Goal: Task Accomplishment & Management: Use online tool/utility

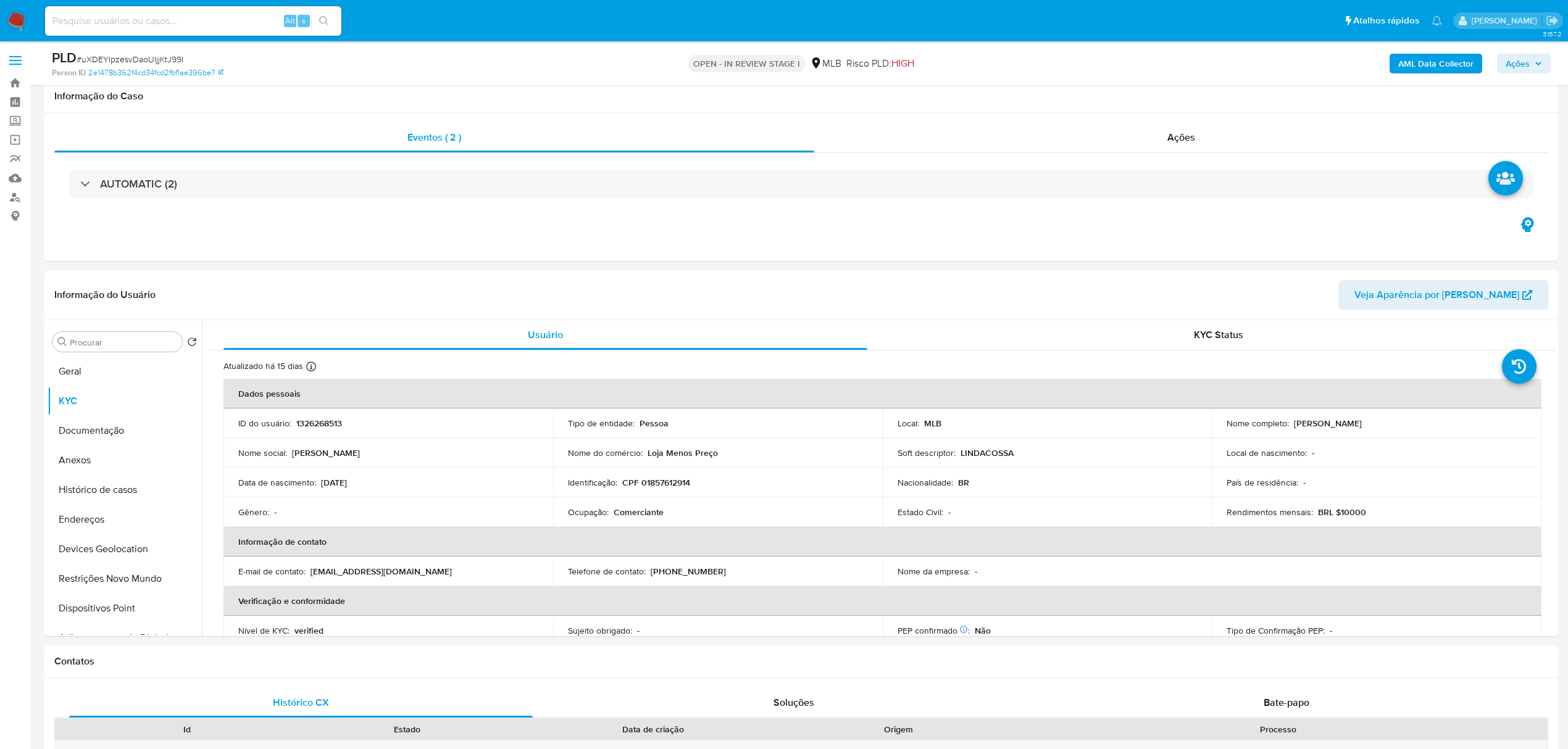
select select "10"
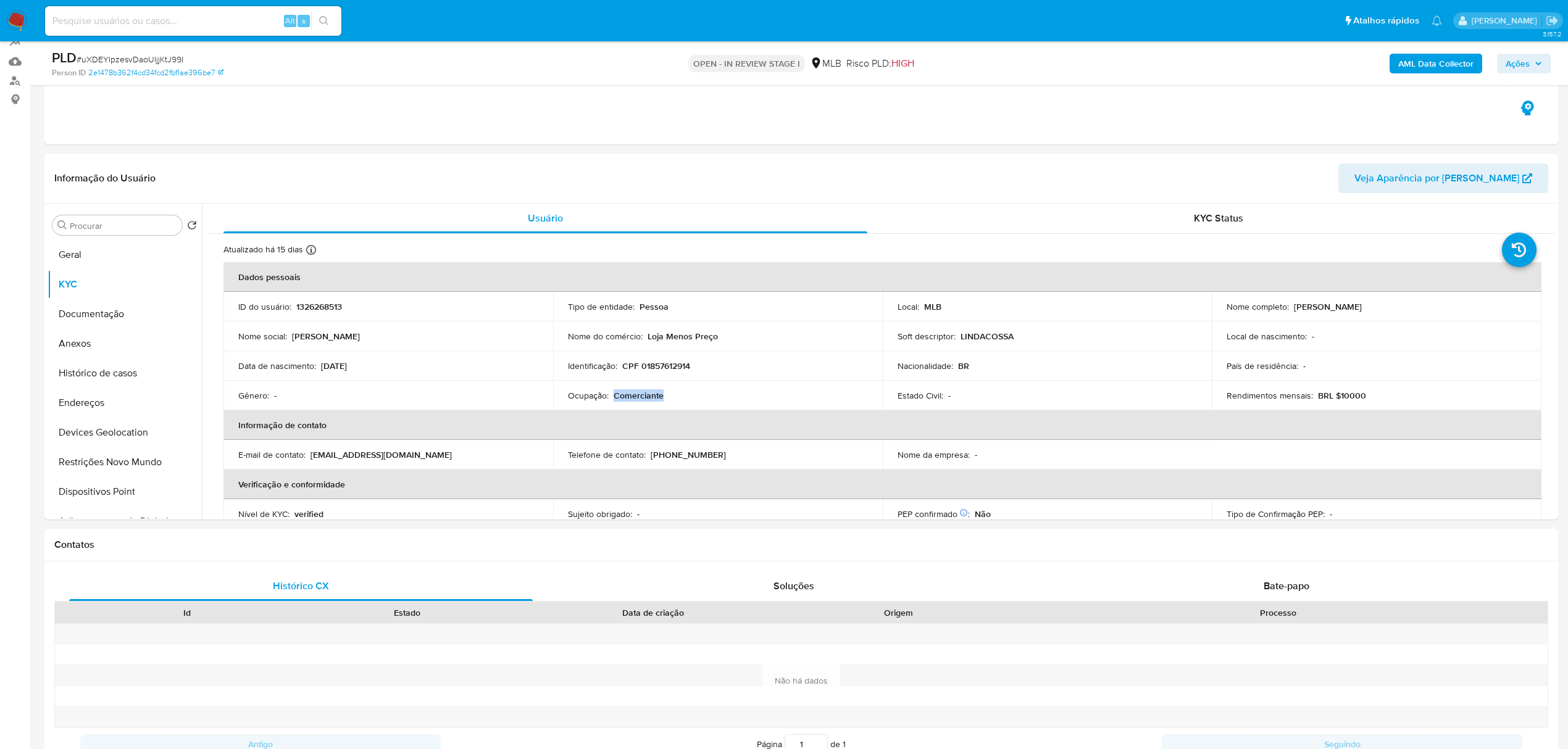
scroll to position [82, 0]
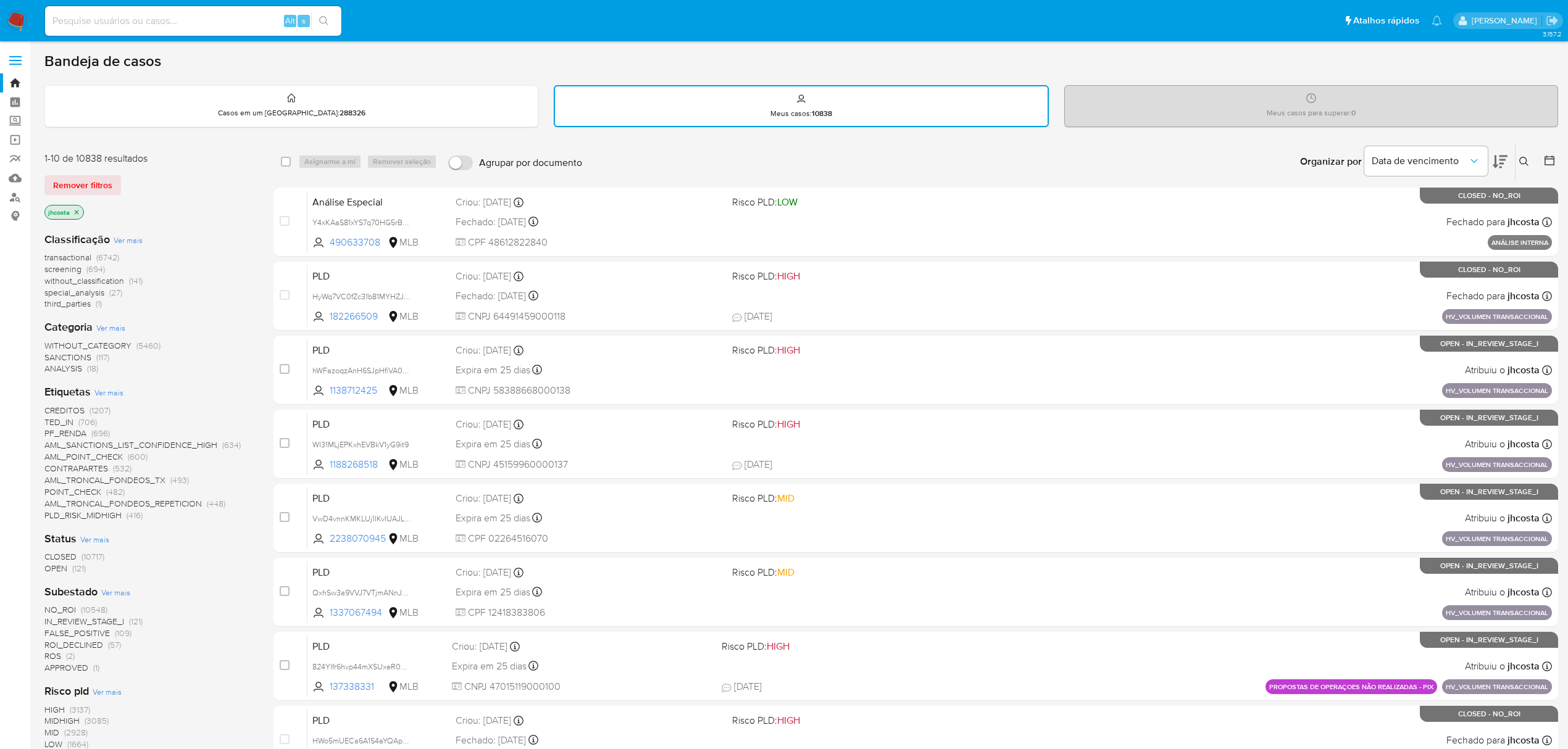
click at [25, 14] on img at bounding box center [16, 21] width 21 height 21
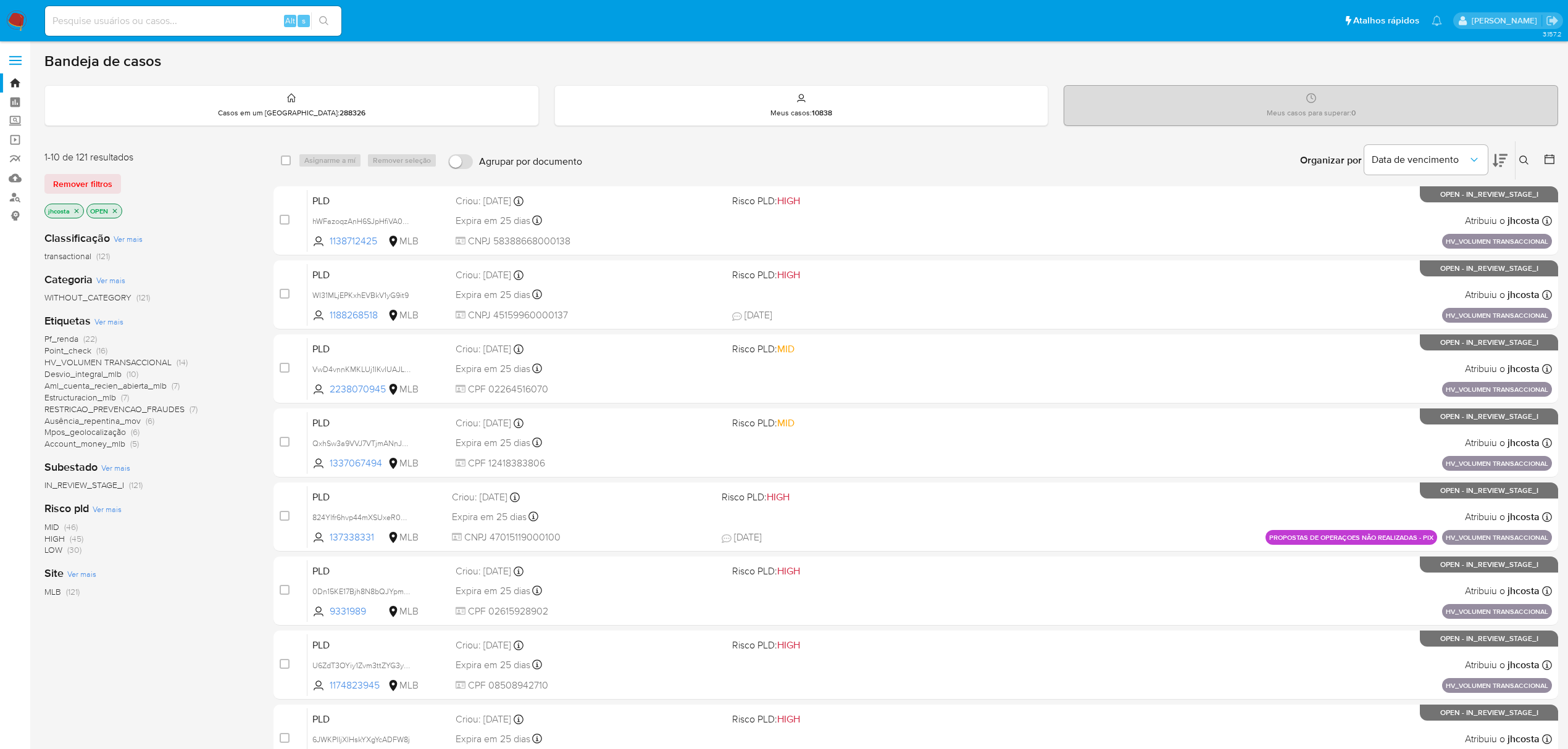
click at [151, 361] on span "HV_VOLUMEN TRANSACCIONAL" at bounding box center [108, 362] width 127 height 13
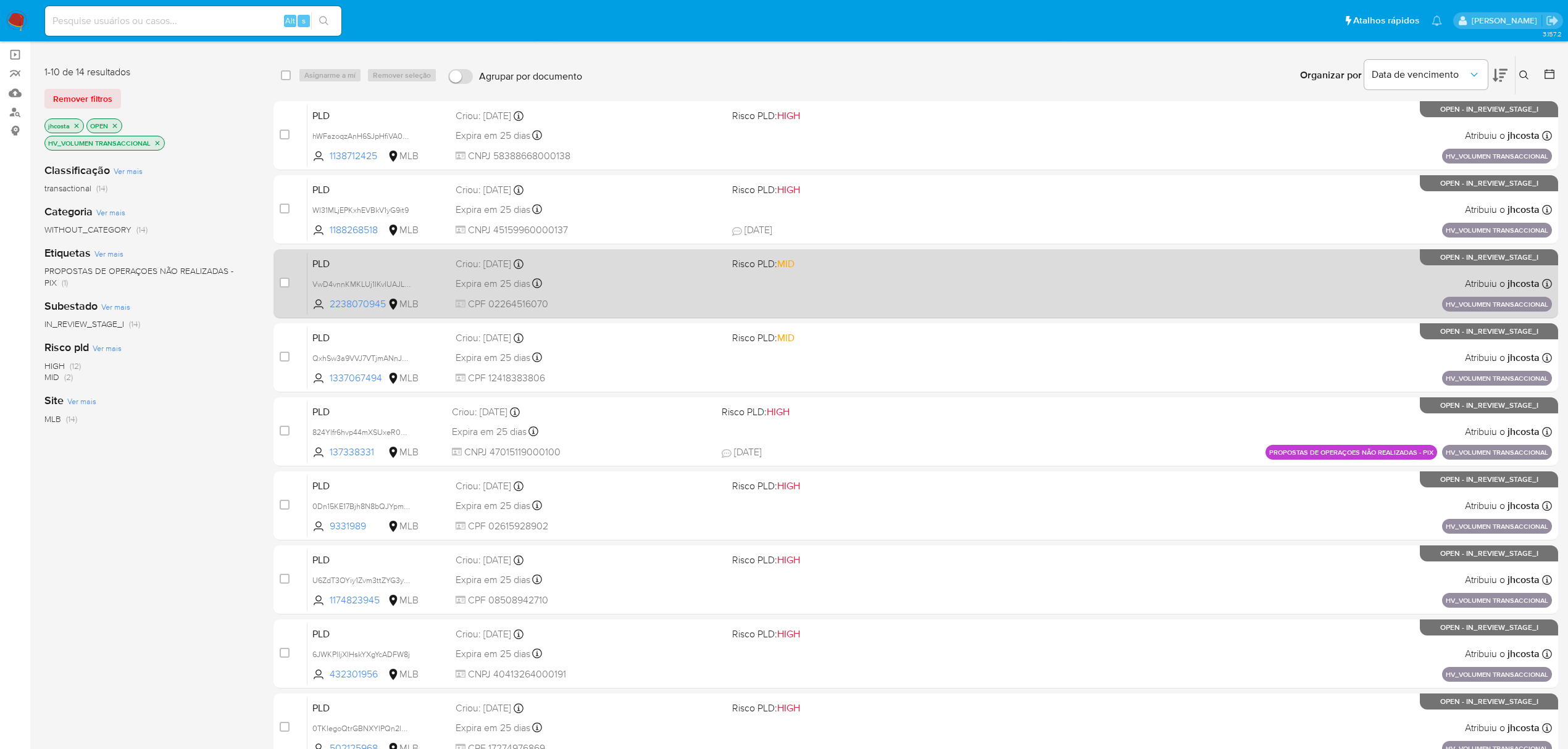
scroll to position [82, 0]
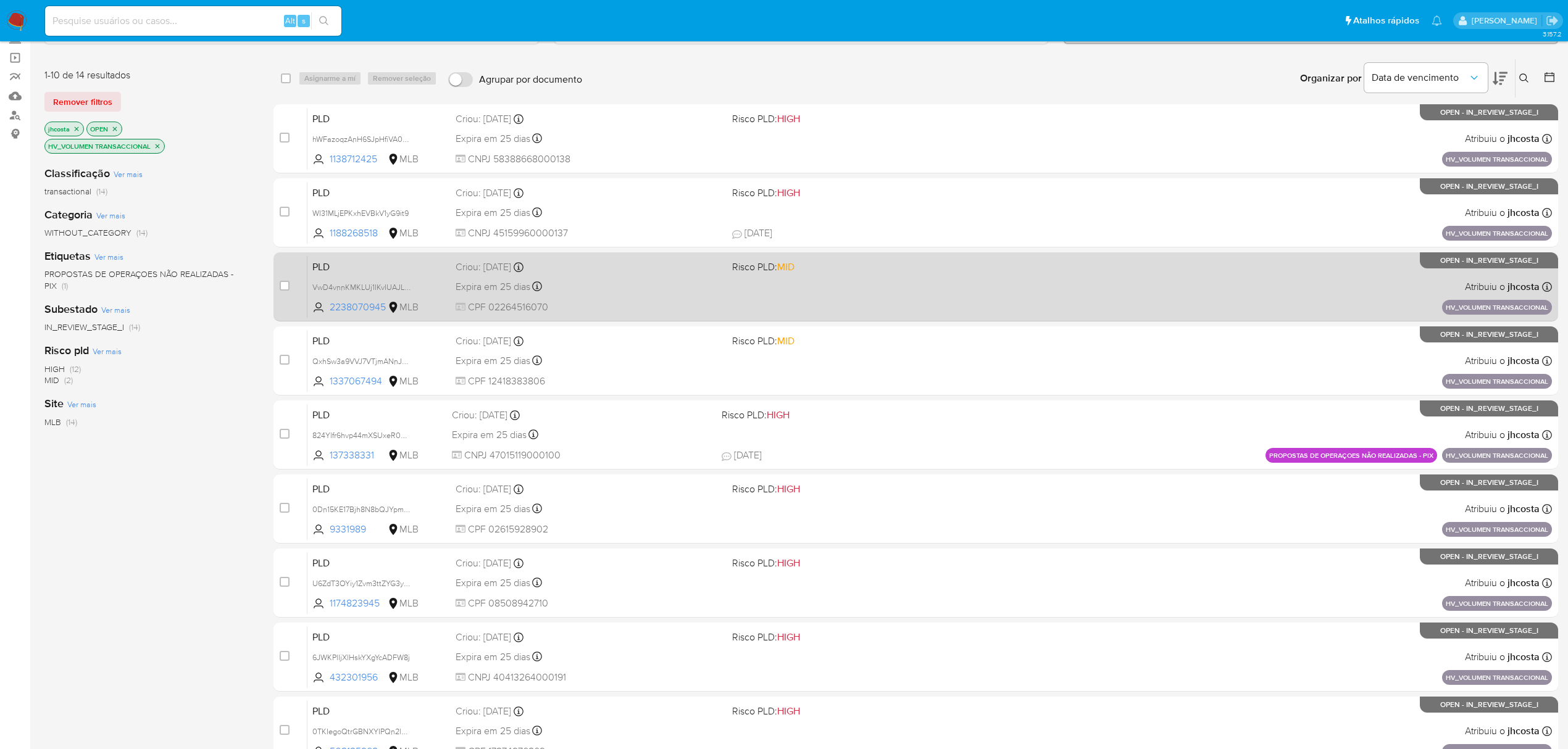
click at [583, 271] on div "Criou: 14/08/2025 Criou: 14/08/2025 11:17:36" at bounding box center [589, 267] width 266 height 14
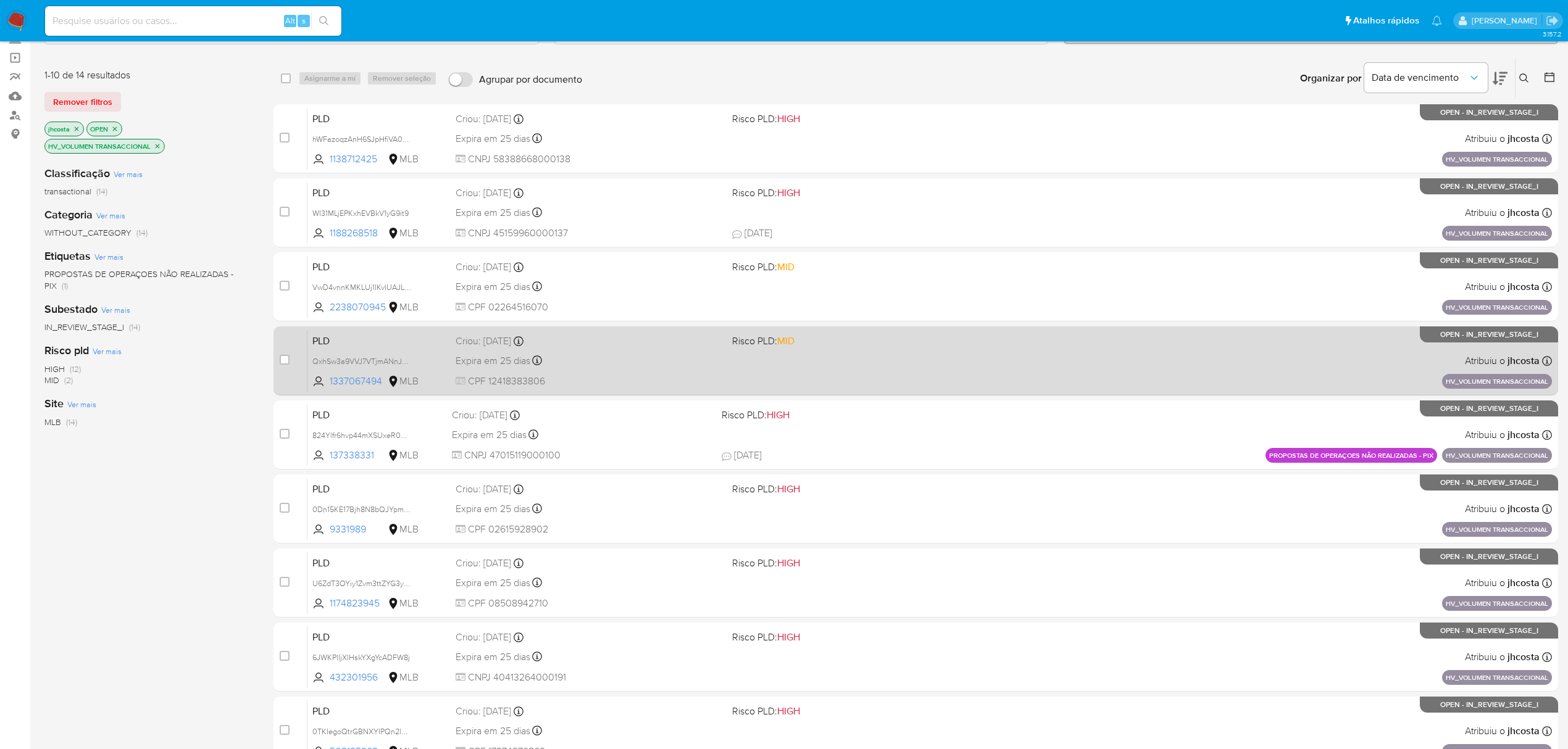
click at [578, 335] on div "Criou: 14/08/2025 Criou: 14/08/2025 11:17:13" at bounding box center [589, 342] width 266 height 14
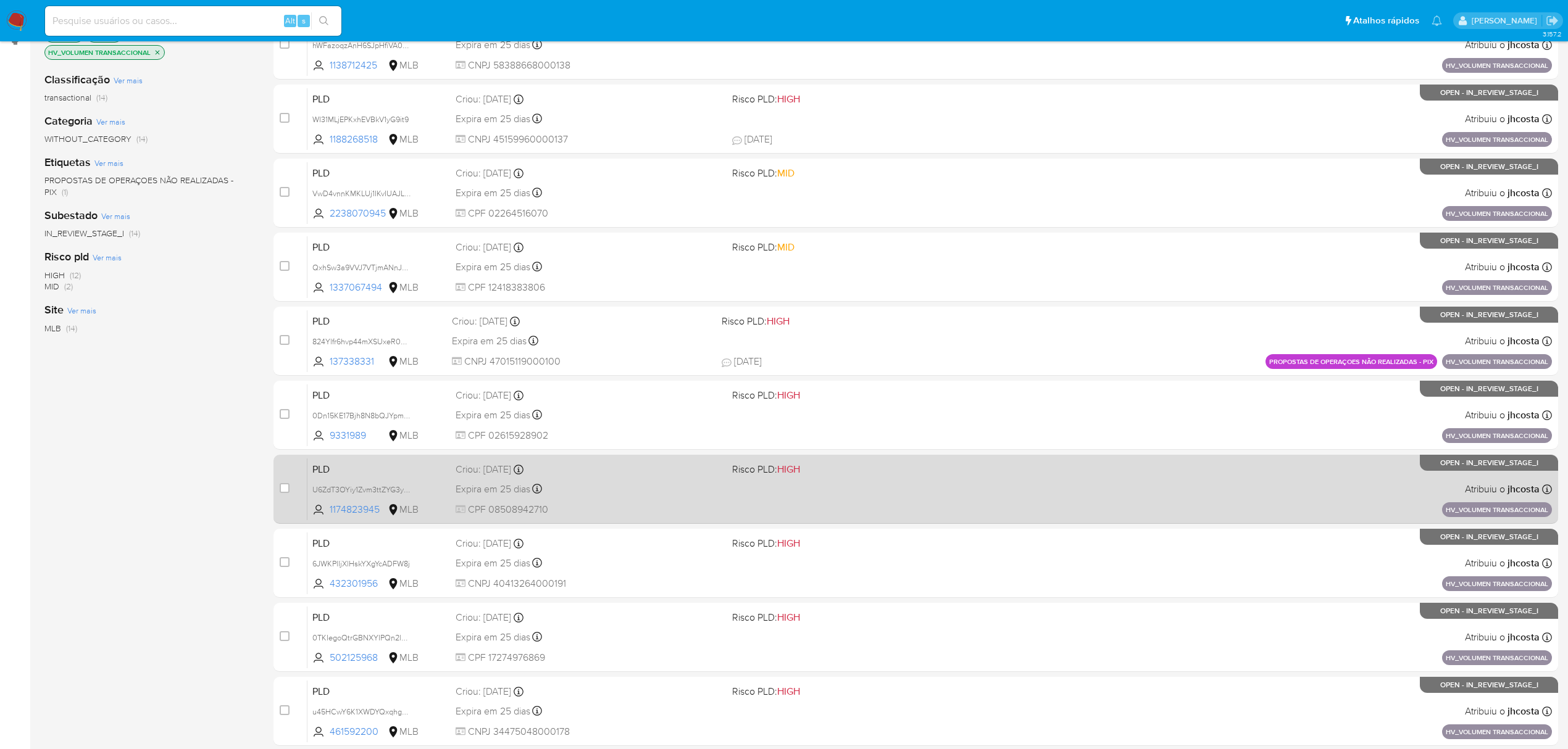
scroll to position [224, 0]
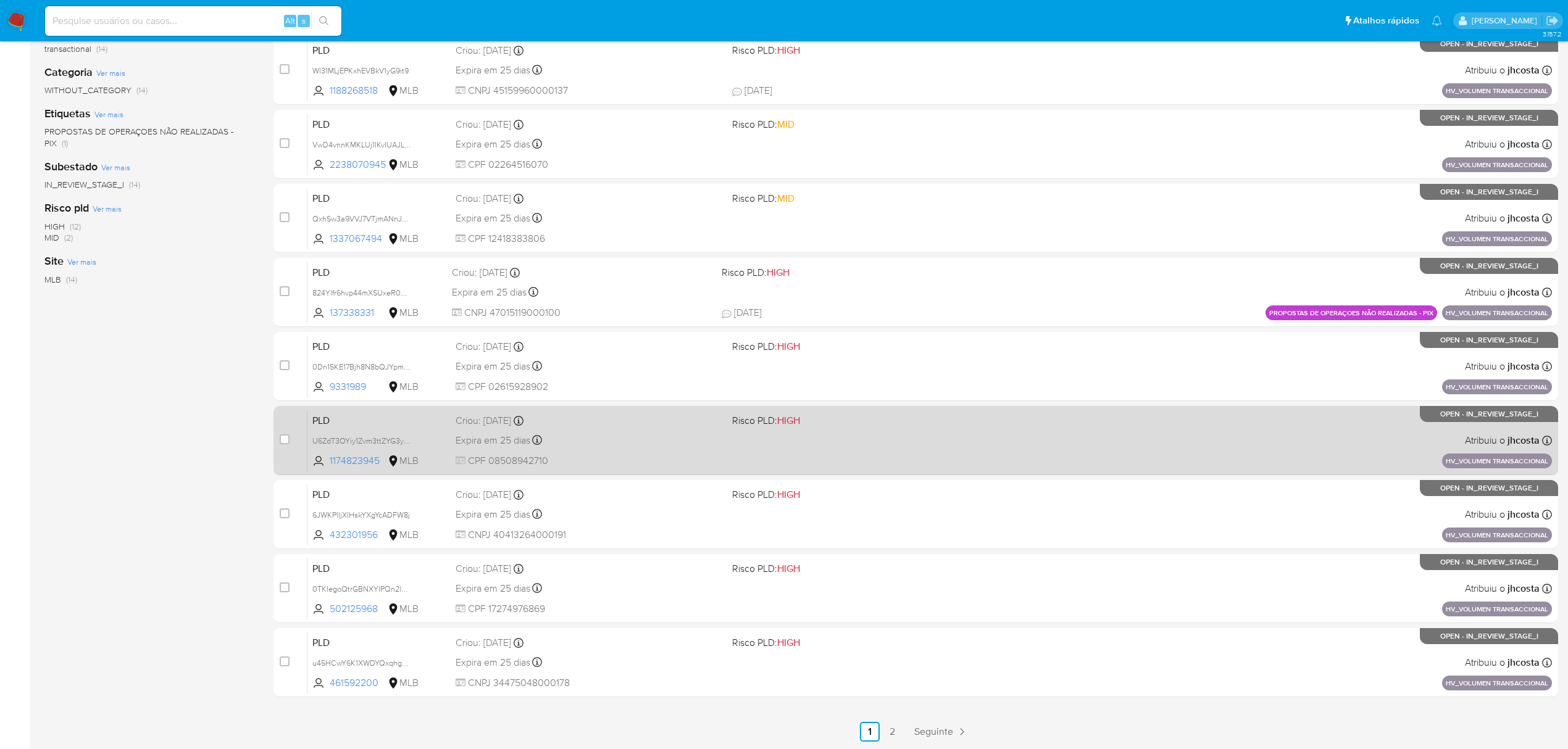
click at [597, 443] on div "Expira em 25 dias Expira em 28/09/2025 11:16:38" at bounding box center [589, 440] width 266 height 17
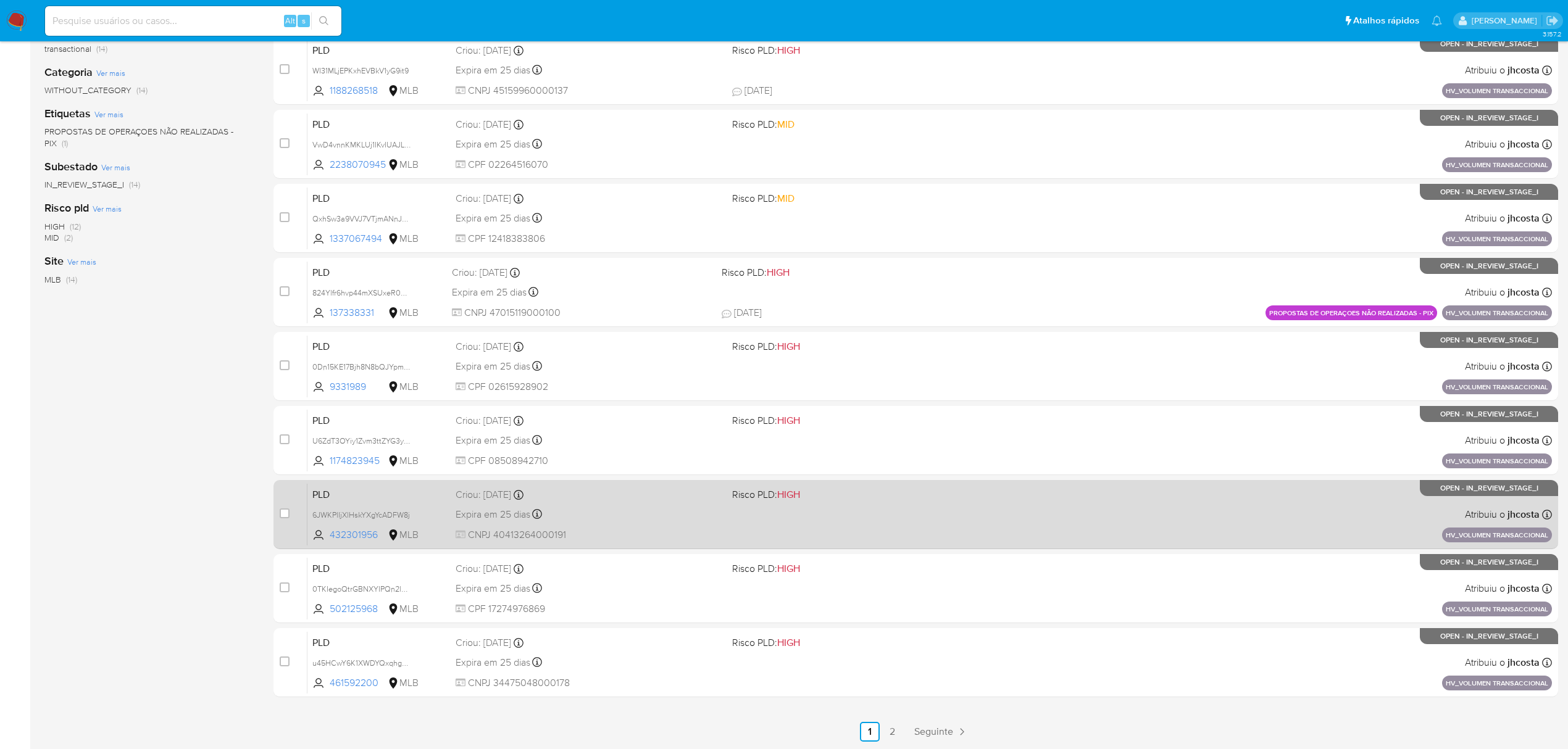
click at [889, 729] on link "2" at bounding box center [892, 731] width 20 height 20
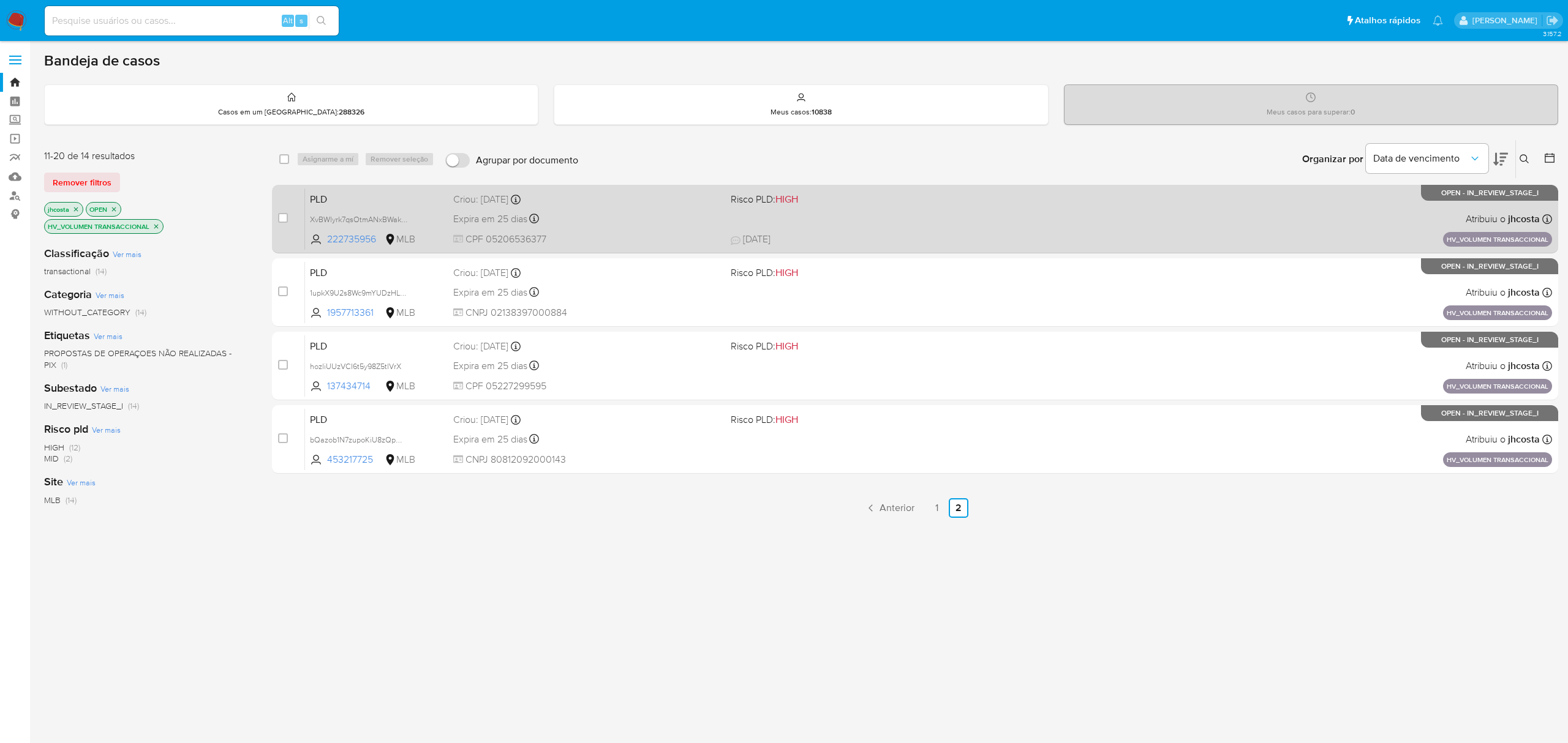
click at [628, 223] on div "Expira em 25 dias Expira em 28/09/2025 11:15:44" at bounding box center [586, 219] width 267 height 17
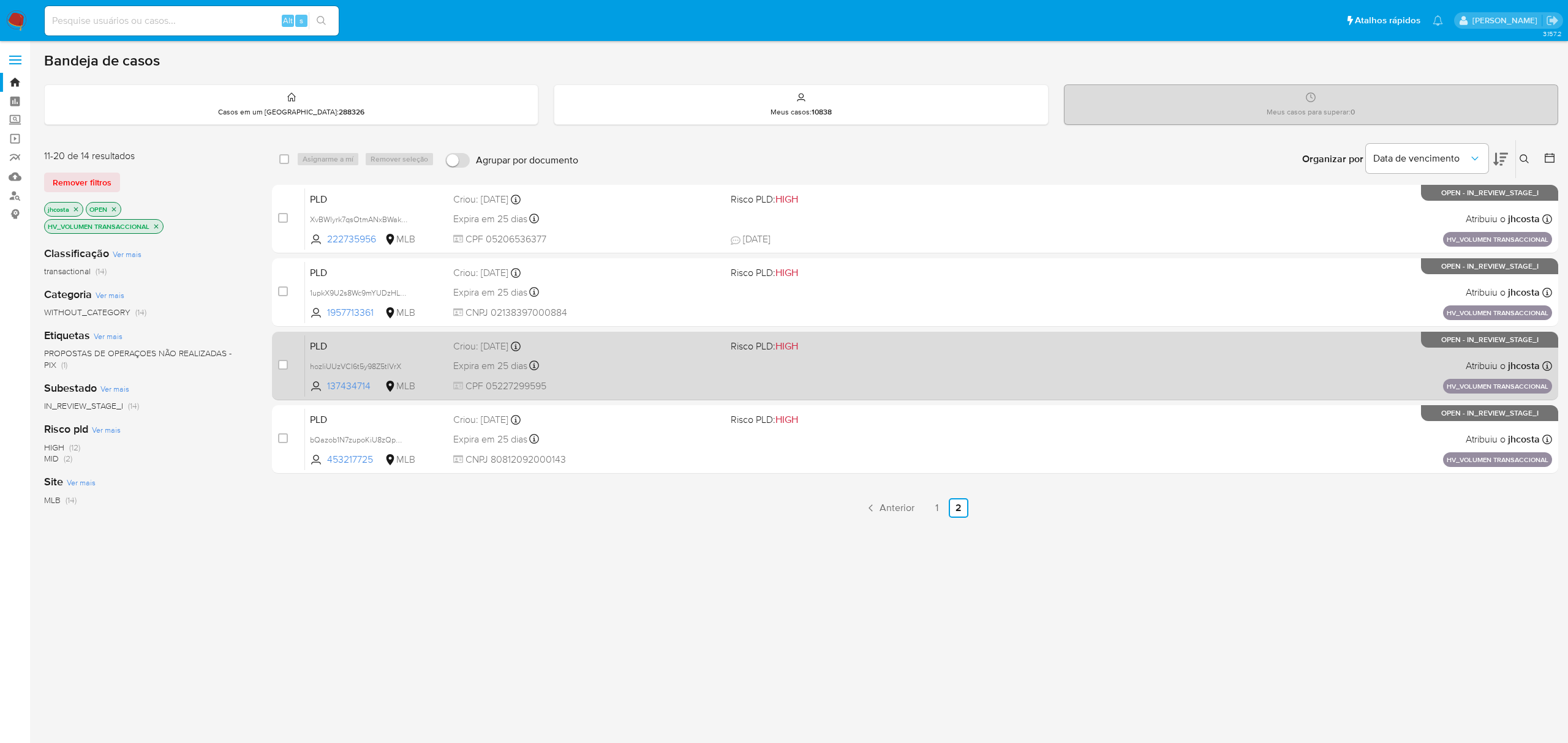
click at [620, 363] on div "Expira em 25 dias Expira em 28/09/2025 11:15:22" at bounding box center [586, 365] width 267 height 17
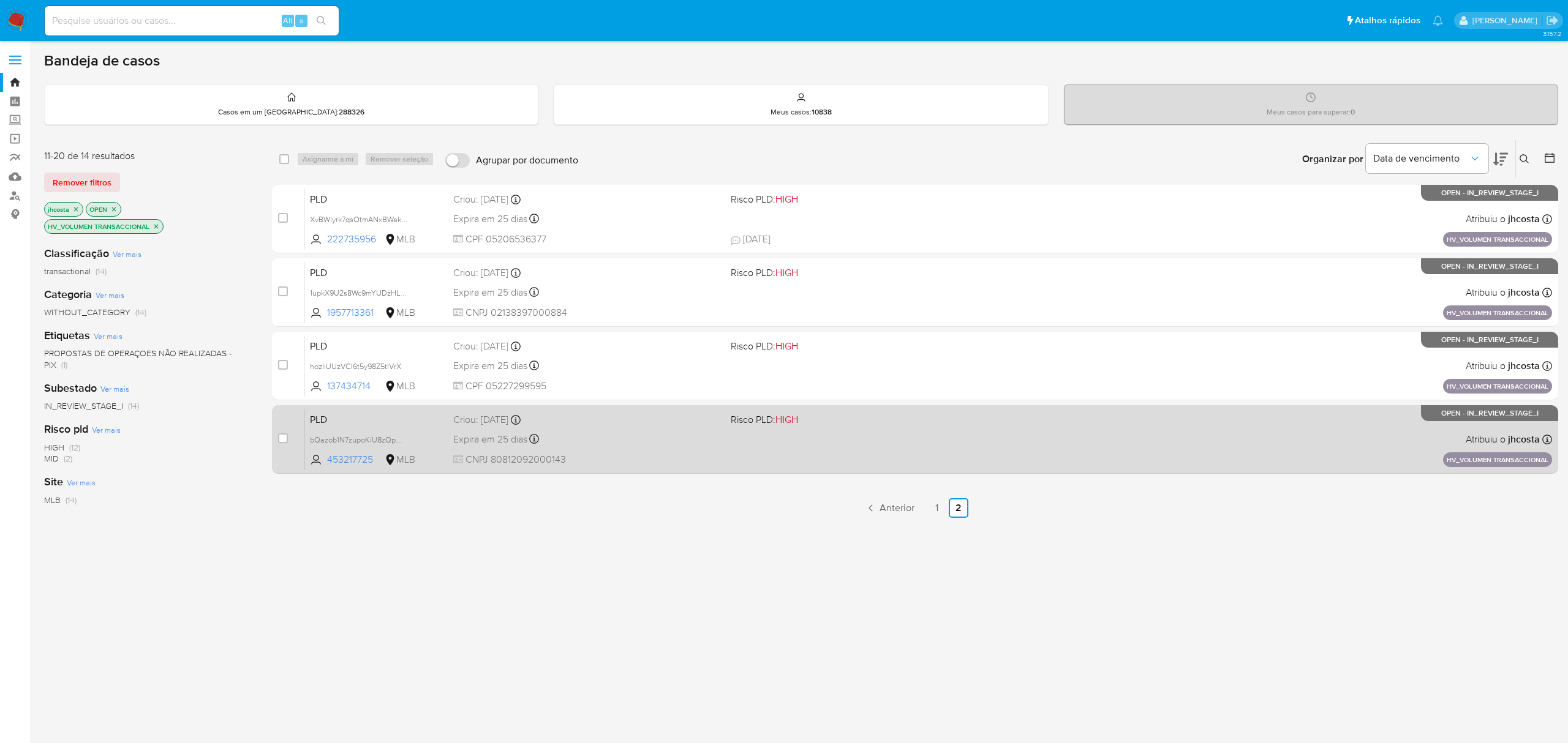
click at [594, 444] on div "Expira em 25 dias Expira em 28/09/2025 11:15:14" at bounding box center [586, 439] width 267 height 17
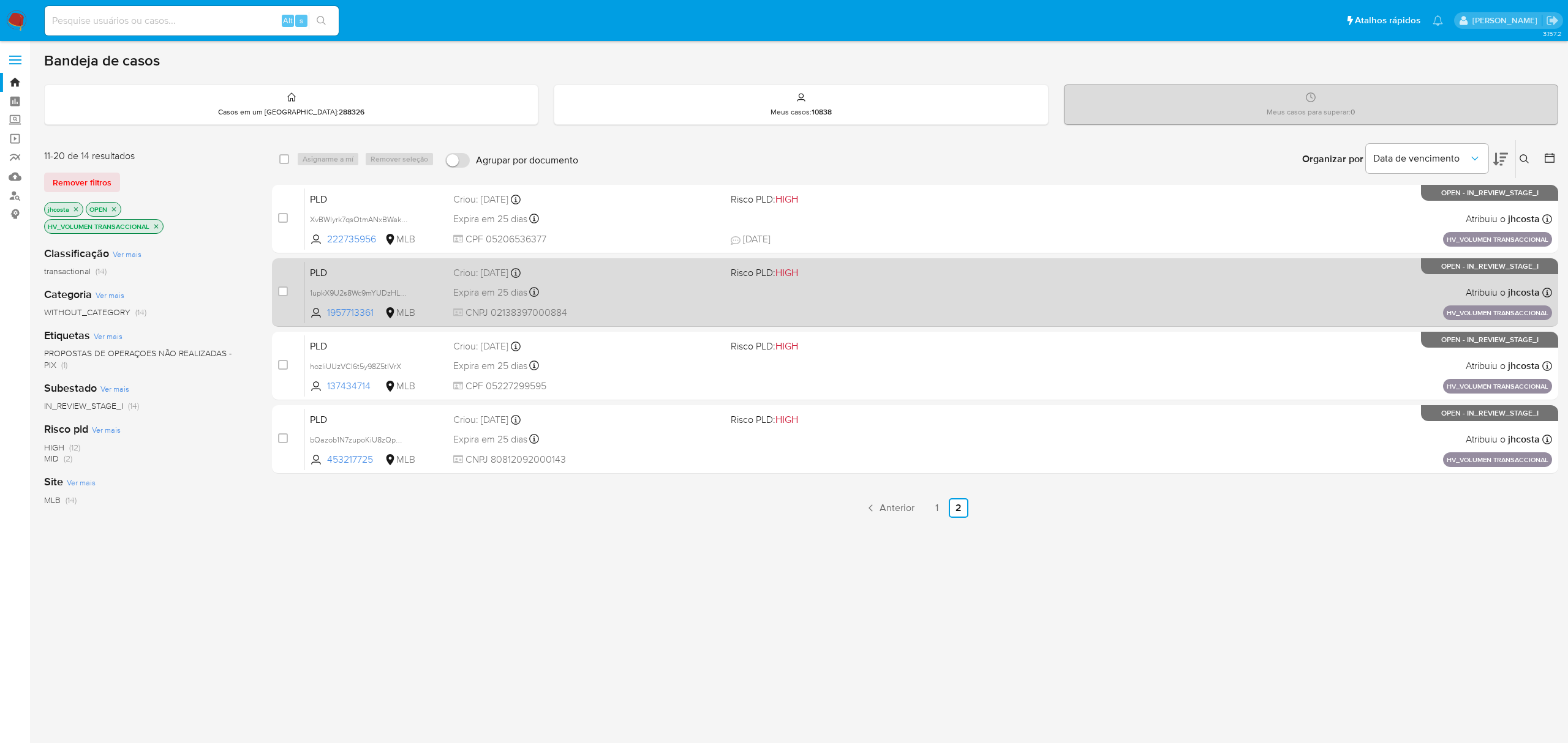
click at [554, 285] on div "Expira em 25 dias Expira em 28/09/2025 11:15:28" at bounding box center [586, 291] width 267 height 17
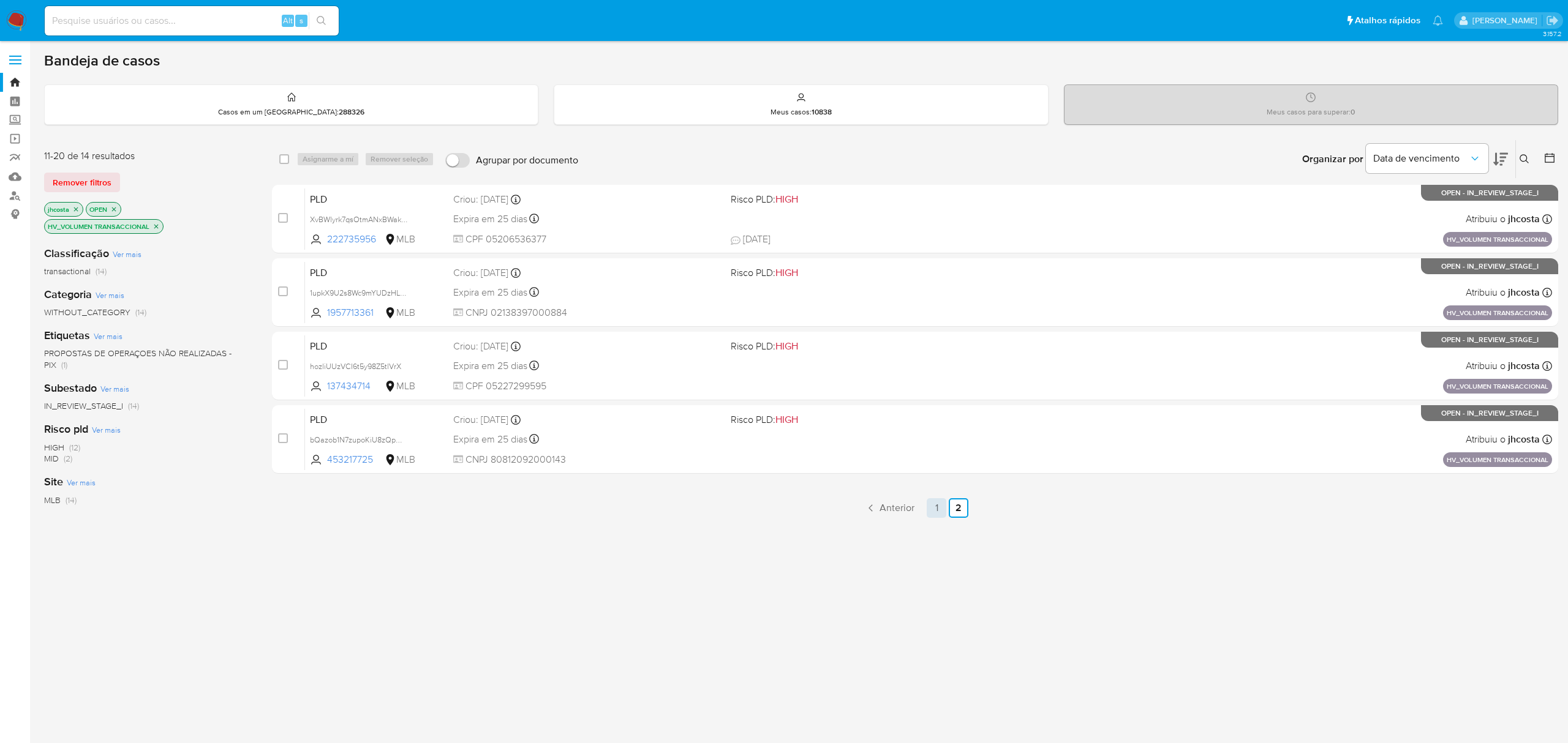
click at [934, 513] on link "1" at bounding box center [937, 508] width 19 height 19
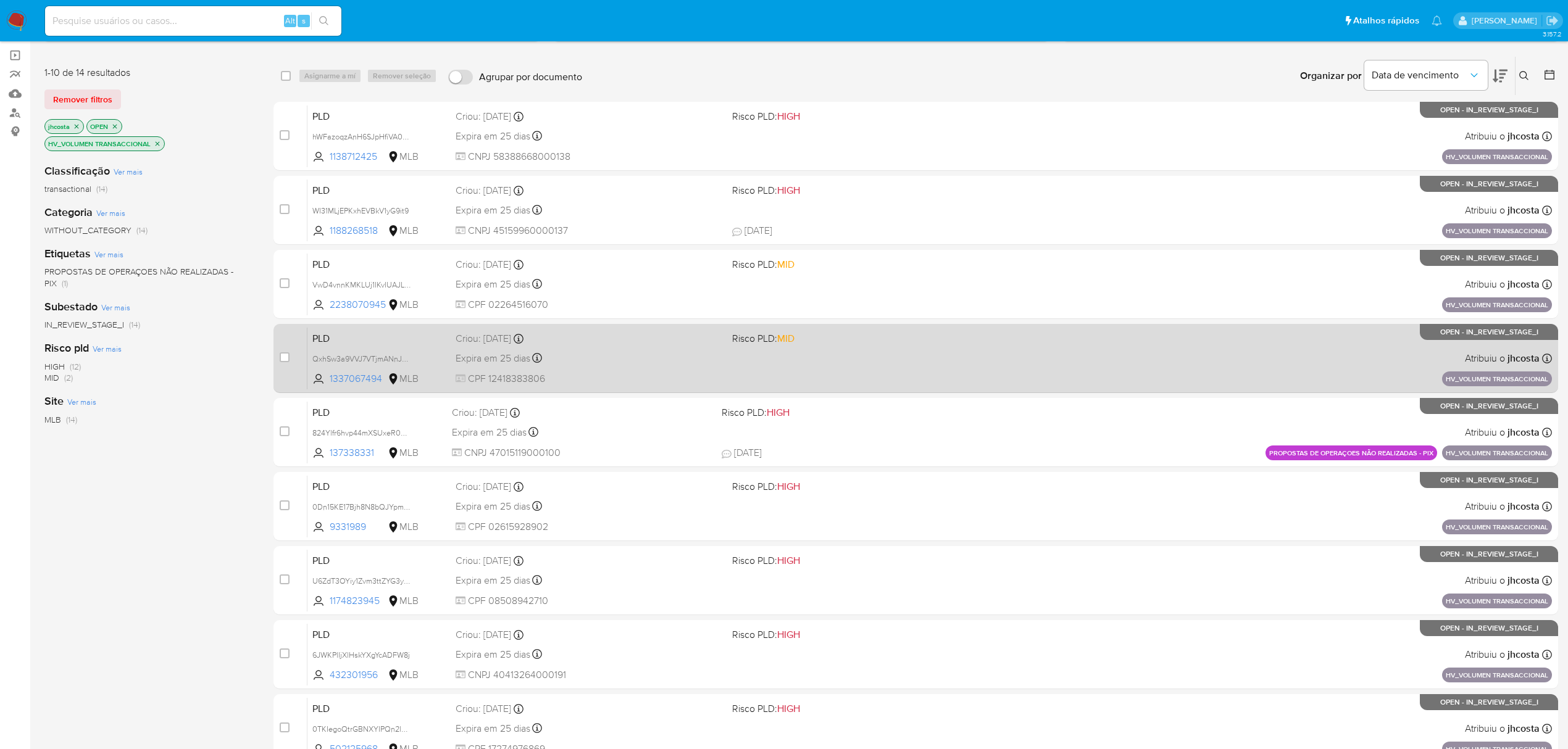
scroll to position [224, 0]
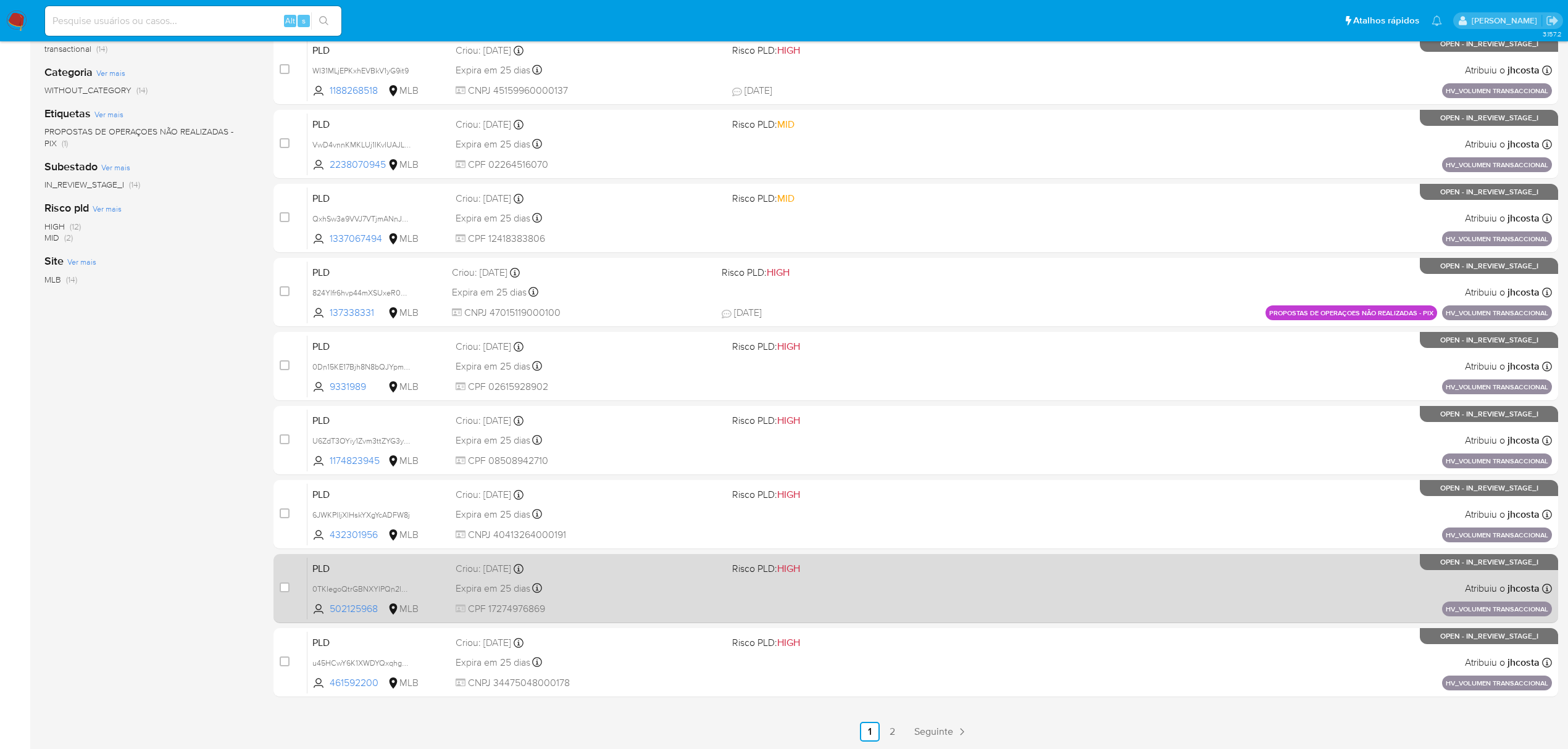
click at [589, 595] on div "Expira em 25 dias Expira em 28/09/2025 11:16:06" at bounding box center [589, 587] width 266 height 17
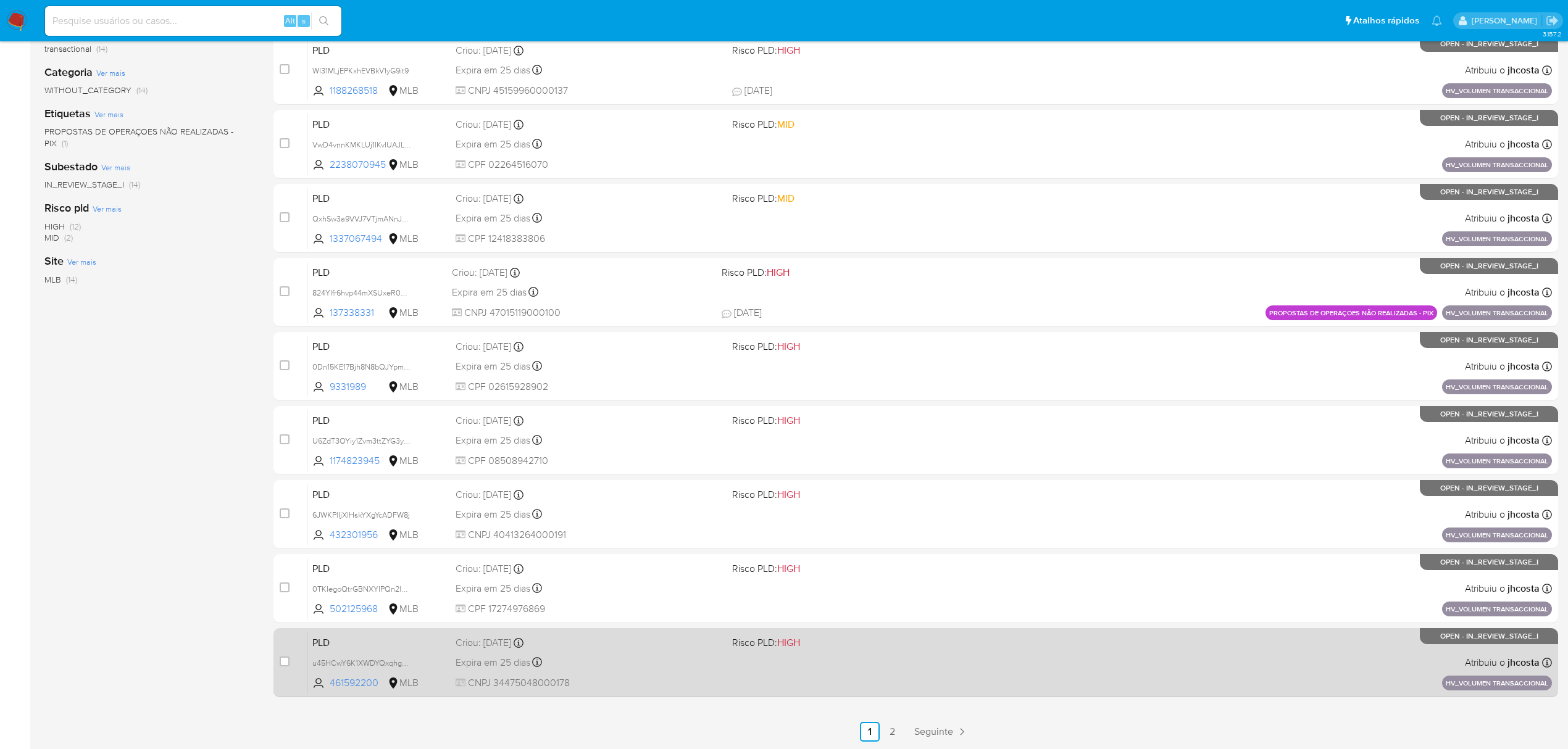
click at [554, 657] on div "Expira em 25 dias Expira em 28/09/2025 11:15:47" at bounding box center [589, 662] width 266 height 17
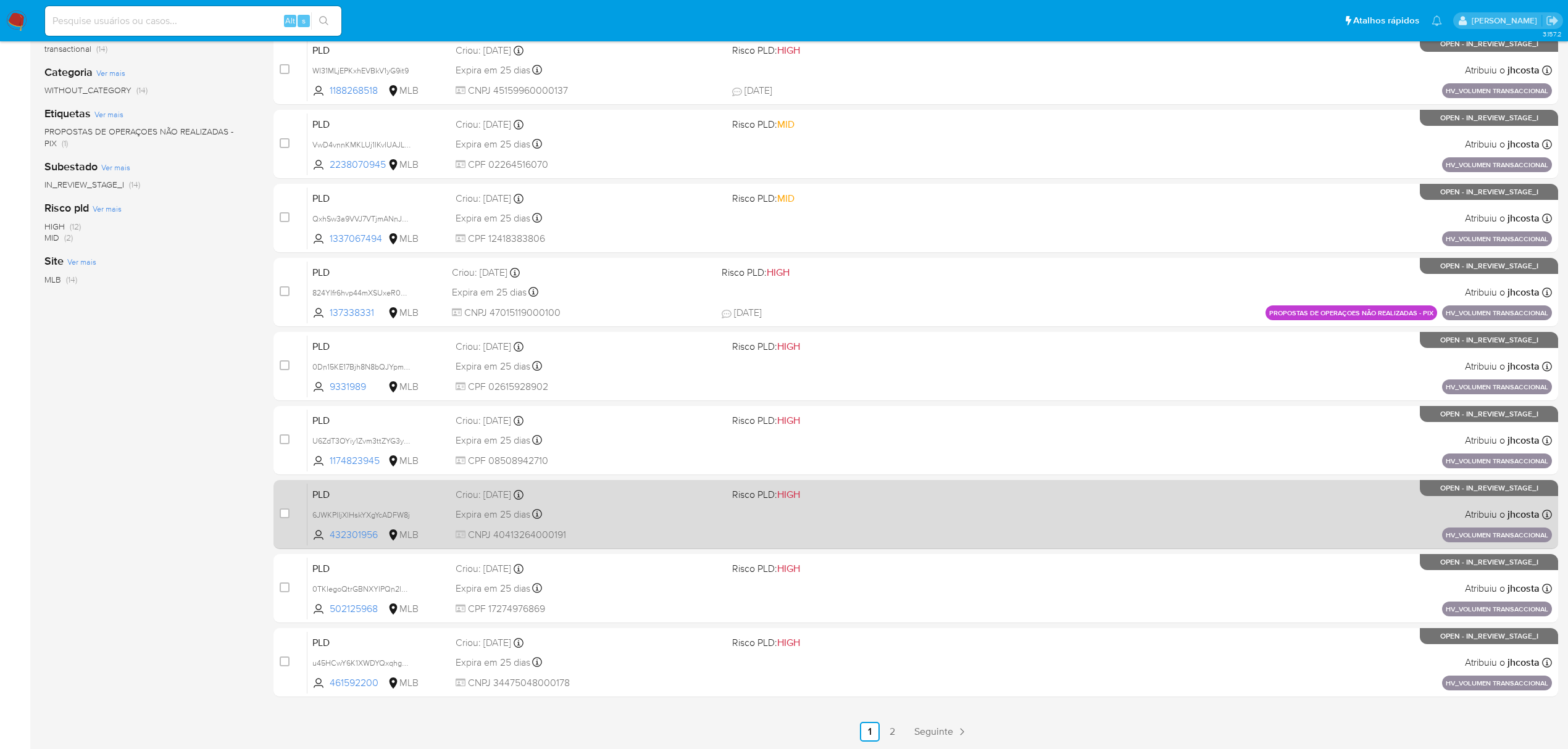
click at [636, 519] on div "Expira em 25 dias Expira em 28/09/2025 11:16:16" at bounding box center [589, 514] width 266 height 17
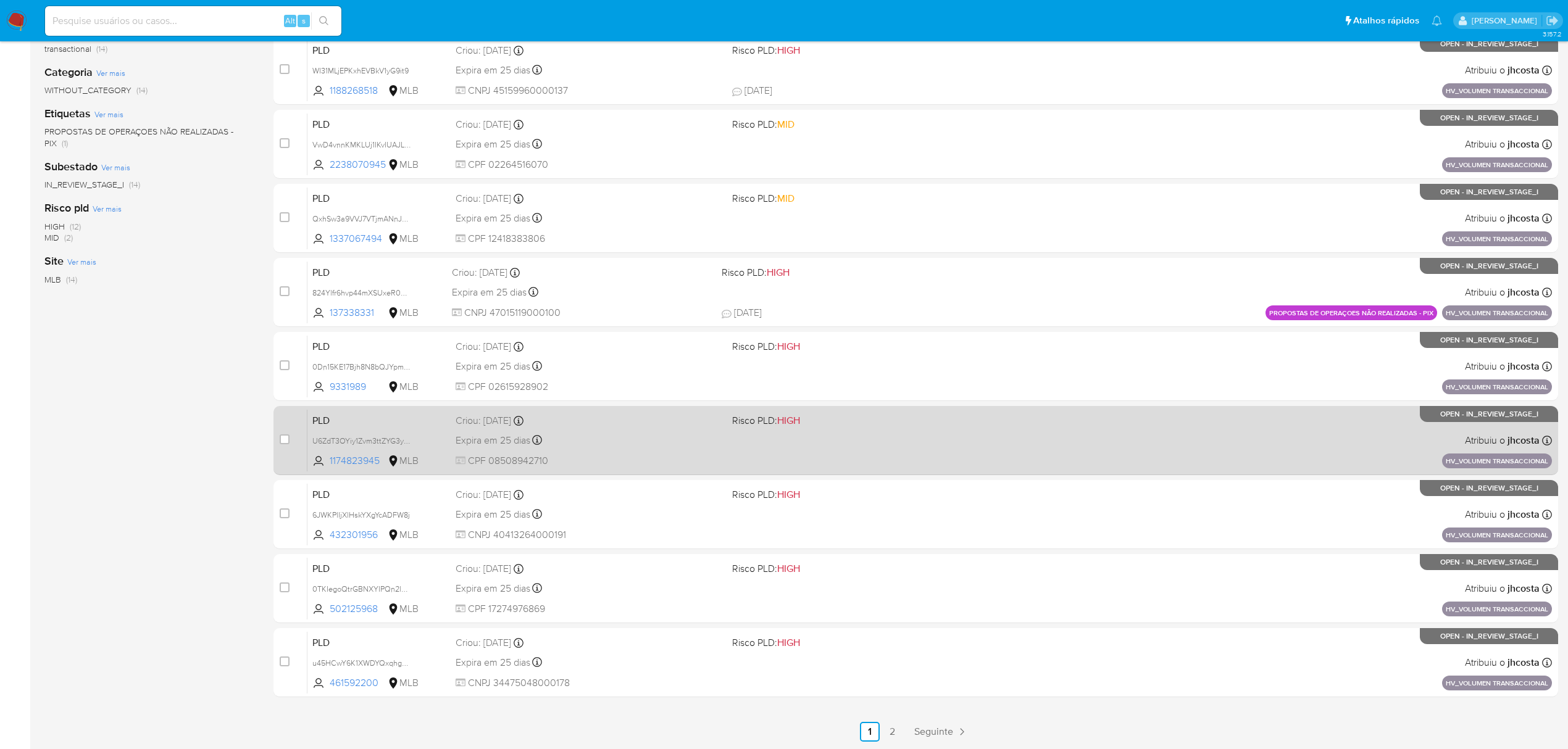
click at [613, 428] on div "PLD U6ZdT3OYiy1Zvm3ttZYG3ykZ 1174823945 MLB Risco PLD: HIGH Criou: 14/08/2025 C…" at bounding box center [929, 441] width 1245 height 63
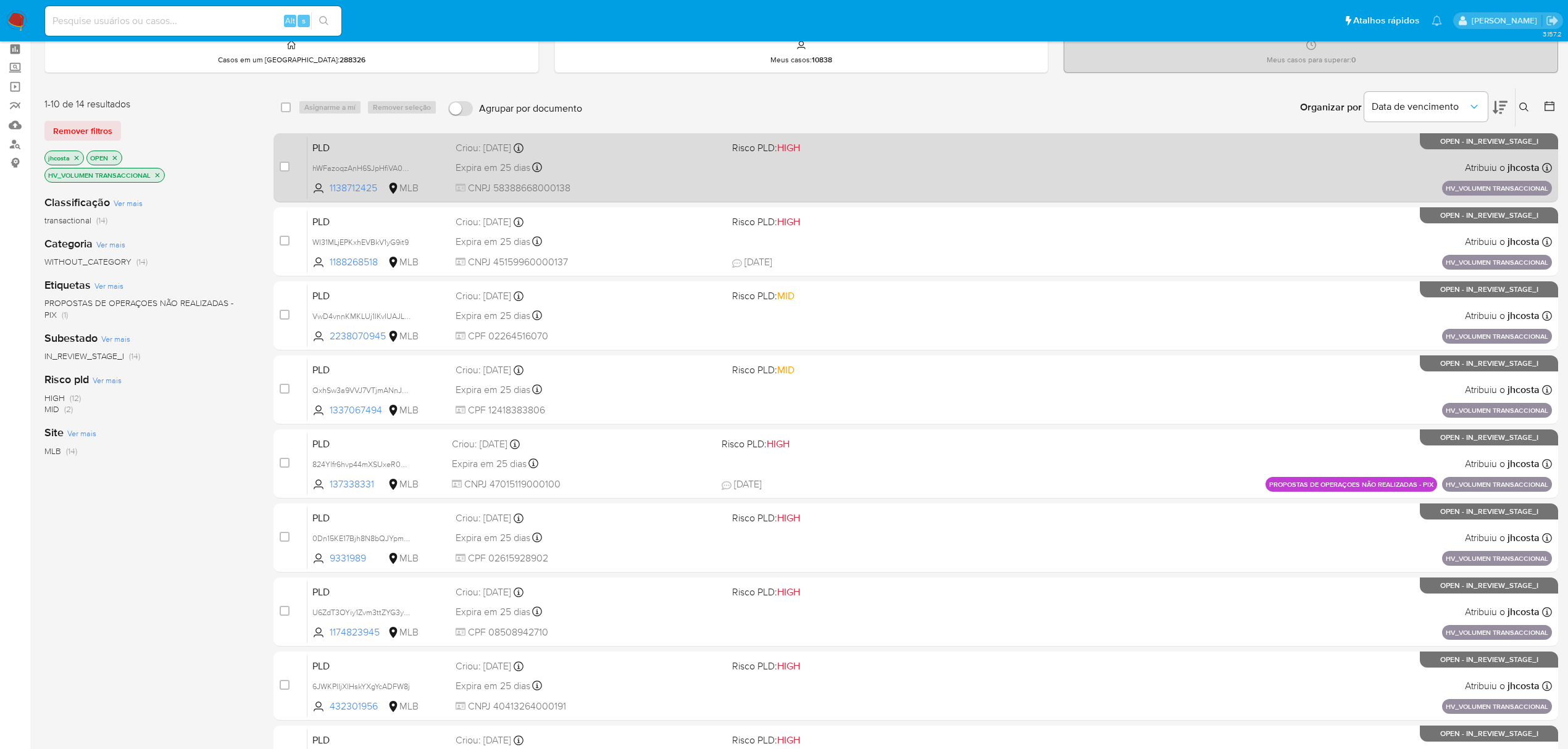
scroll to position [82, 0]
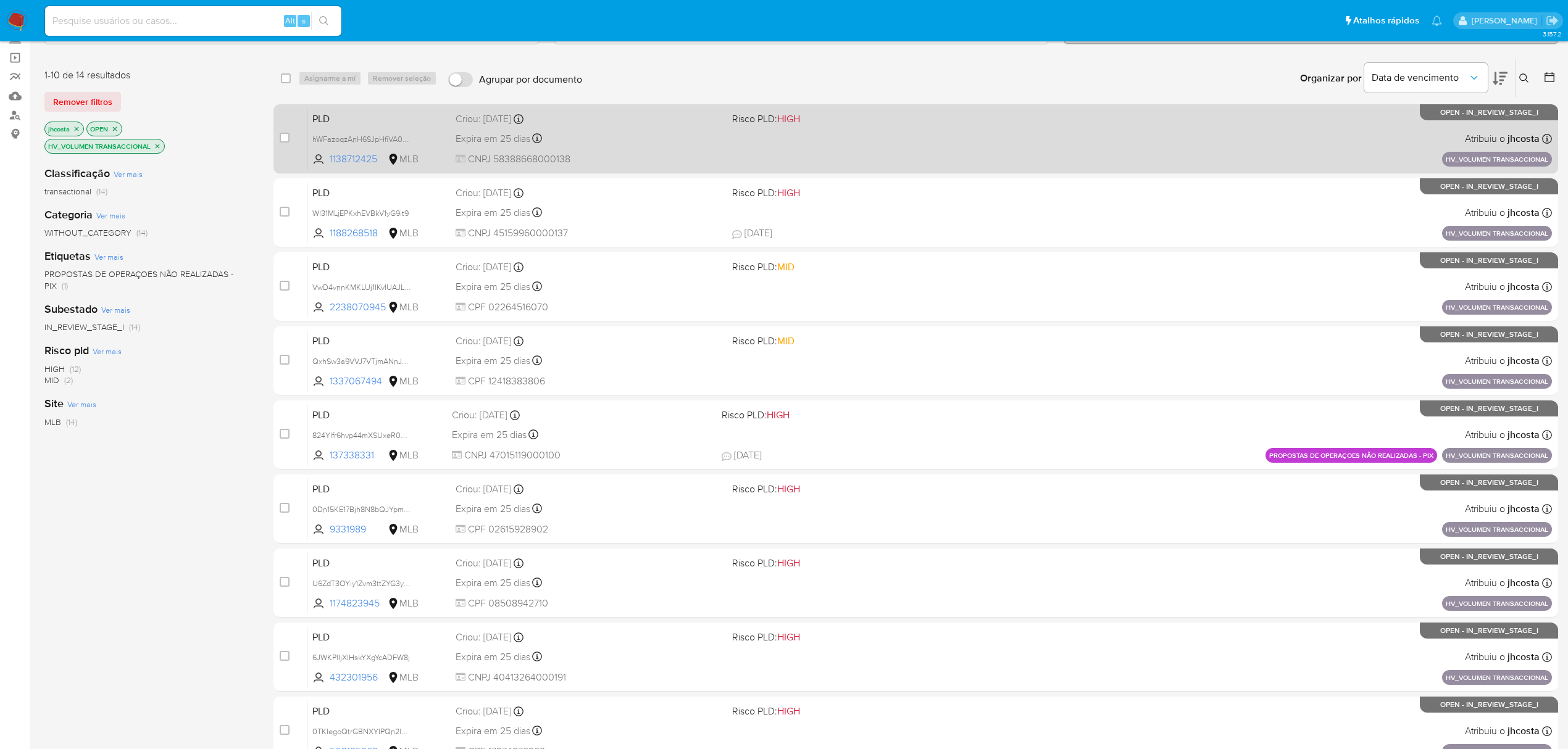
click at [700, 143] on div "Expira em 25 dias Expira em 28/09/2025 11:18:06" at bounding box center [589, 138] width 266 height 17
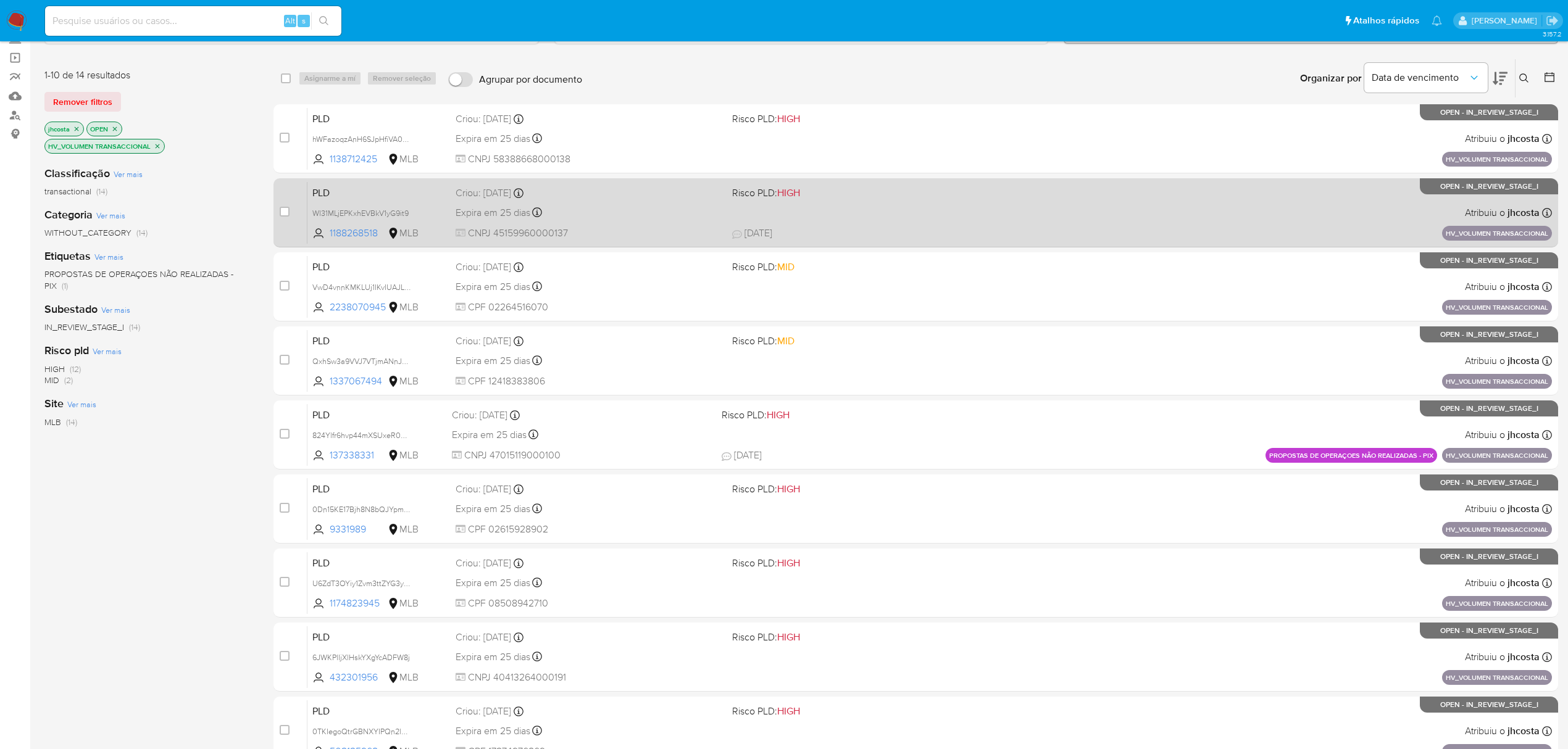
click at [690, 191] on div "Criou: 14/08/2025 Criou: 14/08/2025 11:17:54" at bounding box center [589, 193] width 266 height 14
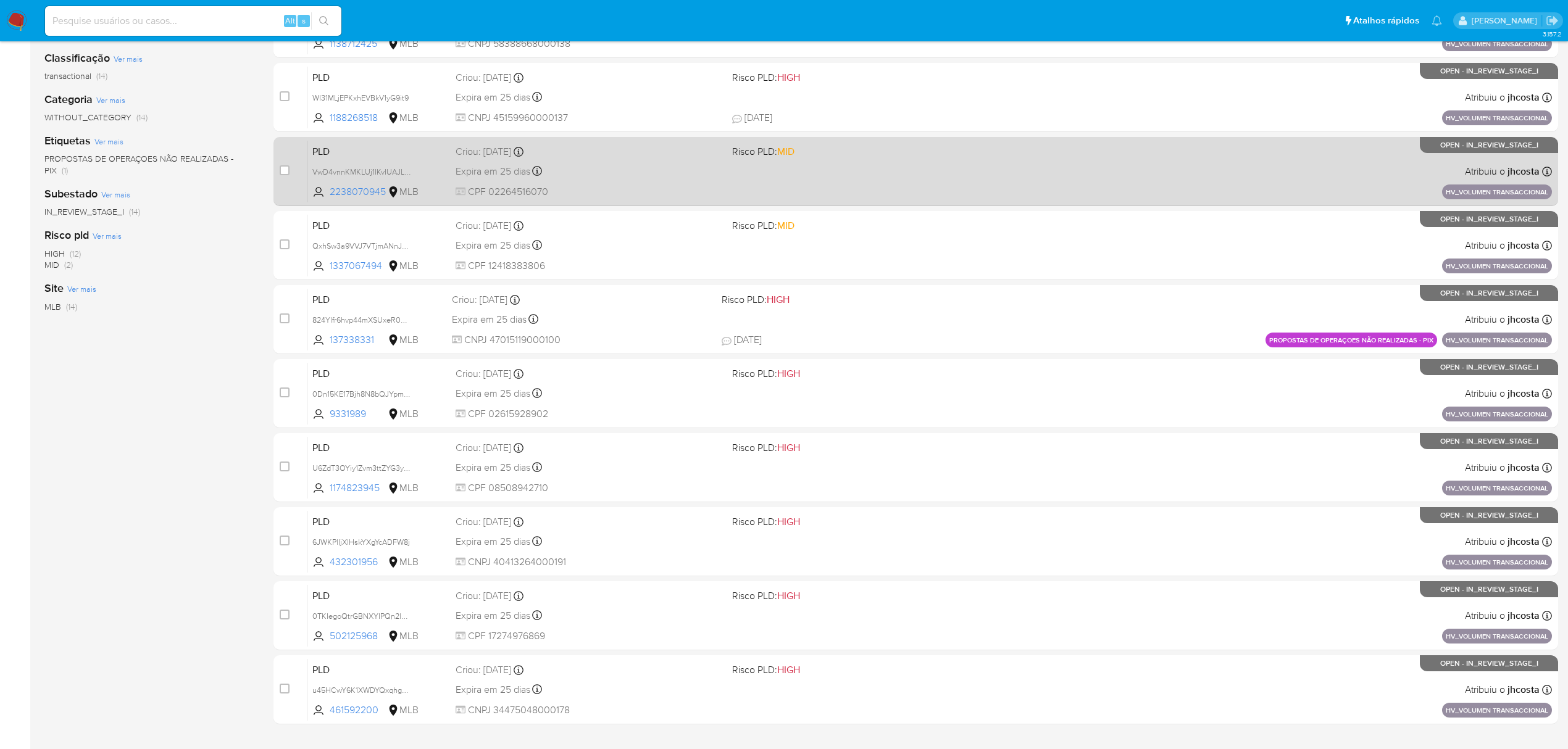
scroll to position [224, 0]
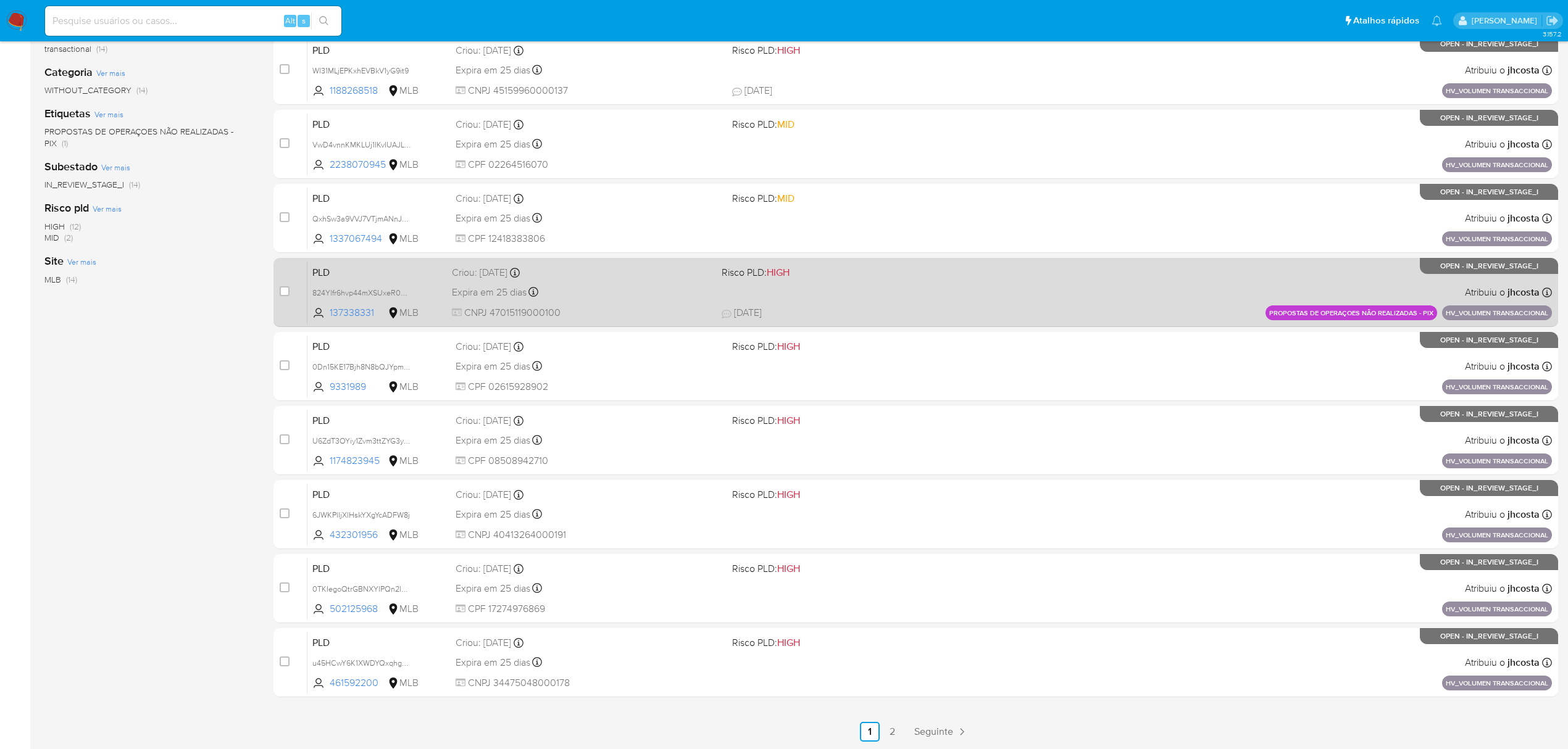
click at [589, 300] on div "PLD 824Ylfr6hvp44mXSUxeR0RqX 137338331 MLB Risco PLD: HIGH Criou: 14/08/2025 Cr…" at bounding box center [929, 293] width 1245 height 63
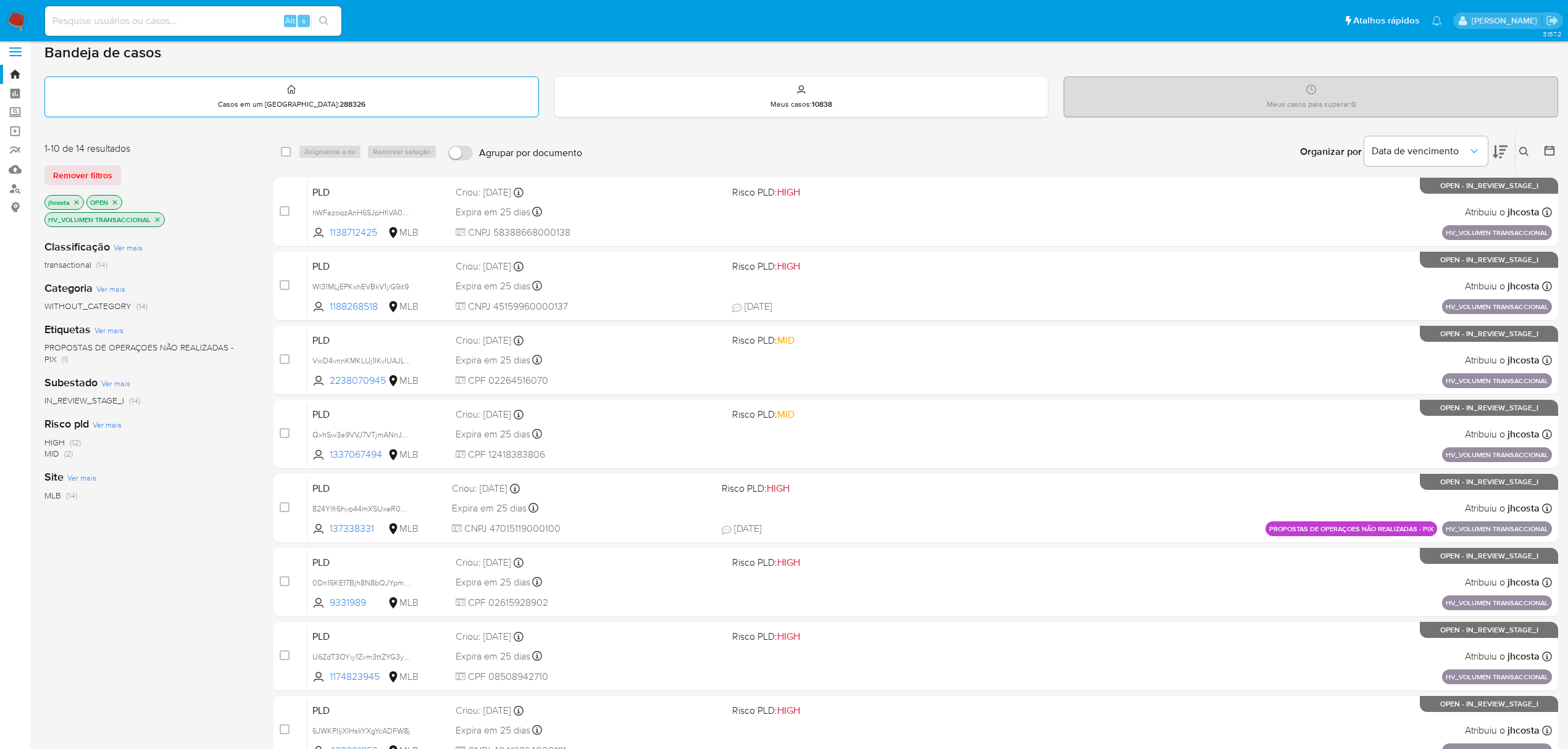
scroll to position [0, 0]
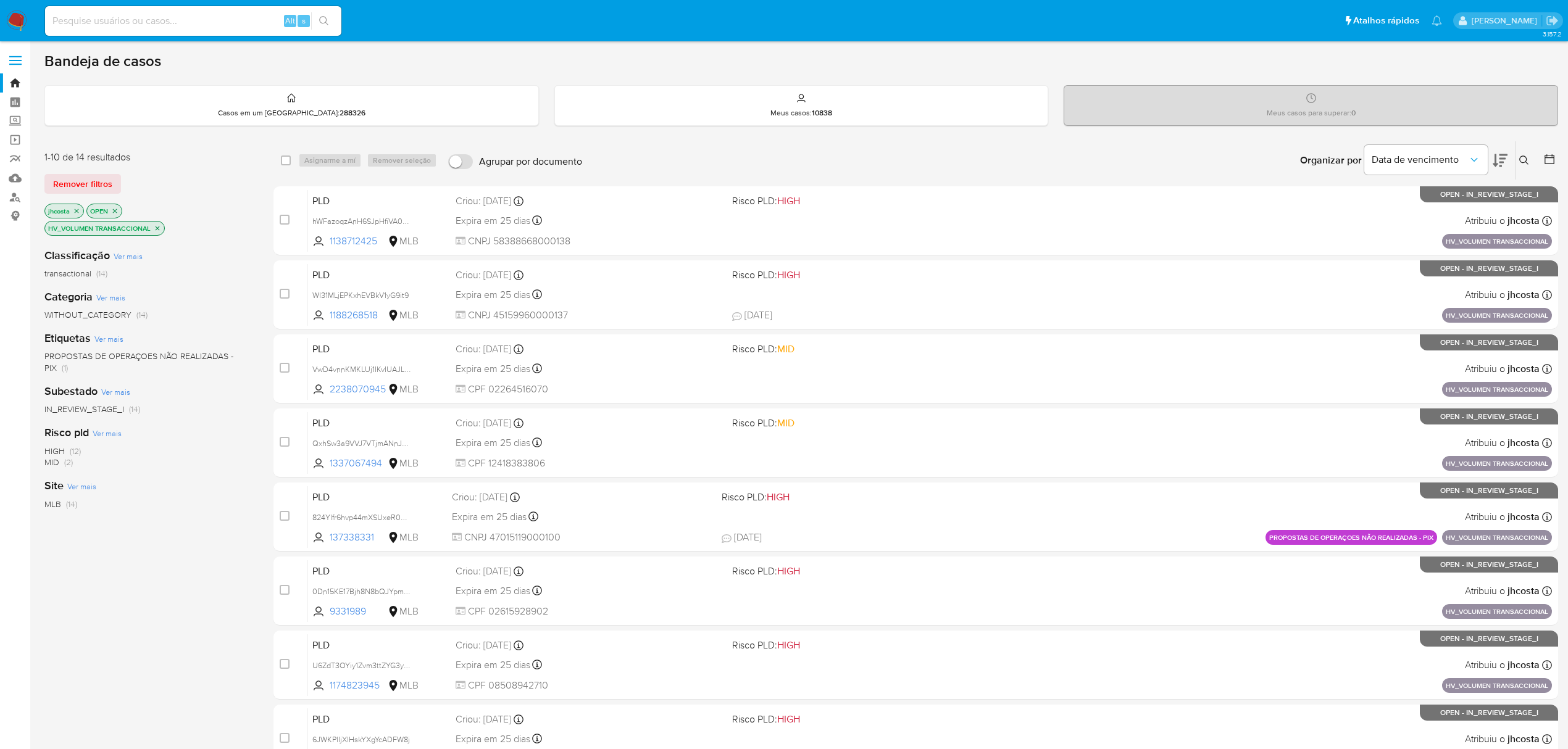
click at [161, 226] on icon "close-filter" at bounding box center [158, 228] width 8 height 8
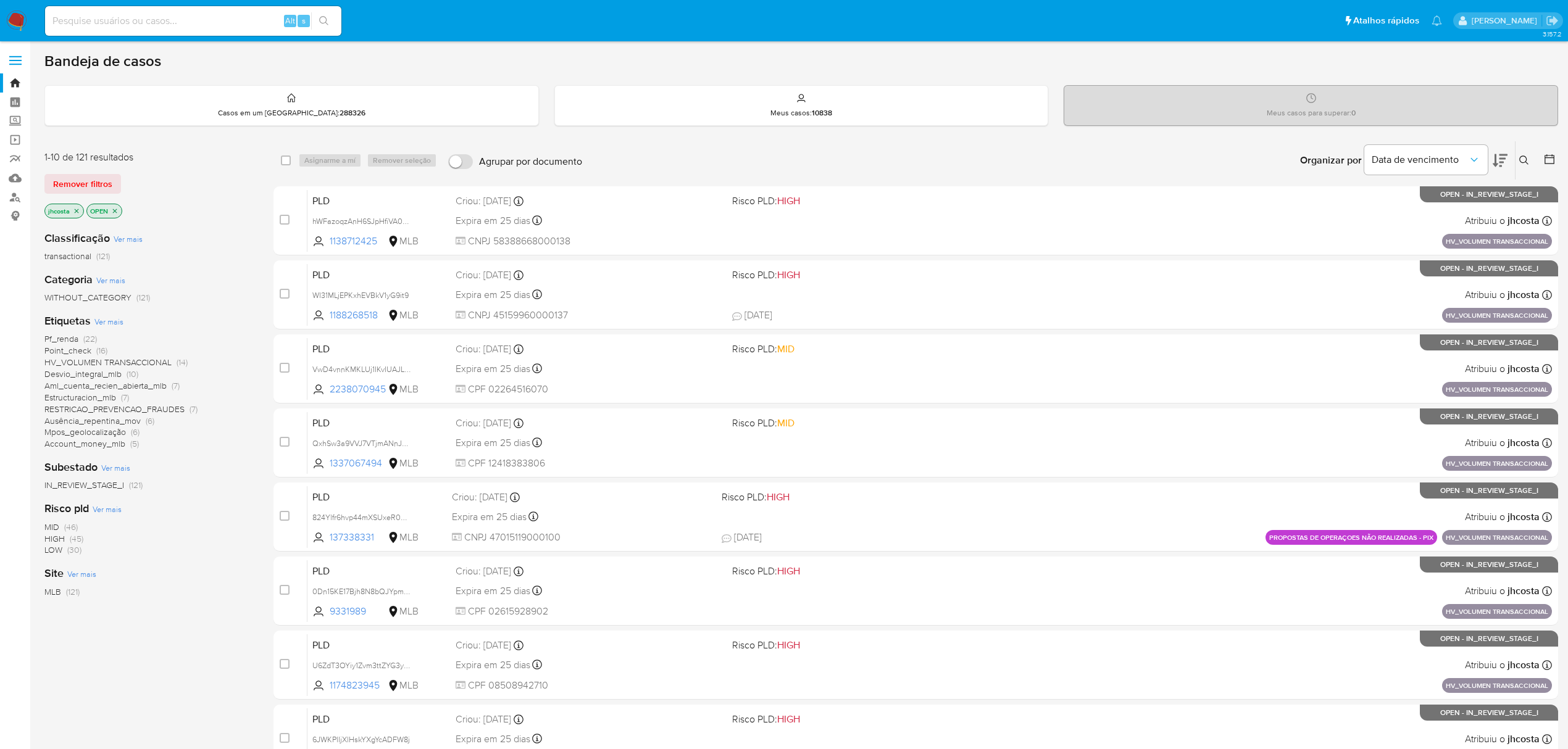
click at [71, 337] on span "Pf_renda" at bounding box center [61, 339] width 34 height 13
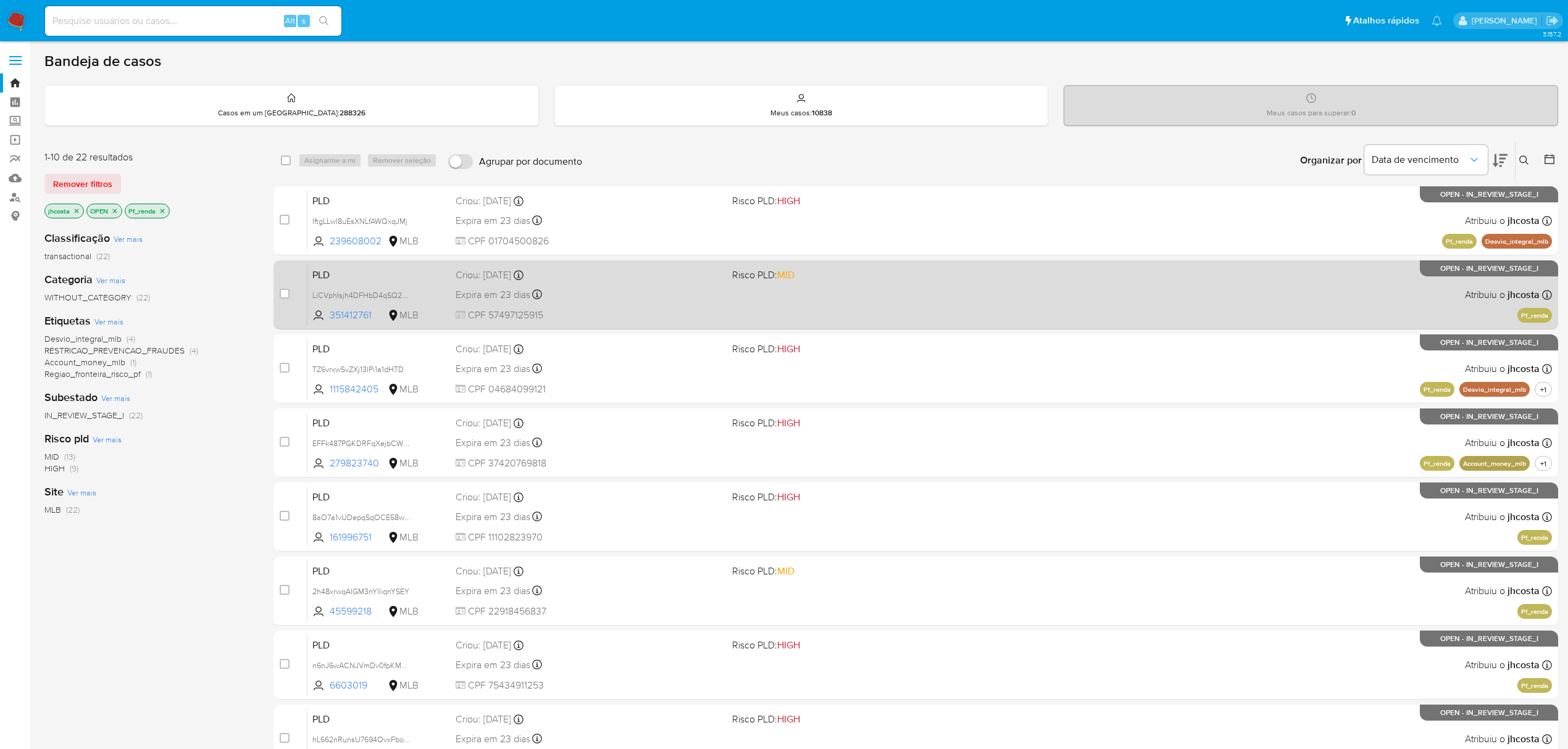
click at [576, 293] on div "Expira em 23 dias Expira em 26/09/2025 00:11:30" at bounding box center [589, 294] width 266 height 17
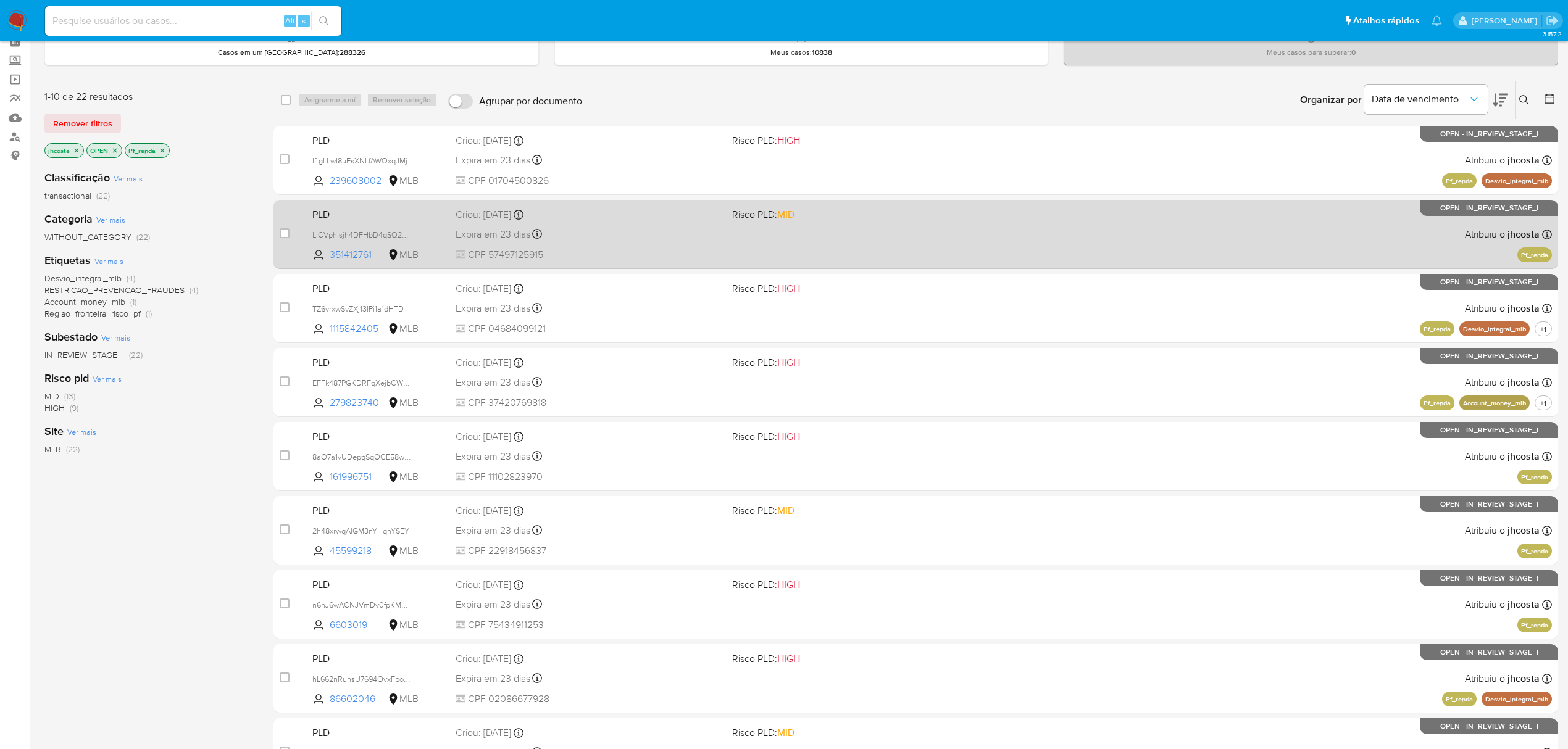
scroll to position [164, 0]
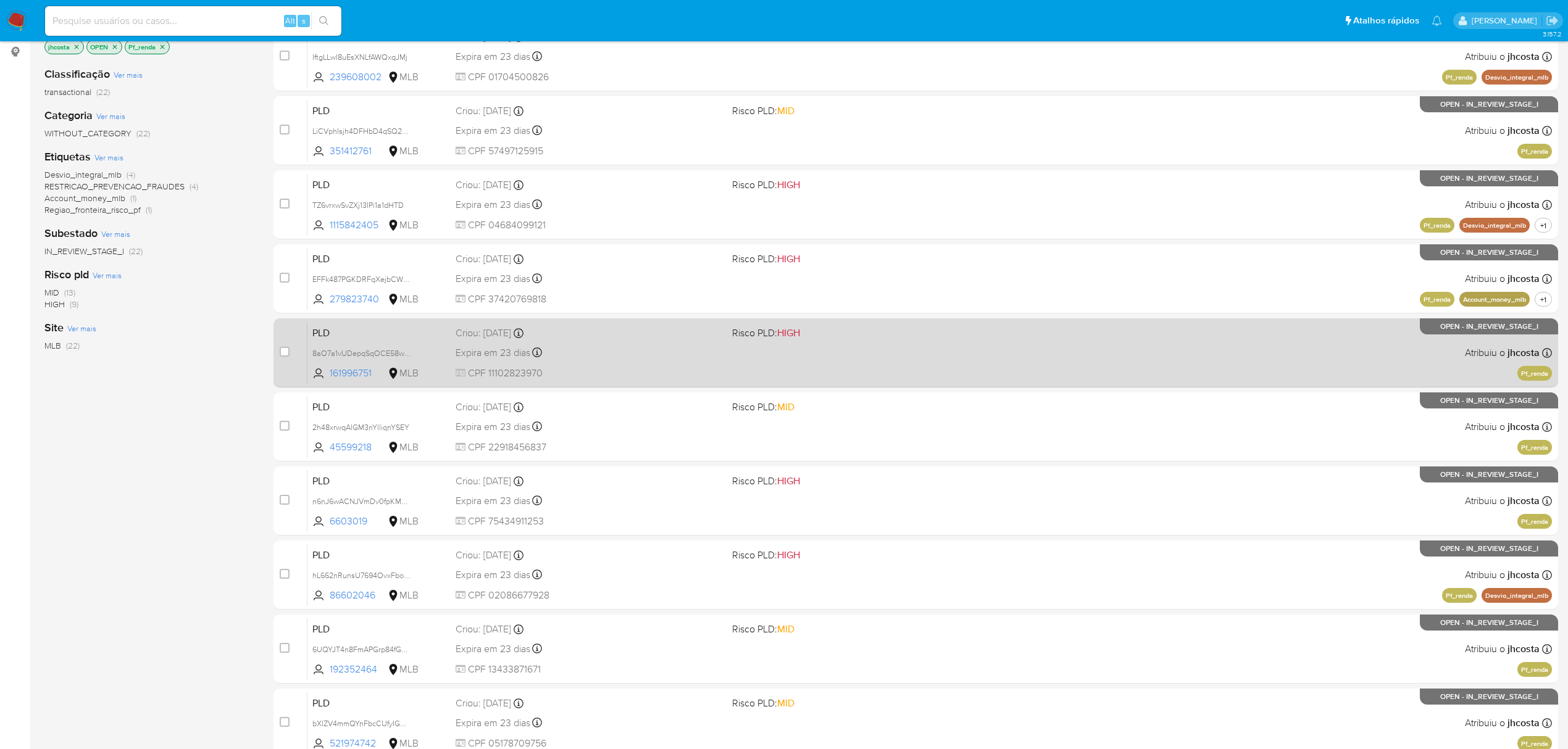
click at [636, 361] on div "PLD 8aO7a1vUDepqSqOCE58wZ3SF 161996751 MLB Risco PLD: HIGH Criou: 12/08/2025 Cr…" at bounding box center [929, 352] width 1245 height 63
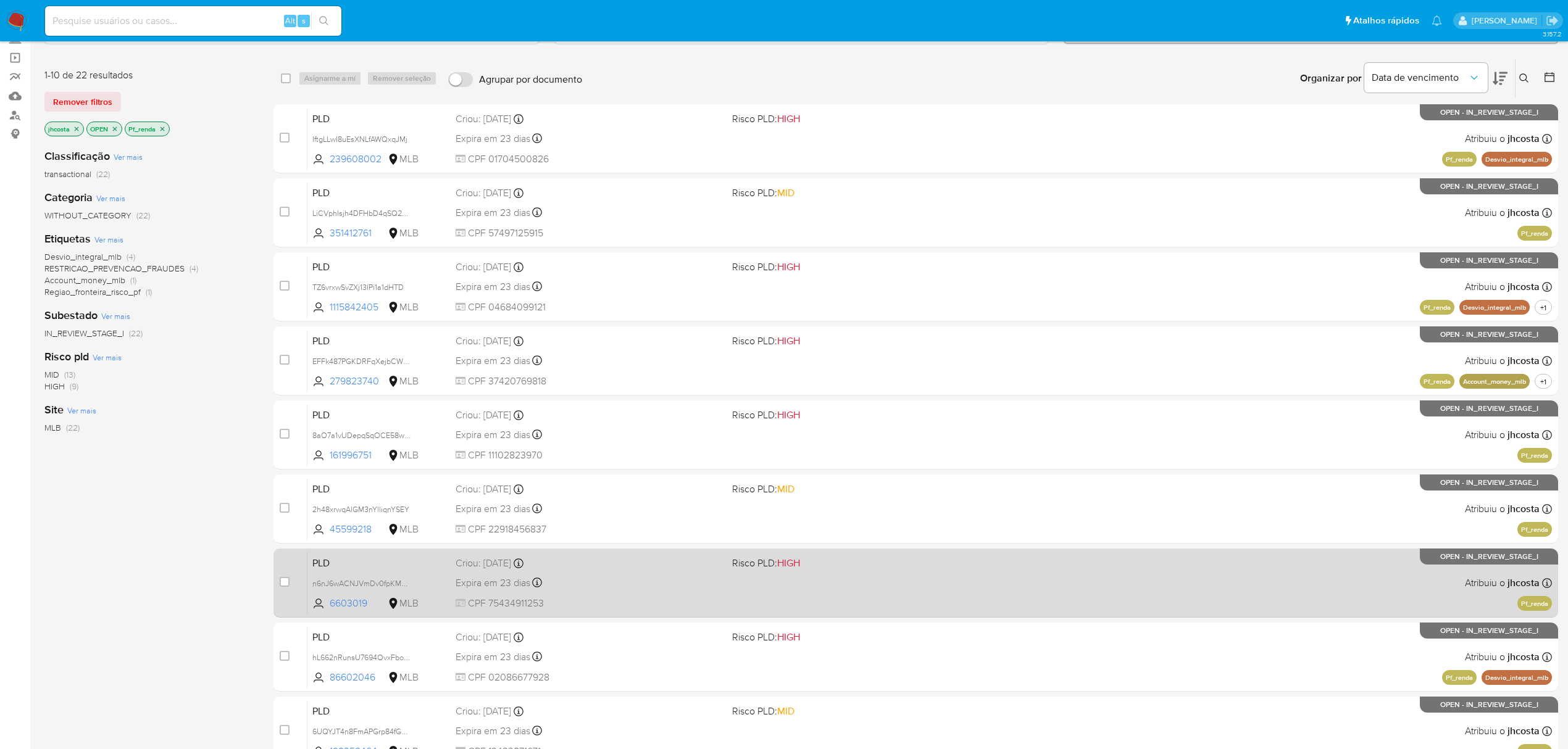
scroll to position [224, 0]
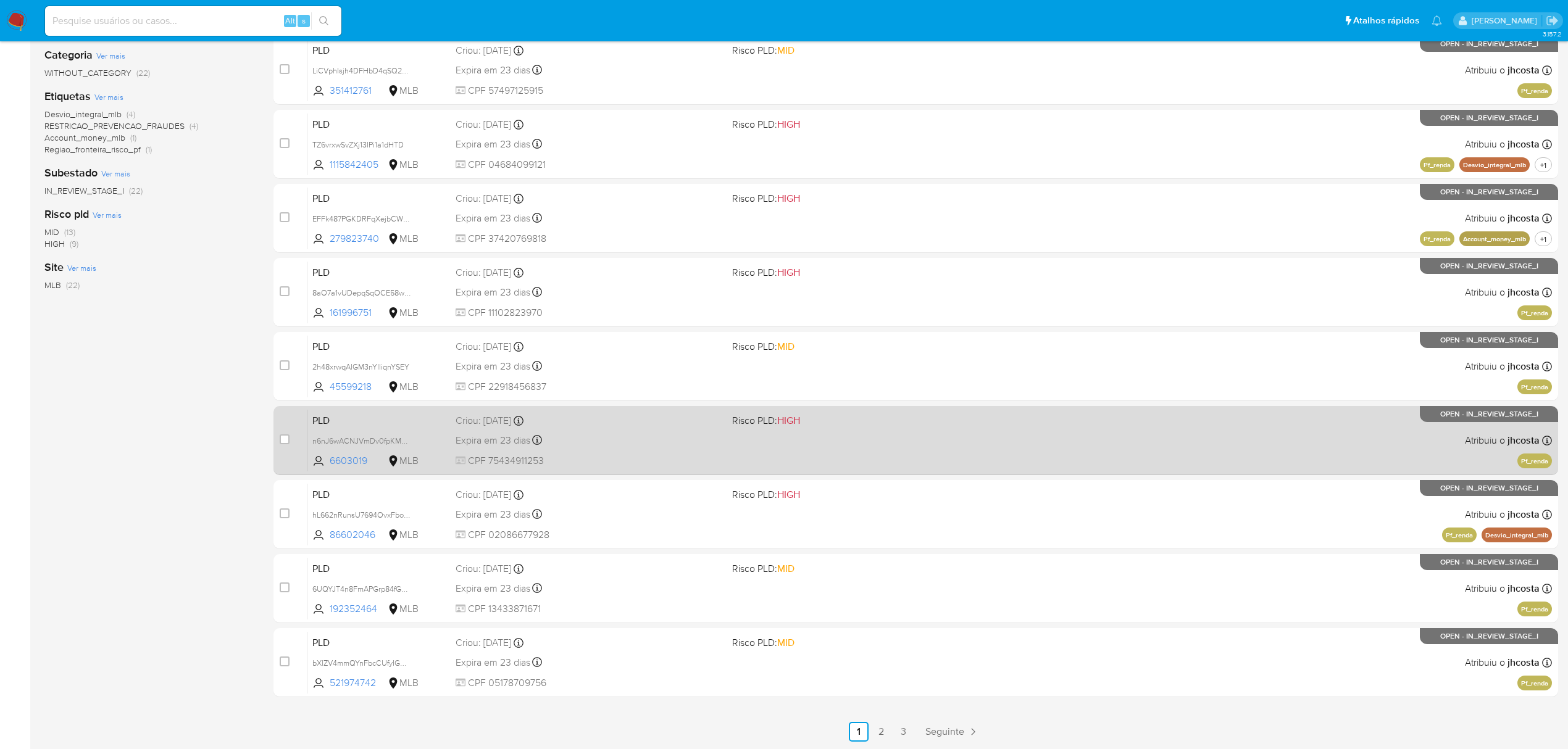
click at [630, 430] on div "PLD n6nJ6wACNJVmDv0fpKMmtpbh 6603019 MLB Risco PLD: HIGH Criou: 12/08/2025 Crio…" at bounding box center [929, 441] width 1245 height 63
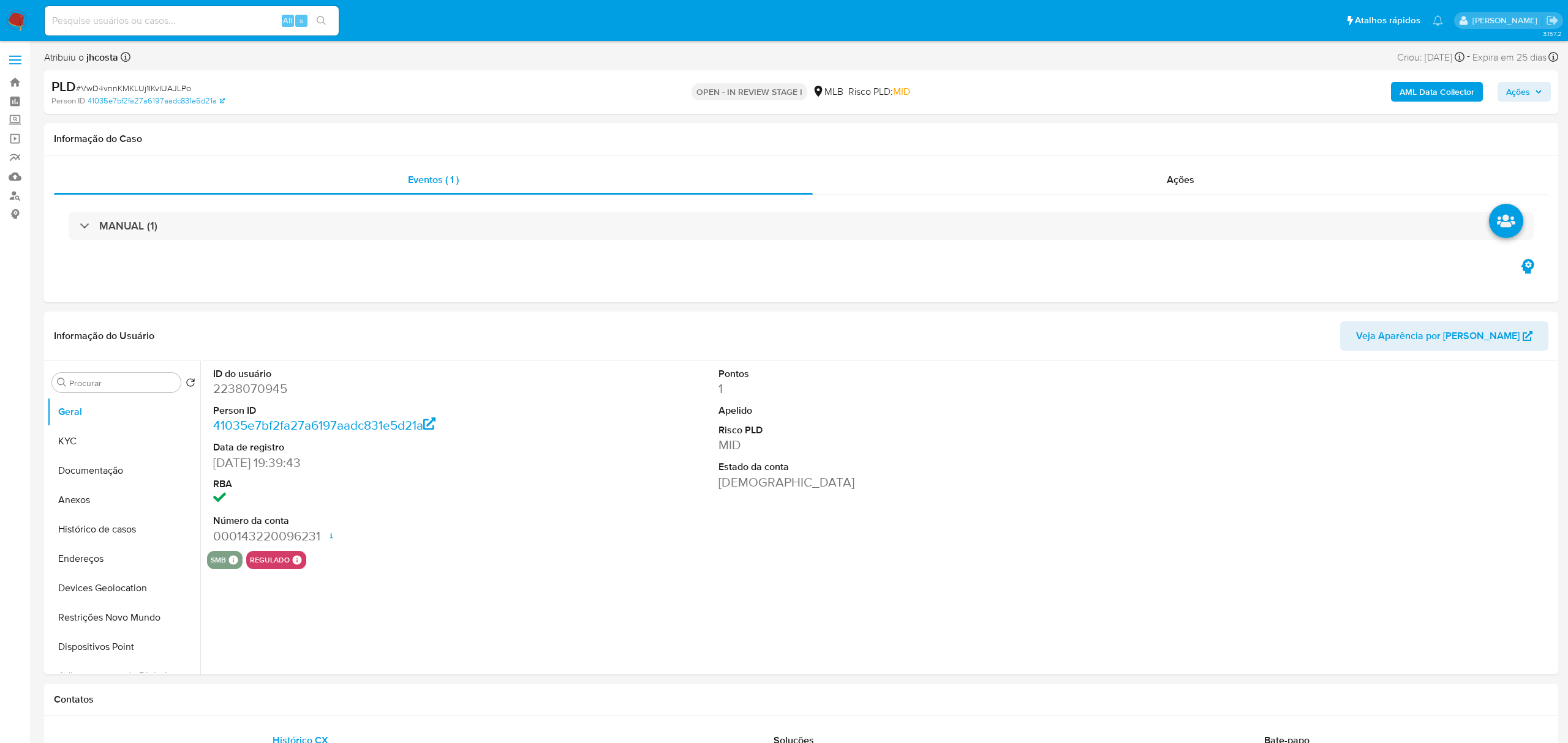
select select "10"
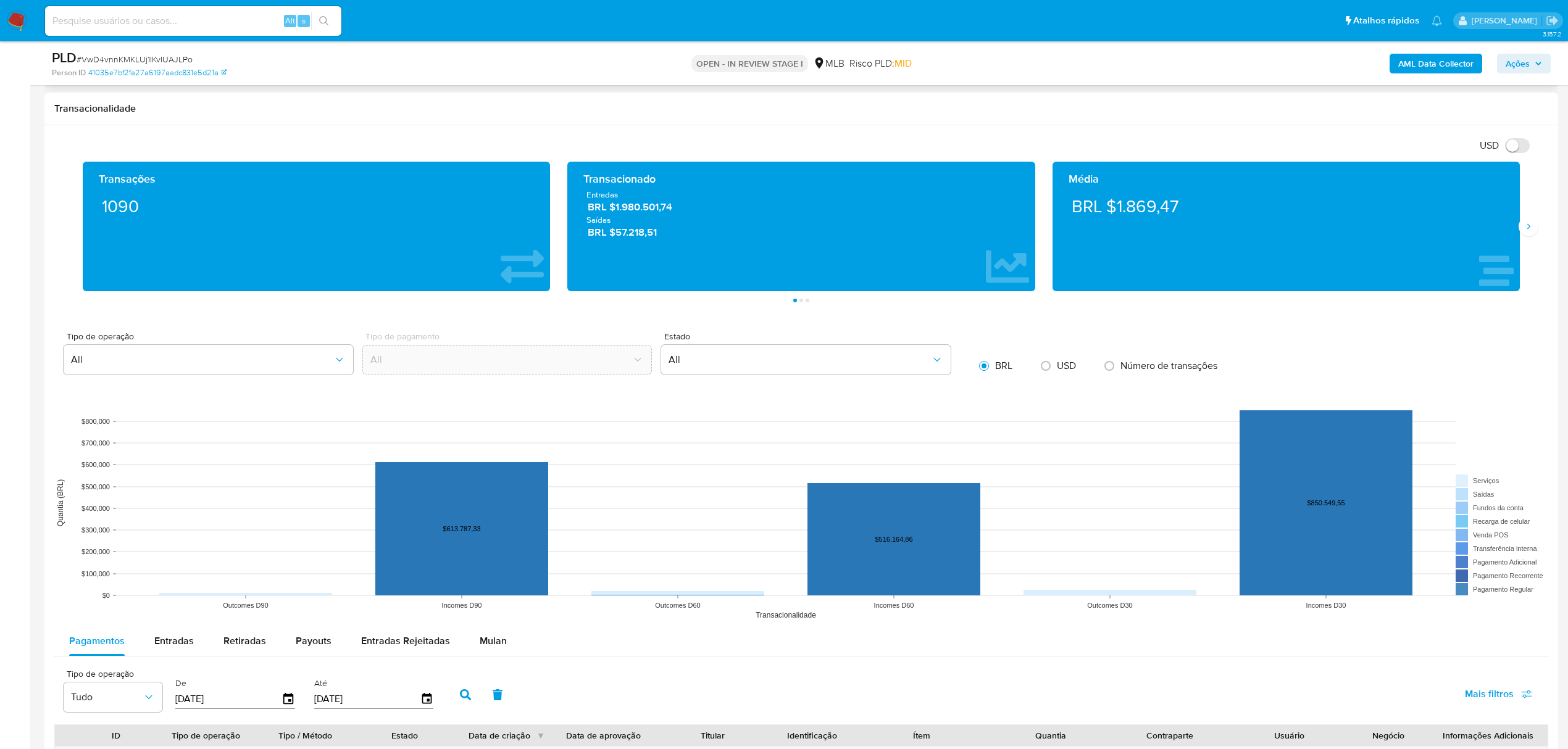
scroll to position [905, 0]
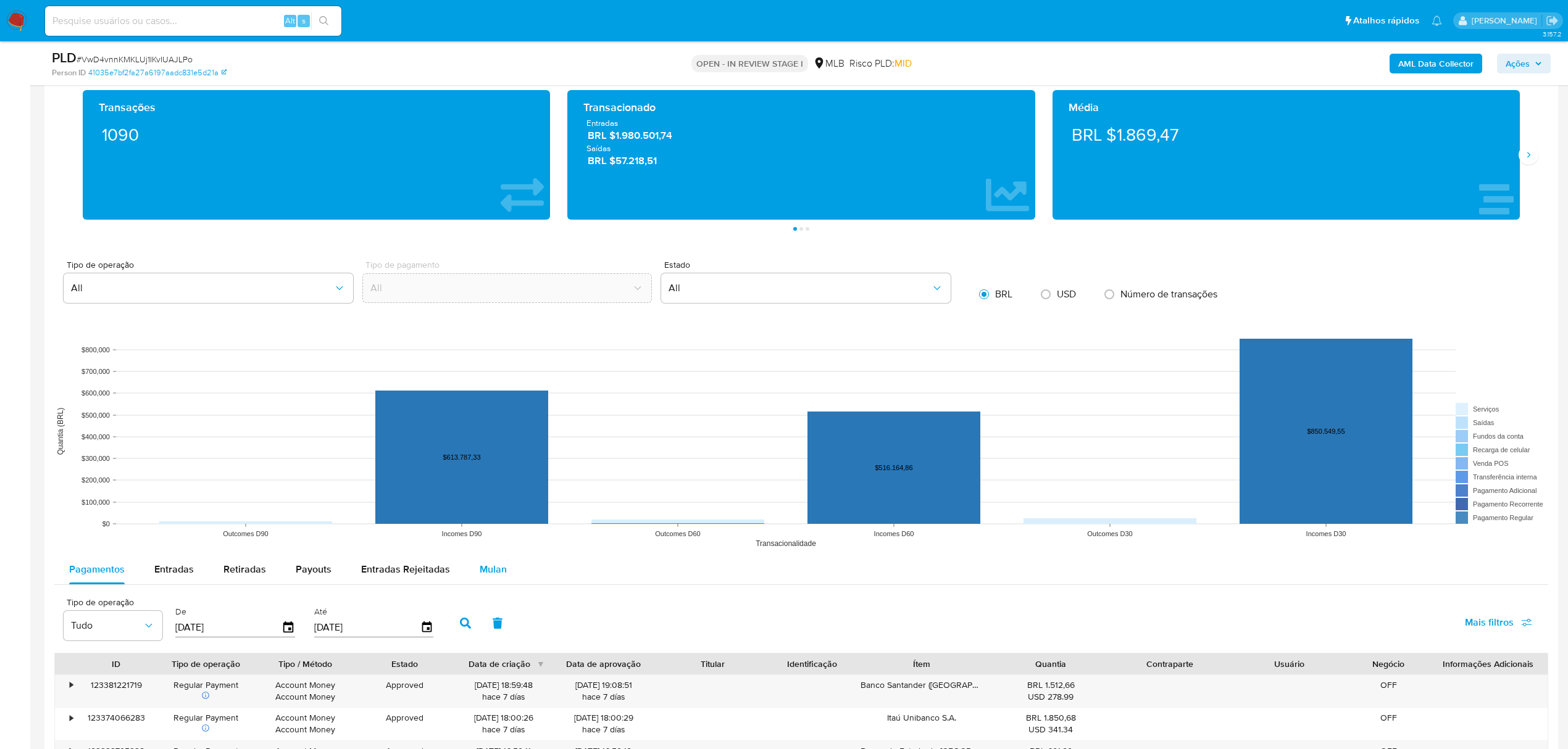
click at [493, 563] on div "Mulan" at bounding box center [494, 570] width 27 height 29
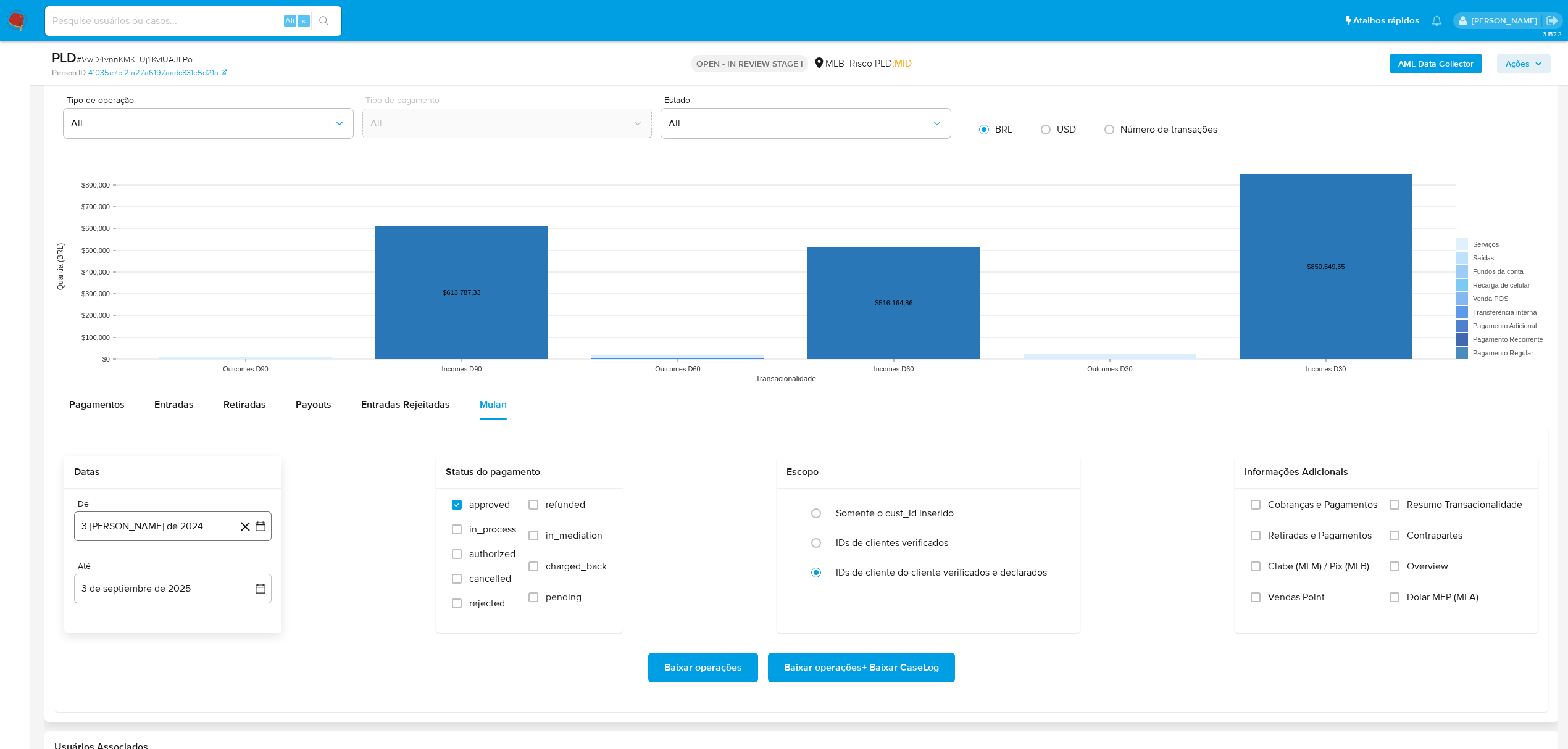
click at [99, 532] on button "[DATE]" at bounding box center [173, 527] width 198 height 29
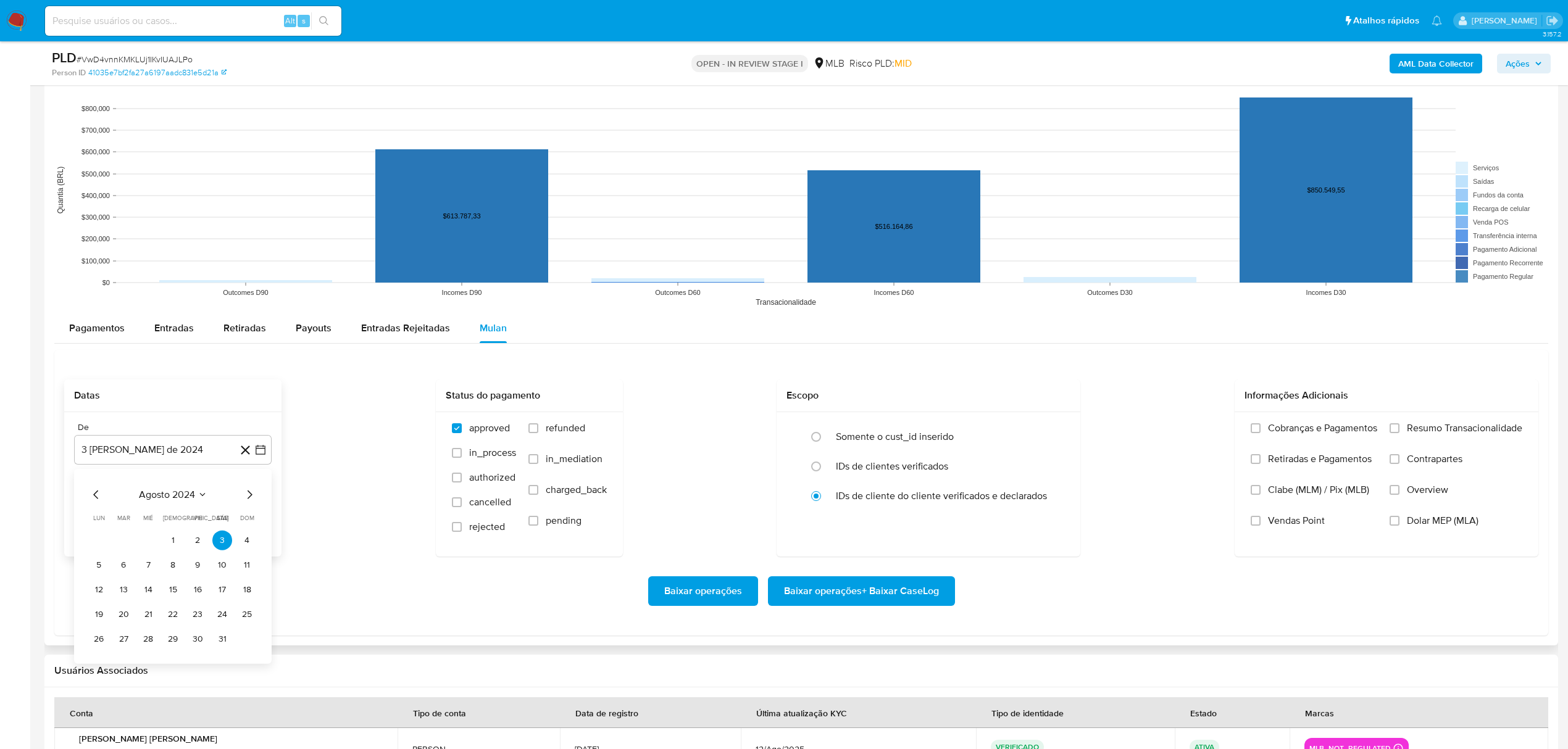
scroll to position [1235, 0]
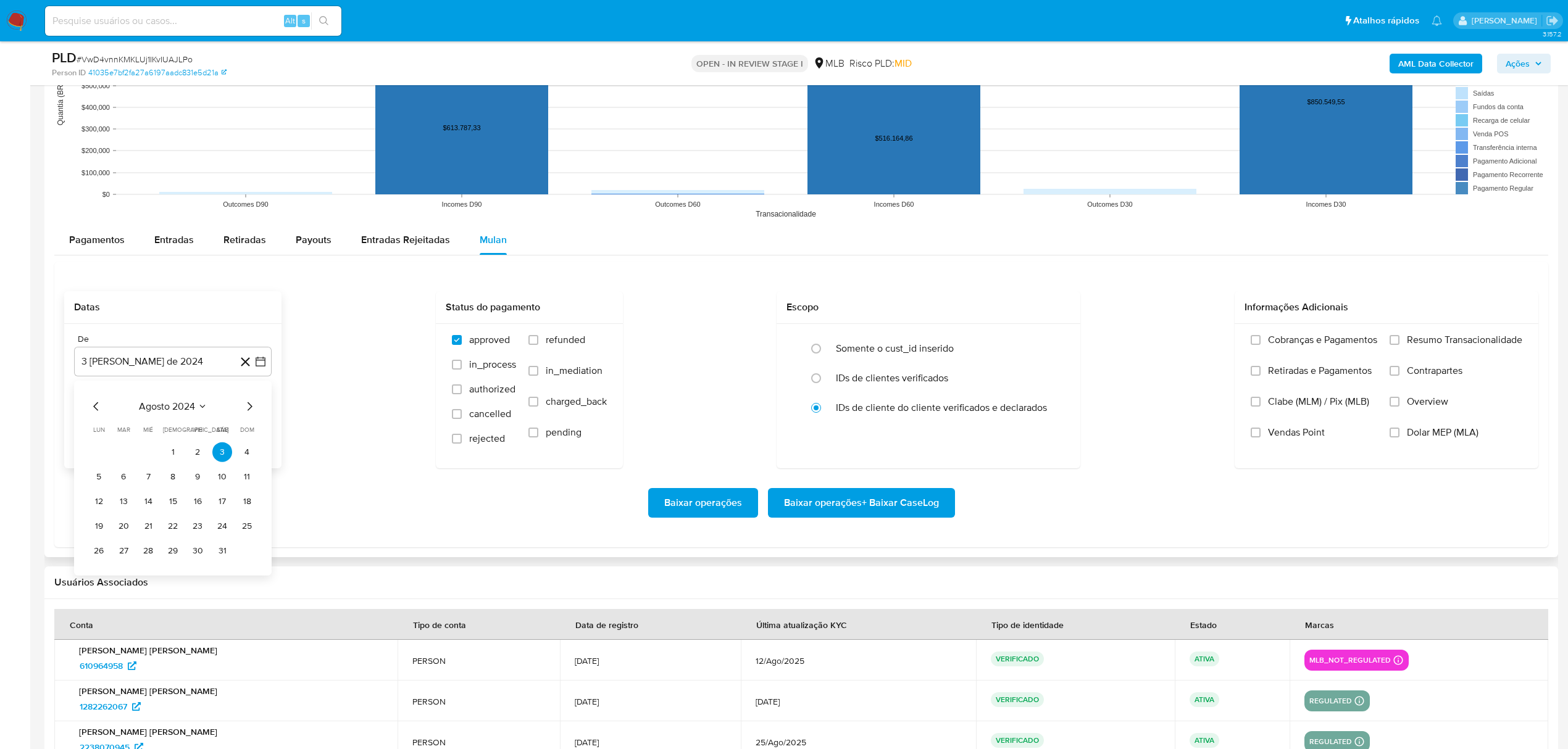
click at [172, 412] on span "agosto 2024" at bounding box center [166, 405] width 56 height 13
click at [248, 408] on icon "Año siguiente" at bounding box center [247, 405] width 15 height 15
click at [109, 522] on button "[DATE]" at bounding box center [118, 520] width 34 height 20
click at [128, 454] on button "1" at bounding box center [123, 451] width 20 height 20
drag, startPoint x: 1403, startPoint y: 340, endPoint x: 1218, endPoint y: 413, distance: 198.9
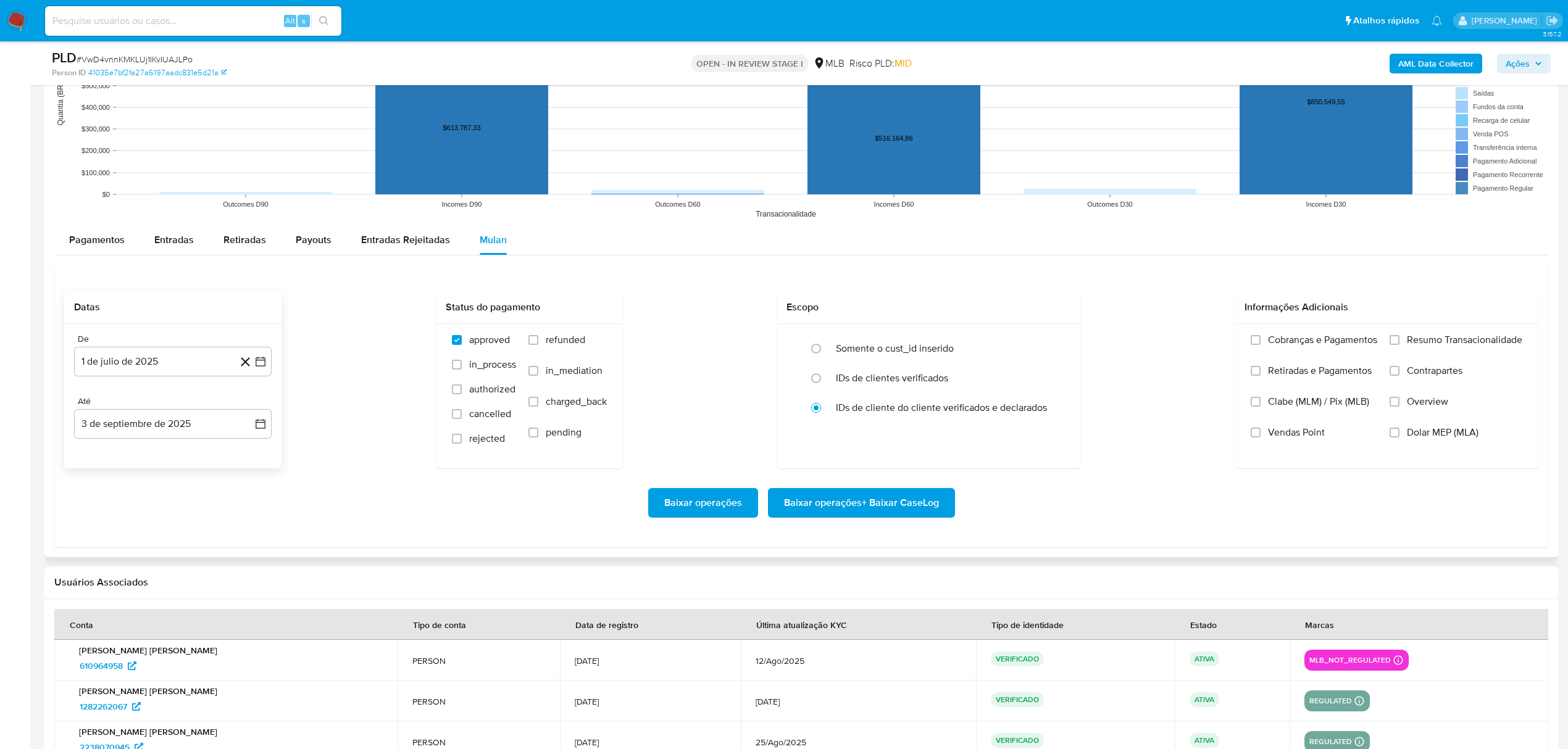
click at [1403, 339] on label "Resumo Transacionalidade" at bounding box center [1456, 350] width 133 height 31
click at [1400, 339] on input "Resumo Transacionalidade" at bounding box center [1395, 340] width 10 height 10
click at [899, 512] on span "Baixar operações + Baixar CaseLog" at bounding box center [861, 503] width 155 height 27
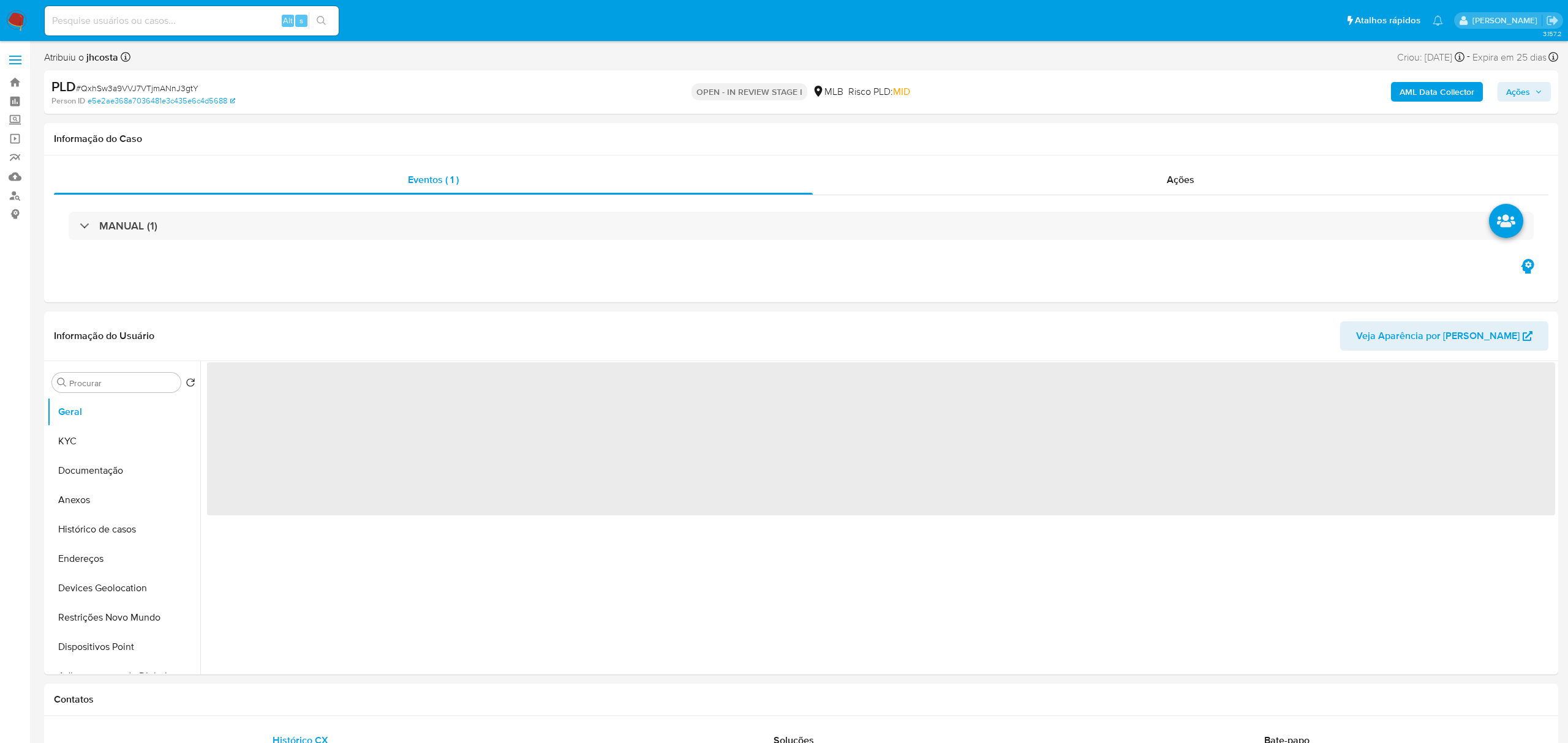
select select "10"
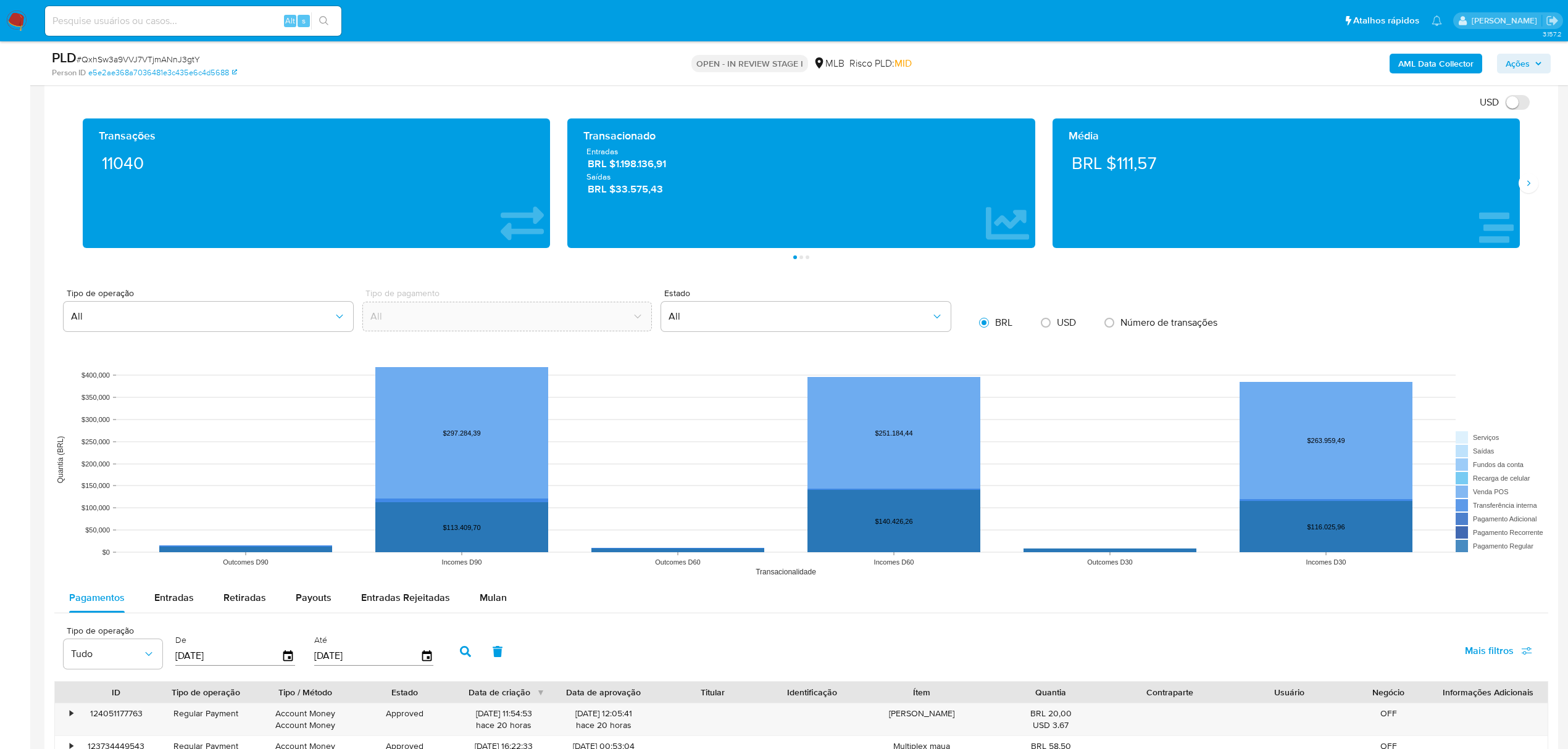
scroll to position [1069, 0]
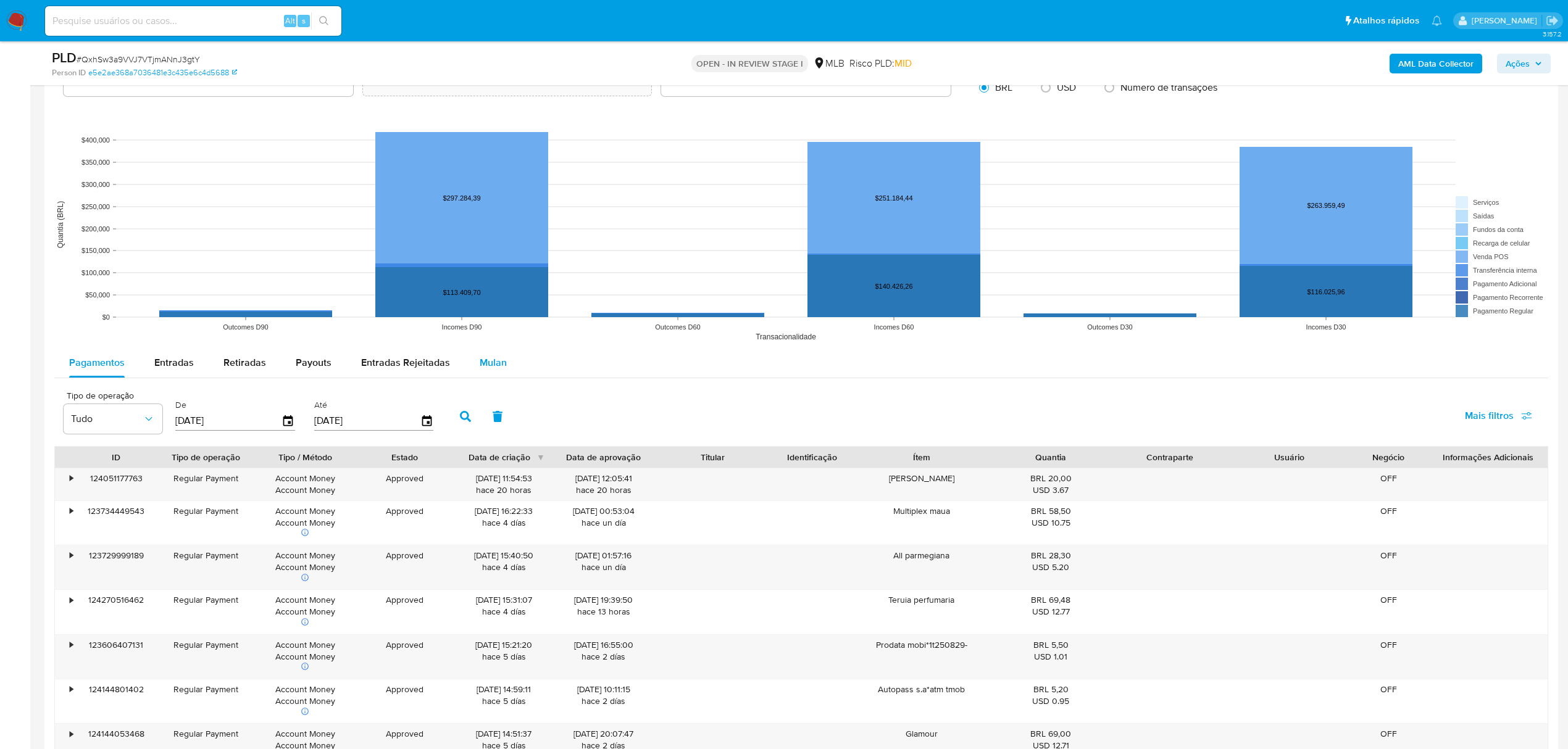
click at [480, 363] on span "Mulan" at bounding box center [494, 362] width 27 height 14
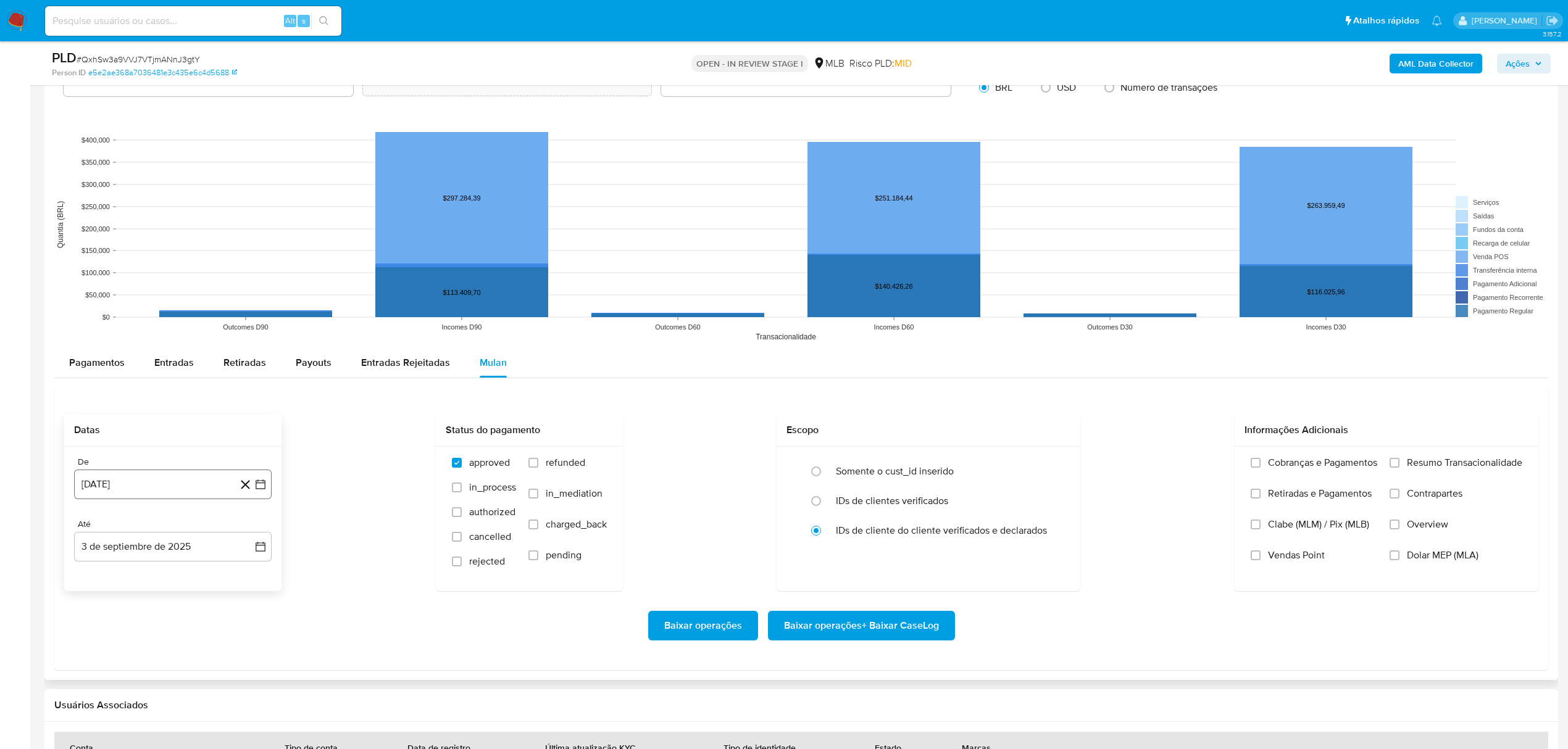
click at [170, 493] on button "3 [PERSON_NAME] de 2024" at bounding box center [173, 485] width 198 height 29
click at [173, 536] on span "agosto 2024" at bounding box center [166, 530] width 56 height 13
click at [245, 537] on icon "Año siguiente" at bounding box center [247, 529] width 15 height 15
click at [107, 647] on button "[DATE]" at bounding box center [118, 643] width 34 height 20
click at [132, 579] on button "1" at bounding box center [123, 575] width 20 height 20
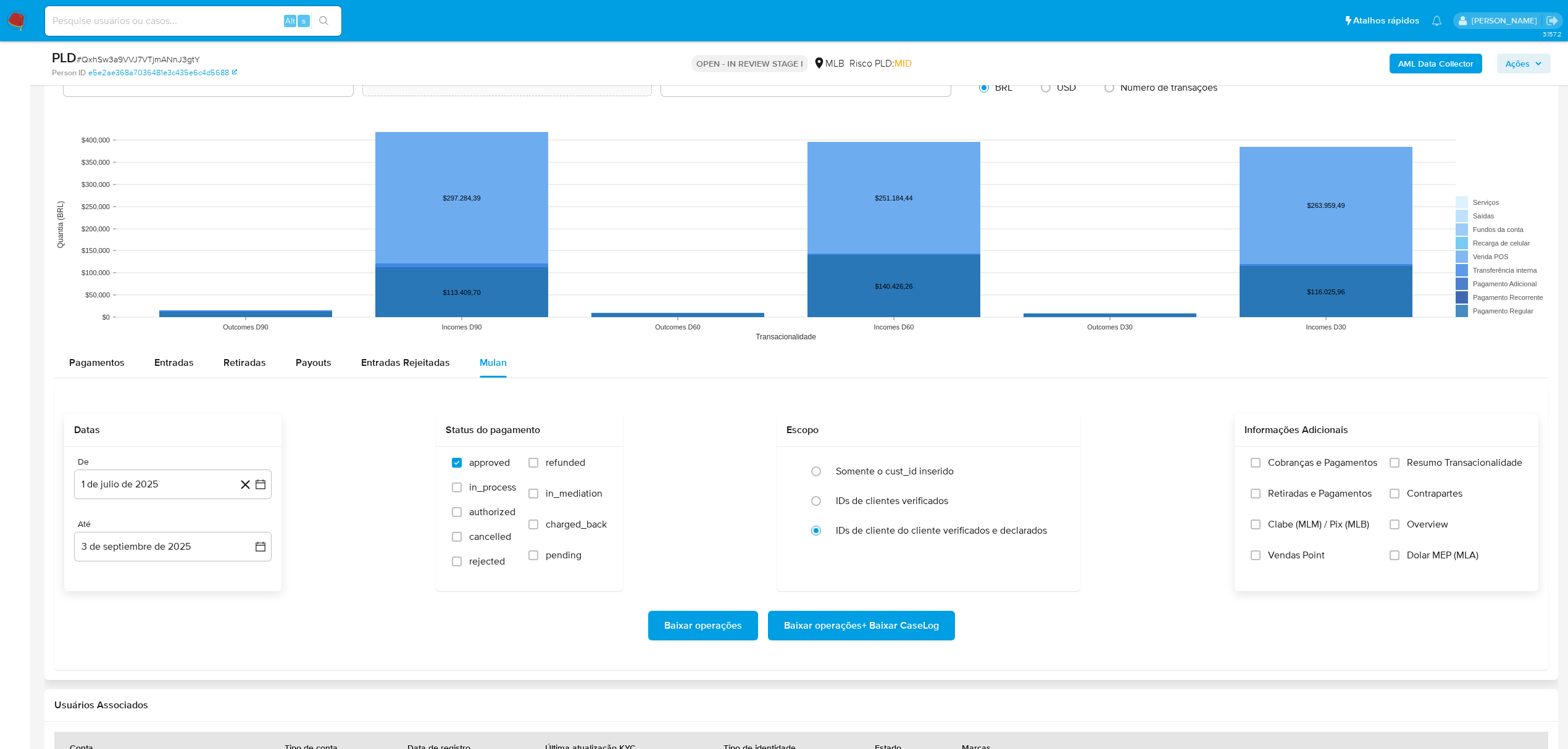
click at [1424, 472] on label "Resumo Transacionalidade" at bounding box center [1456, 472] width 133 height 31
click at [1400, 468] on input "Resumo Transacionalidade" at bounding box center [1395, 463] width 10 height 10
click at [884, 630] on span "Baixar operações + Baixar CaseLog" at bounding box center [861, 626] width 155 height 27
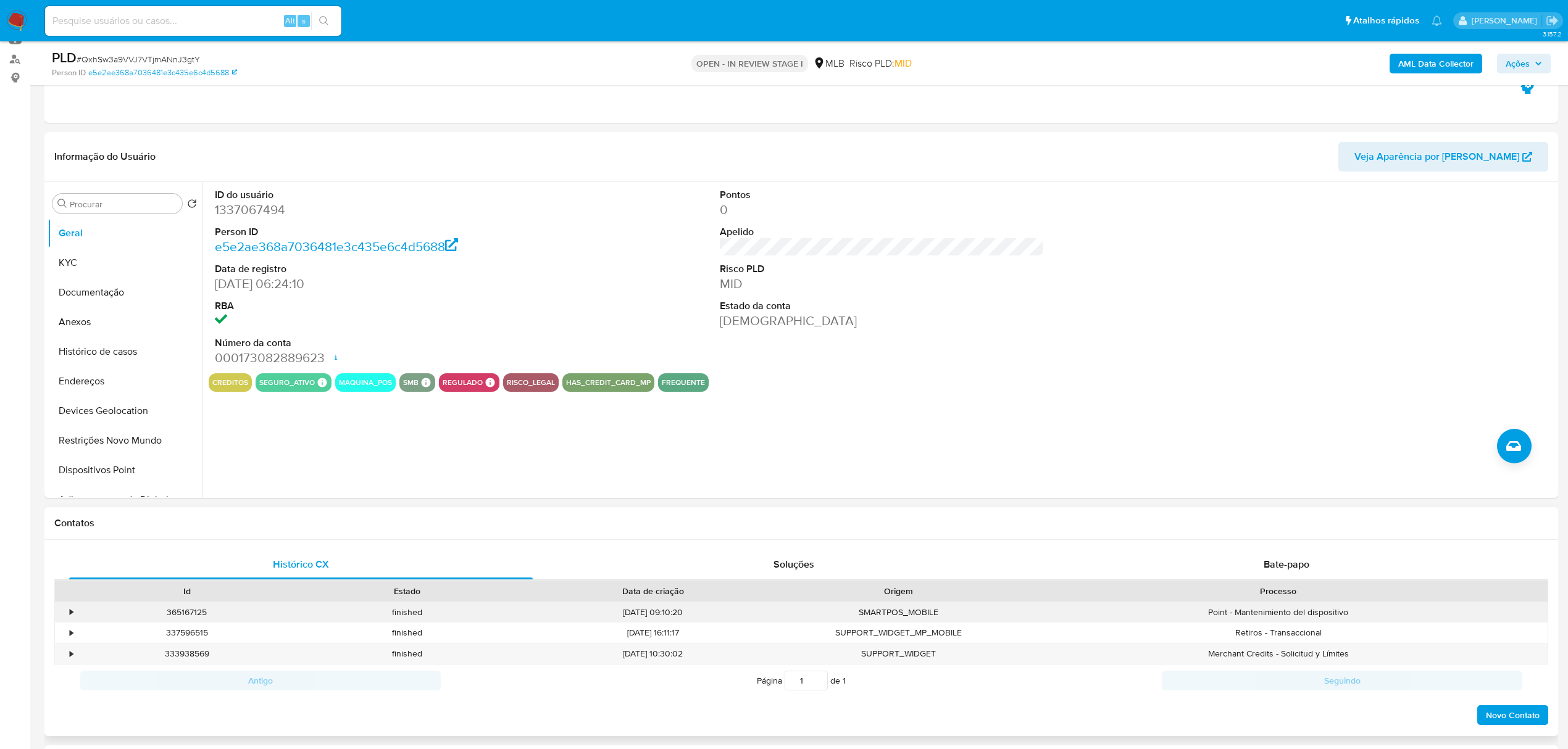
scroll to position [329, 0]
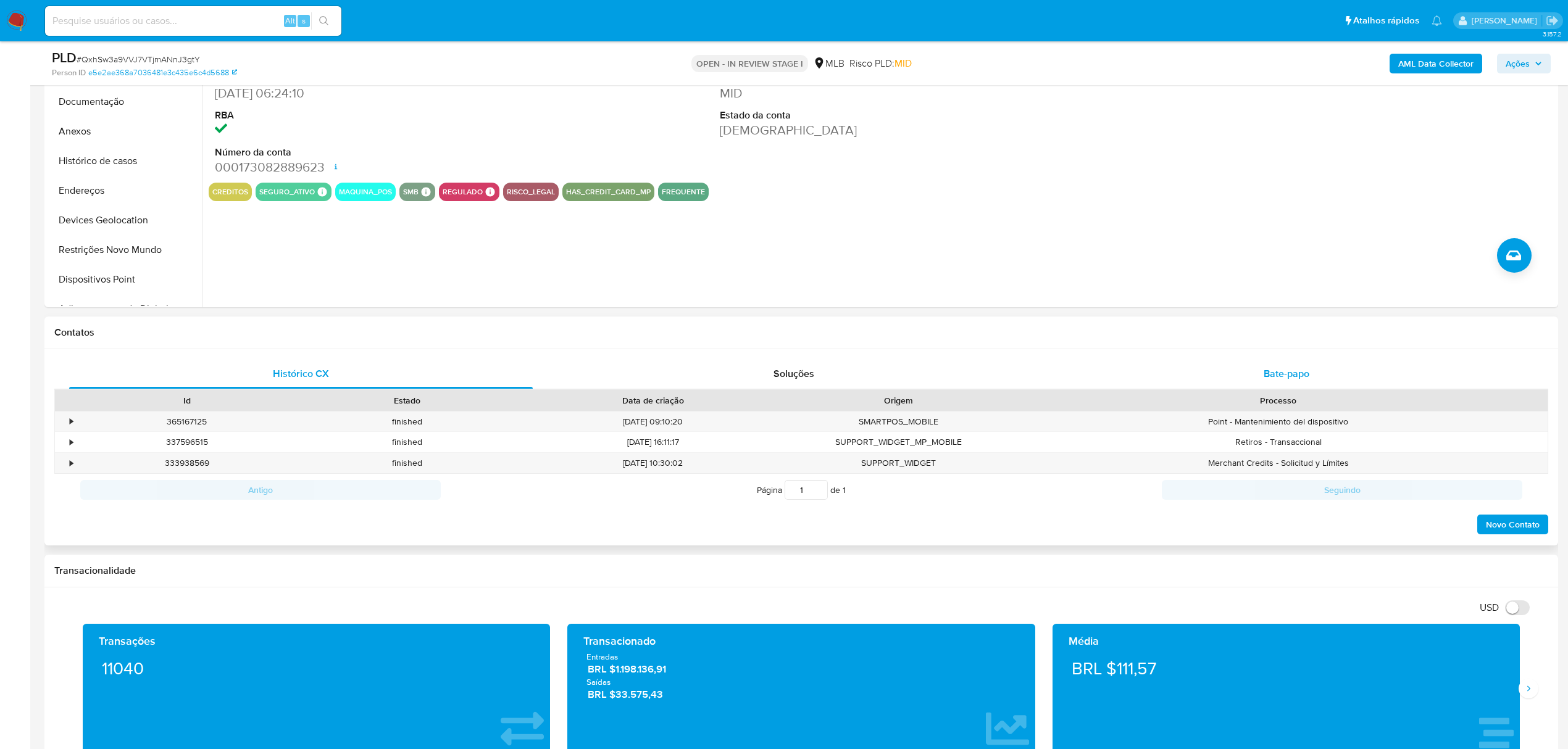
click at [1300, 378] on span "Bate-papo" at bounding box center [1286, 373] width 46 height 14
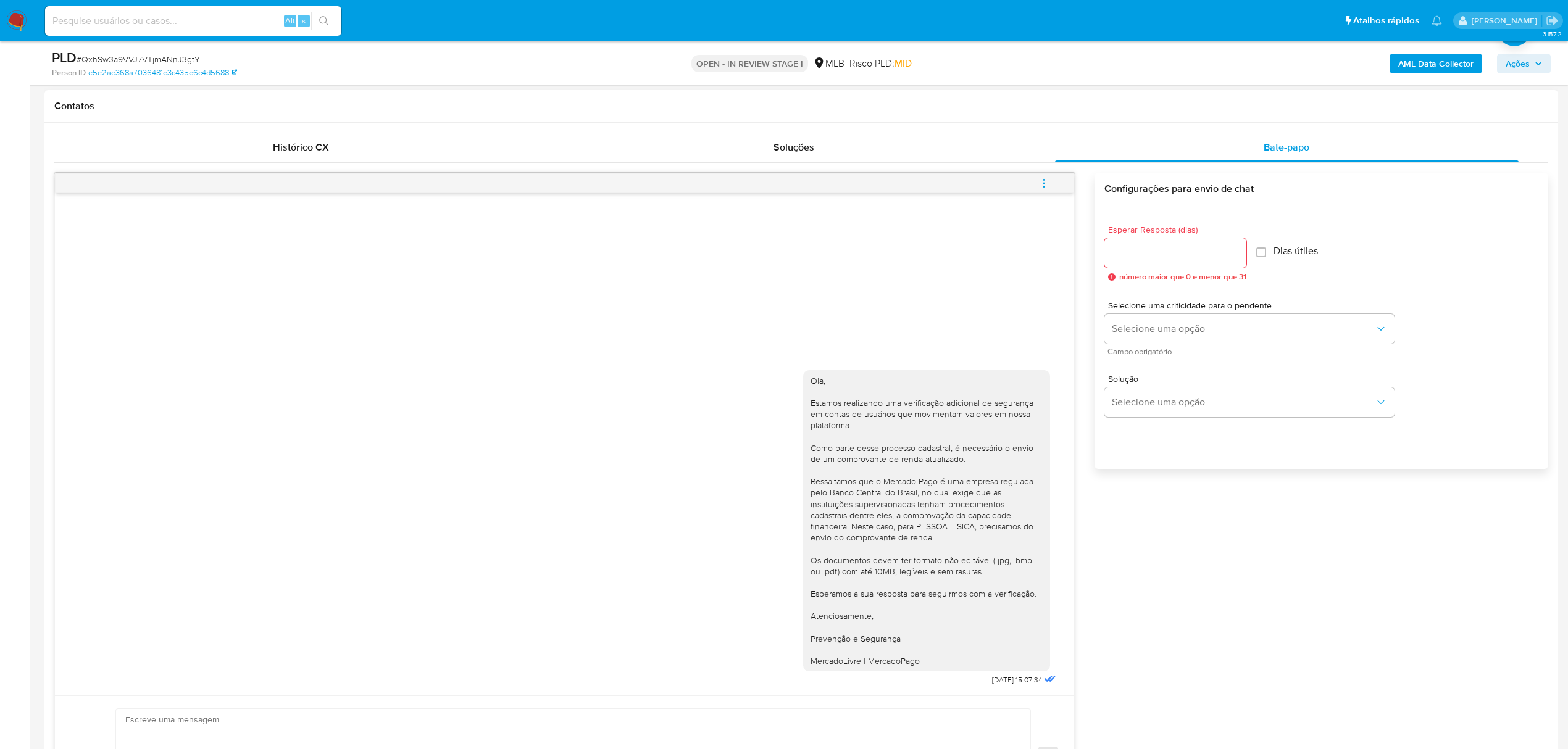
scroll to position [658, 0]
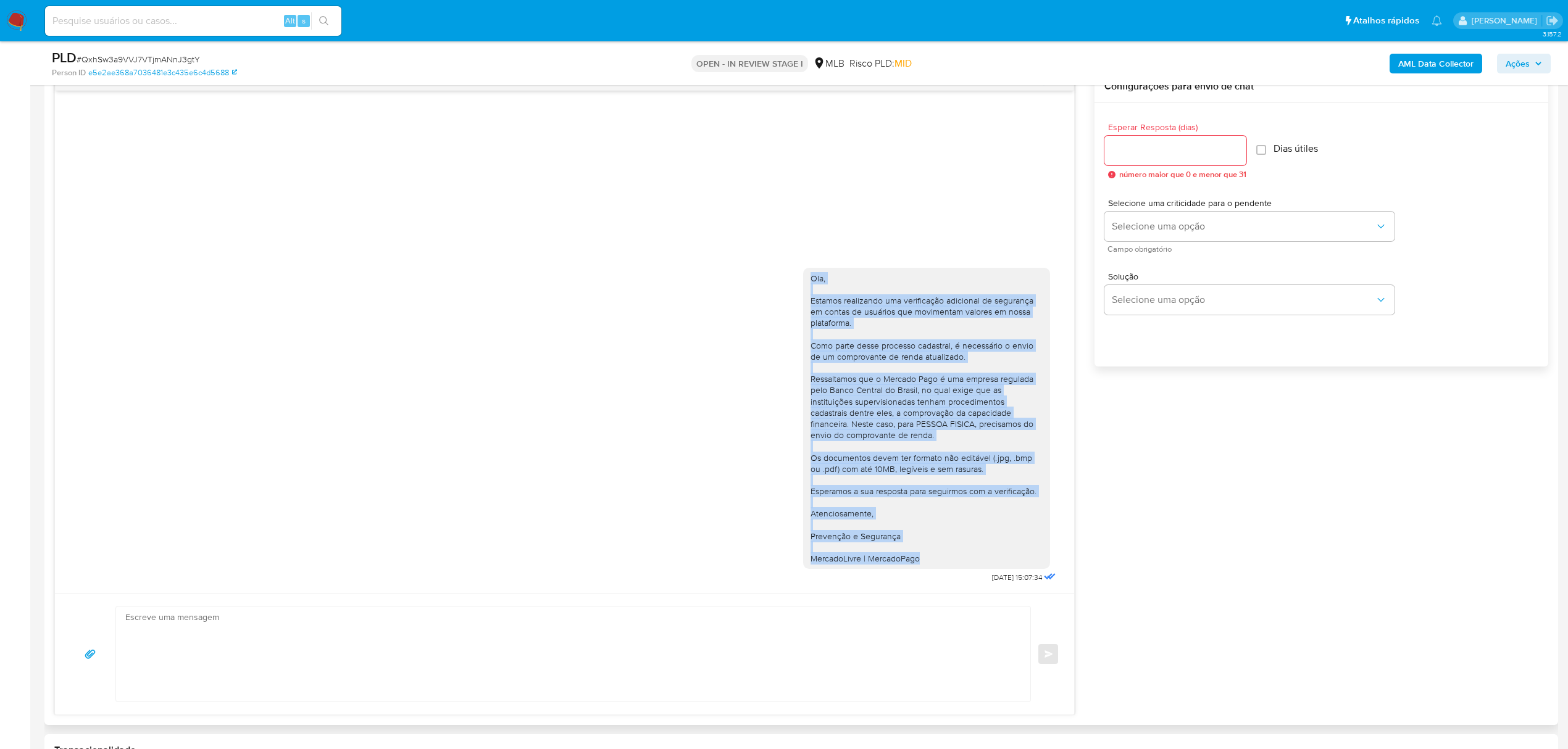
drag, startPoint x: 810, startPoint y: 276, endPoint x: 951, endPoint y: 568, distance: 324.3
click at [948, 571] on div "Ola, Estamos realizando uma verificação adicional de segurança em contas de usu…" at bounding box center [930, 423] width 256 height 328
copy div "Ola, Estamos realizando uma verificação adicional de segurança em contas de usu…"
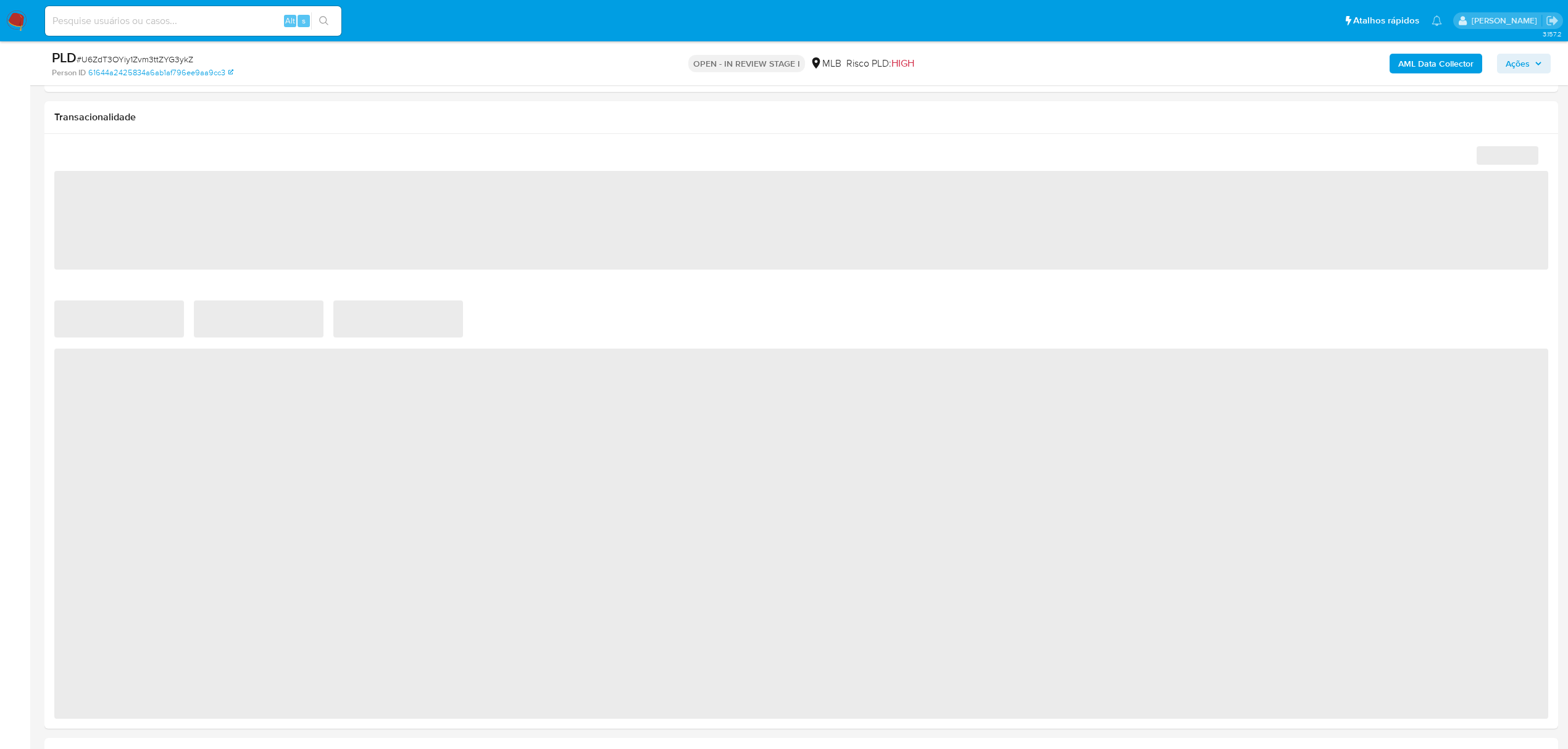
select select "10"
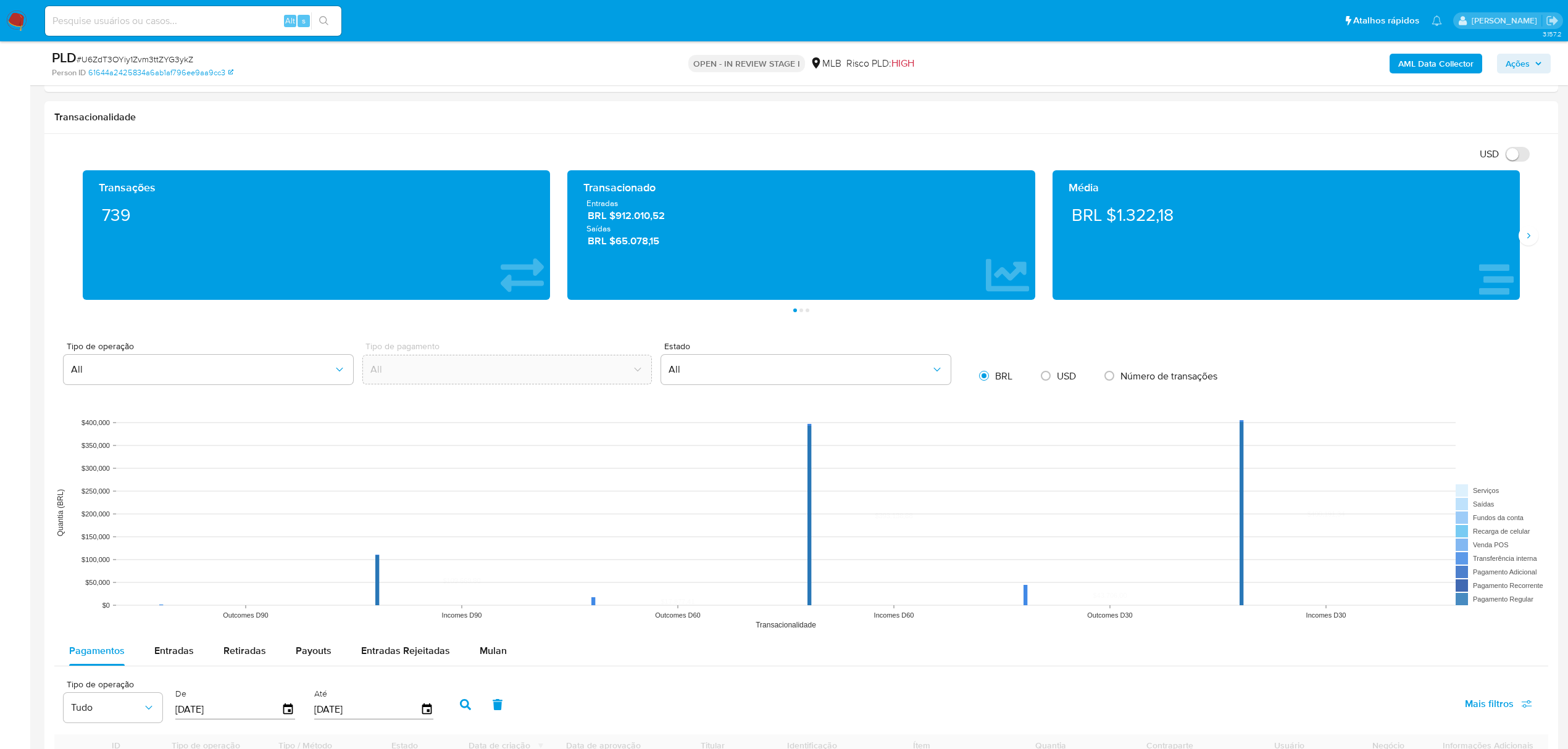
scroll to position [493, 0]
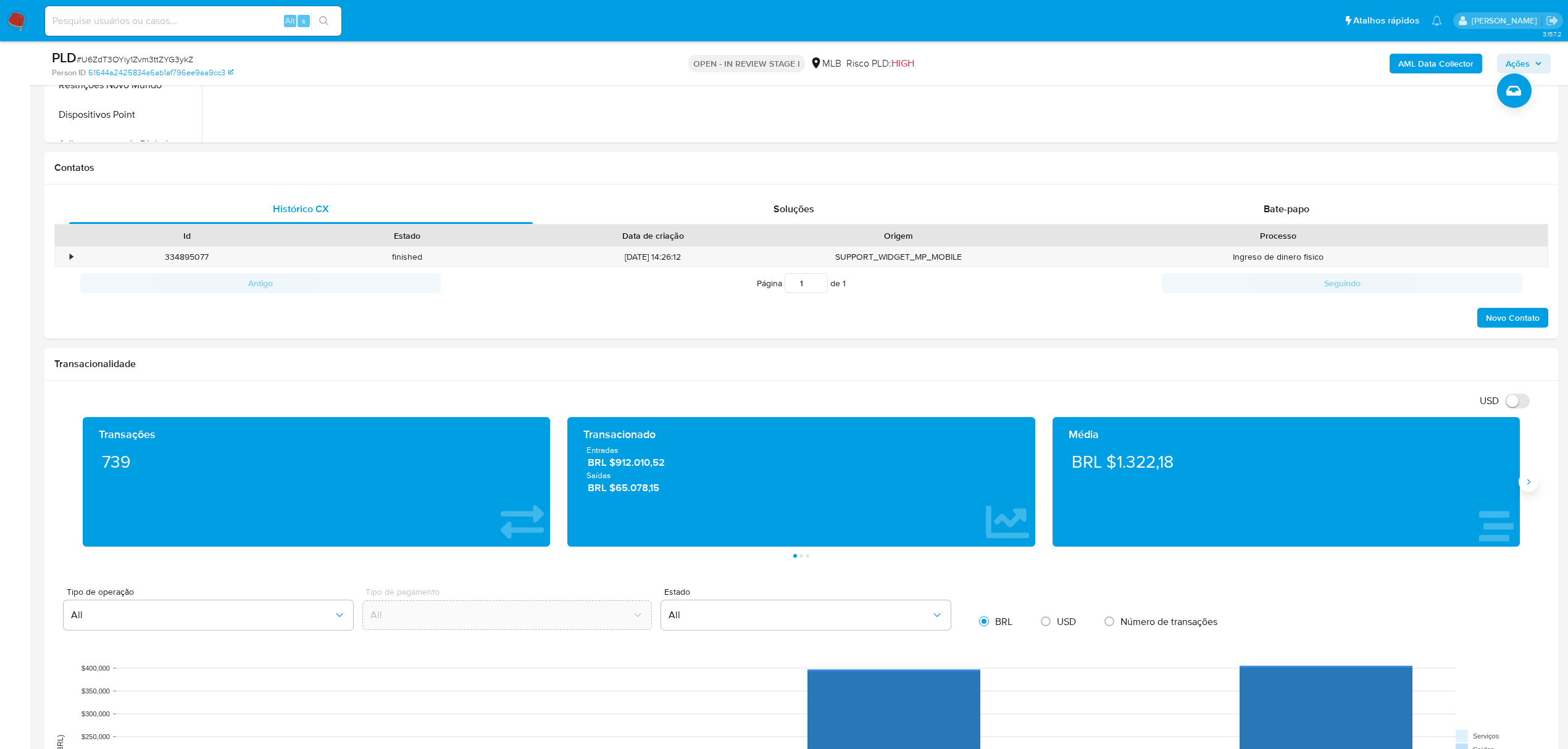
click at [1530, 485] on icon "Siguiente" at bounding box center [1529, 482] width 10 height 10
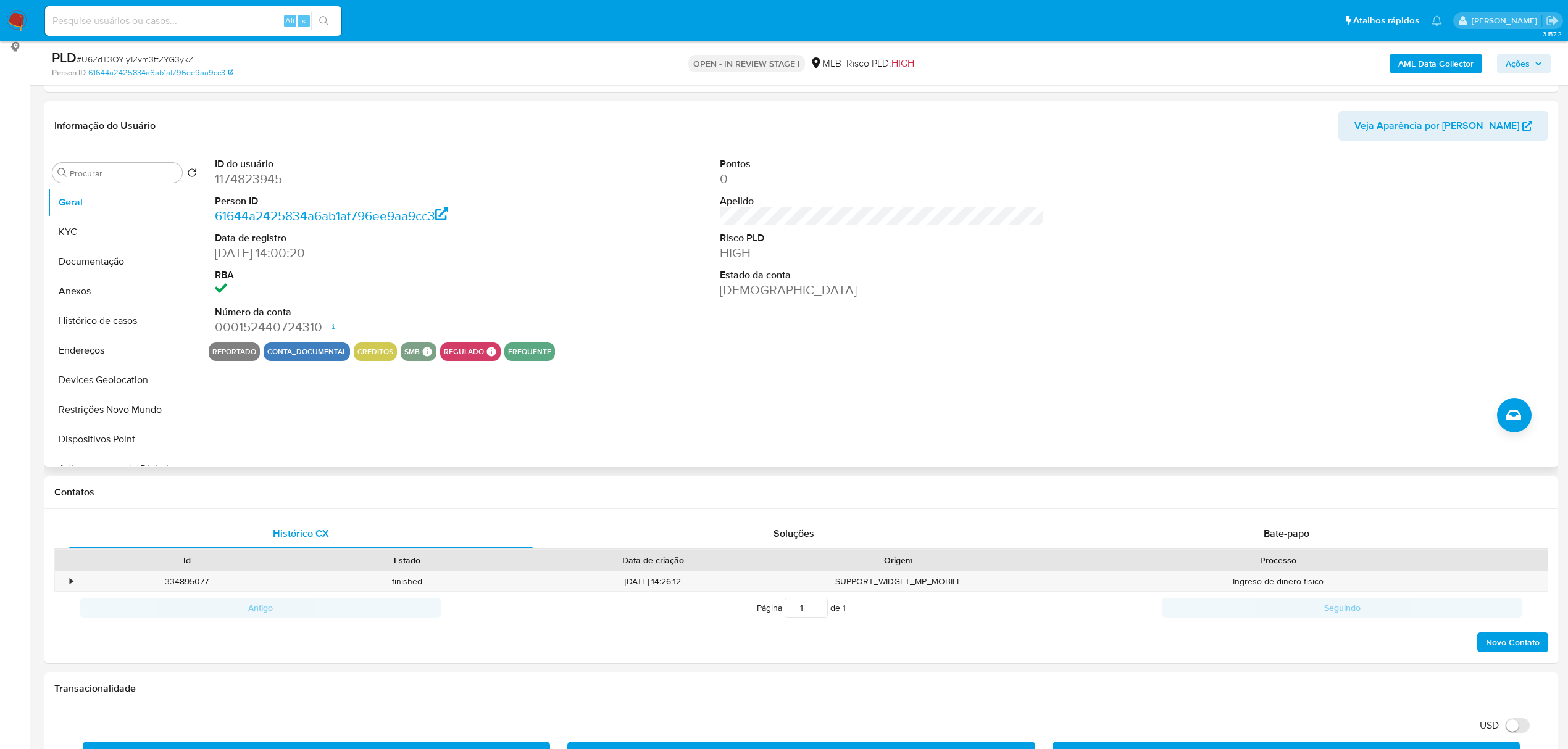
scroll to position [164, 0]
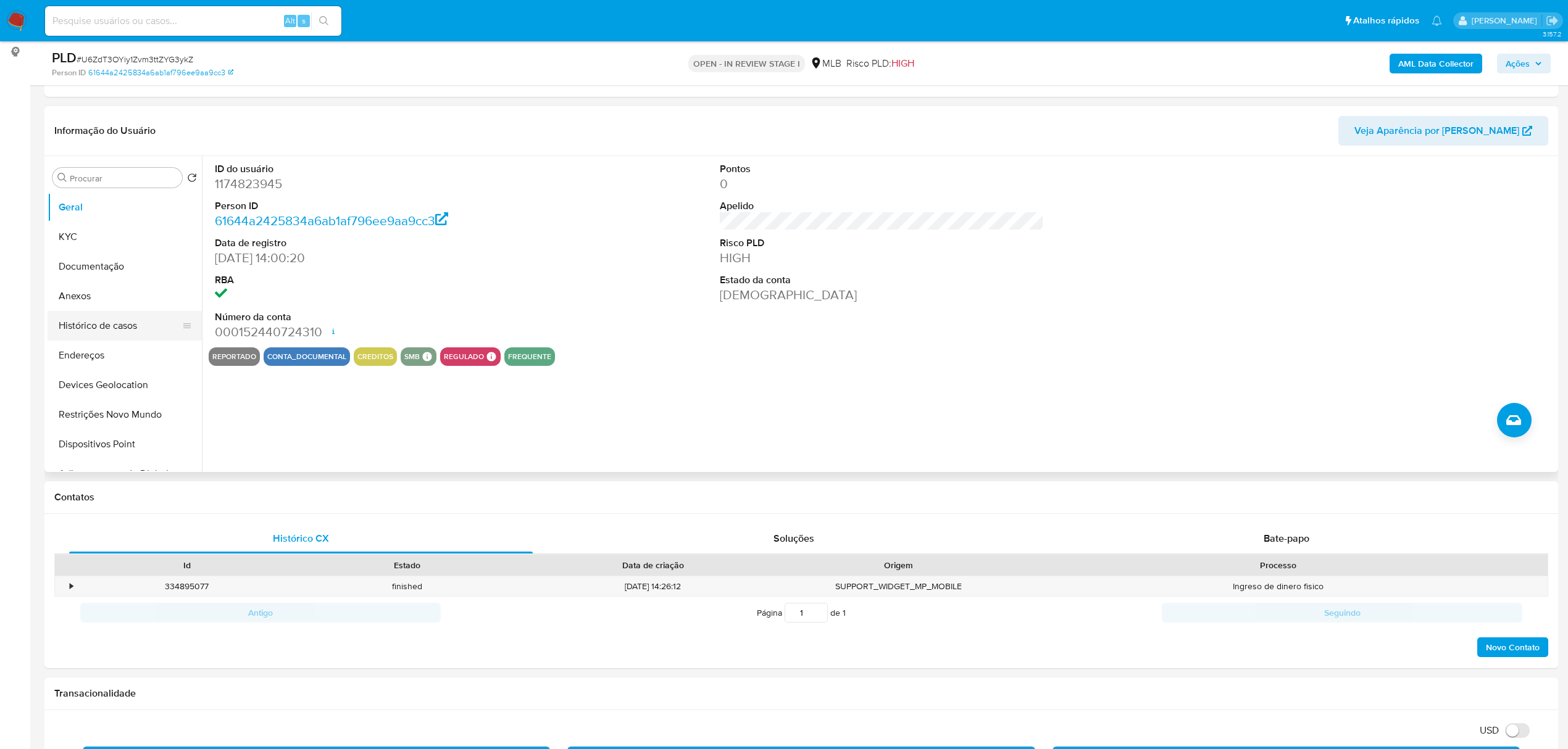
click at [133, 317] on button "Histórico de casos" at bounding box center [119, 326] width 144 height 29
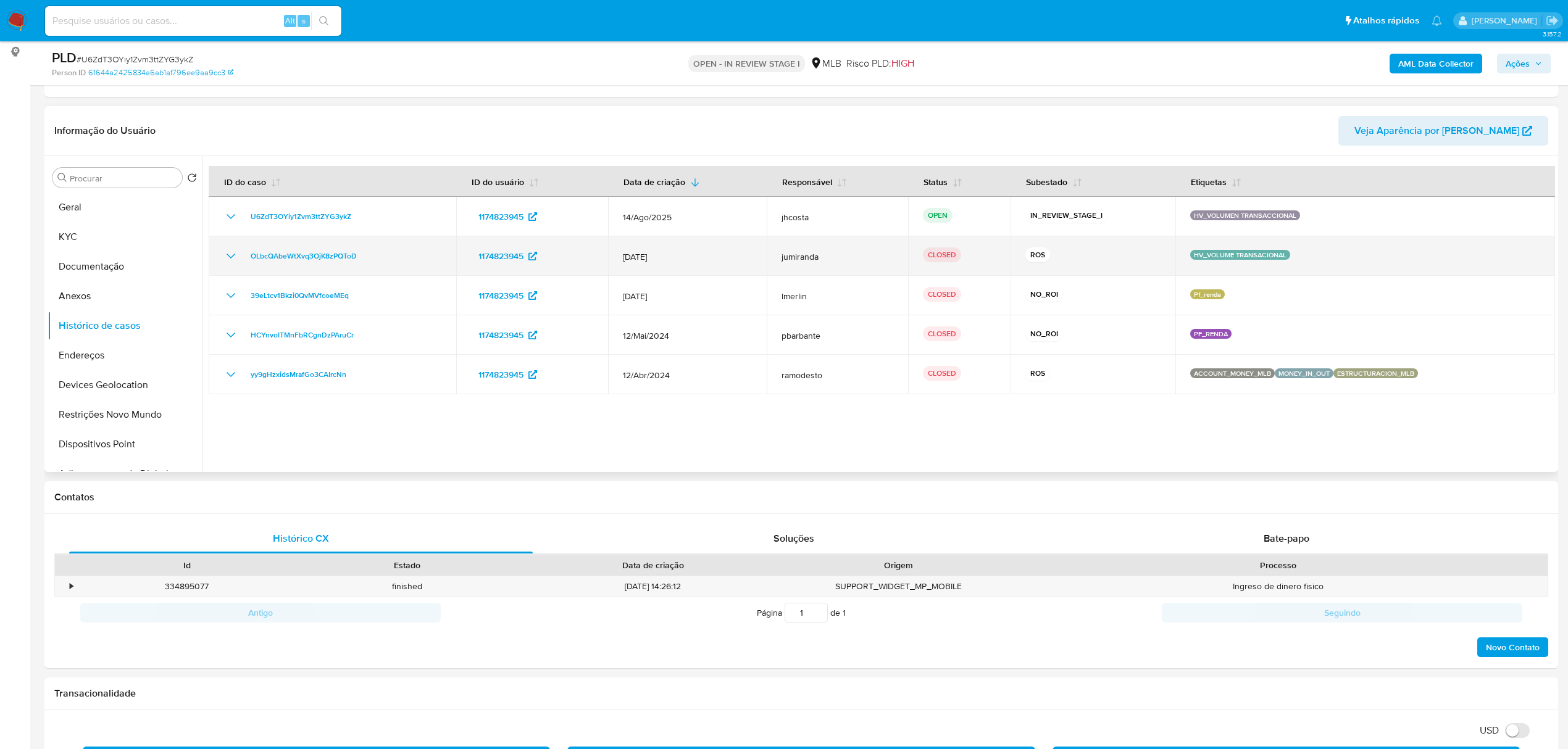
click at [221, 255] on td "OLbcQAbeWtXvq3OjK8zPQToD" at bounding box center [332, 256] width 248 height 39
click at [227, 257] on icon "Mostrar/Ocultar" at bounding box center [230, 256] width 15 height 15
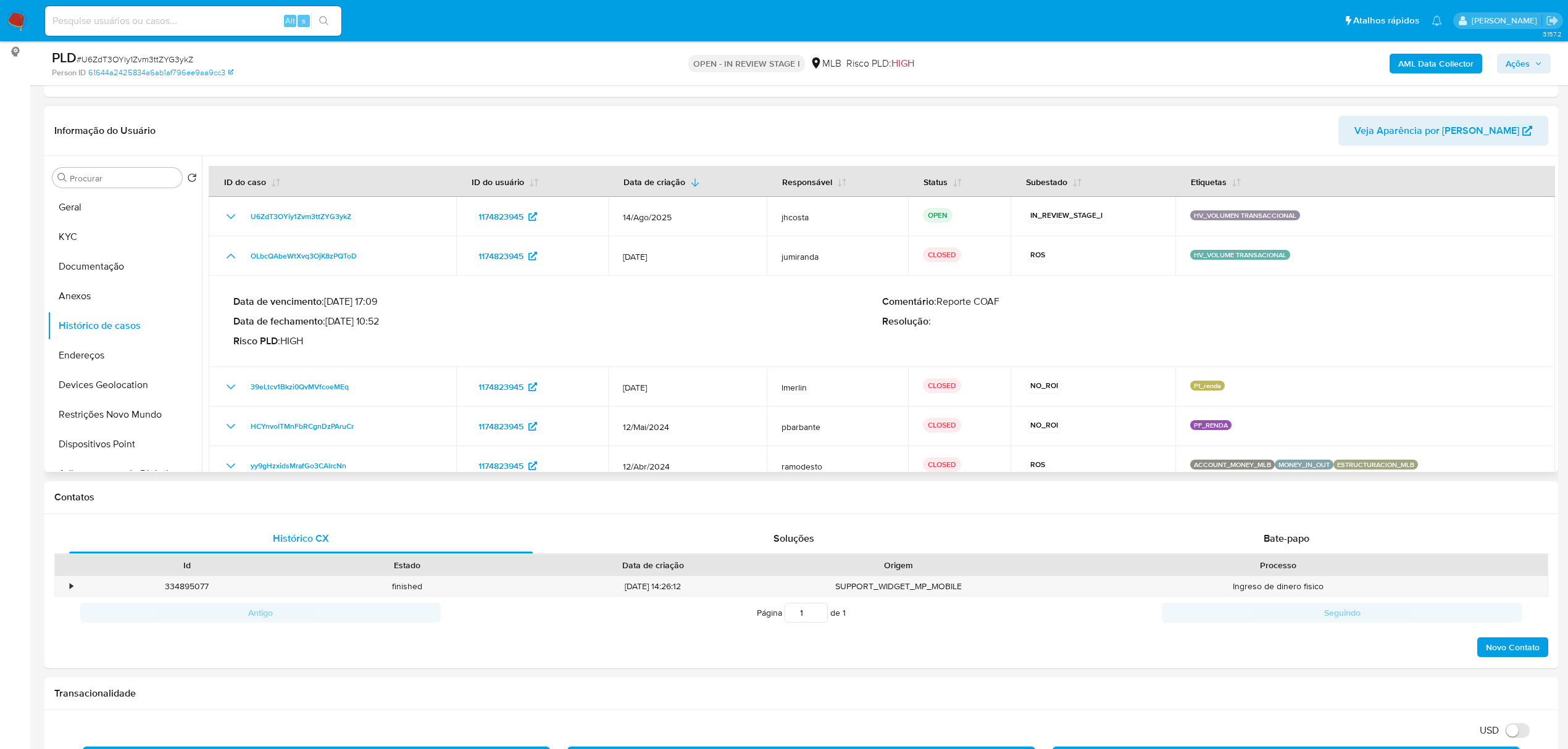
drag, startPoint x: 330, startPoint y: 322, endPoint x: 420, endPoint y: 326, distance: 90.1
click at [410, 322] on p "Data de fechamento : 24/01/2025 10:52" at bounding box center [557, 321] width 648 height 13
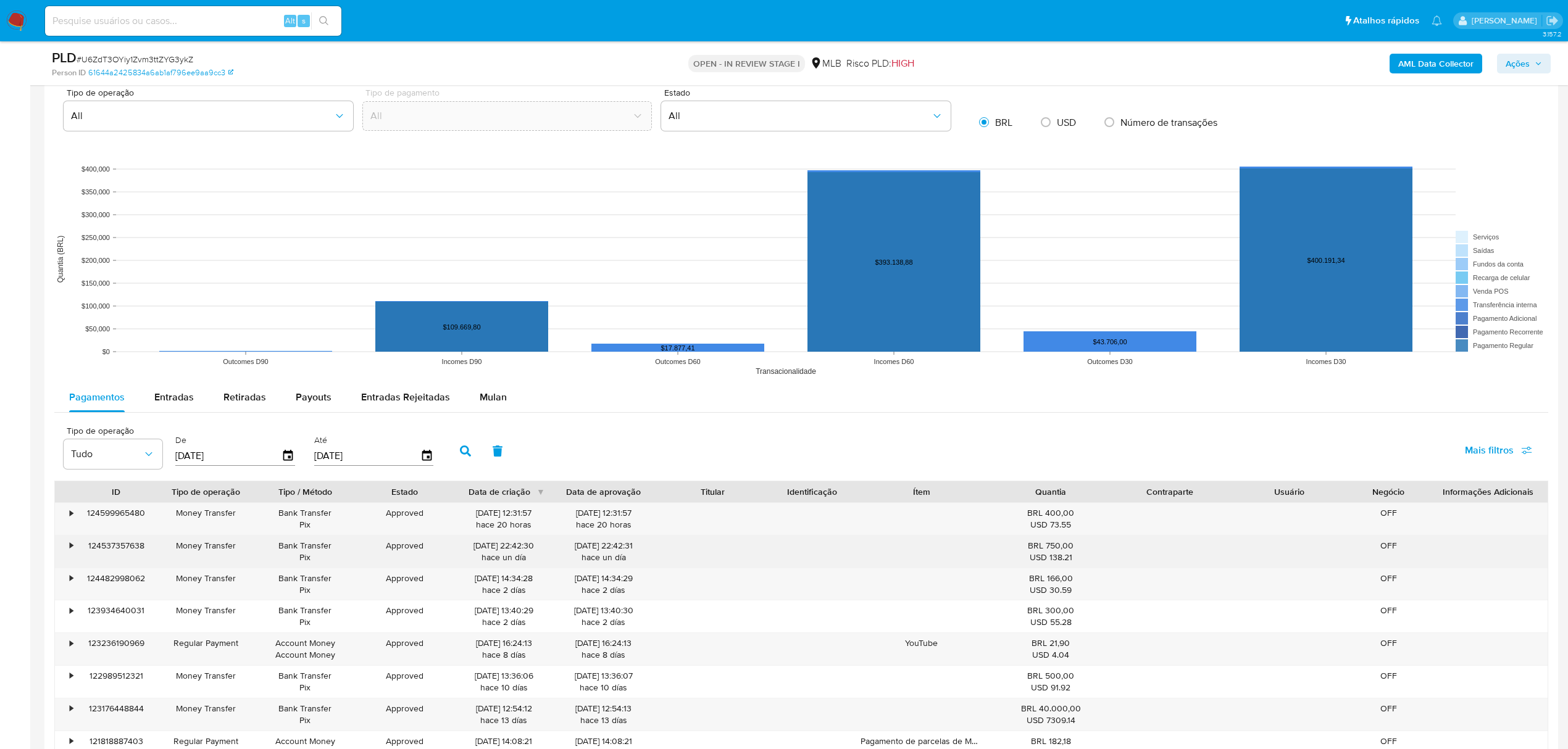
scroll to position [1151, 0]
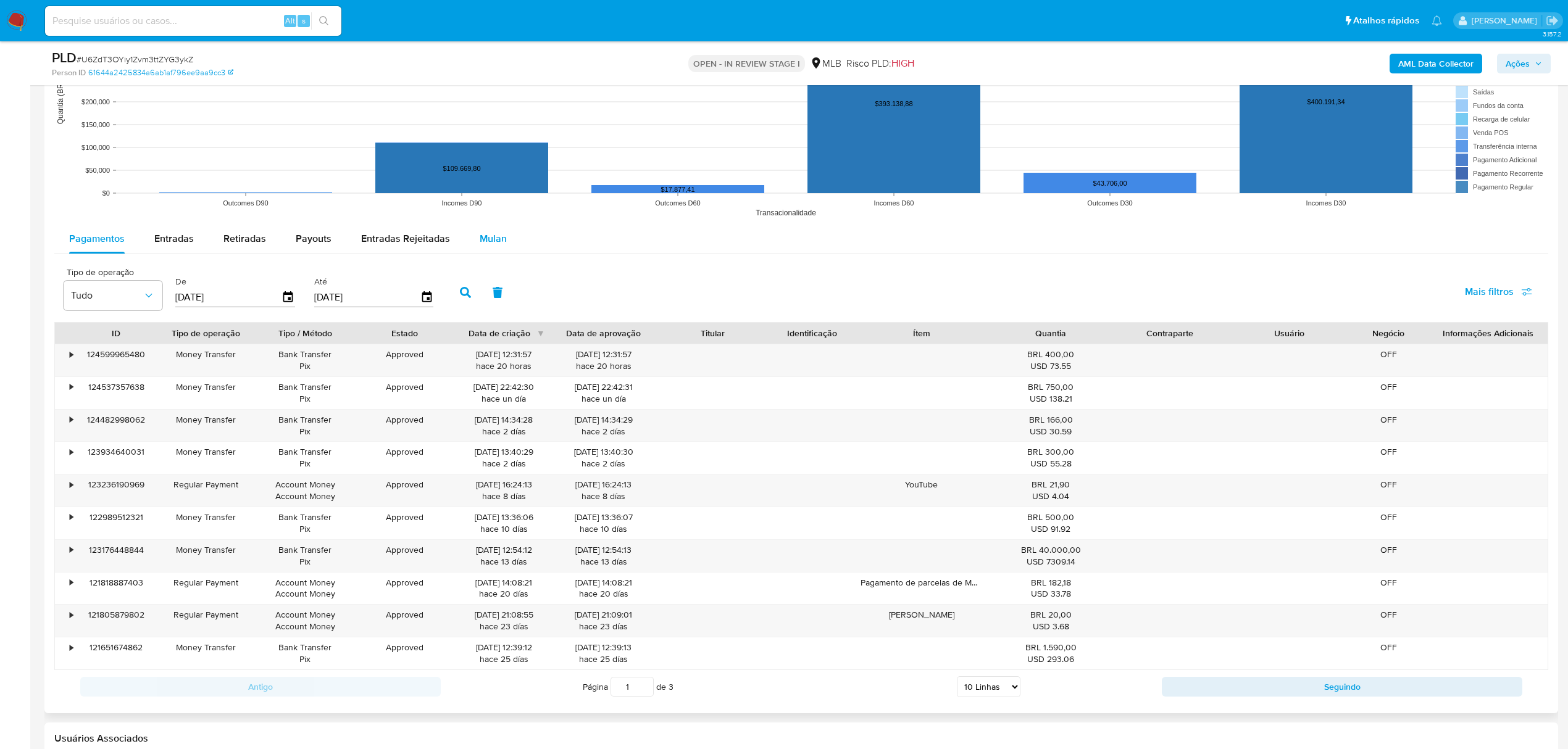
click at [492, 246] on span "Mulan" at bounding box center [494, 238] width 27 height 14
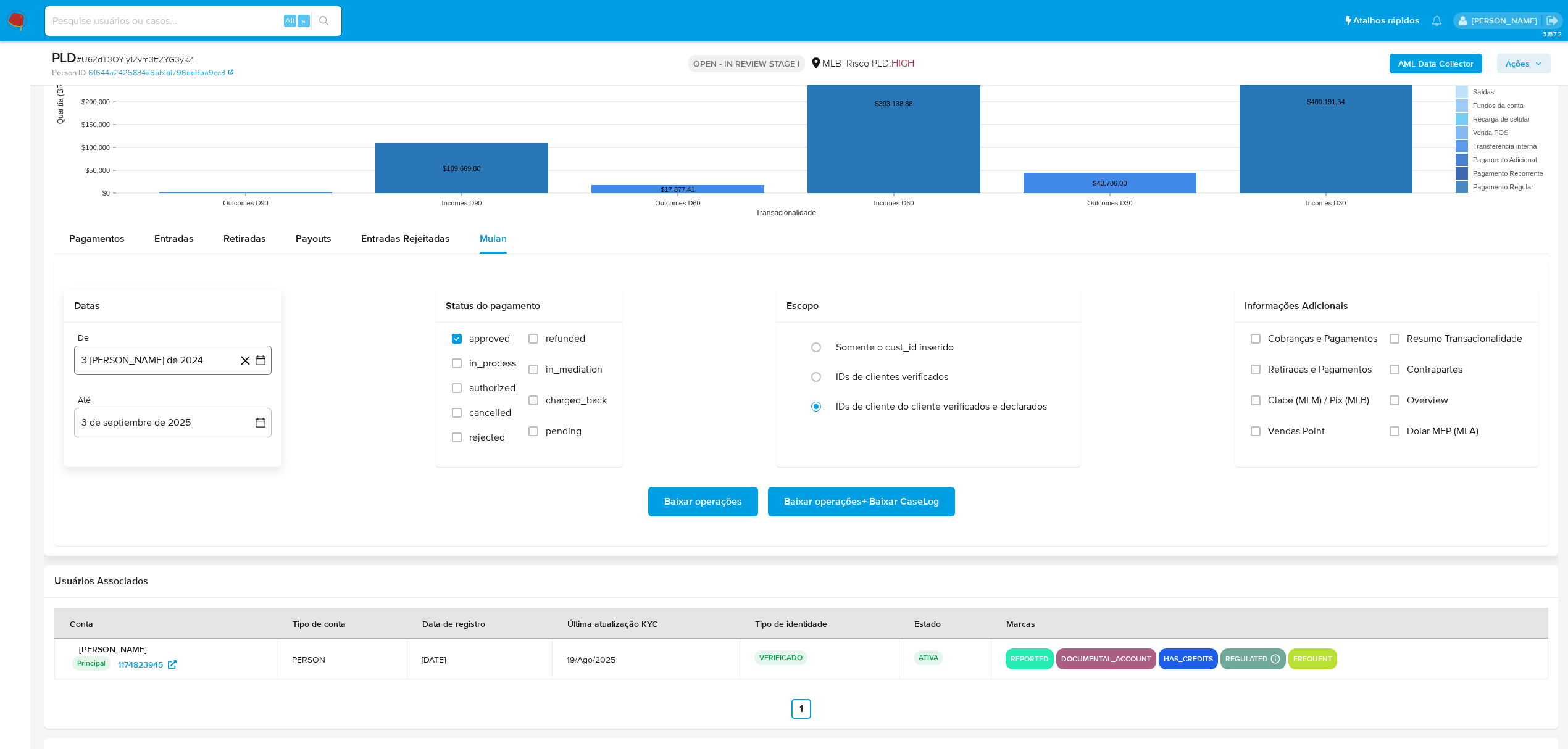
click at [166, 374] on button "3 [PERSON_NAME] de 2024" at bounding box center [173, 360] width 198 height 29
click at [170, 411] on span "agosto 2024" at bounding box center [166, 405] width 56 height 13
drag, startPoint x: 245, startPoint y: 406, endPoint x: 236, endPoint y: 440, distance: 35.2
click at [245, 408] on icon "Año siguiente" at bounding box center [247, 405] width 15 height 15
click at [118, 514] on button "[DATE]" at bounding box center [118, 520] width 34 height 20
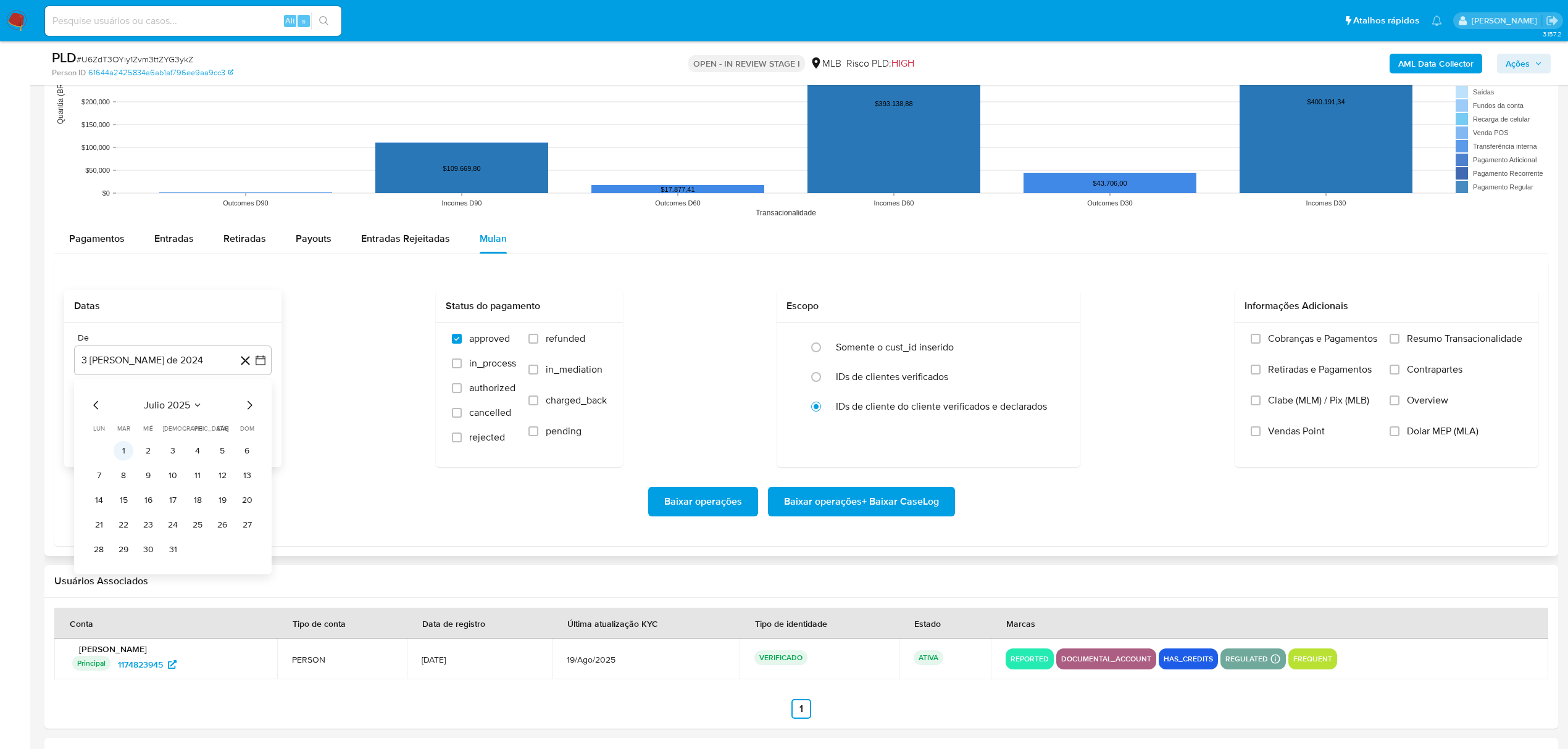
click at [124, 456] on button "1" at bounding box center [123, 451] width 20 height 20
click at [1402, 347] on label "Resumo Transacionalidade" at bounding box center [1456, 349] width 133 height 31
click at [1400, 344] on input "Resumo Transacionalidade" at bounding box center [1395, 339] width 10 height 10
click at [851, 490] on span "Baixar operações + Baixar CaseLog" at bounding box center [861, 502] width 155 height 27
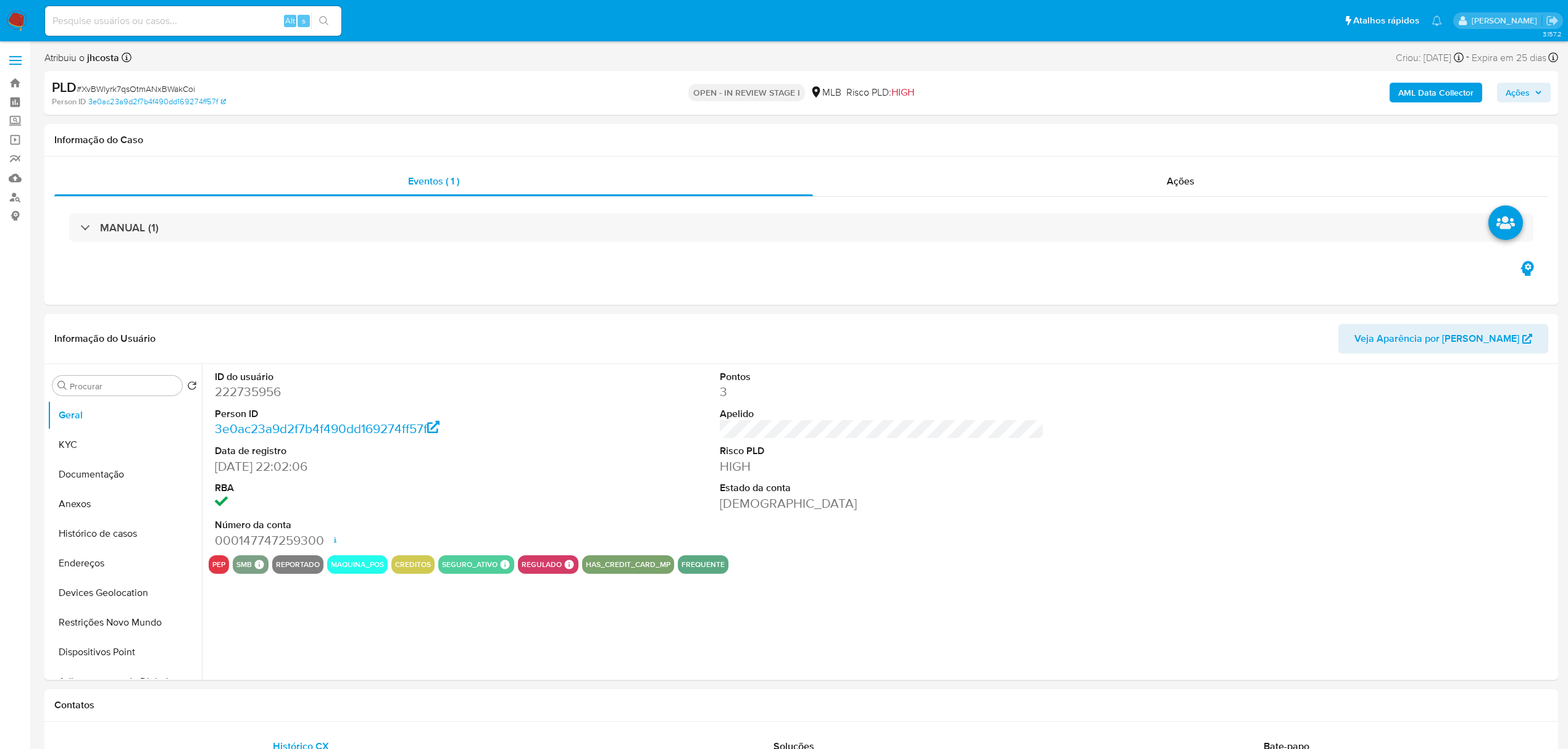
select select "10"
click at [117, 534] on button "Histórico de casos" at bounding box center [119, 534] width 144 height 29
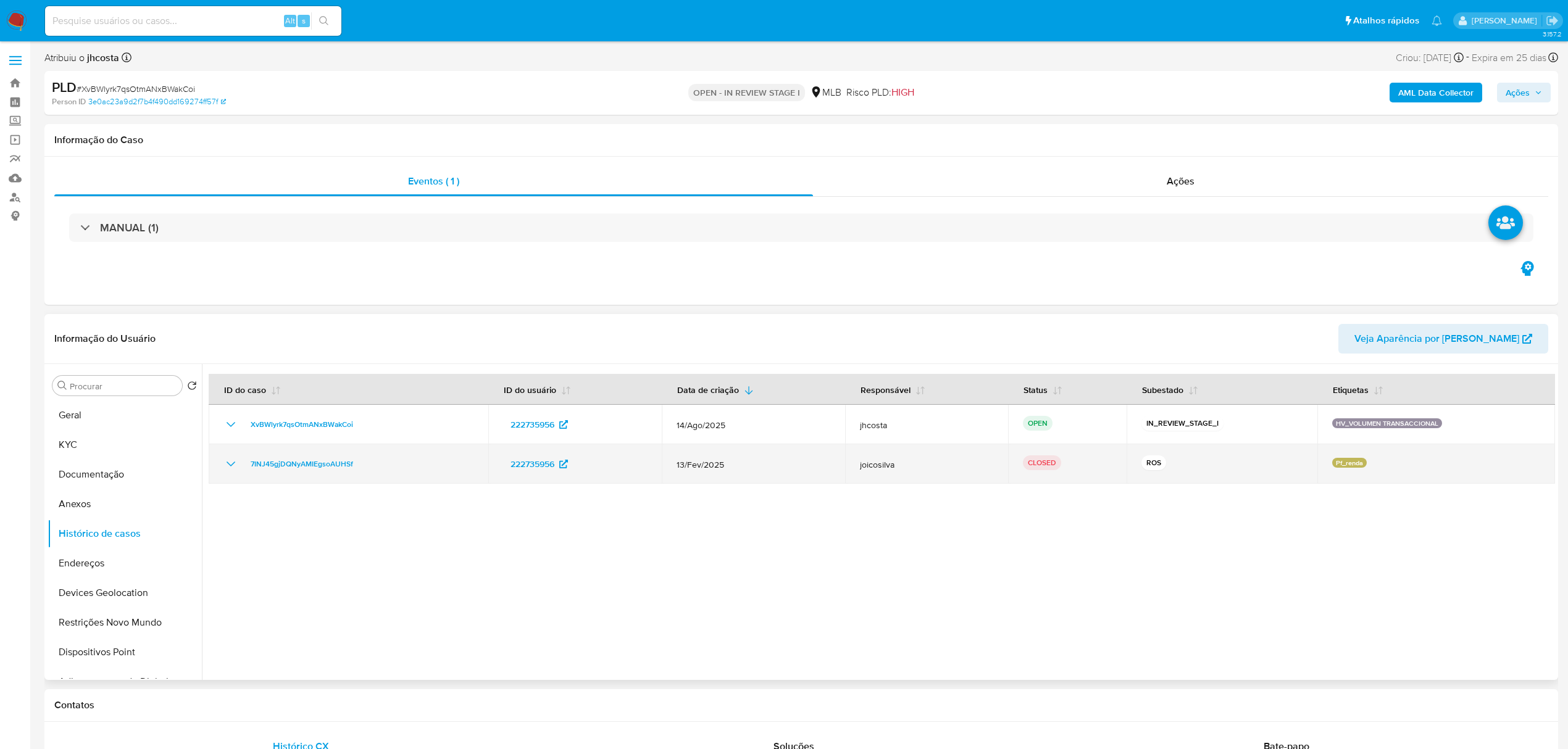
click at [231, 459] on icon "Mostrar/Ocultar" at bounding box center [230, 463] width 15 height 15
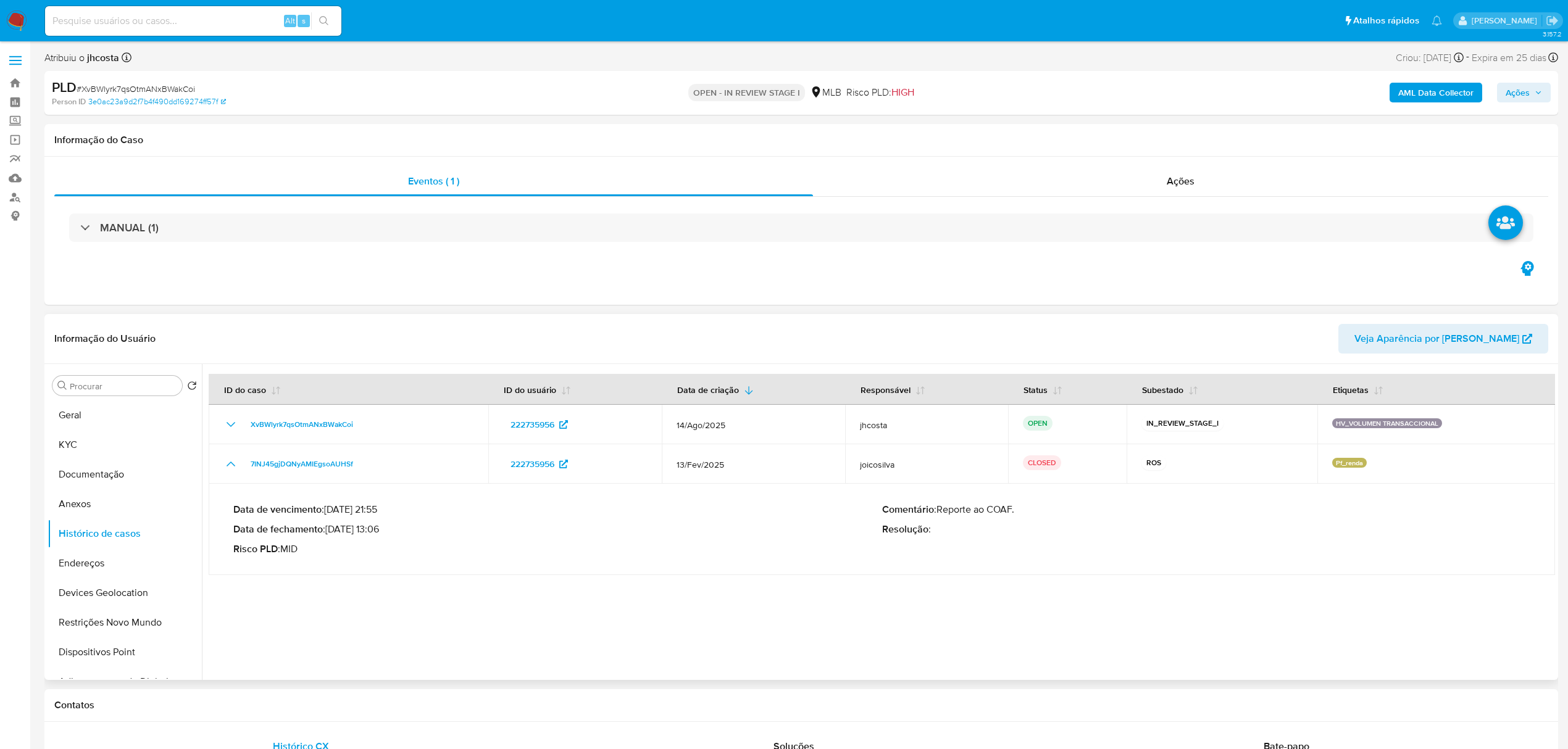
drag, startPoint x: 329, startPoint y: 531, endPoint x: 408, endPoint y: 540, distance: 79.5
click at [408, 540] on div "Data de vencimento : [DATE] 21:55 Data de fechamento : [DATE] 13:06 Risco PLD :…" at bounding box center [557, 529] width 648 height 52
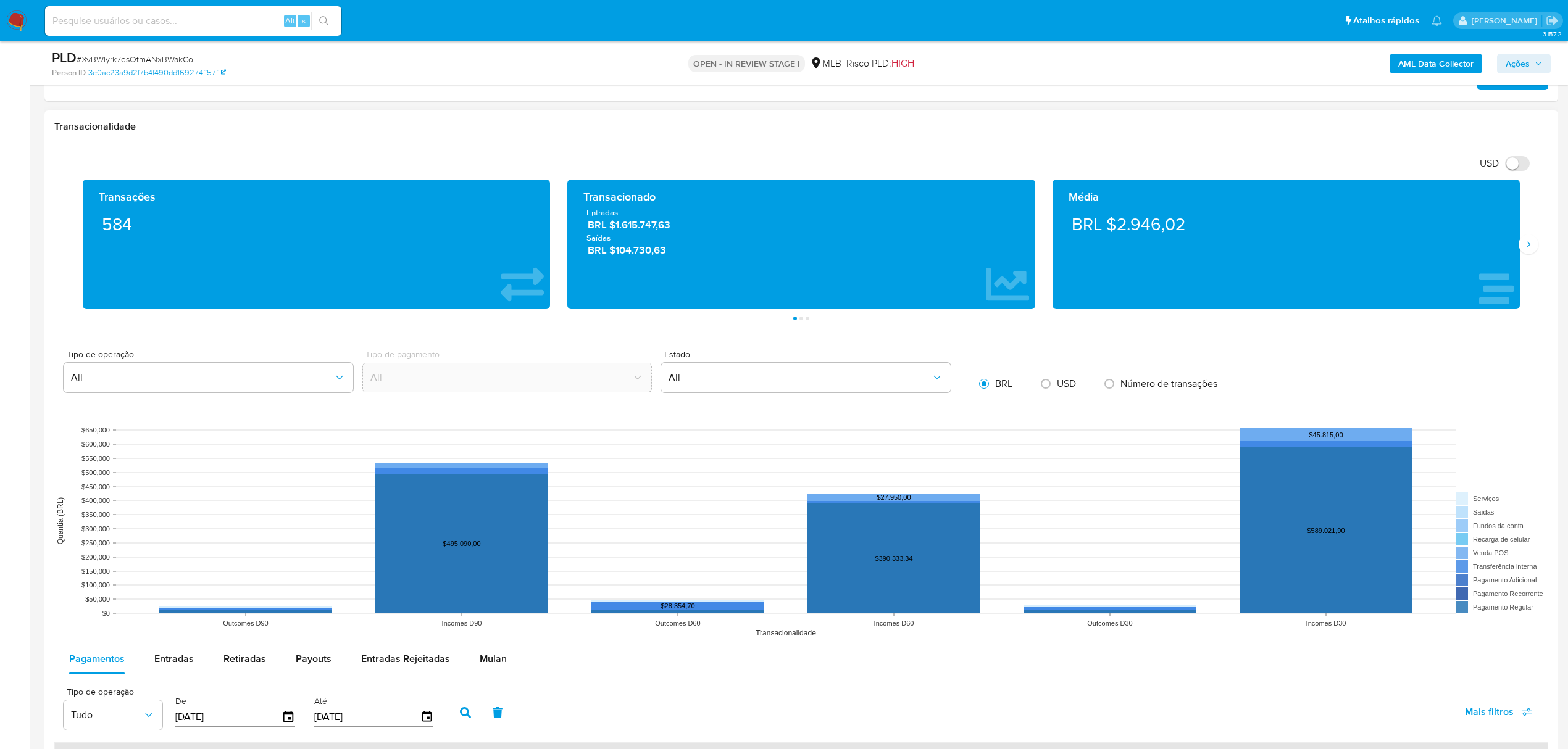
scroll to position [905, 0]
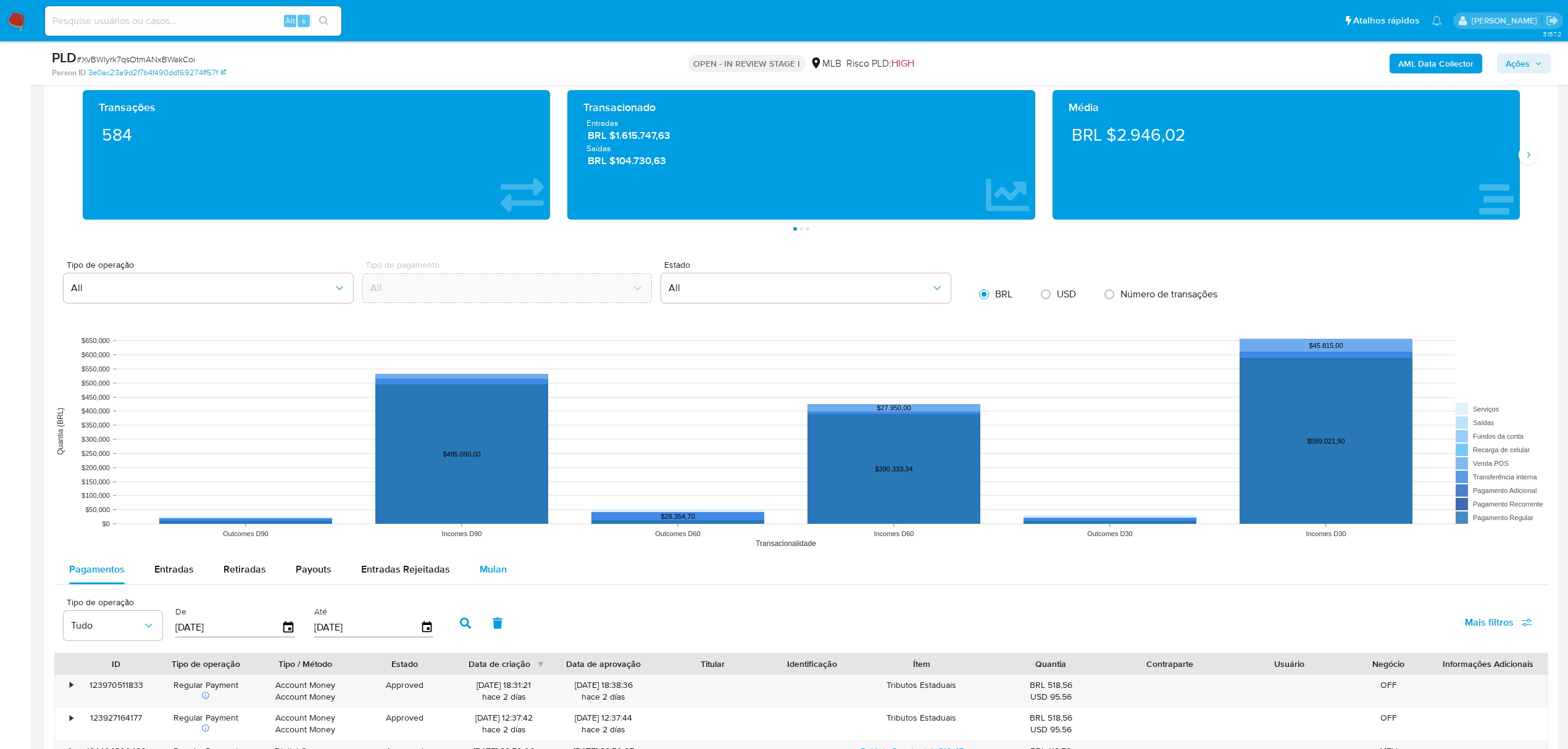
click at [493, 571] on span "Mulan" at bounding box center [494, 569] width 27 height 14
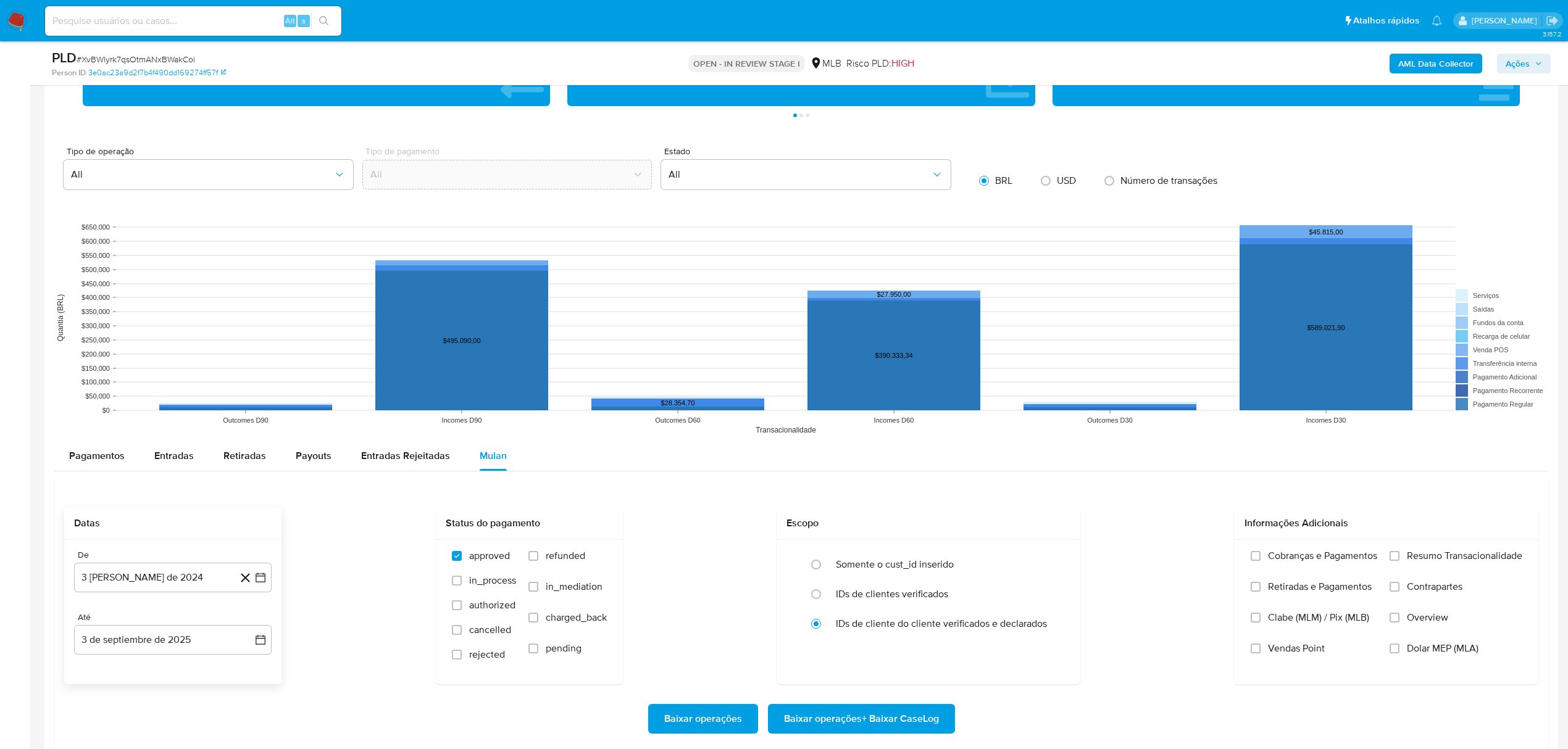
scroll to position [1235, 0]
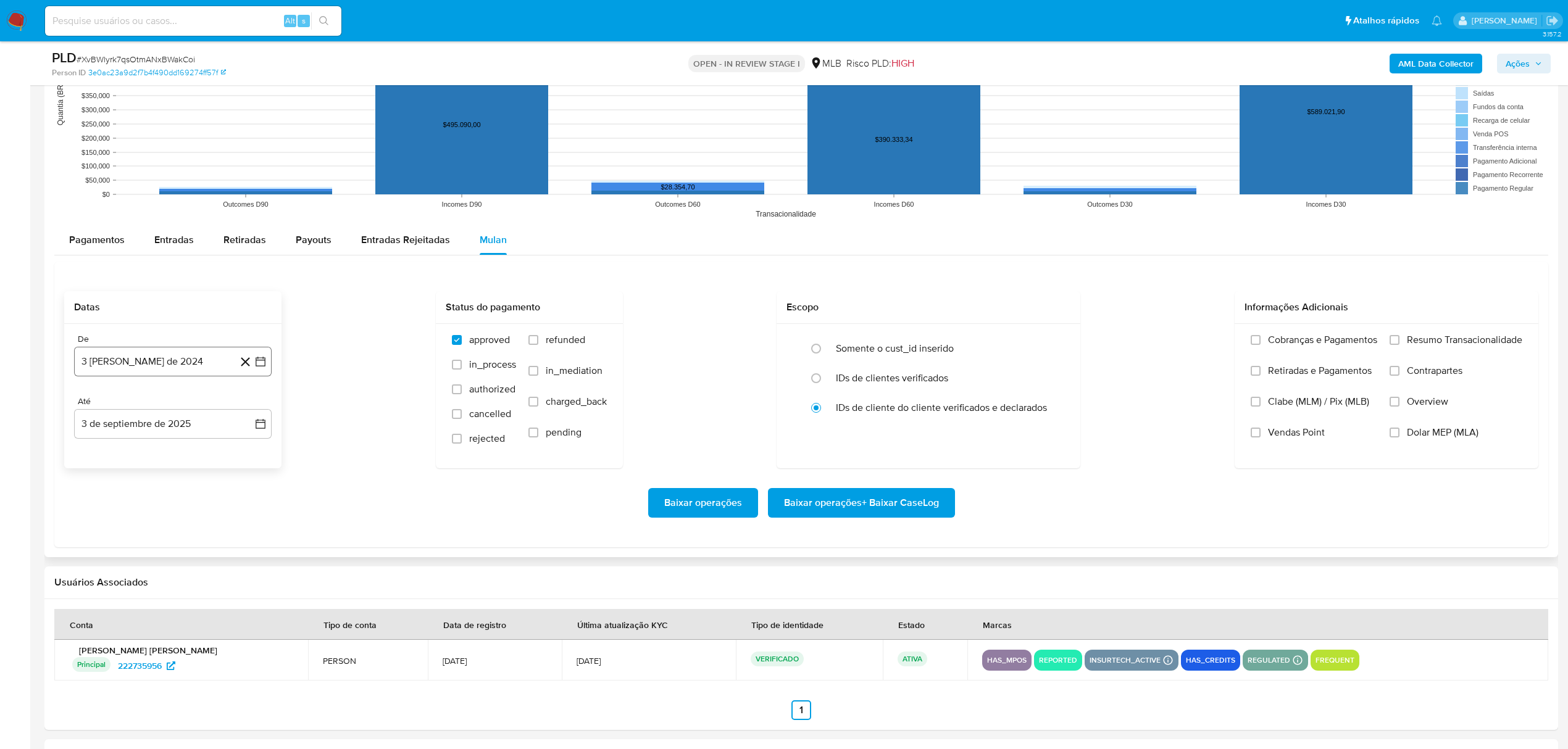
click at [137, 363] on button "3 [PERSON_NAME] de 2024" at bounding box center [173, 361] width 198 height 29
click at [163, 410] on span "agosto 2024" at bounding box center [166, 405] width 56 height 13
drag, startPoint x: 247, startPoint y: 410, endPoint x: 193, endPoint y: 467, distance: 78.5
click at [248, 410] on icon "Año siguiente" at bounding box center [247, 405] width 15 height 15
click at [126, 524] on button "[DATE]" at bounding box center [118, 520] width 34 height 20
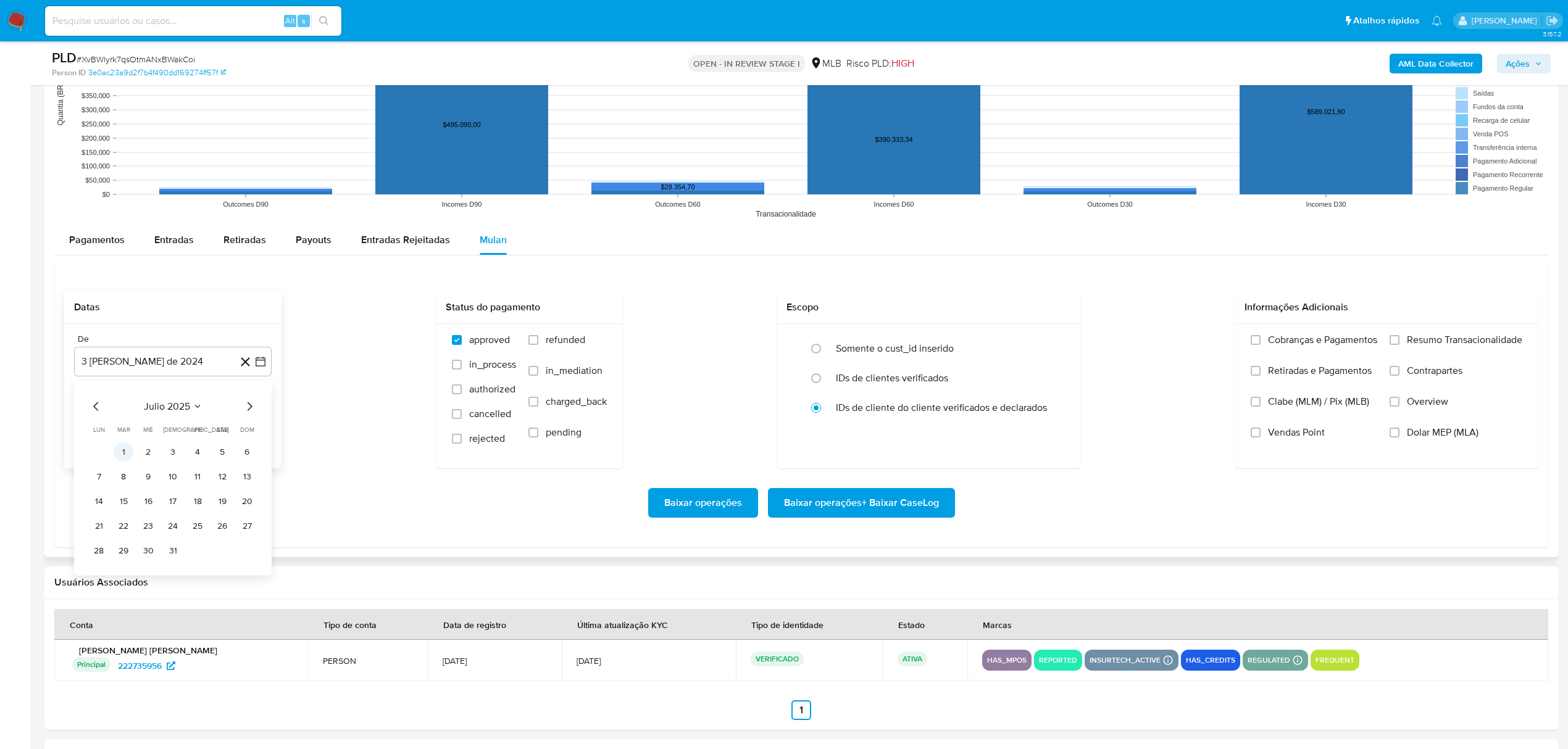
click at [129, 458] on button "1" at bounding box center [123, 451] width 20 height 20
click at [1439, 347] on span "Resumo Transacionalidade" at bounding box center [1464, 340] width 116 height 13
click at [1400, 345] on input "Resumo Transacionalidade" at bounding box center [1395, 340] width 10 height 10
drag, startPoint x: 906, startPoint y: 485, endPoint x: 891, endPoint y: 506, distance: 25.8
click at [896, 501] on div "Baixar operações Baixar operações + Baixar CaseLog" at bounding box center [801, 502] width 1474 height 70
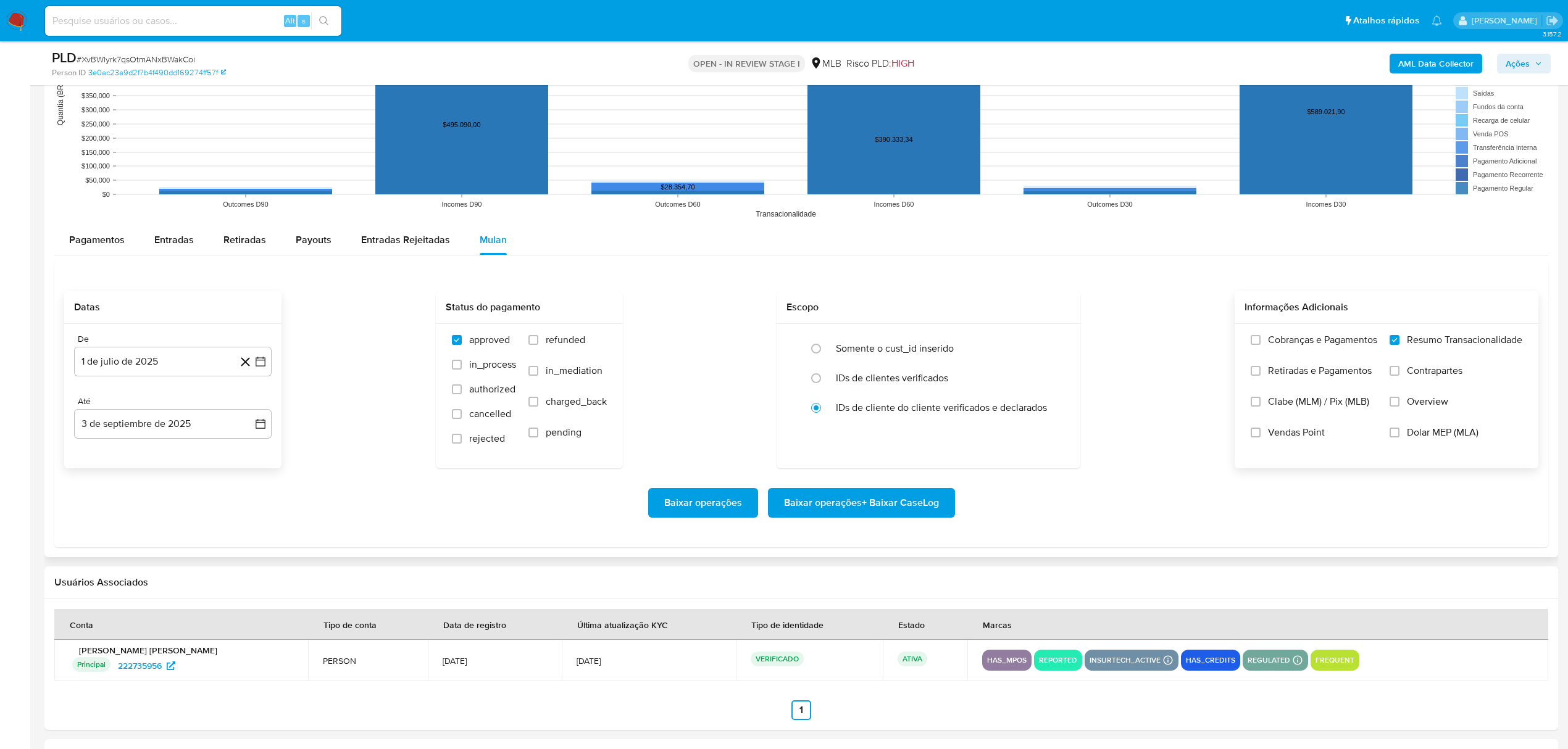
click at [891, 506] on span "Baixar operações + Baixar CaseLog" at bounding box center [861, 503] width 155 height 27
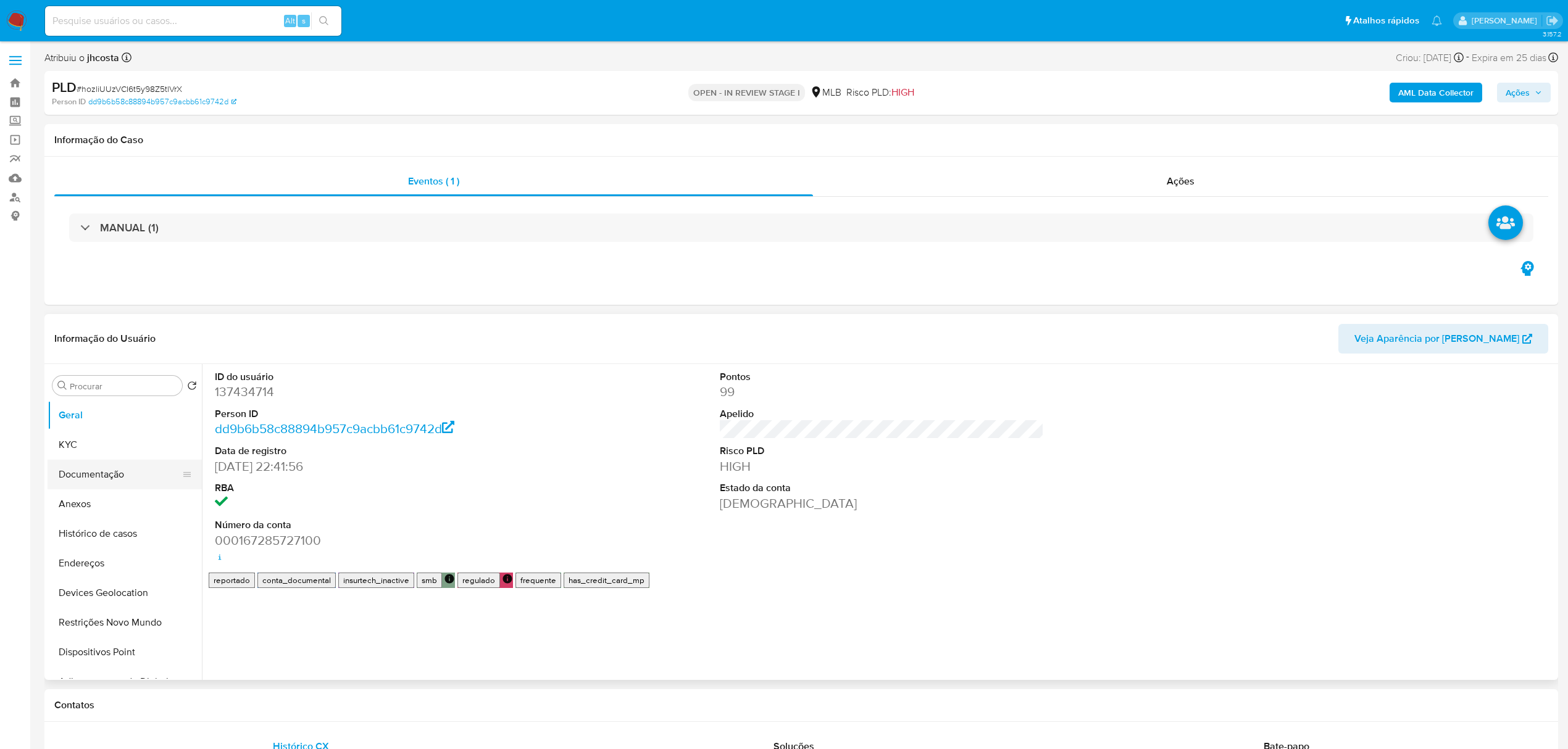
select select "10"
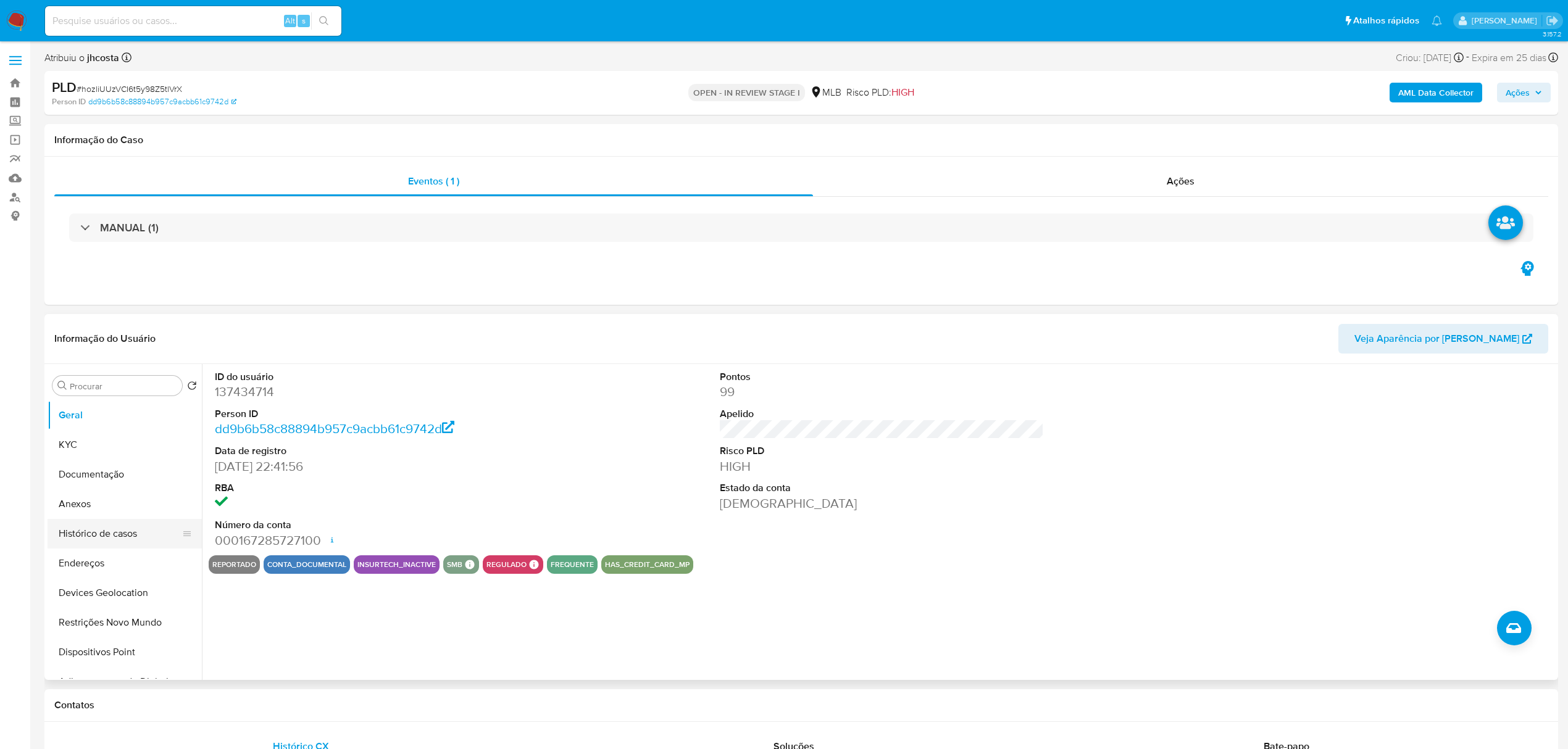
click at [121, 529] on button "Histórico de casos" at bounding box center [119, 534] width 144 height 29
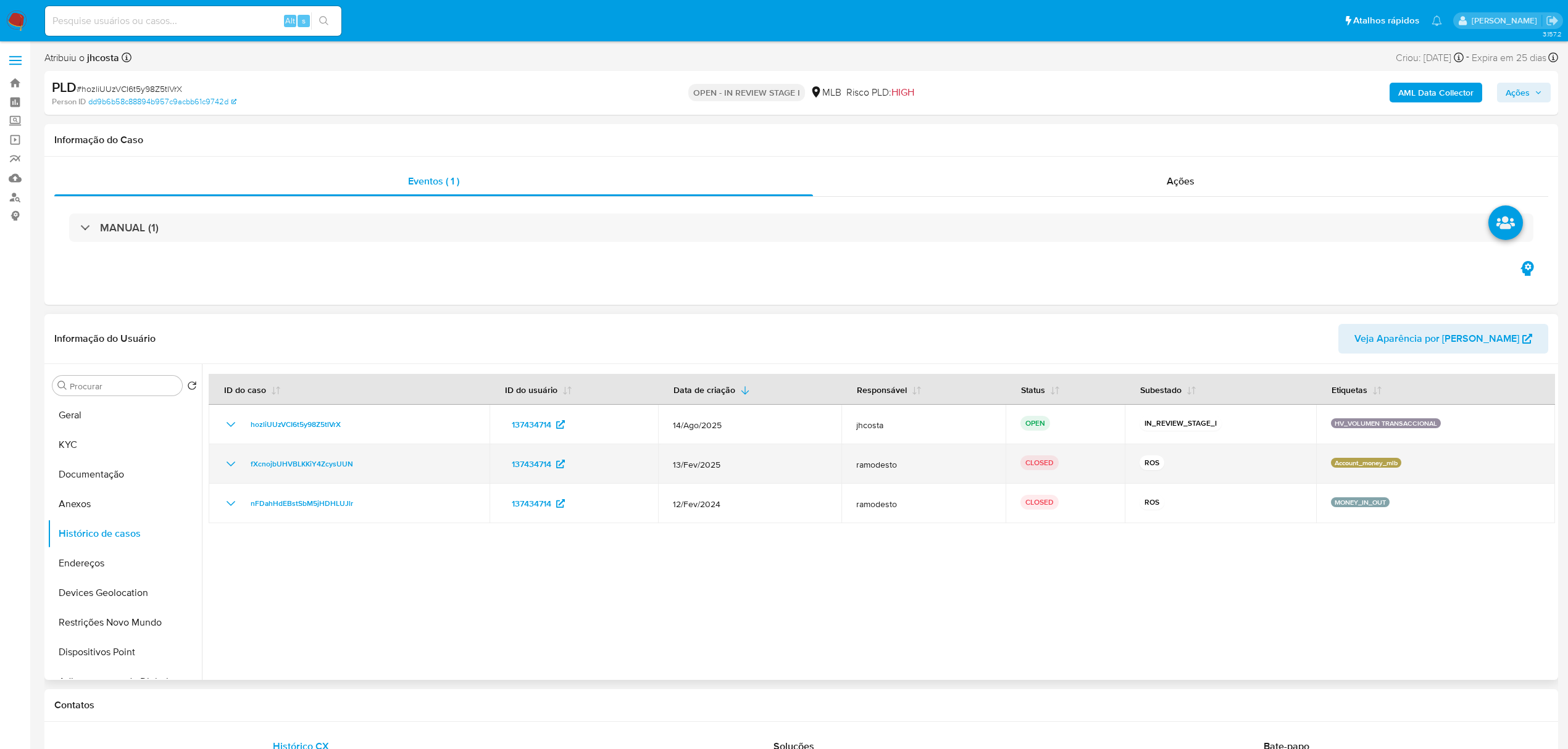
click at [228, 461] on icon "Mostrar/Ocultar" at bounding box center [230, 463] width 15 height 15
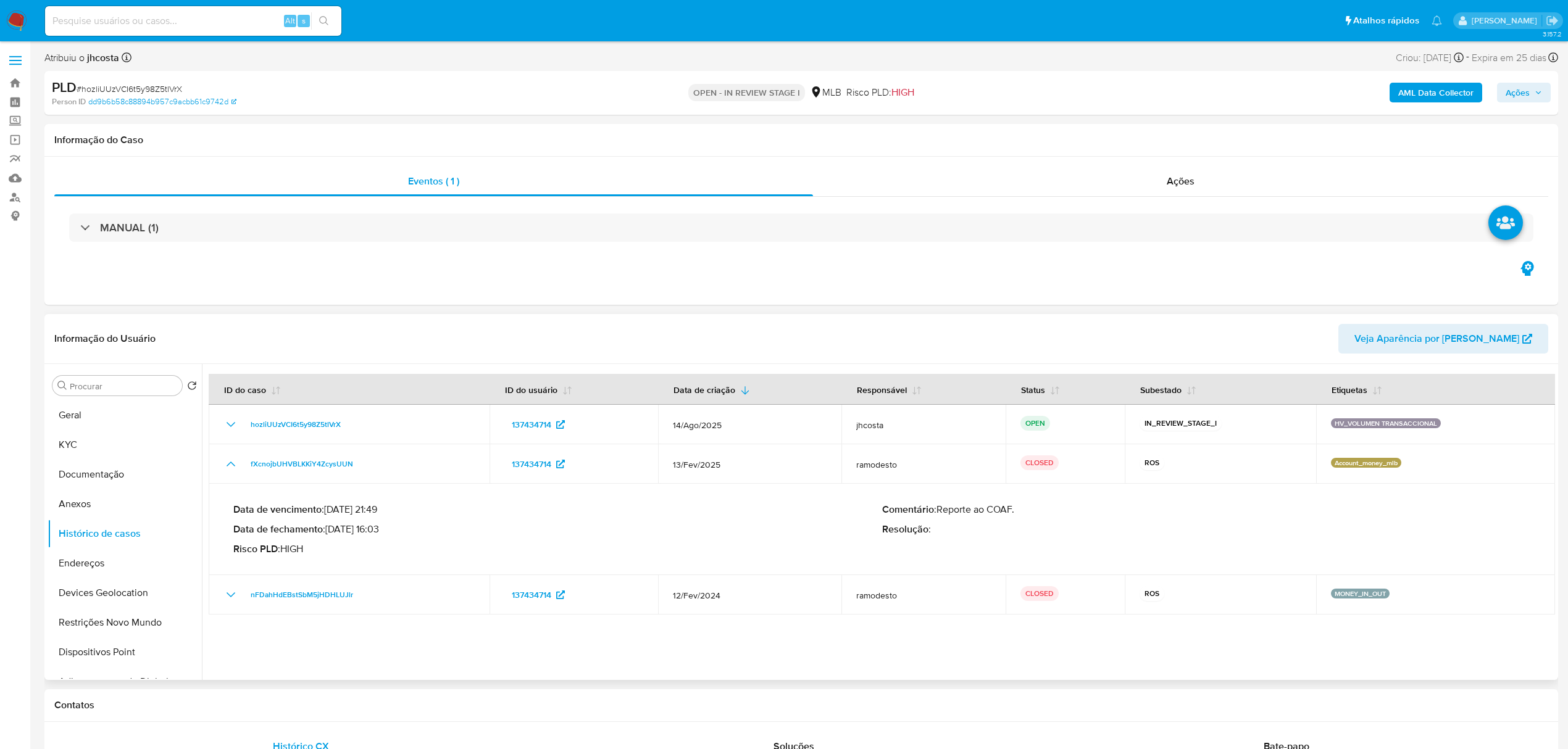
drag, startPoint x: 325, startPoint y: 532, endPoint x: 405, endPoint y: 532, distance: 80.0
click at [405, 532] on p "Data de fechamento : [DATE] 16:03" at bounding box center [557, 530] width 648 height 13
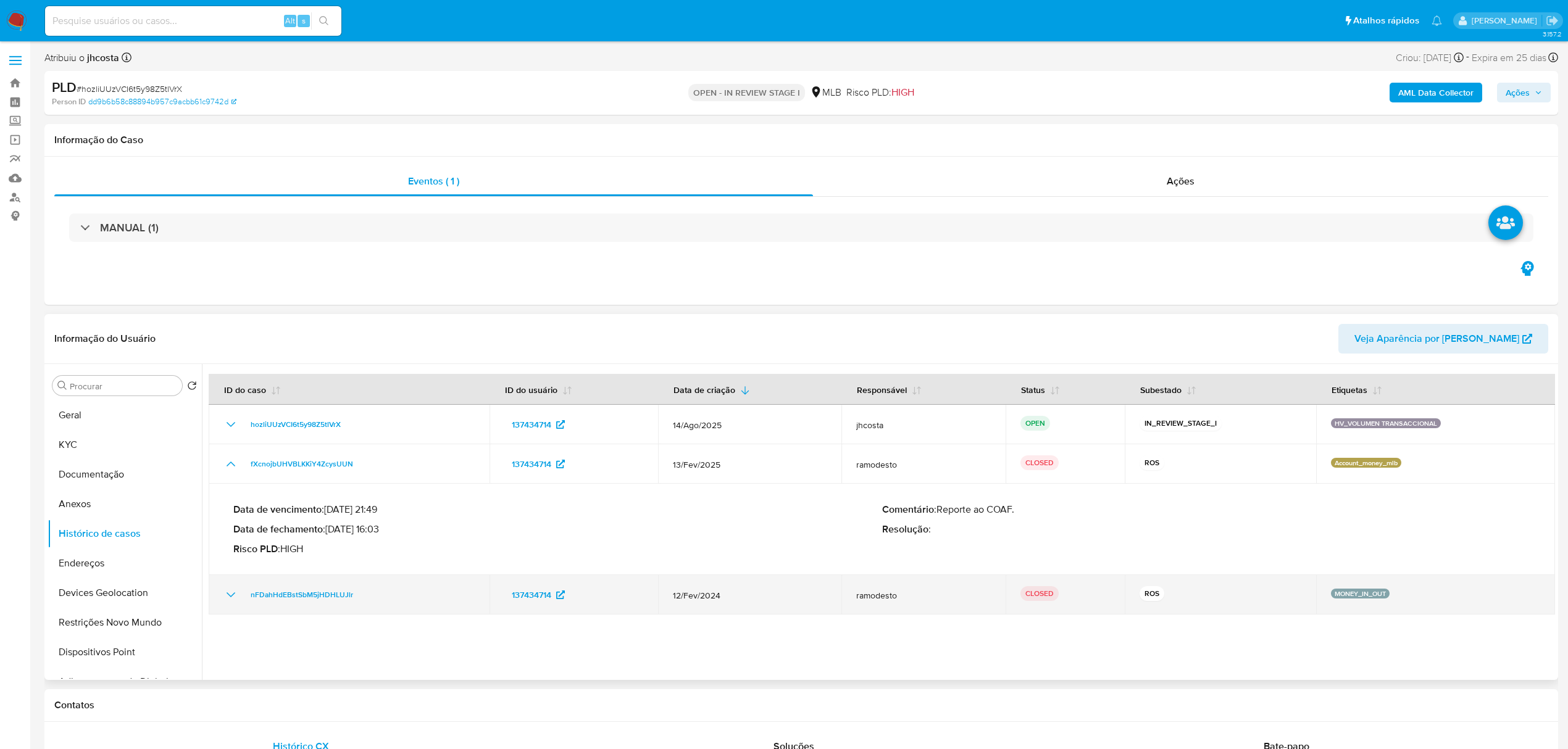
click at [232, 597] on icon "Mostrar/Ocultar" at bounding box center [230, 594] width 9 height 5
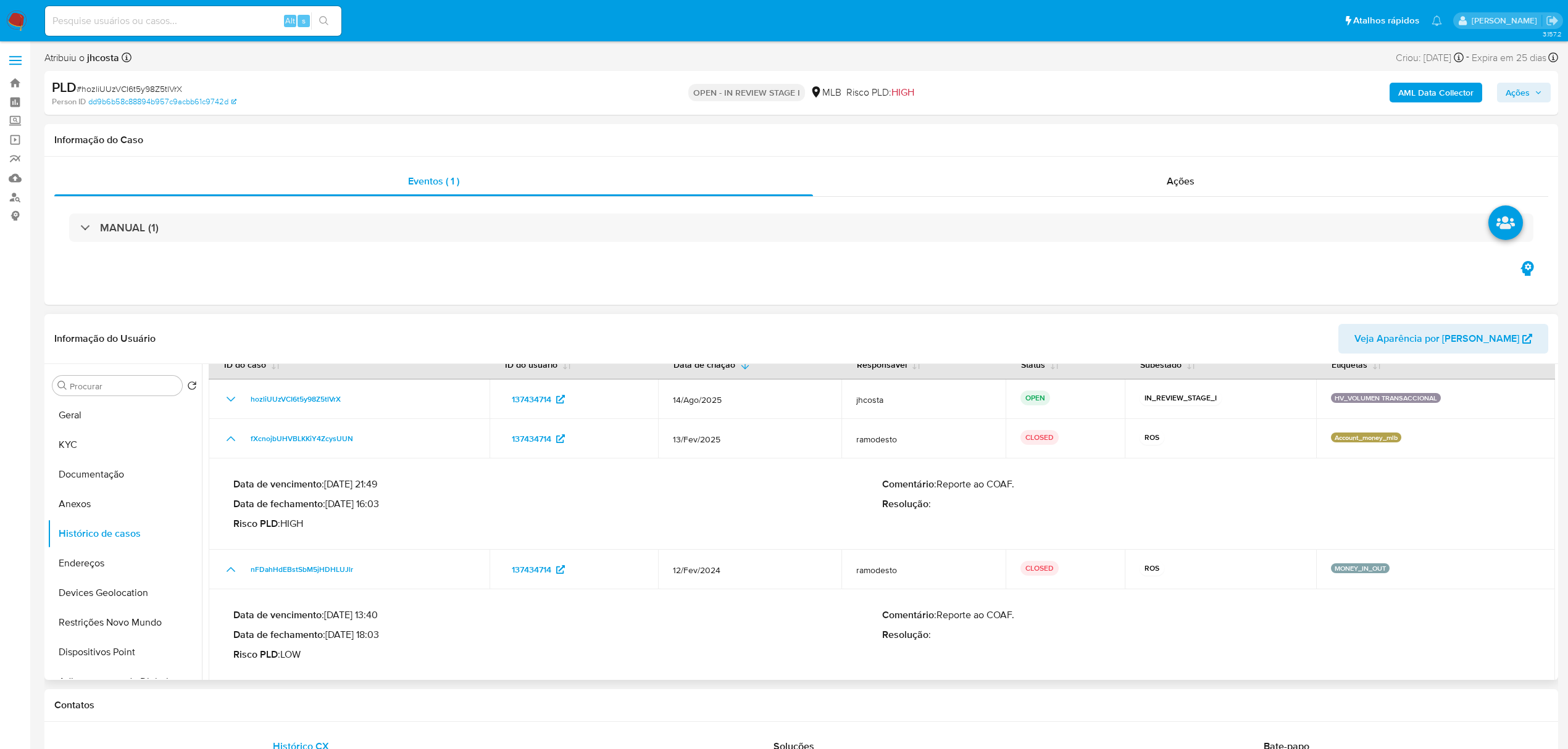
scroll to position [37, 0]
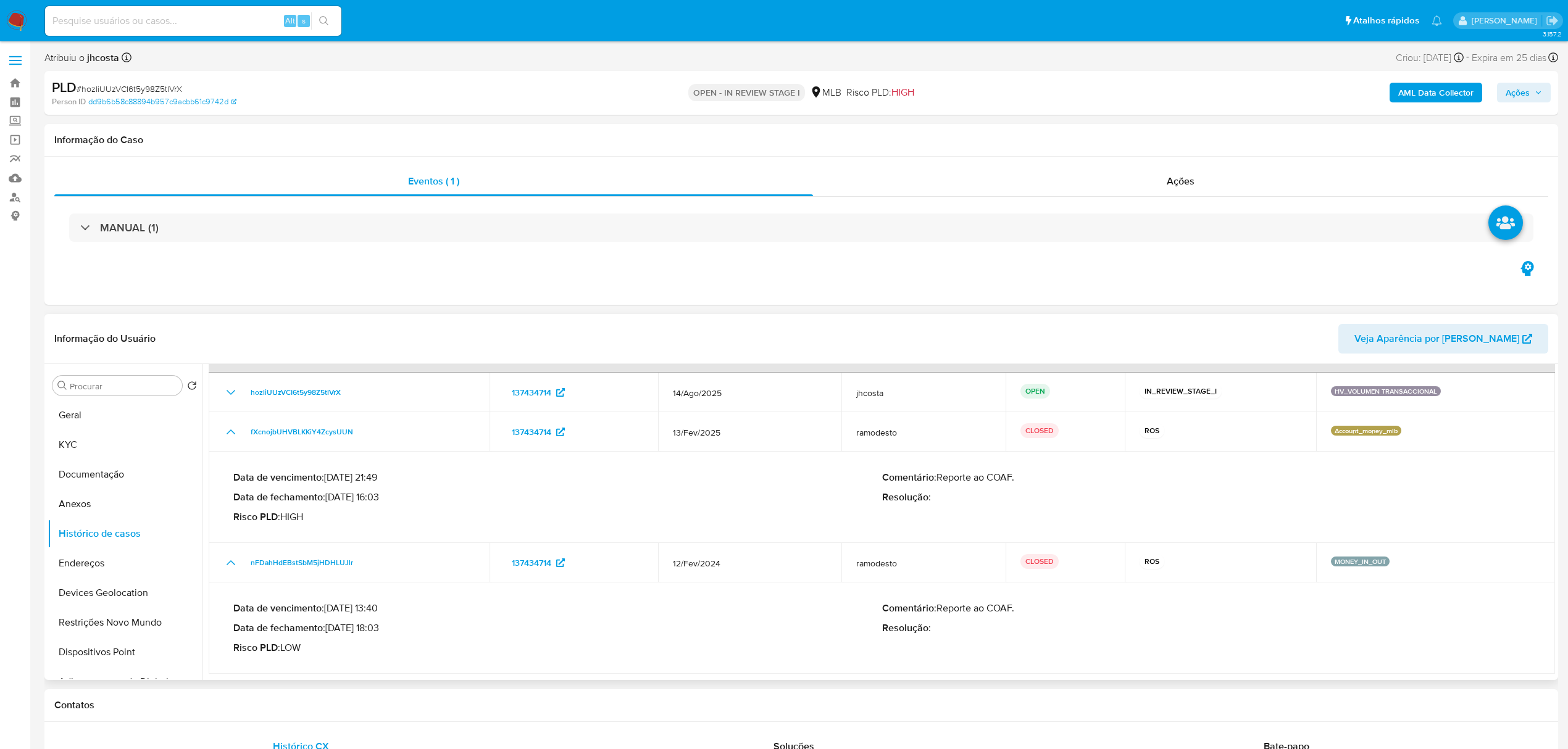
drag, startPoint x: 344, startPoint y: 626, endPoint x: 375, endPoint y: 626, distance: 31.0
click at [375, 626] on p "Data de fechamento : [DATE] 18:03" at bounding box center [557, 628] width 648 height 13
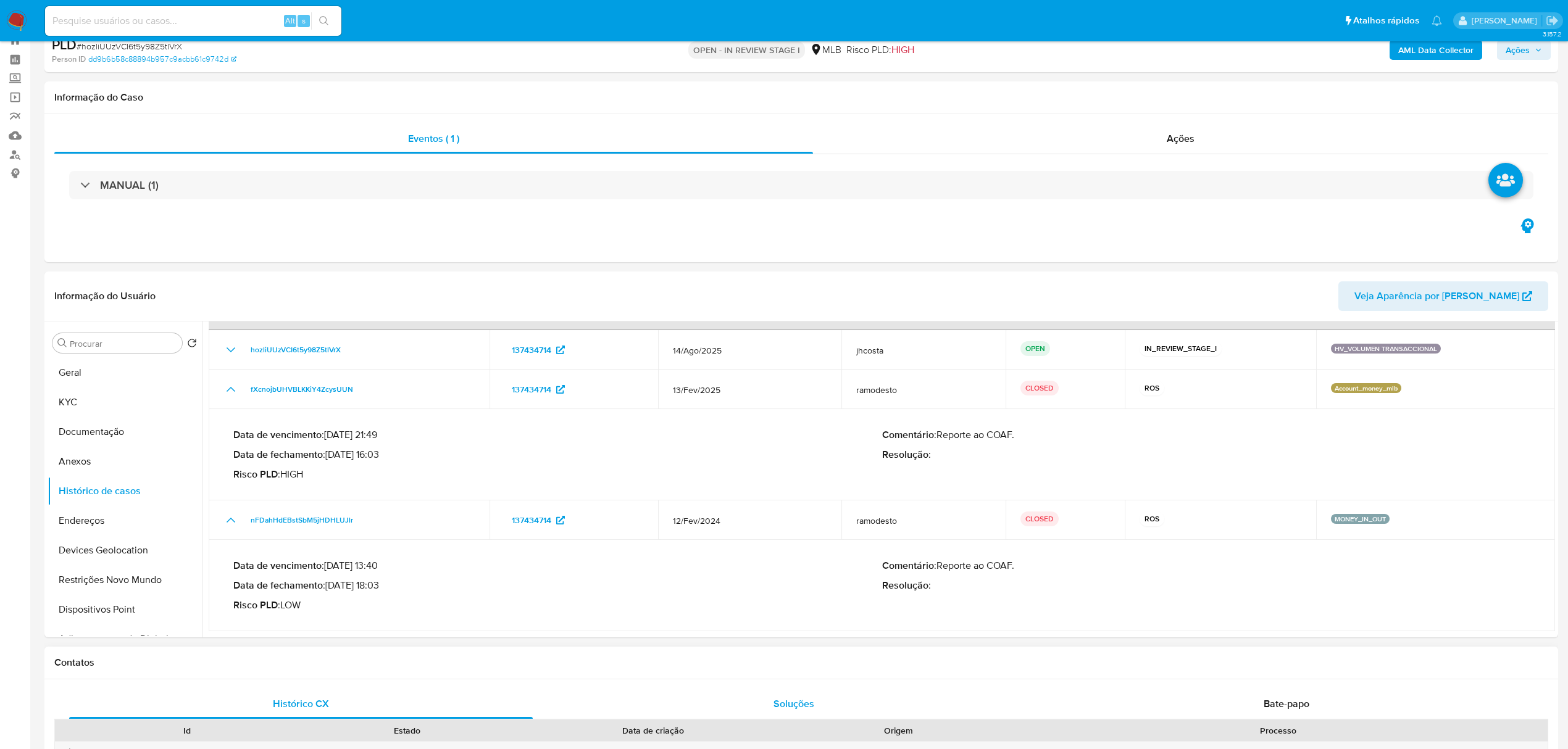
scroll to position [82, 0]
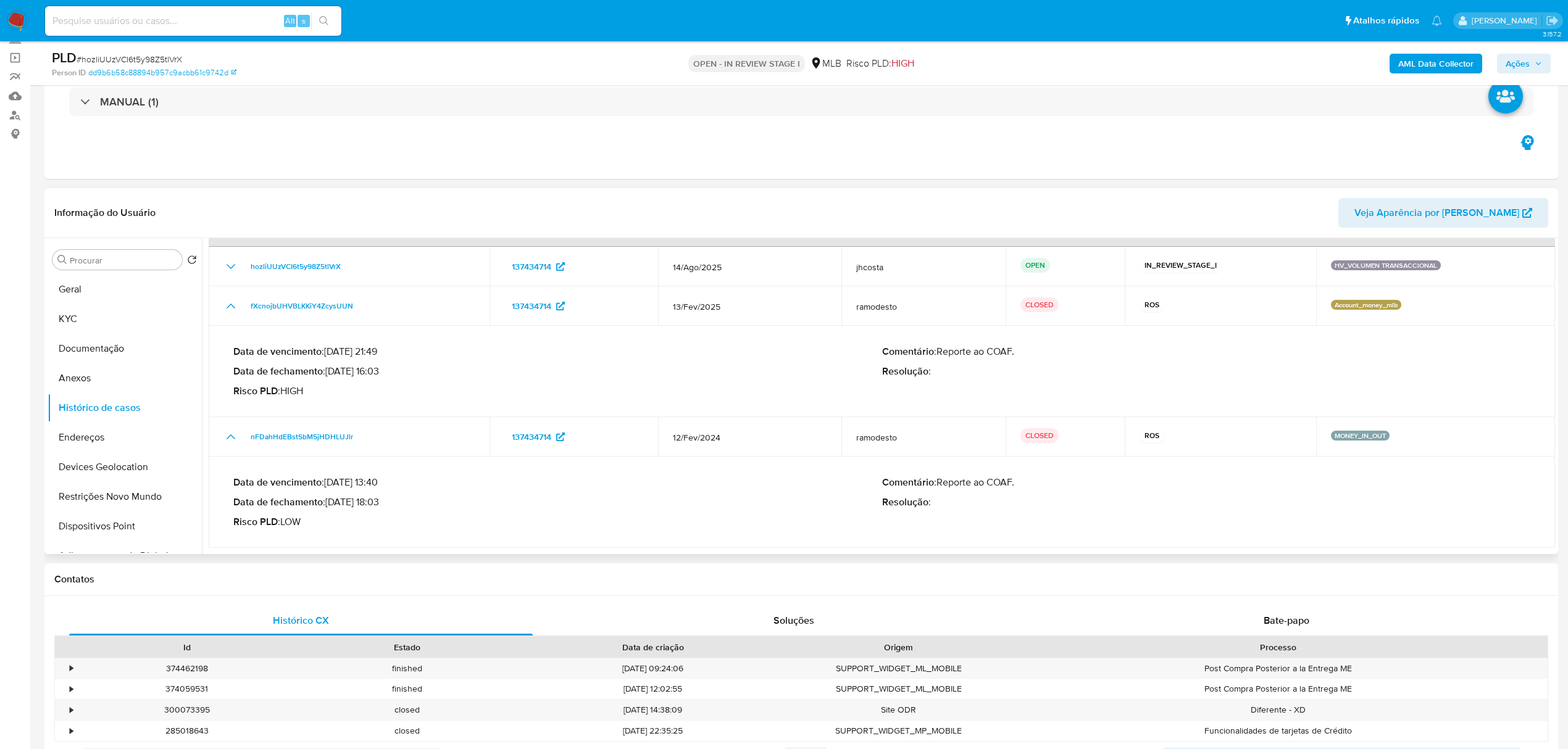
drag, startPoint x: 939, startPoint y: 478, endPoint x: 1030, endPoint y: 488, distance: 91.5
click at [1030, 488] on div "Comentário : Reporte ao COAF. Resolução :" at bounding box center [1207, 502] width 648 height 52
click at [1019, 498] on p "Resolução :" at bounding box center [1207, 502] width 648 height 13
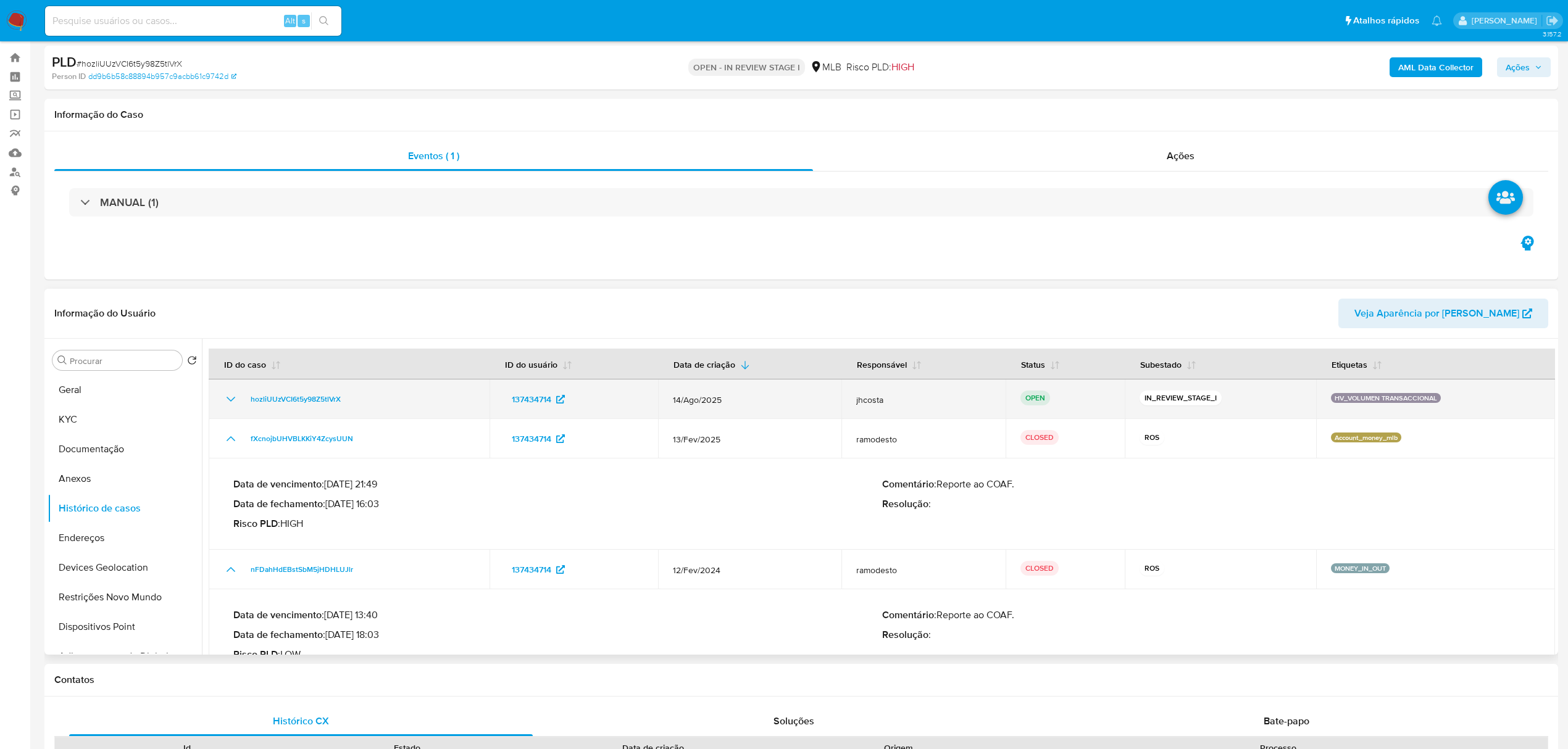
scroll to position [0, 0]
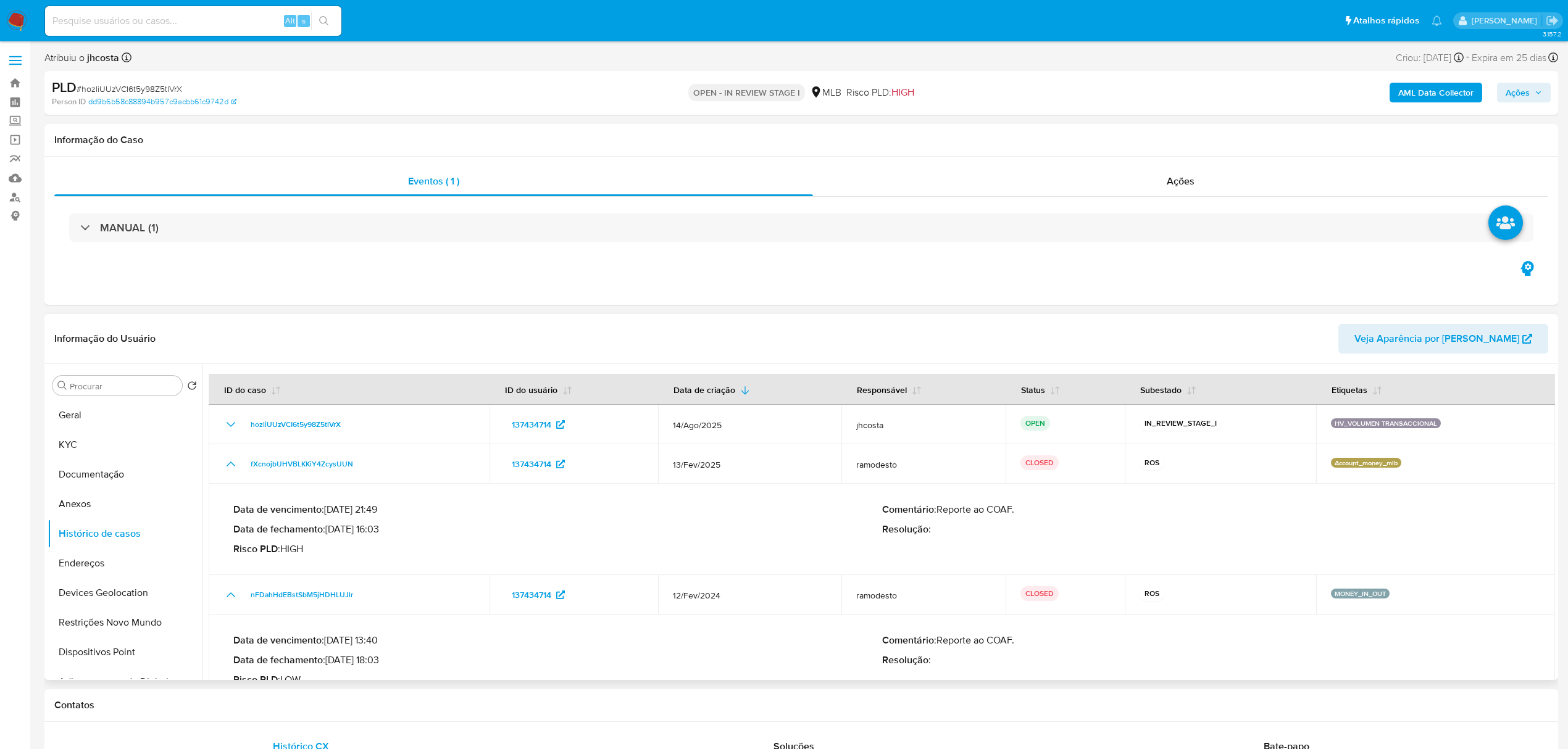
drag, startPoint x: 356, startPoint y: 534, endPoint x: 363, endPoint y: 534, distance: 7.0
click at [363, 534] on p "Data de fechamento : 05/03/2025 16:03" at bounding box center [557, 530] width 648 height 13
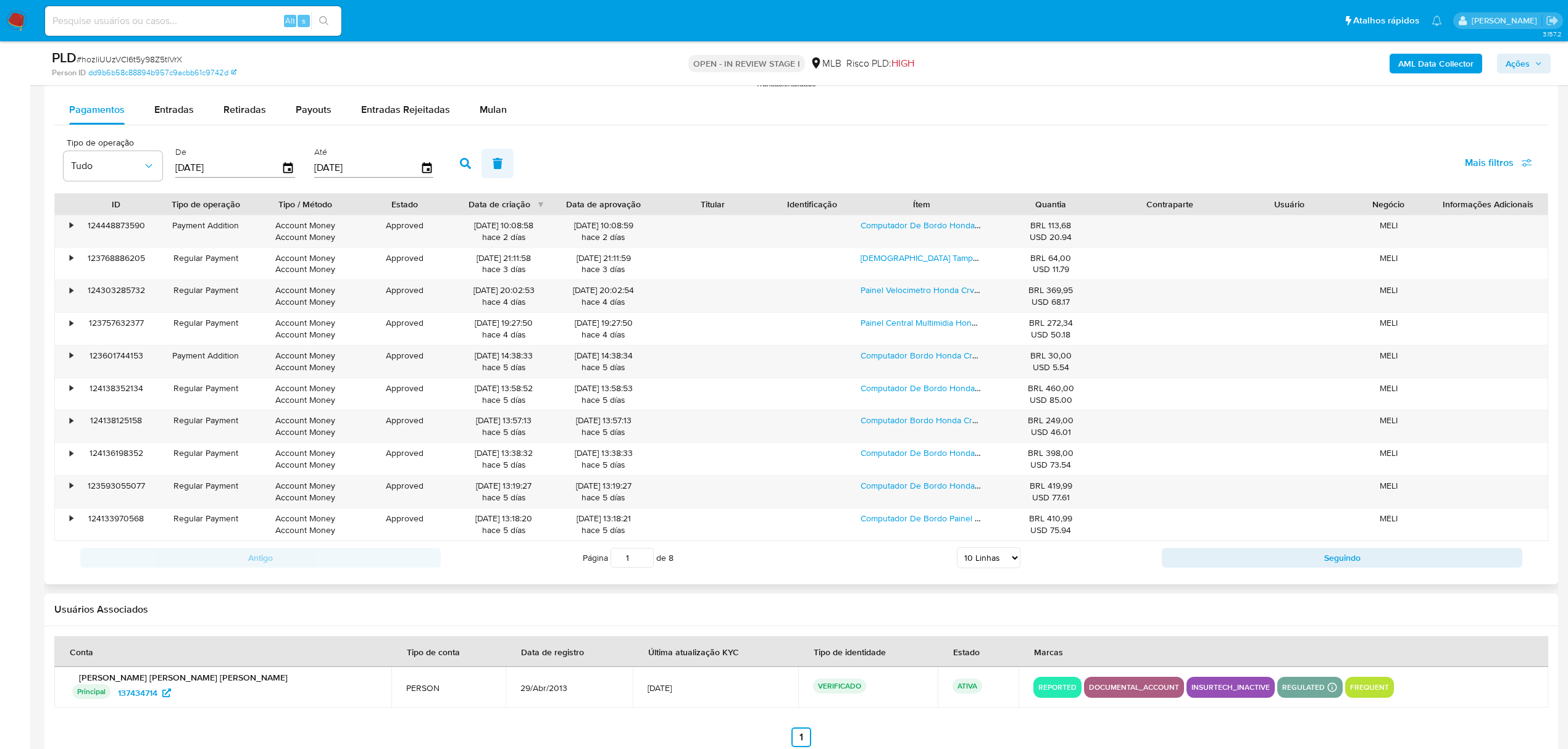
scroll to position [1316, 0]
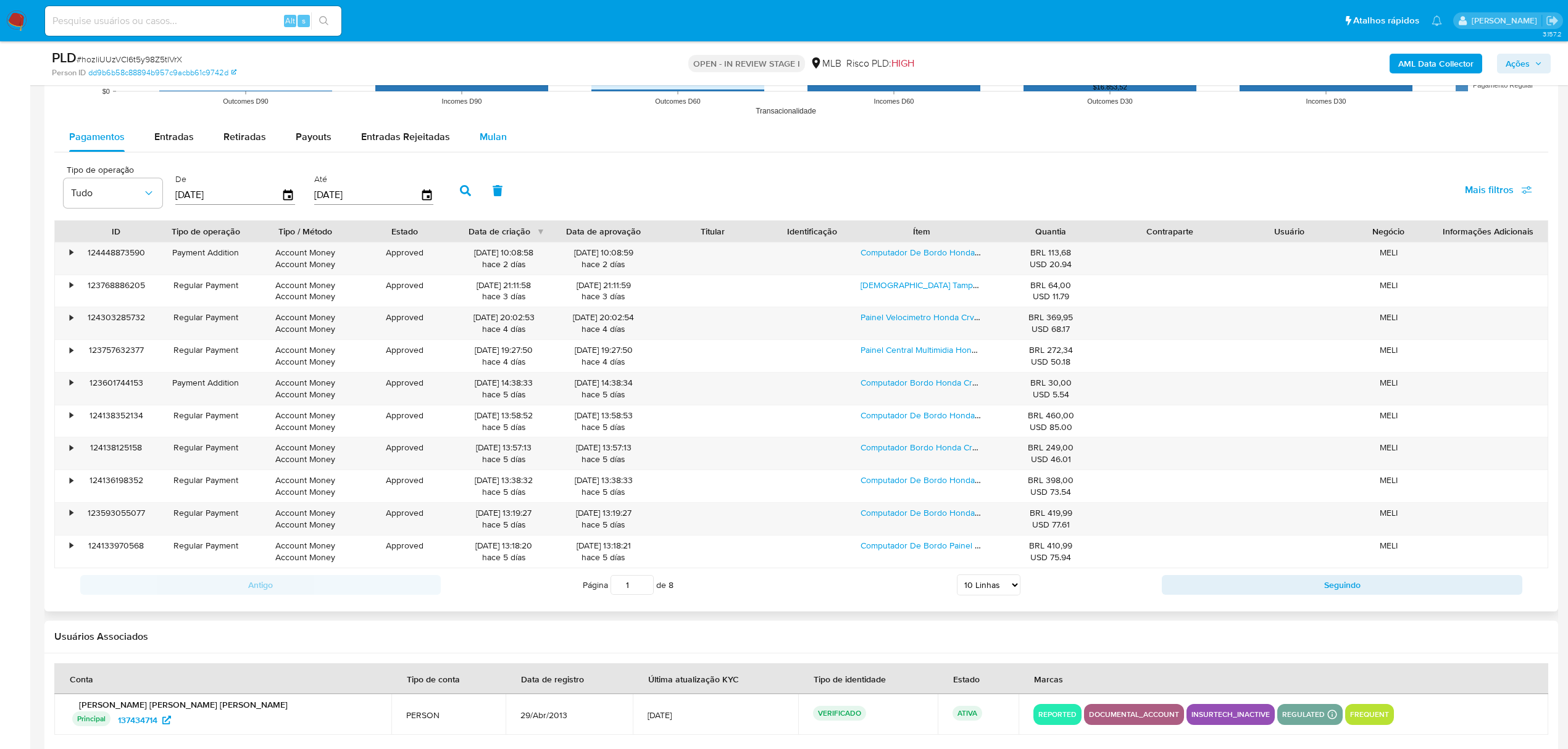
click at [480, 137] on span "Mulan" at bounding box center [494, 136] width 27 height 14
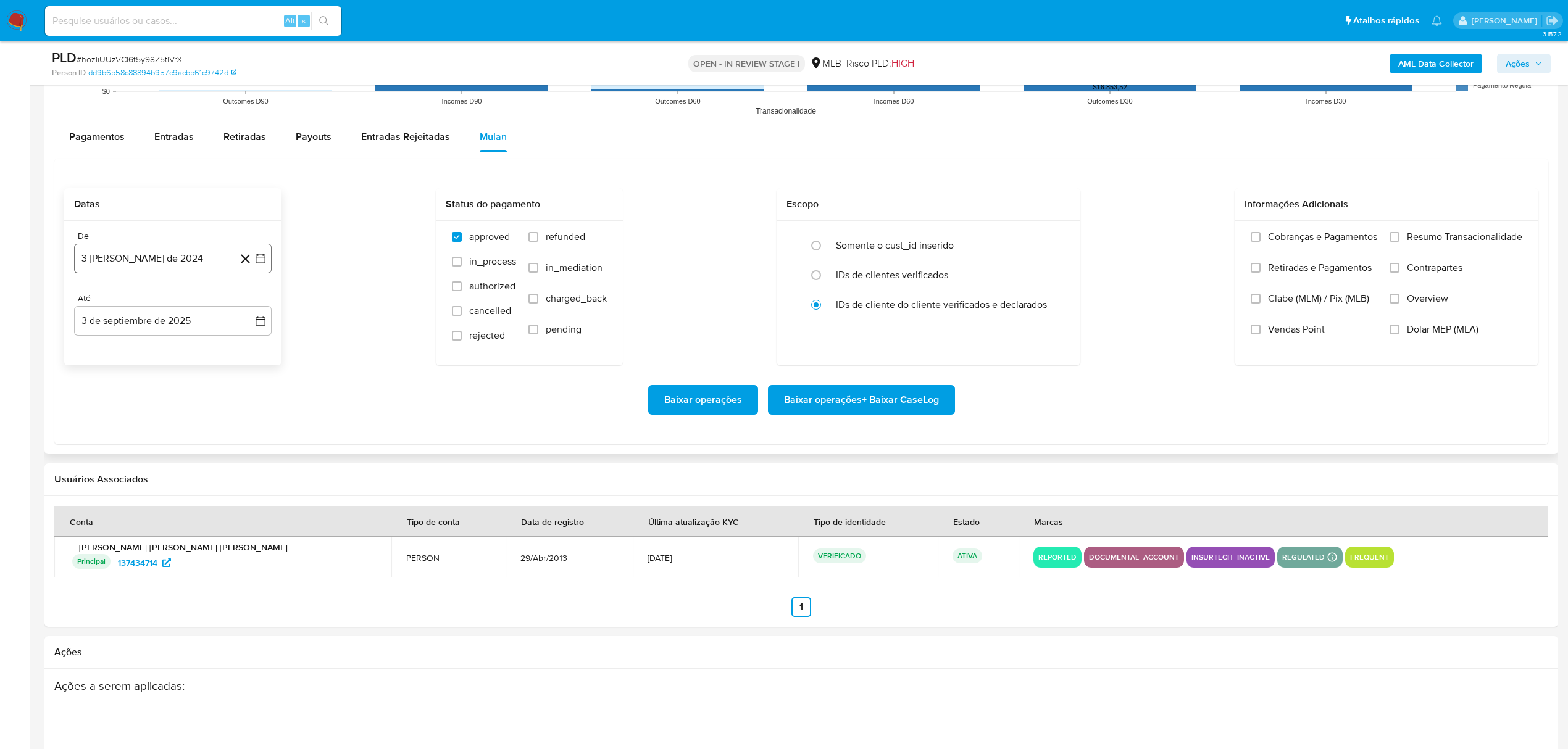
click at [151, 262] on button "3 de agosto de 2024" at bounding box center [173, 258] width 198 height 29
click at [176, 307] on span "agosto 2024" at bounding box center [166, 303] width 56 height 13
click at [248, 309] on icon "Año siguiente" at bounding box center [247, 303] width 15 height 15
click at [121, 421] on span "[DATE]" at bounding box center [119, 417] width 27 height 10
click at [134, 349] on tr "1 2 3 4 5 6" at bounding box center [172, 349] width 167 height 20
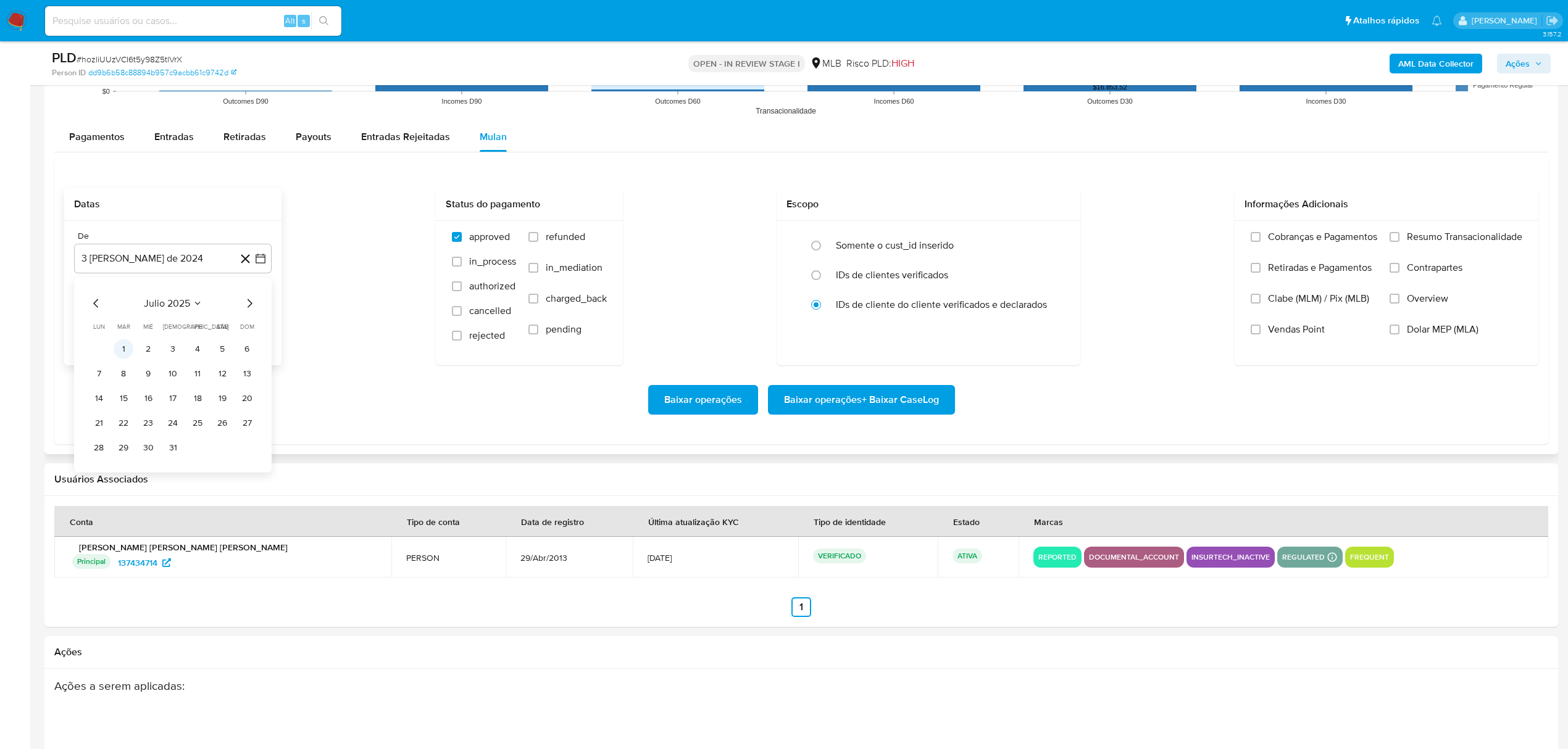
click at [126, 349] on button "1" at bounding box center [123, 349] width 20 height 20
click at [1434, 243] on span "Resumo Transacionalidade" at bounding box center [1464, 237] width 116 height 13
click at [1400, 242] on input "Resumo Transacionalidade" at bounding box center [1395, 237] width 10 height 10
click at [944, 398] on button "Baixar operações + Baixar CaseLog" at bounding box center [861, 399] width 187 height 29
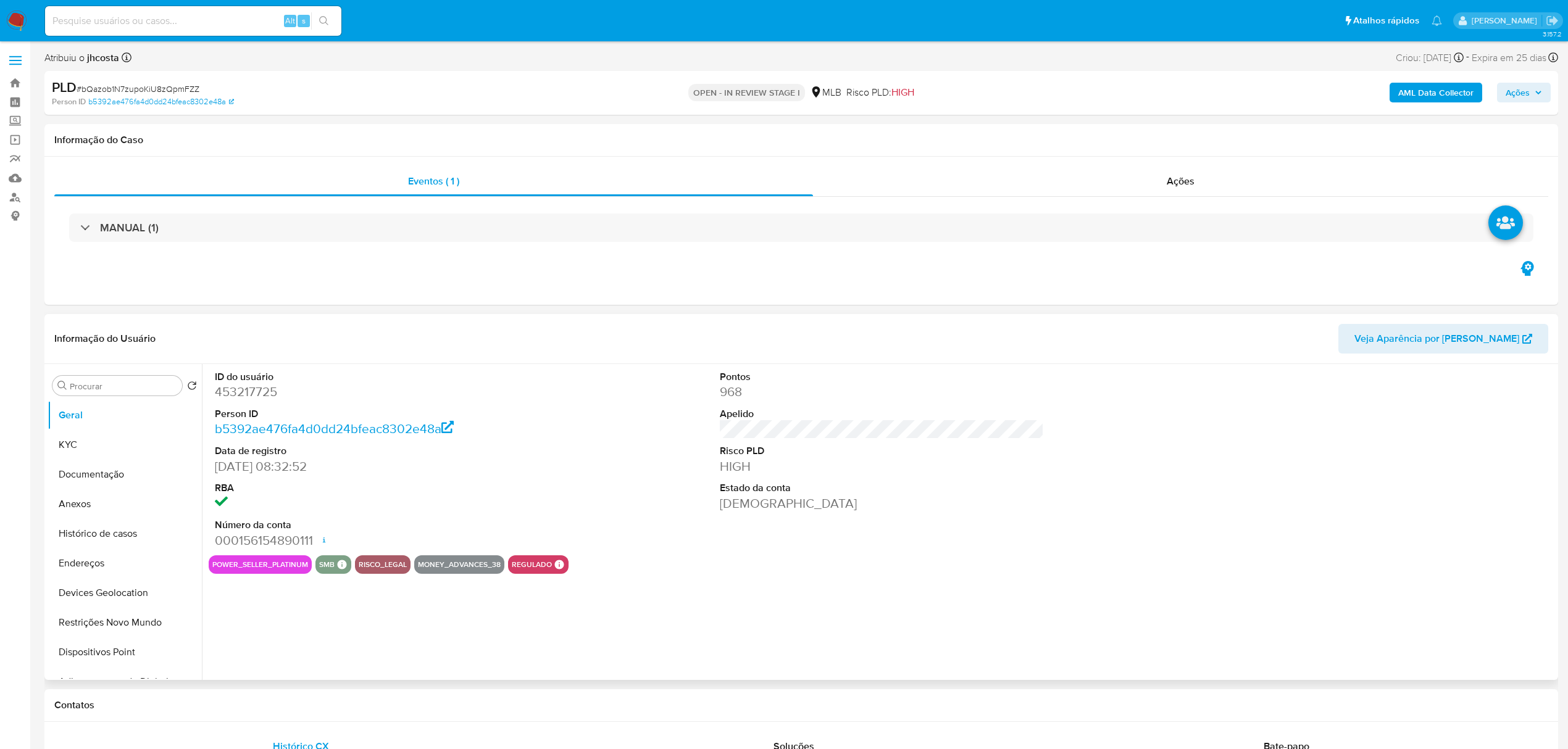
select select "10"
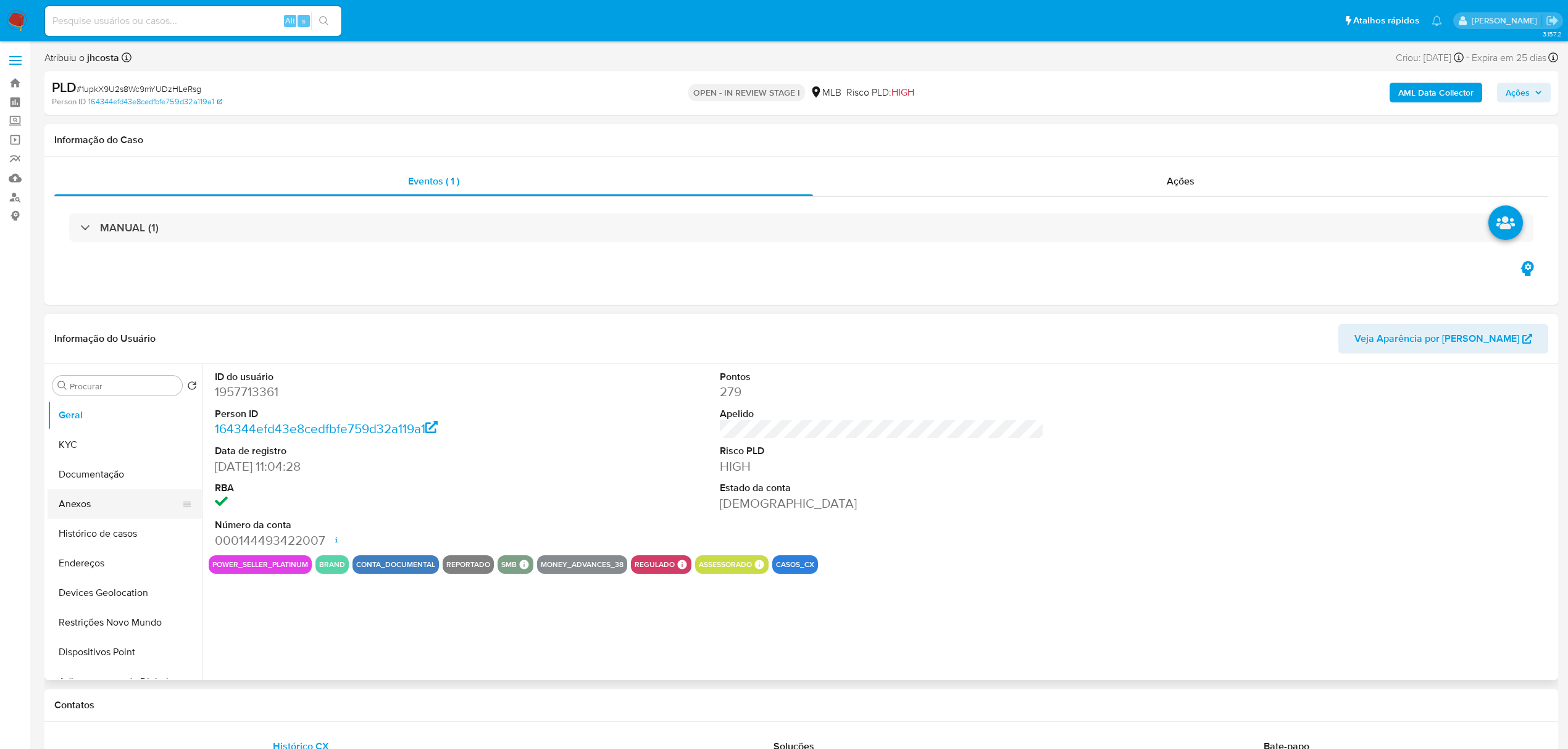
select select "10"
click at [133, 535] on button "Histórico de casos" at bounding box center [119, 534] width 144 height 29
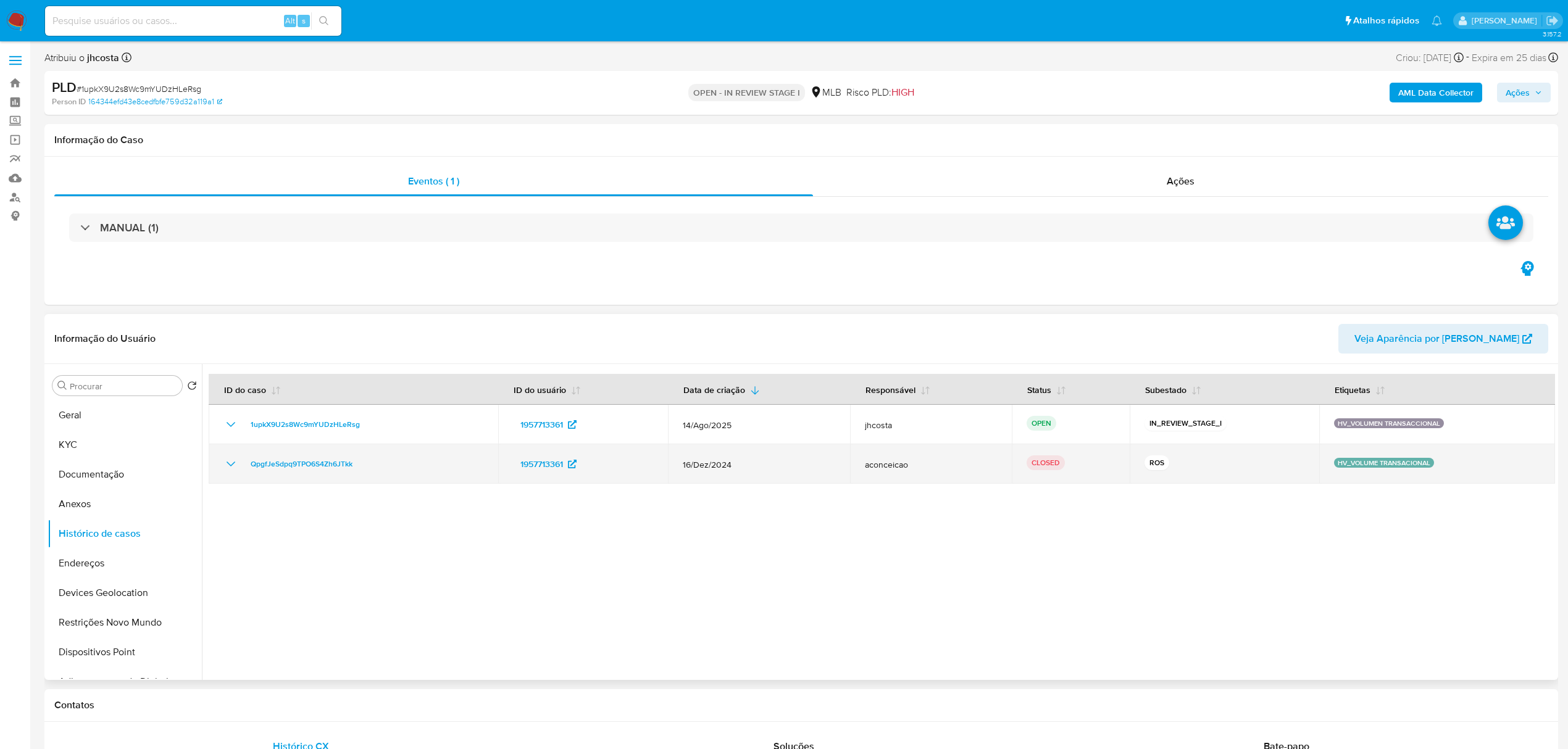
click at [229, 465] on icon "Mostrar/Ocultar" at bounding box center [230, 463] width 15 height 15
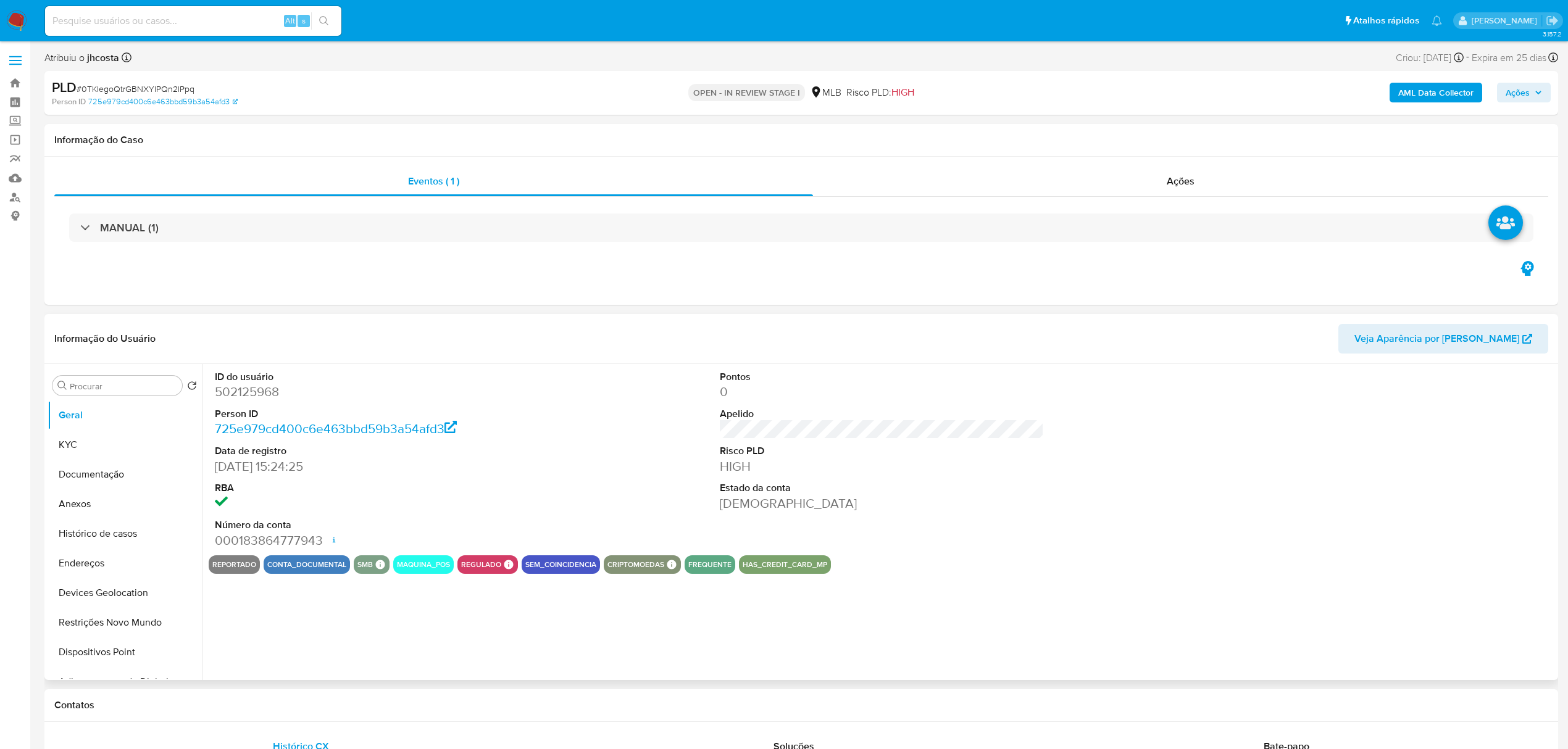
select select "10"
click at [98, 529] on button "Histórico de casos" at bounding box center [119, 534] width 144 height 29
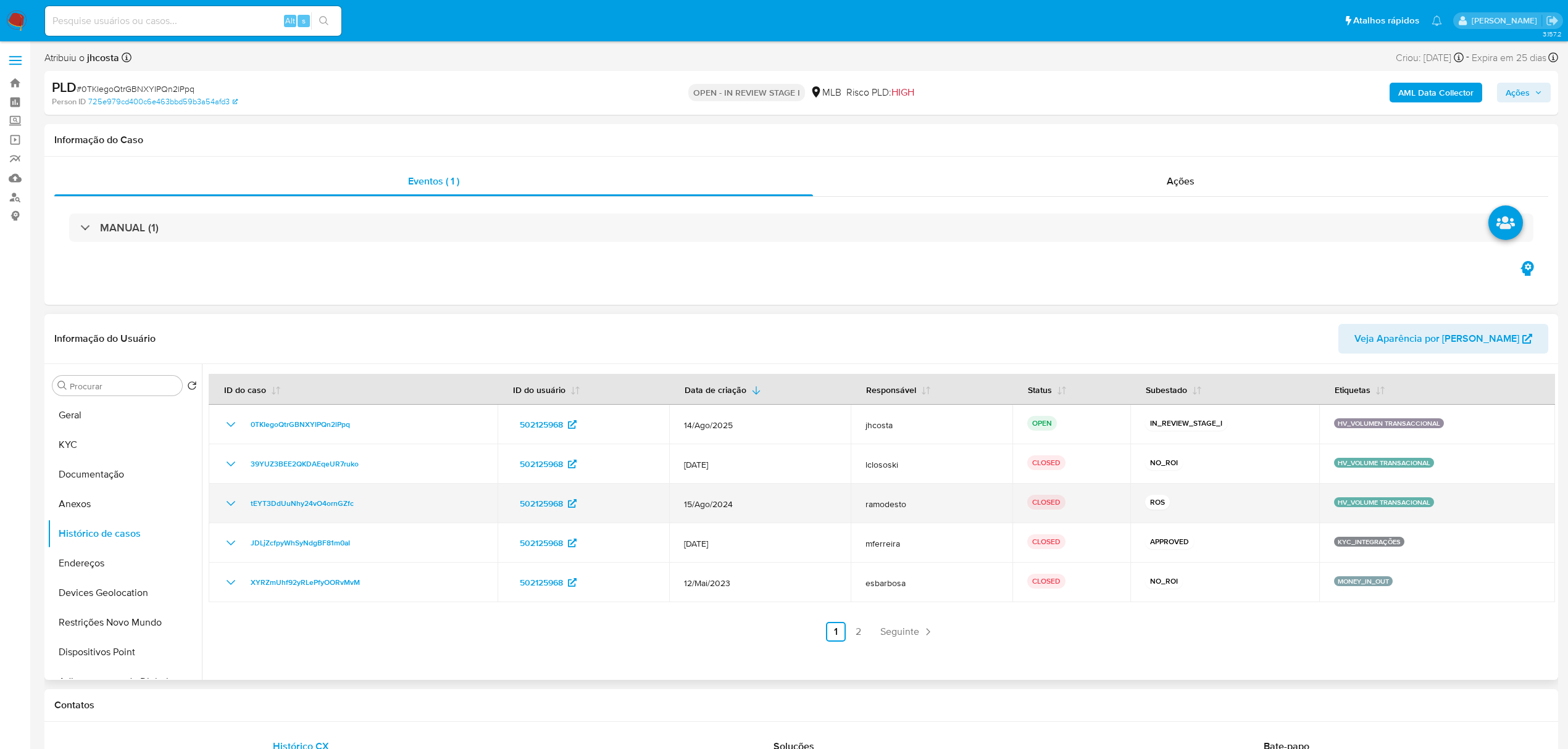
drag, startPoint x: 748, startPoint y: 505, endPoint x: 611, endPoint y: 505, distance: 137.0
click at [611, 505] on tr "tEYT3DdUuNhy24vO4ornGZfc 502125968 15/Ago/2024 ramodesto CLOSED ROS HV_VOLUME T…" at bounding box center [881, 503] width 1347 height 39
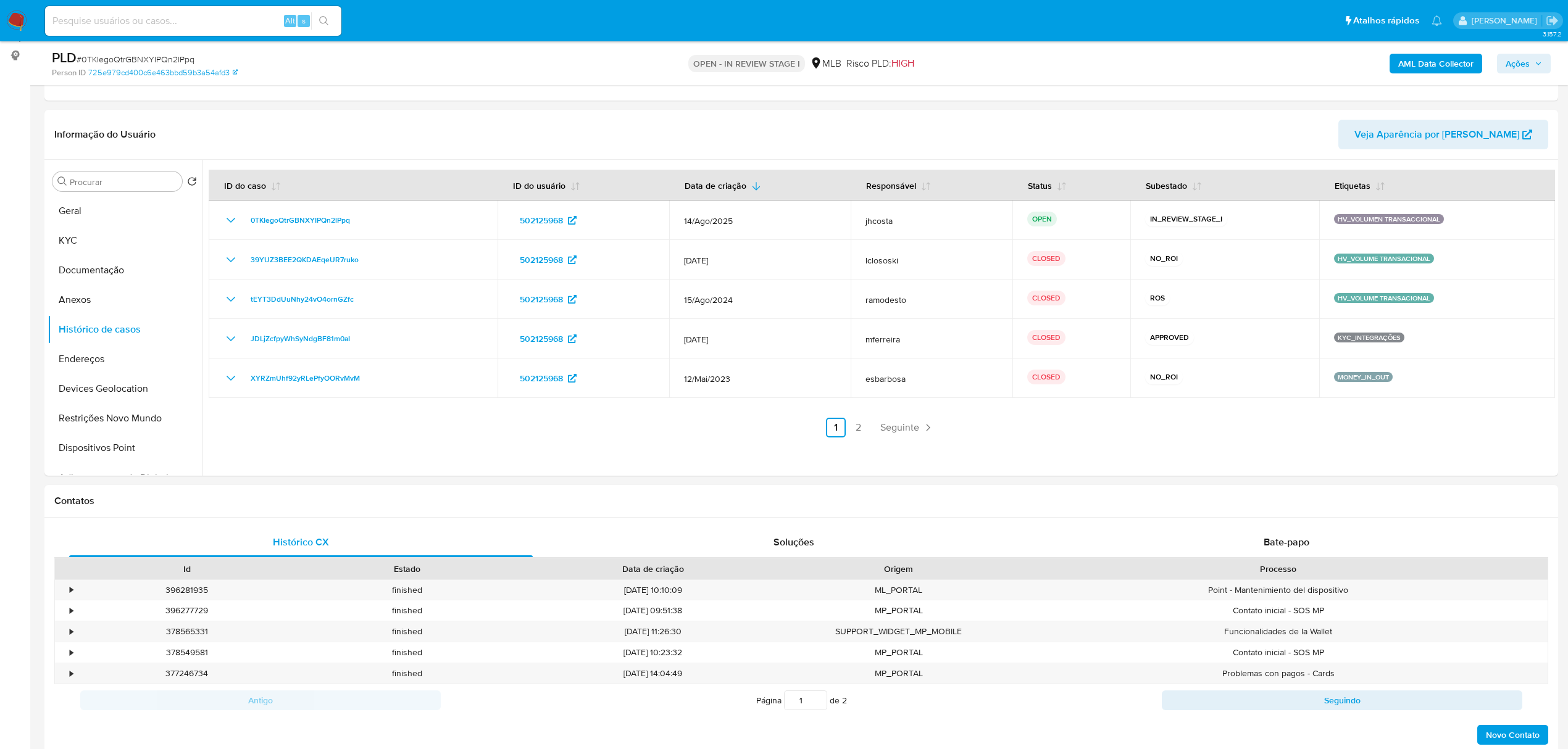
scroll to position [82, 0]
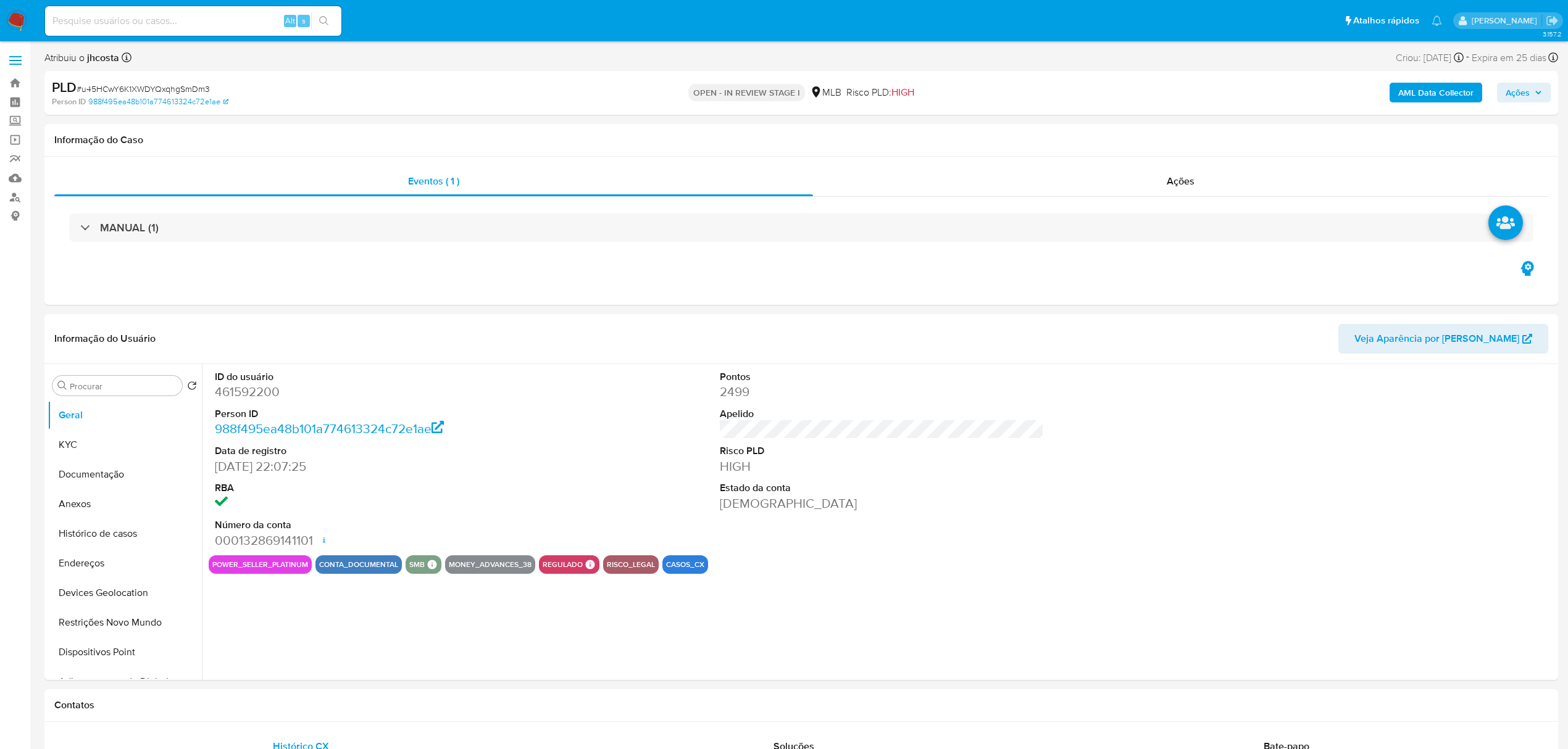
select select "10"
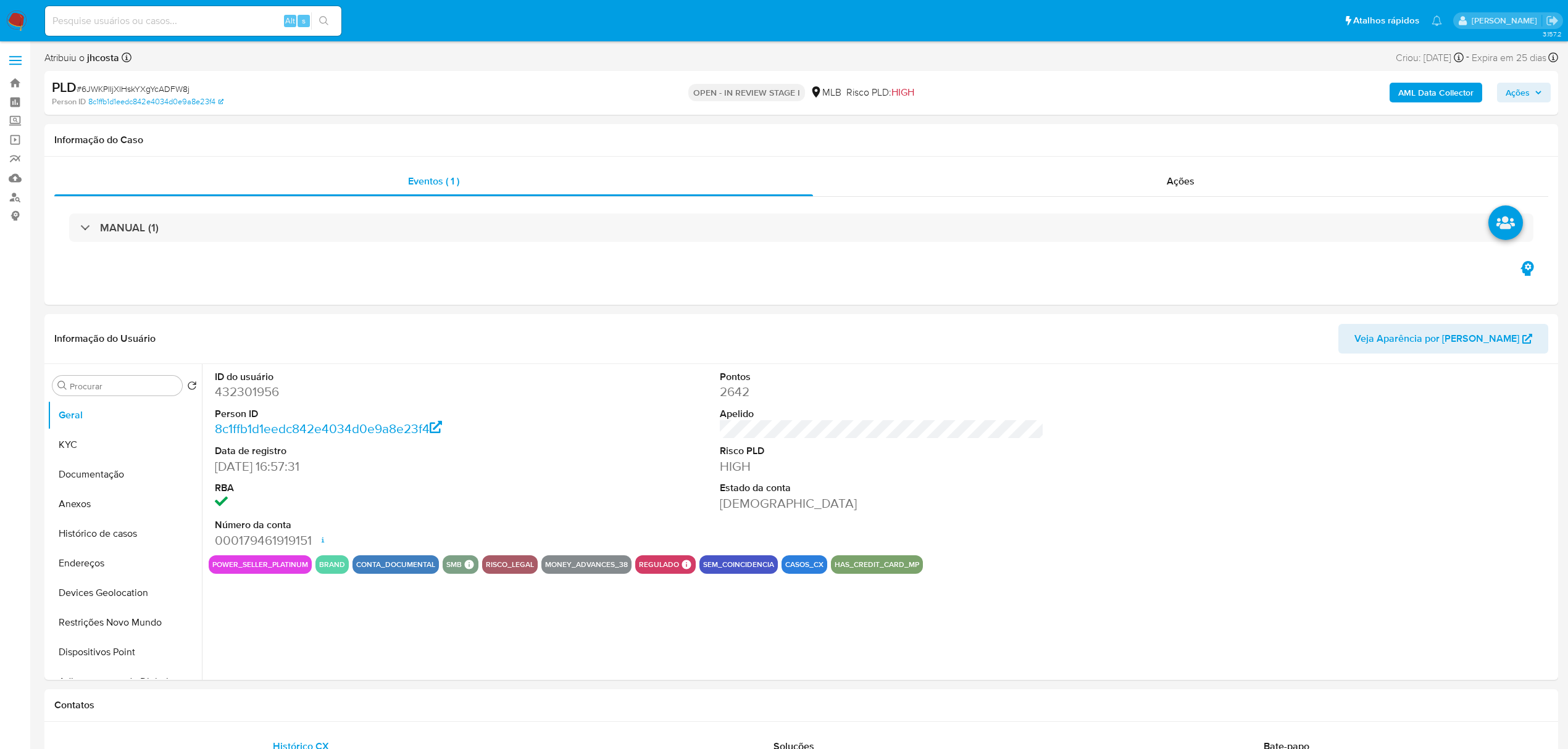
select select "10"
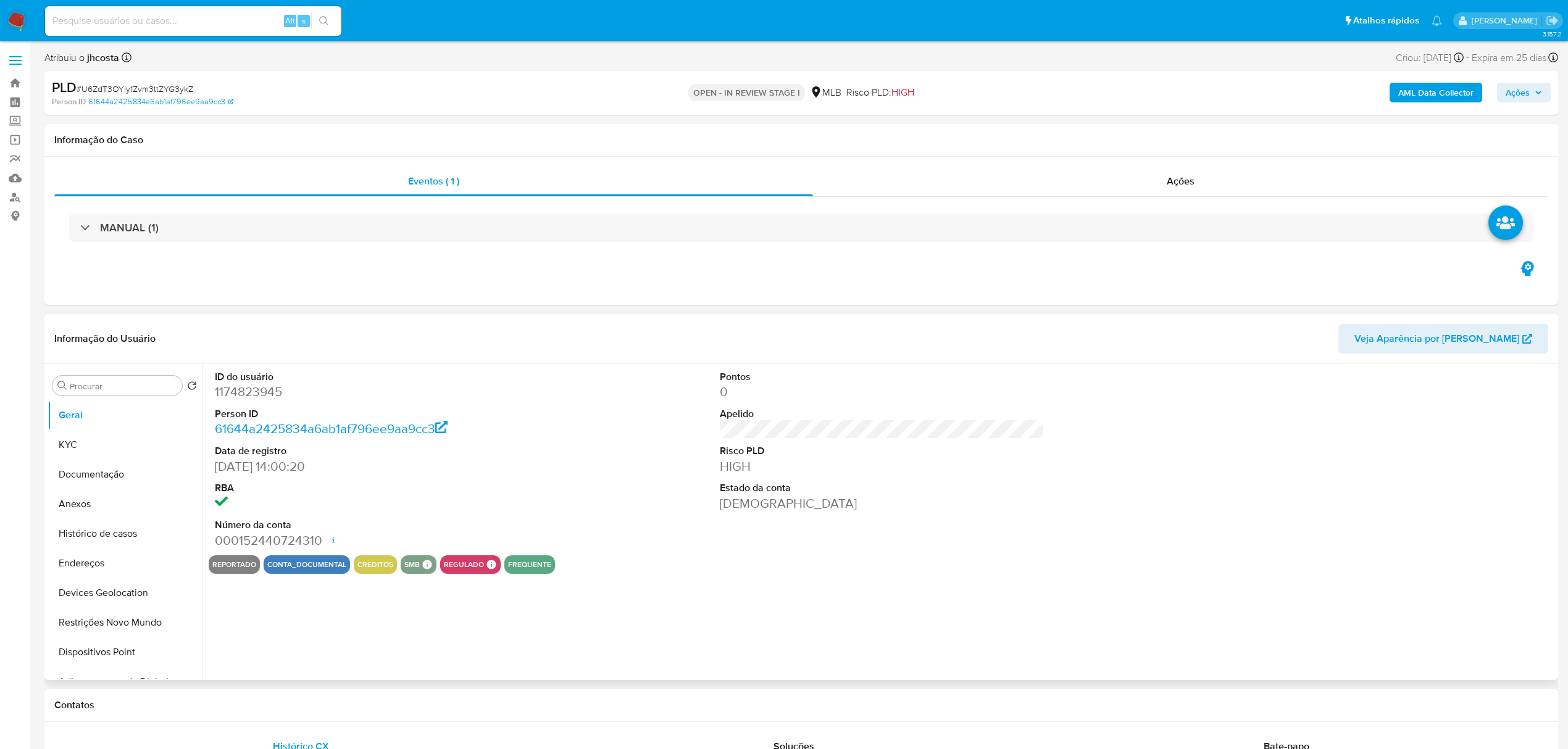
select select "10"
click at [129, 532] on button "Histórico de casos" at bounding box center [119, 534] width 144 height 29
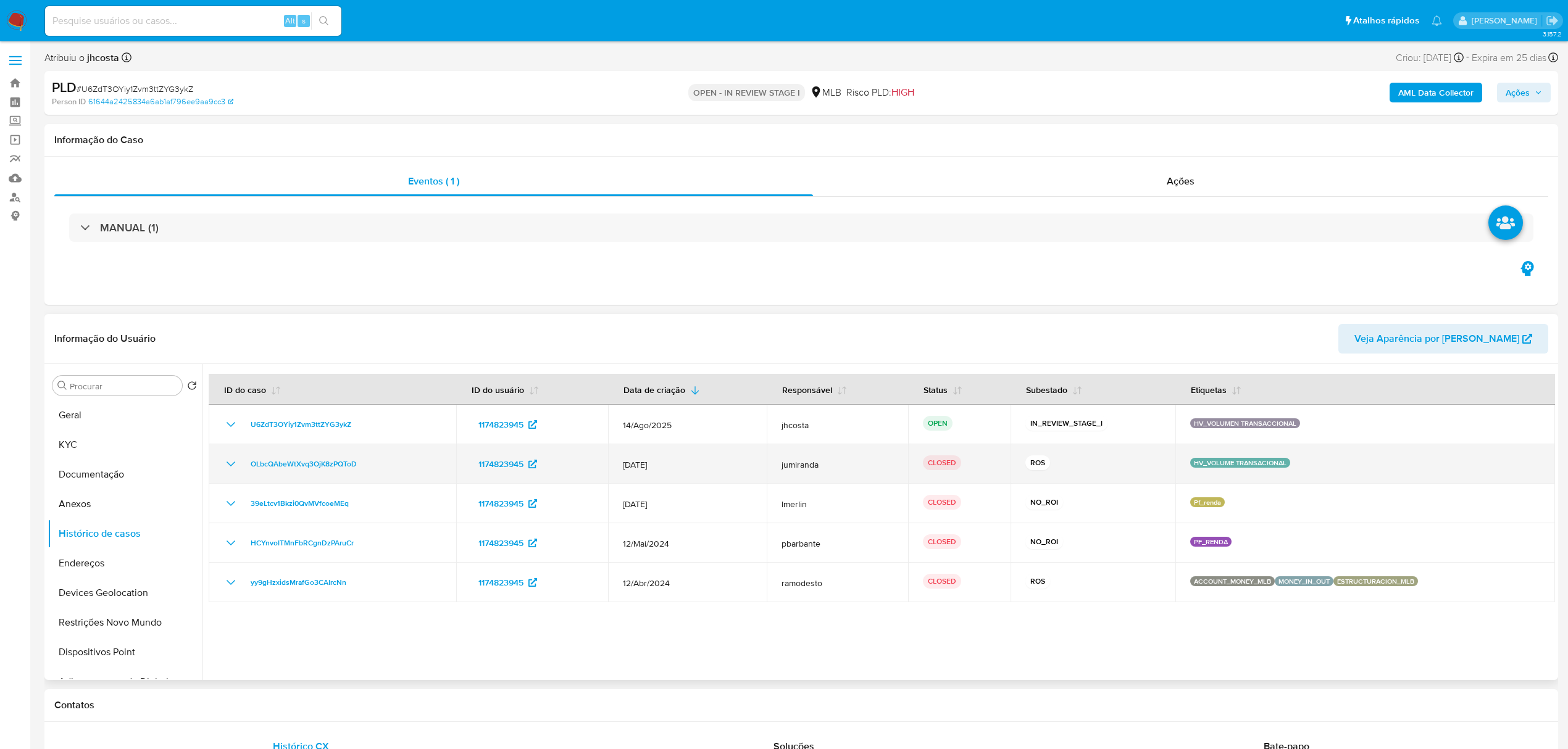
click at [224, 464] on icon "Mostrar/Ocultar" at bounding box center [230, 463] width 15 height 15
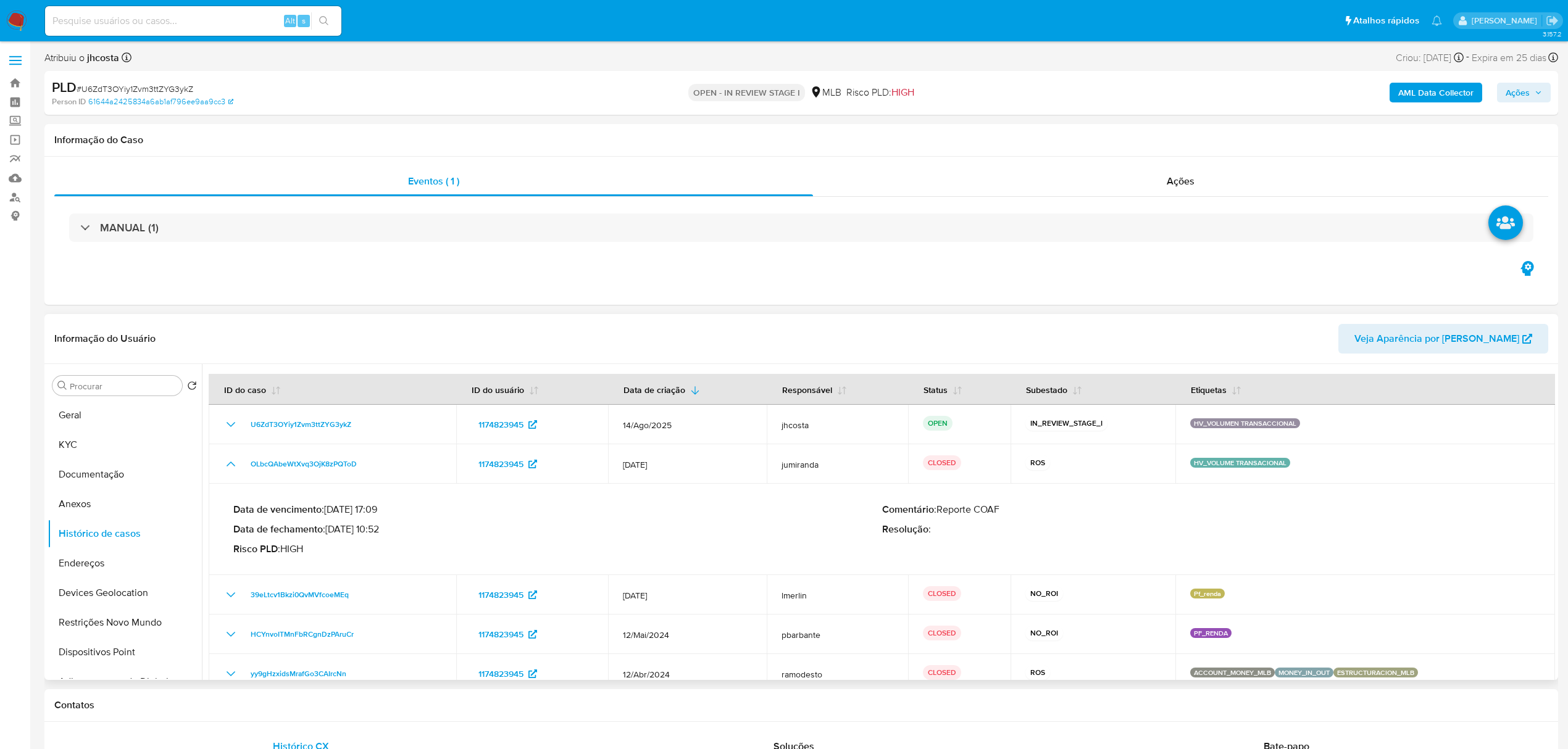
drag, startPoint x: 329, startPoint y: 532, endPoint x: 376, endPoint y: 527, distance: 47.3
click at [376, 527] on p "Data de fechamento : 24/01/2025 10:52" at bounding box center [557, 530] width 648 height 13
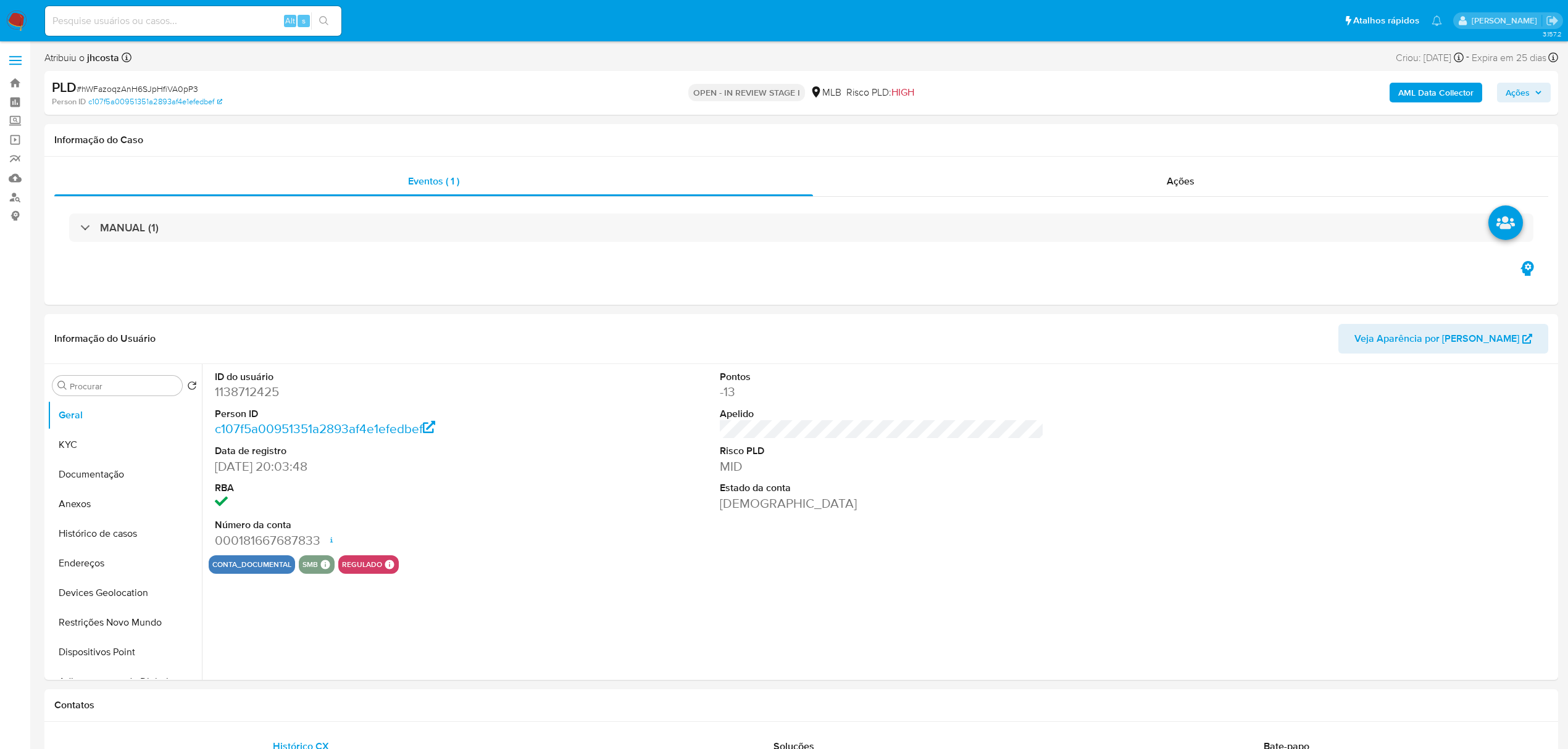
select select "10"
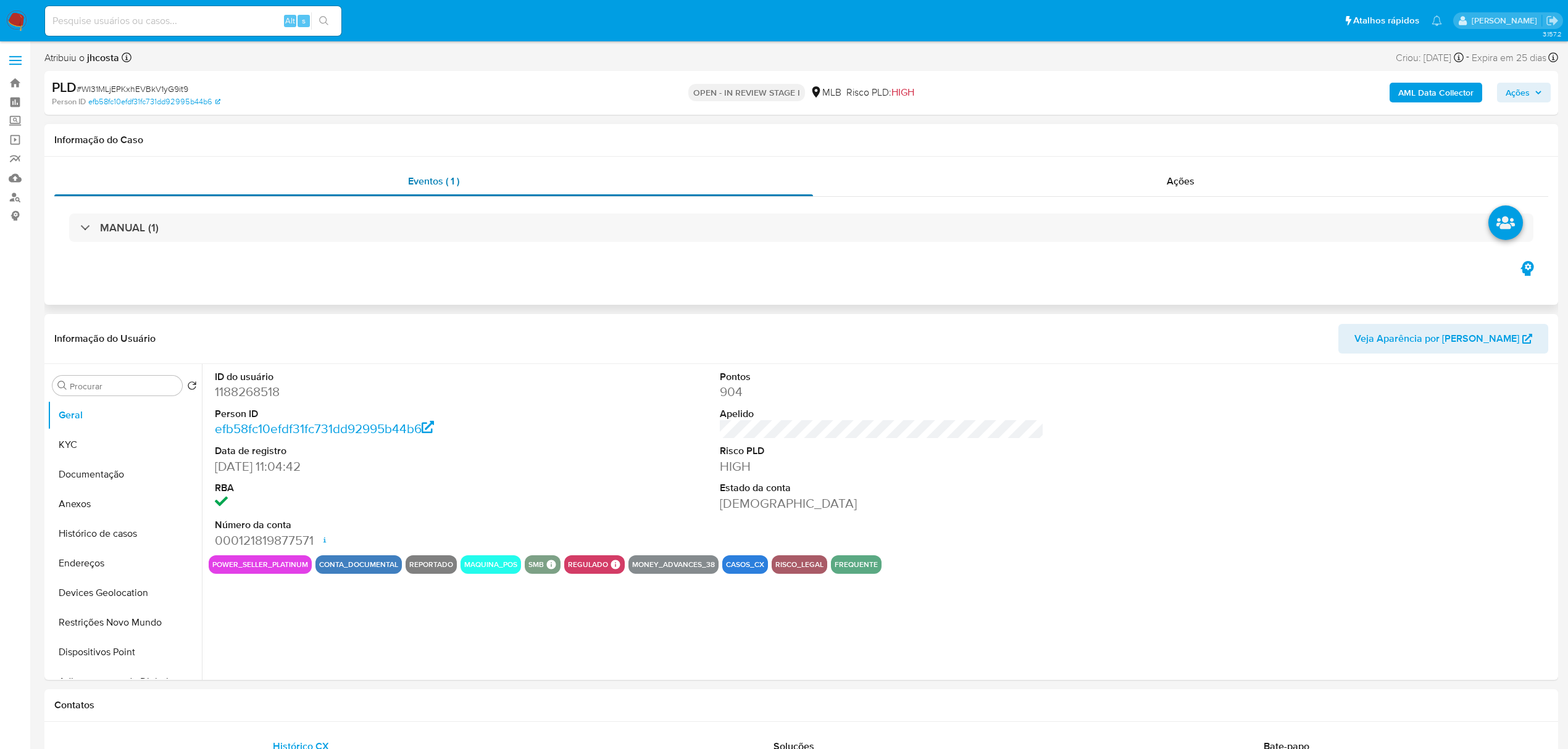
select select "10"
click at [142, 531] on button "Histórico de casos" at bounding box center [119, 534] width 144 height 29
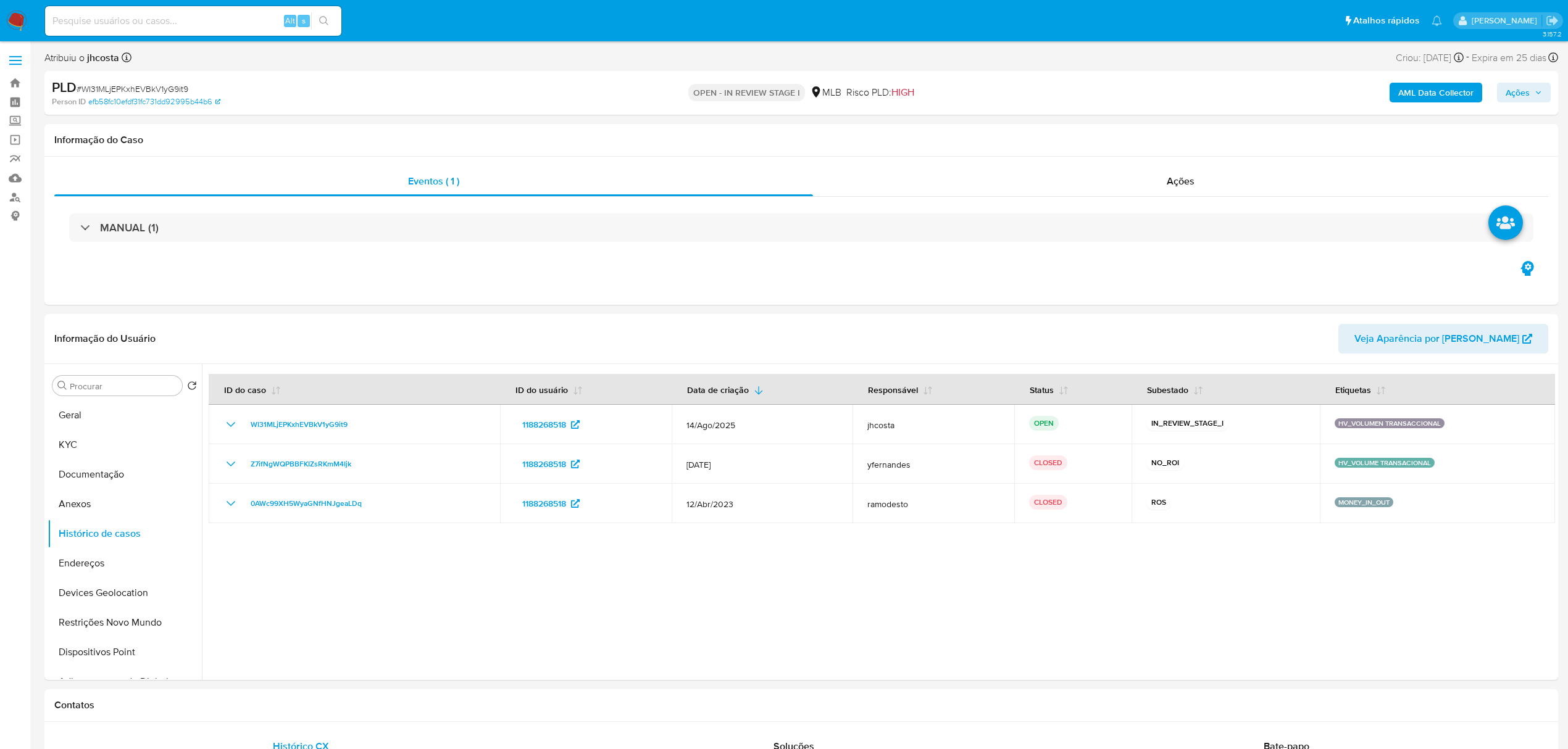
click at [156, 89] on span "# WI31MLjEPKxhEVBkV1yG9it9" at bounding box center [132, 88] width 112 height 13
copy span "WI31MLjEPKxhEVBkV1yG9it9"
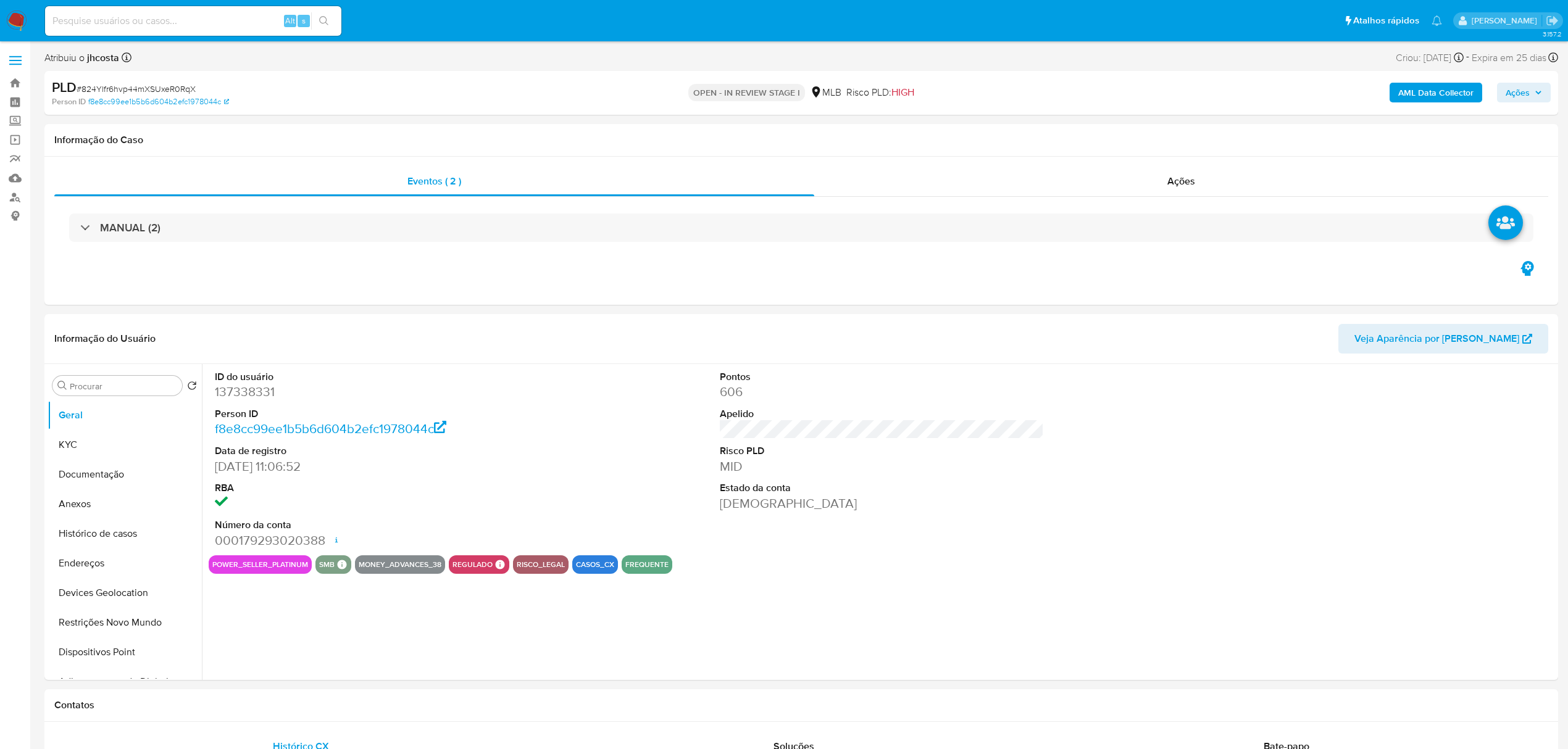
select select "10"
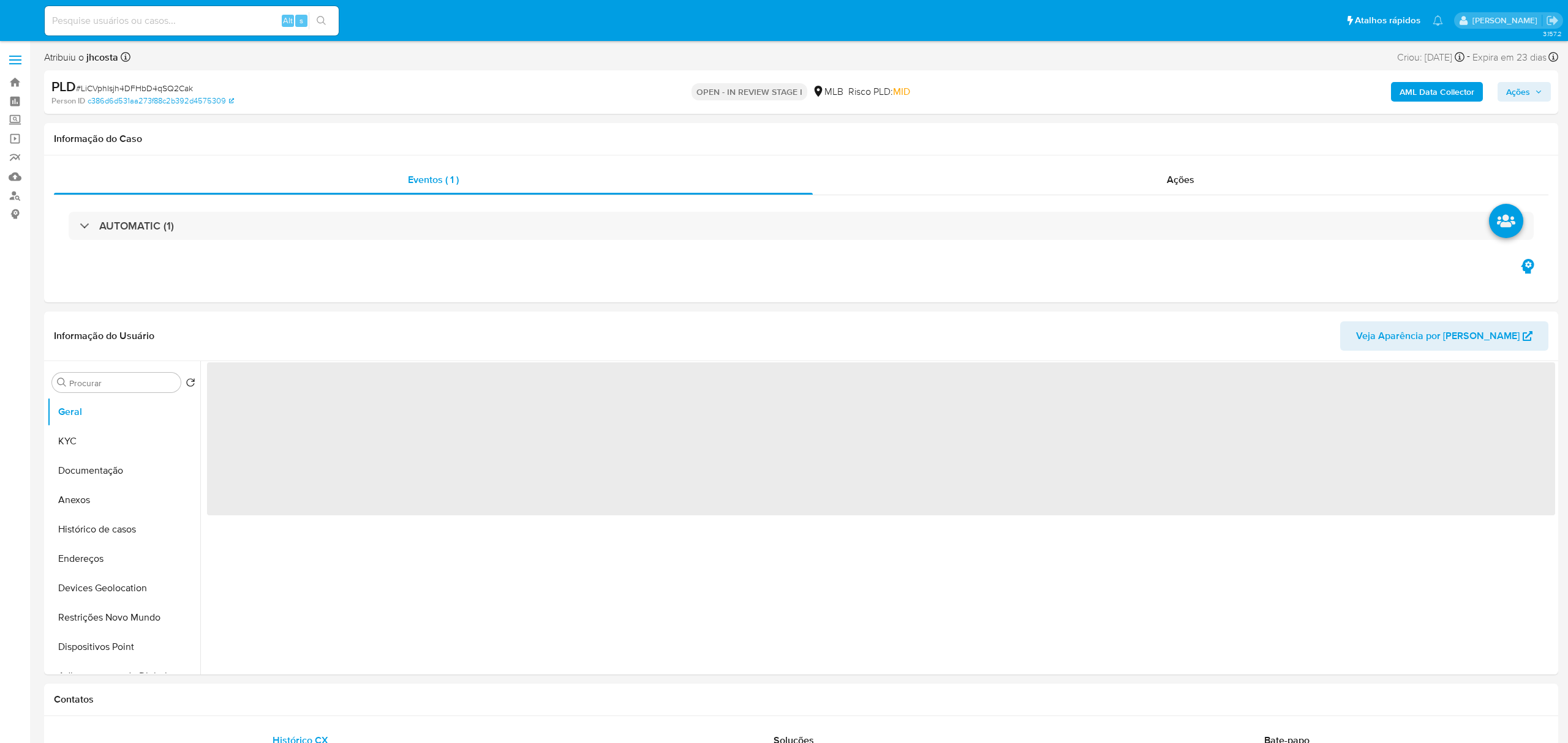
select select "10"
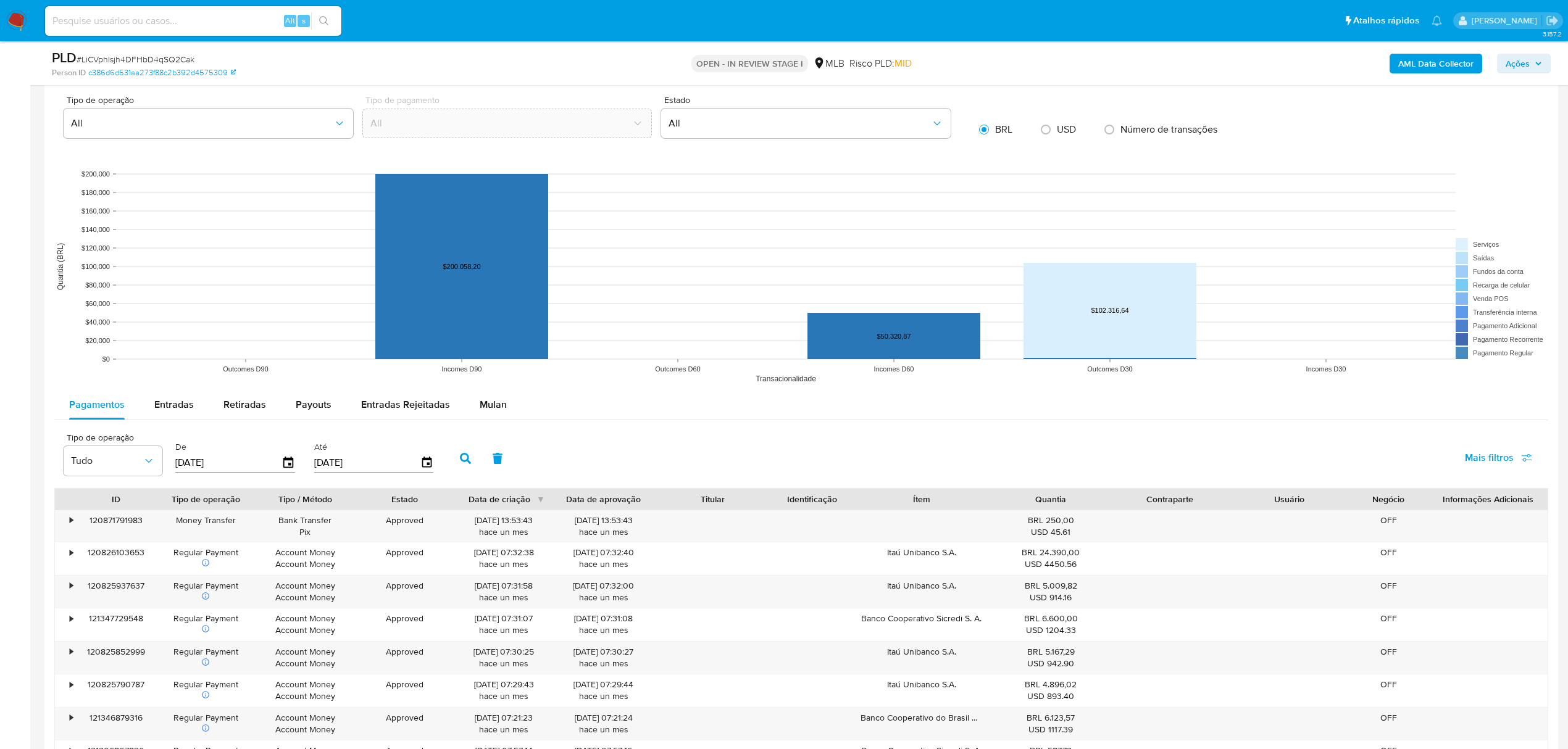
drag, startPoint x: 490, startPoint y: 396, endPoint x: 374, endPoint y: 386, distance: 116.4
click at [490, 397] on div "Mulan" at bounding box center [494, 404] width 27 height 29
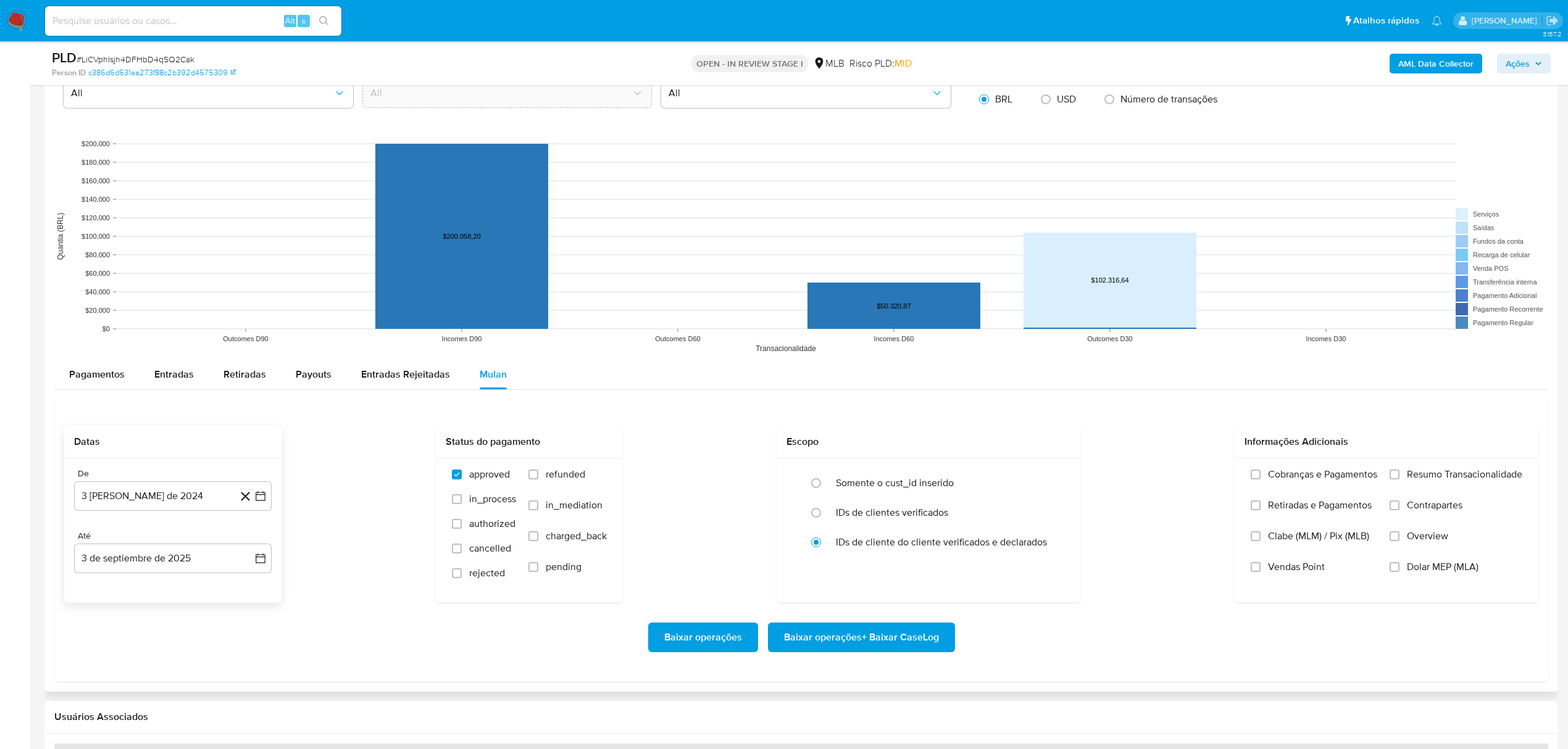
scroll to position [1316, 0]
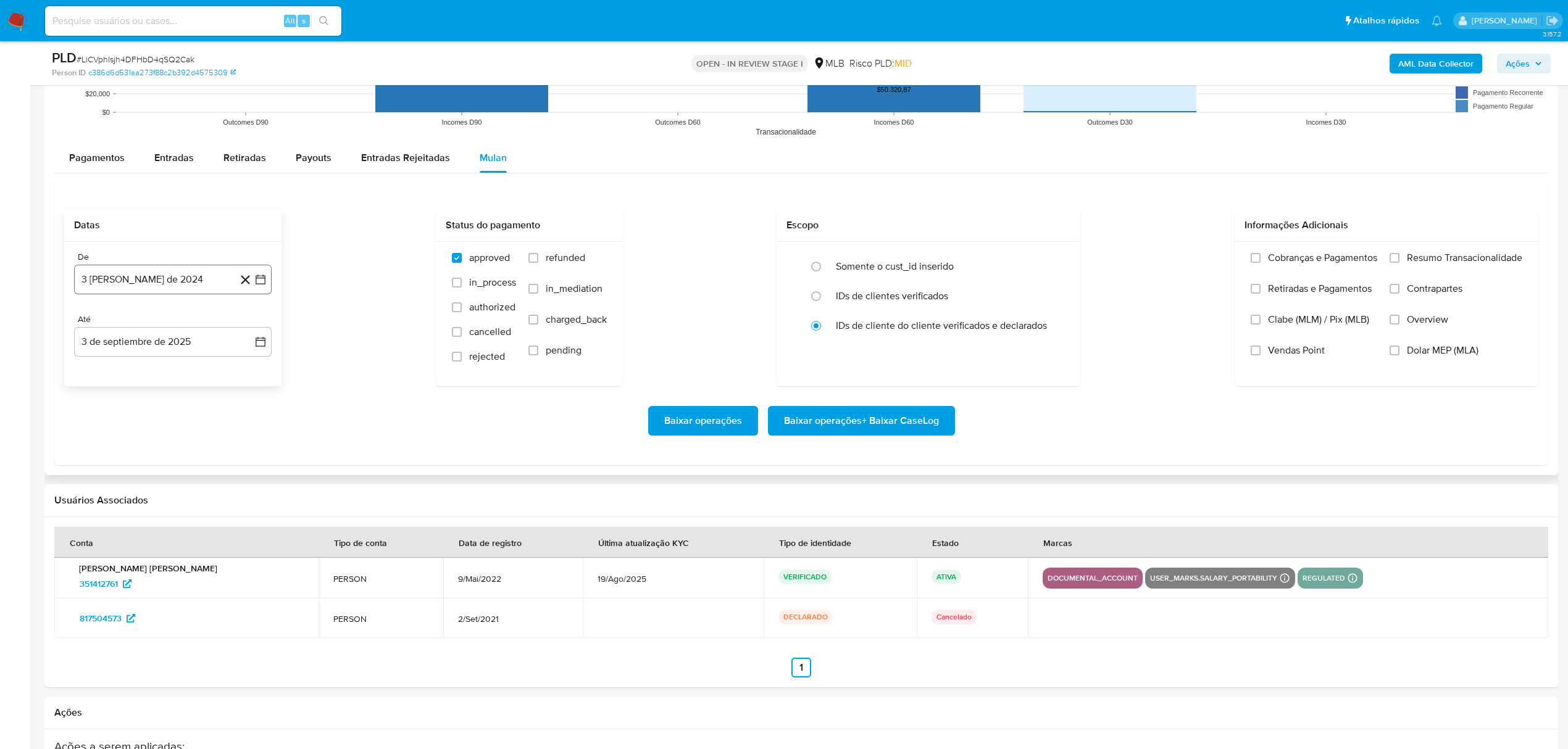
click at [144, 276] on button "3 [PERSON_NAME] de 2024" at bounding box center [173, 279] width 198 height 29
click at [146, 330] on span "agosto 2024" at bounding box center [166, 324] width 56 height 13
click at [245, 328] on icon "Año siguiente" at bounding box center [247, 323] width 15 height 15
click at [127, 441] on button "jul" at bounding box center [118, 438] width 34 height 20
drag, startPoint x: 126, startPoint y: 371, endPoint x: 150, endPoint y: 371, distance: 24.0
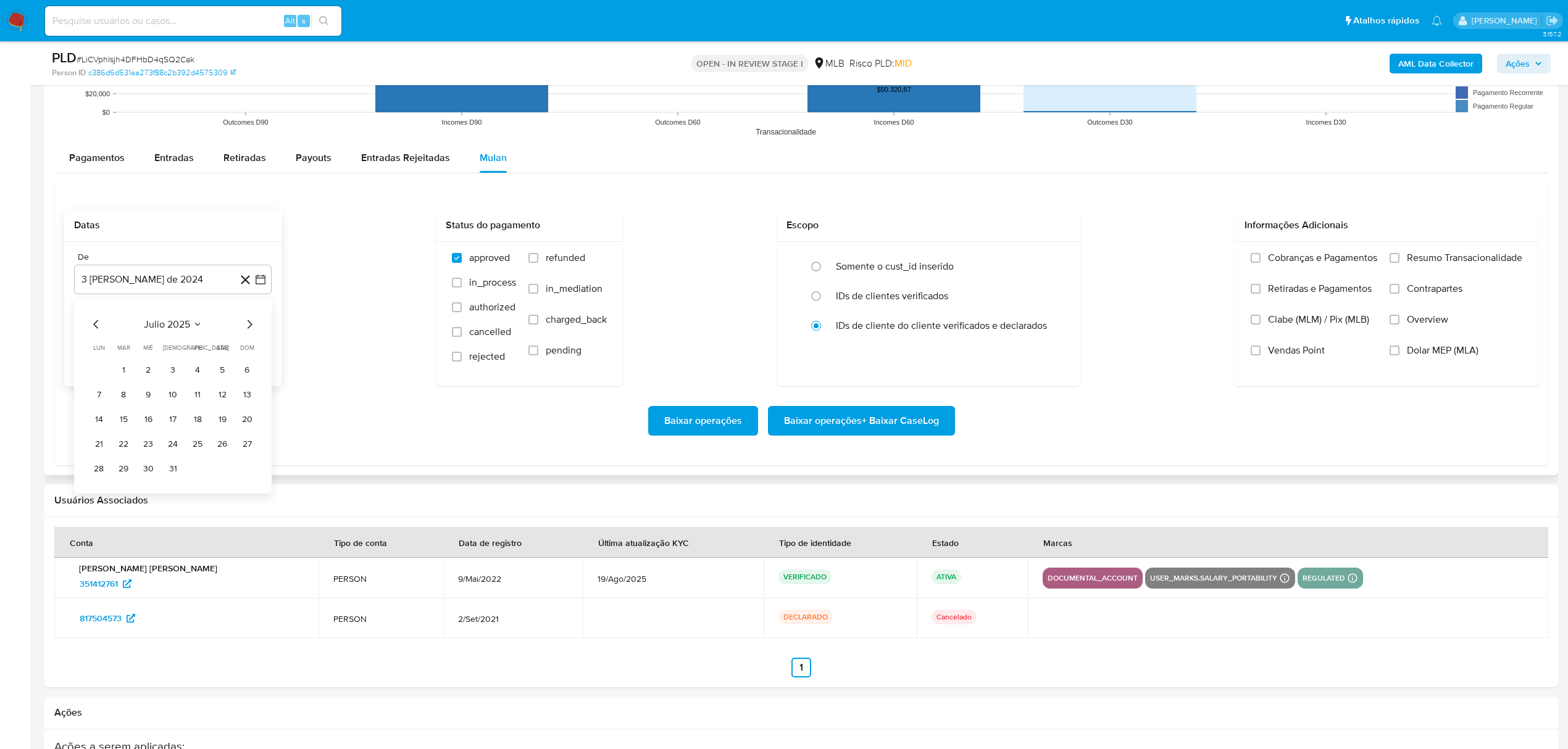
click at [126, 371] on button "1" at bounding box center [123, 369] width 20 height 20
drag, startPoint x: 1403, startPoint y: 260, endPoint x: 1150, endPoint y: 353, distance: 269.6
click at [1403, 259] on label "Resumo Transacionalidade" at bounding box center [1456, 267] width 133 height 31
click at [1400, 259] on input "Resumo Transacionalidade" at bounding box center [1395, 257] width 10 height 10
click at [934, 418] on span "Baixar operações + Baixar CaseLog" at bounding box center [861, 421] width 155 height 27
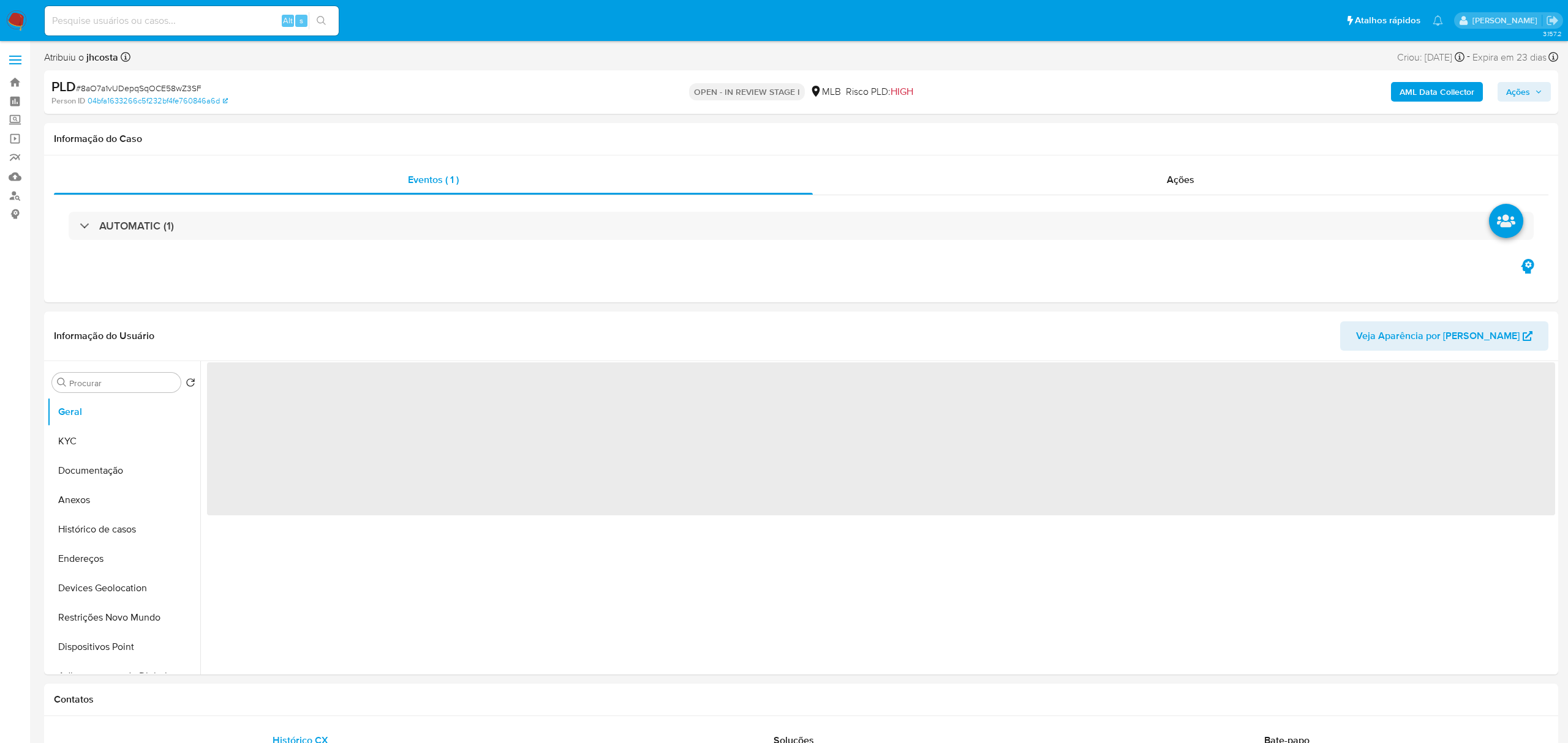
select select "10"
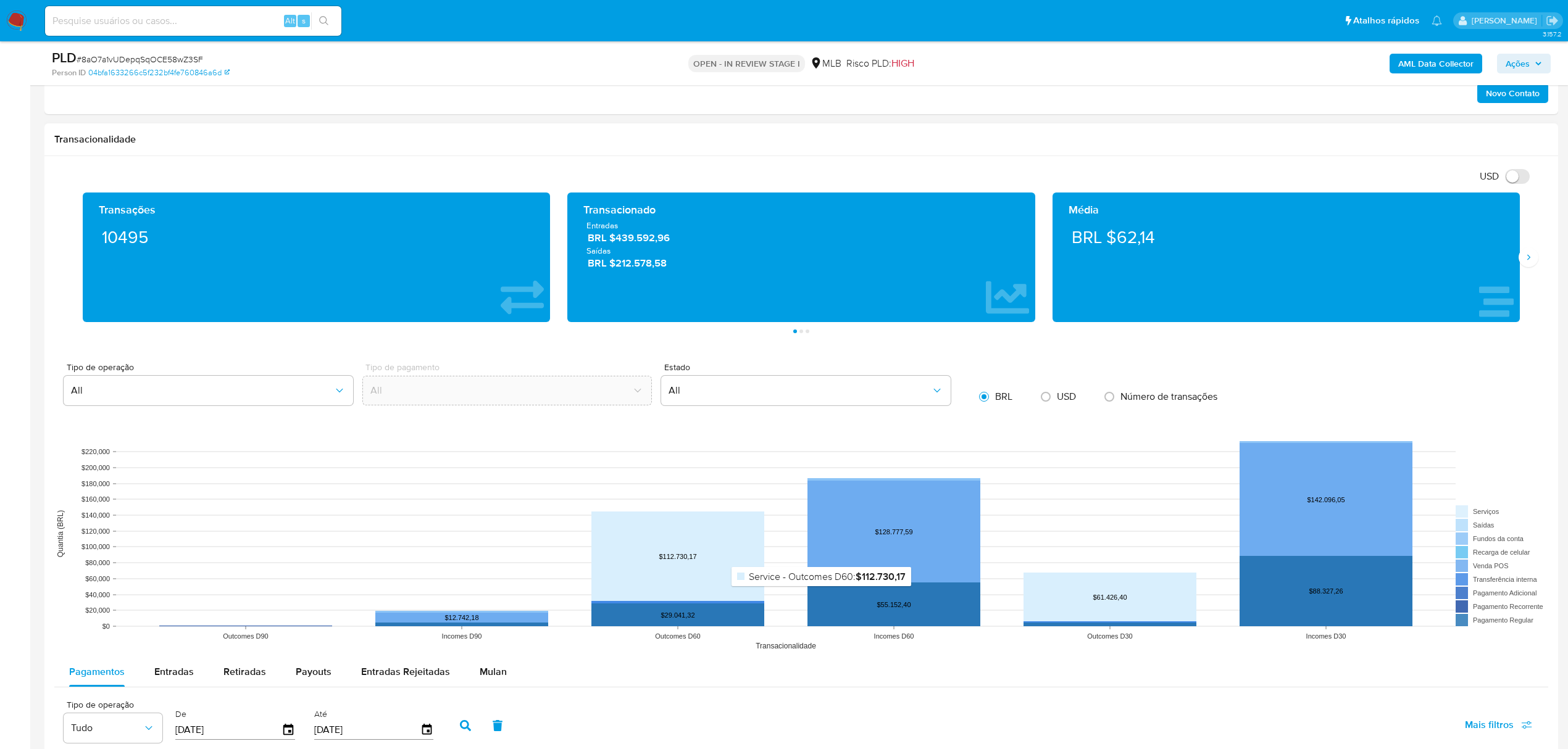
scroll to position [1151, 0]
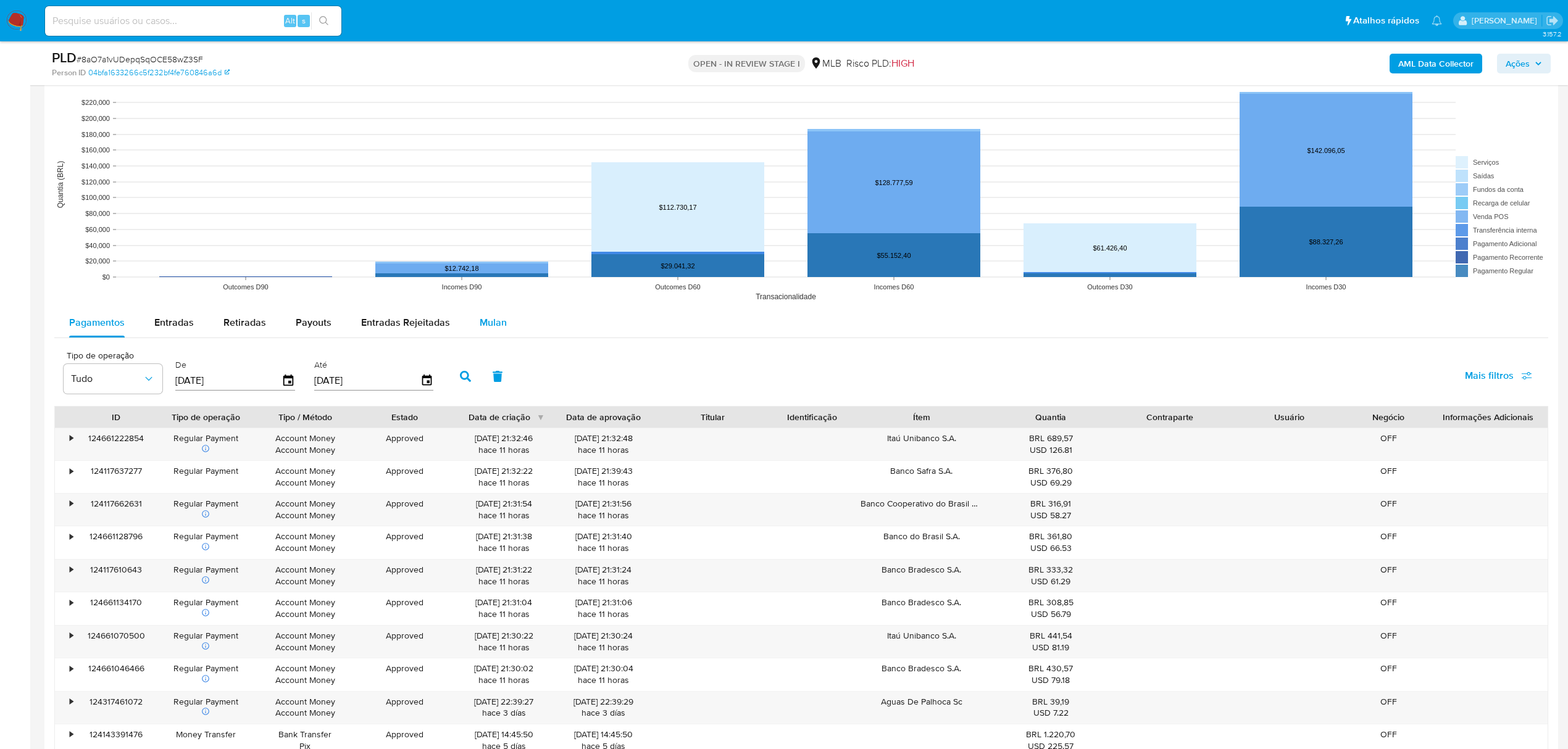
click at [489, 319] on span "Mulan" at bounding box center [494, 322] width 27 height 14
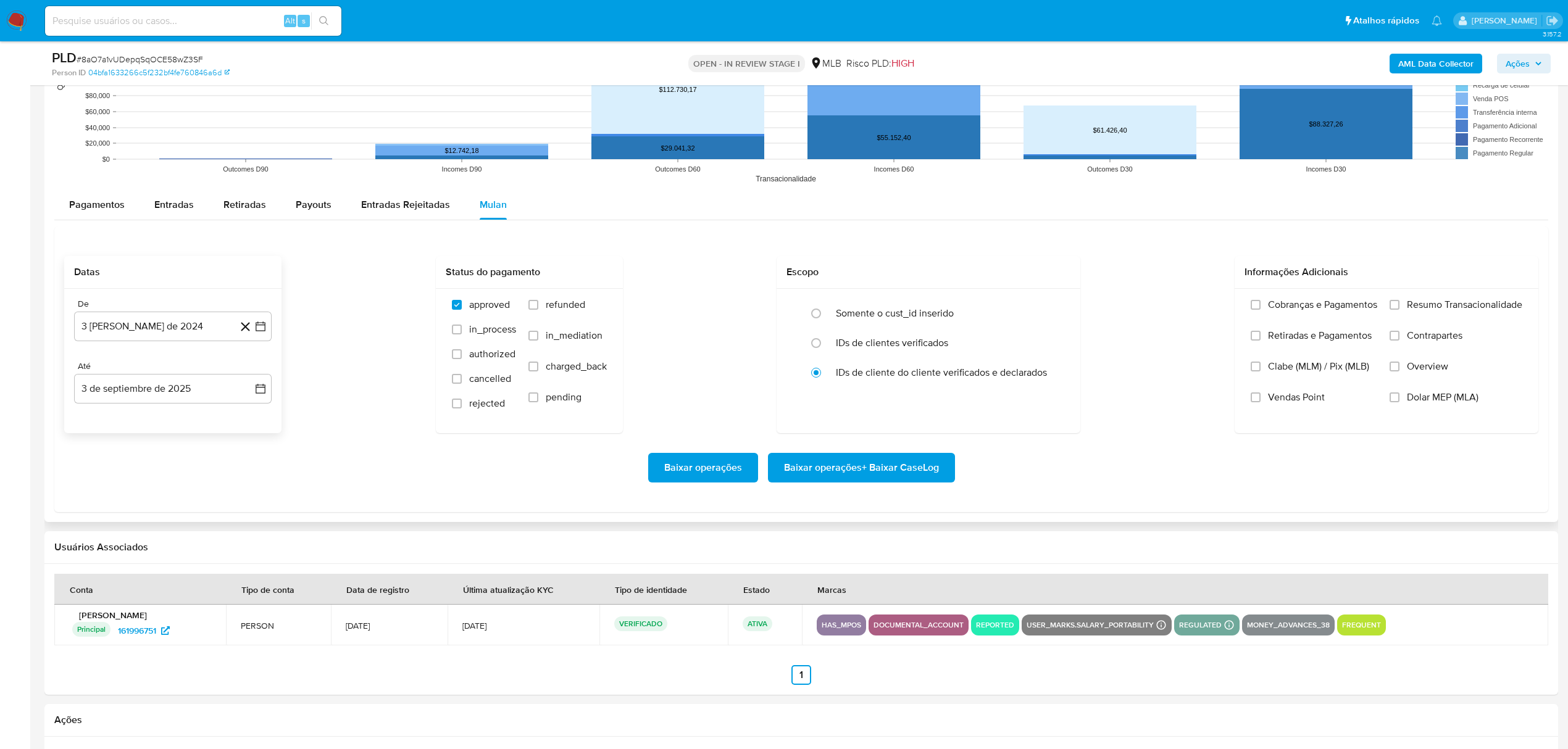
scroll to position [1398, 0]
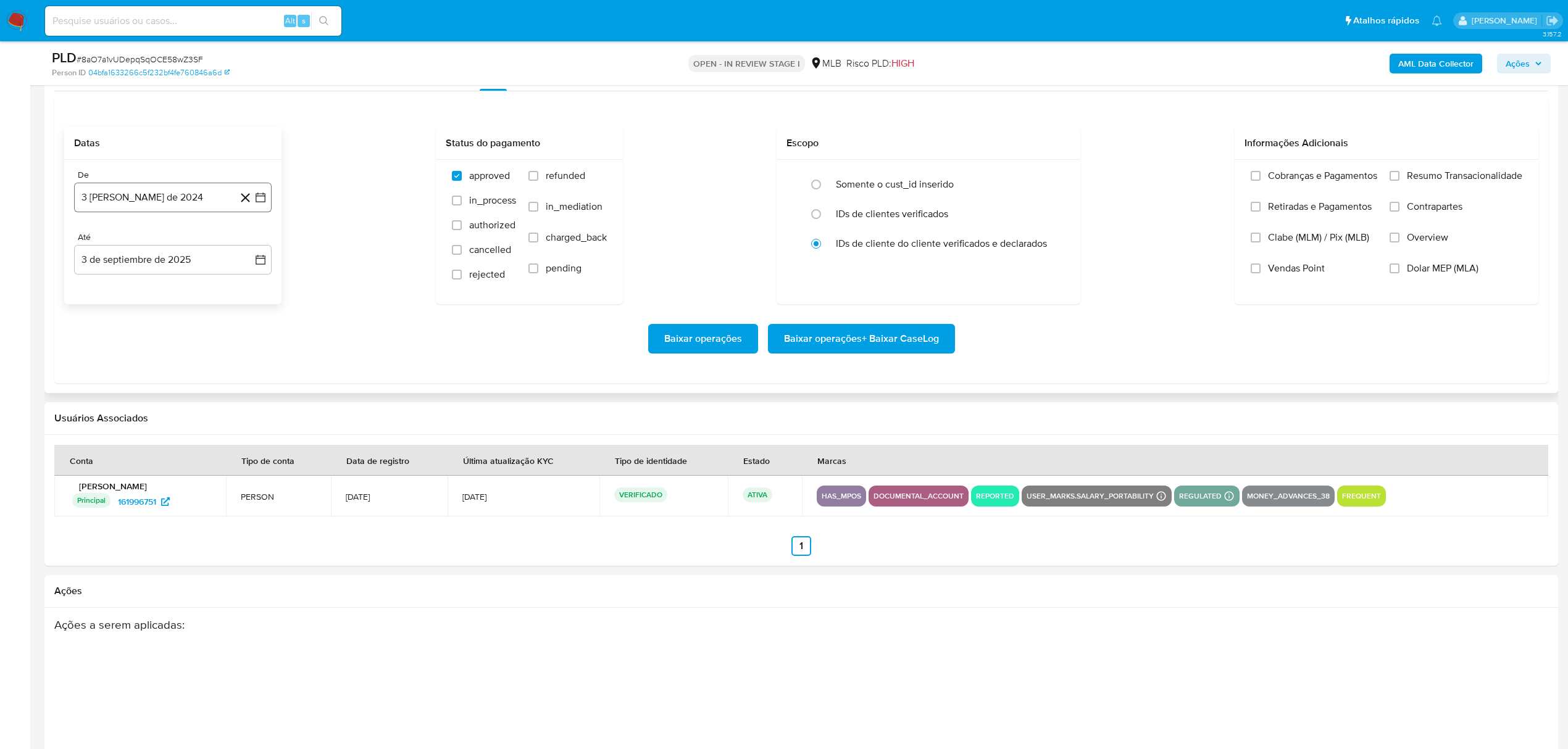
click at [191, 211] on button "3 [PERSON_NAME] de 2024" at bounding box center [173, 198] width 198 height 29
click at [196, 243] on button "agosto 2024" at bounding box center [173, 242] width 69 height 13
click at [253, 243] on icon "Año siguiente" at bounding box center [247, 242] width 15 height 15
click at [119, 353] on span "[DATE]" at bounding box center [119, 356] width 27 height 10
click at [126, 290] on button "1" at bounding box center [123, 288] width 20 height 20
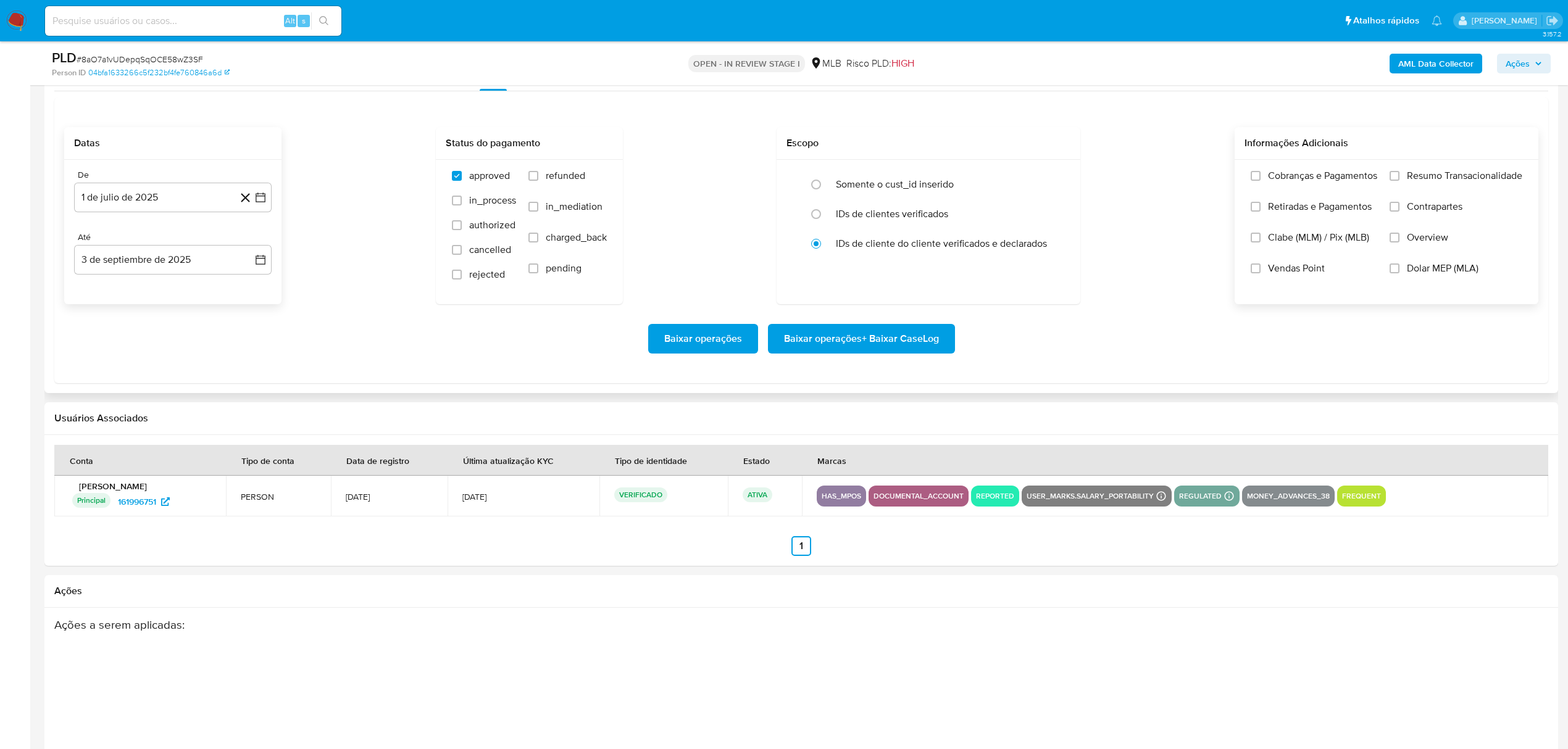
click at [1430, 170] on div "Cobranças e Pagamentos Retiradas e Pagamentos Clabe (MLM) / Pix (MLB) Vendas Po…" at bounding box center [1387, 231] width 304 height 143
click at [1430, 176] on span "Resumo Transacionalidade" at bounding box center [1464, 175] width 116 height 13
click at [1400, 176] on input "Resumo Transacionalidade" at bounding box center [1395, 176] width 10 height 10
click at [925, 341] on span "Baixar operações + Baixar CaseLog" at bounding box center [861, 339] width 155 height 27
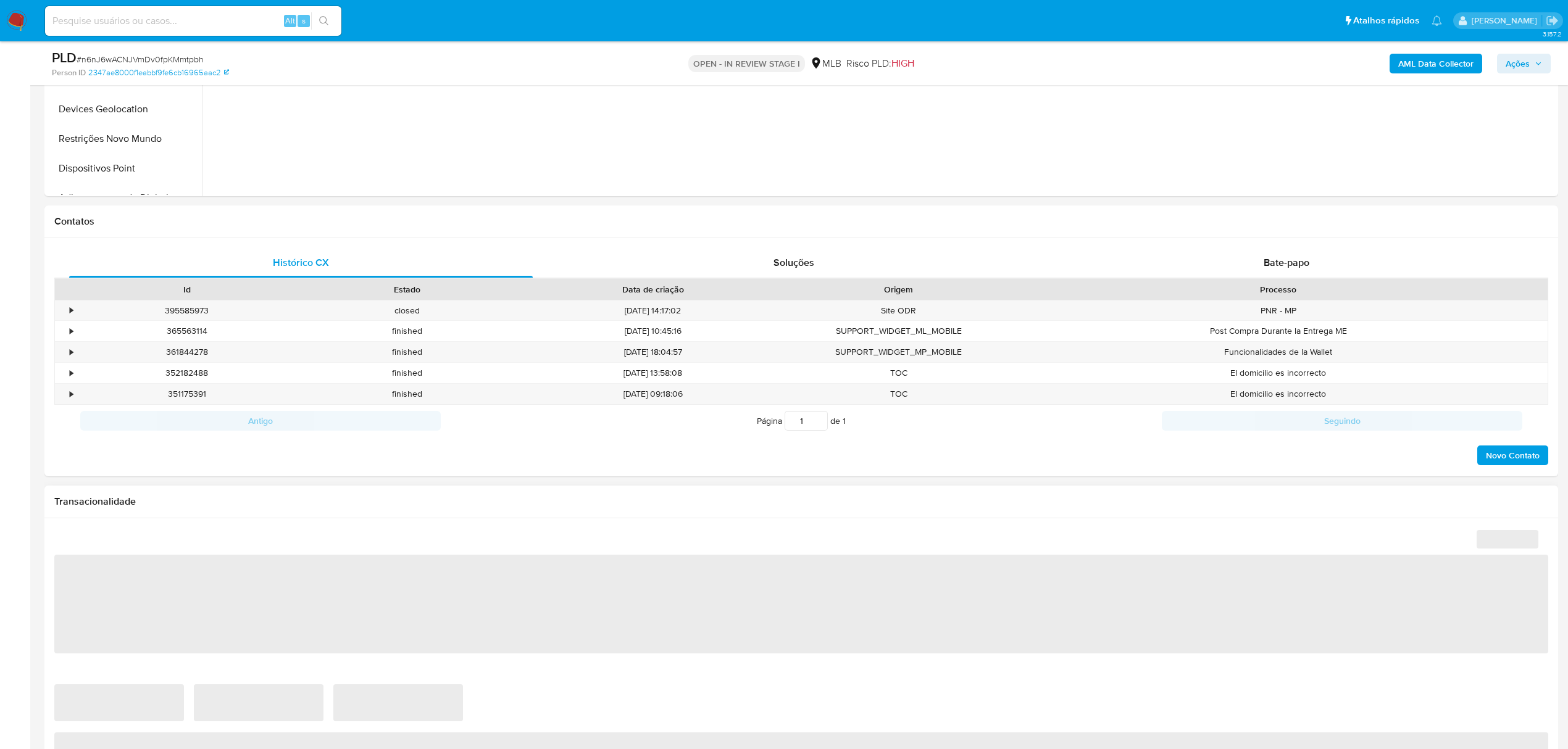
scroll to position [822, 0]
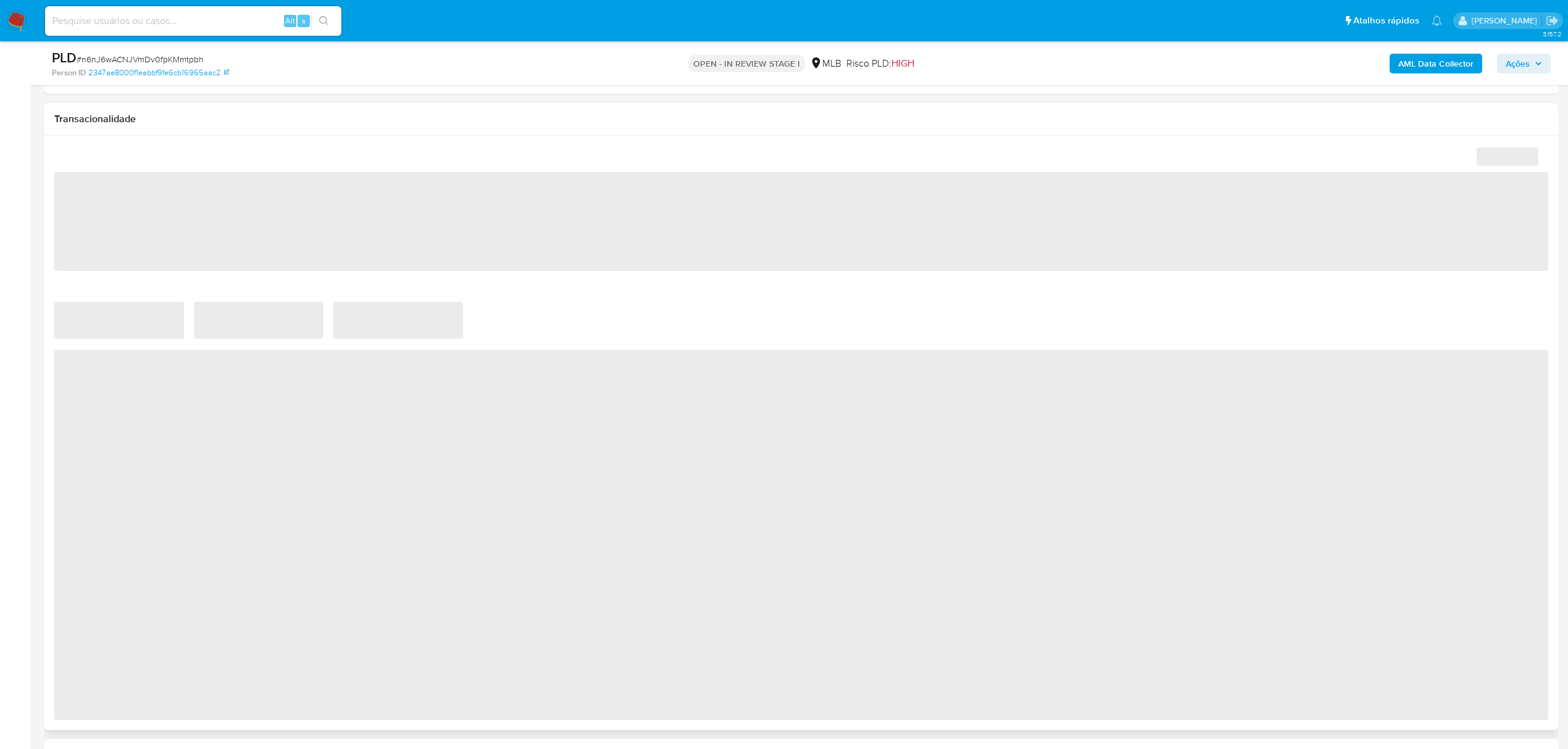
select select "10"
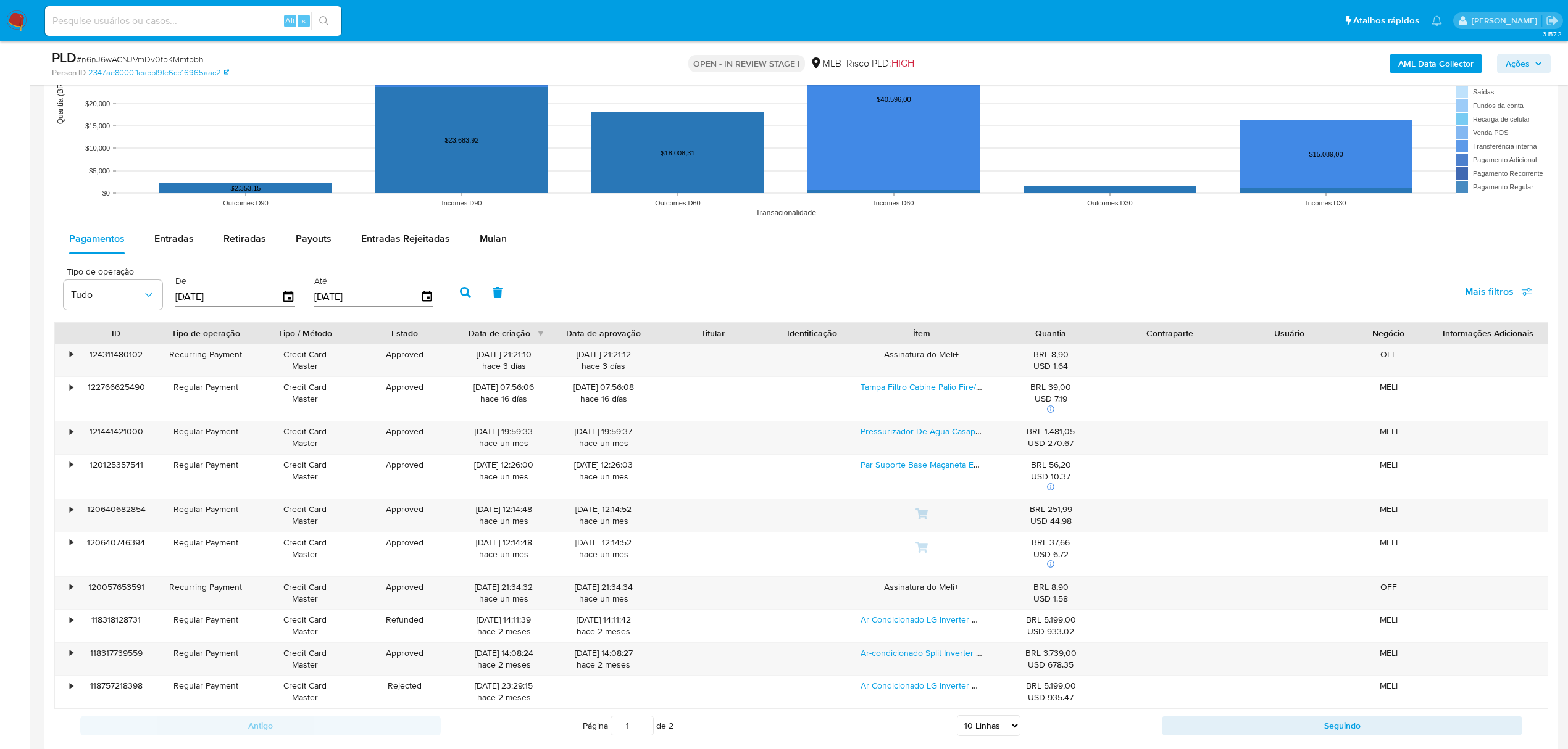
scroll to position [1235, 0]
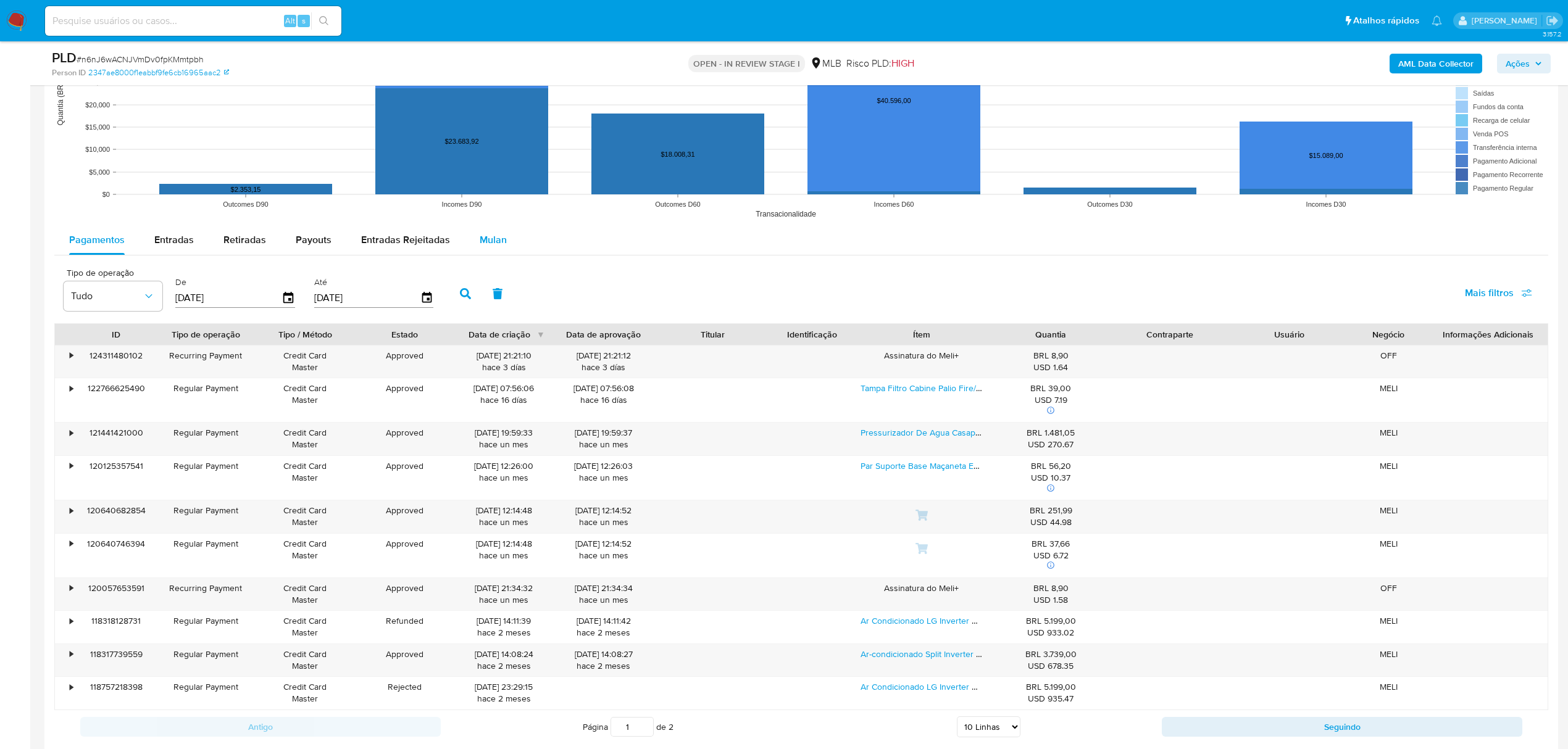
click at [496, 238] on span "Mulan" at bounding box center [494, 240] width 27 height 14
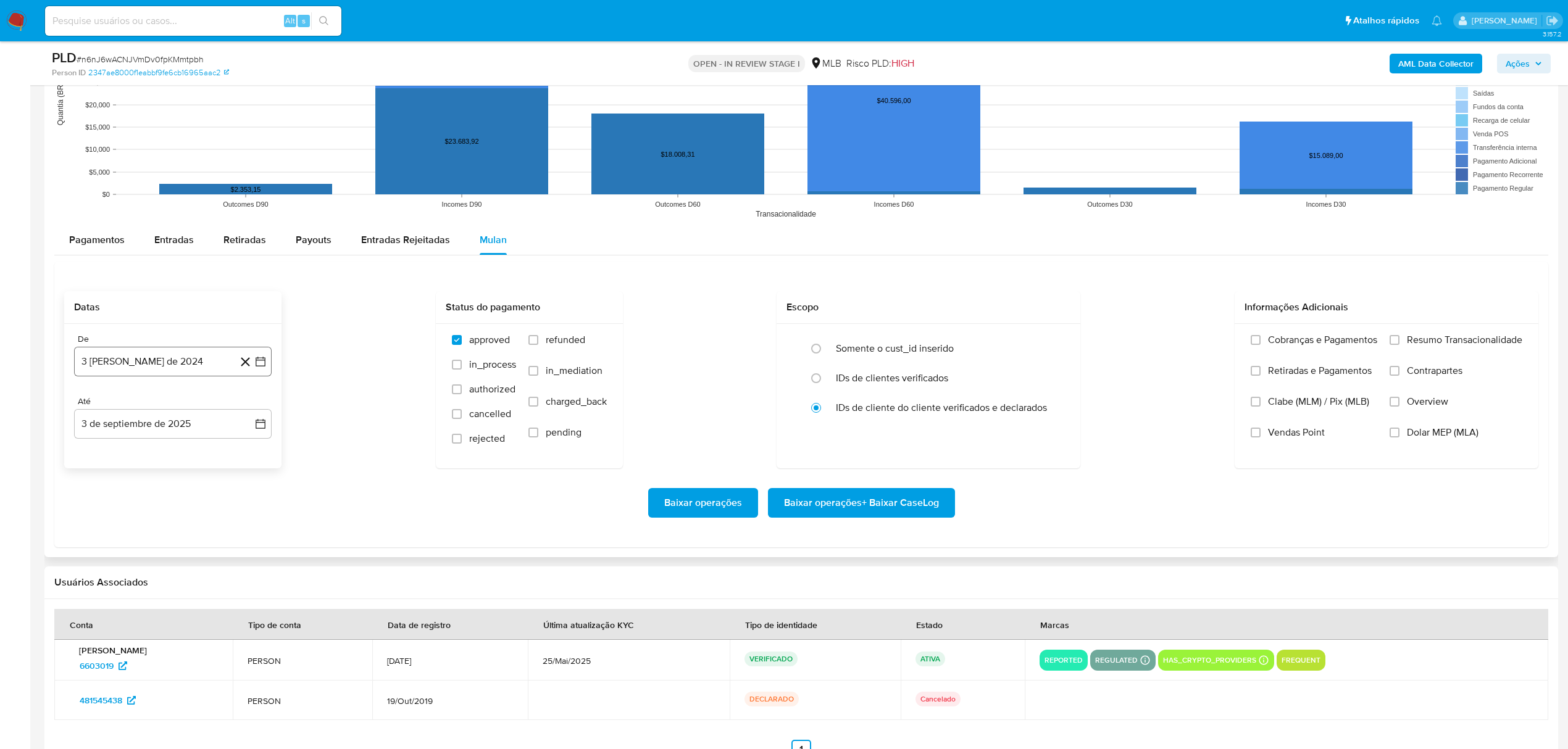
click at [188, 368] on button "3 [PERSON_NAME] de 2024" at bounding box center [173, 361] width 198 height 29
click at [198, 405] on icon "Seleccionar mes y año" at bounding box center [203, 406] width 10 height 10
click at [250, 408] on icon "Año siguiente" at bounding box center [247, 405] width 15 height 15
click at [126, 526] on button "jul" at bounding box center [118, 520] width 34 height 20
click at [126, 457] on button "1" at bounding box center [123, 451] width 20 height 20
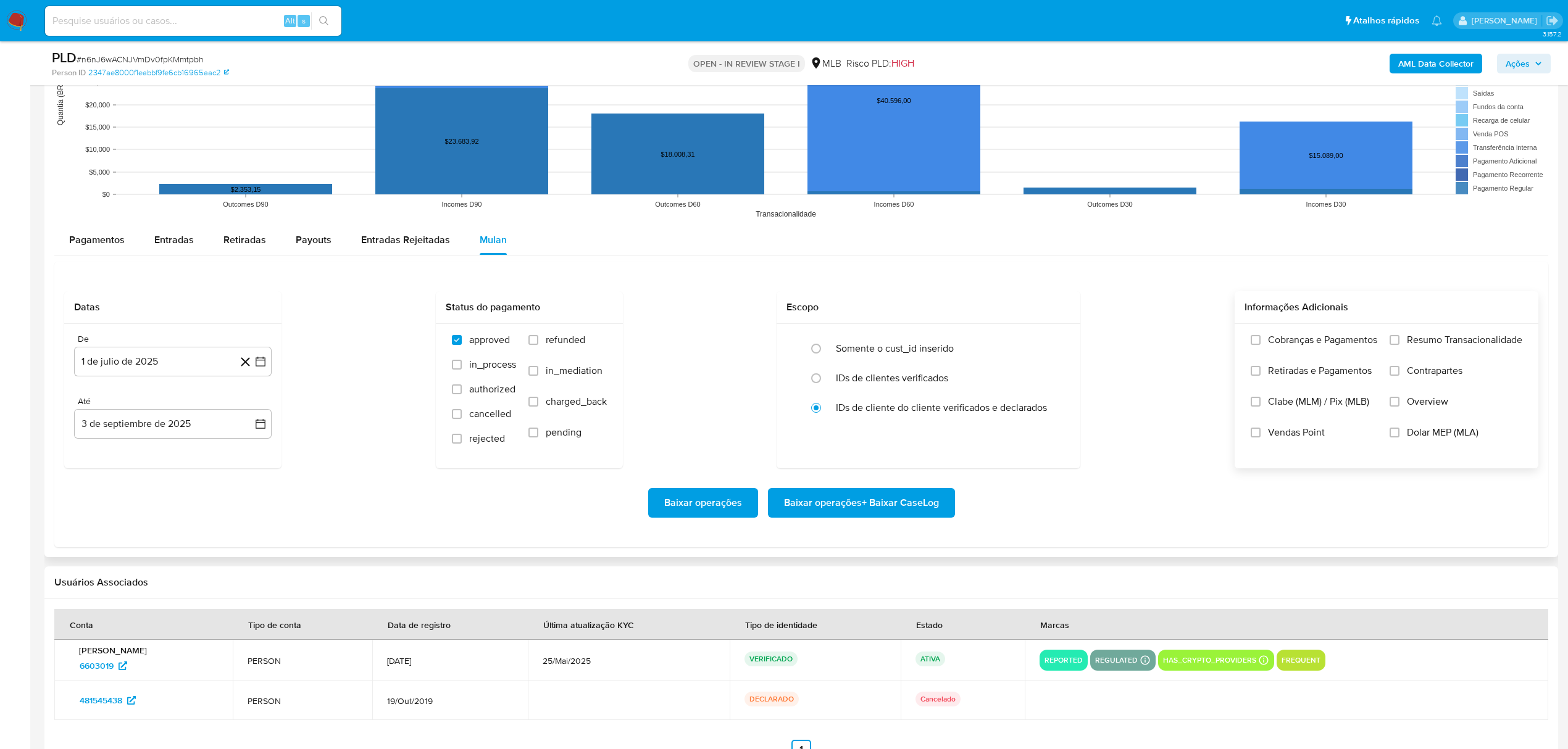
click at [1399, 345] on span at bounding box center [1395, 340] width 10 height 10
click at [1399, 345] on input "Resumo Transacionalidade" at bounding box center [1395, 340] width 10 height 10
click at [906, 506] on span "Baixar operações + Baixar CaseLog" at bounding box center [861, 503] width 155 height 27
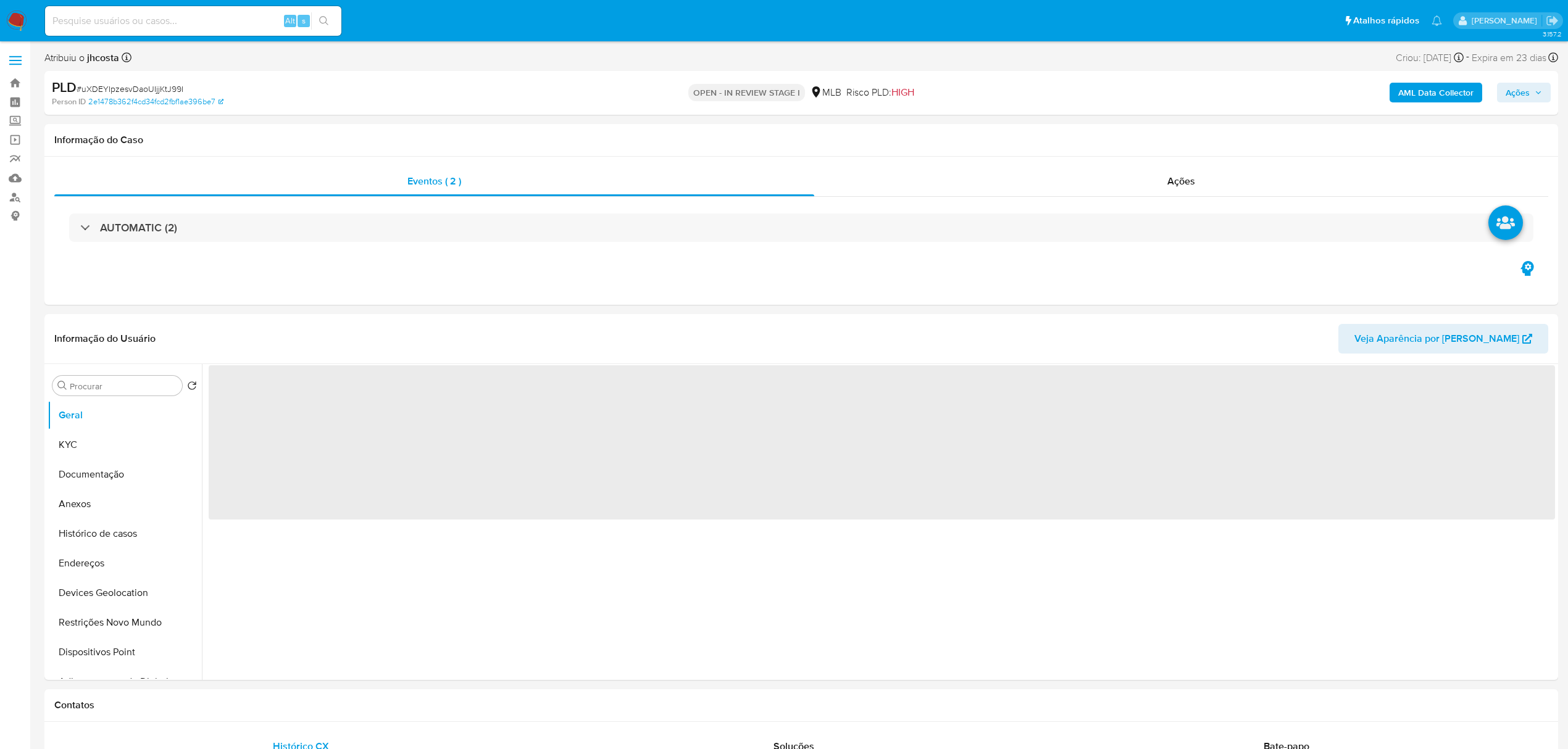
click at [154, 34] on div "Alt s" at bounding box center [193, 21] width 297 height 29
click at [151, 27] on input at bounding box center [193, 21] width 297 height 16
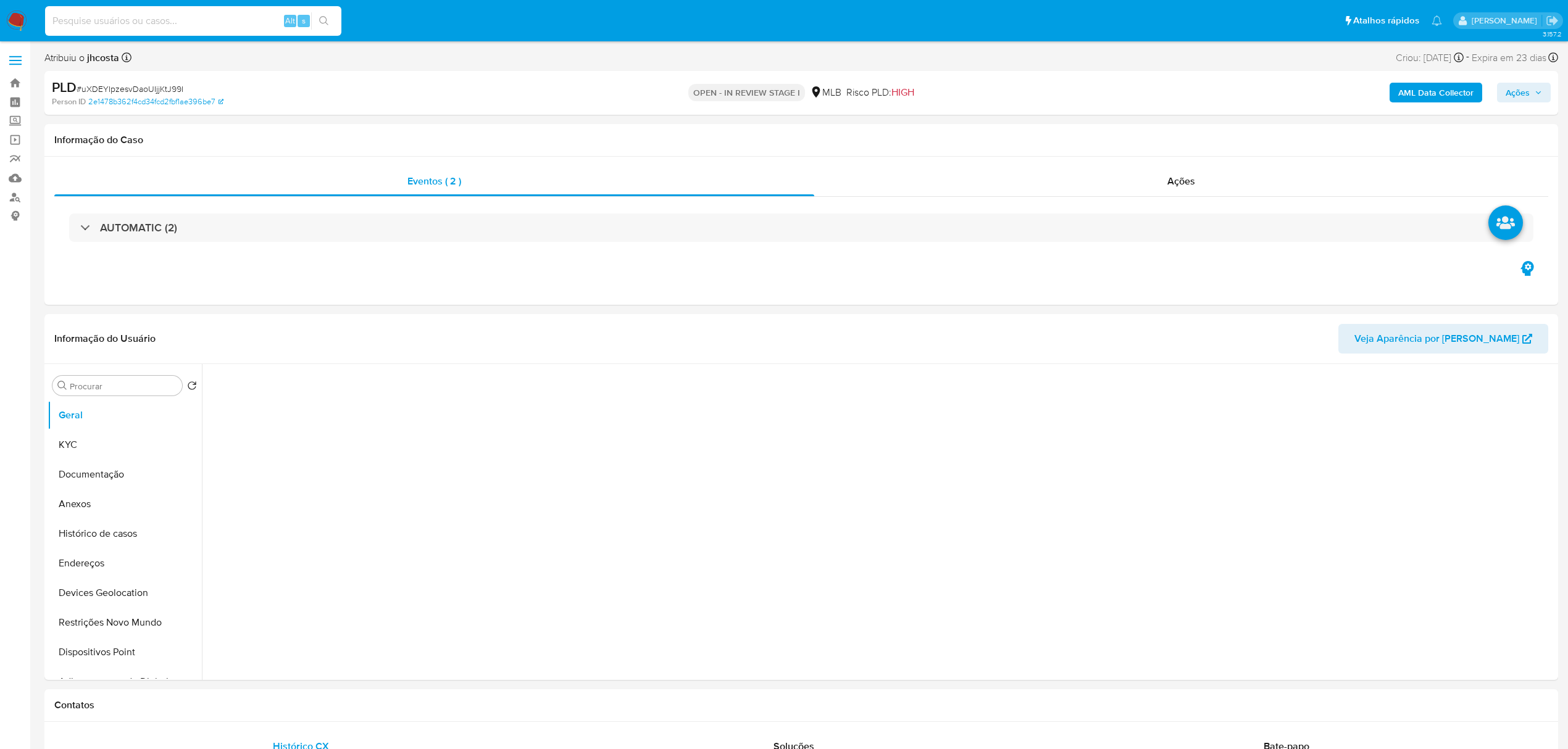
click at [151, 27] on input at bounding box center [193, 21] width 297 height 16
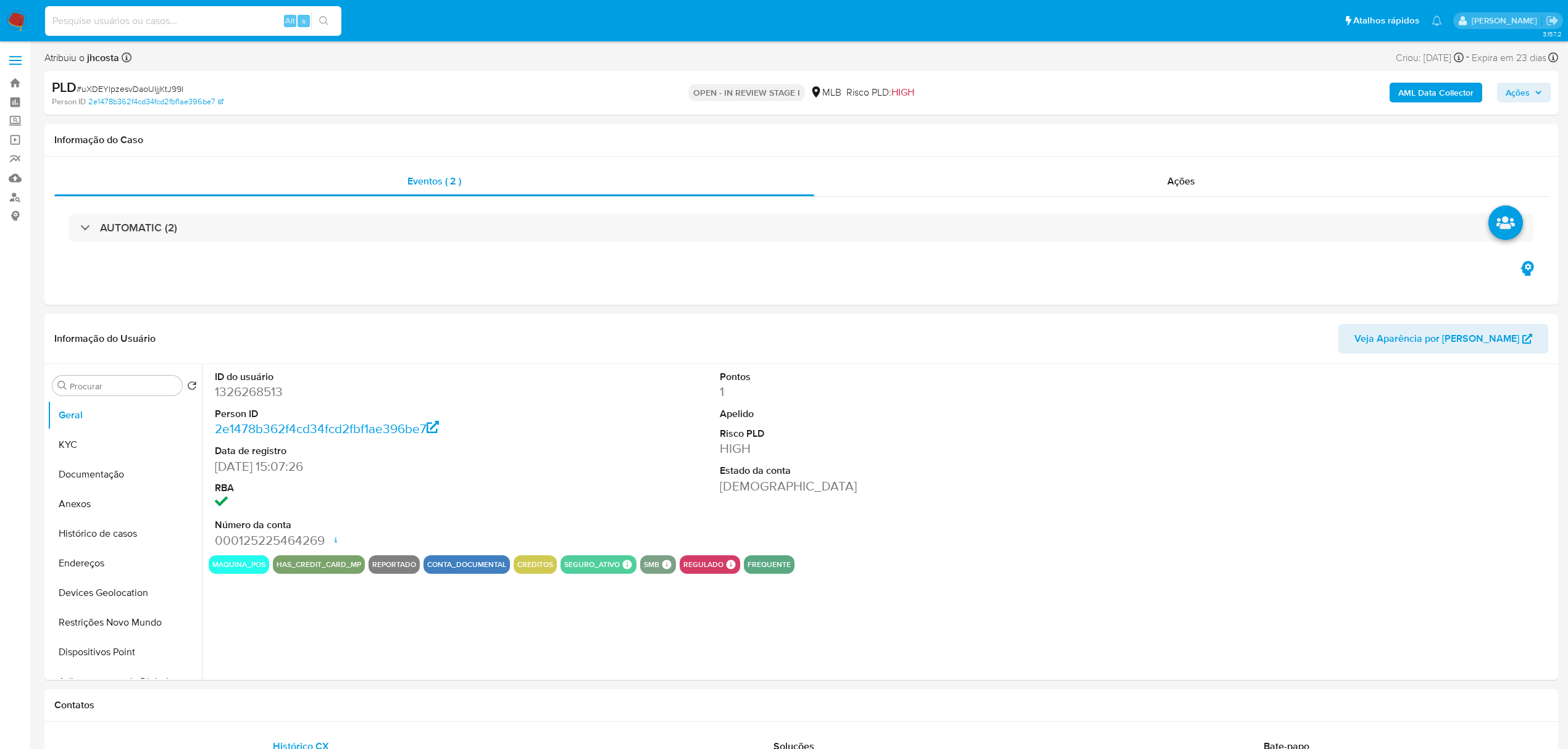
paste input "lxEhcAgcv9YRKJlFGxKVl8tj"
type input "lxEhcAgcv9YRKJlFGxKVl8tj"
select select "10"
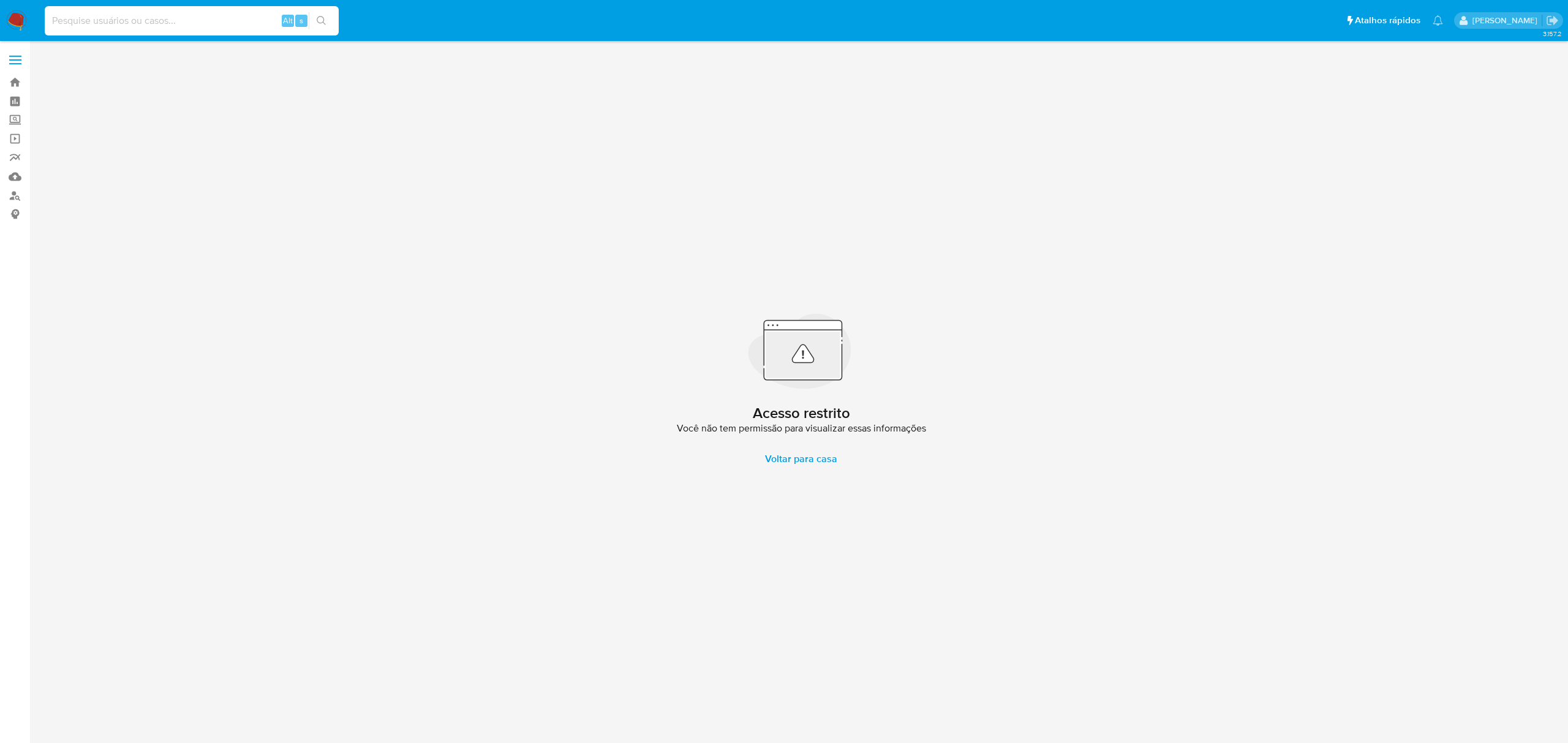
click at [216, 19] on input at bounding box center [191, 20] width 294 height 16
paste input "lxEhcAgcv9YRKJlFGxKVl8tj"
type input "lxEhcAgcv9YRKJlFGxKVl8tj"
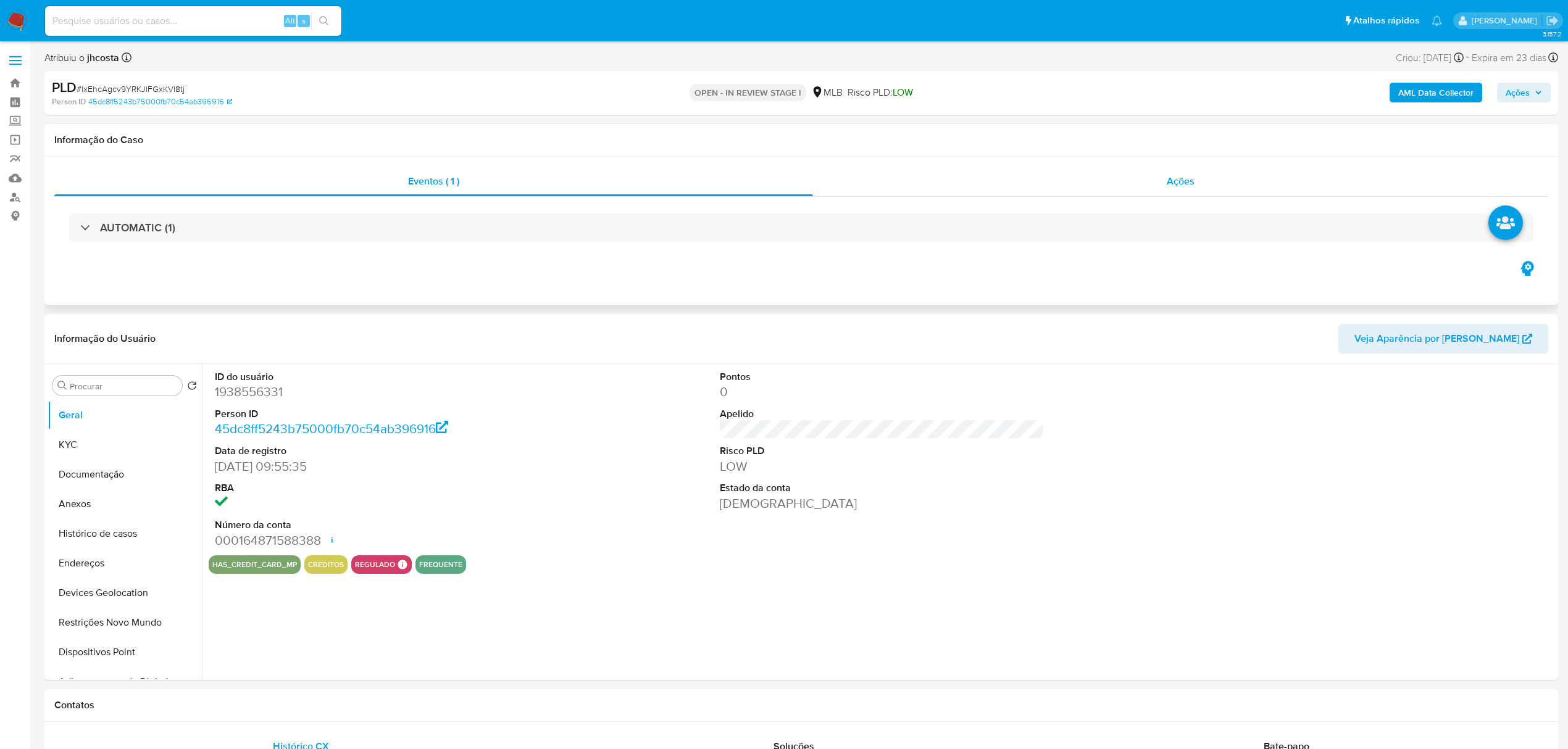
click at [1178, 180] on span "Ações" at bounding box center [1180, 181] width 27 height 14
select select "10"
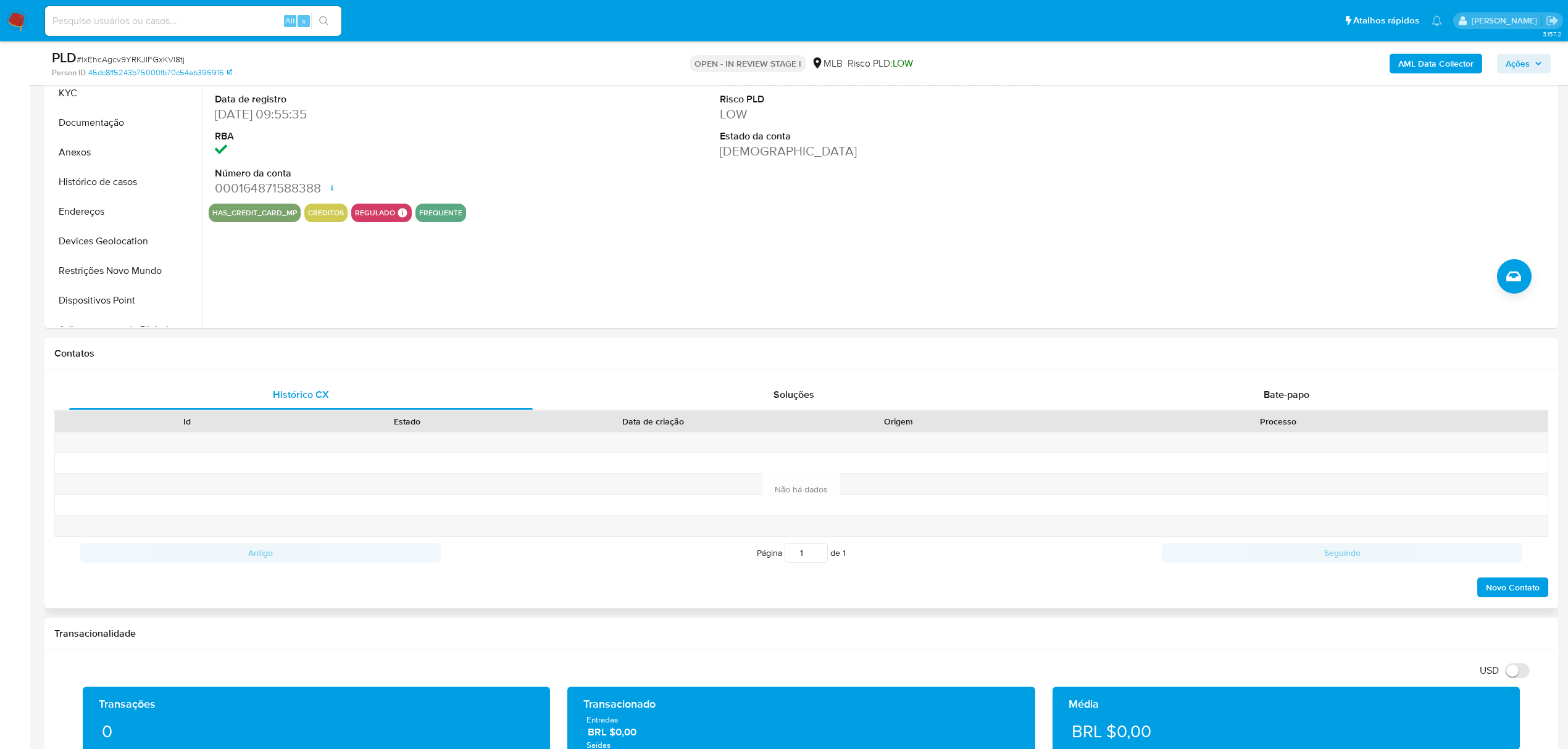
scroll to position [576, 0]
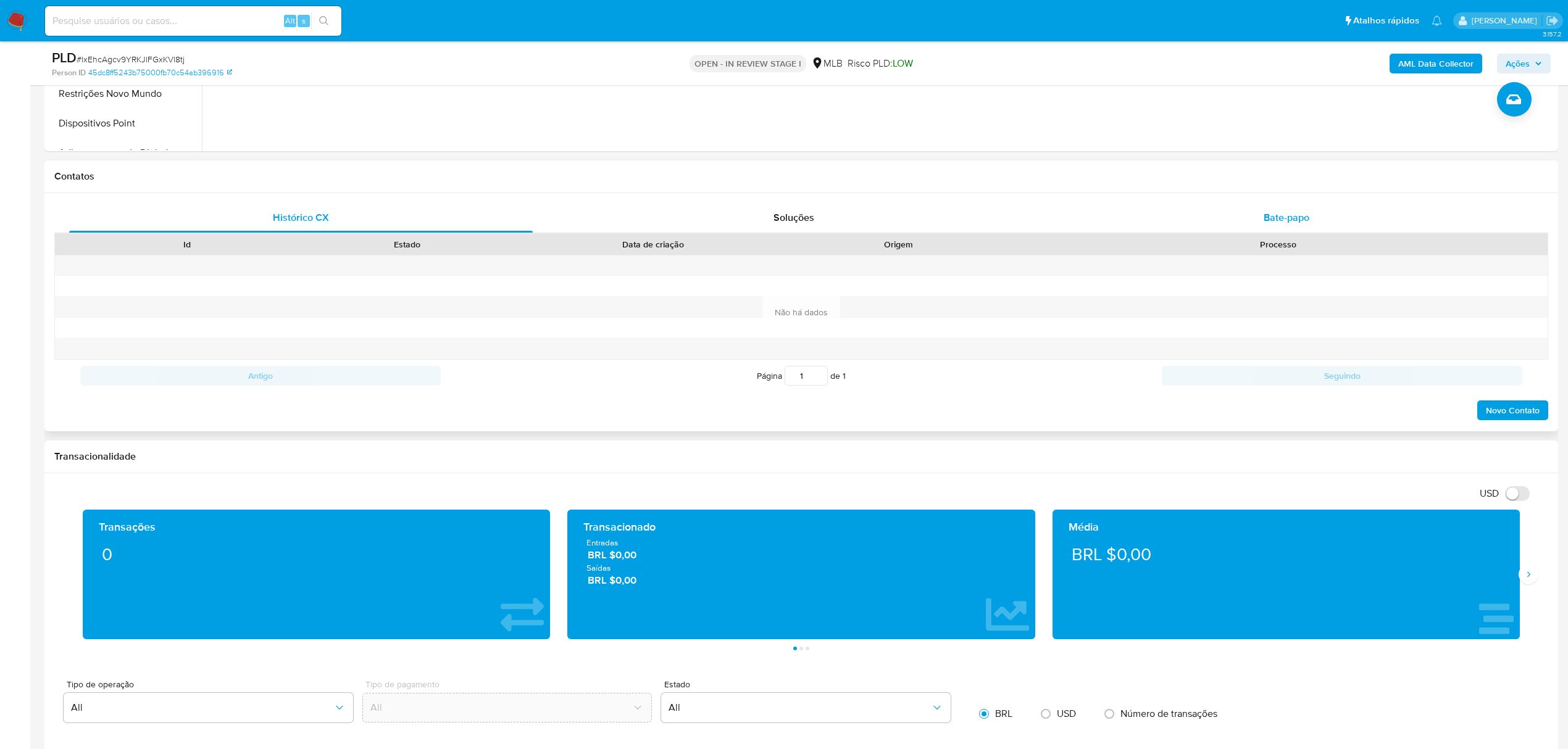
click at [1268, 217] on span "Bate-papo" at bounding box center [1286, 217] width 46 height 14
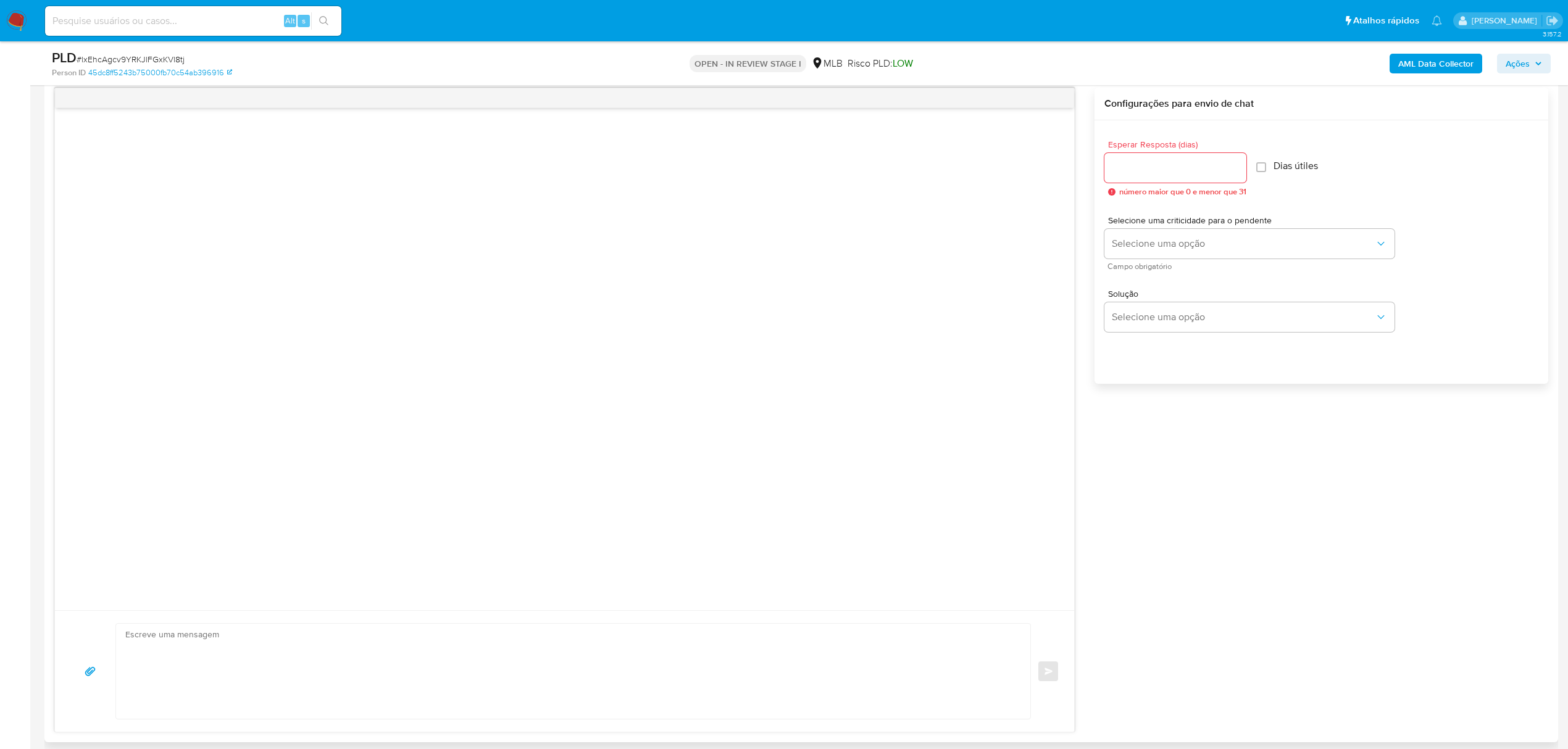
scroll to position [740, 0]
click at [1186, 159] on input "Esperar Resposta (dias)" at bounding box center [1175, 159] width 142 height 16
type input "4"
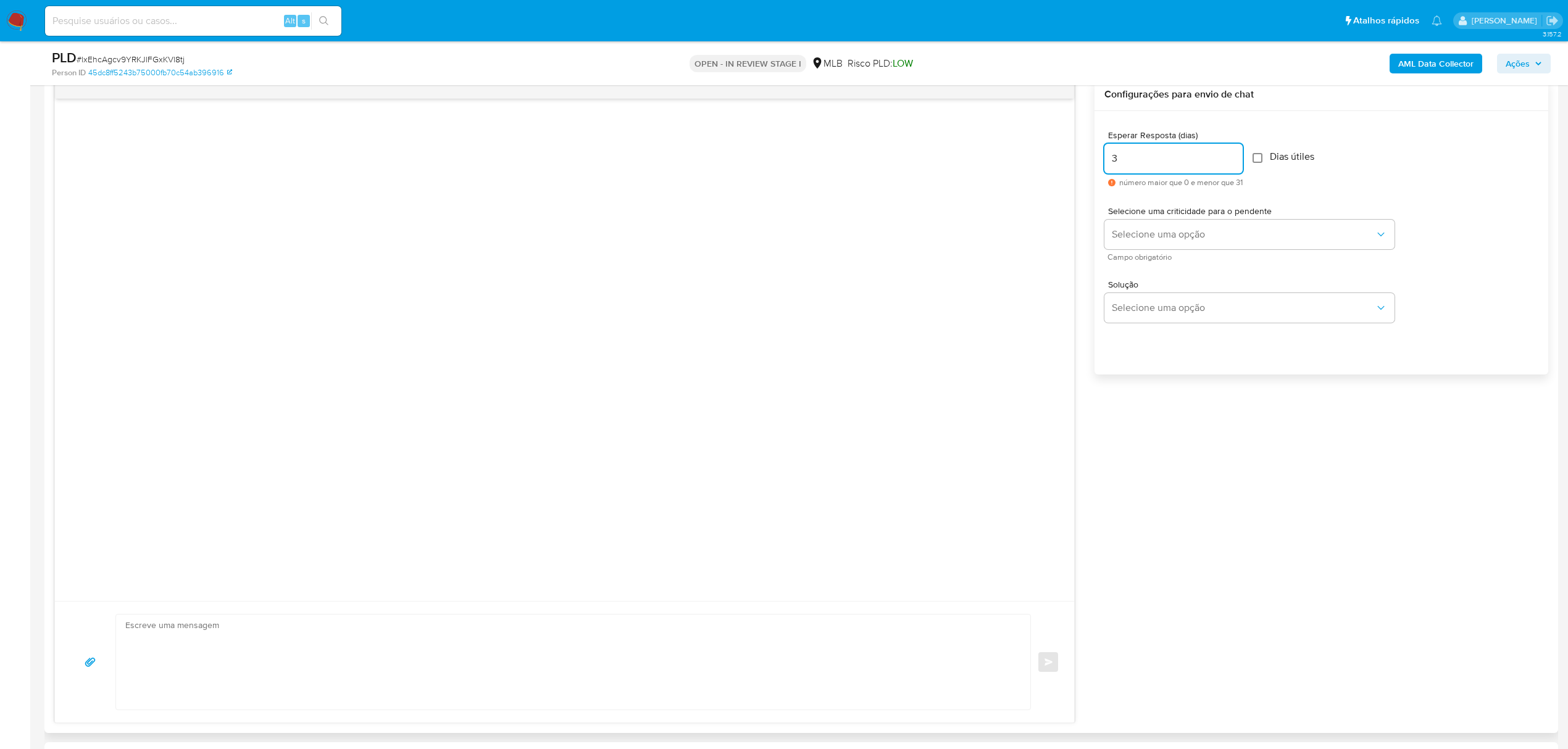
type input "3"
click at [1259, 158] on input "Dias útiles" at bounding box center [1258, 158] width 10 height 10
checkbox input "true"
drag, startPoint x: 1138, startPoint y: 181, endPoint x: 1243, endPoint y: 181, distance: 105.0
click at [1242, 181] on span "número maior que 0 e menor que 31" at bounding box center [1181, 182] width 123 height 9
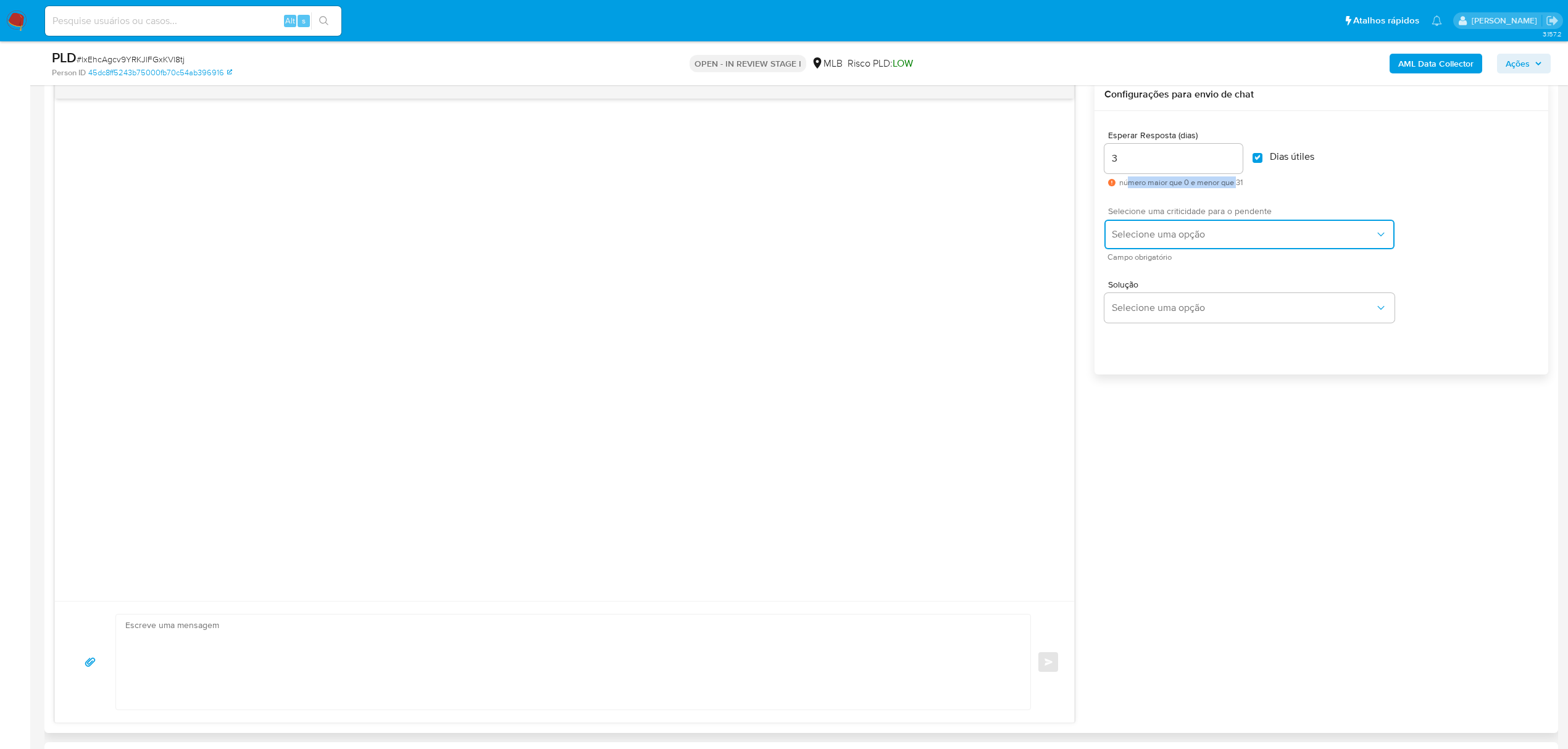
click at [1168, 232] on span "Selecione uma opção" at bounding box center [1243, 234] width 263 height 13
click at [1166, 236] on div "LOW" at bounding box center [1247, 235] width 270 height 24
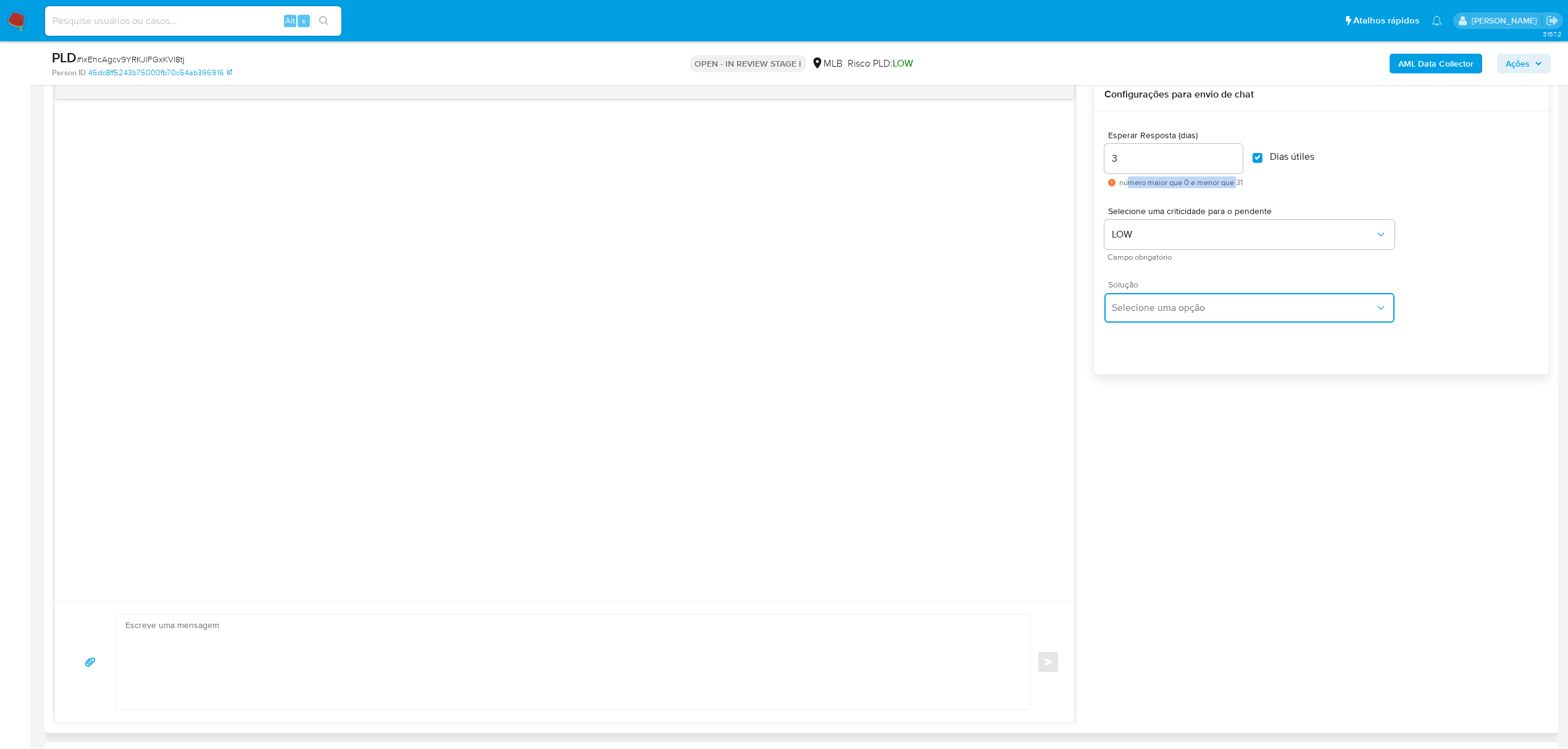
click at [1158, 302] on span "Selecione uma opção" at bounding box center [1243, 307] width 263 height 13
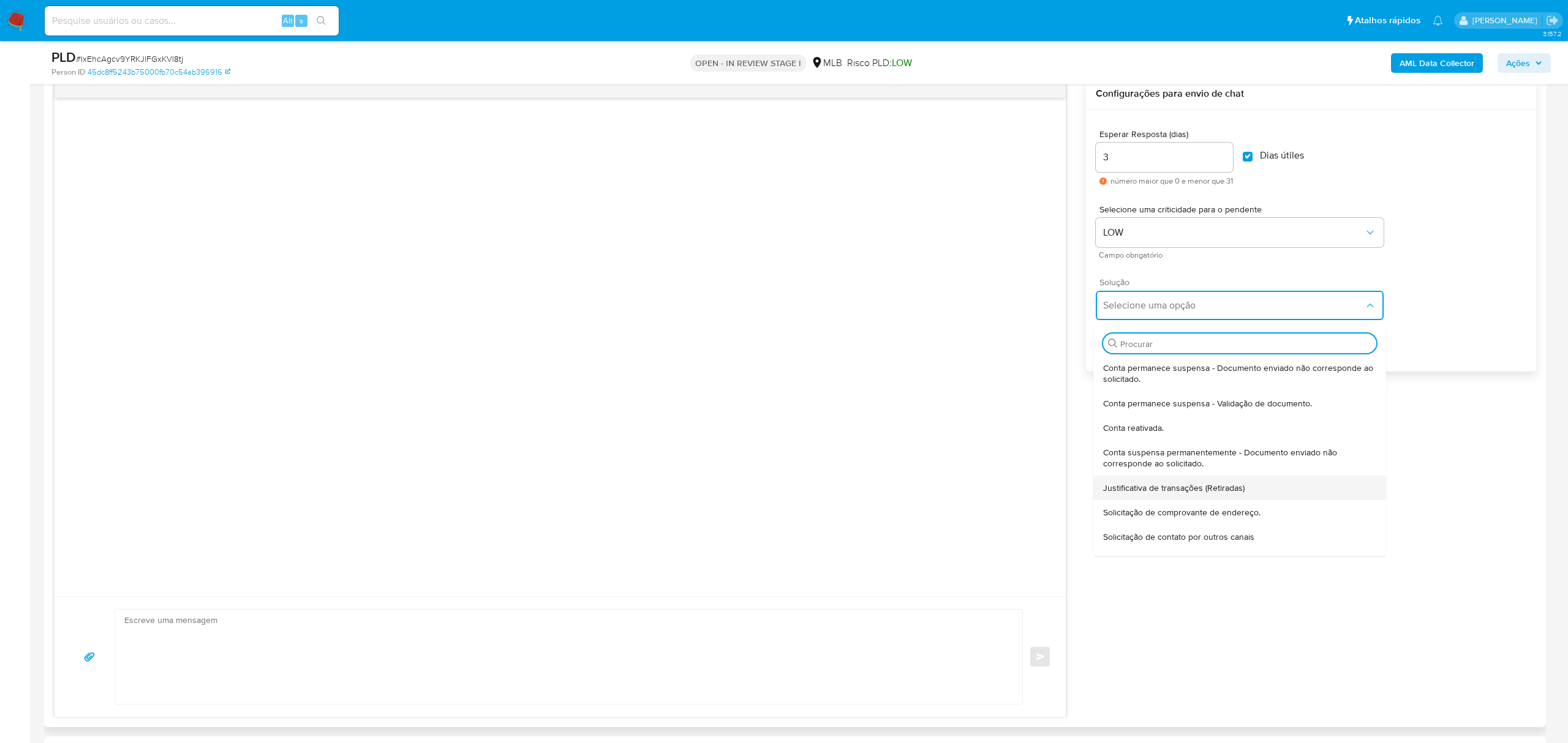
click at [1193, 488] on span "Justificativa de transações (Retiradas)" at bounding box center [1174, 488] width 142 height 11
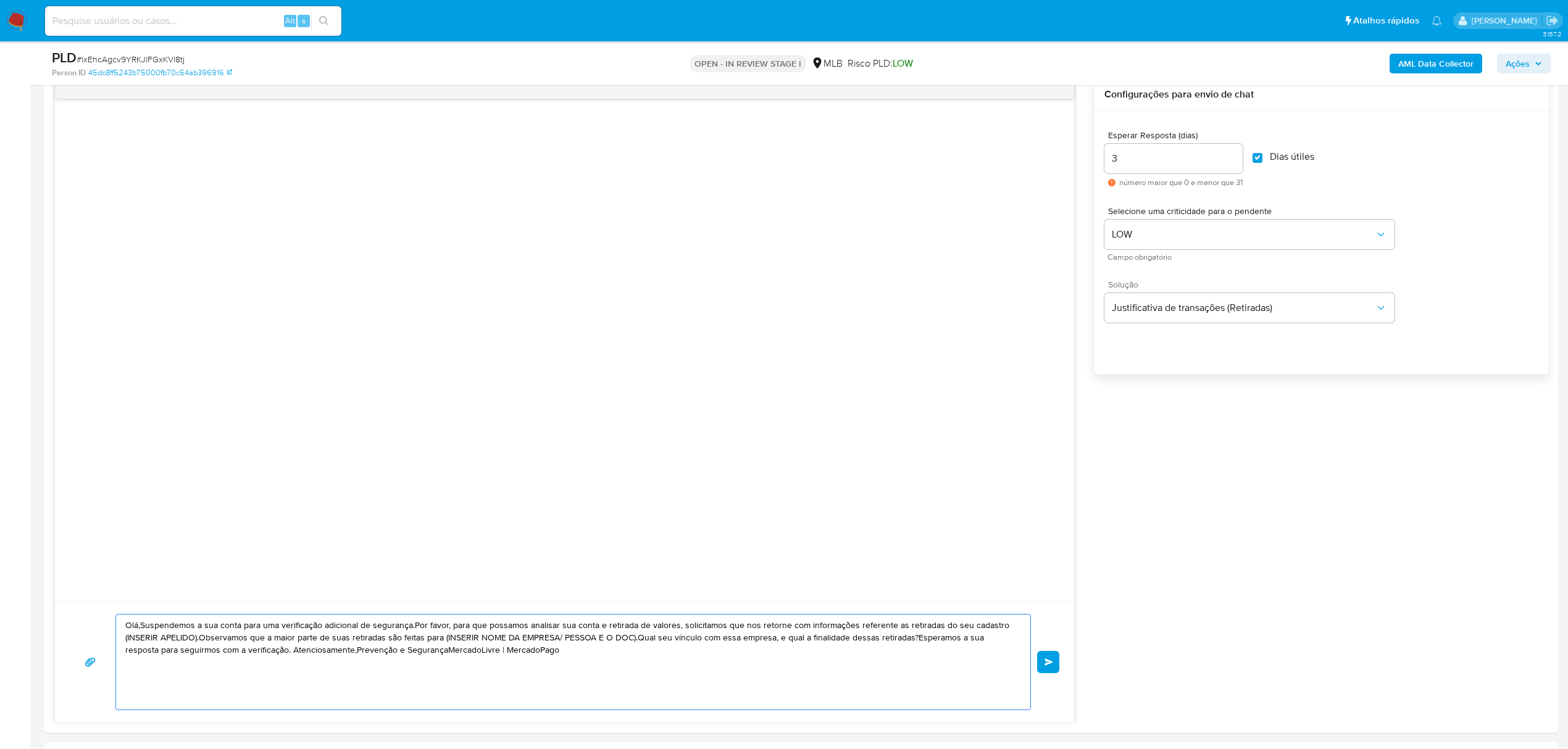
drag, startPoint x: 531, startPoint y: 658, endPoint x: 43, endPoint y: 596, distance: 491.9
click at [43, 596] on main "3.157.2 Atribuiu o jhcosta Asignado el: 20/08/2025 16:39:44 Criou: 12/08/2025 C…" at bounding box center [784, 618] width 1568 height 2717
paste textarea "a, Estamos realizando uma verificação adicional de segurança em contas de usuár…"
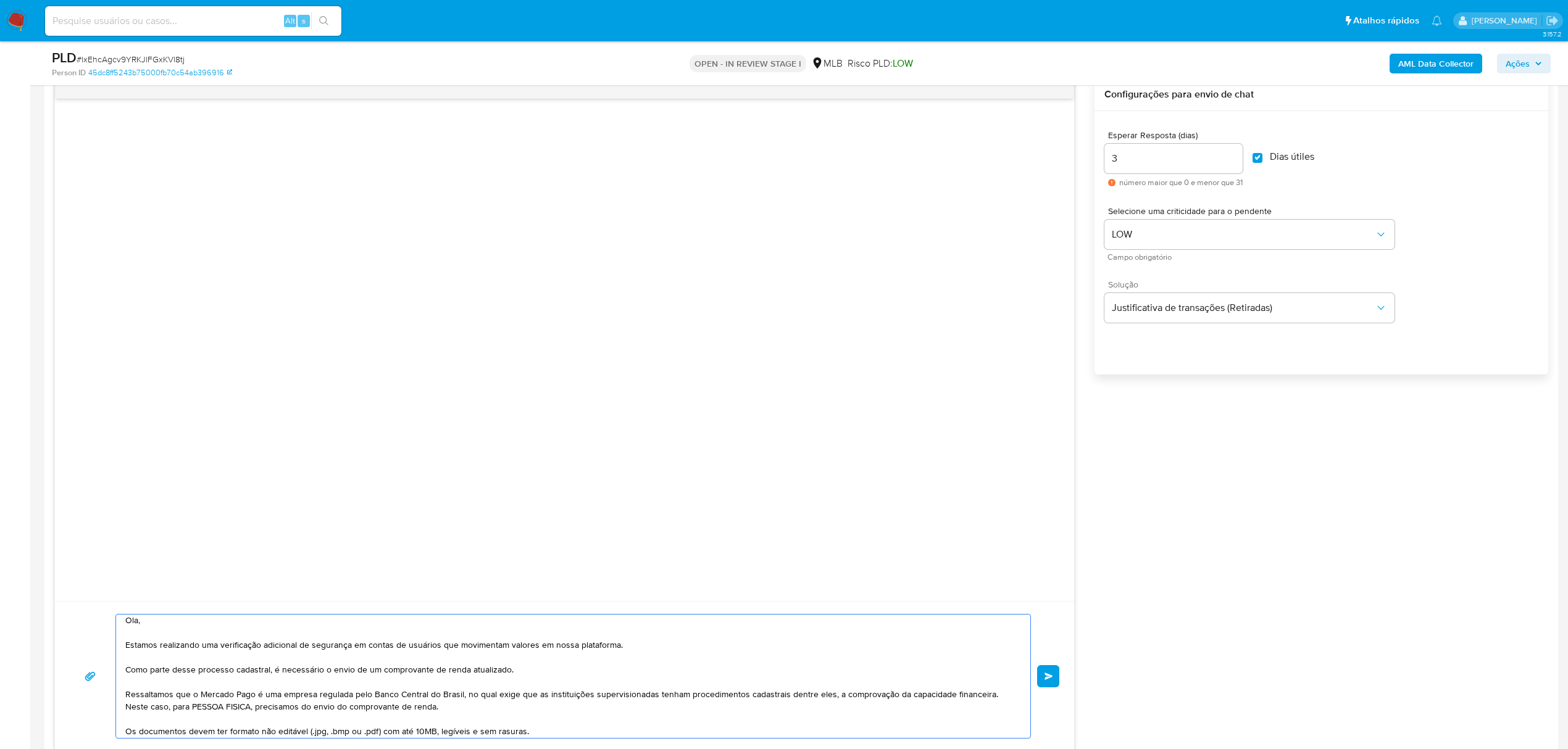
scroll to position [0, 0]
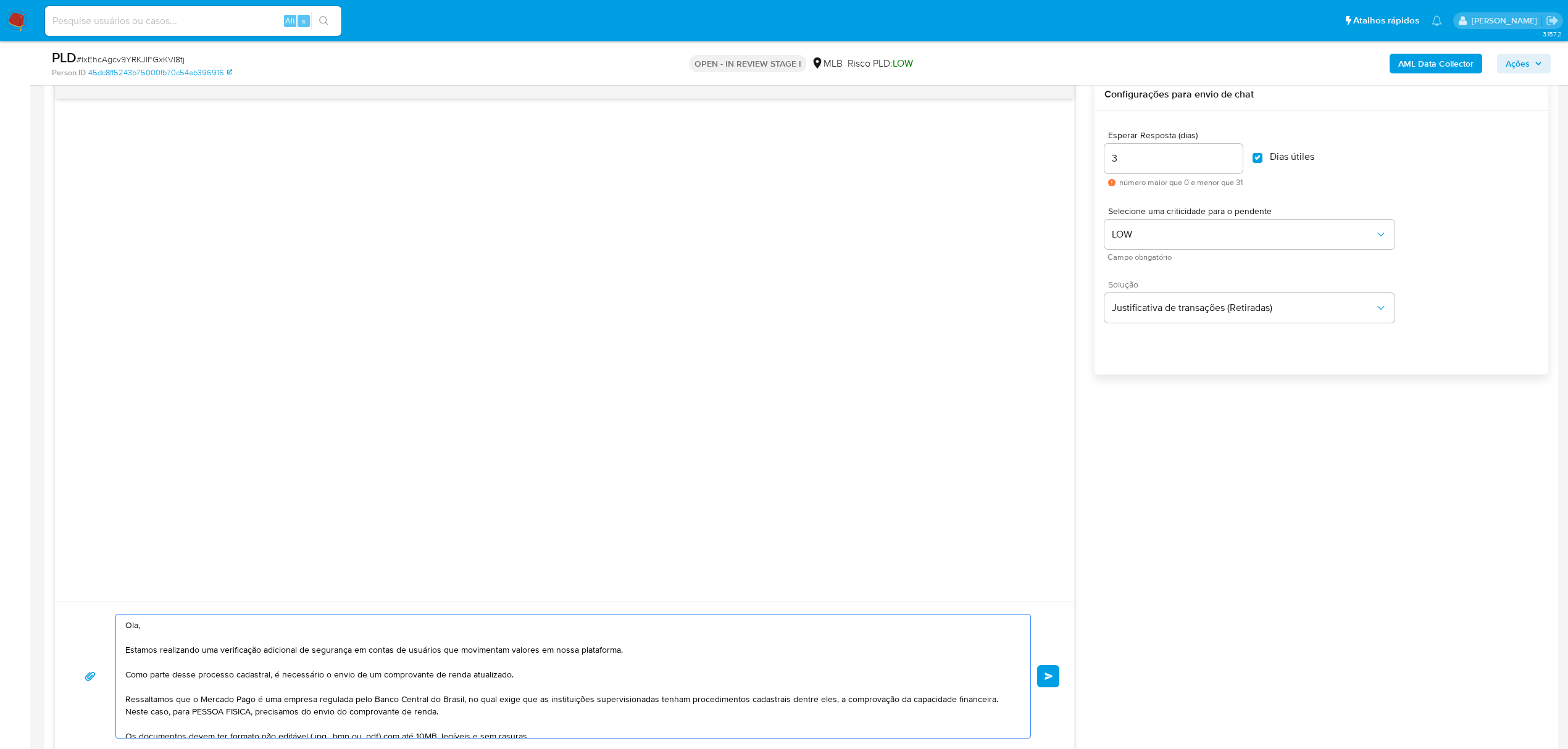
drag, startPoint x: 146, startPoint y: 678, endPoint x: 463, endPoint y: 668, distance: 317.2
click at [463, 668] on textarea "Ola, Estamos realizando uma verificação adicional de segurança em contas de usu…" at bounding box center [570, 677] width 889 height 123
drag, startPoint x: 327, startPoint y: 670, endPoint x: 497, endPoint y: 672, distance: 170.0
click at [497, 672] on textarea "Ola, Estamos realizando uma verificação adicional de segurança em contas de usu…" at bounding box center [570, 677] width 889 height 123
click at [469, 682] on textarea "Ola, Estamos realizando uma verificação adicional de segurança em contas de usu…" at bounding box center [570, 677] width 889 height 123
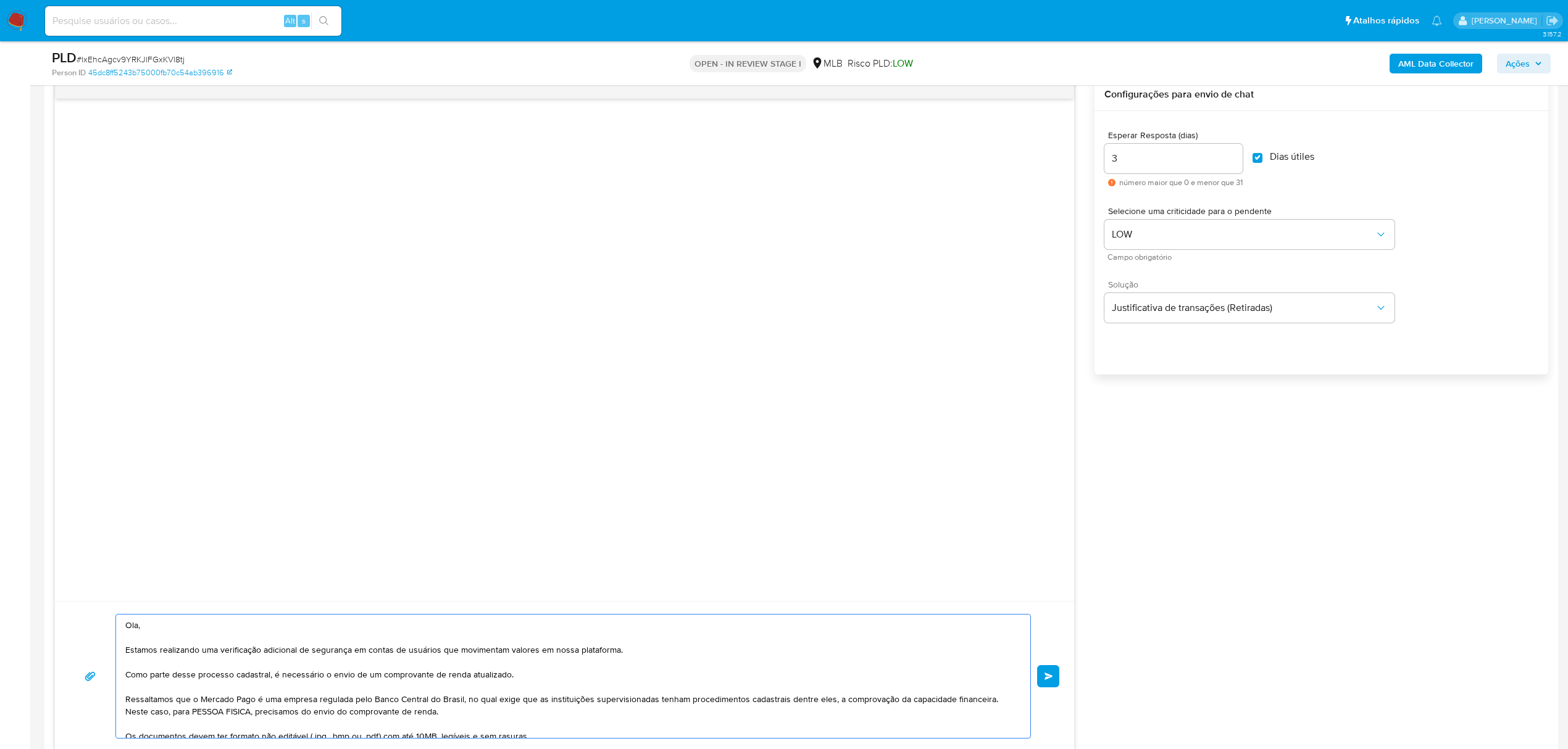
drag, startPoint x: 123, startPoint y: 702, endPoint x: 435, endPoint y: 699, distance: 312.0
click at [435, 699] on div "Ola, Estamos realizando uma verificação adicional de segurança em contas de usu…" at bounding box center [569, 677] width 908 height 123
click at [410, 696] on textarea "Ola, Estamos realizando uma verificação adicional de segurança em contas de usu…" at bounding box center [570, 677] width 889 height 123
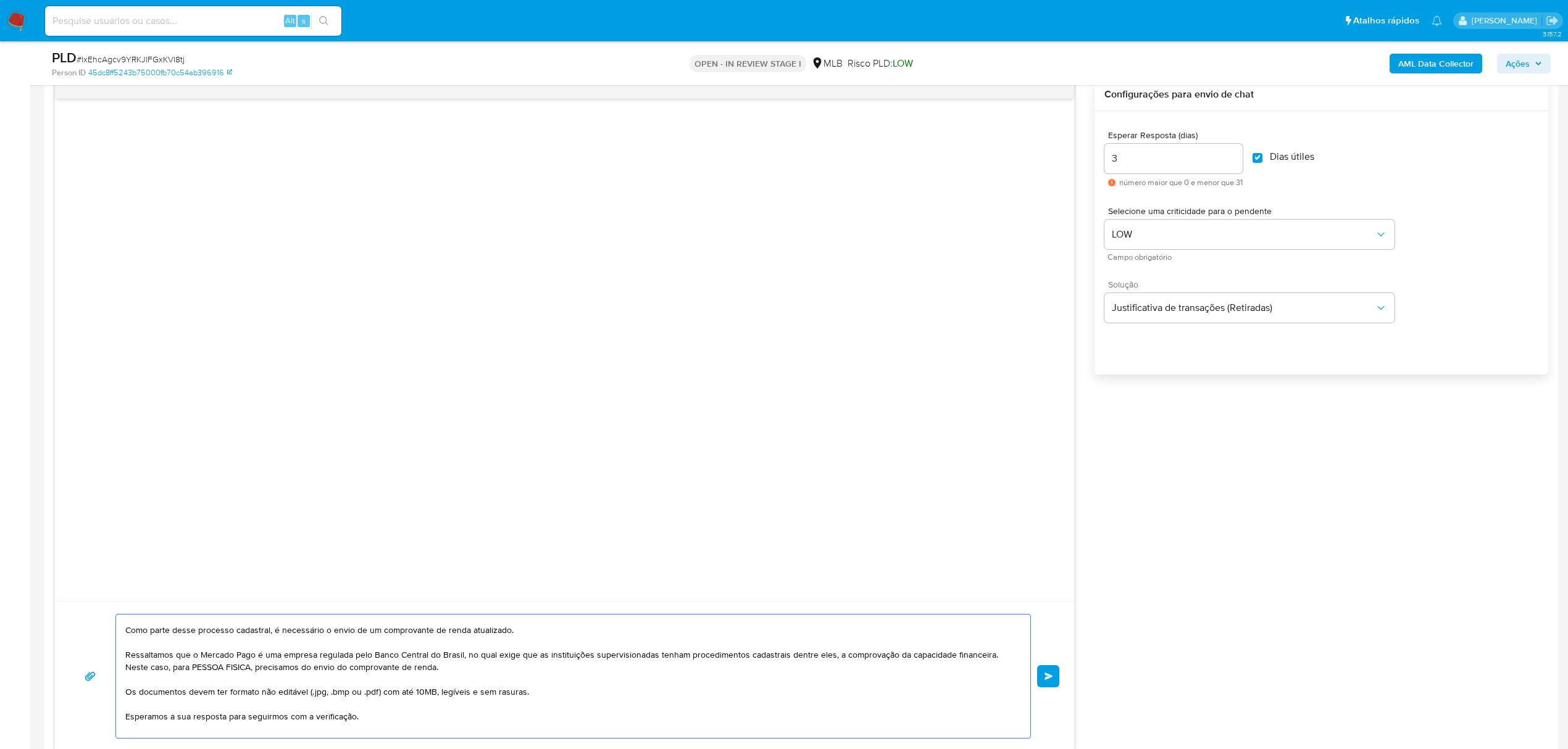
scroll to position [82, 0]
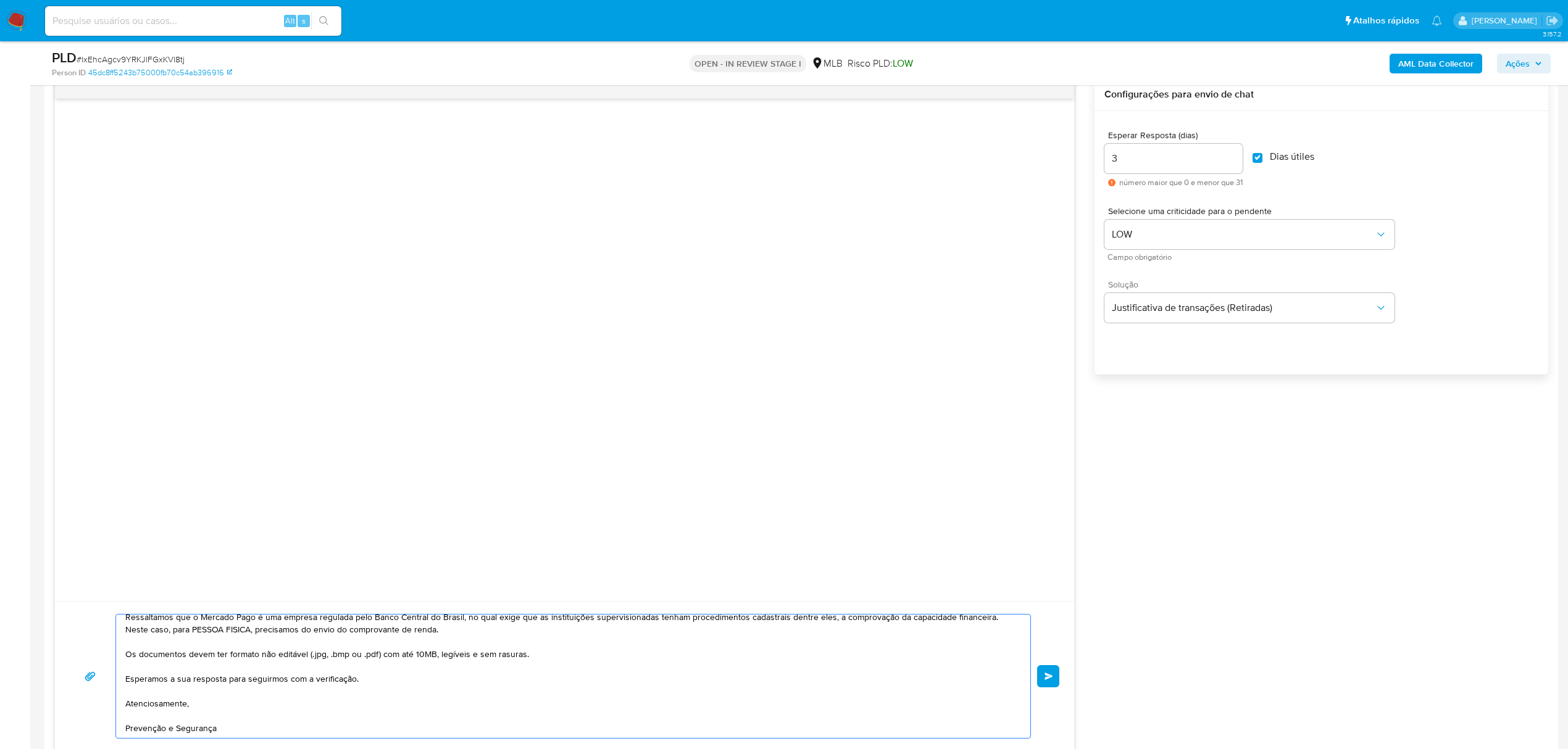
click at [297, 687] on textarea "Ola, Estamos realizando uma verificação adicional de segurança em contas de usu…" at bounding box center [570, 677] width 889 height 123
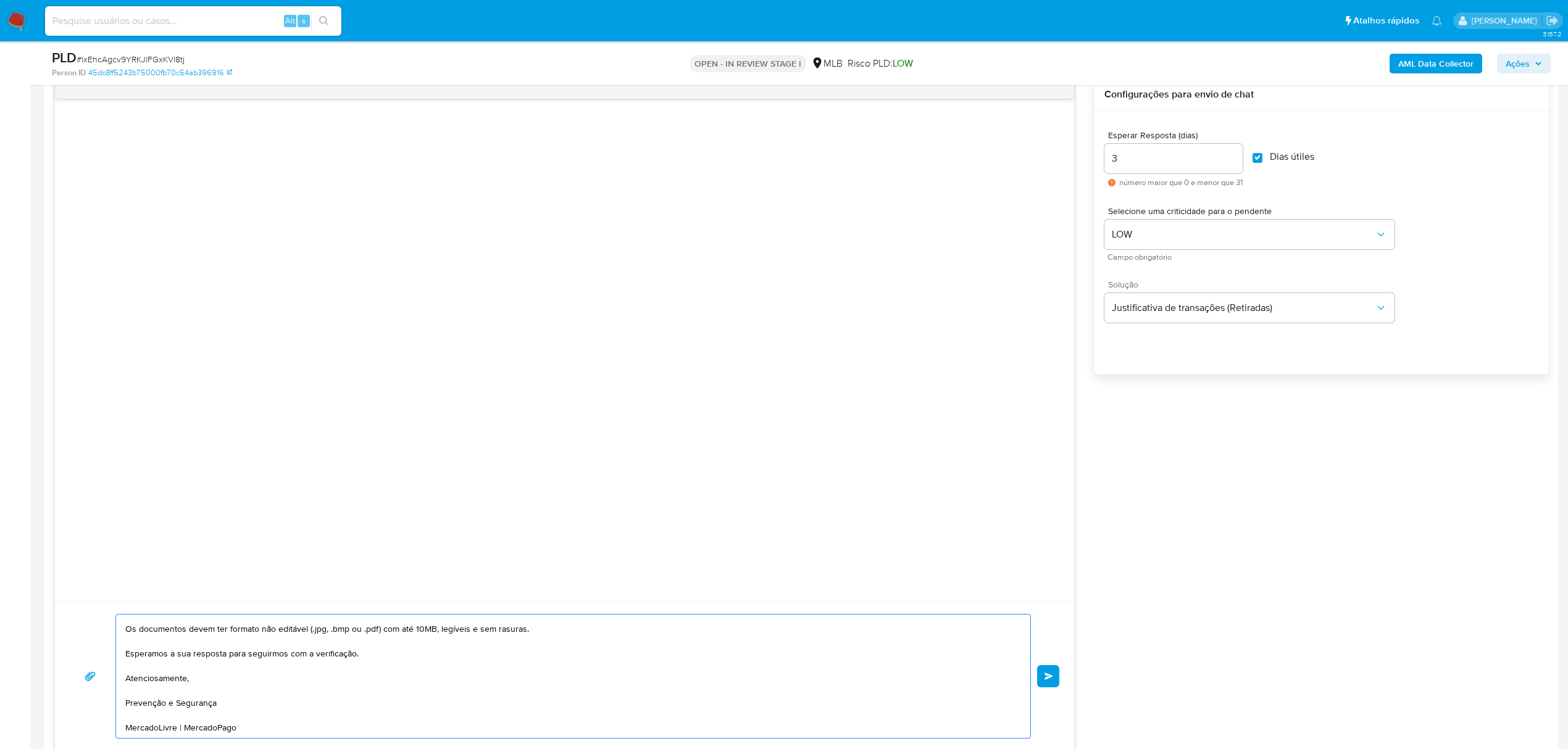
click at [170, 710] on textarea "Ola, Estamos realizando uma verificação adicional de segurança em contas de usu…" at bounding box center [570, 677] width 889 height 123
click at [121, 722] on div "Ola, Estamos realizando uma verificação adicional de segurança em contas de usu…" at bounding box center [569, 677] width 908 height 123
click at [218, 704] on textarea "Ola, Estamos realizando uma verificação adicional de segurança em contas de usu…" at bounding box center [570, 677] width 889 height 123
click at [193, 694] on textarea "Ola, Estamos realizando uma verificação adicional de segurança em contas de usu…" at bounding box center [570, 677] width 889 height 123
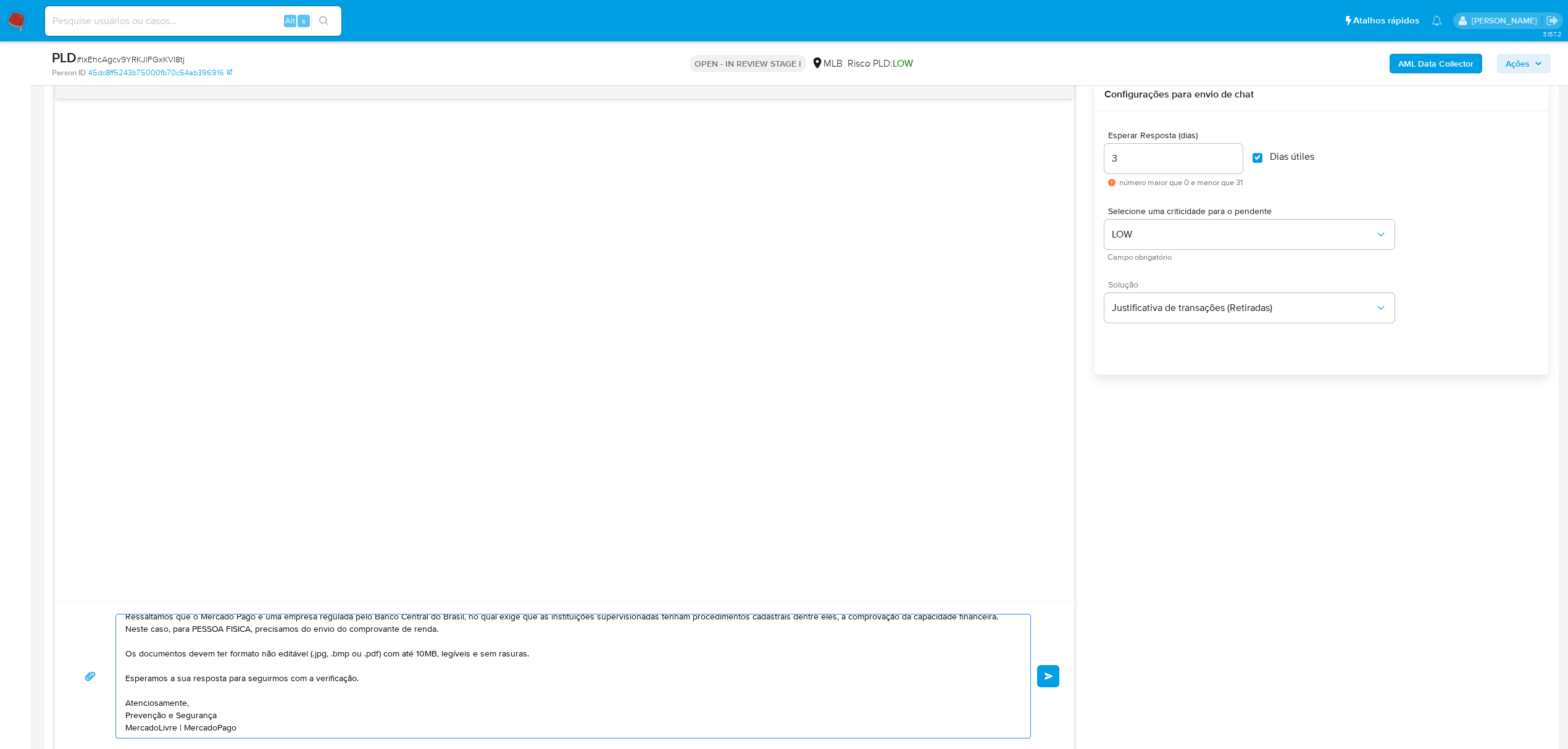
scroll to position [82, 0]
click at [251, 707] on textarea "Ola, Estamos realizando uma verificação adicional de segurança em contas de usu…" at bounding box center [570, 677] width 889 height 123
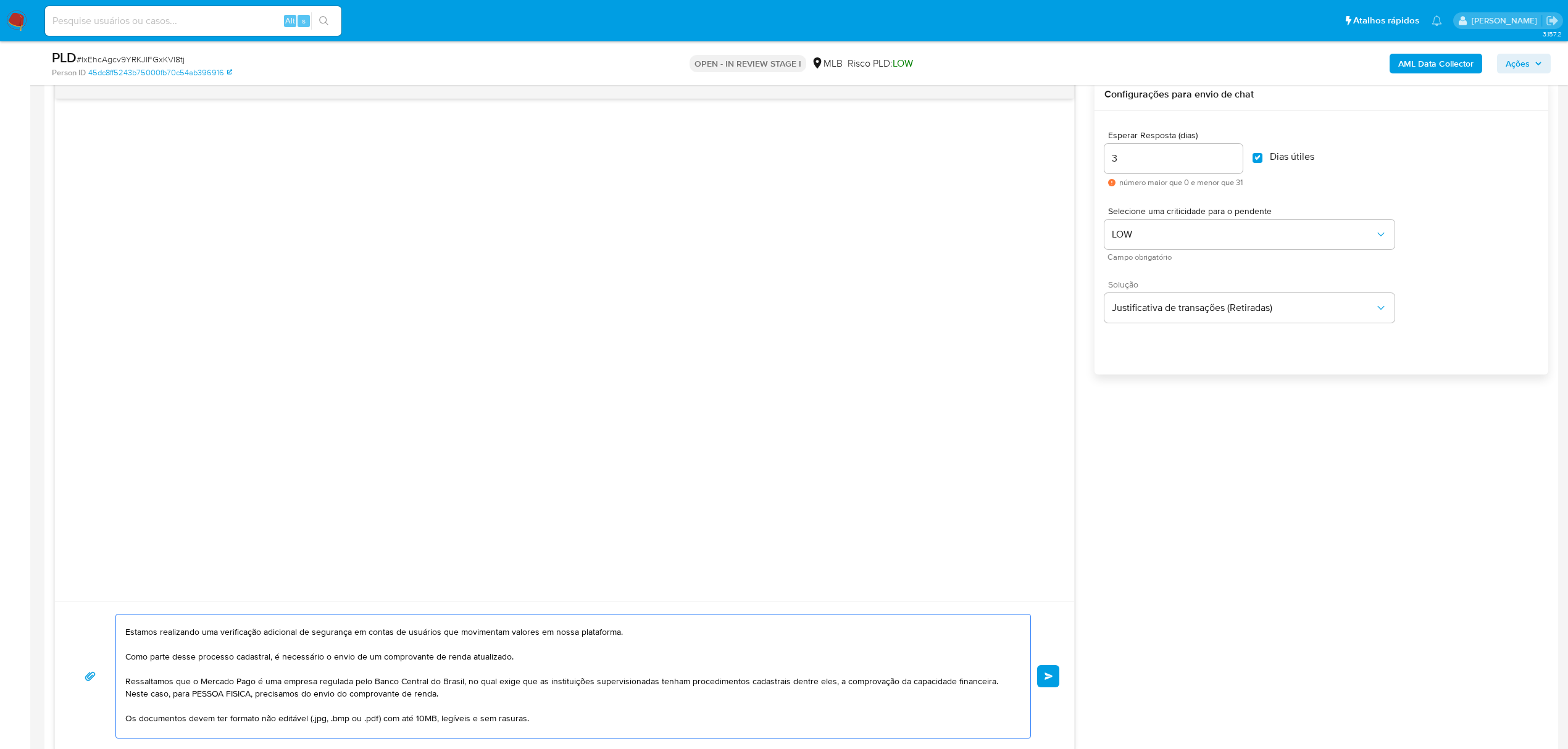
scroll to position [0, 0]
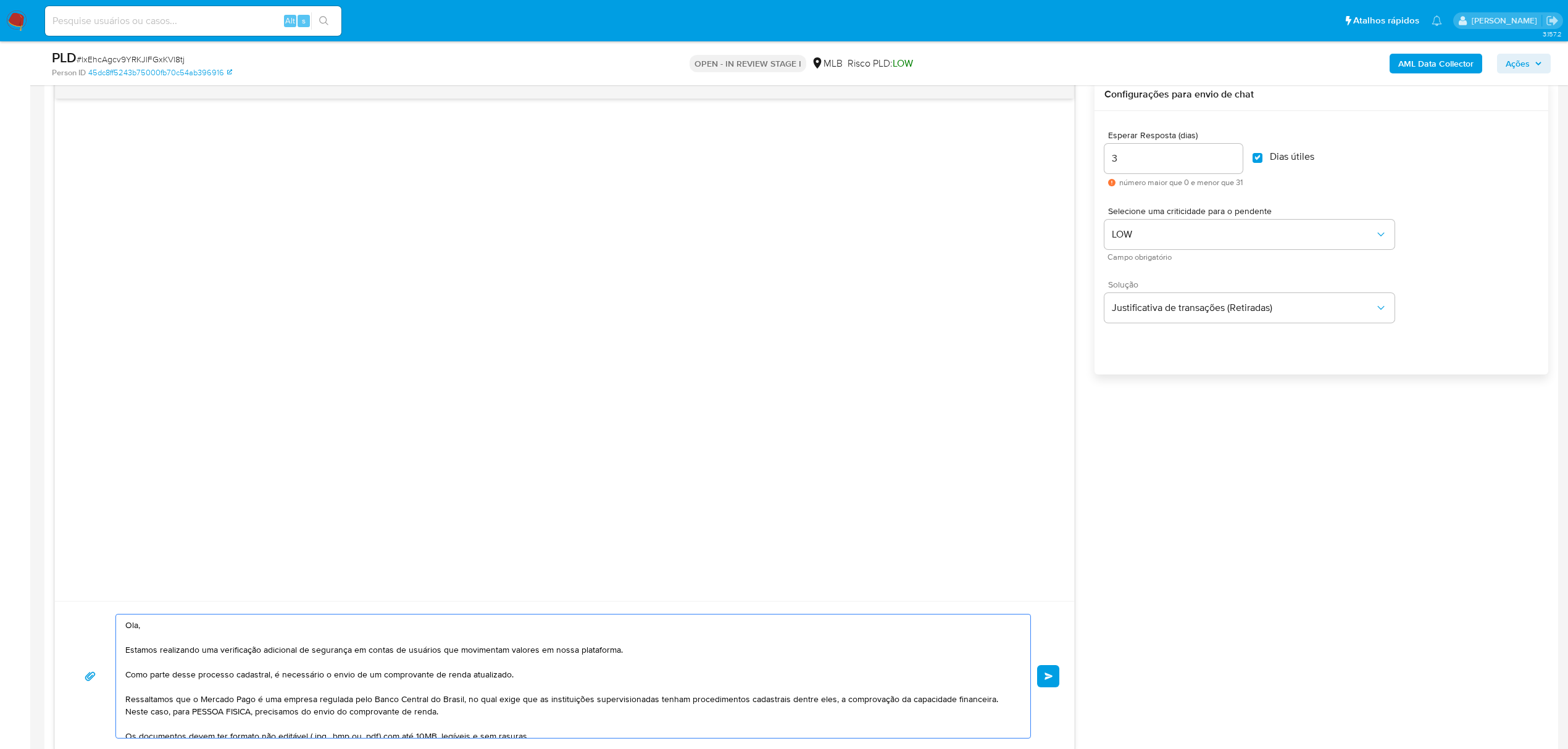
click at [174, 622] on textarea "Ola, Estamos realizando uma verificação adicional de segurança em contas de usu…" at bounding box center [570, 677] width 889 height 123
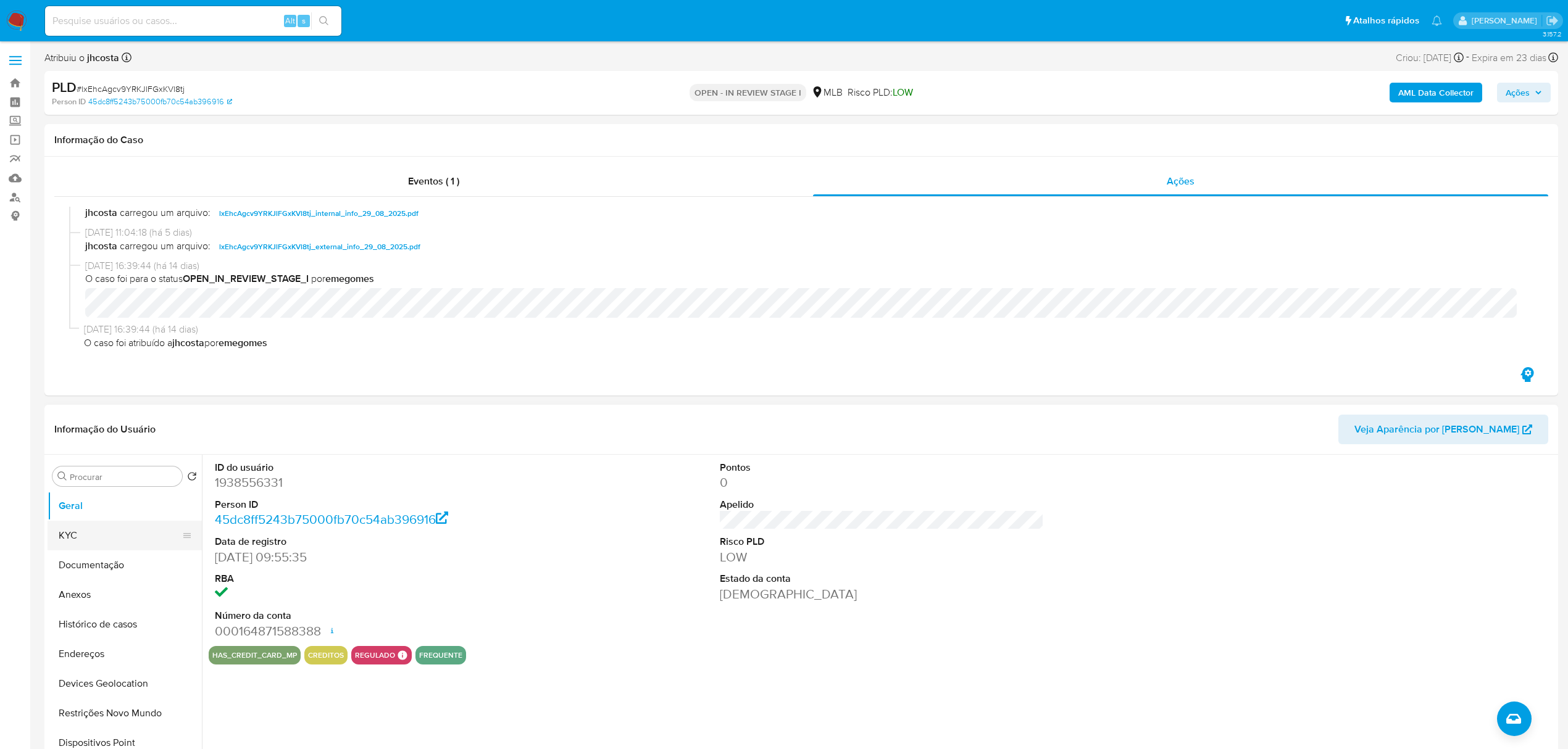
click at [76, 532] on button "KYC" at bounding box center [119, 536] width 144 height 29
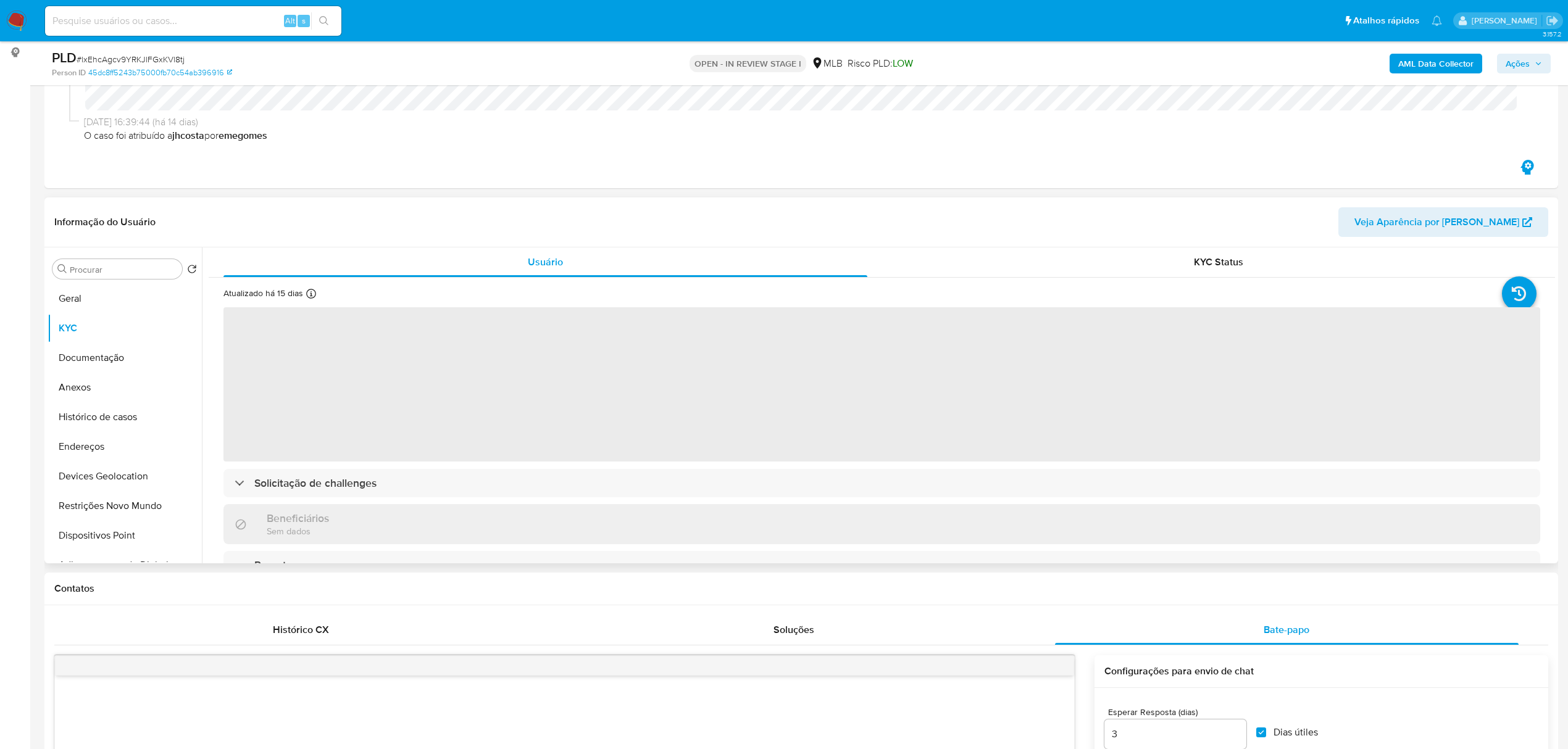
scroll to position [164, 0]
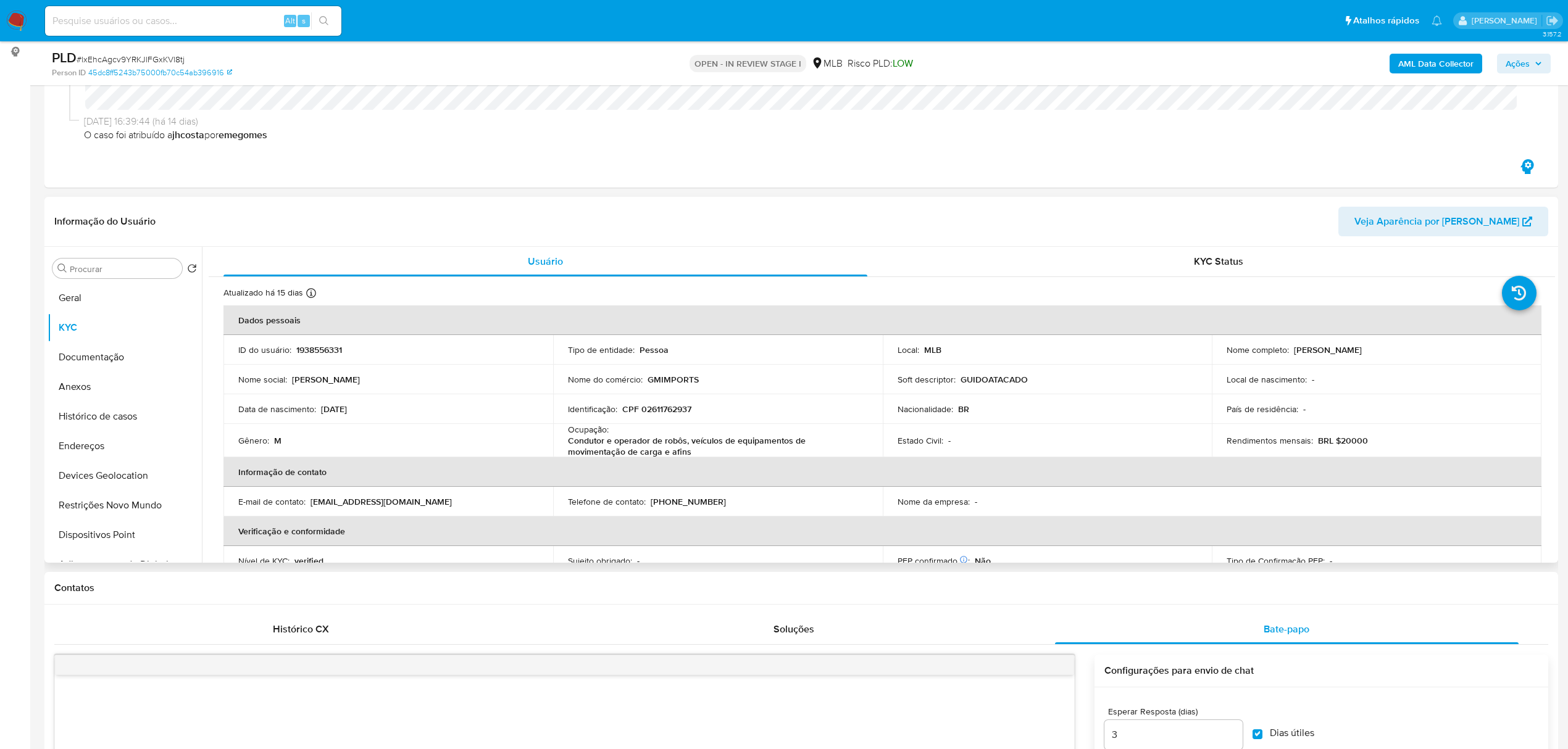
click at [1302, 351] on p "Guido Ricardo Moro Dos Santos" at bounding box center [1327, 350] width 68 height 11
copy p "Guido"
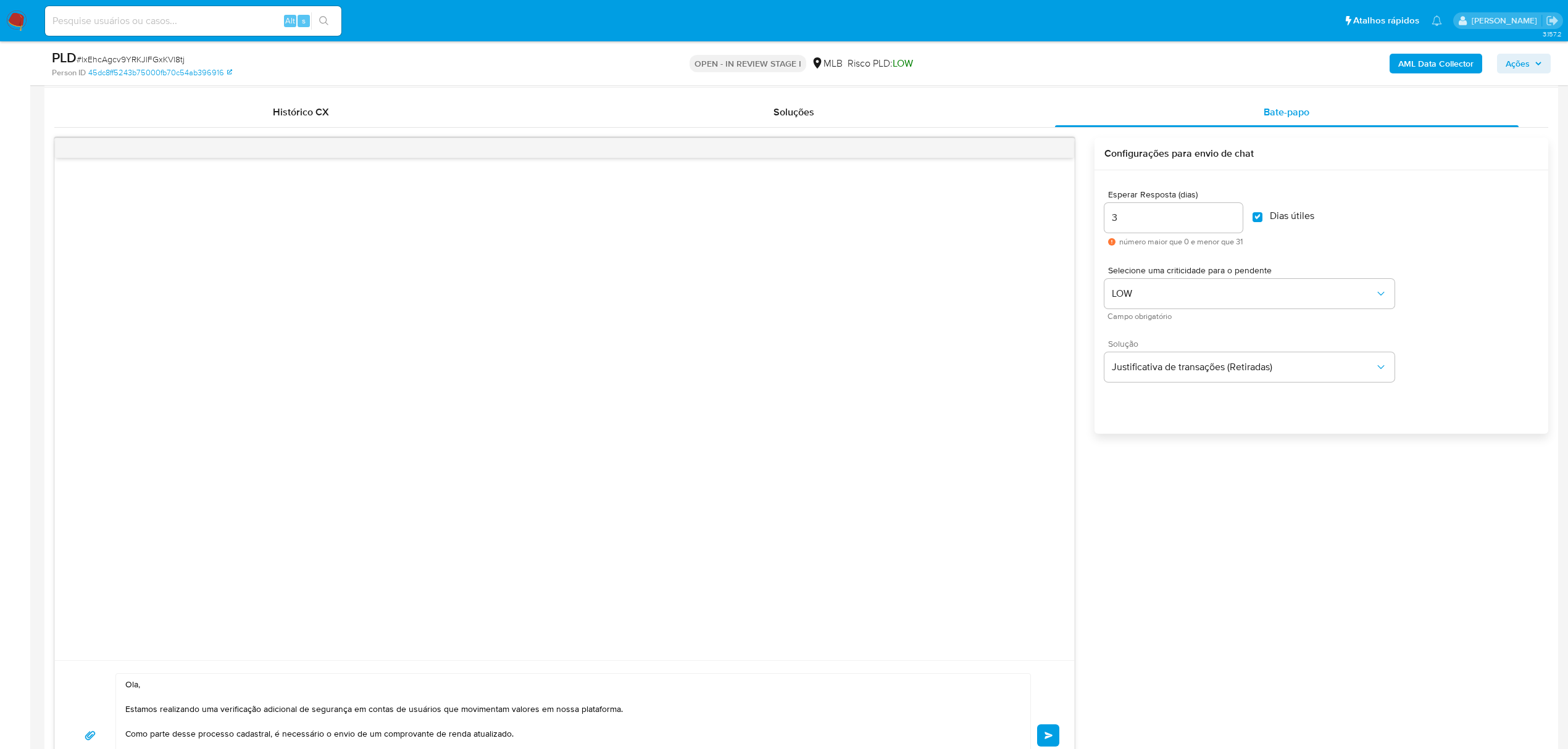
scroll to position [822, 0]
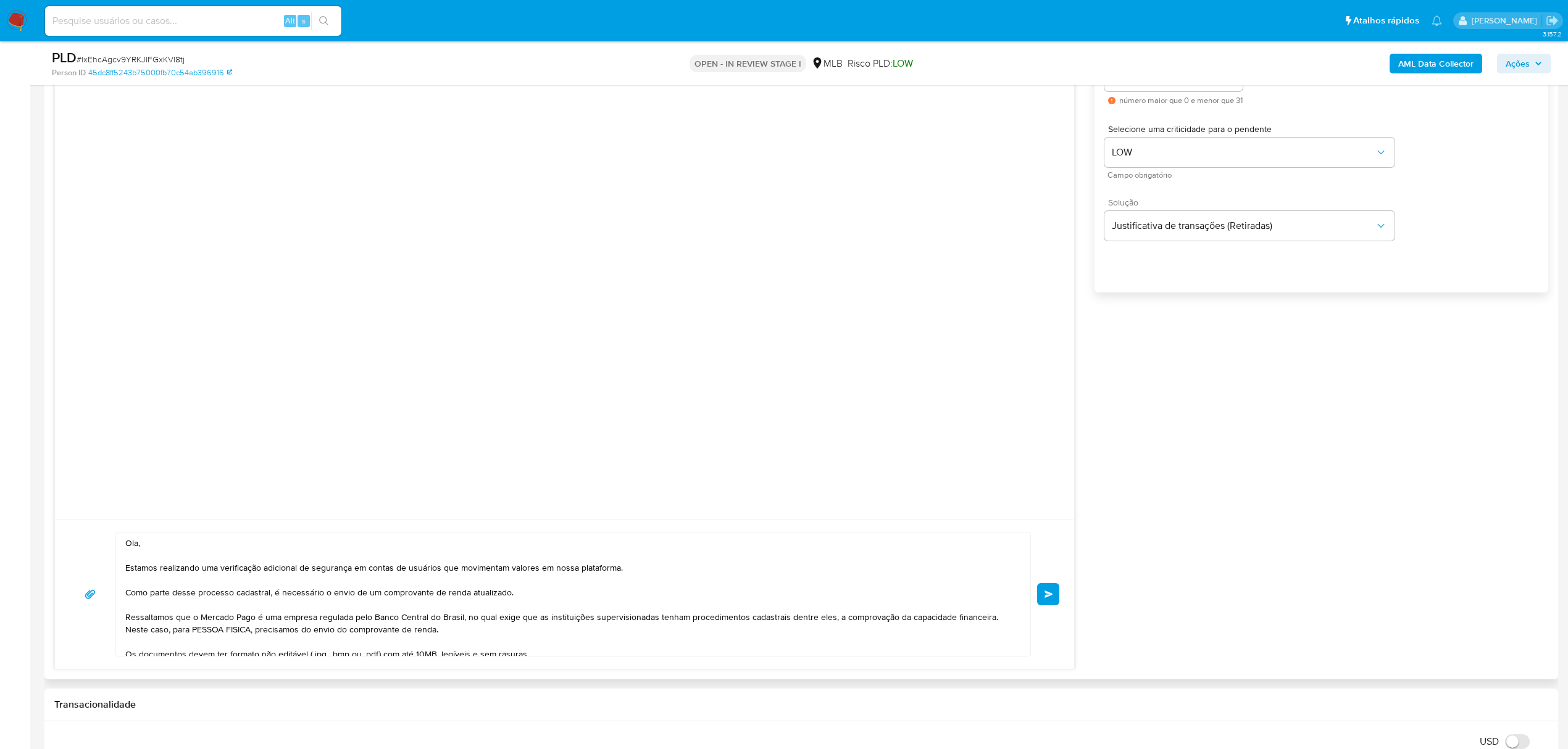
click at [165, 543] on textarea "Ola, Estamos realizando uma verificação adicional de segurança em contas de usu…" at bounding box center [570, 594] width 889 height 123
paste textarea "Guido"
click at [196, 551] on textarea "Ola, Guido Estamos realizando uma verificação adicional de segurança em contas …" at bounding box center [570, 594] width 889 height 123
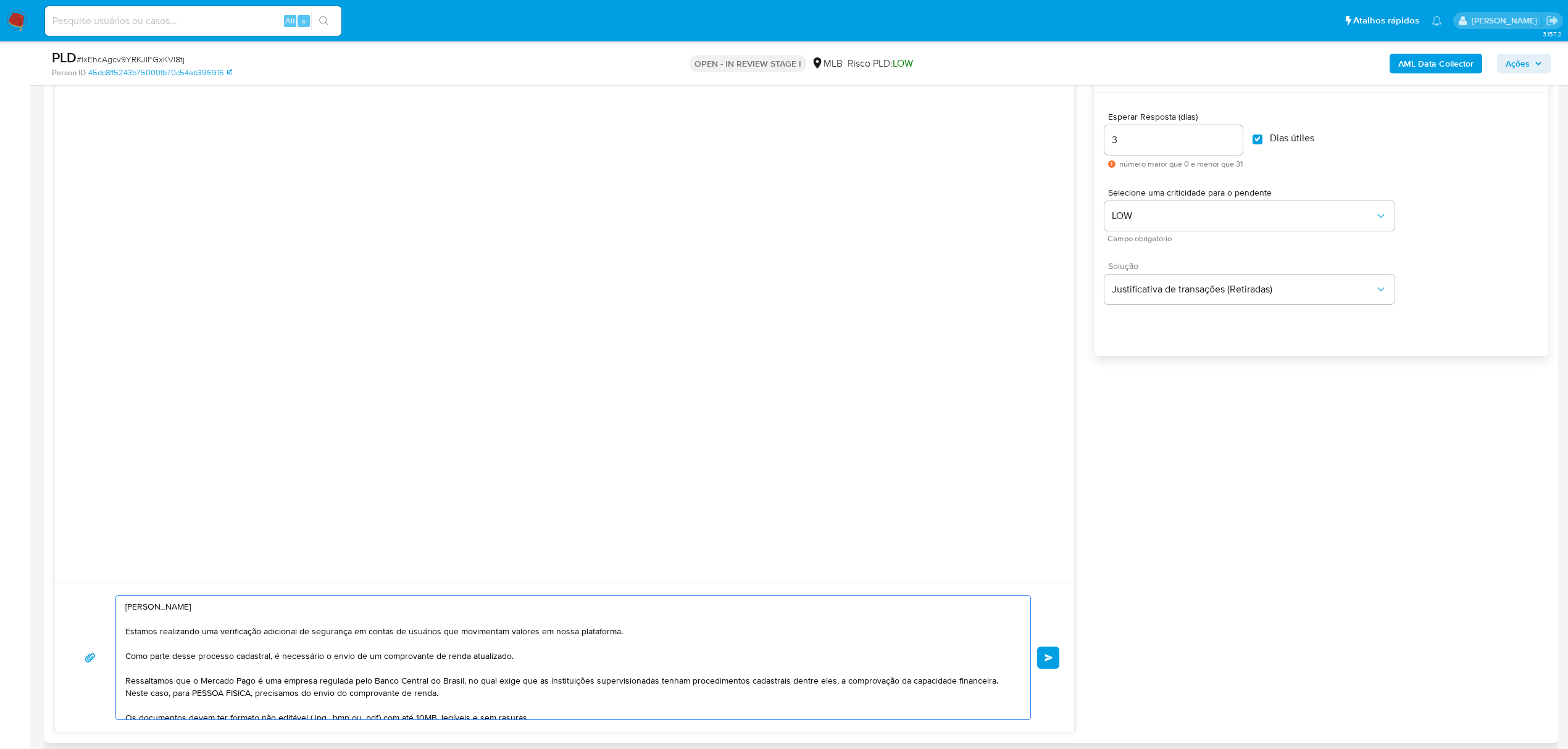
scroll to position [1069, 0]
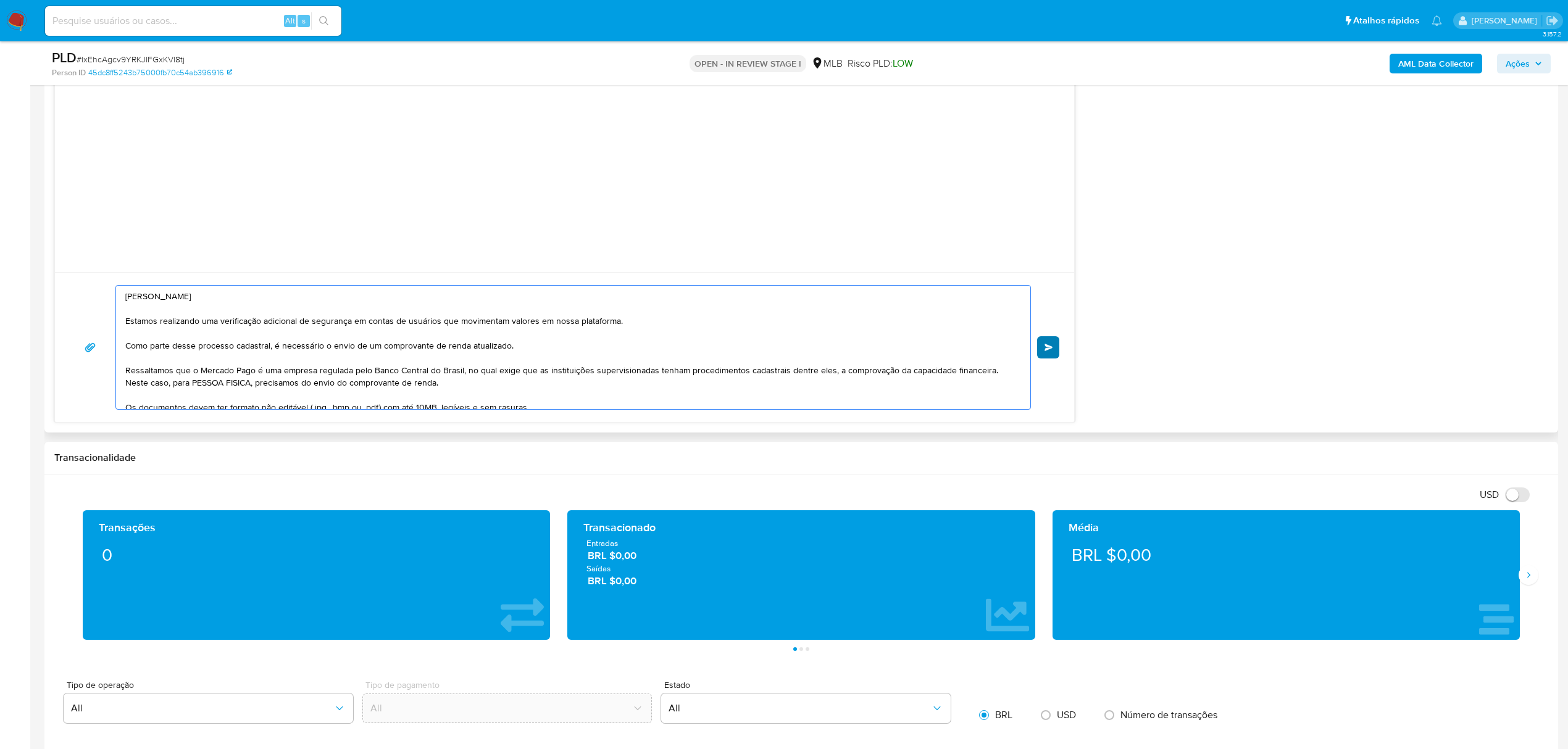
type textarea "Ola, Guido Estamos realizando uma verificação adicional de segurança em contas …"
click at [1046, 351] on span "common.send" at bounding box center [1048, 348] width 9 height 8
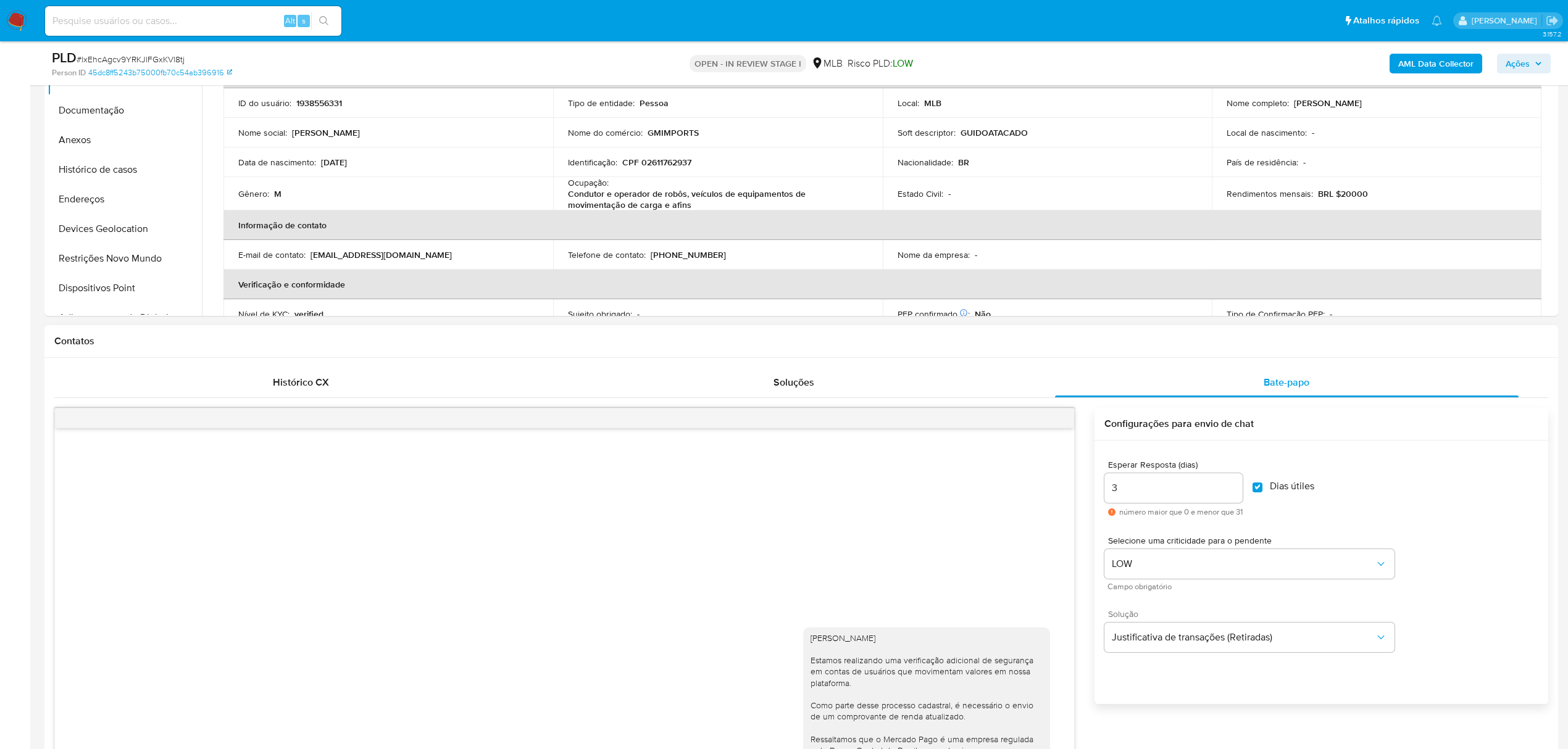
scroll to position [331, 0]
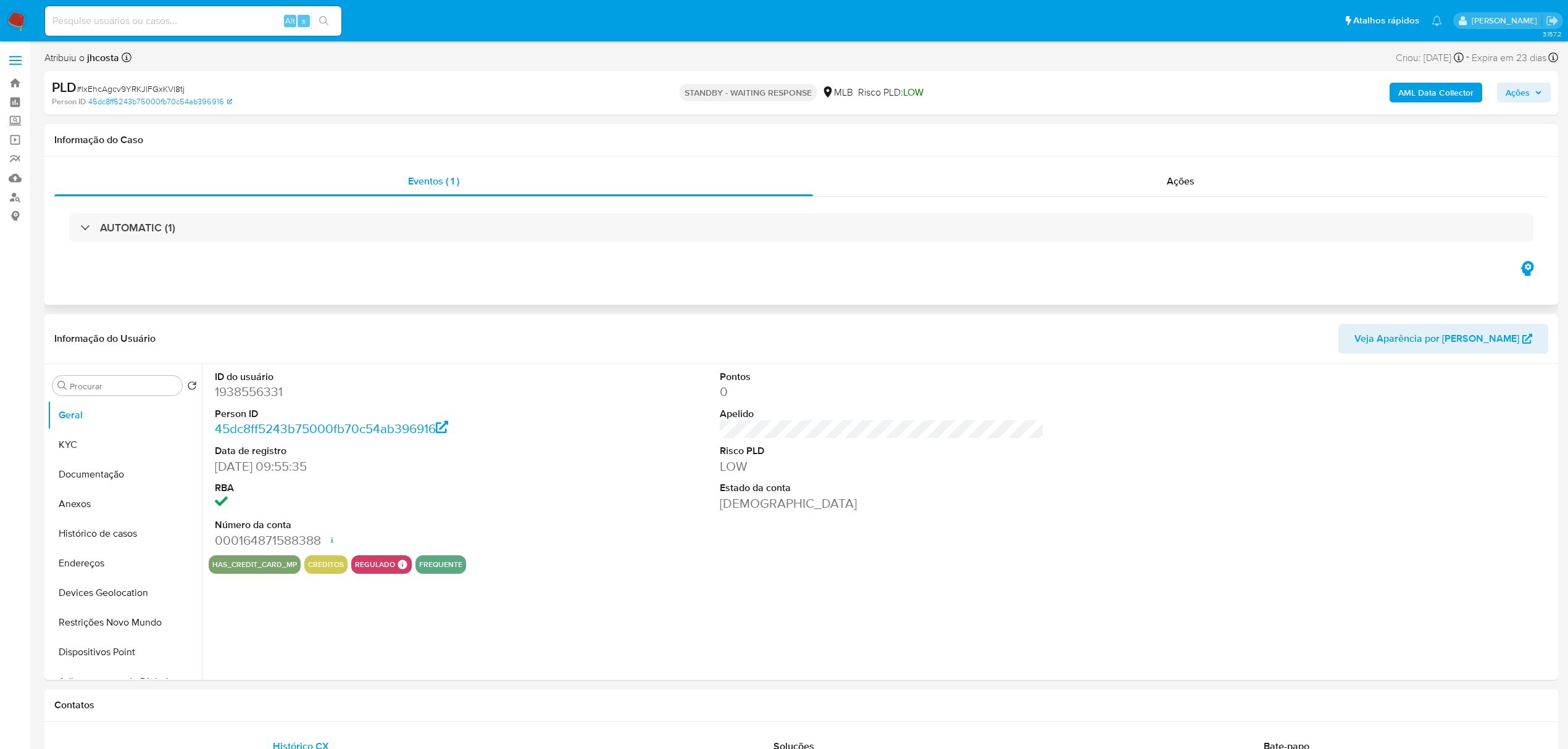
select select "10"
click at [124, 475] on button "Documentação" at bounding box center [119, 475] width 144 height 29
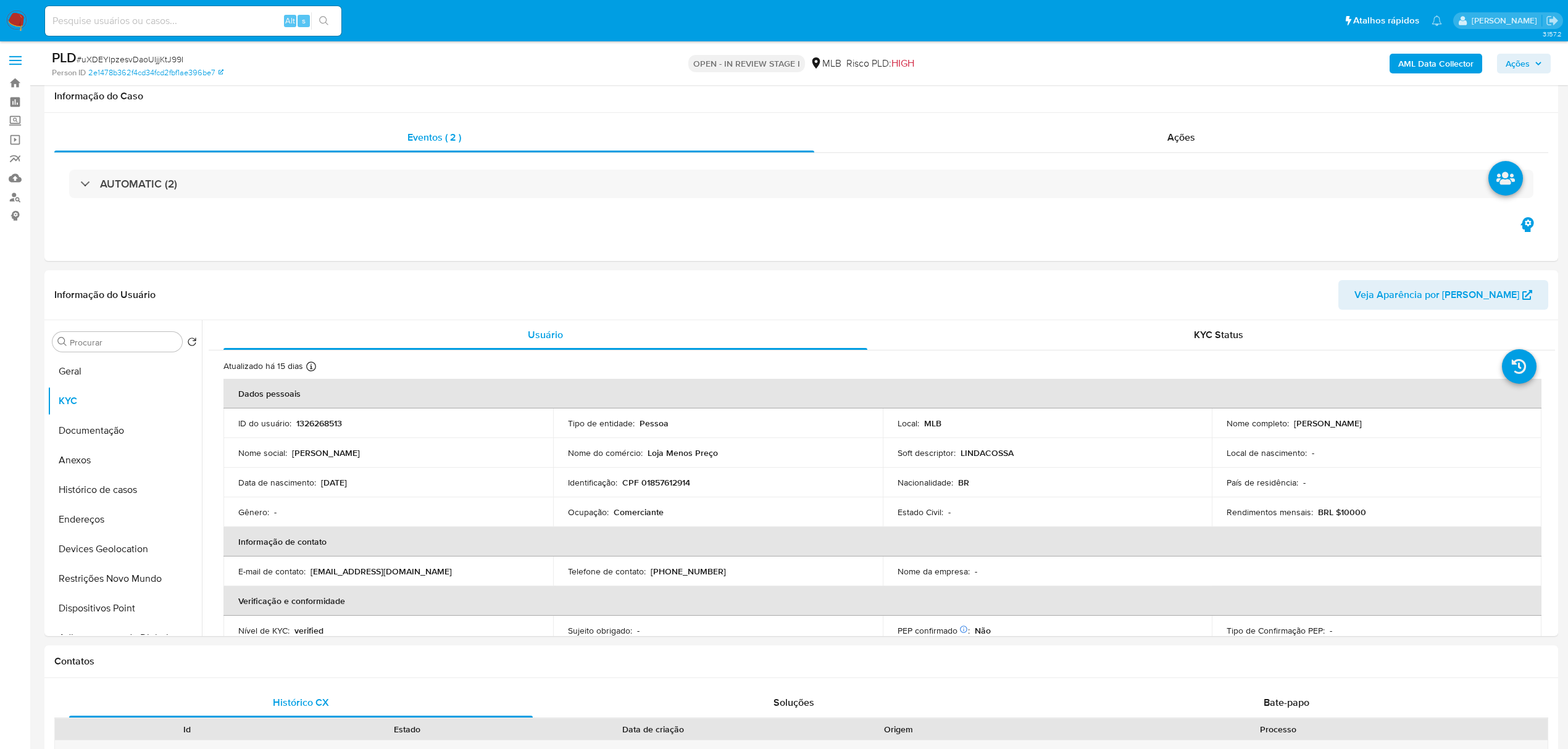
select select "10"
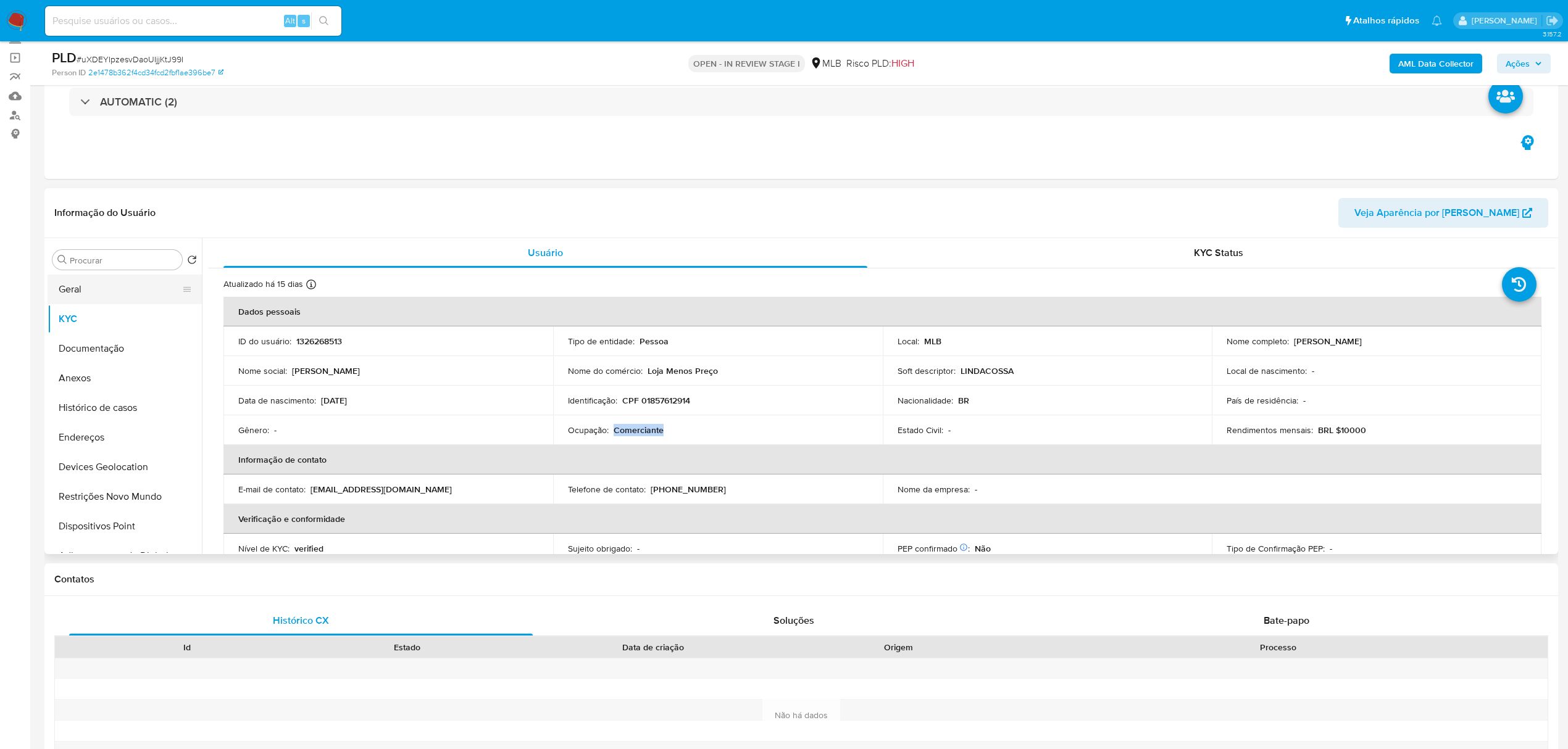
click at [61, 285] on button "Geral" at bounding box center [119, 289] width 144 height 29
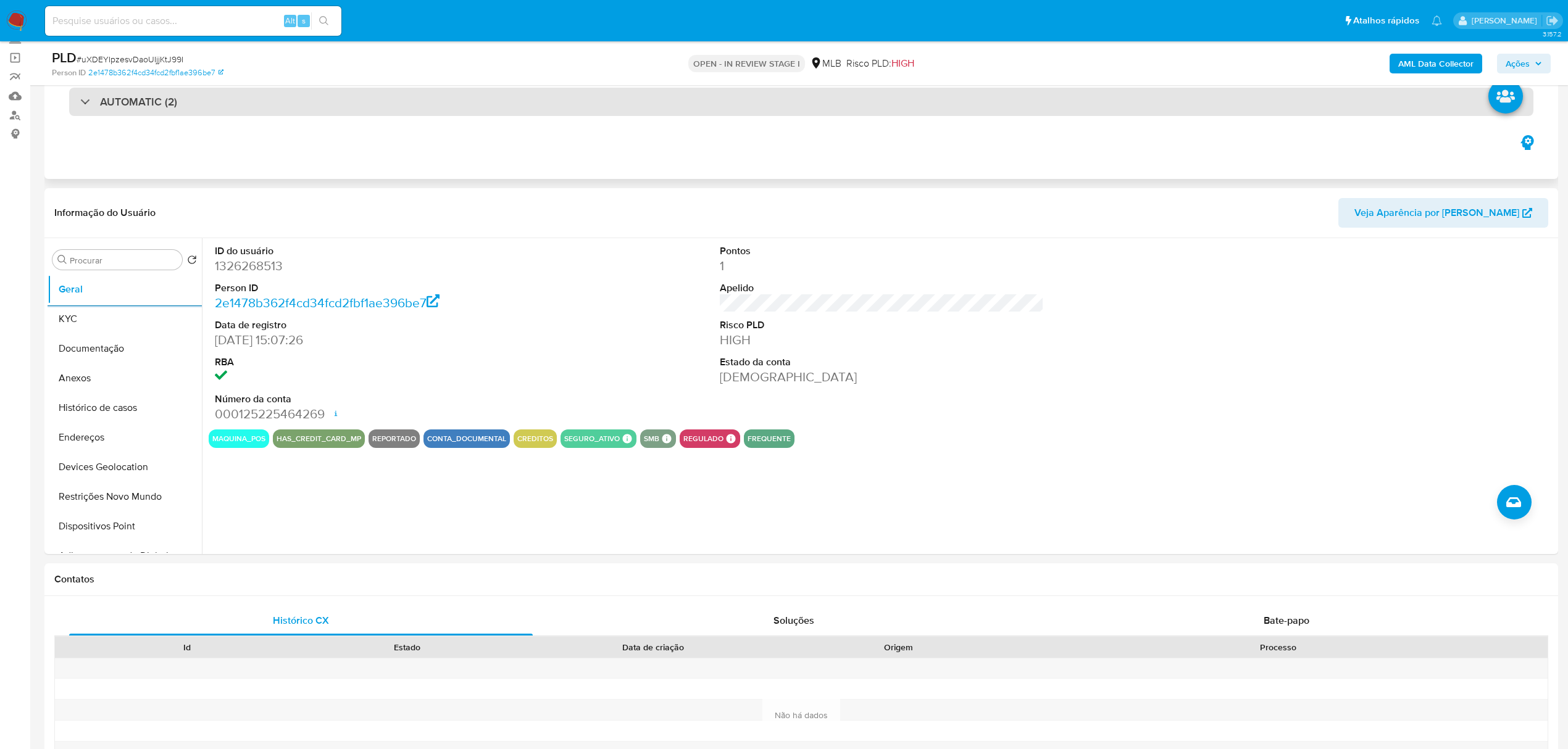
click at [984, 102] on div "AUTOMATIC (2)" at bounding box center [801, 102] width 1464 height 28
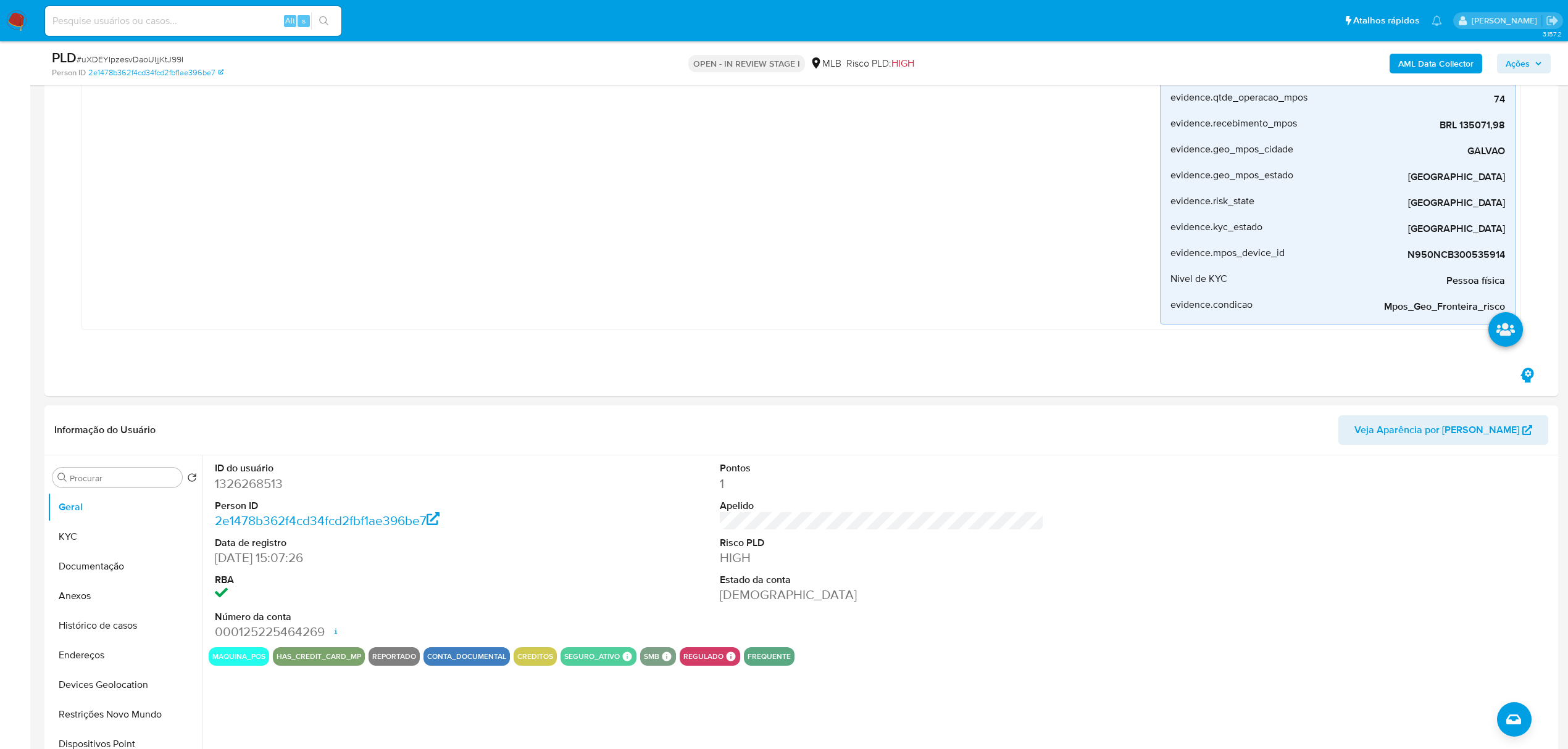
scroll to position [1069, 0]
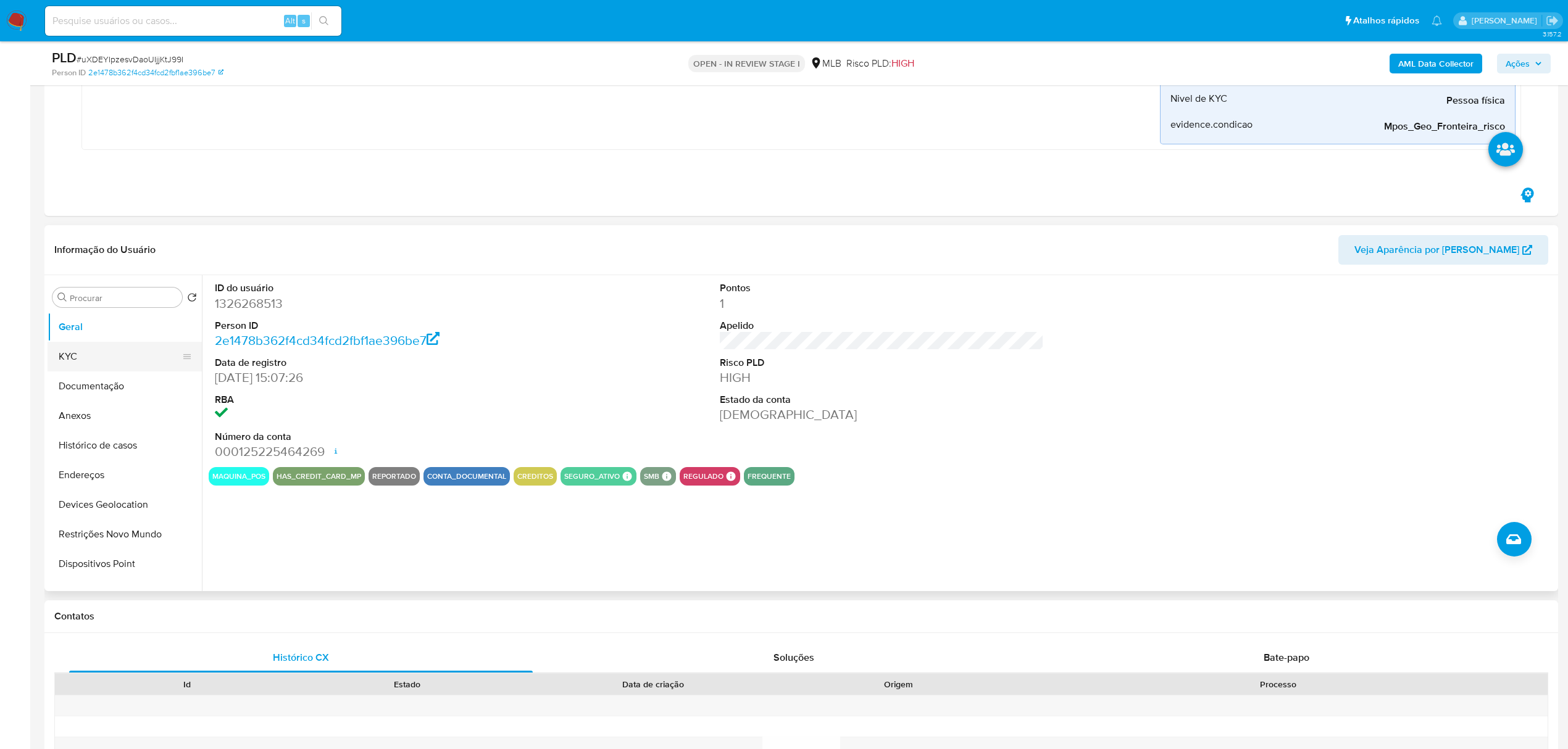
click at [71, 361] on button "KYC" at bounding box center [119, 356] width 144 height 29
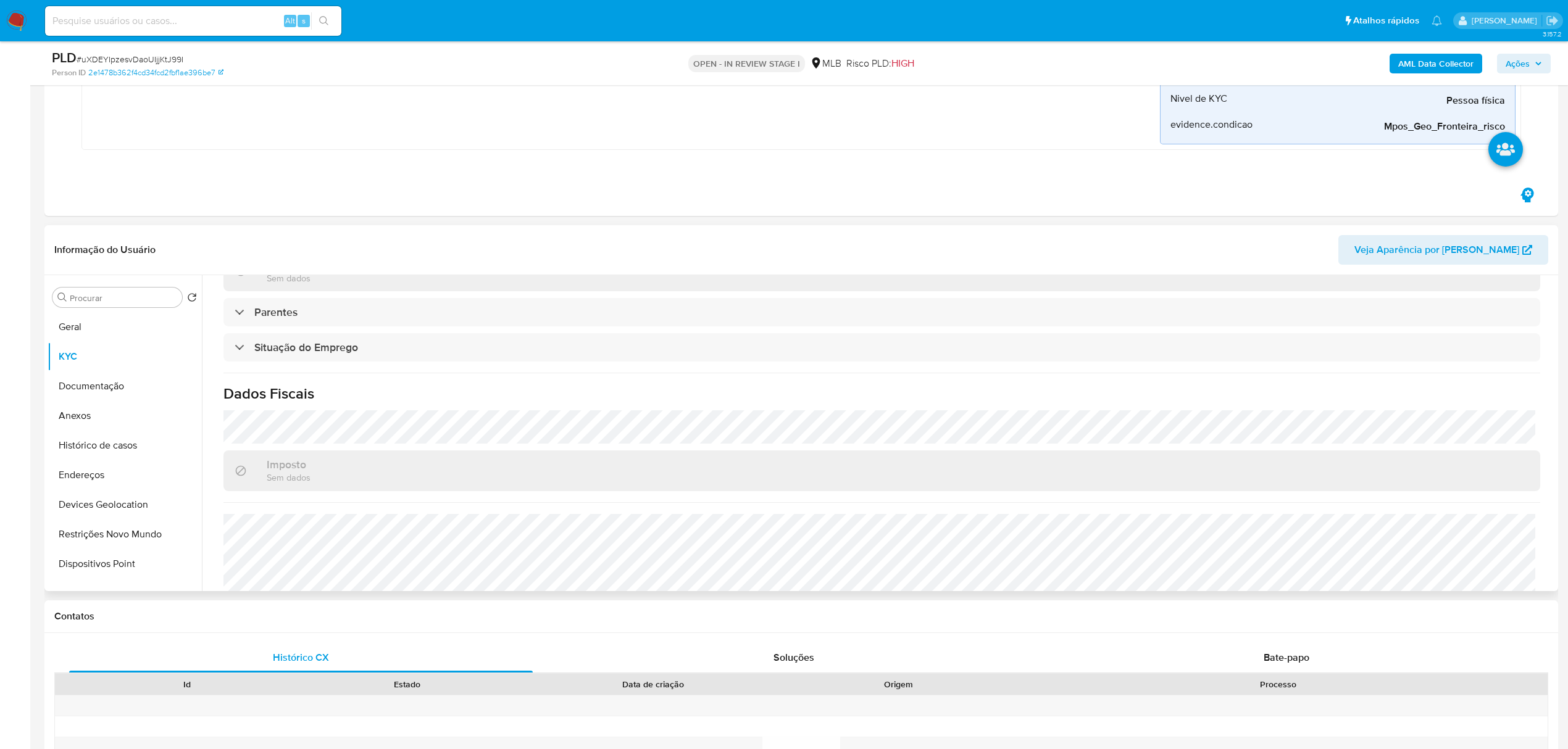
scroll to position [514, 0]
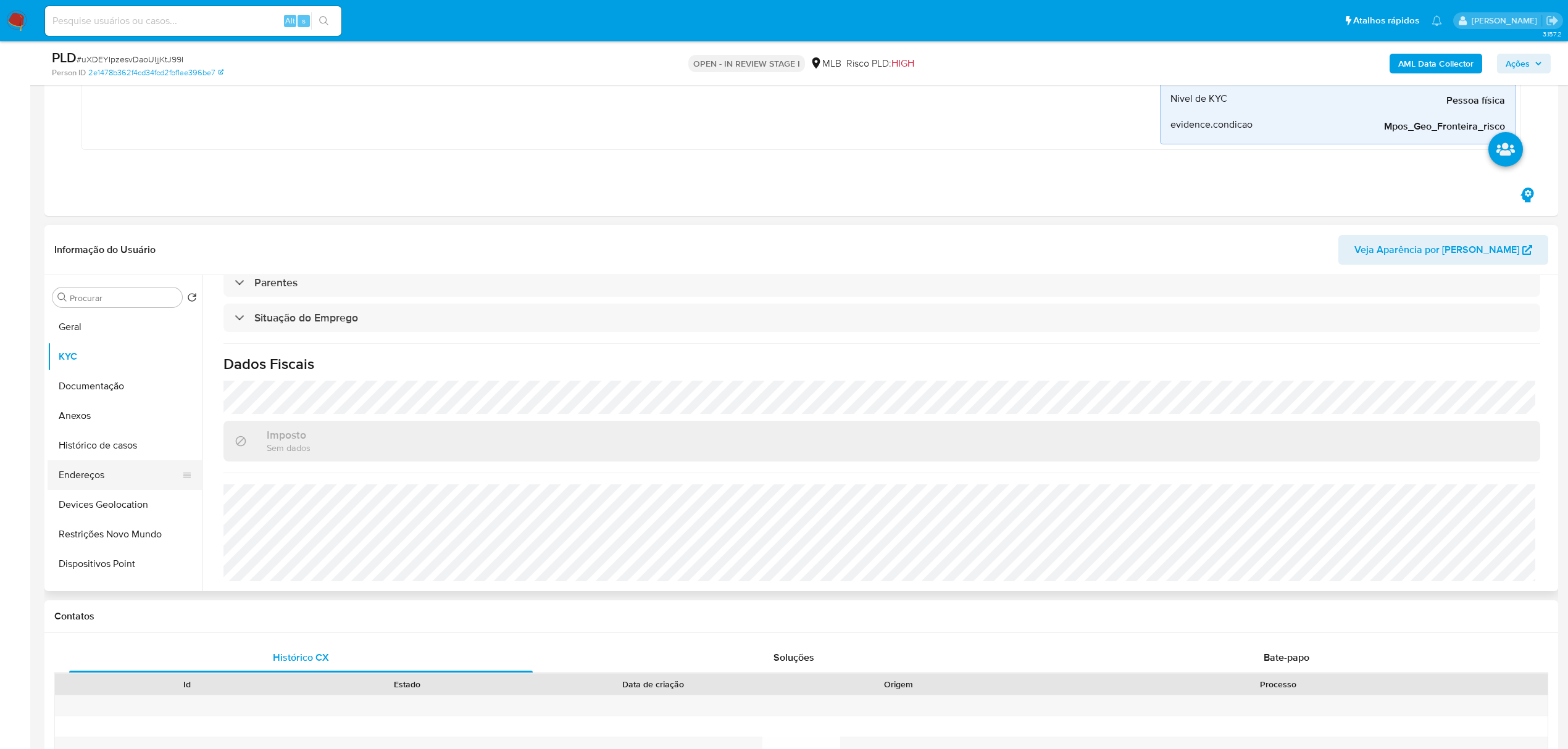
click at [97, 474] on button "Endereços" at bounding box center [119, 475] width 144 height 29
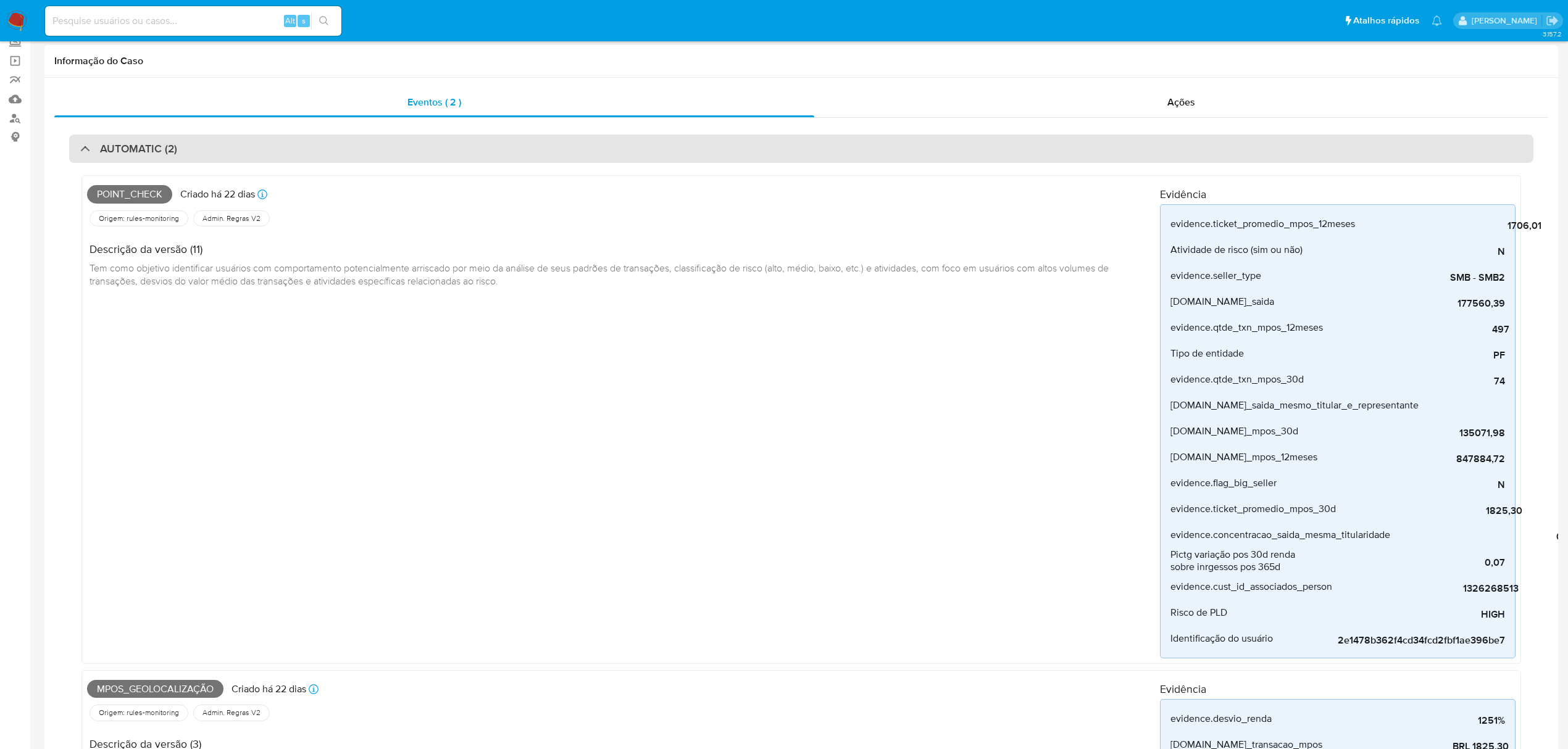
scroll to position [0, 0]
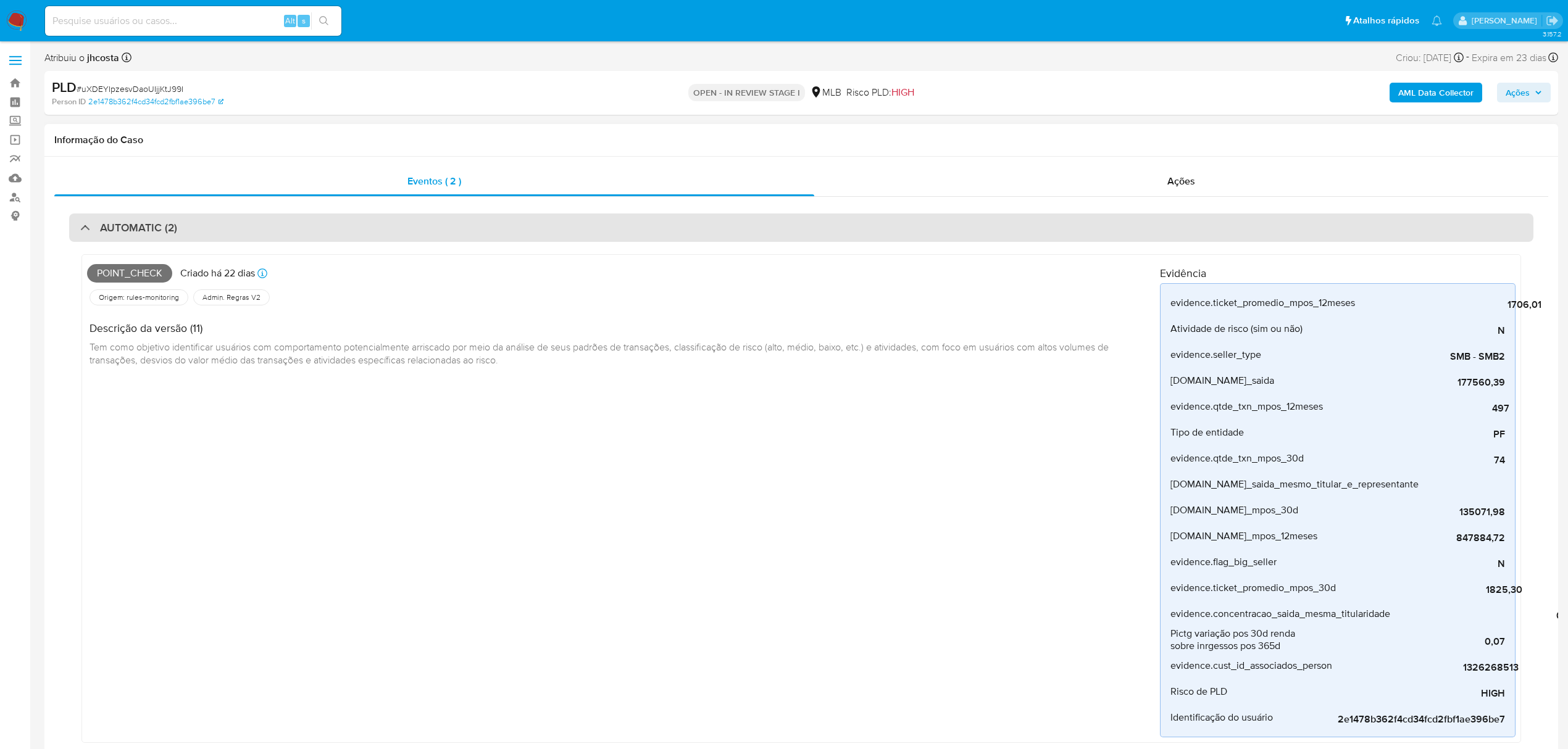
click at [327, 228] on div "AUTOMATIC (2)" at bounding box center [801, 227] width 1464 height 28
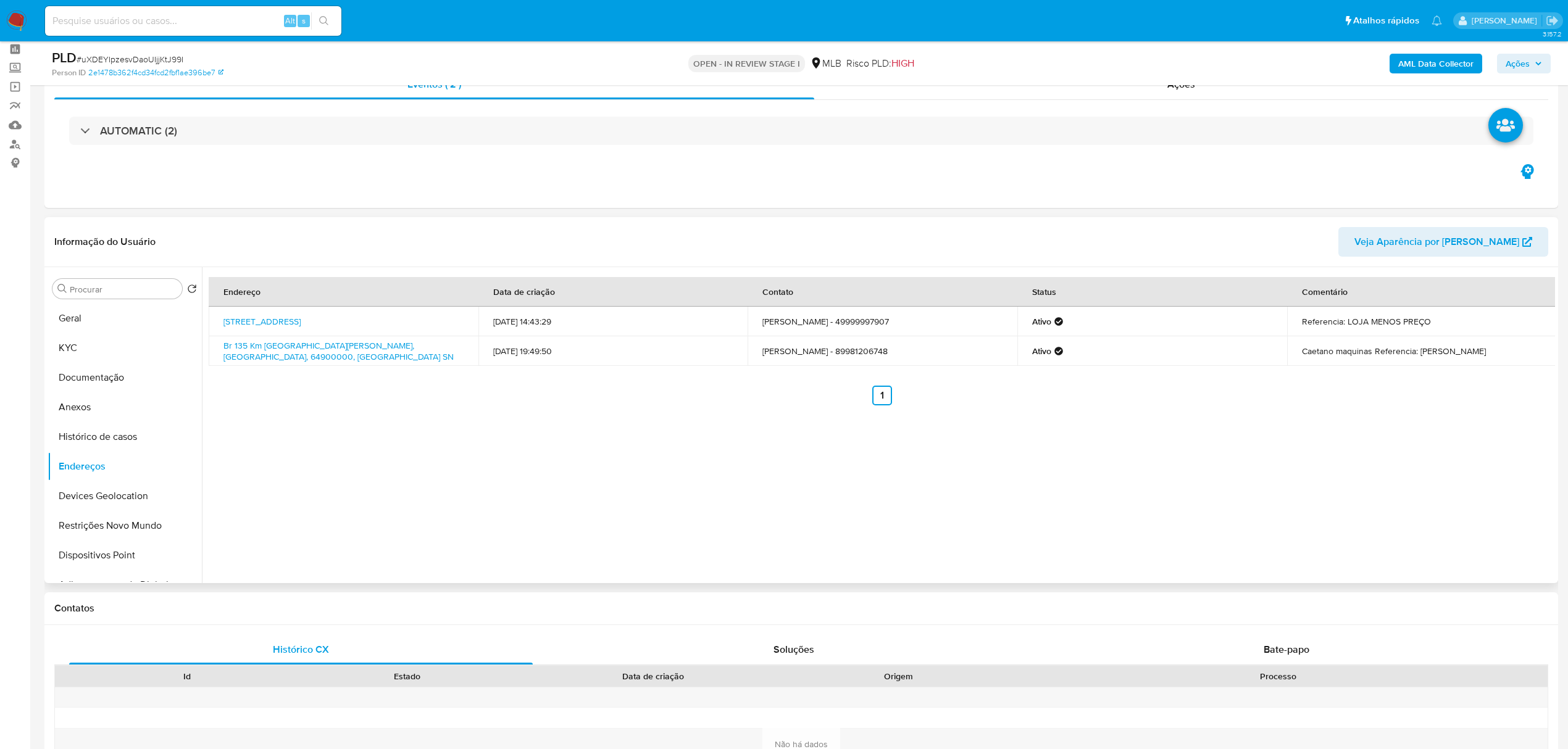
scroll to position [82, 0]
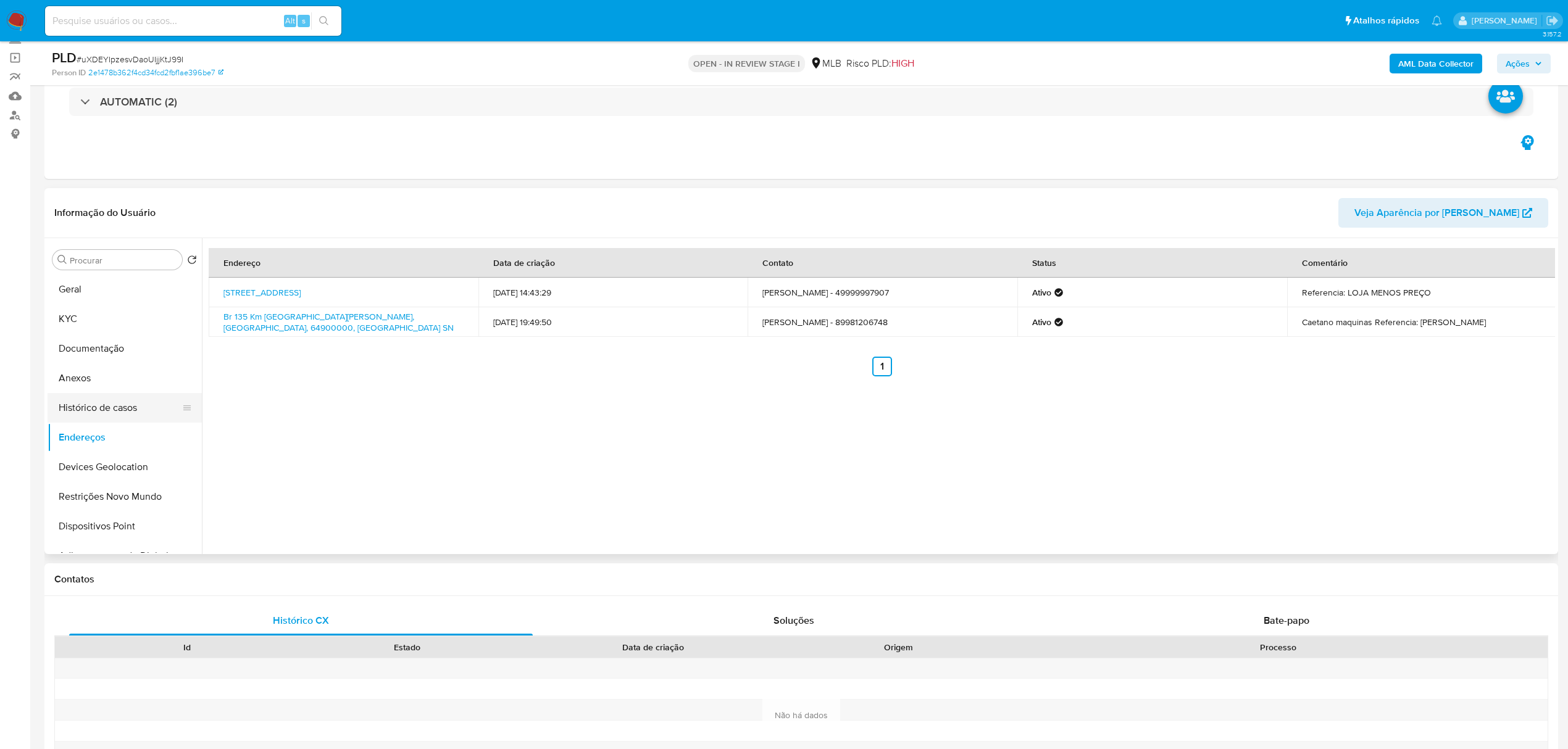
click at [90, 403] on button "Histórico de casos" at bounding box center [119, 408] width 144 height 29
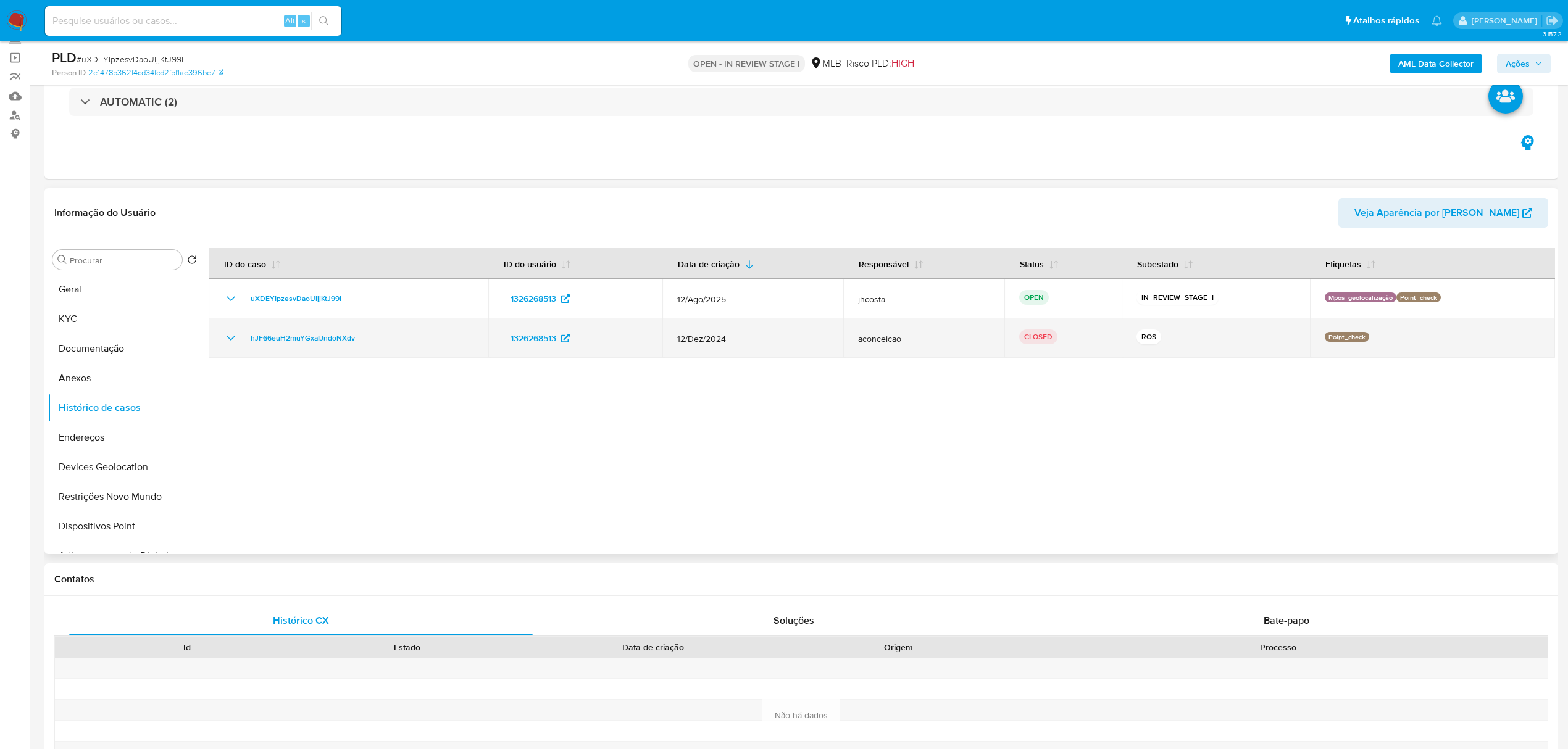
click at [235, 342] on icon "Mostrar/Ocultar" at bounding box center [230, 338] width 15 height 15
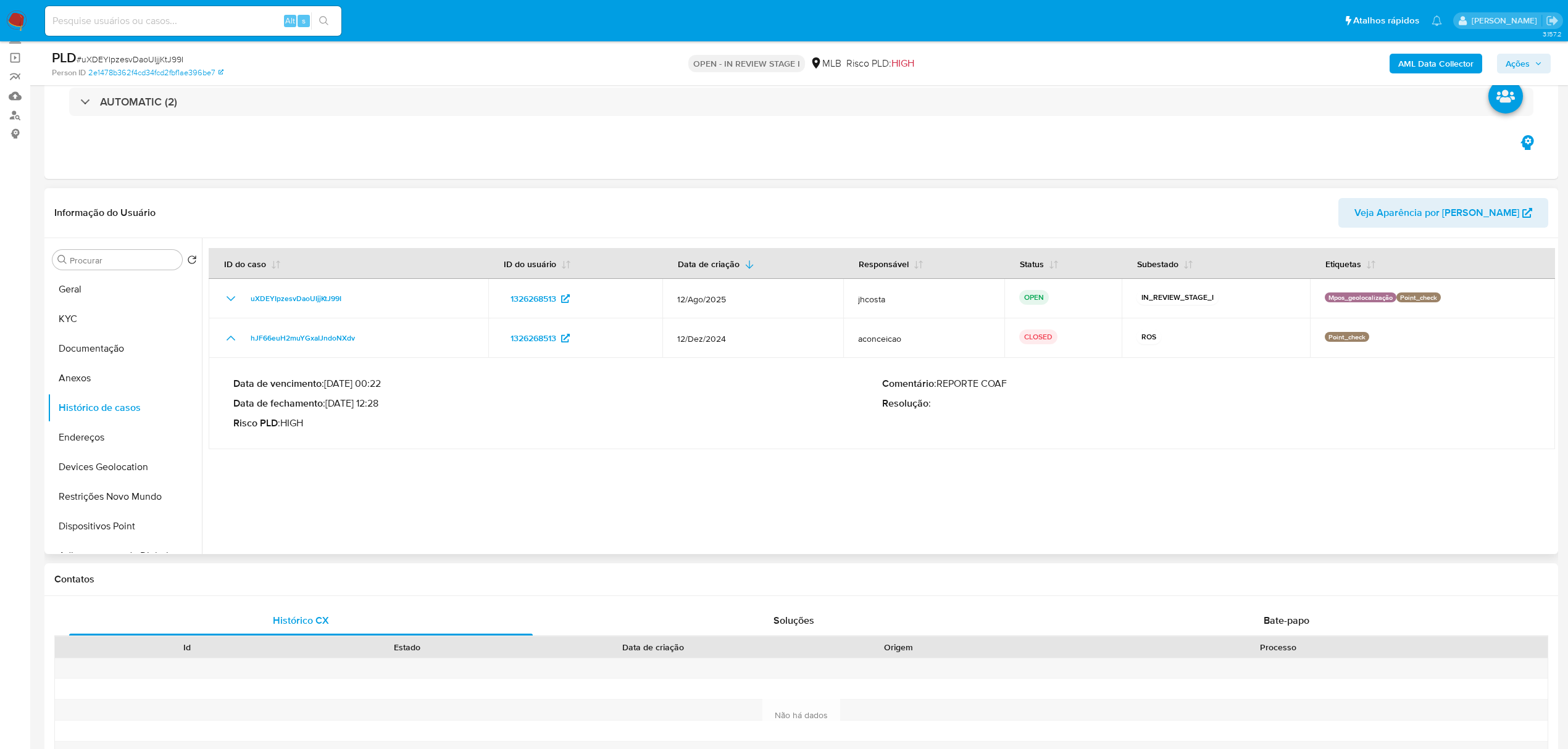
drag, startPoint x: 329, startPoint y: 404, endPoint x: 423, endPoint y: 415, distance: 94.6
click at [423, 415] on div "Data de vencimento : 26/01/2025 00:22 Data de fechamento : 09/01/2025 12:28 Ris…" at bounding box center [557, 403] width 648 height 52
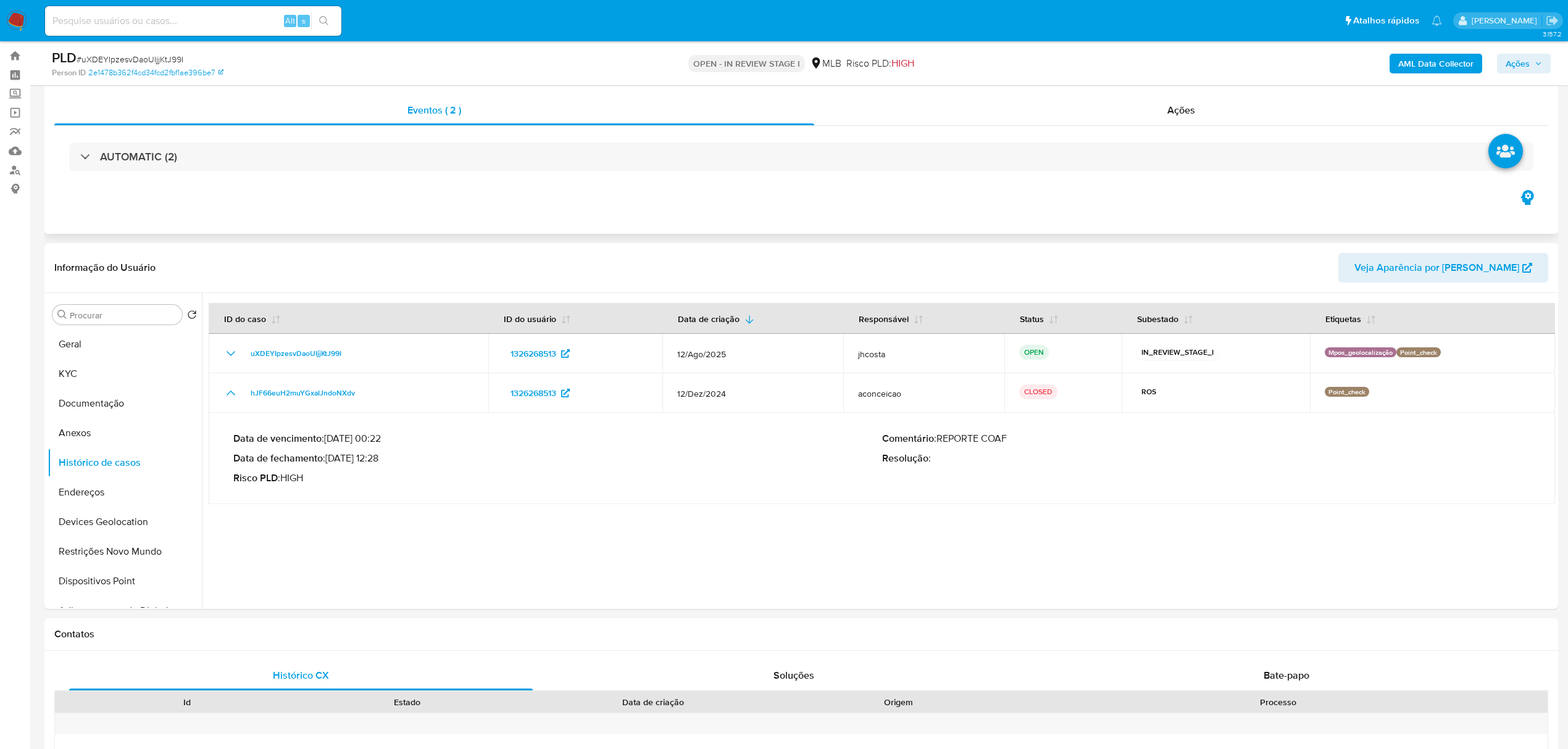
scroll to position [0, 0]
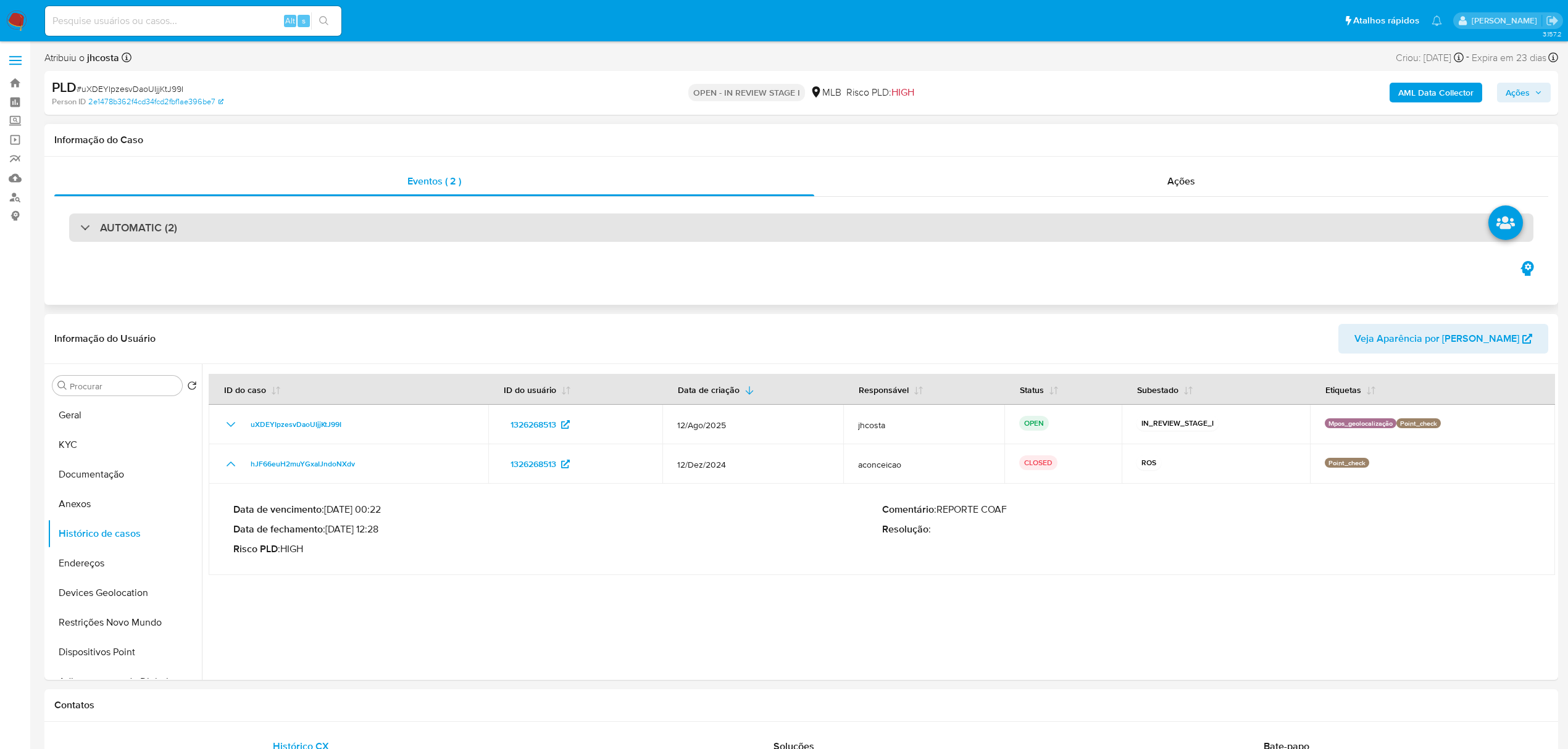
click at [1386, 230] on div "AUTOMATIC (2)" at bounding box center [801, 227] width 1464 height 28
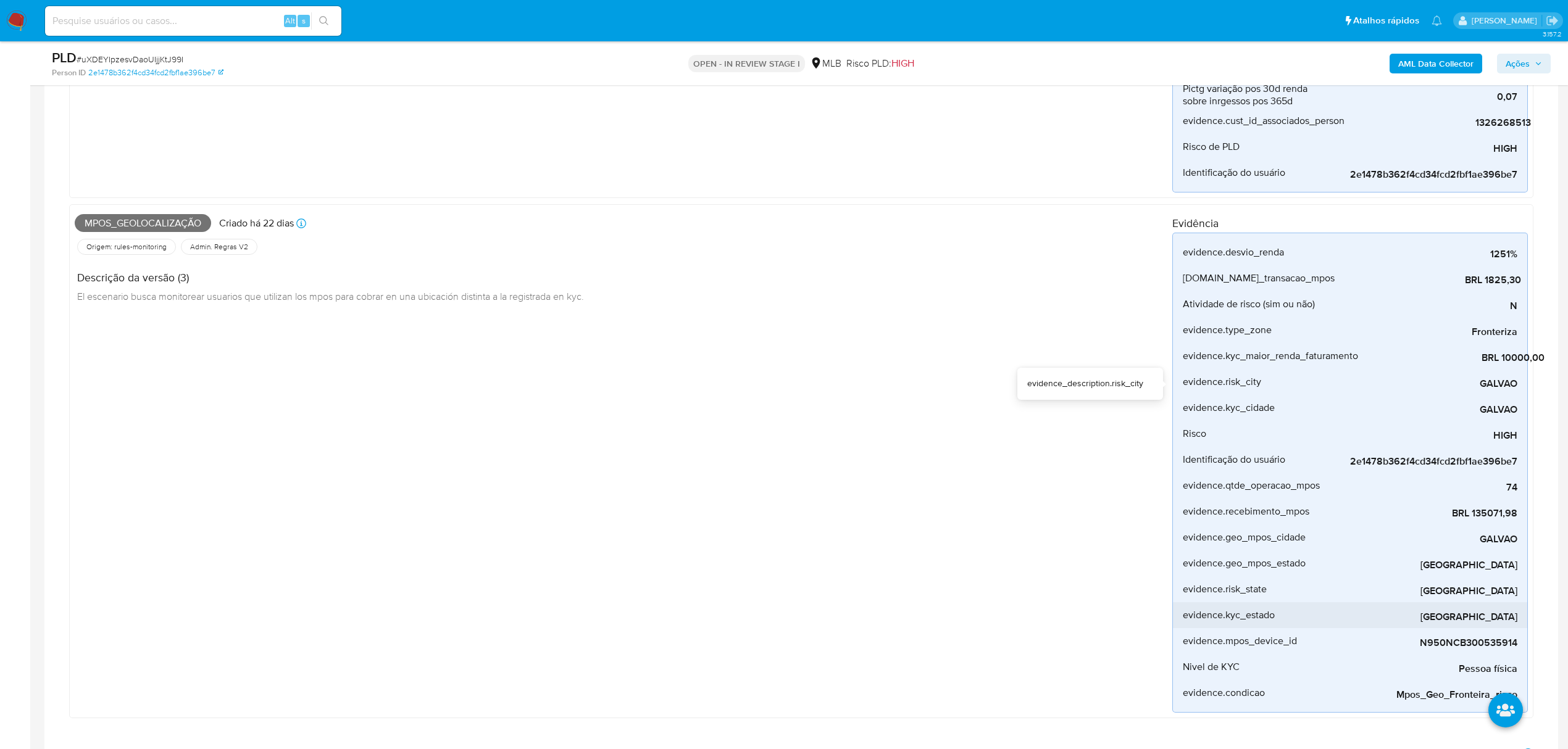
scroll to position [576, 0]
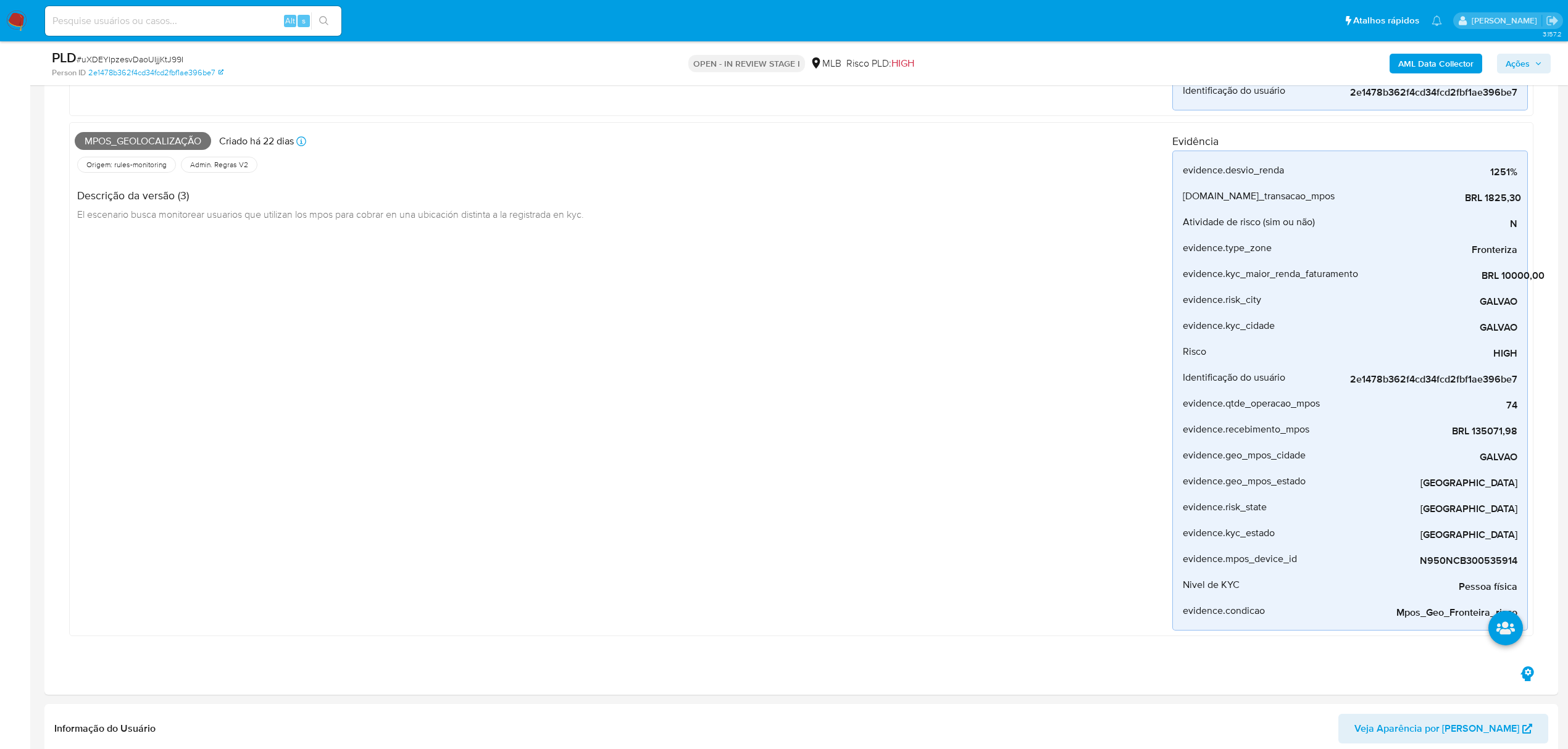
click at [1520, 57] on span "Ações" at bounding box center [1517, 64] width 24 height 20
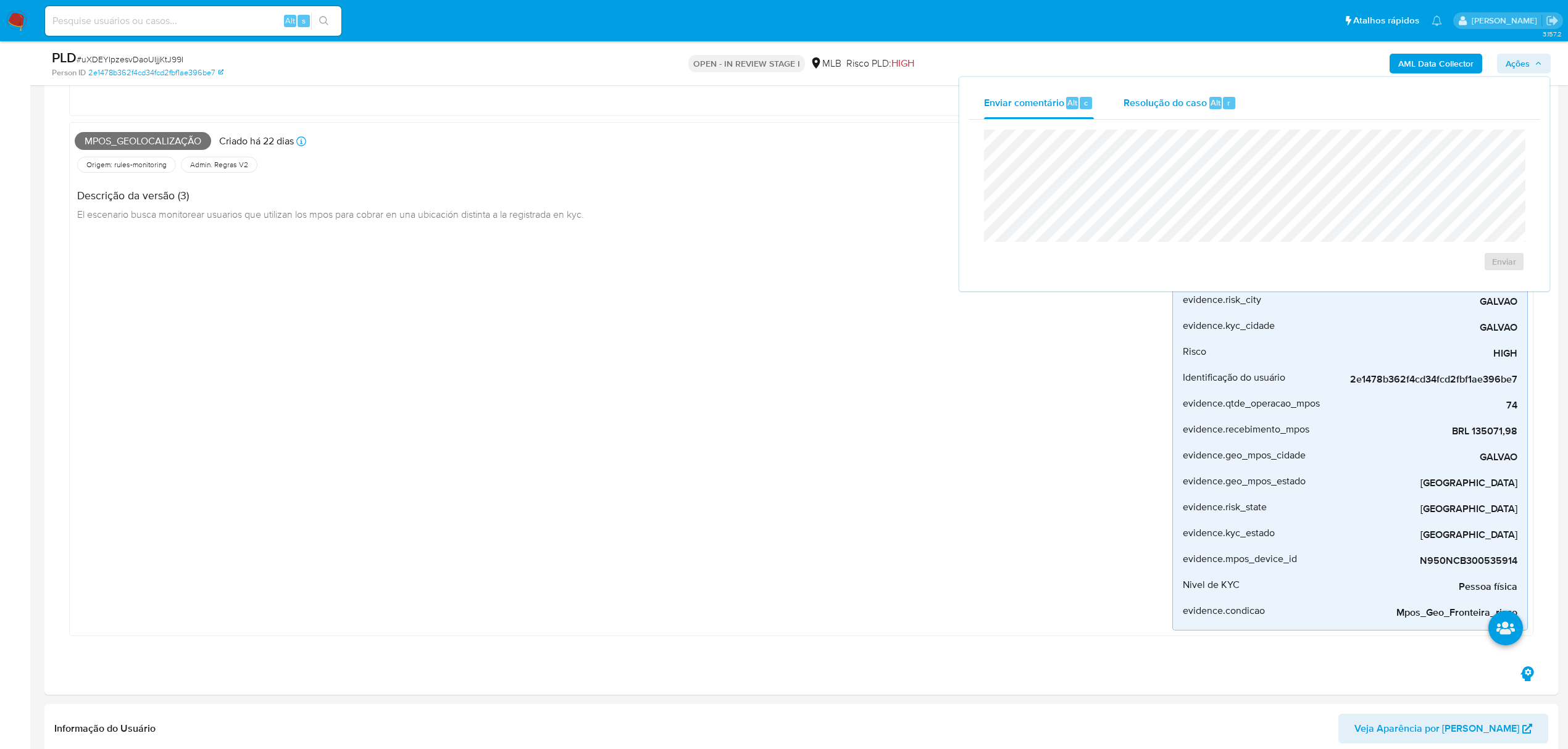
click at [1193, 102] on span "Resolução do caso" at bounding box center [1164, 102] width 83 height 14
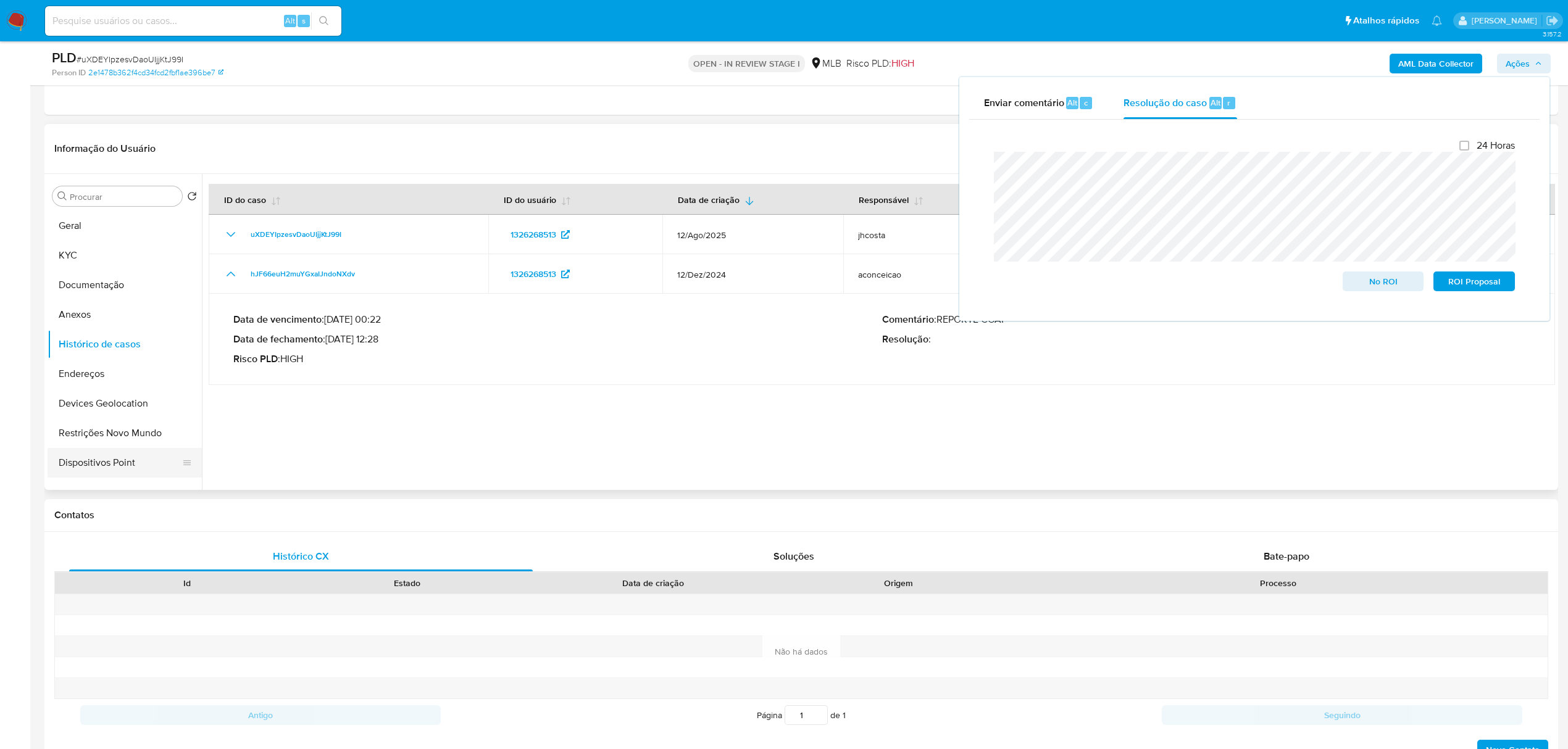
scroll to position [1235, 0]
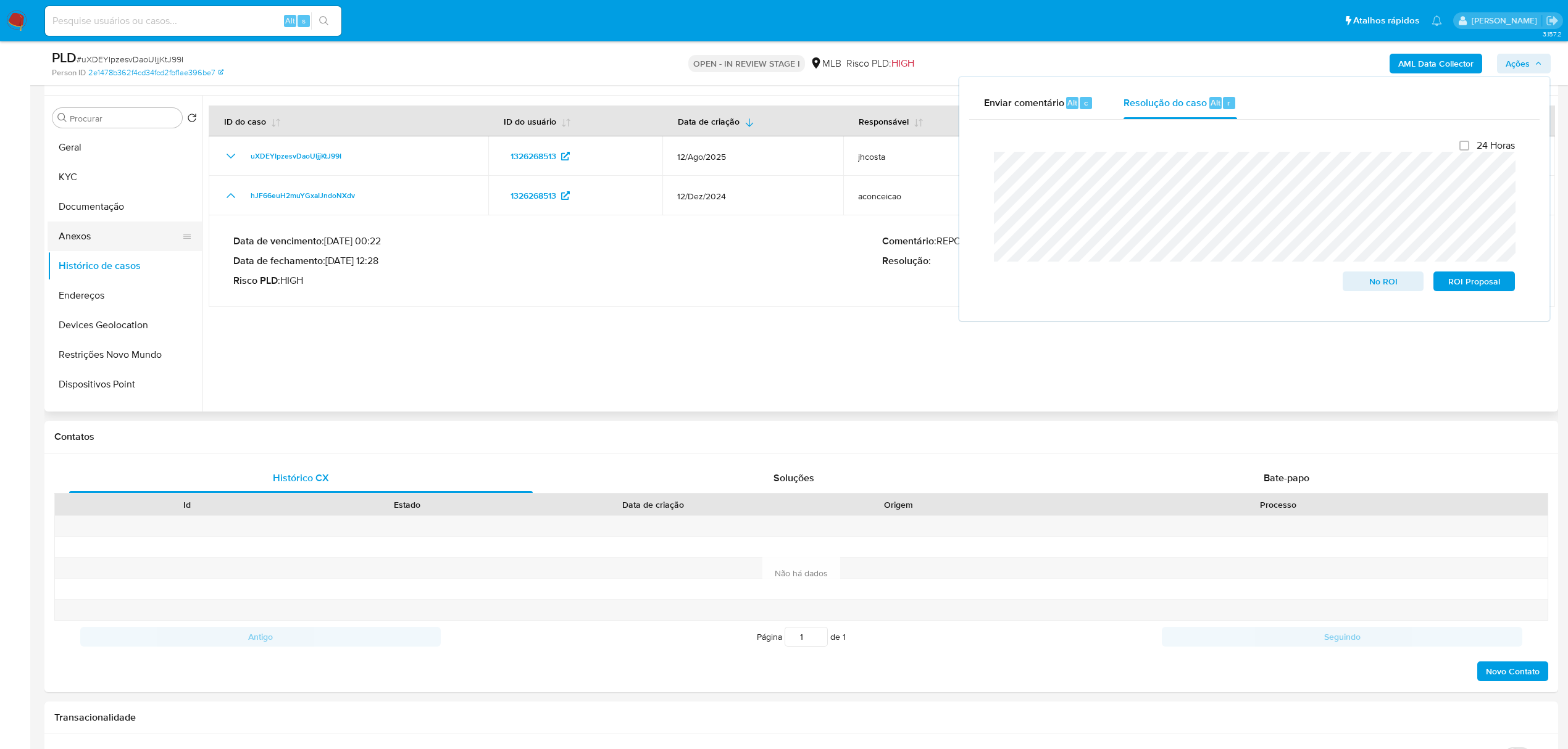
click at [88, 227] on button "Anexos" at bounding box center [119, 236] width 144 height 29
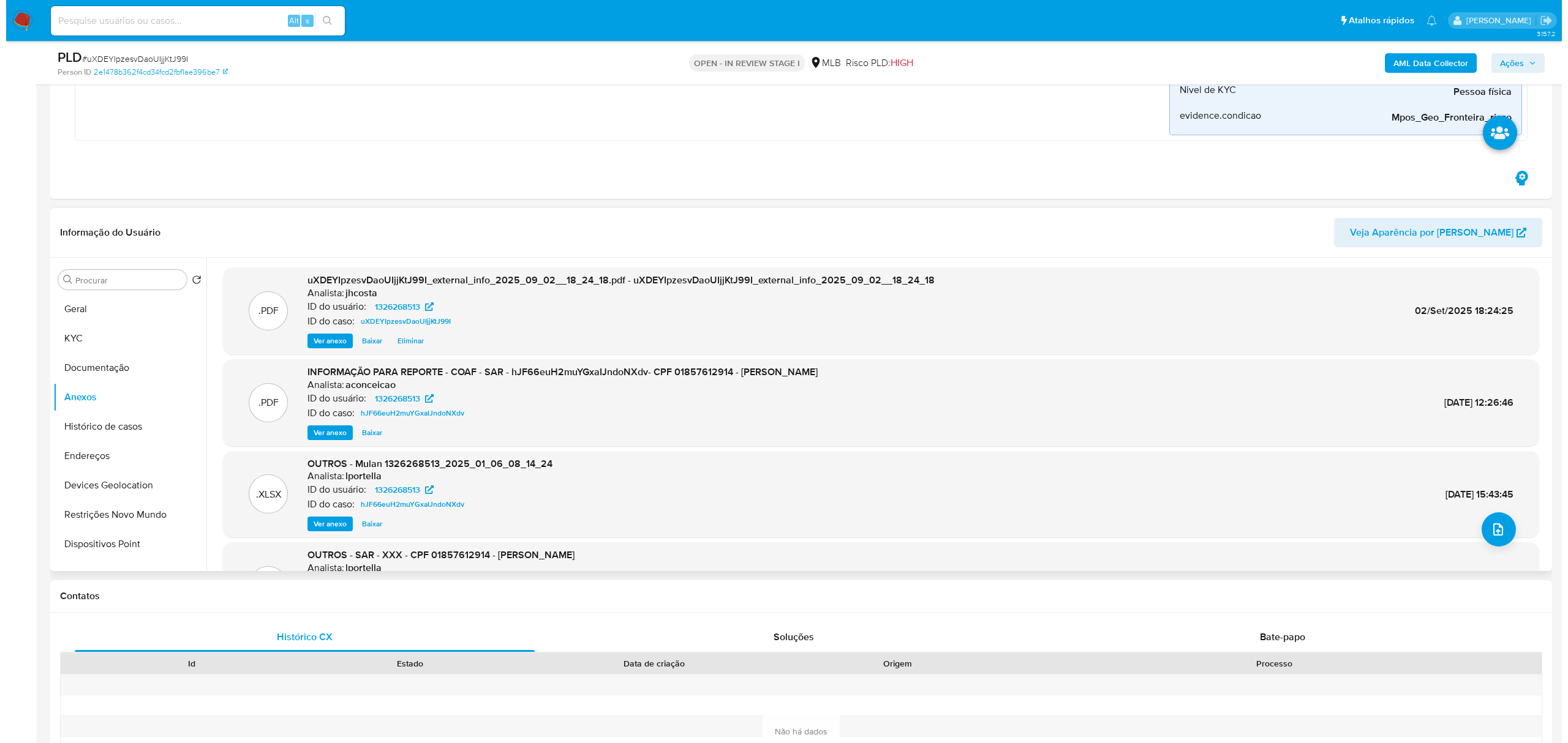
scroll to position [1061, 0]
click at [1484, 532] on icon "upload-file" at bounding box center [1491, 529] width 15 height 15
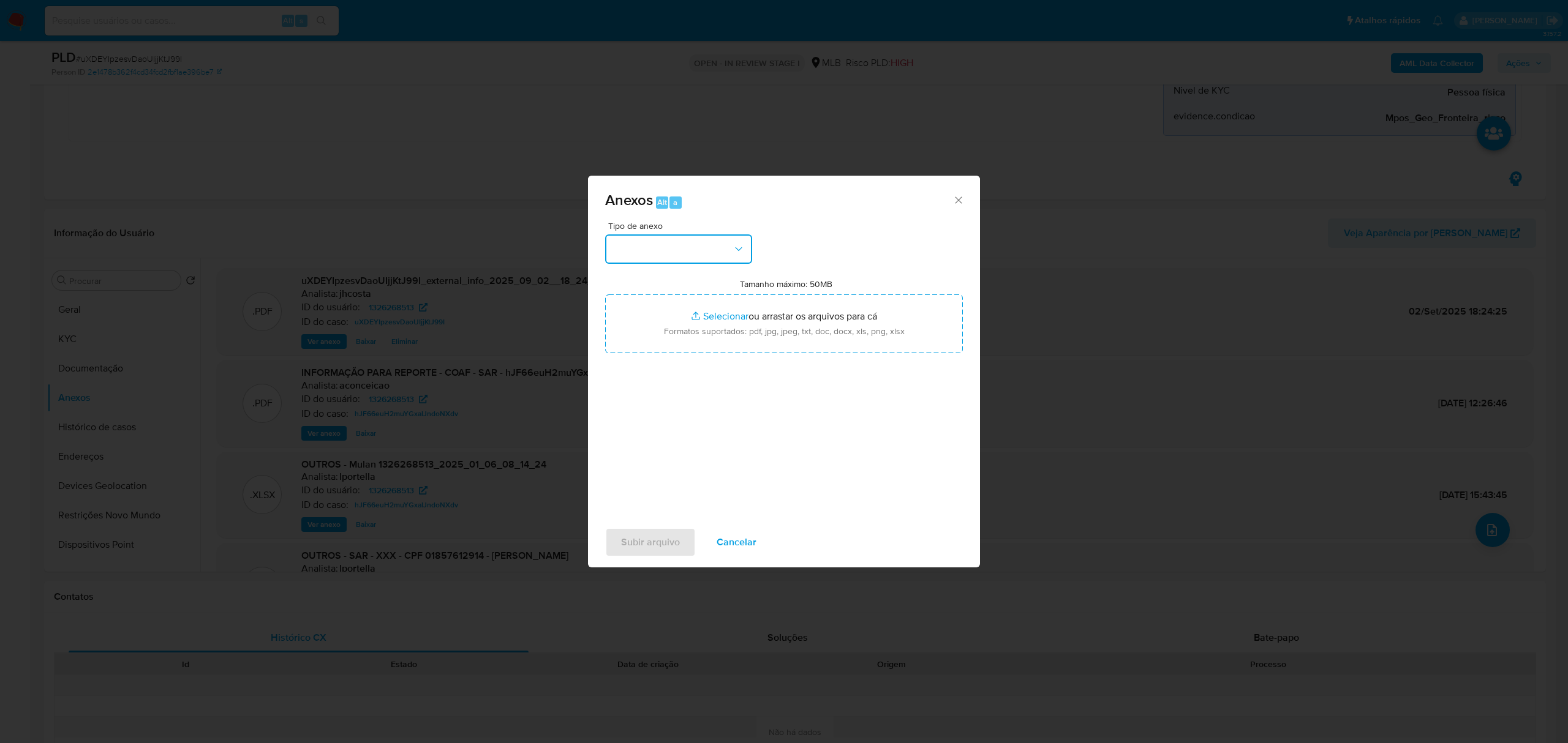
click at [737, 241] on button "button" at bounding box center [678, 249] width 147 height 29
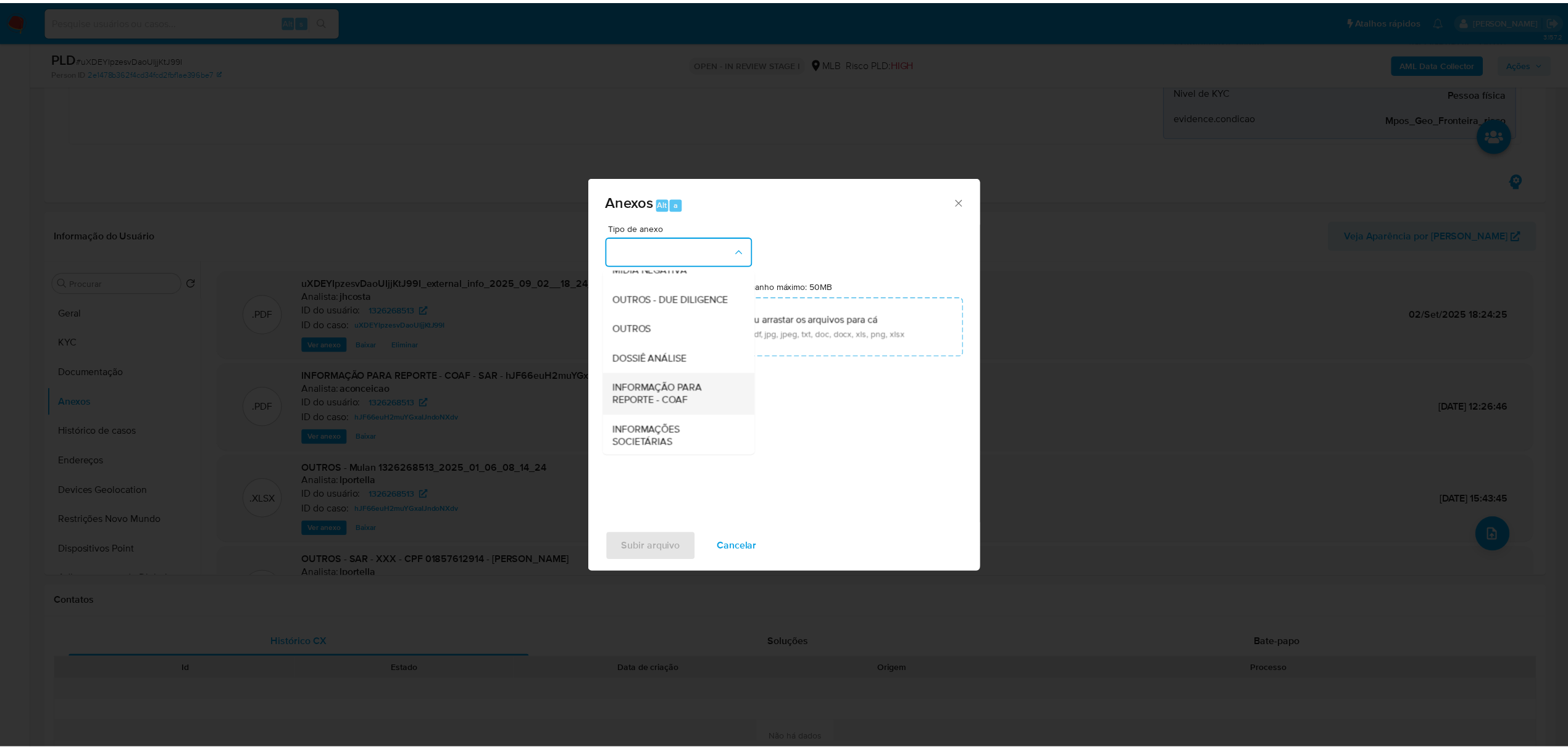
scroll to position [164, 0]
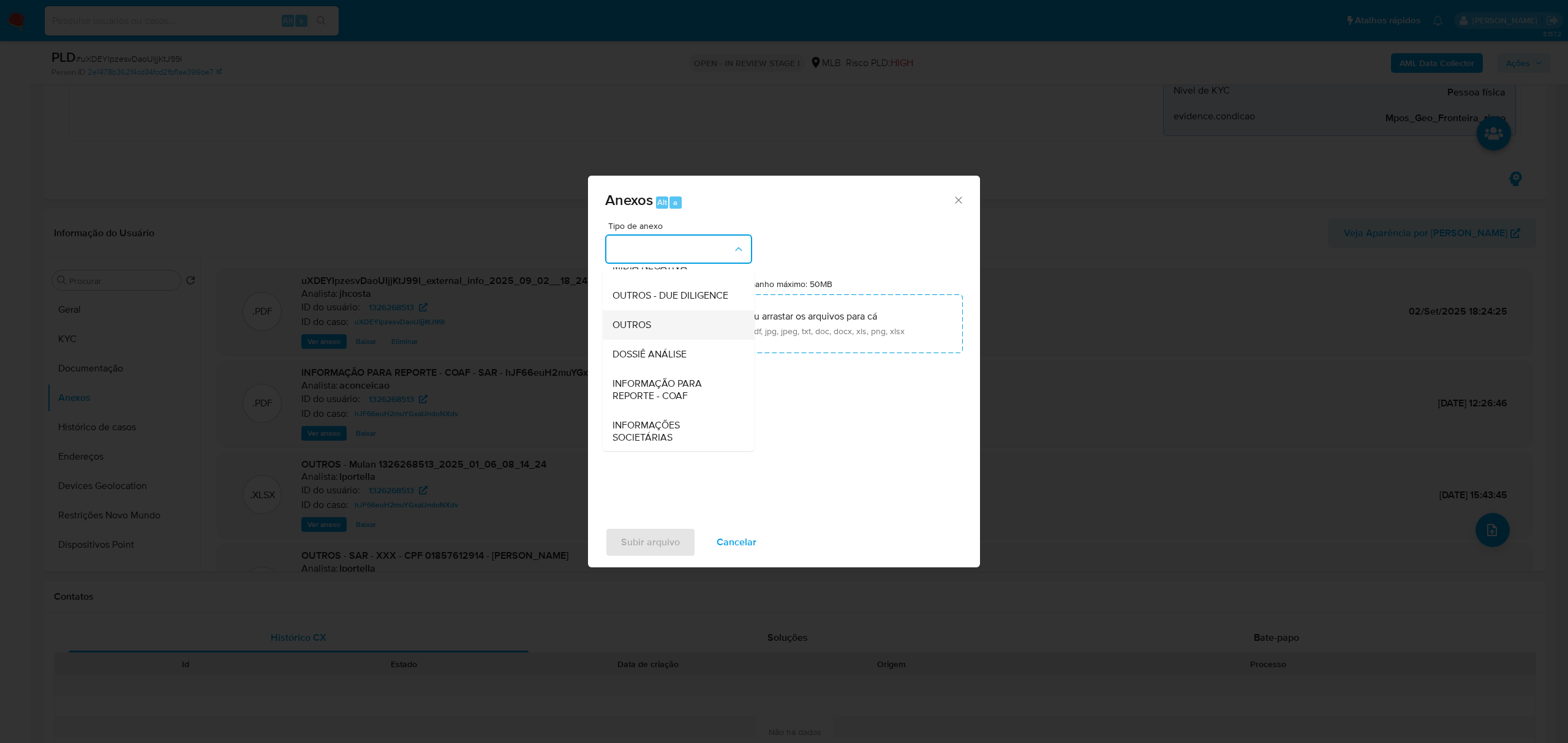
click at [643, 331] on span "OUTROS" at bounding box center [631, 324] width 39 height 13
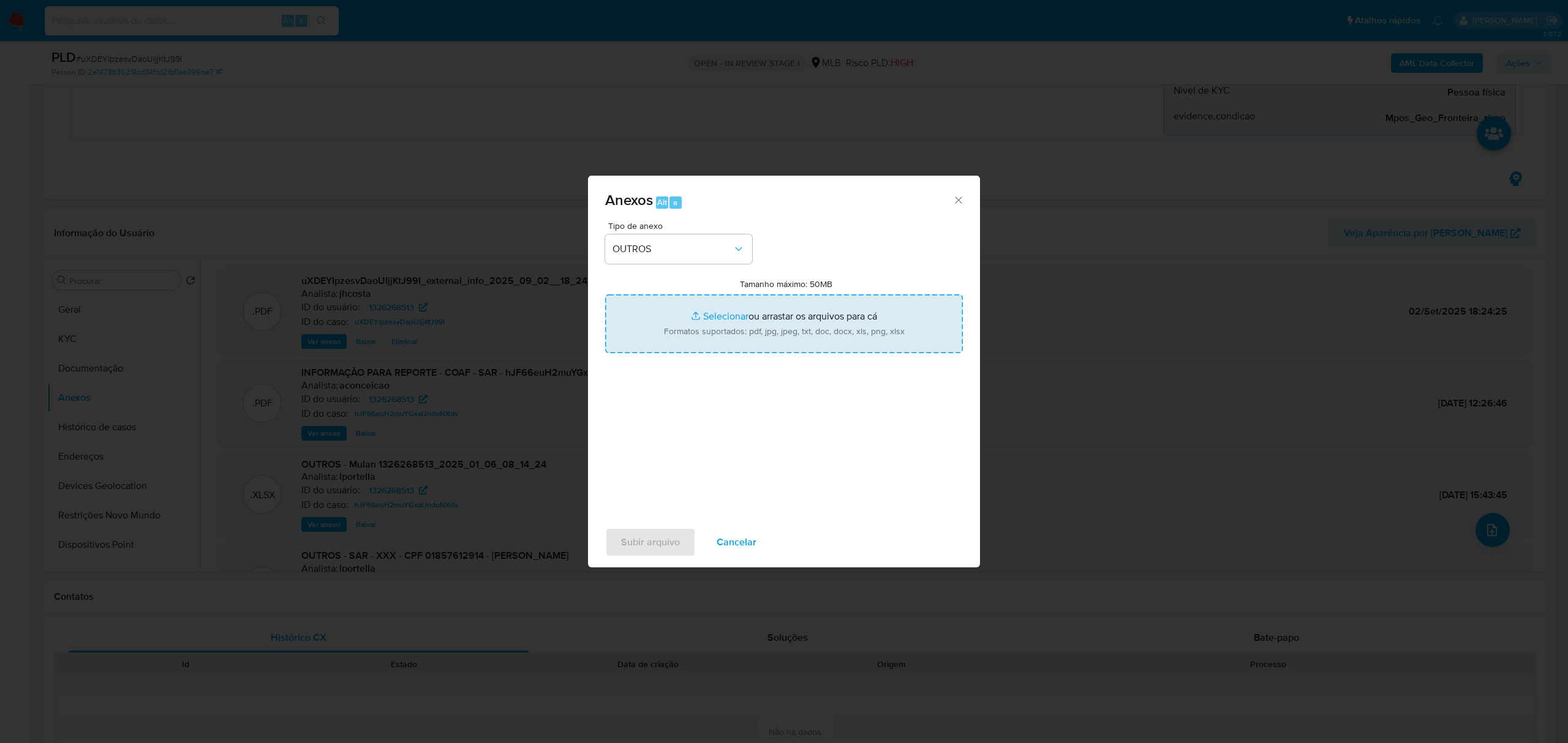
click at [760, 331] on input "Tamanho máximo: 50MB Selecionar arquivos" at bounding box center [784, 323] width 358 height 59
type input "C:\fakepath\Mulan 1326268513_2025_09_01_11_30_05.xlsx"
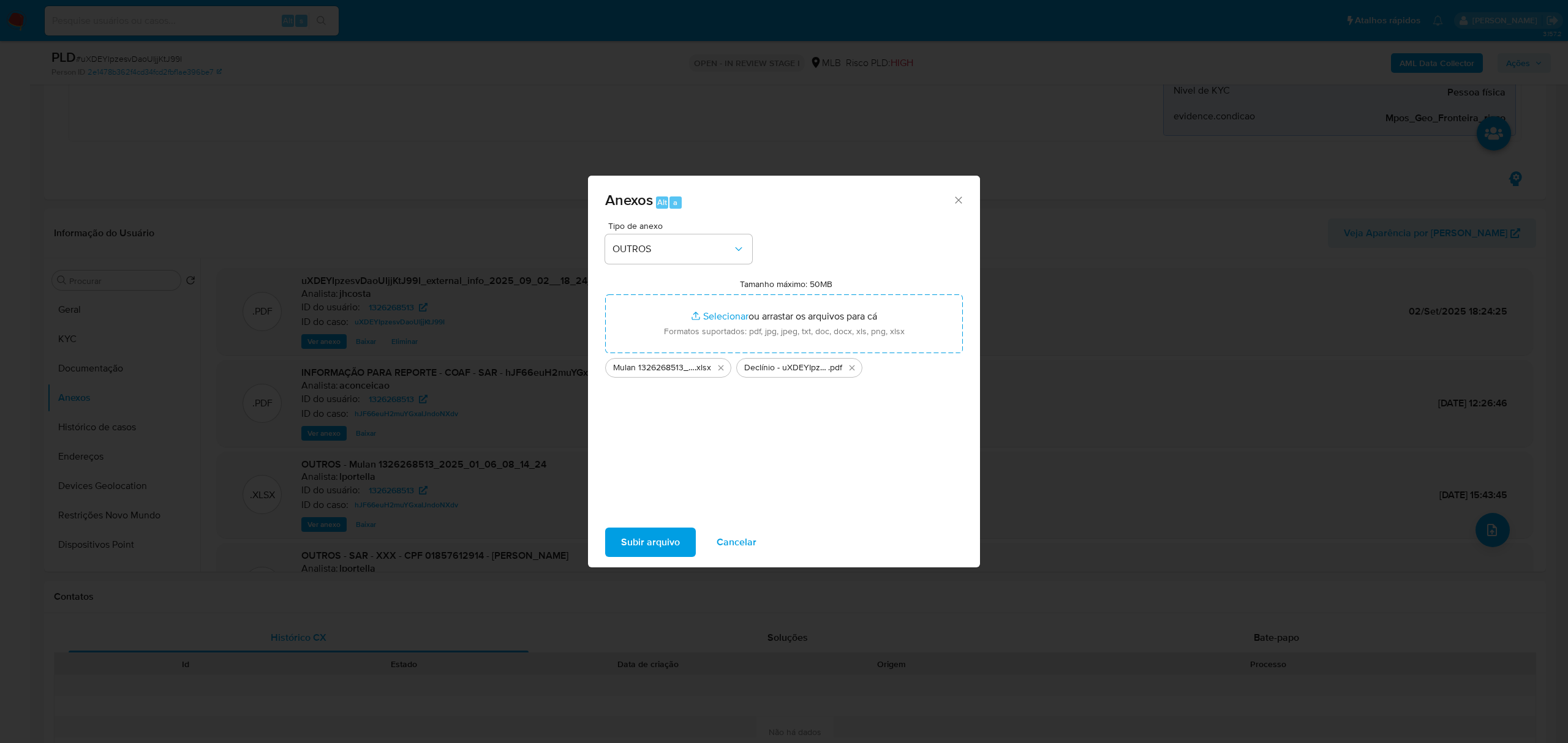
click at [670, 539] on span "Subir arquivo" at bounding box center [650, 543] width 59 height 27
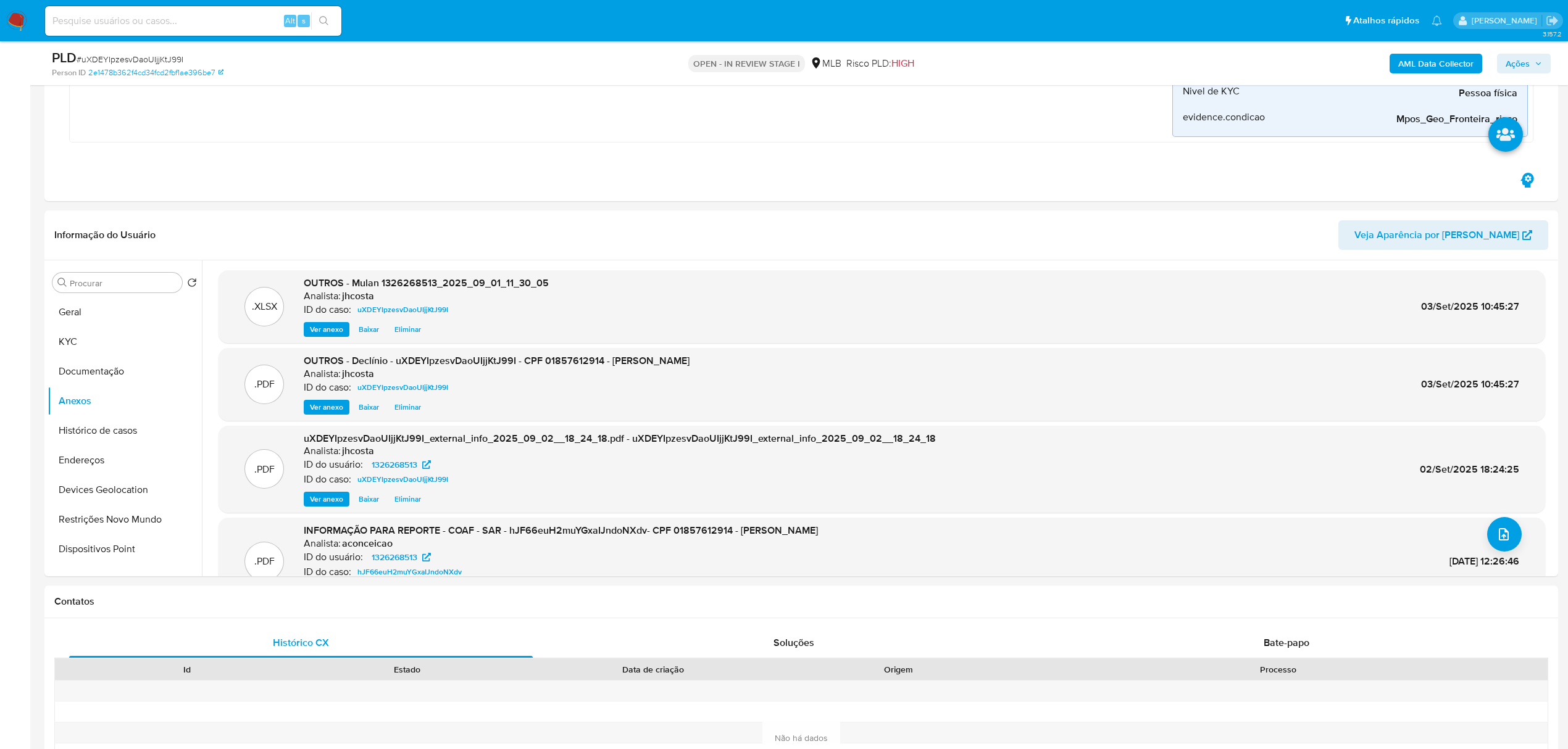
click at [1524, 61] on span "Ações" at bounding box center [1517, 64] width 24 height 20
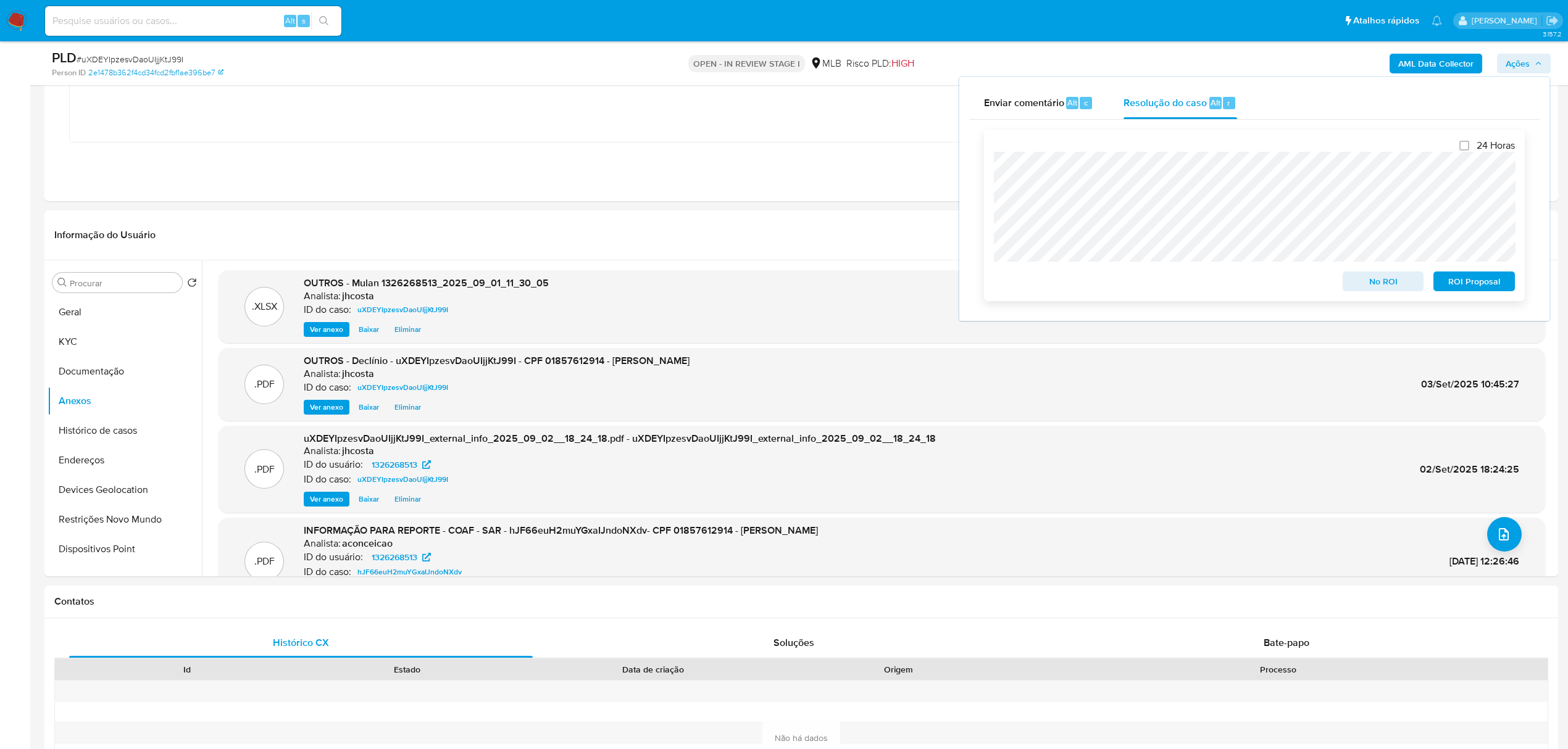
click at [1382, 282] on span "No ROI" at bounding box center [1384, 282] width 65 height 18
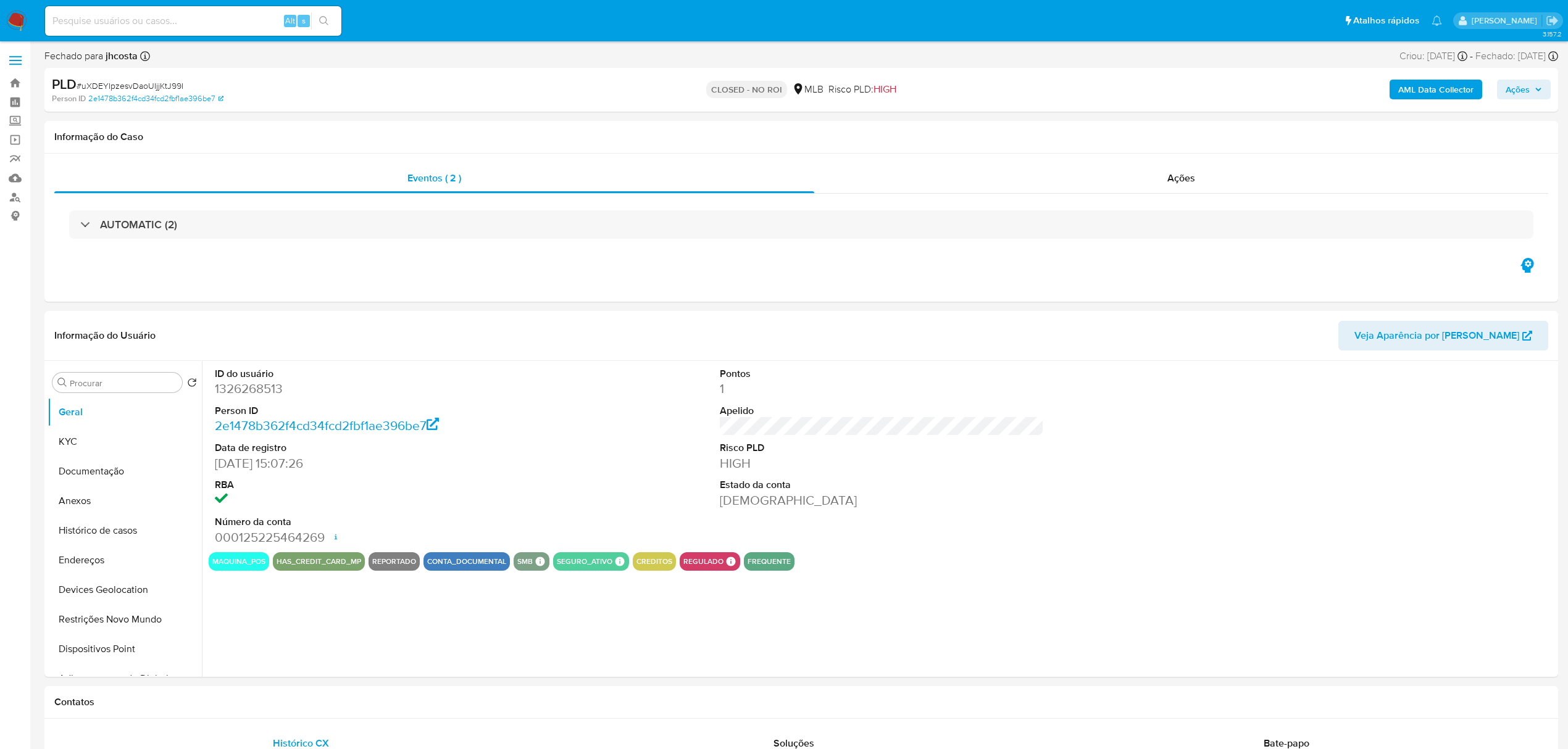
select select "10"
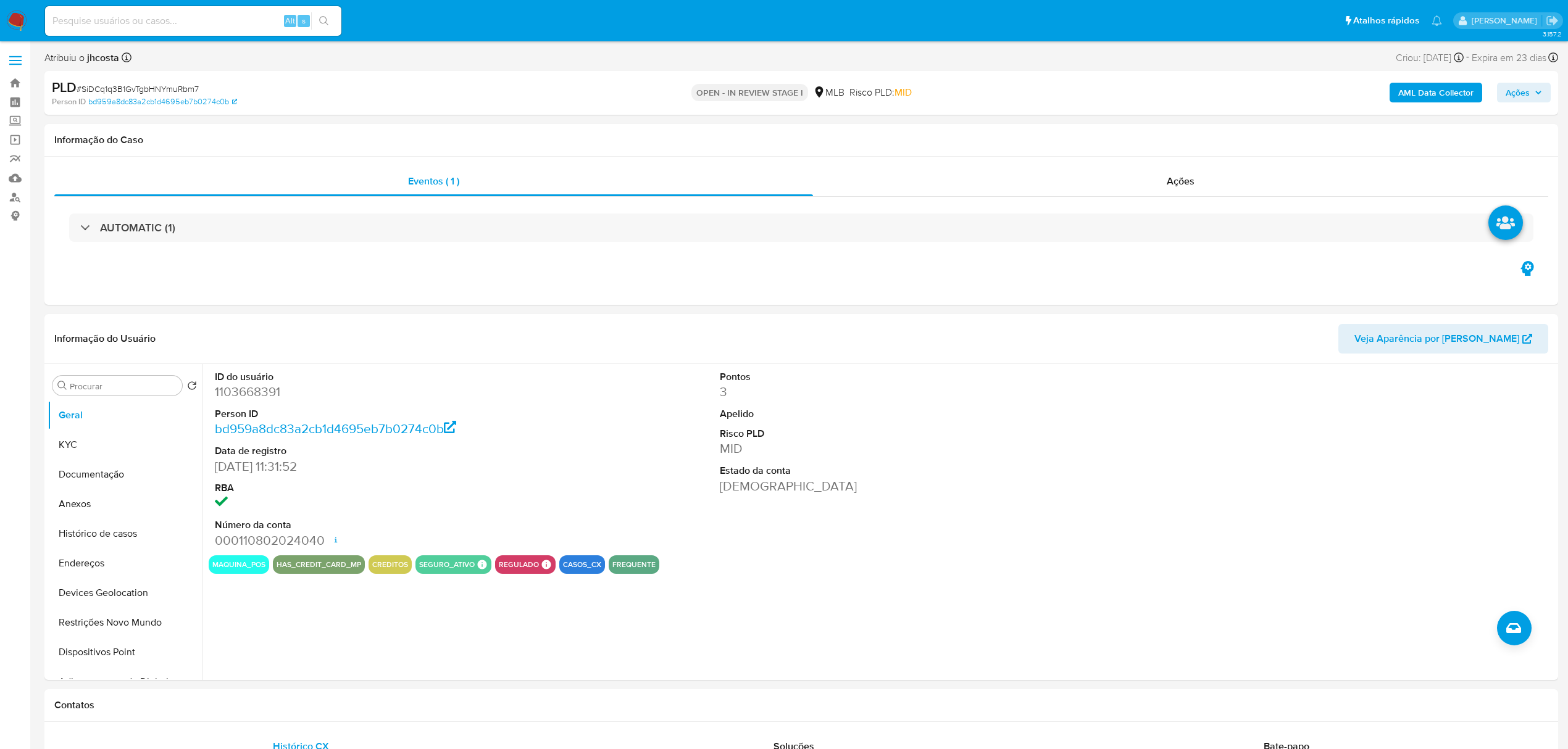
select select "10"
click at [260, 397] on dd "1103668391" at bounding box center [376, 392] width 324 height 18
copy dd "1103668391"
click at [549, 411] on div "ID do usuário 1103668391 Person ID bd959a8dc83a2cb1d4695eb7b0274c0b Data de reg…" at bounding box center [881, 459] width 1347 height 191
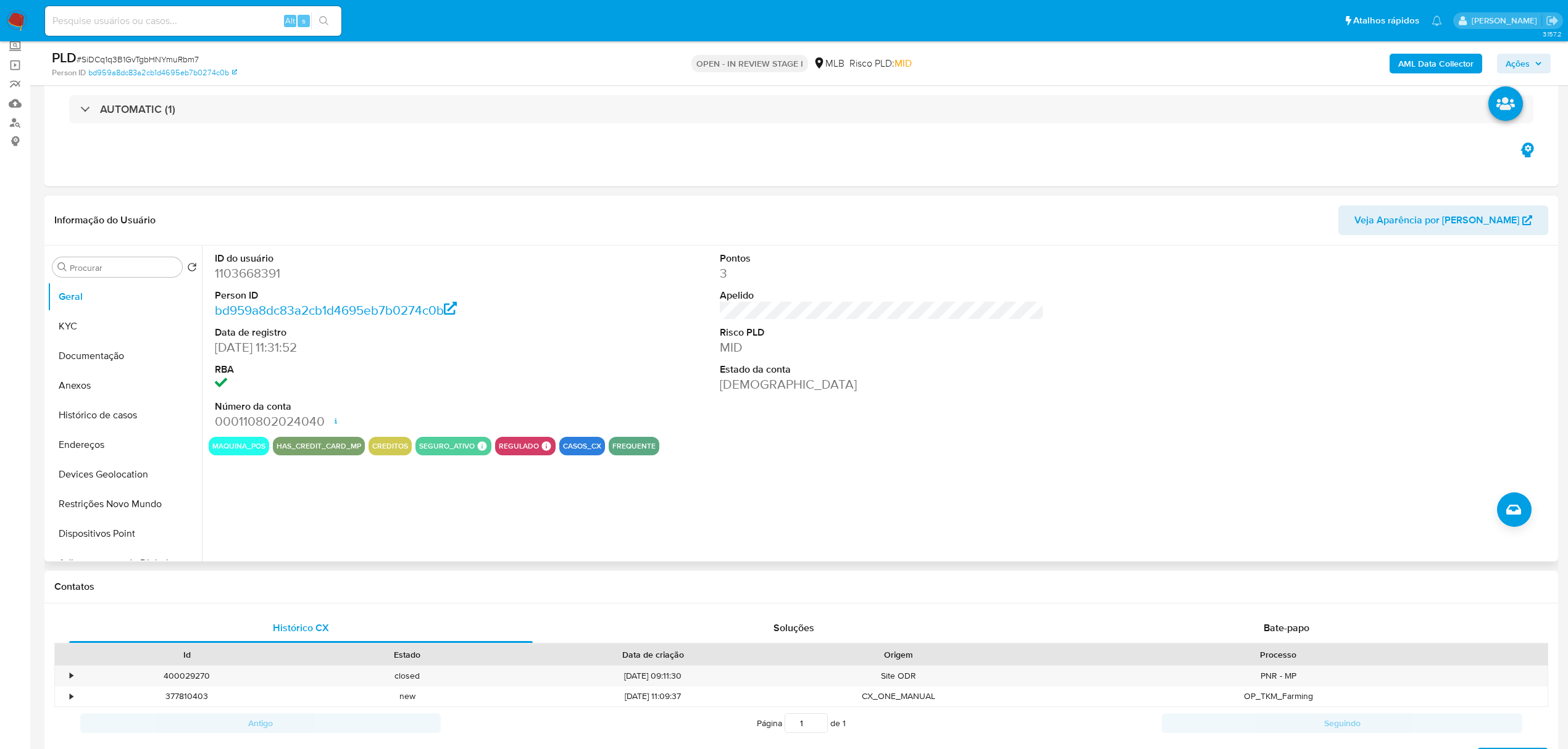
scroll to position [164, 0]
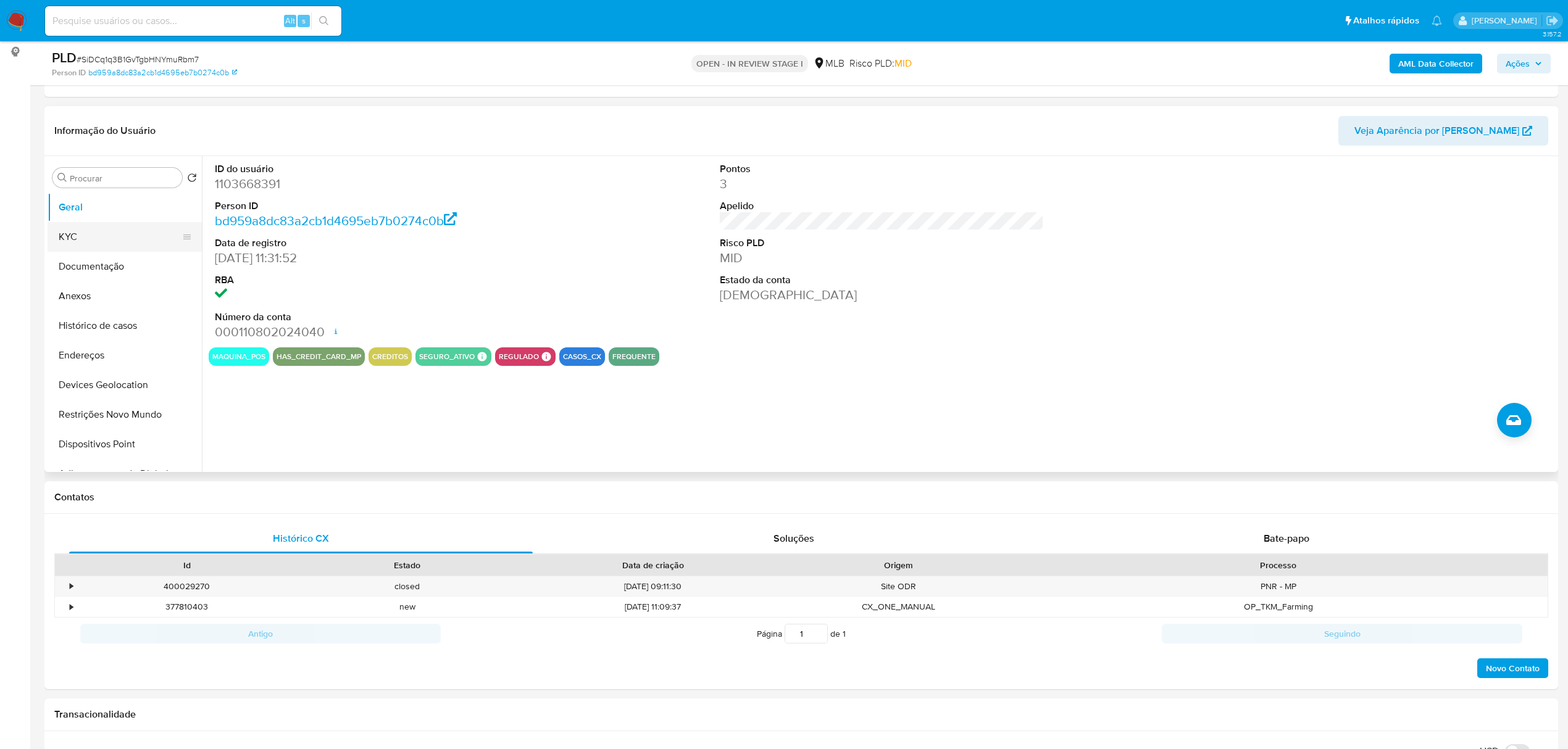
click at [104, 240] on button "KYC" at bounding box center [119, 237] width 144 height 29
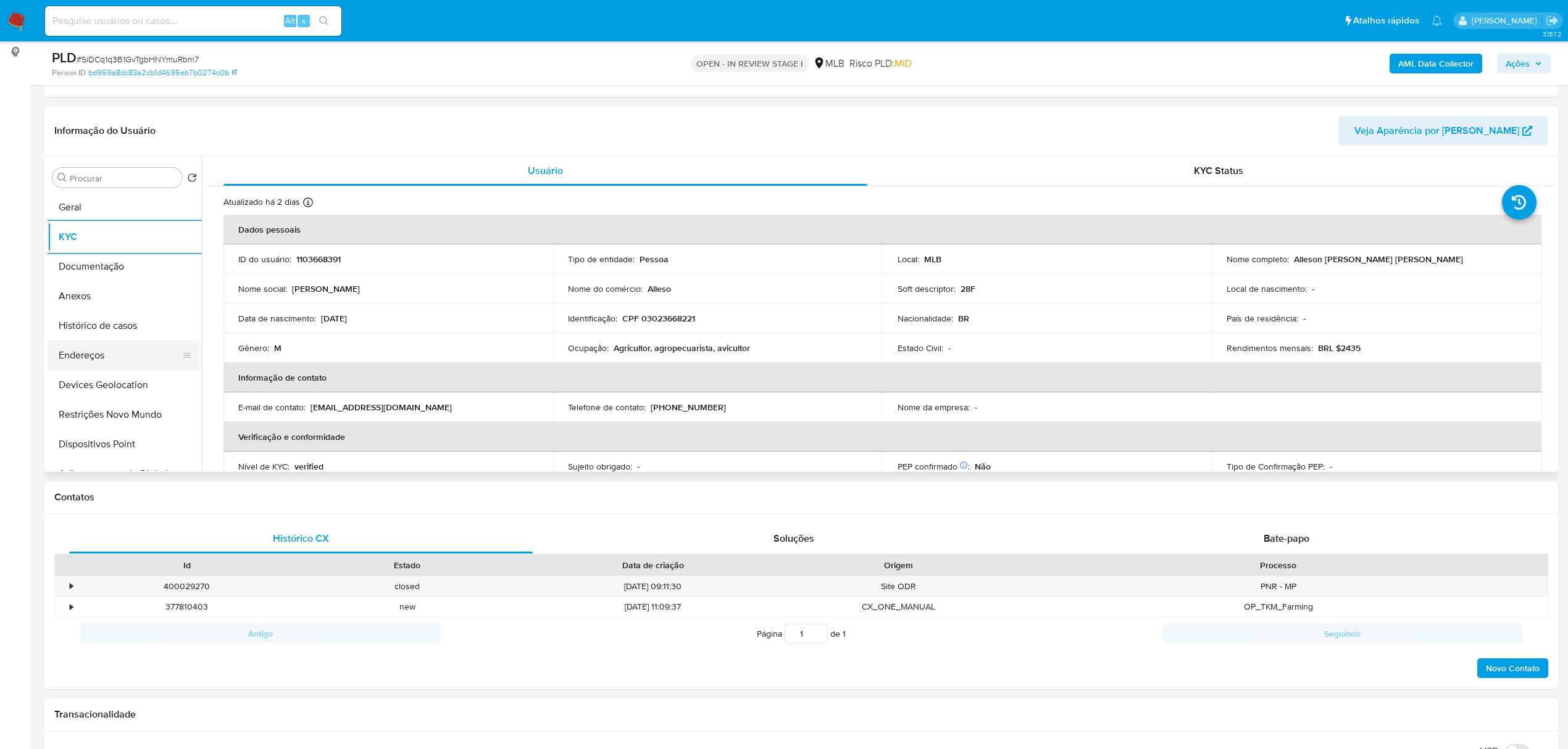
click at [113, 359] on button "Endereços" at bounding box center [119, 355] width 144 height 29
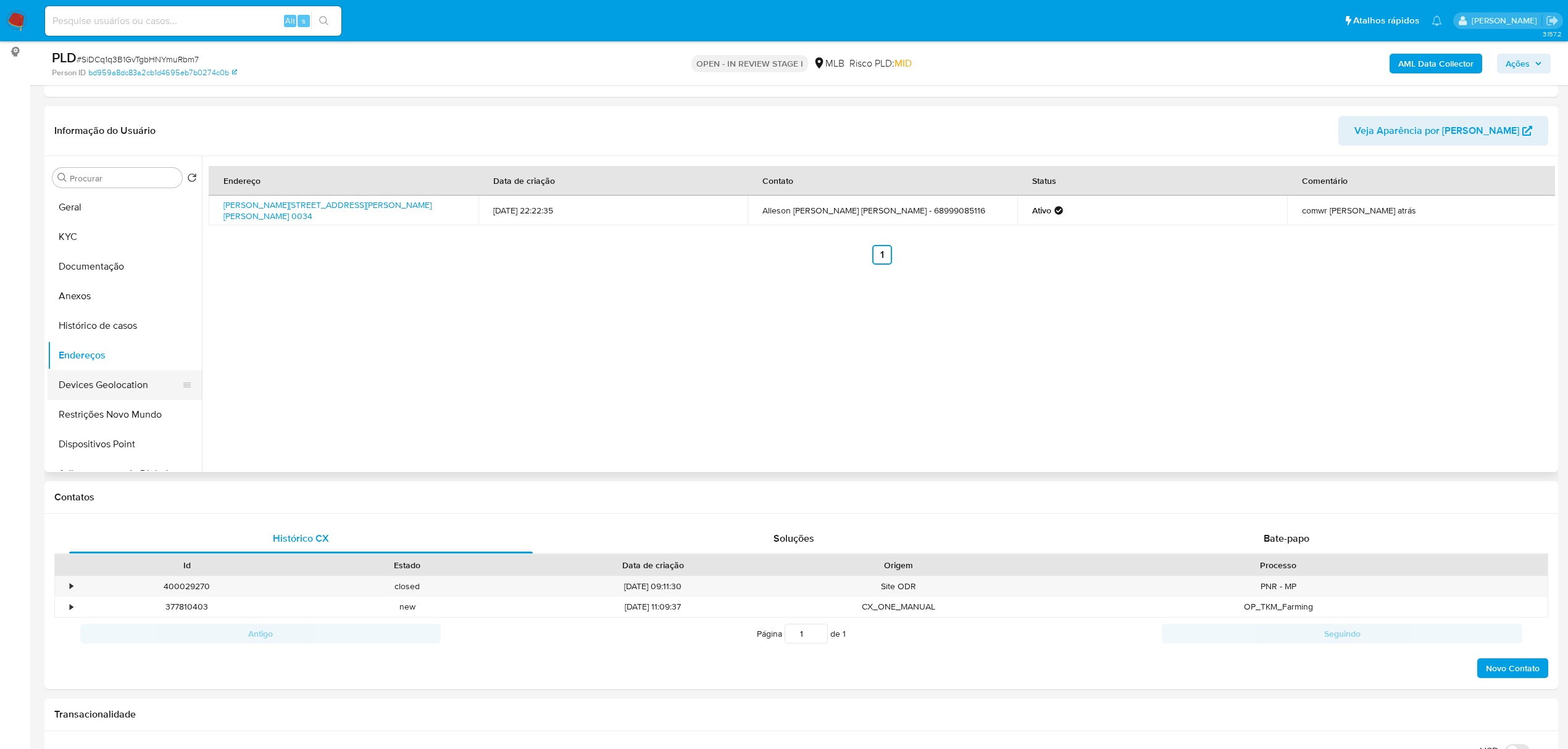
click at [151, 378] on button "Devices Geolocation" at bounding box center [119, 385] width 144 height 29
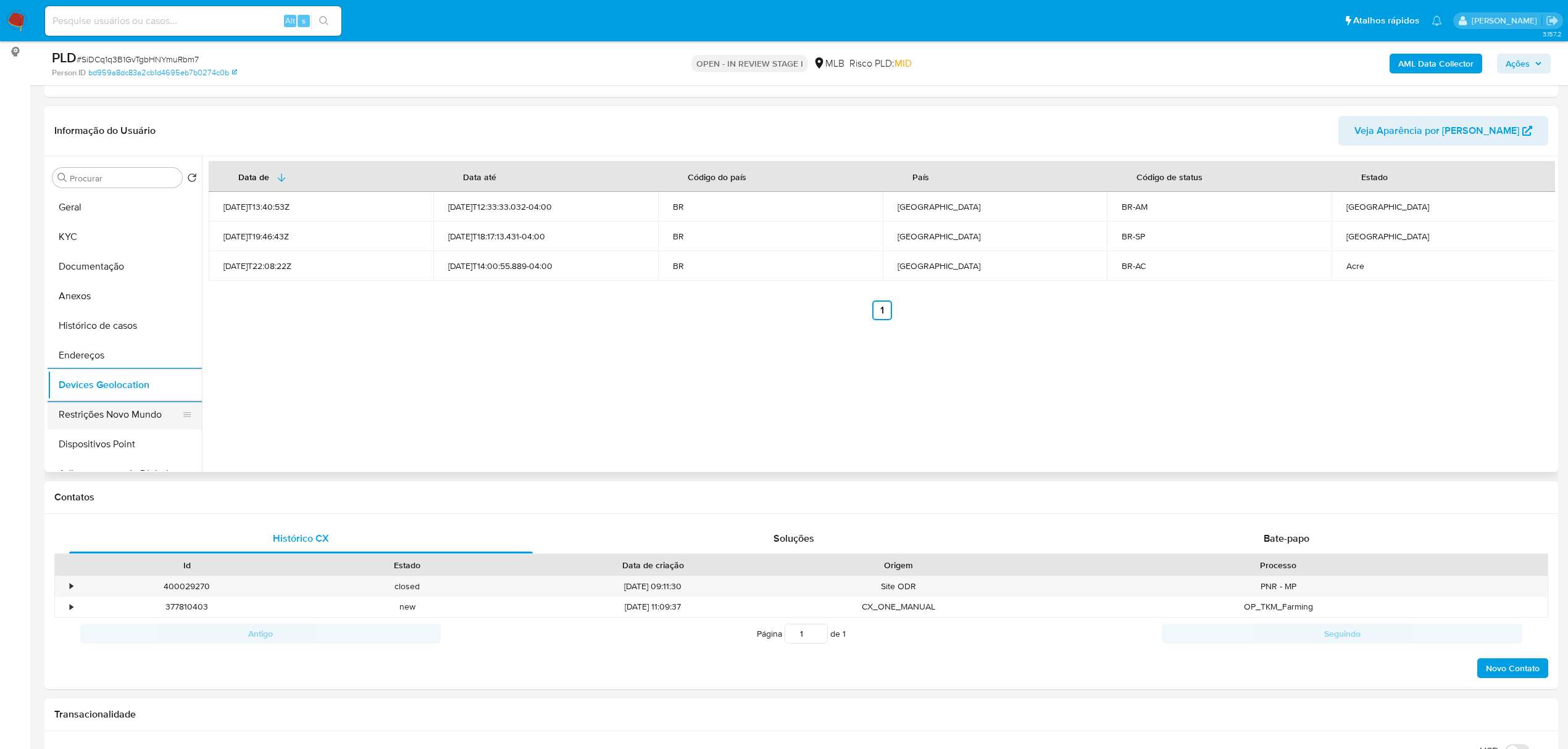
click at [136, 408] on button "Restrições Novo Mundo" at bounding box center [119, 414] width 144 height 29
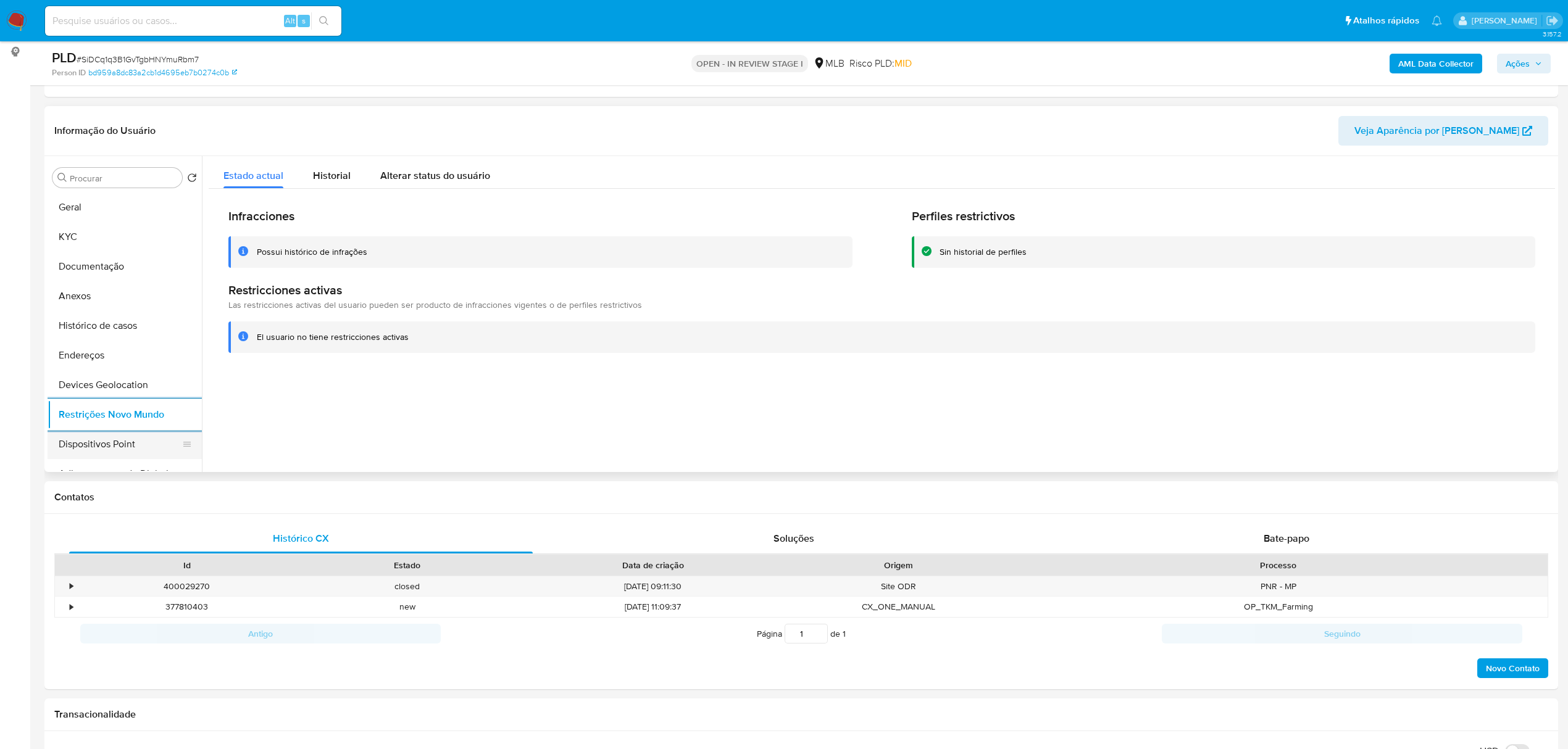
click at [133, 431] on button "Dispositivos Point" at bounding box center [119, 445] width 144 height 29
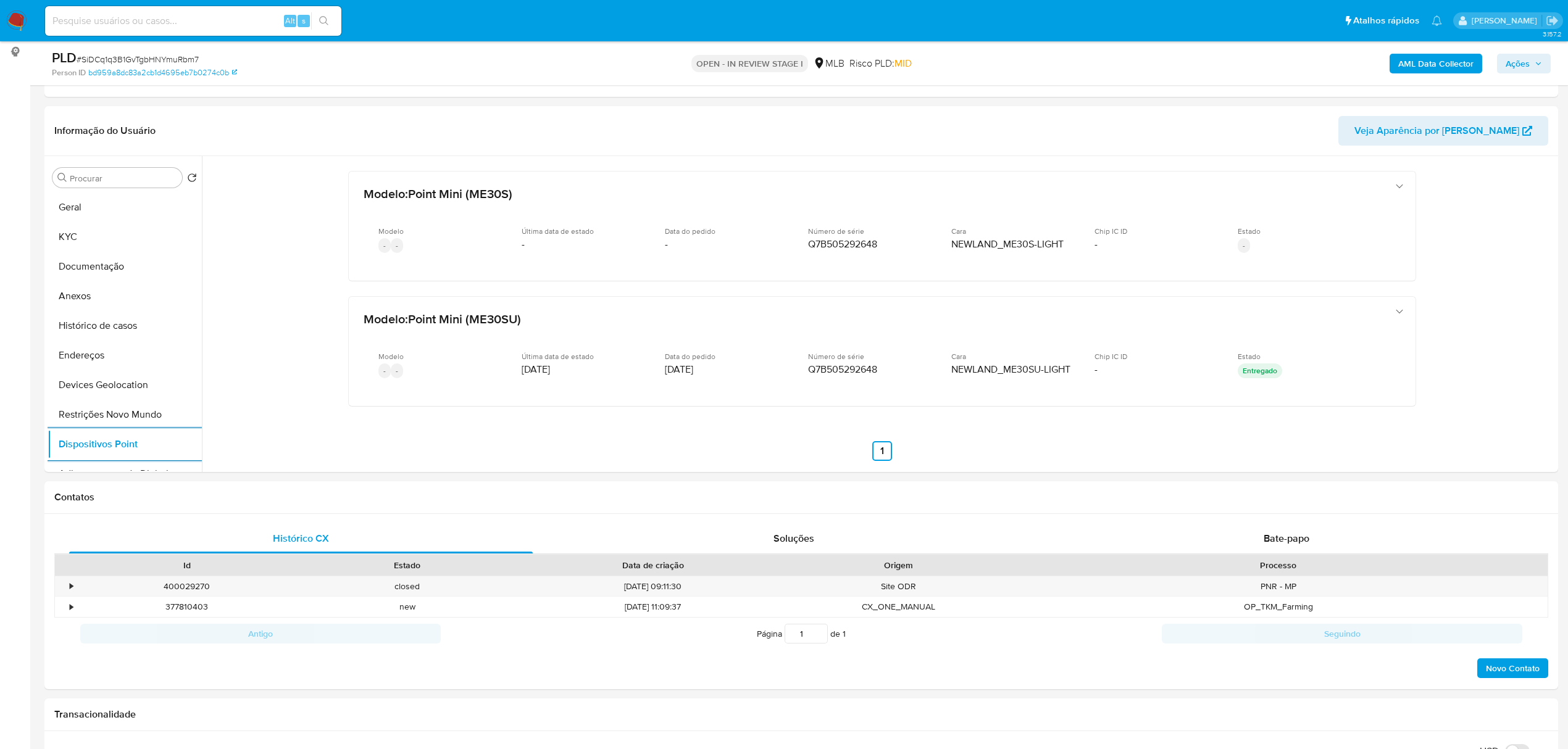
click at [1418, 66] on b "AML Data Collector" at bounding box center [1436, 64] width 75 height 20
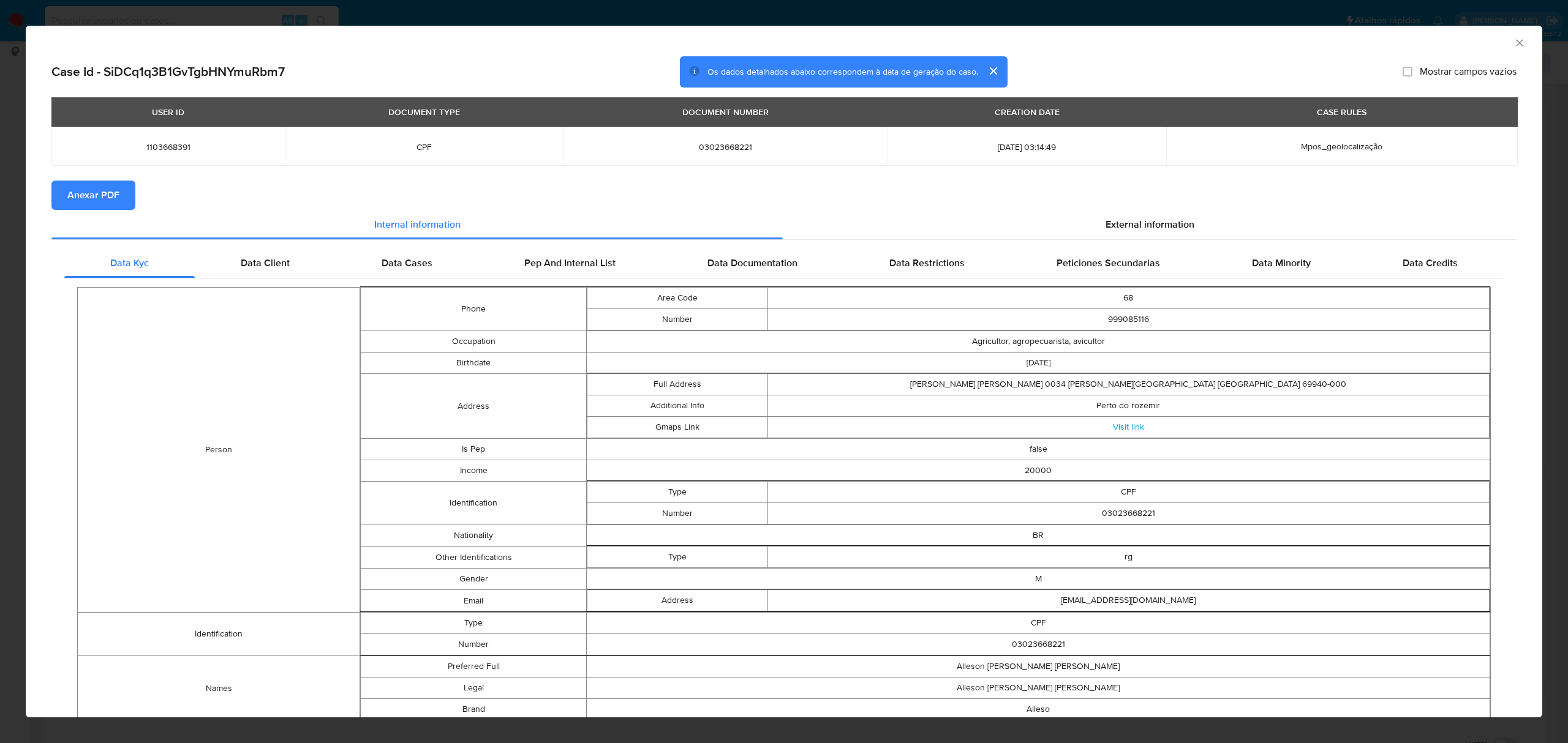
click at [104, 197] on span "Anexar PDF" at bounding box center [93, 195] width 52 height 27
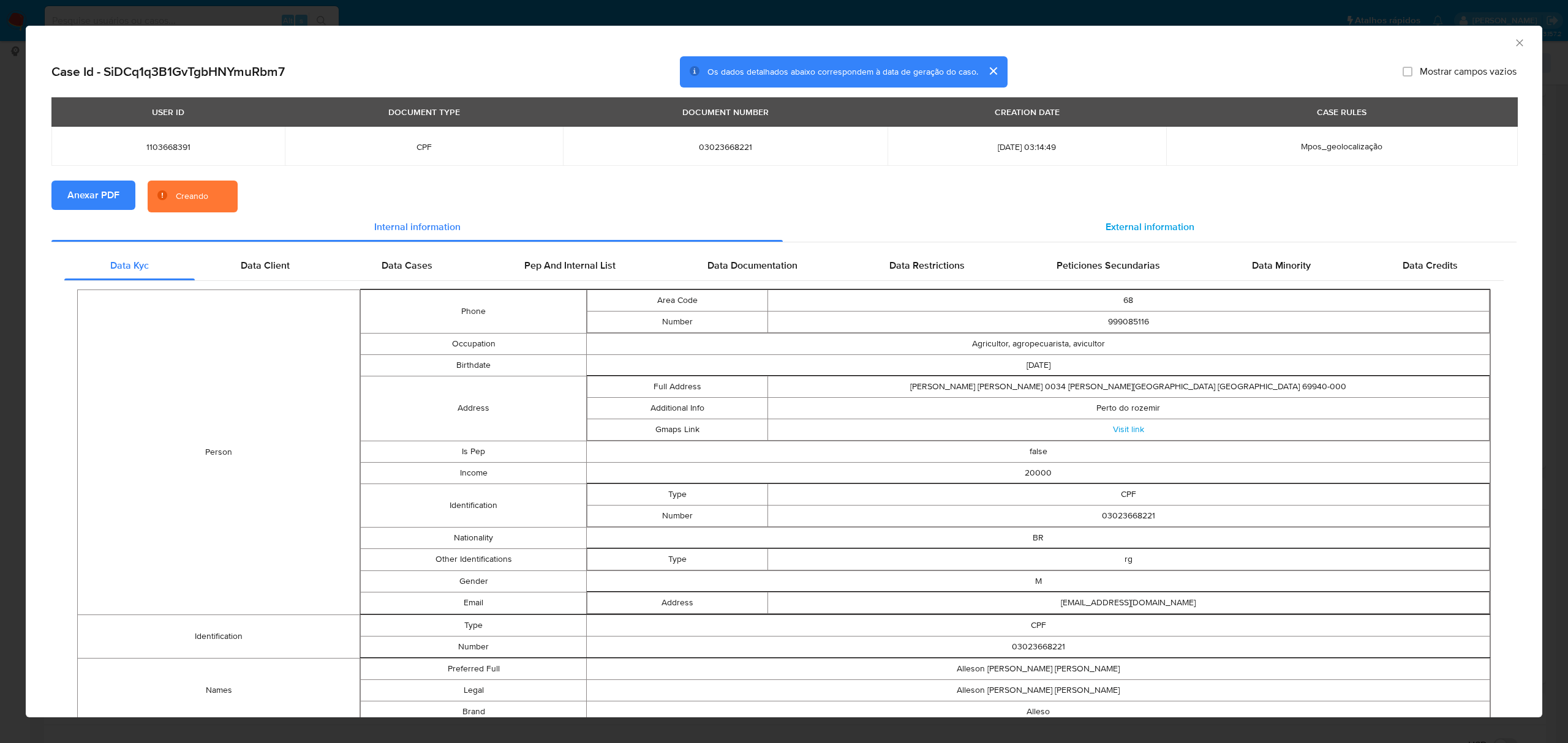
click at [1119, 222] on span "External information" at bounding box center [1149, 226] width 88 height 14
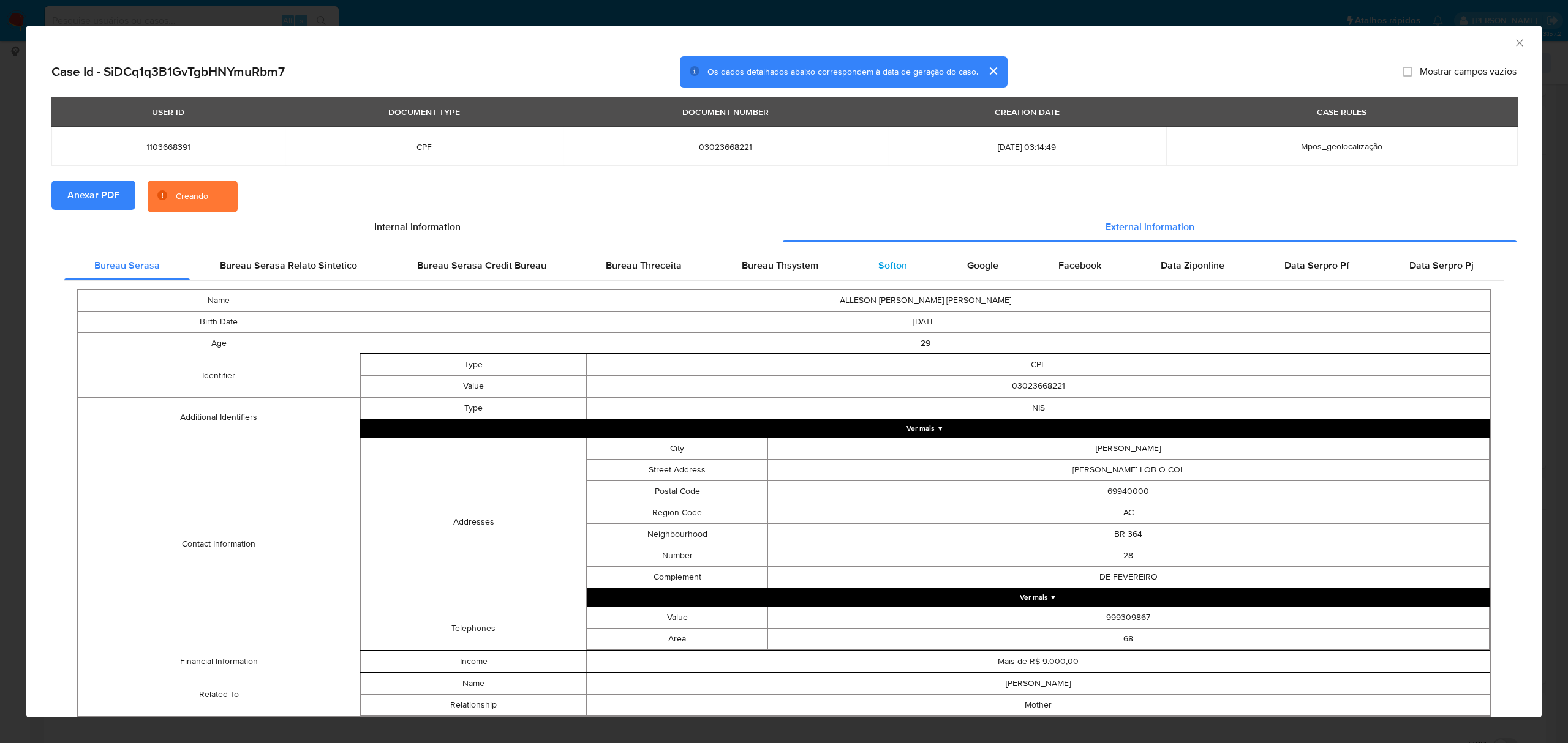
click at [878, 262] on span "Softon" at bounding box center [893, 265] width 29 height 14
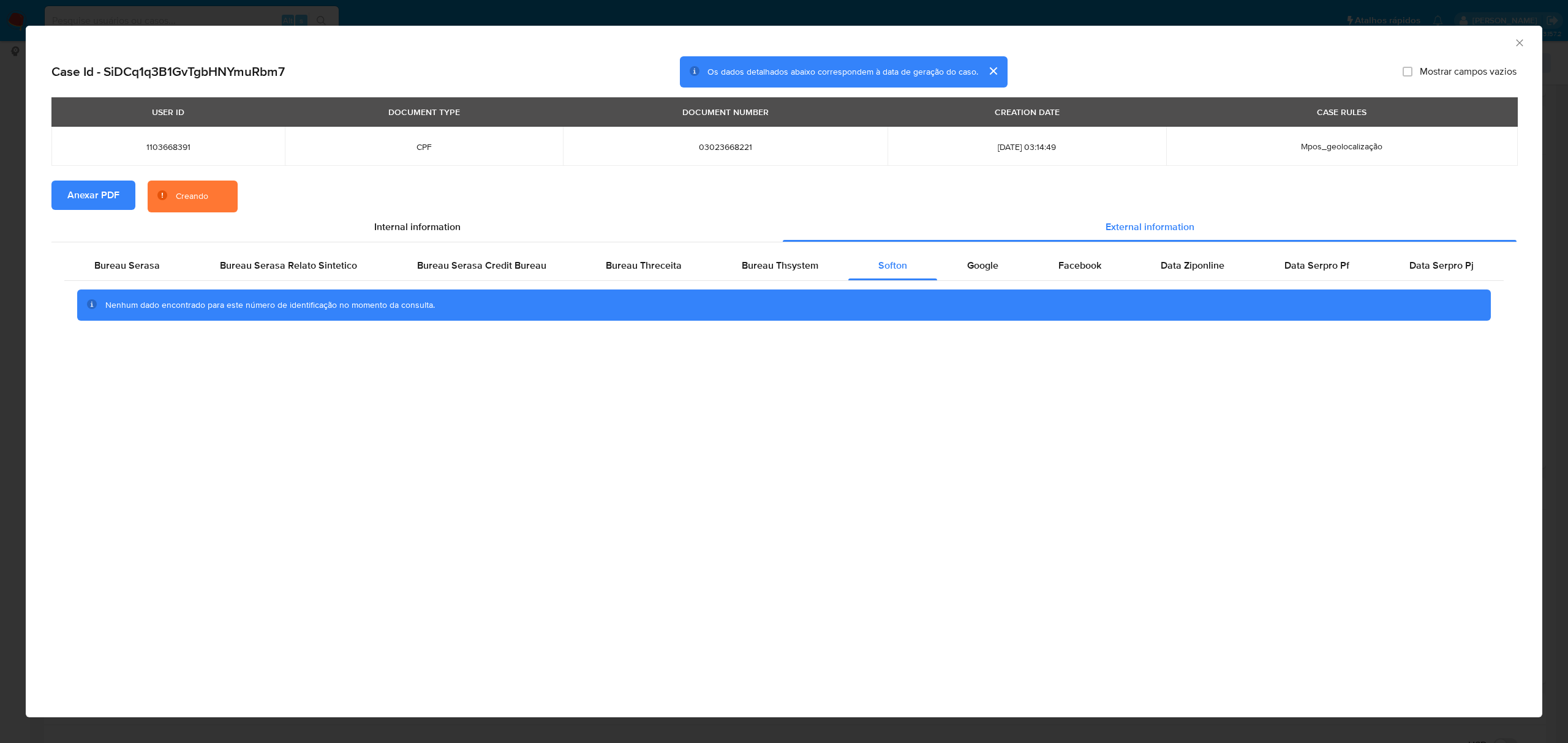
click at [1491, 13] on div "AML Data Collector Case Id - SiDCq1q3B1GvTgbHNYmuRbm7 Os dados detalhados abaix…" at bounding box center [784, 371] width 1568 height 743
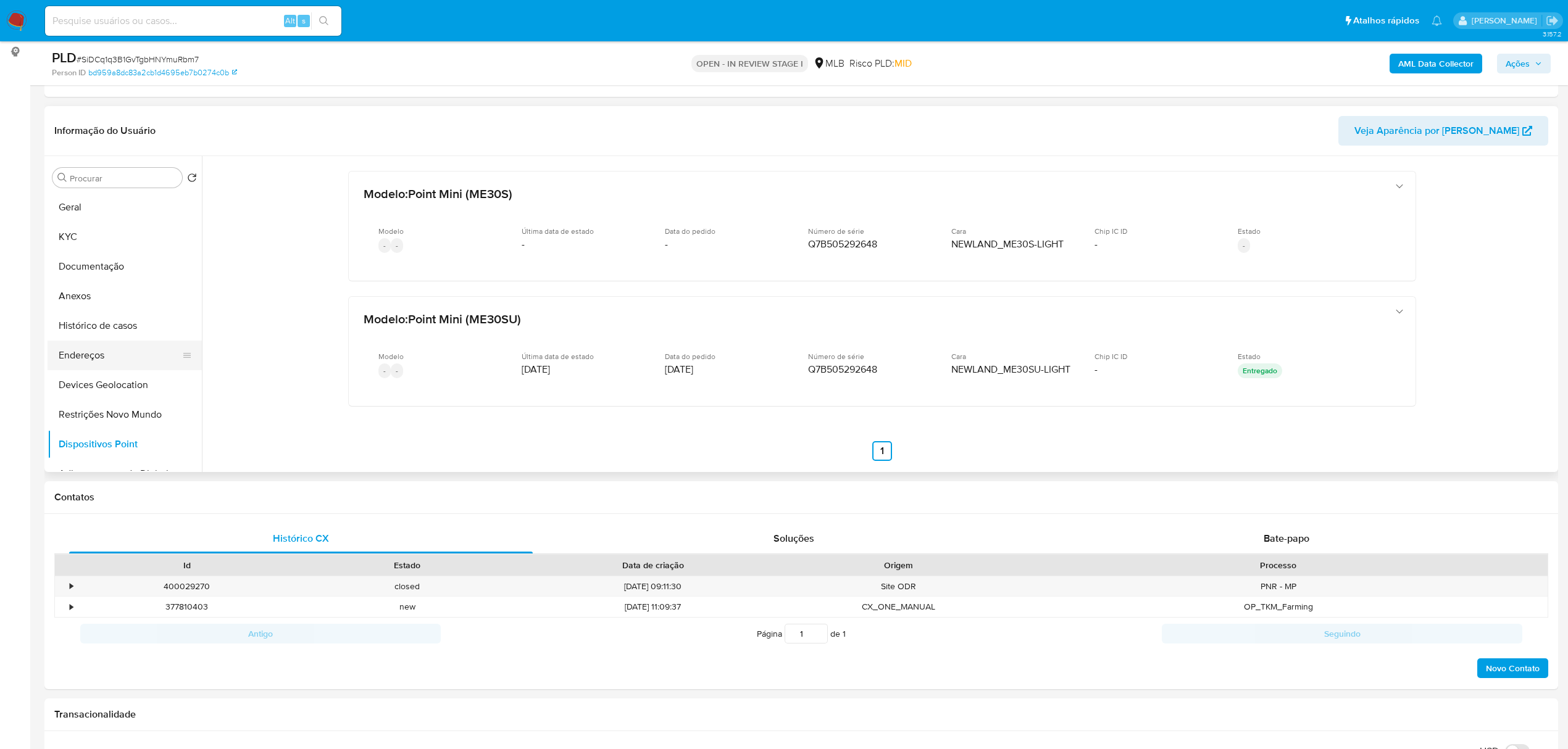
click at [104, 361] on button "Endereços" at bounding box center [119, 355] width 144 height 29
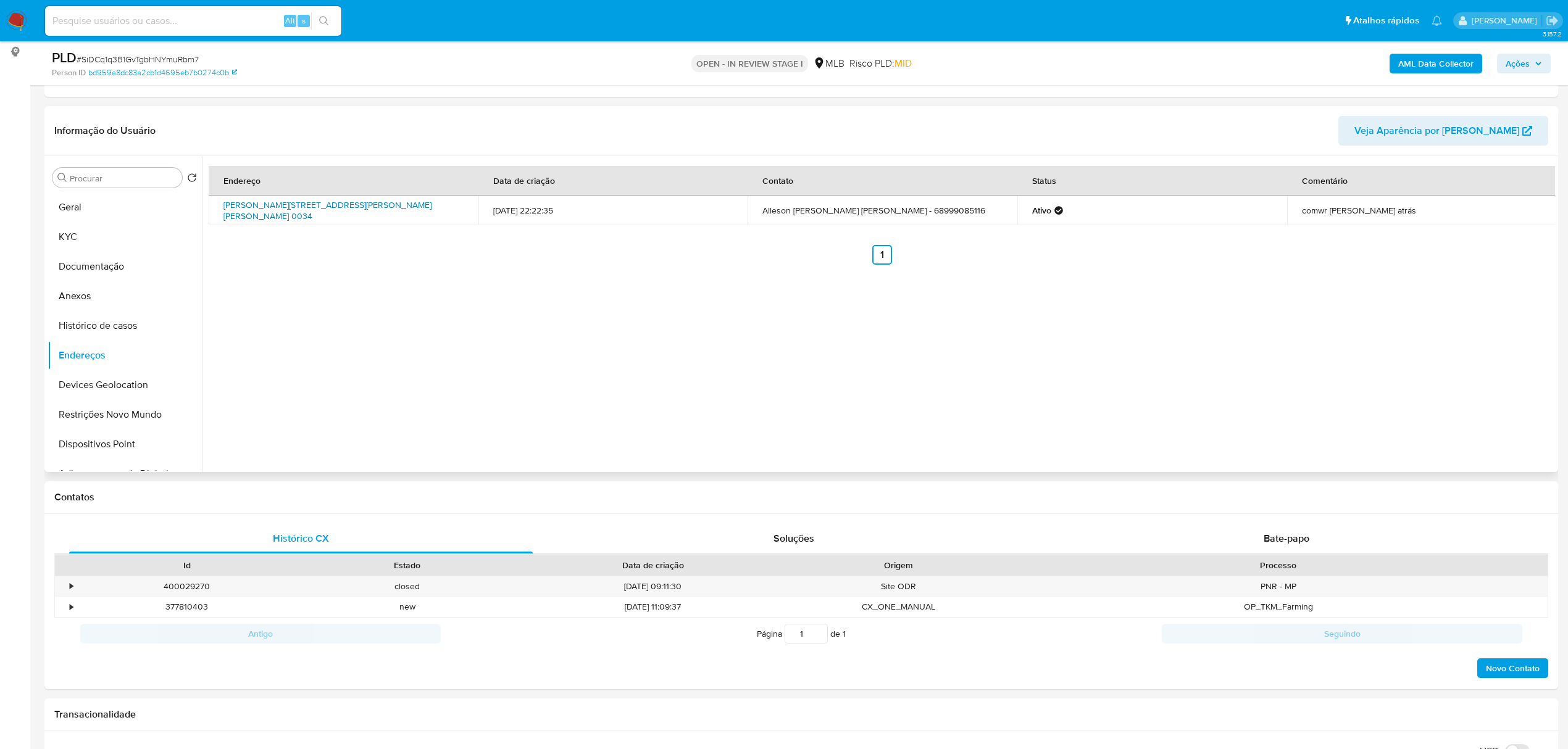
drag, startPoint x: 218, startPoint y: 201, endPoint x: 264, endPoint y: 218, distance: 49.0
click at [264, 218] on td "Rua Irmã Josefina Furtado 0034, Sena Madureira, Acre, 69940000, Brasil 0034" at bounding box center [343, 211] width 269 height 29
copy link "Rua Irmã Josefina Furtado 0034, Sena Madureira, Acre, 69940000"
click at [256, 216] on link "Rua Irmã Josefina Furtado 0034, Sena Madureira, Acre, 69940000, Brasil 0034" at bounding box center [327, 211] width 208 height 23
click at [105, 228] on button "KYC" at bounding box center [119, 237] width 144 height 29
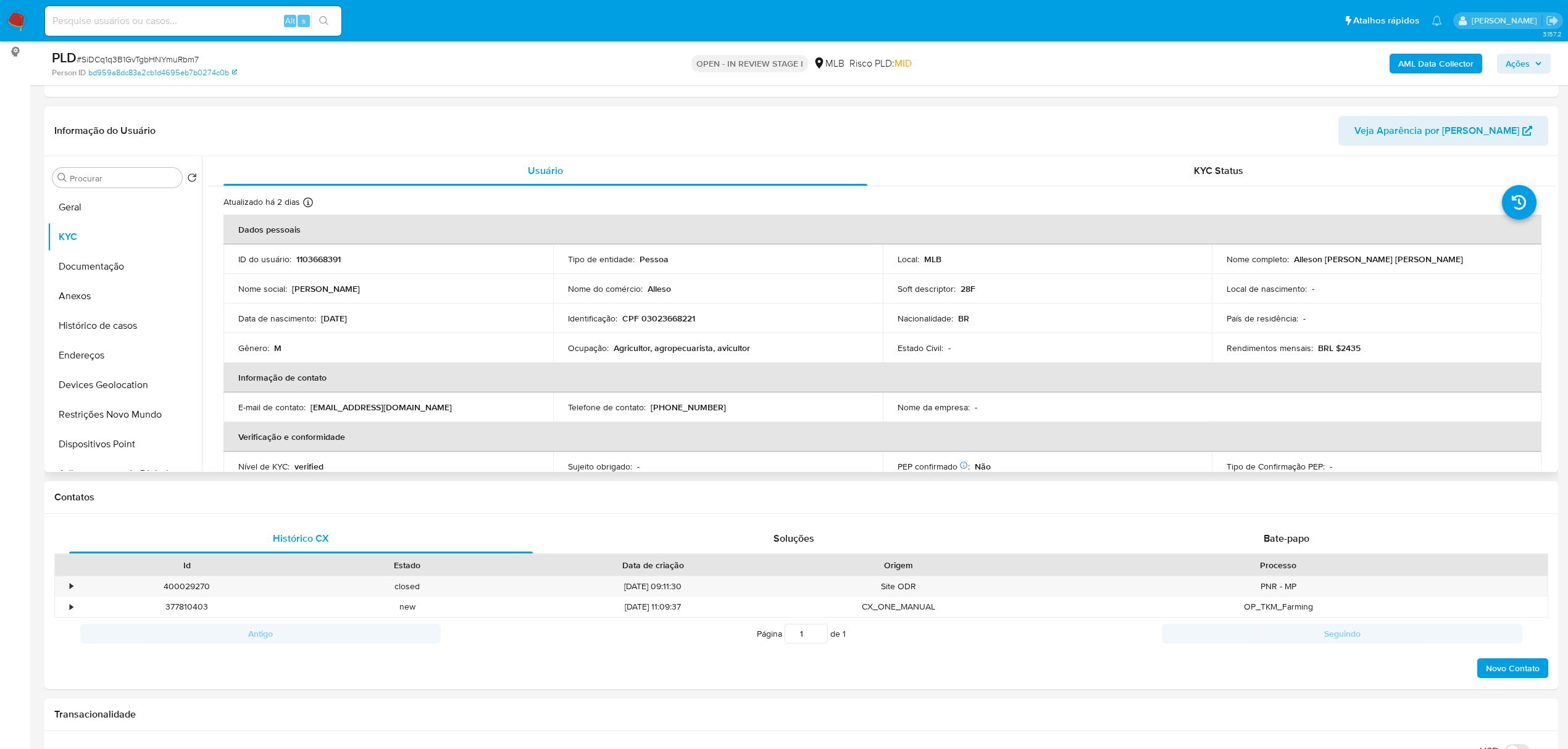
click at [665, 319] on p "CPF 03023668221" at bounding box center [658, 318] width 72 height 11
click at [667, 319] on p "CPF 03023668221" at bounding box center [658, 318] width 72 height 11
copy p "03023668221"
click at [665, 318] on p "CPF 03023668221" at bounding box center [658, 318] width 72 height 11
click at [665, 317] on p "CPF 03023668221" at bounding box center [658, 318] width 72 height 11
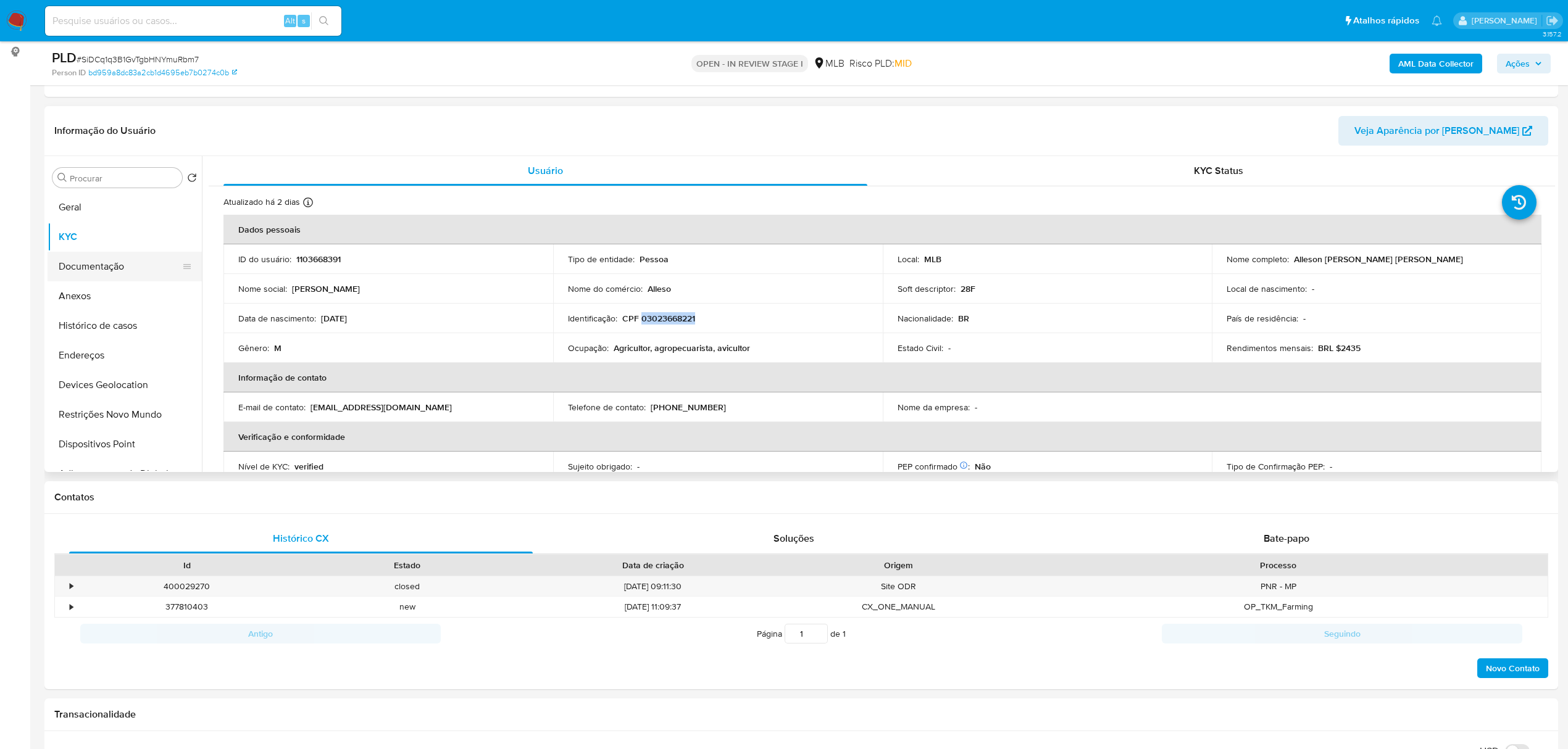
click at [115, 262] on button "Documentação" at bounding box center [119, 266] width 144 height 29
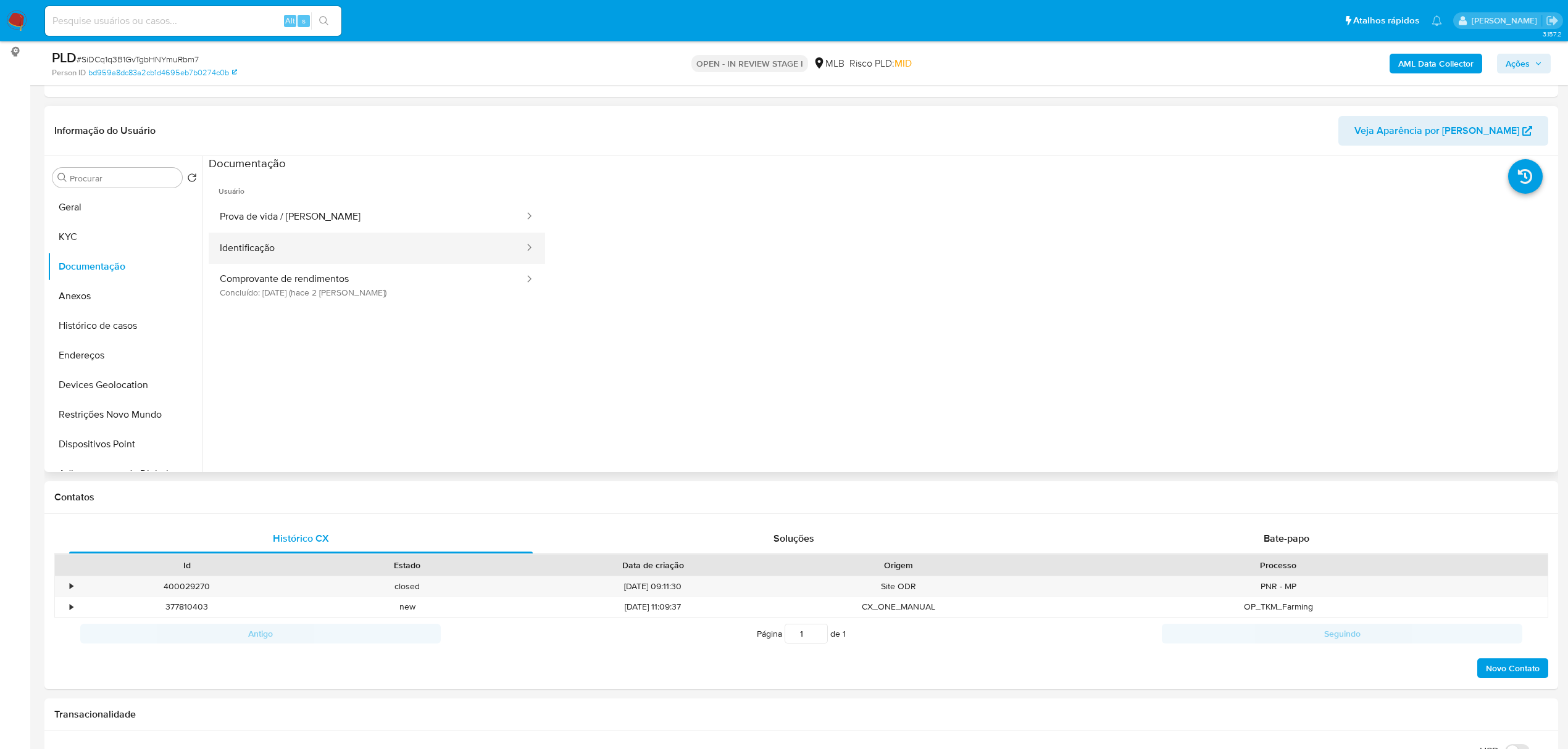
click at [352, 253] on button "Identificação" at bounding box center [366, 249] width 316 height 31
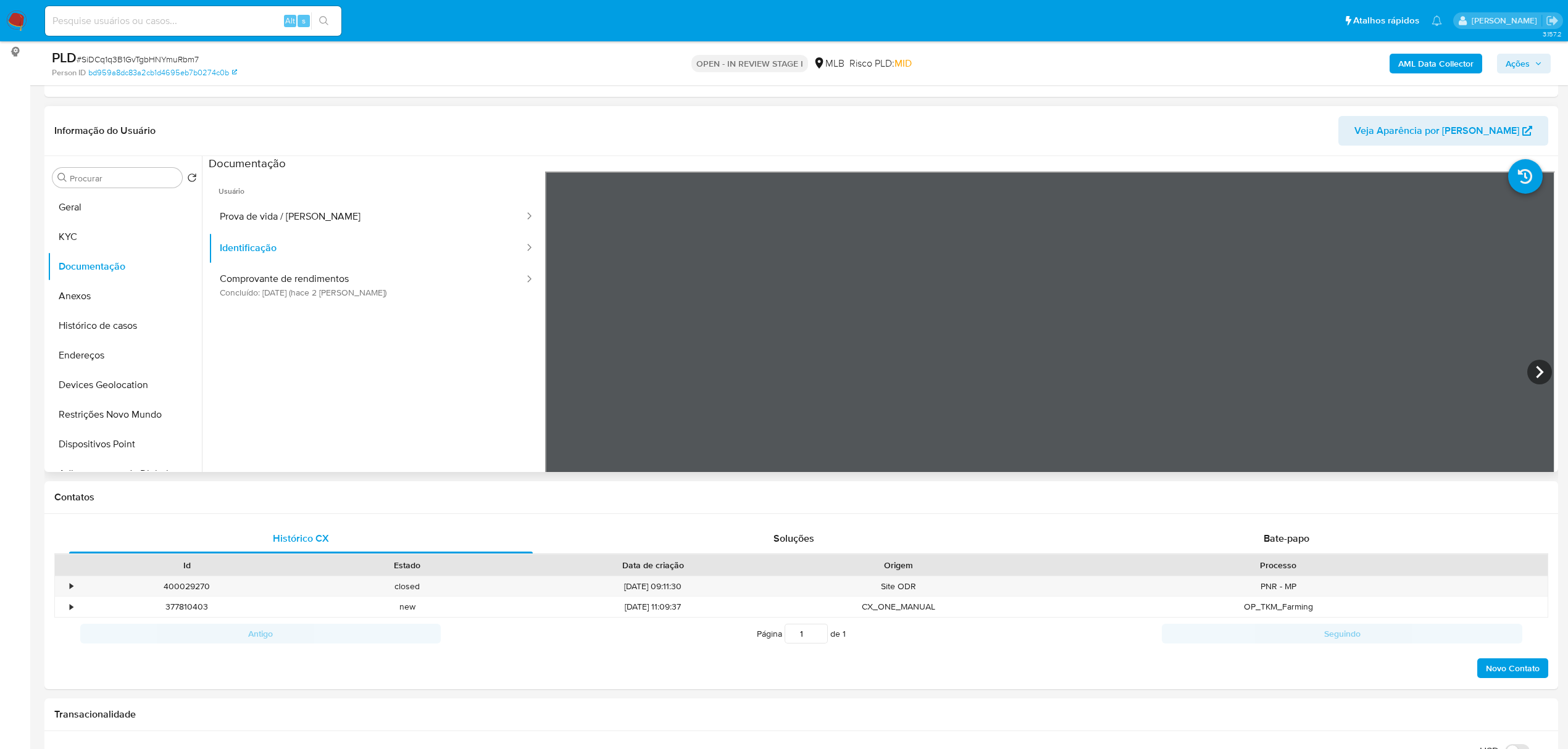
drag, startPoint x: 1540, startPoint y: 378, endPoint x: 1504, endPoint y: 384, distance: 36.5
click at [1541, 378] on icon at bounding box center [1539, 371] width 24 height 24
click at [111, 223] on button "KYC" at bounding box center [119, 237] width 144 height 29
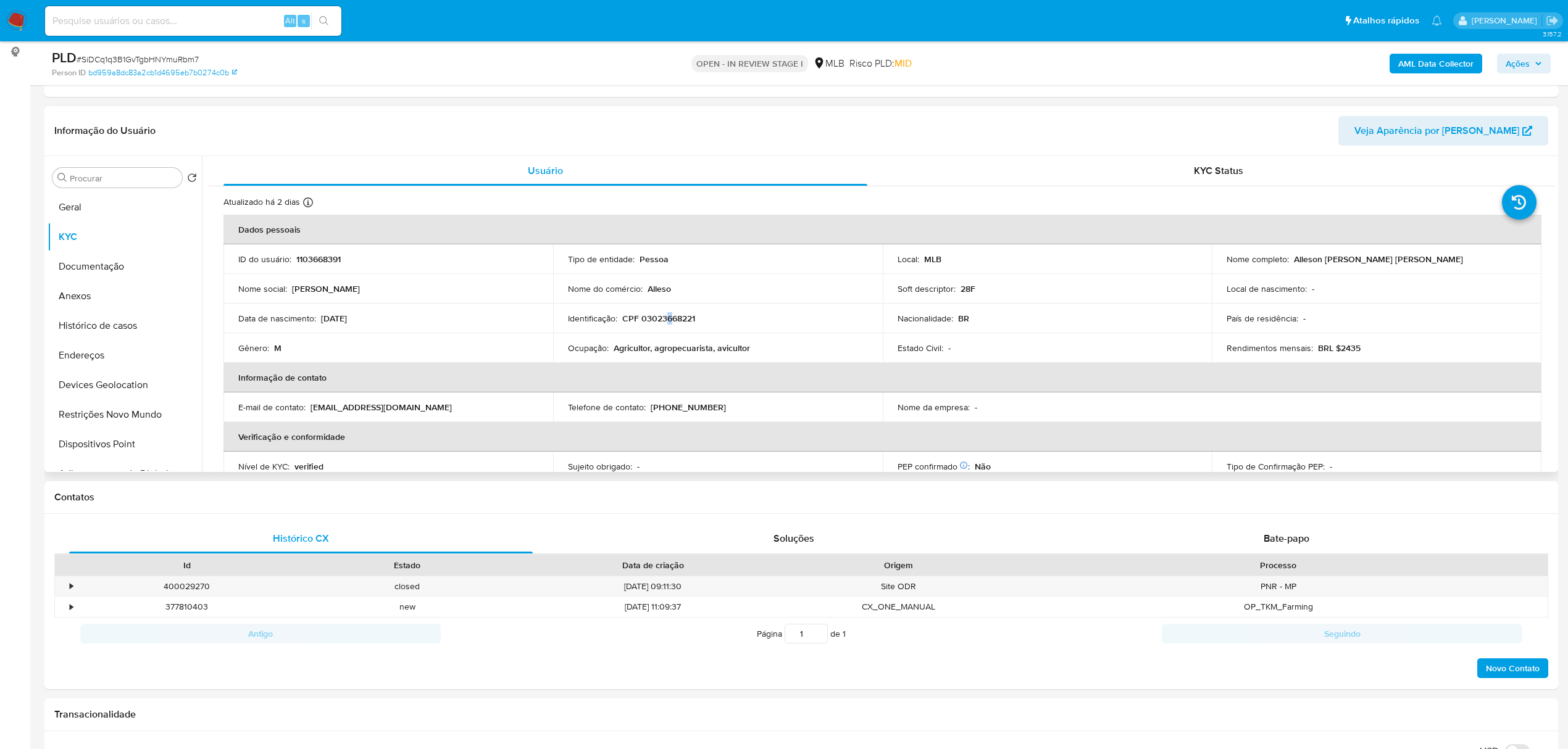
click at [667, 316] on p "CPF 03023668221" at bounding box center [658, 318] width 72 height 11
click at [667, 321] on p "CPF 03023668221" at bounding box center [658, 318] width 72 height 11
click at [665, 321] on p "CPF 03023668221" at bounding box center [658, 318] width 72 height 11
drag, startPoint x: 1290, startPoint y: 259, endPoint x: 1411, endPoint y: 257, distance: 121.0
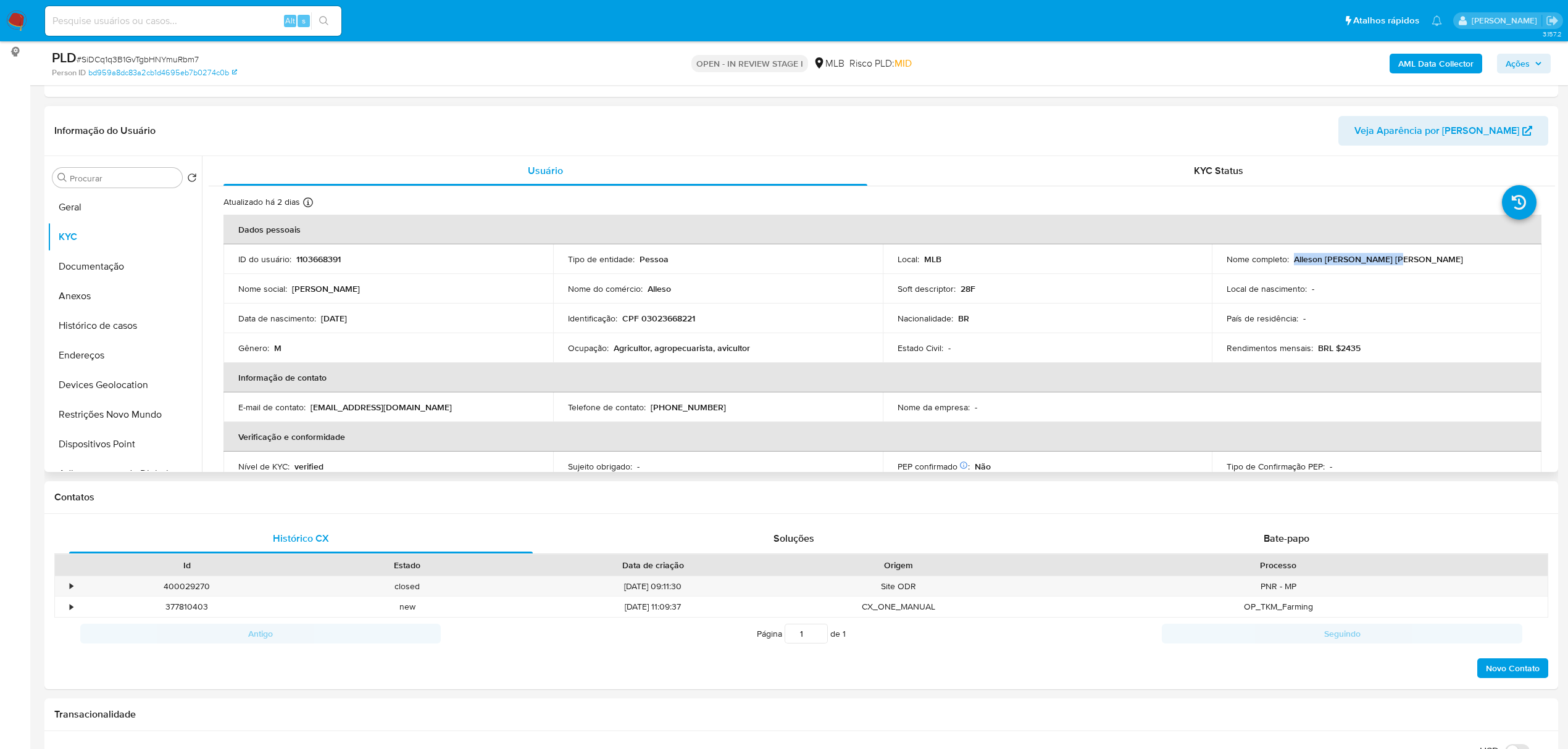
click at [1411, 257] on div "Nome completo : Alleson Batista da Silva" at bounding box center [1376, 258] width 300 height 11
copy p "Alleson Batista da Silva"
click at [119, 279] on button "Documentação" at bounding box center [119, 266] width 144 height 29
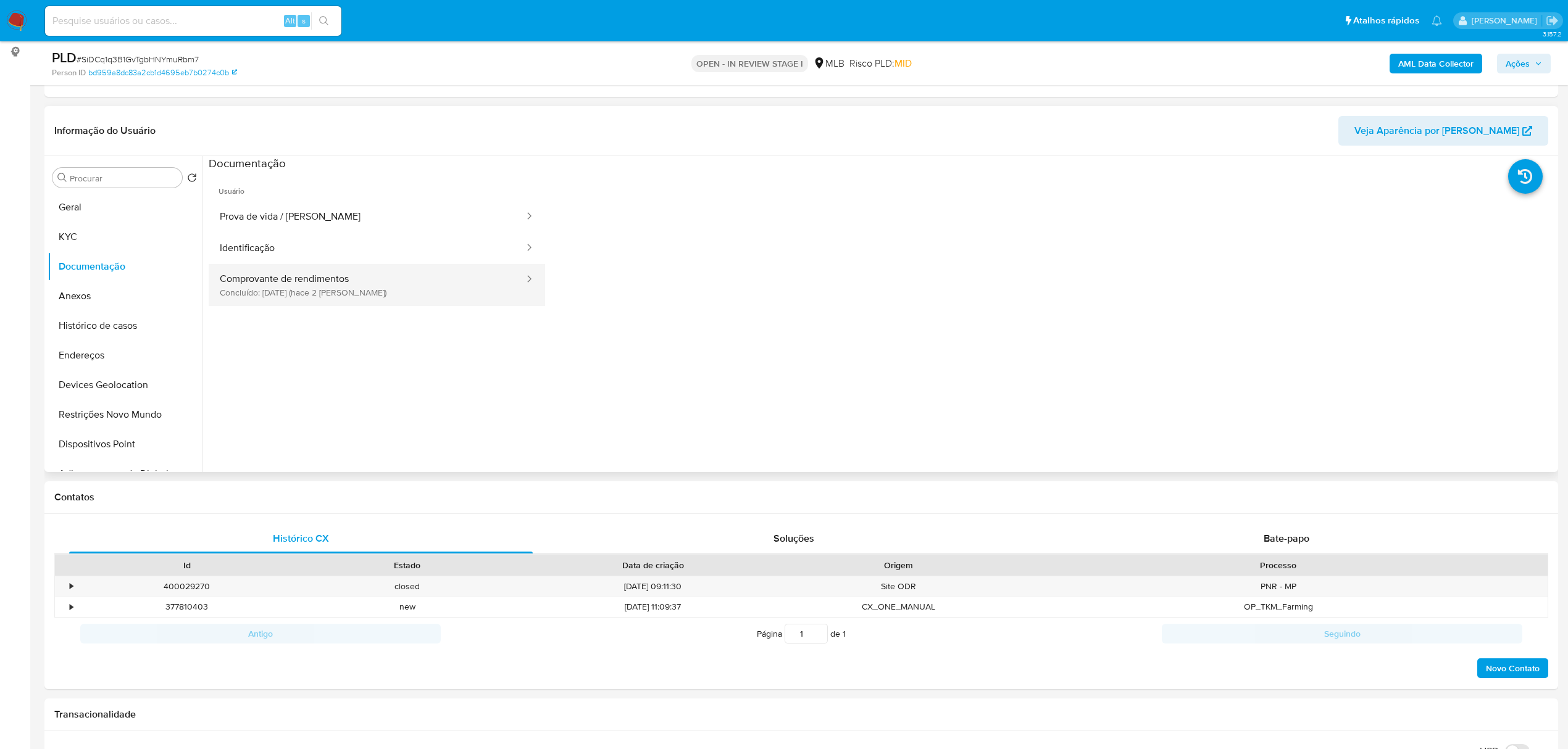
click at [366, 290] on button "Comprovante de rendimentos Concluído: 01/09/2025 (hace 2 días)" at bounding box center [366, 285] width 316 height 42
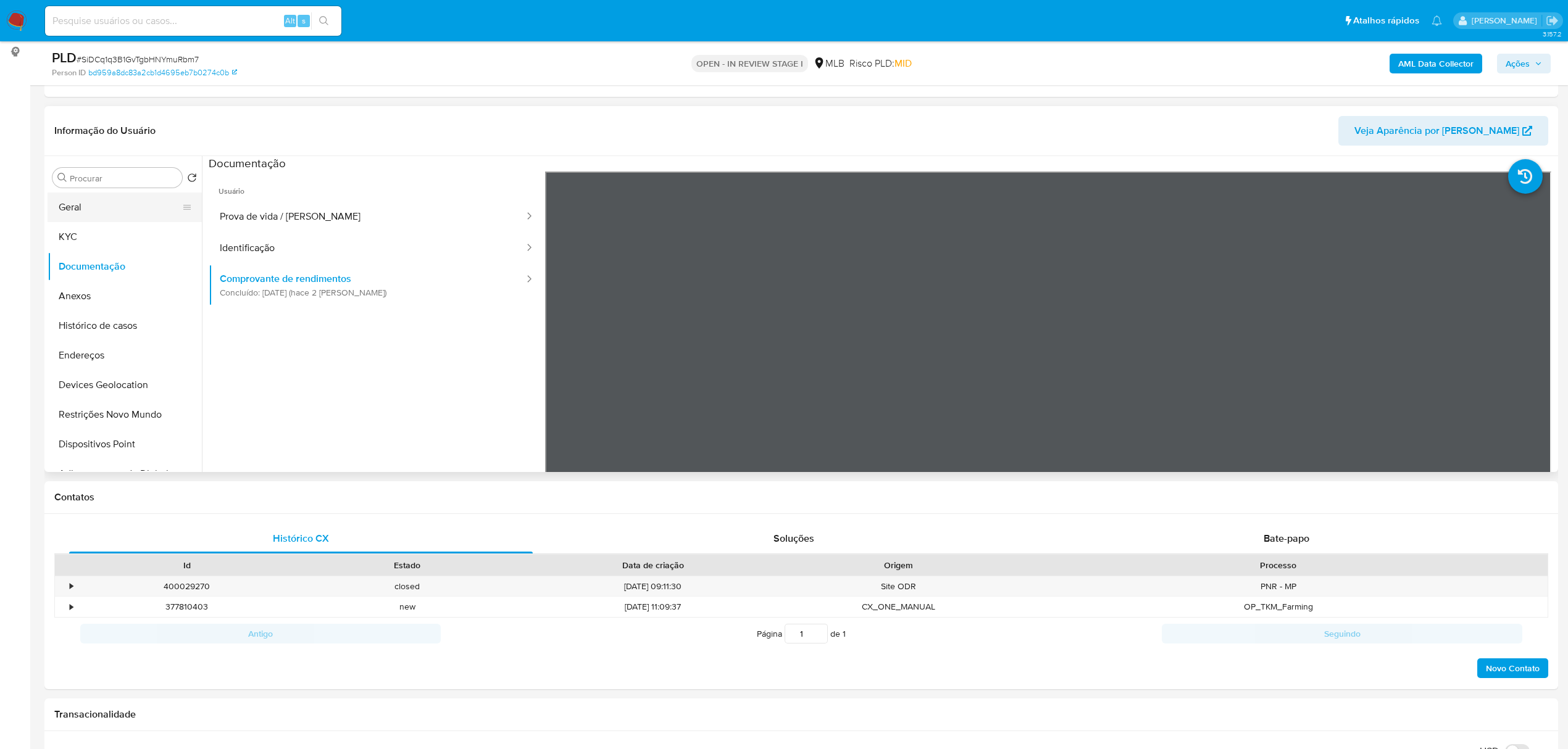
click at [97, 213] on button "Geral" at bounding box center [119, 208] width 144 height 29
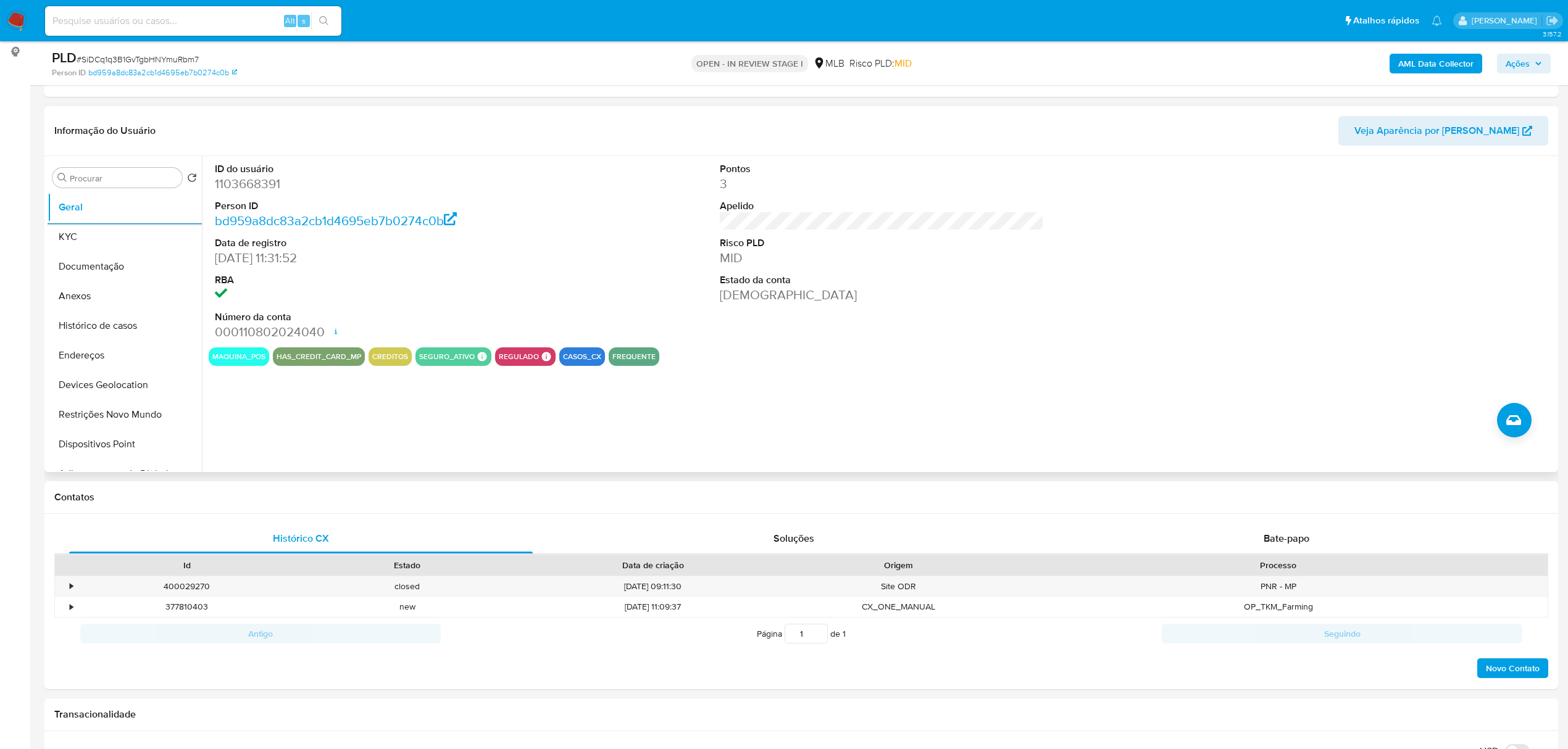
click at [314, 444] on div "ID do usuário 1103668391 Person ID bd959a8dc83a2cb1d4695eb7b0274c0b Data de reg…" at bounding box center [879, 313] width 1354 height 316
click at [104, 232] on button "KYC" at bounding box center [119, 237] width 144 height 29
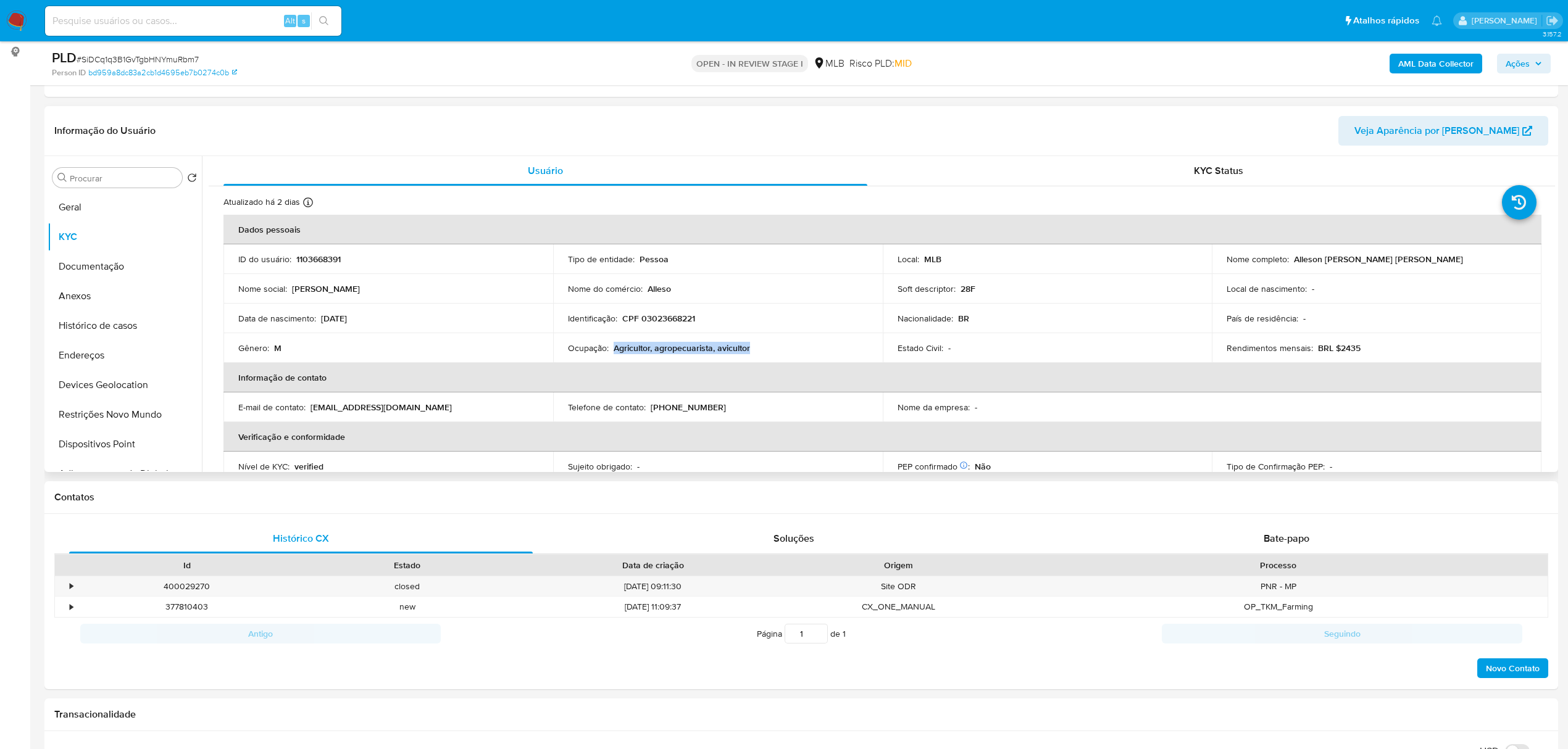
drag, startPoint x: 611, startPoint y: 348, endPoint x: 779, endPoint y: 351, distance: 168.0
click at [779, 351] on div "Ocupação : Agricultor, agropecuarista, avicultor" at bounding box center [718, 348] width 300 height 11
copy p "Agricultor, agropecuarista, avicultor"
drag, startPoint x: 1289, startPoint y: 253, endPoint x: 1402, endPoint y: 255, distance: 113.0
click at [1402, 255] on td "Nome completo : Alleson Batista da Silva" at bounding box center [1376, 259] width 330 height 29
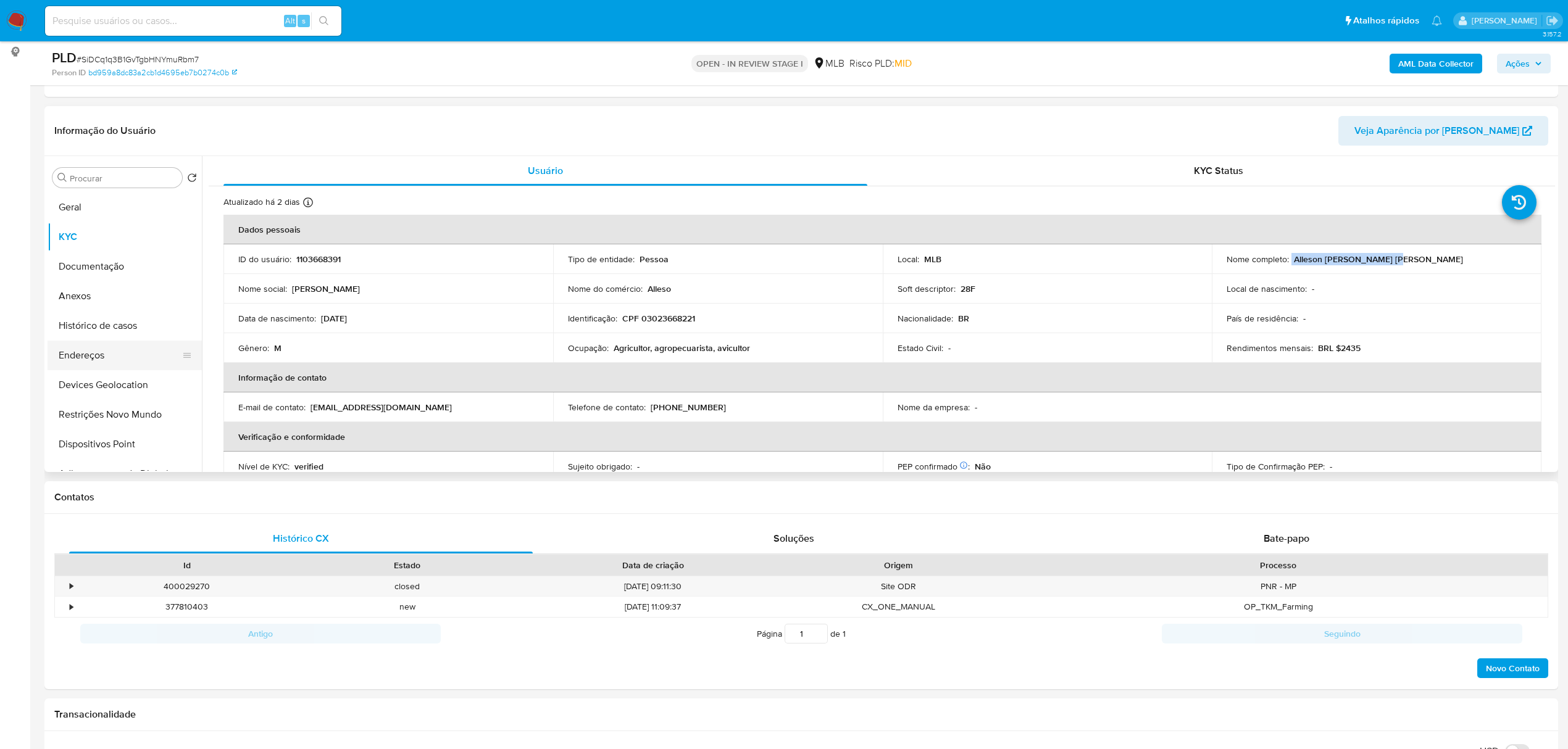
click at [129, 361] on button "Endereços" at bounding box center [119, 355] width 144 height 29
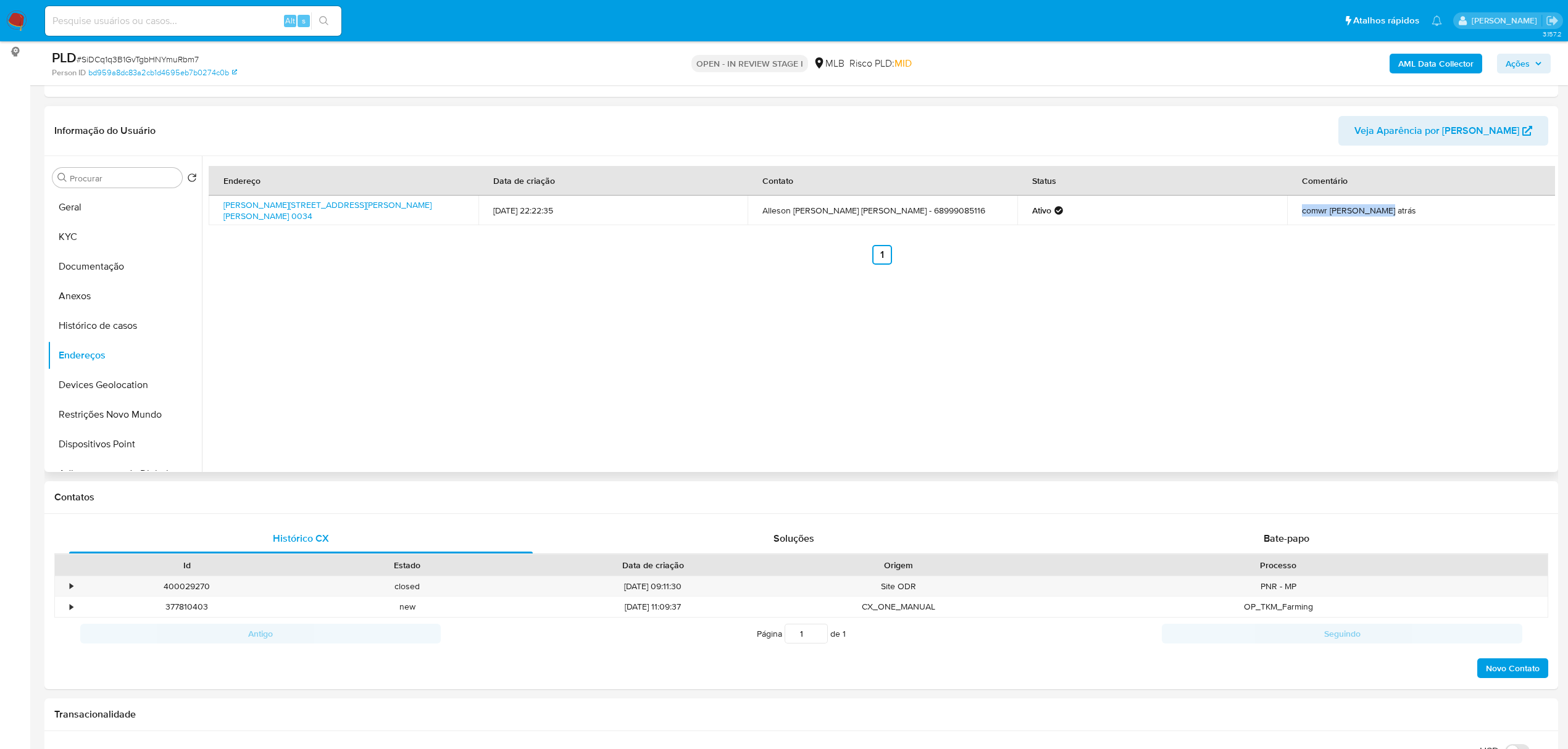
drag, startPoint x: 1298, startPoint y: 209, endPoint x: 1403, endPoint y: 215, distance: 105.2
click at [1403, 215] on td "comwr rosemir atrás" at bounding box center [1421, 211] width 269 height 29
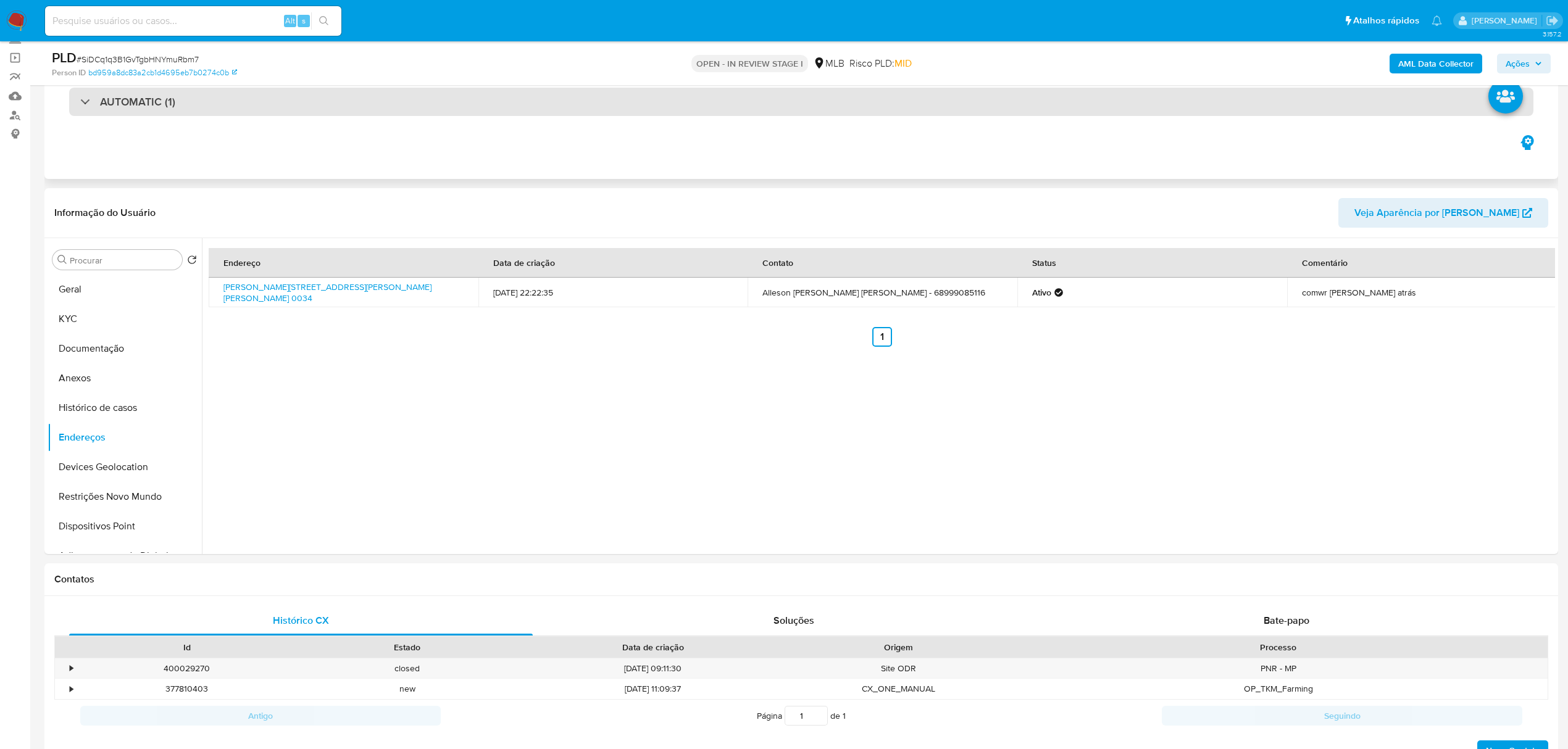
click at [292, 107] on div "AUTOMATIC (1)" at bounding box center [801, 102] width 1464 height 28
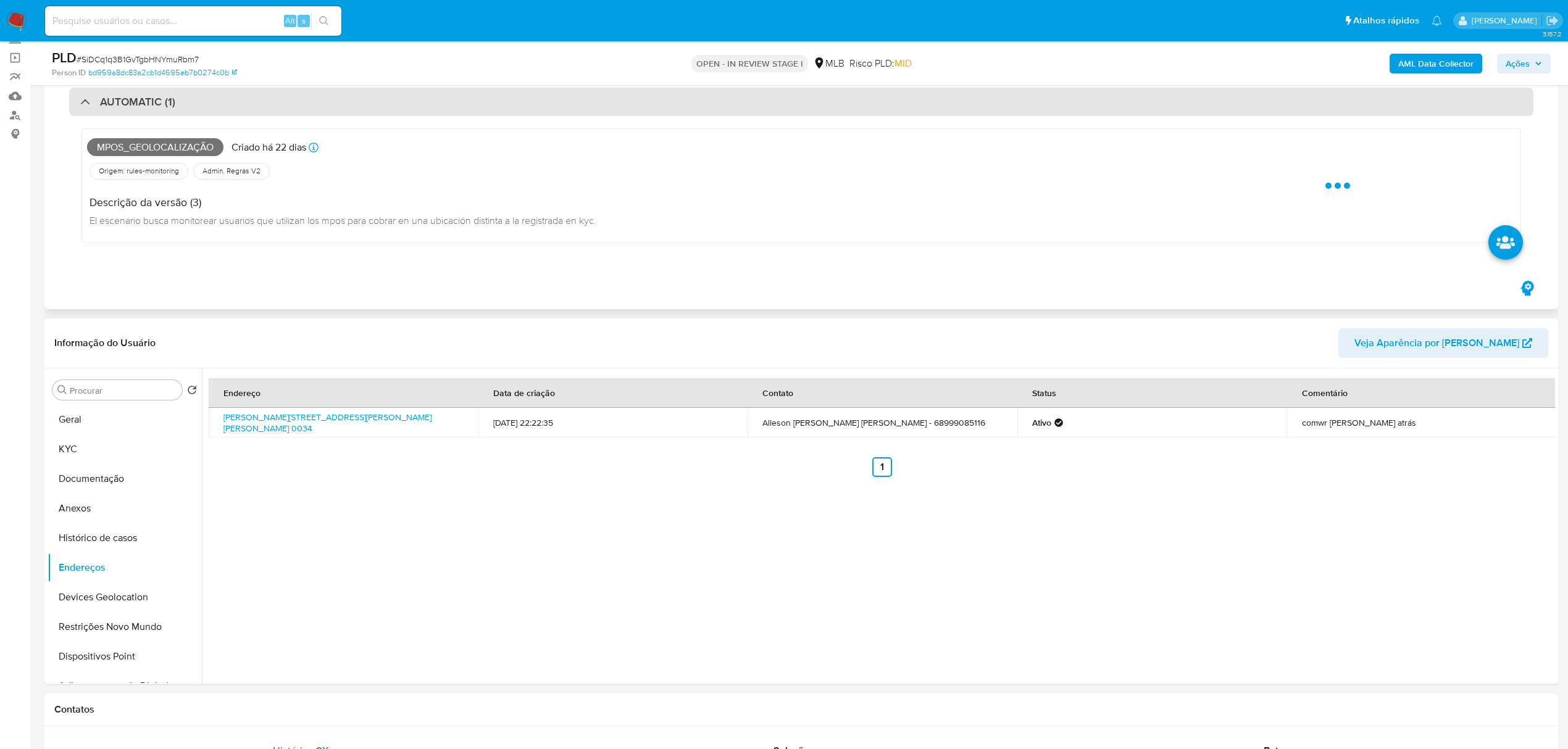
click at [292, 107] on div "AUTOMATIC (1)" at bounding box center [801, 102] width 1464 height 28
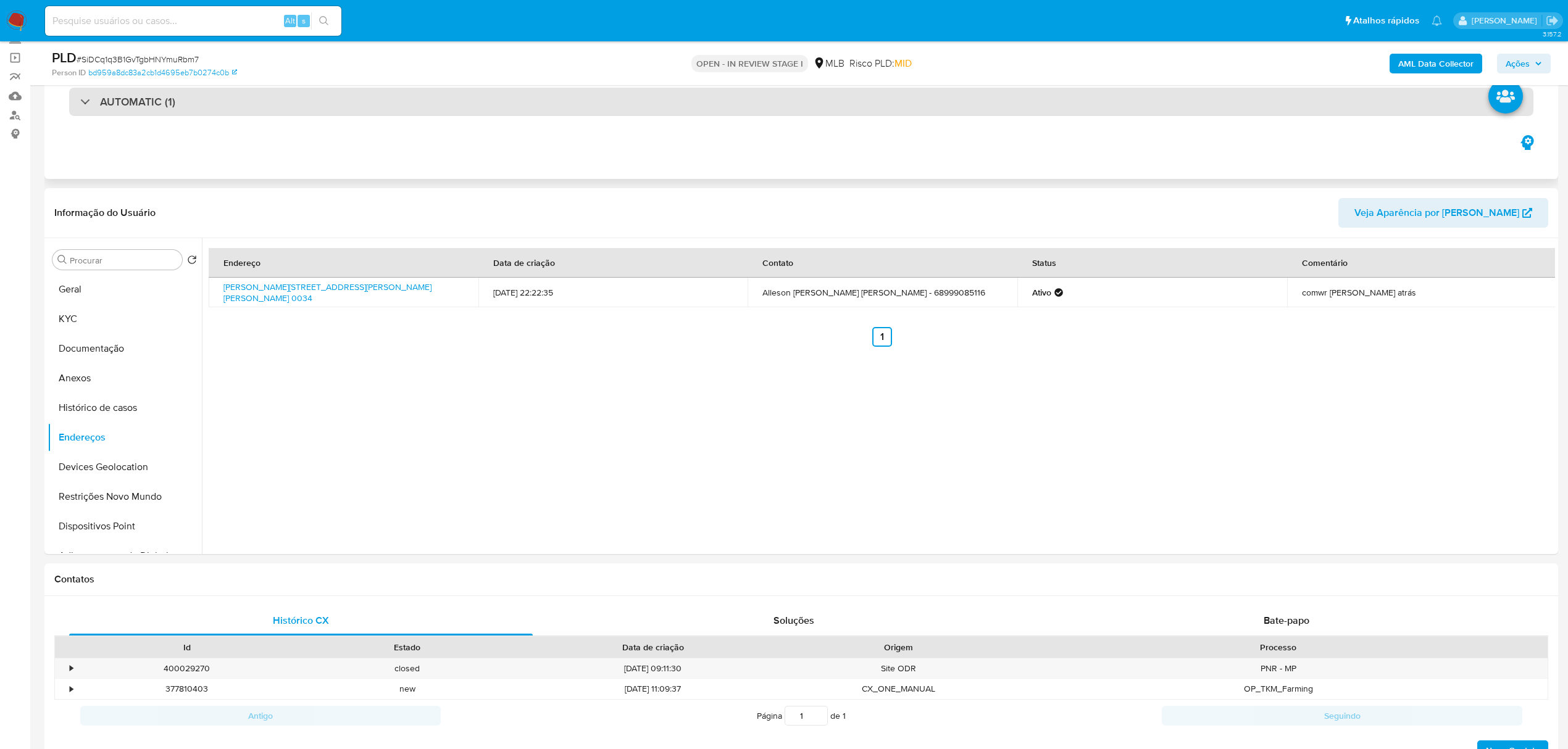
click at [936, 108] on div "AUTOMATIC (1)" at bounding box center [801, 102] width 1464 height 28
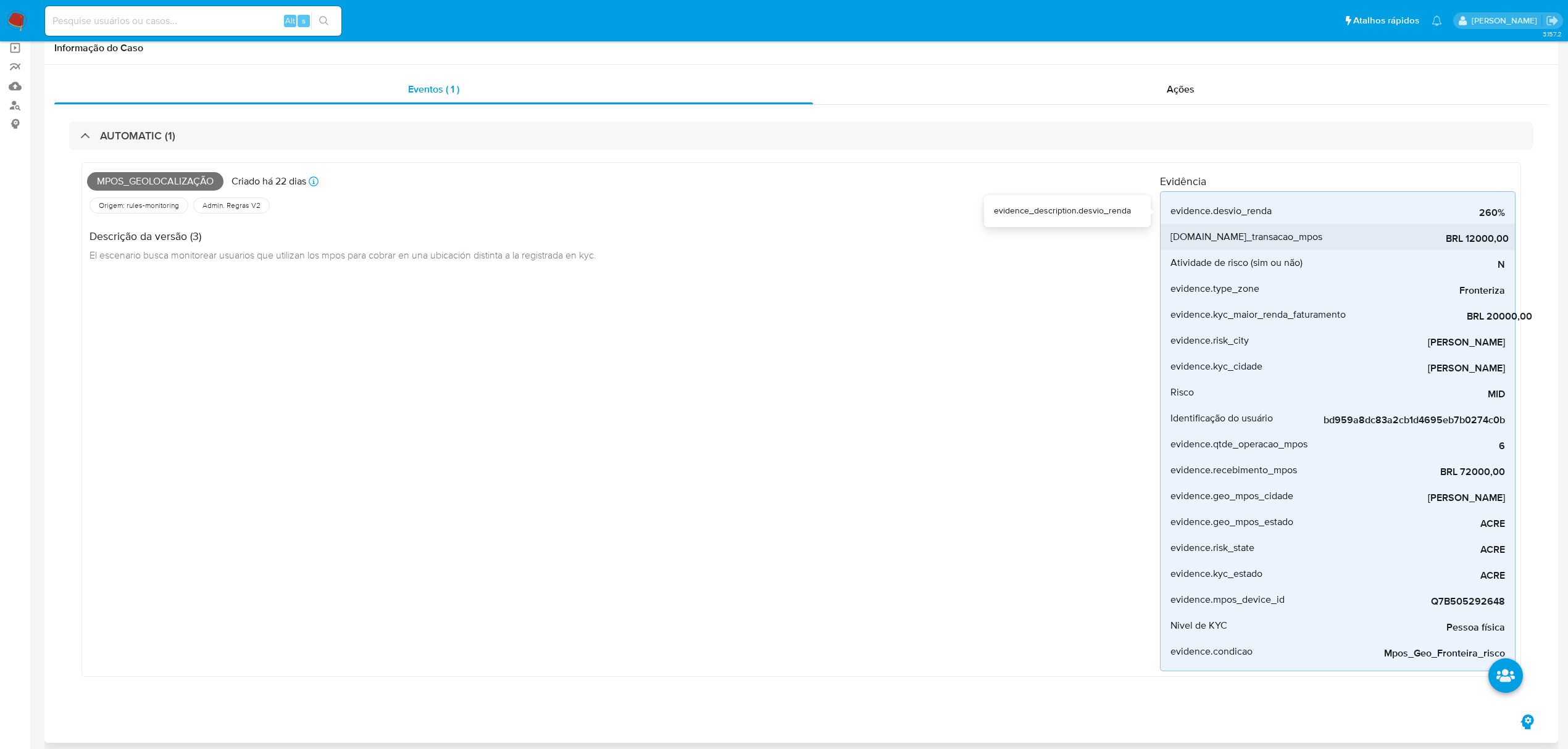
scroll to position [164, 0]
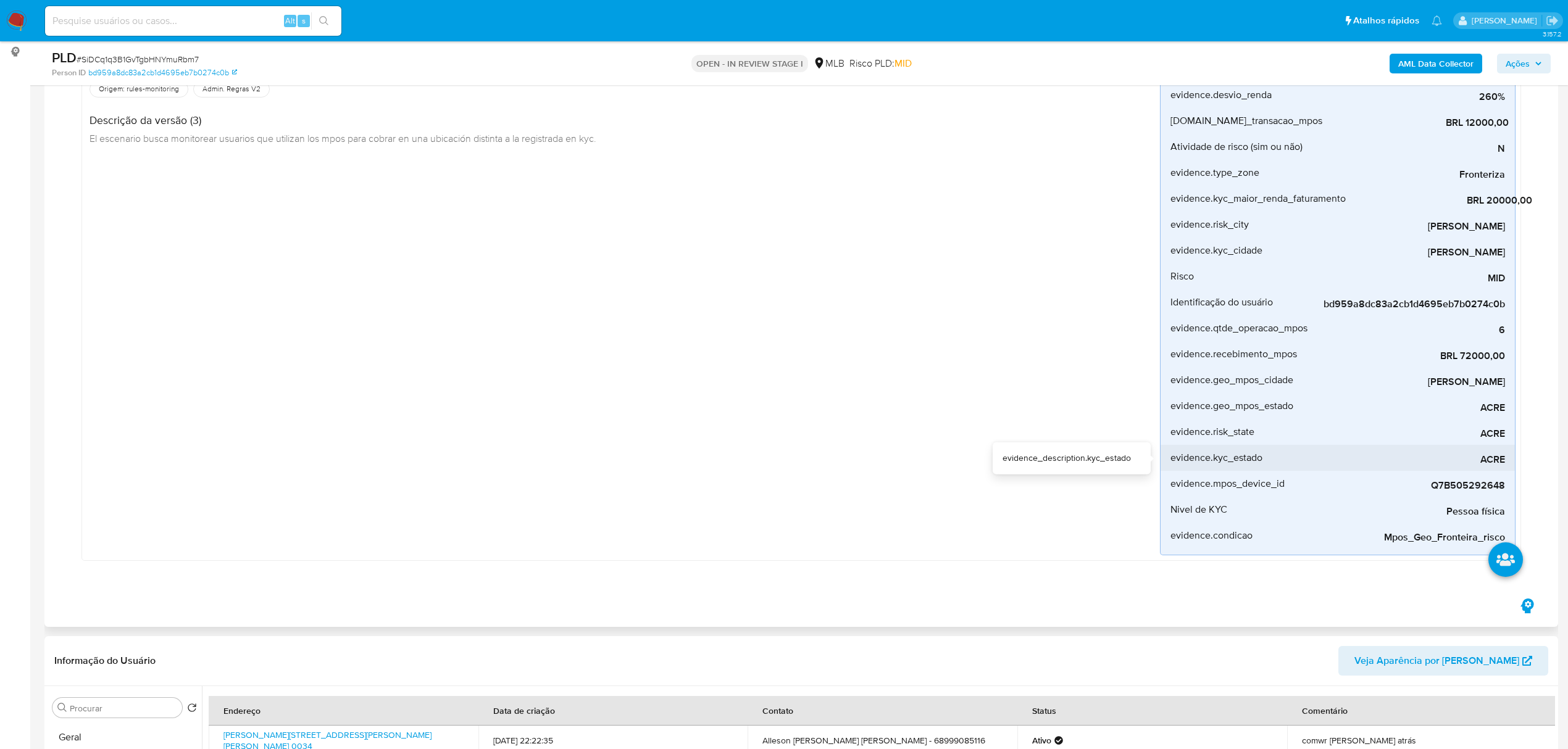
drag, startPoint x: 1418, startPoint y: 379, endPoint x: 1507, endPoint y: 455, distance: 117.0
click at [1507, 455] on div "evidence.desvio_renda 260% evidence_description.desvio_renda evidence.media_tra…" at bounding box center [1337, 315] width 356 height 480
click at [1550, 376] on div "Eventos ( 1 ) Ações AUTOMATIC (1) Mpos_geolocalização Criado há 22 dias Criado:…" at bounding box center [801, 288] width 1514 height 679
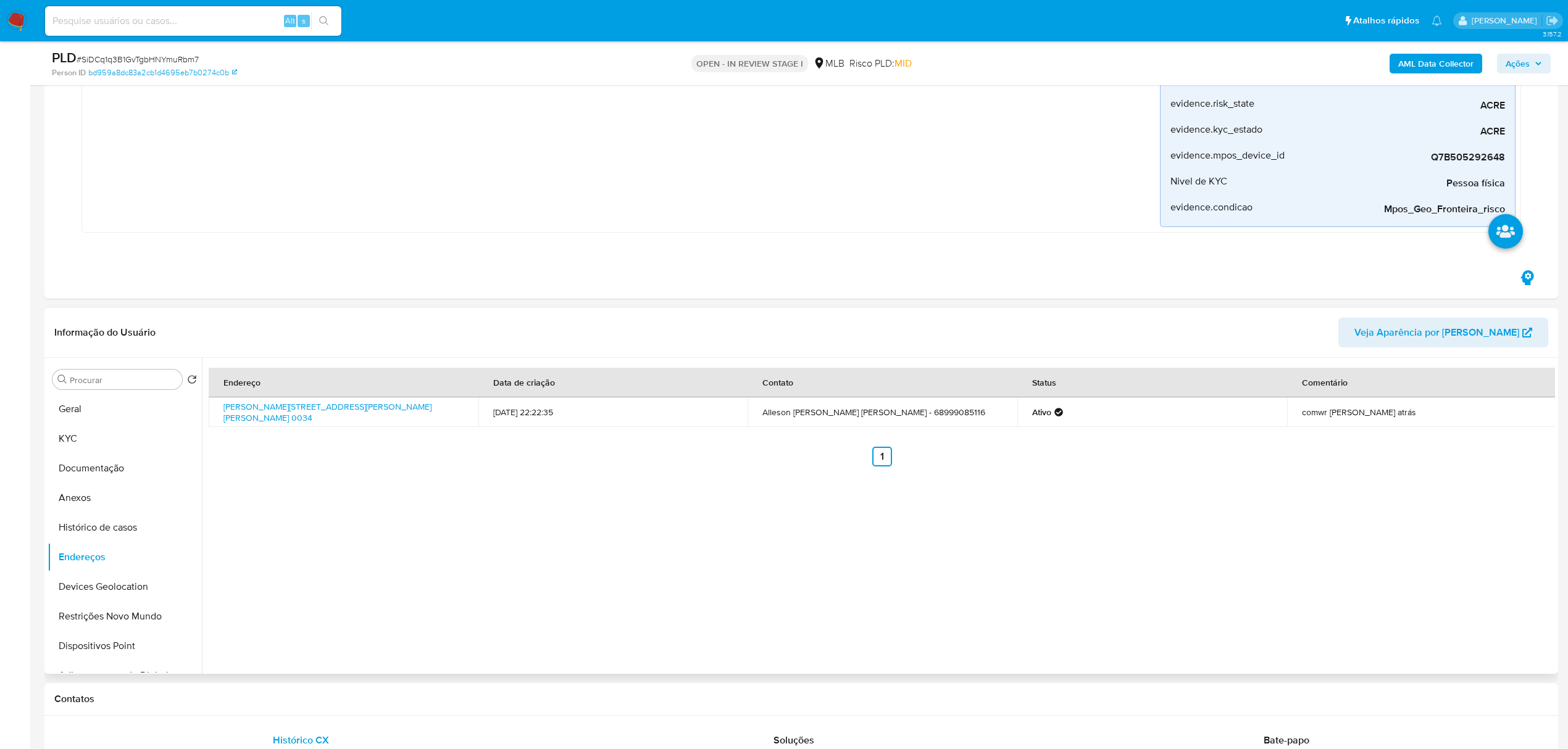
scroll to position [493, 0]
click at [91, 448] on button "KYC" at bounding box center [125, 438] width 155 height 29
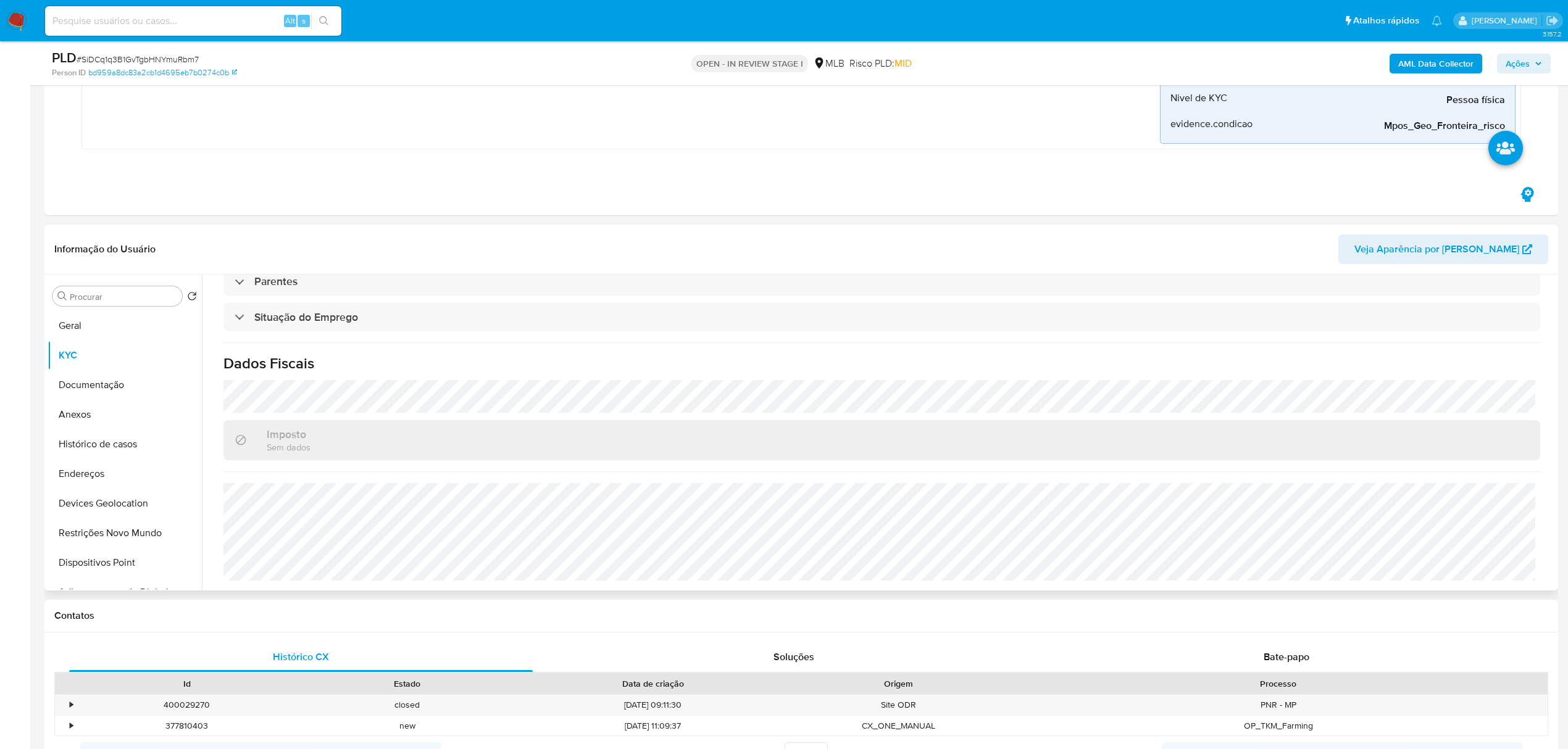
scroll to position [514, 0]
click at [1525, 61] on span "Ações" at bounding box center [1517, 64] width 24 height 20
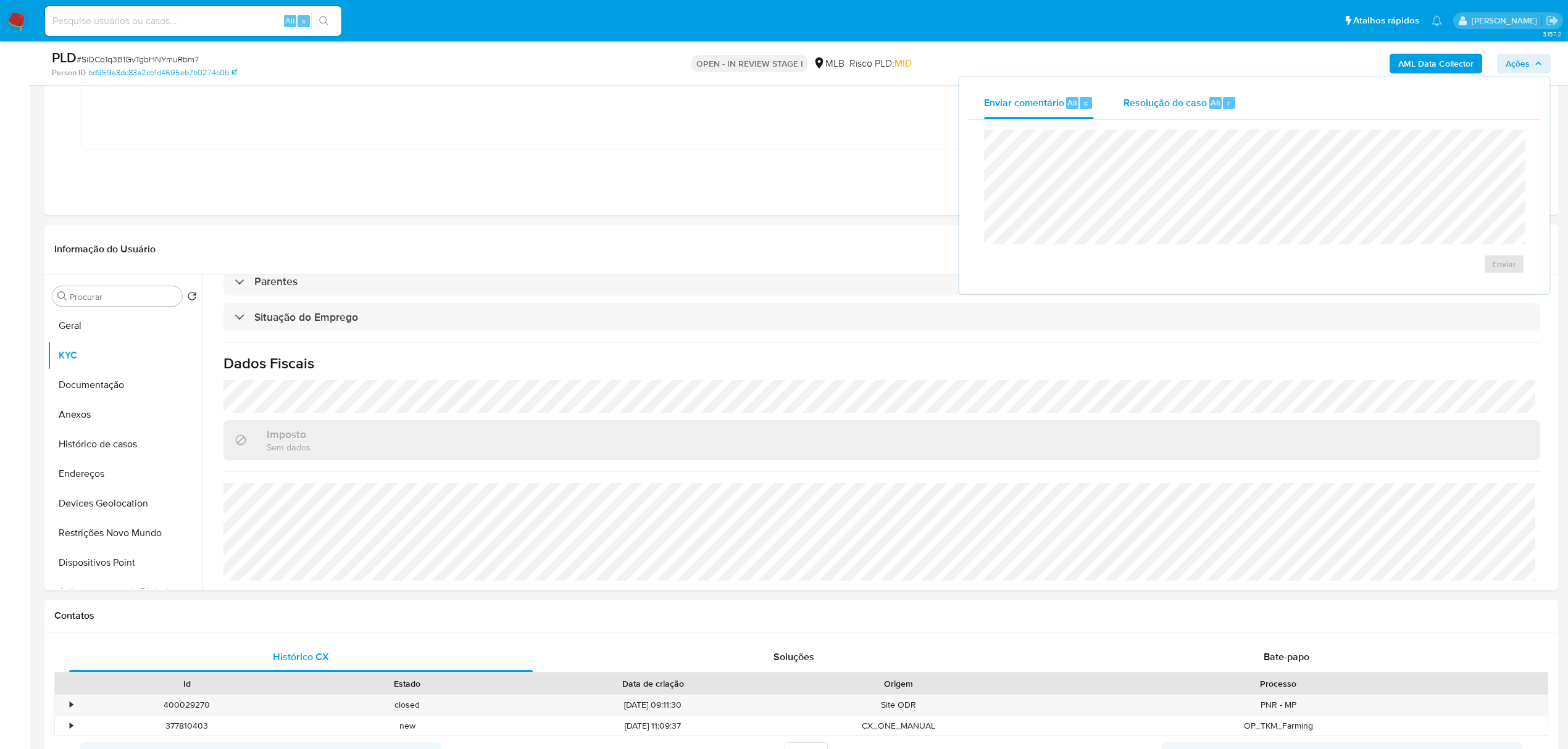
click at [1135, 110] on div "Resolução do caso Alt r" at bounding box center [1179, 103] width 113 height 32
click at [110, 410] on button "Anexos" at bounding box center [119, 414] width 144 height 29
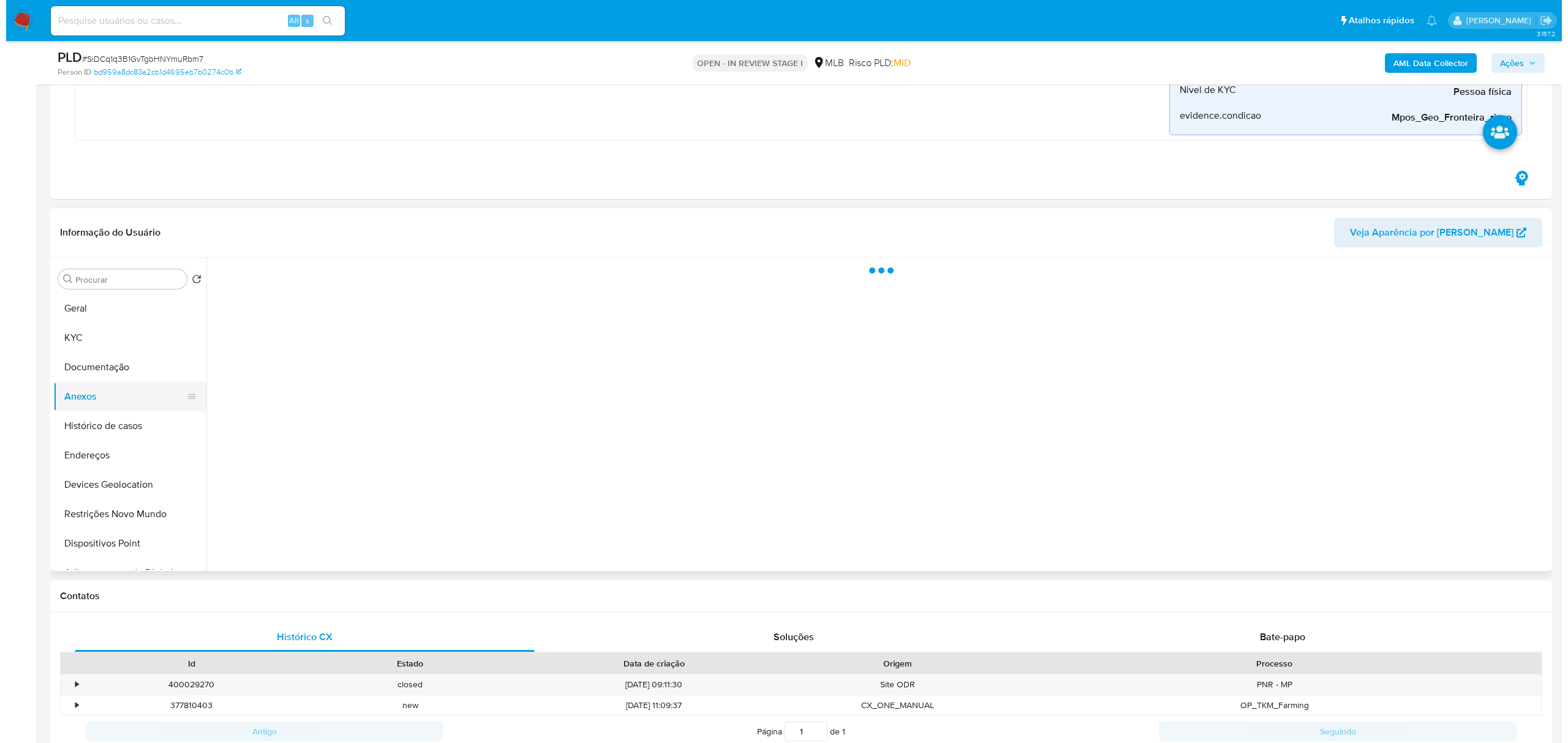
scroll to position [0, 0]
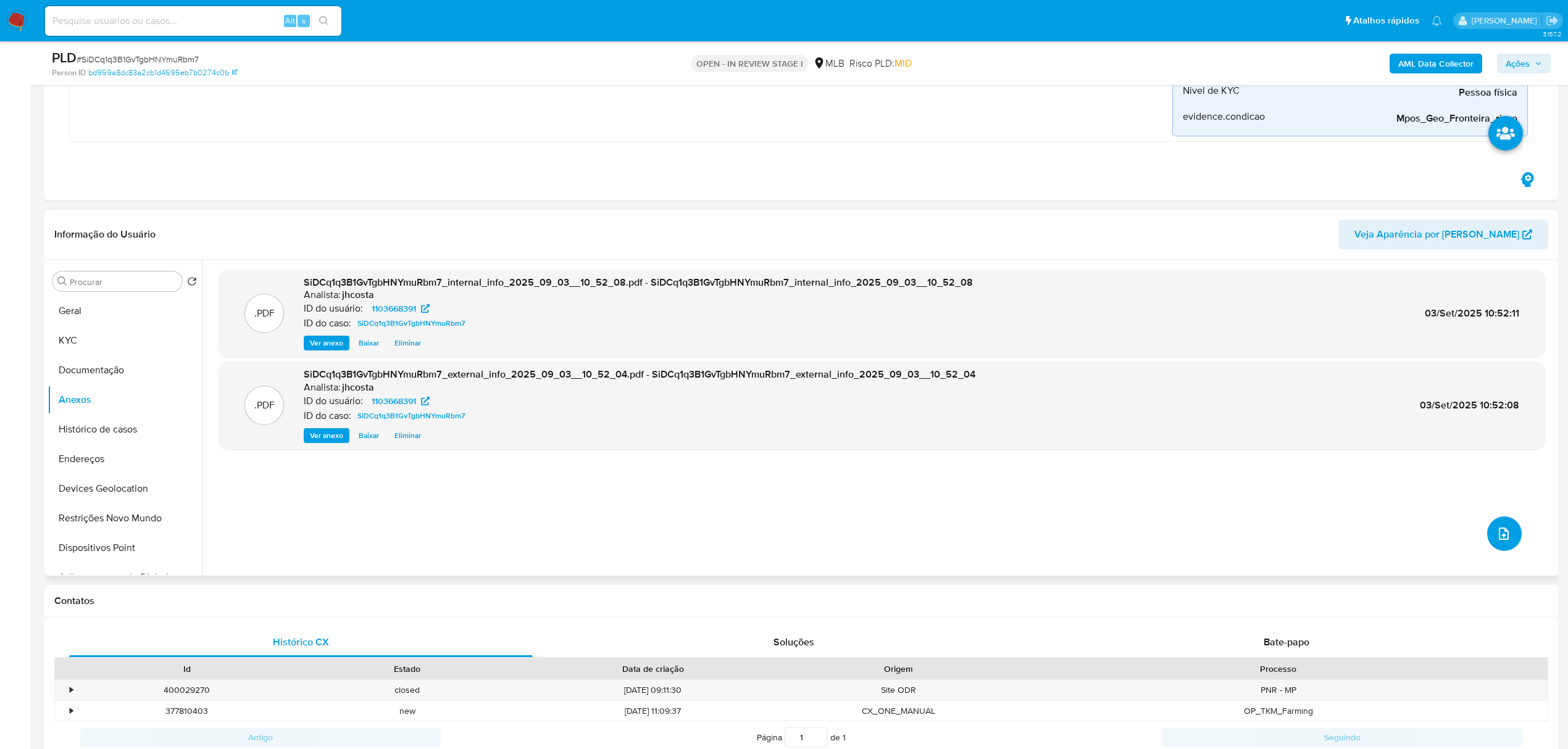
click at [1502, 536] on icon "upload-file" at bounding box center [1503, 534] width 15 height 15
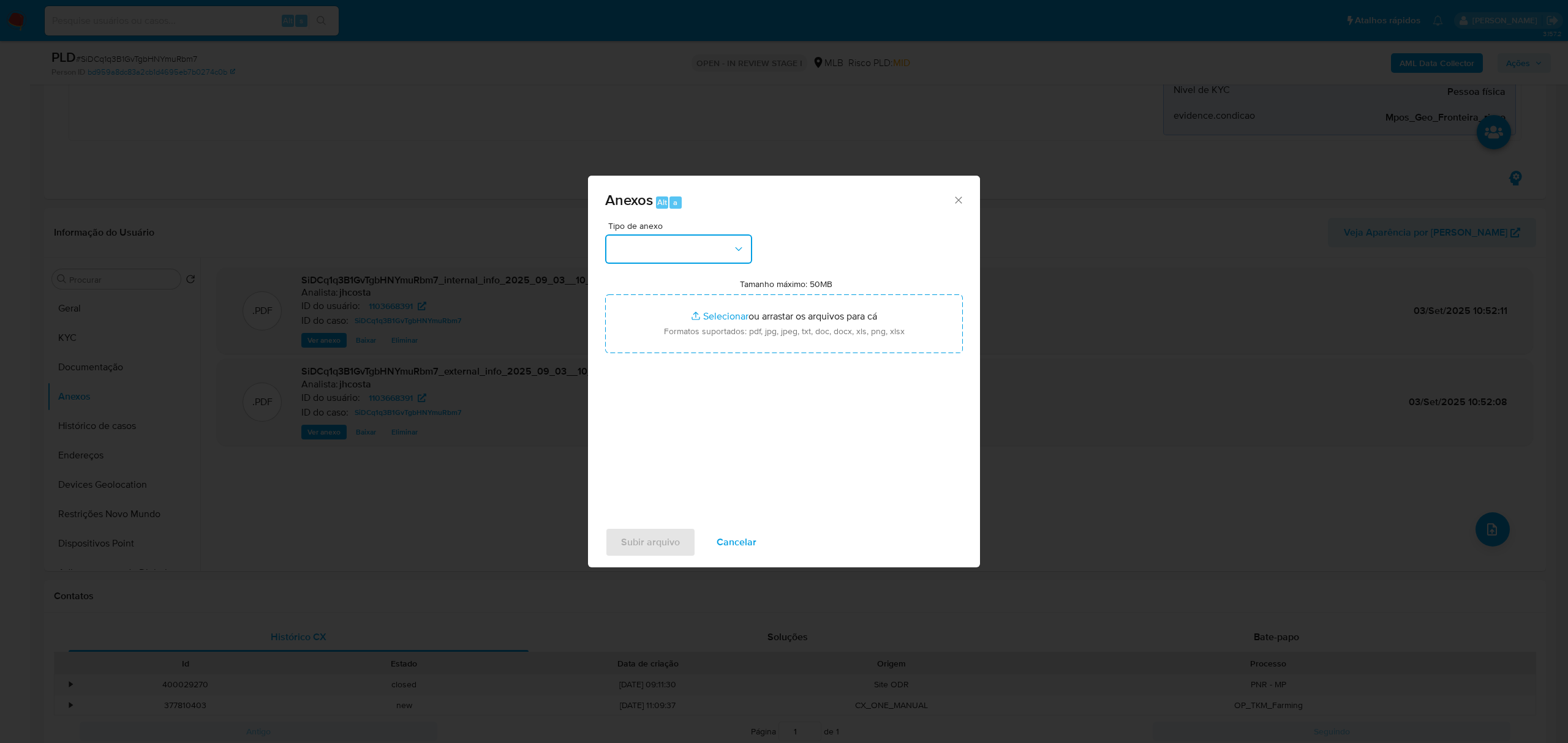
click at [710, 248] on button "button" at bounding box center [678, 249] width 147 height 29
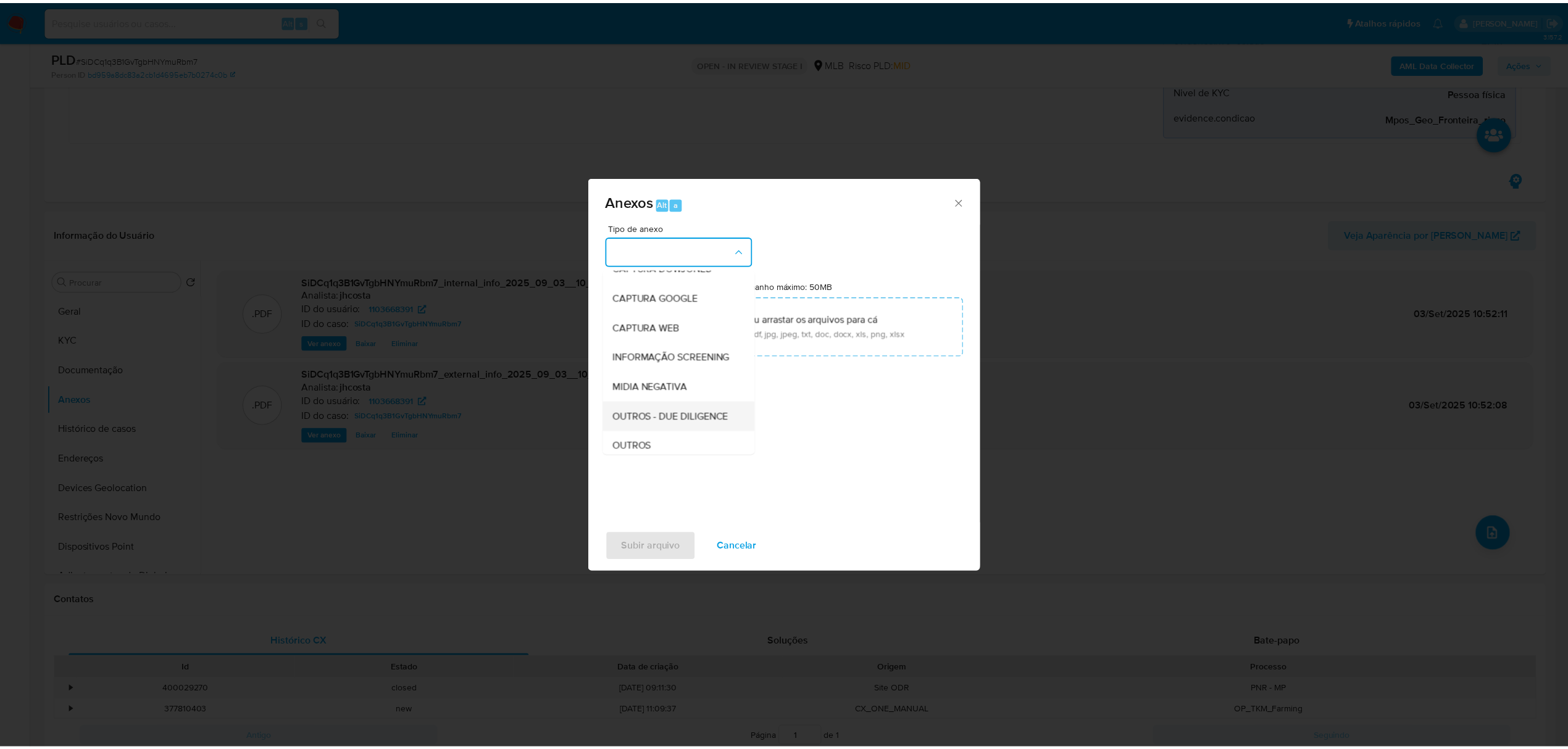
scroll to position [82, 0]
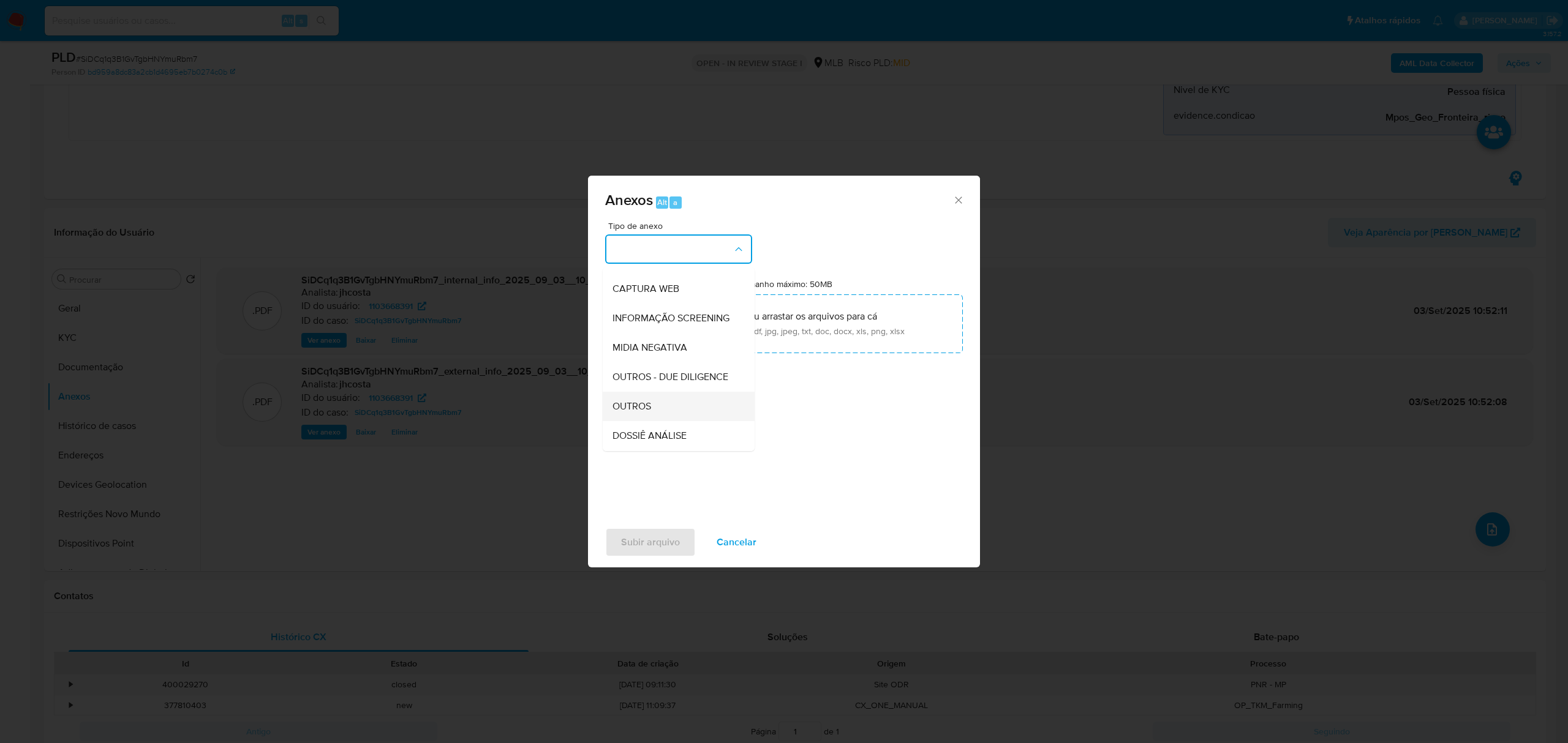
click at [643, 413] on span "OUTROS" at bounding box center [631, 406] width 39 height 13
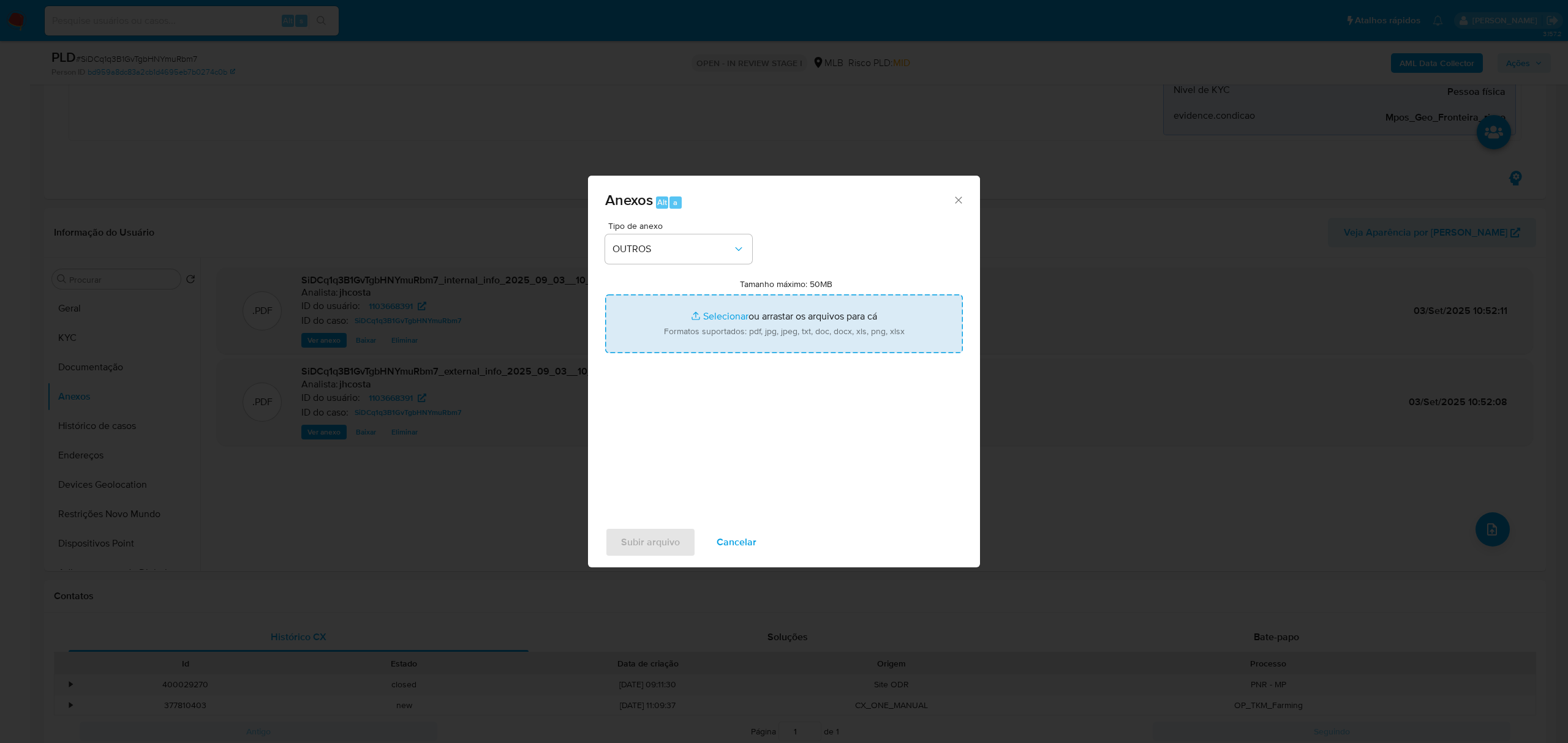
click at [739, 319] on input "Tamanho máximo: 50MB Selecionar arquivos" at bounding box center [784, 323] width 358 height 59
type input "C:\fakepath\Mulan 1103668391_2025_09_01_11_29_27.xlsx"
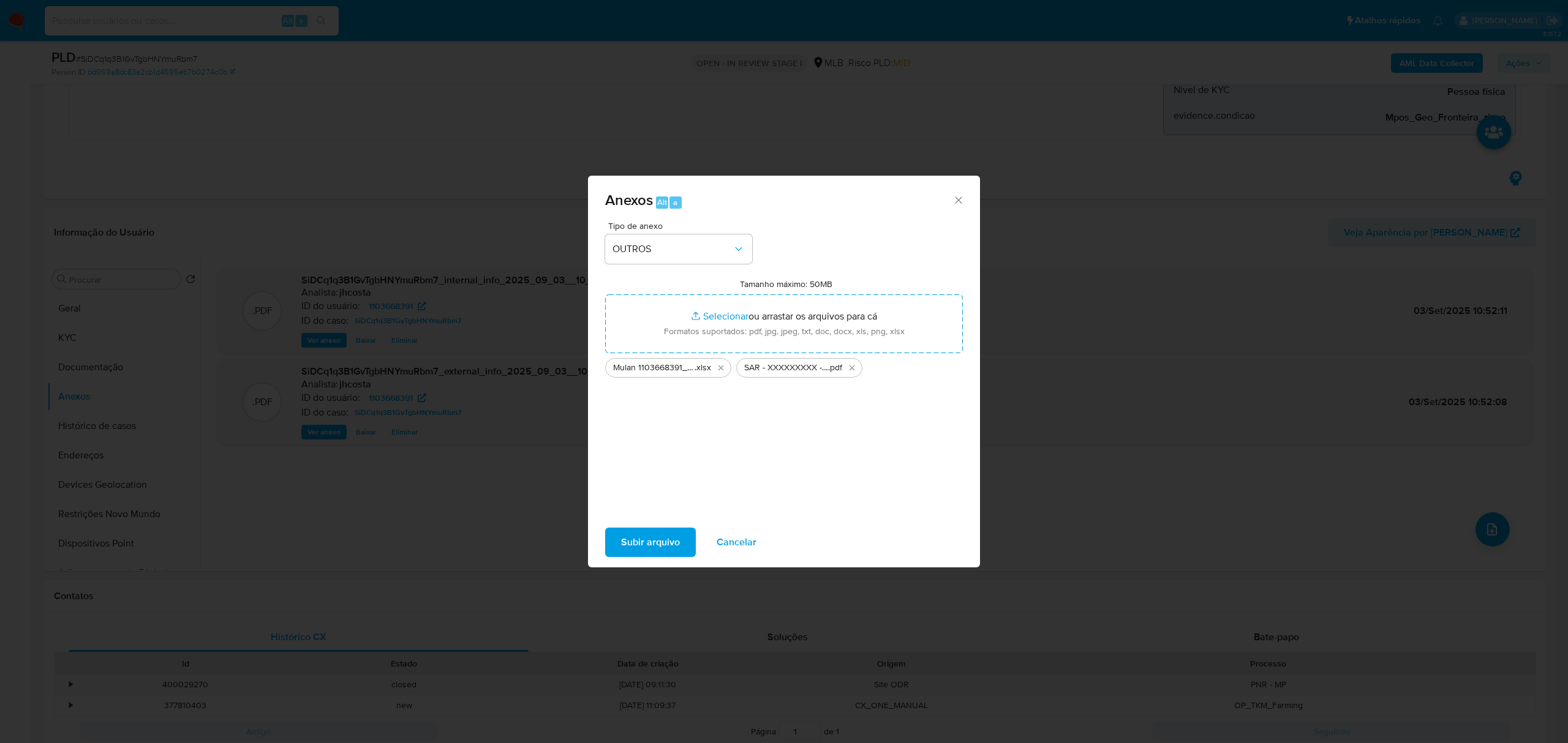
click at [658, 537] on span "Subir arquivo" at bounding box center [650, 543] width 59 height 27
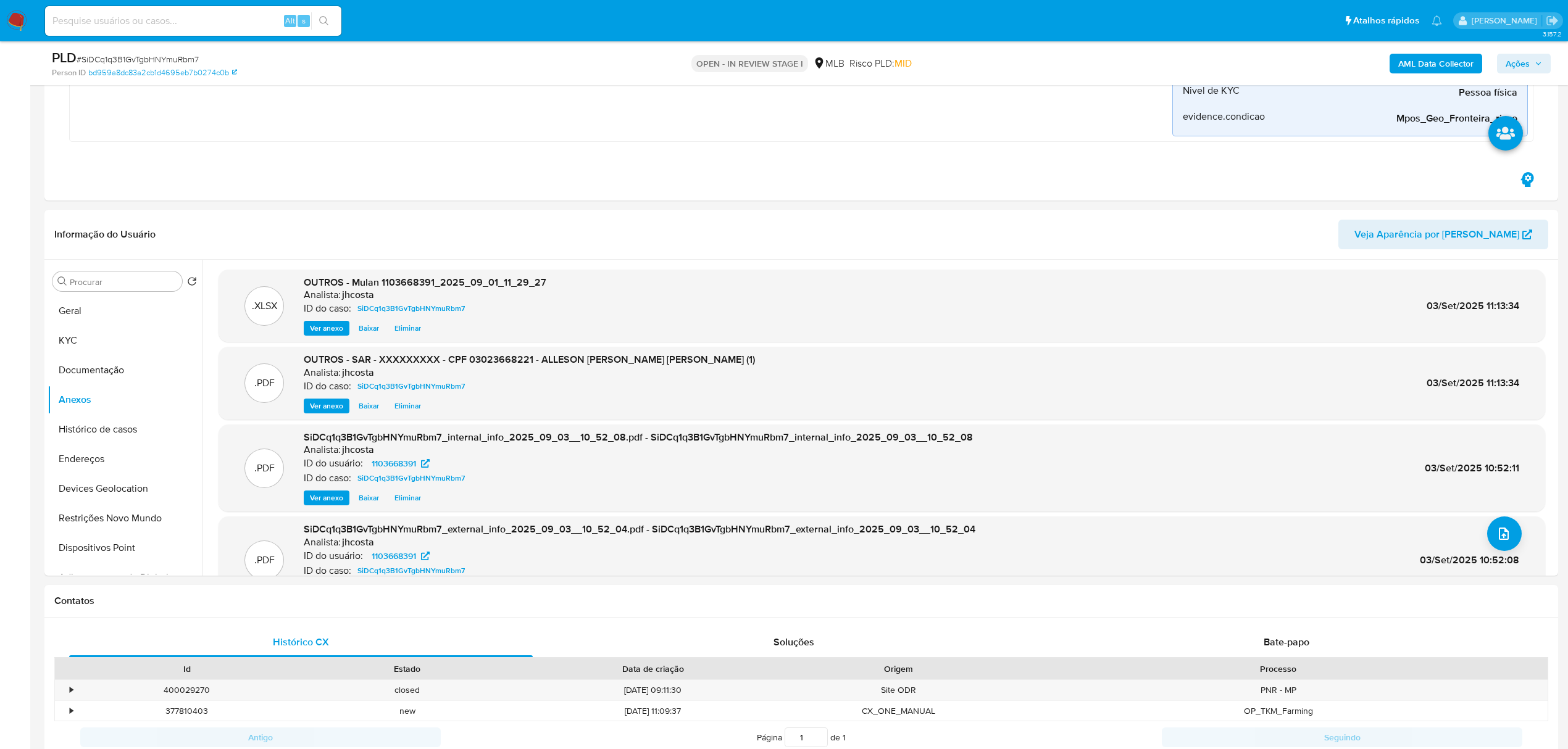
click at [1521, 63] on span "Ações" at bounding box center [1517, 64] width 24 height 20
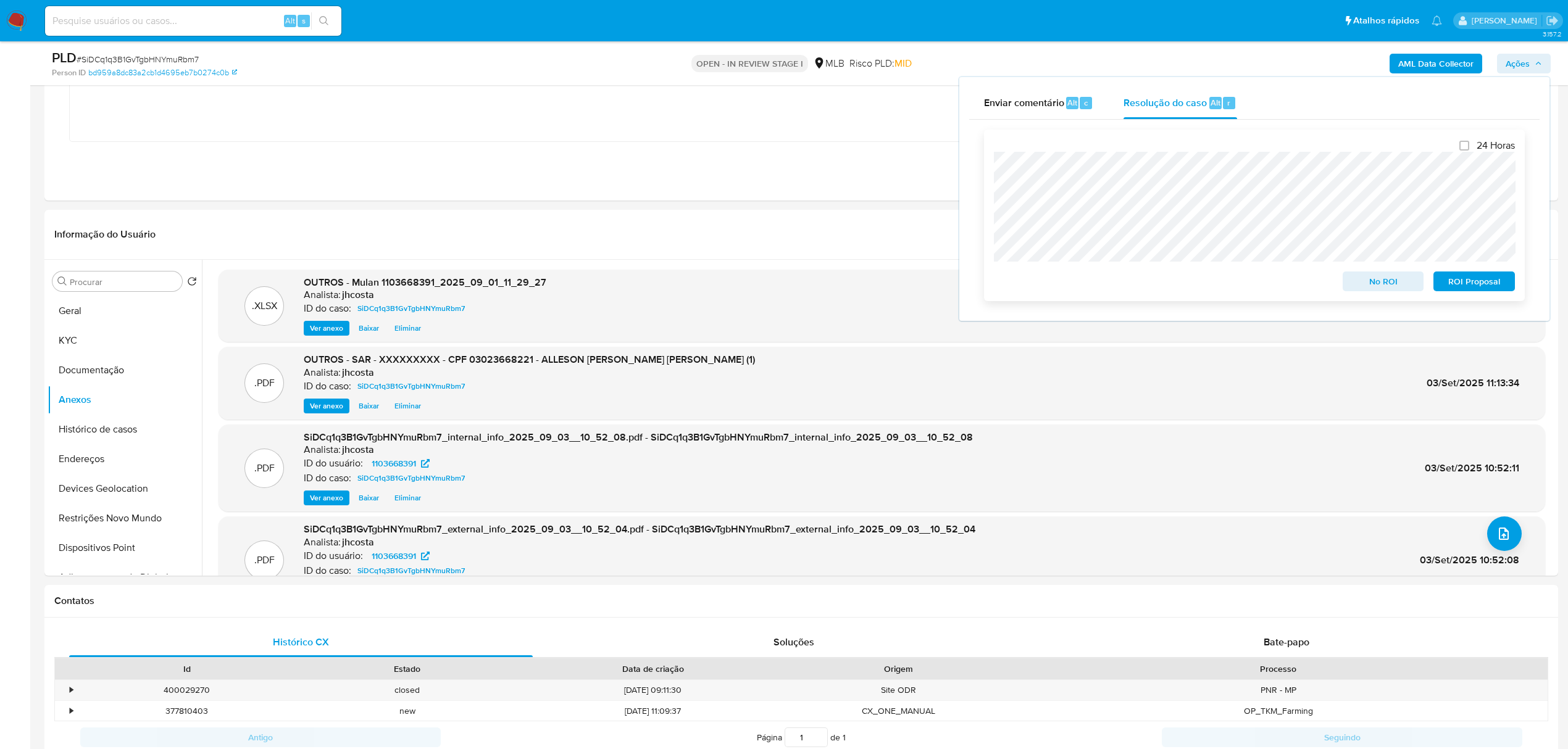
click at [1487, 281] on span "ROI Proposal" at bounding box center [1474, 282] width 65 height 18
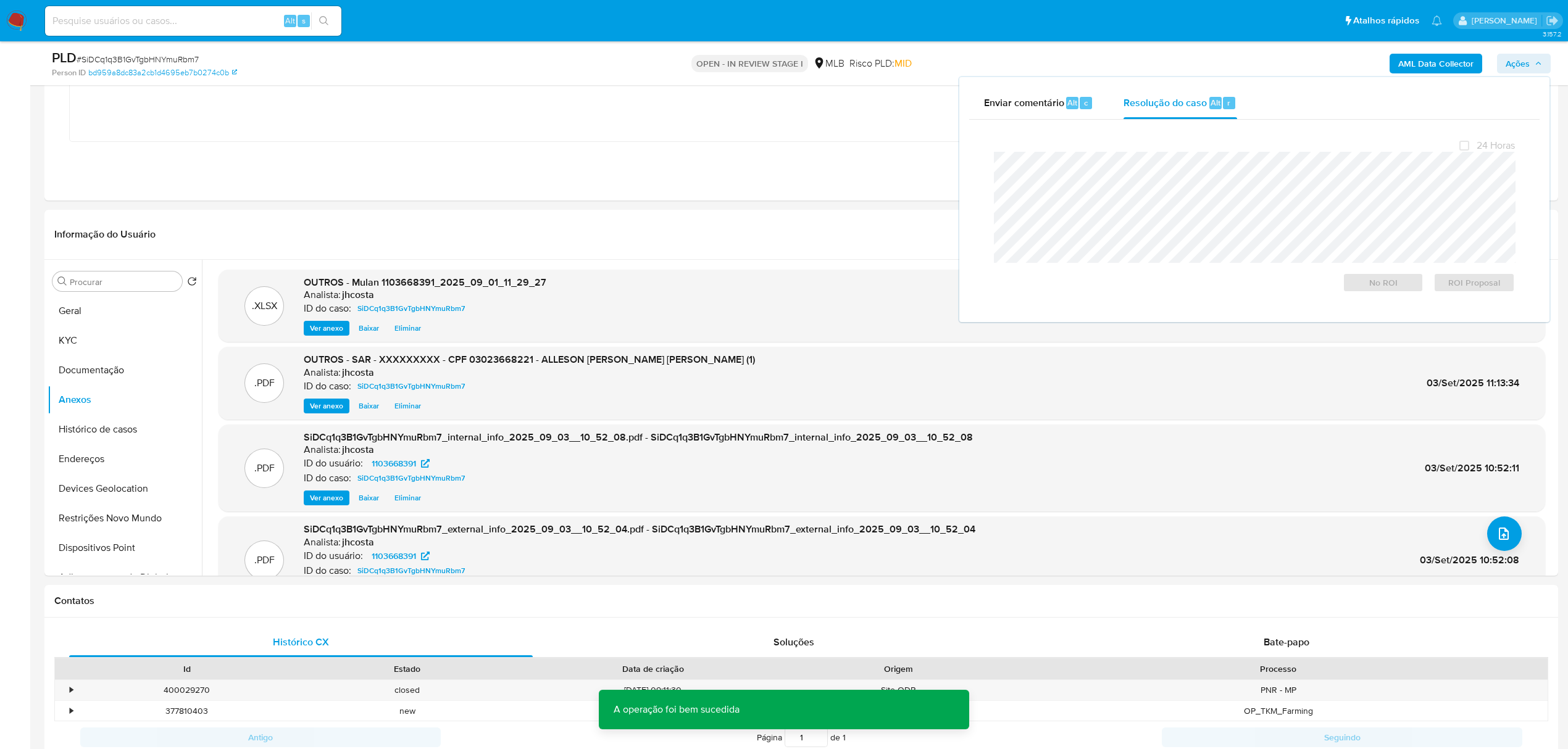
click at [174, 61] on span "# SiDCq1q3B1GvTgbHNYmuRbm7" at bounding box center [137, 59] width 122 height 13
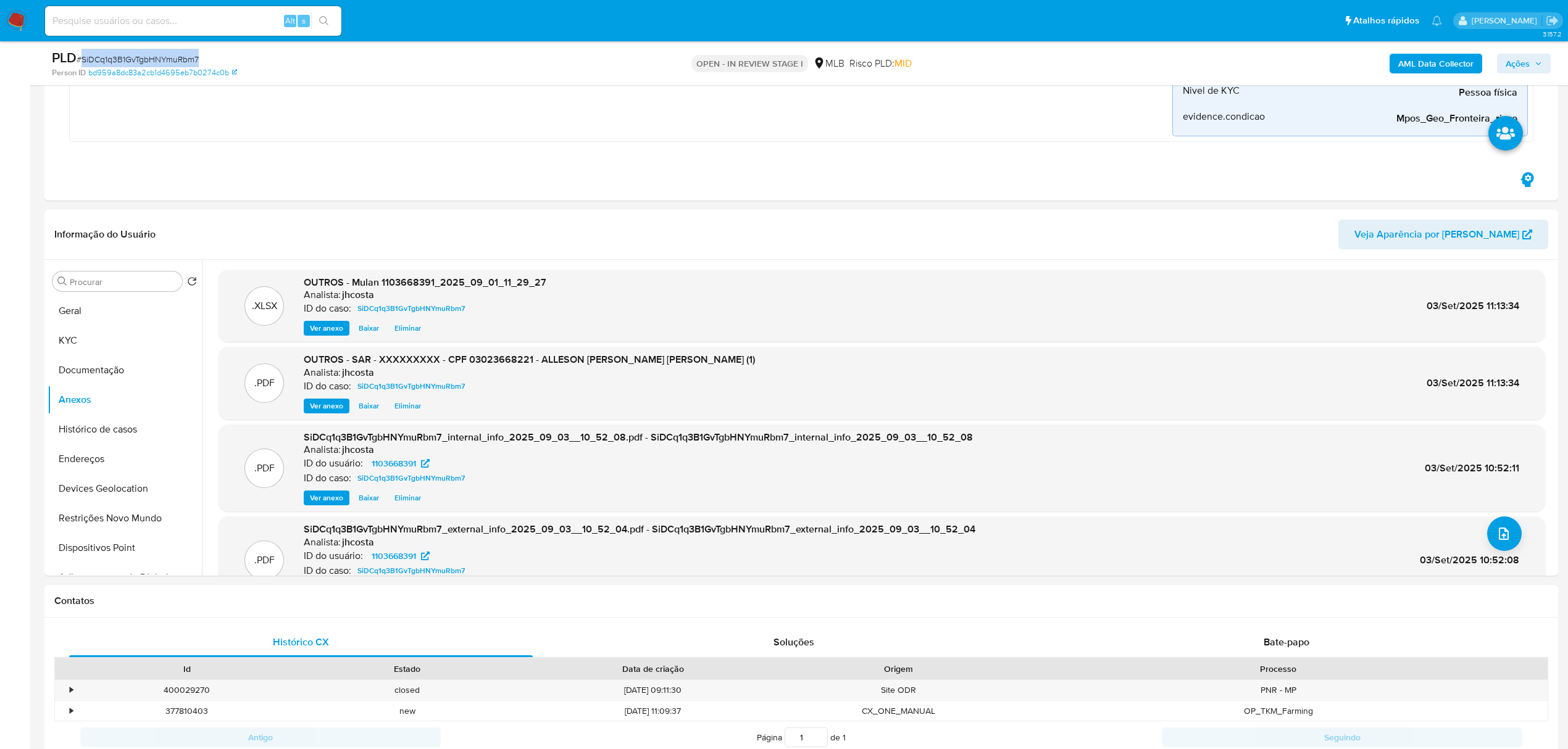
click at [174, 61] on span "# SiDCq1q3B1GvTgbHNYmuRbm7" at bounding box center [137, 59] width 122 height 13
copy span "SiDCq1q3B1GvTgbHNYmuRbm7"
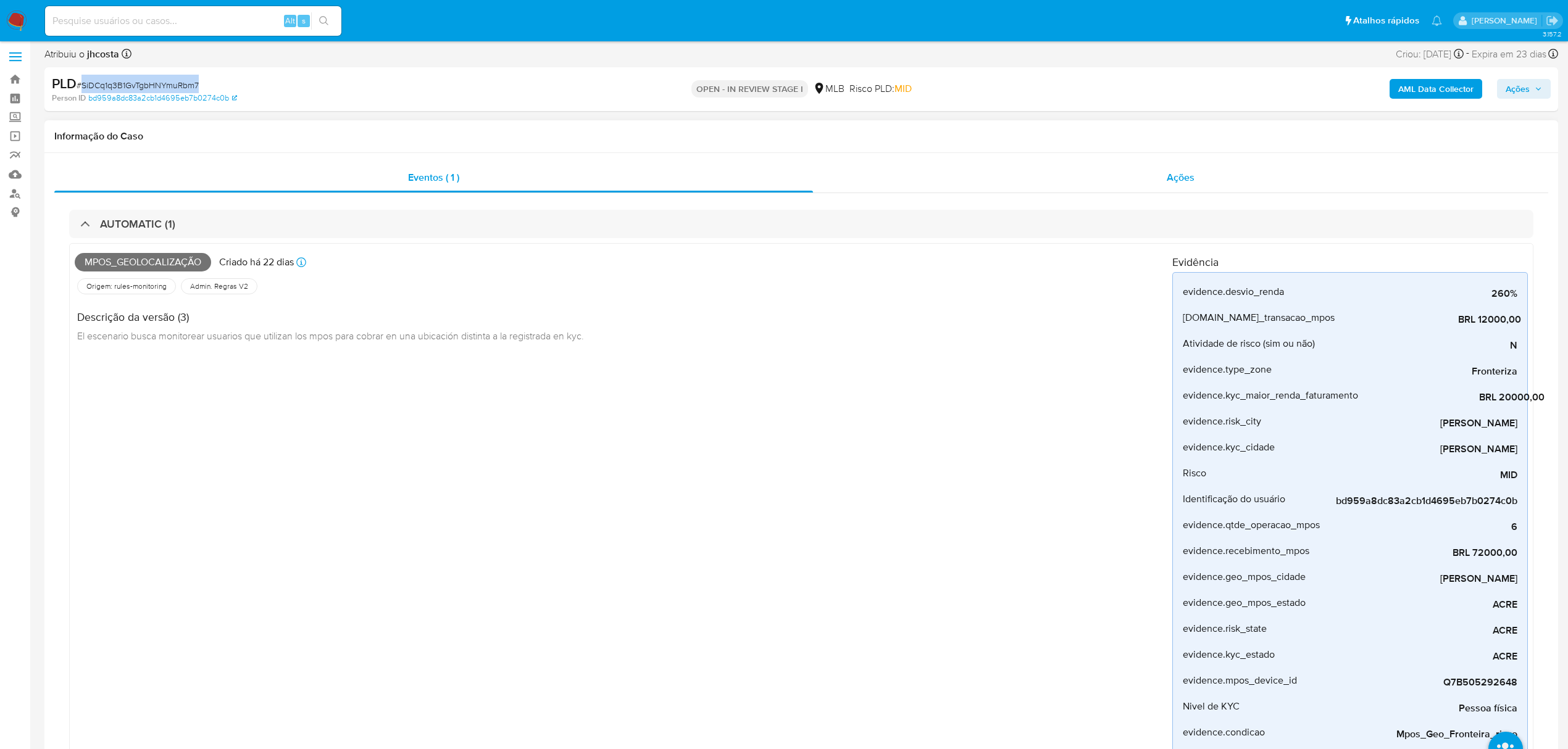
scroll to position [0, 0]
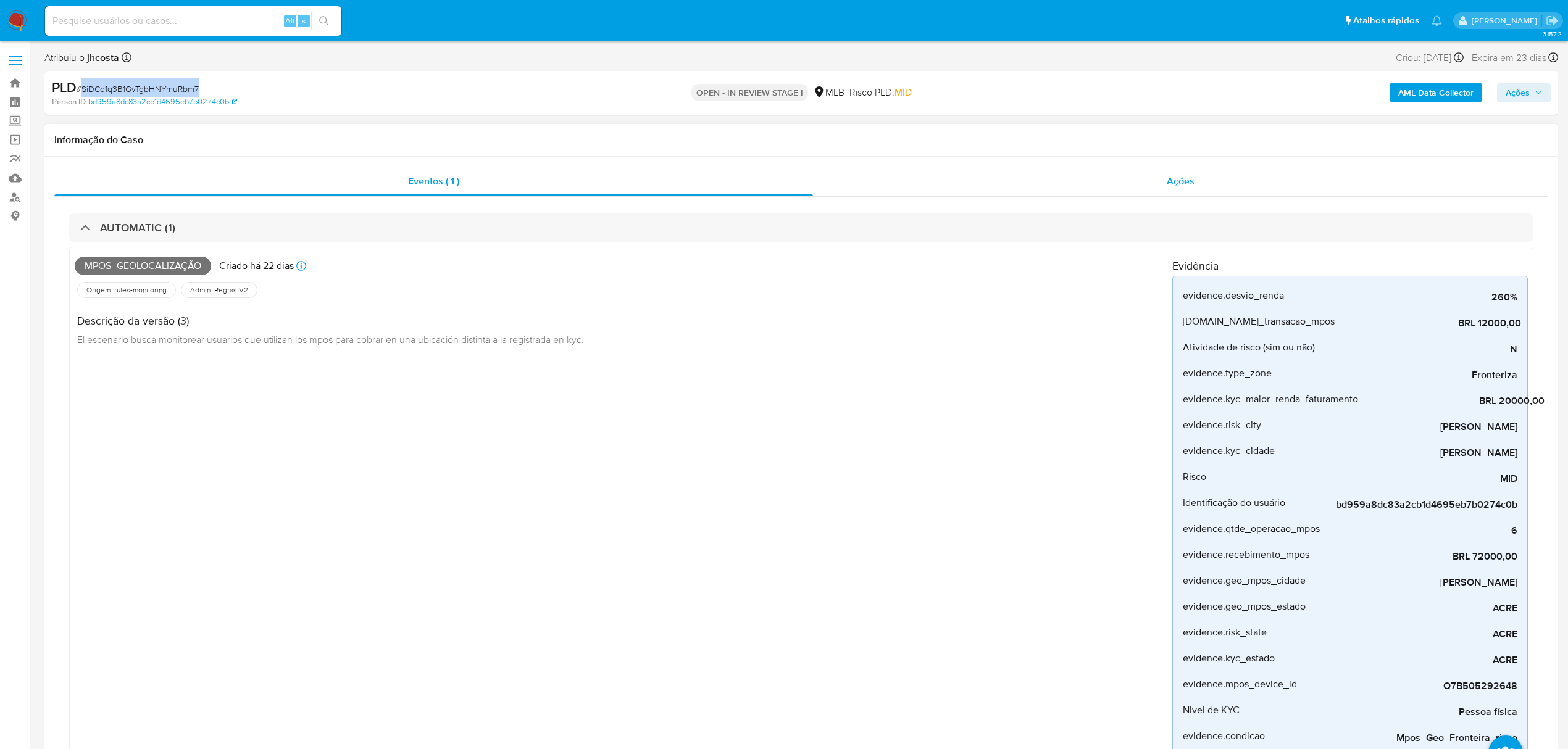
click at [1188, 180] on span "Ações" at bounding box center [1180, 181] width 27 height 14
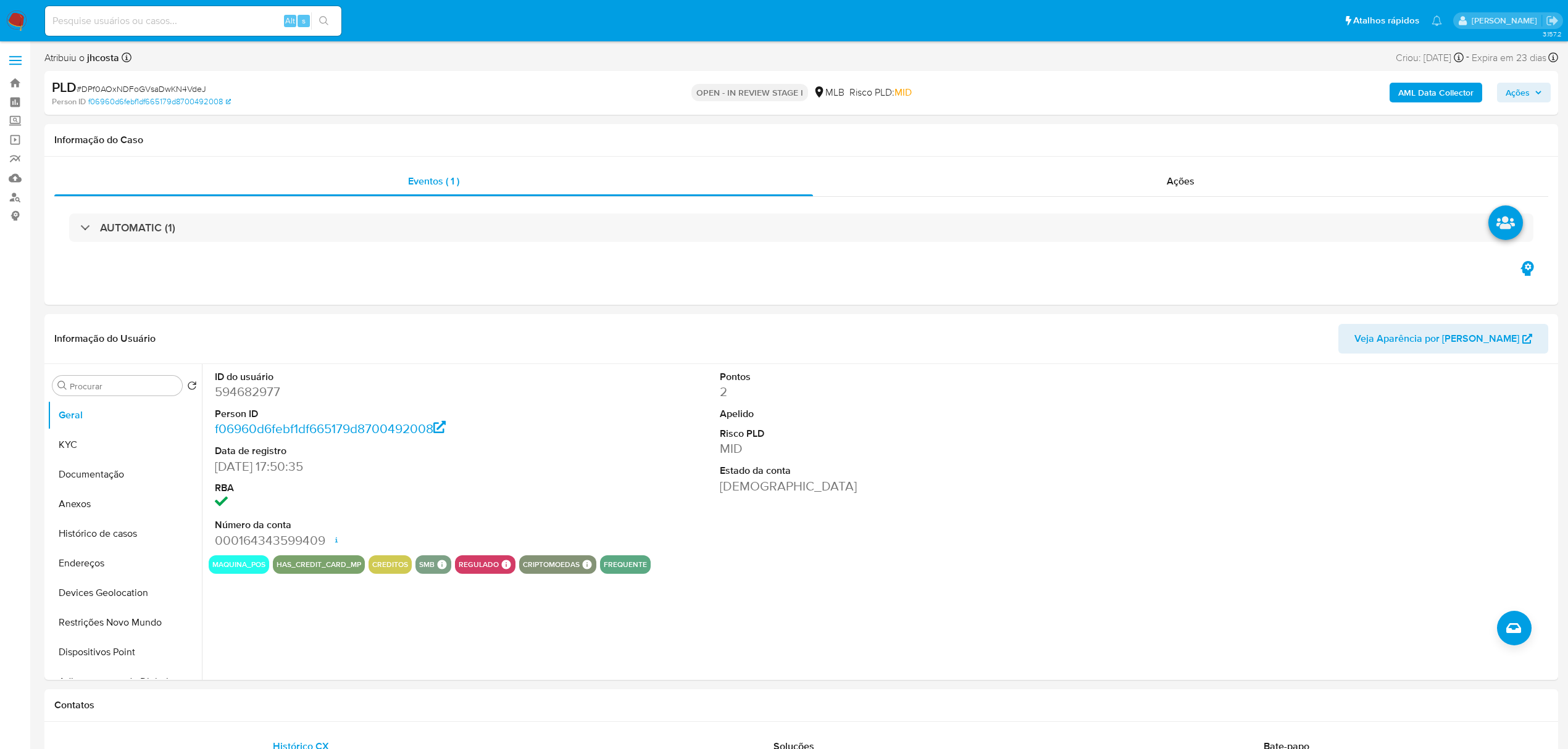
select select "10"
click at [242, 391] on dd "594682977" at bounding box center [376, 392] width 324 height 18
copy dd "594682977"
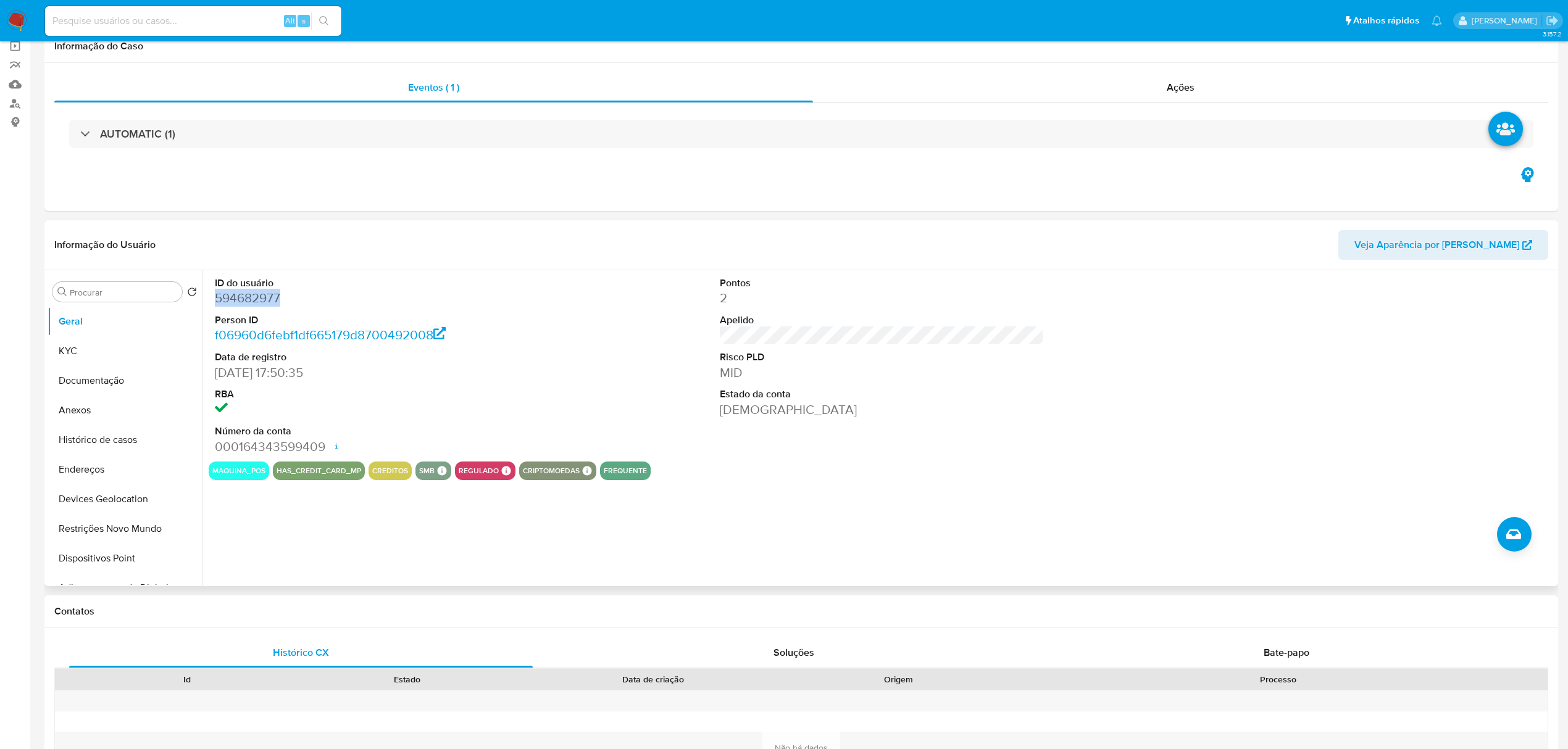
scroll to position [164, 0]
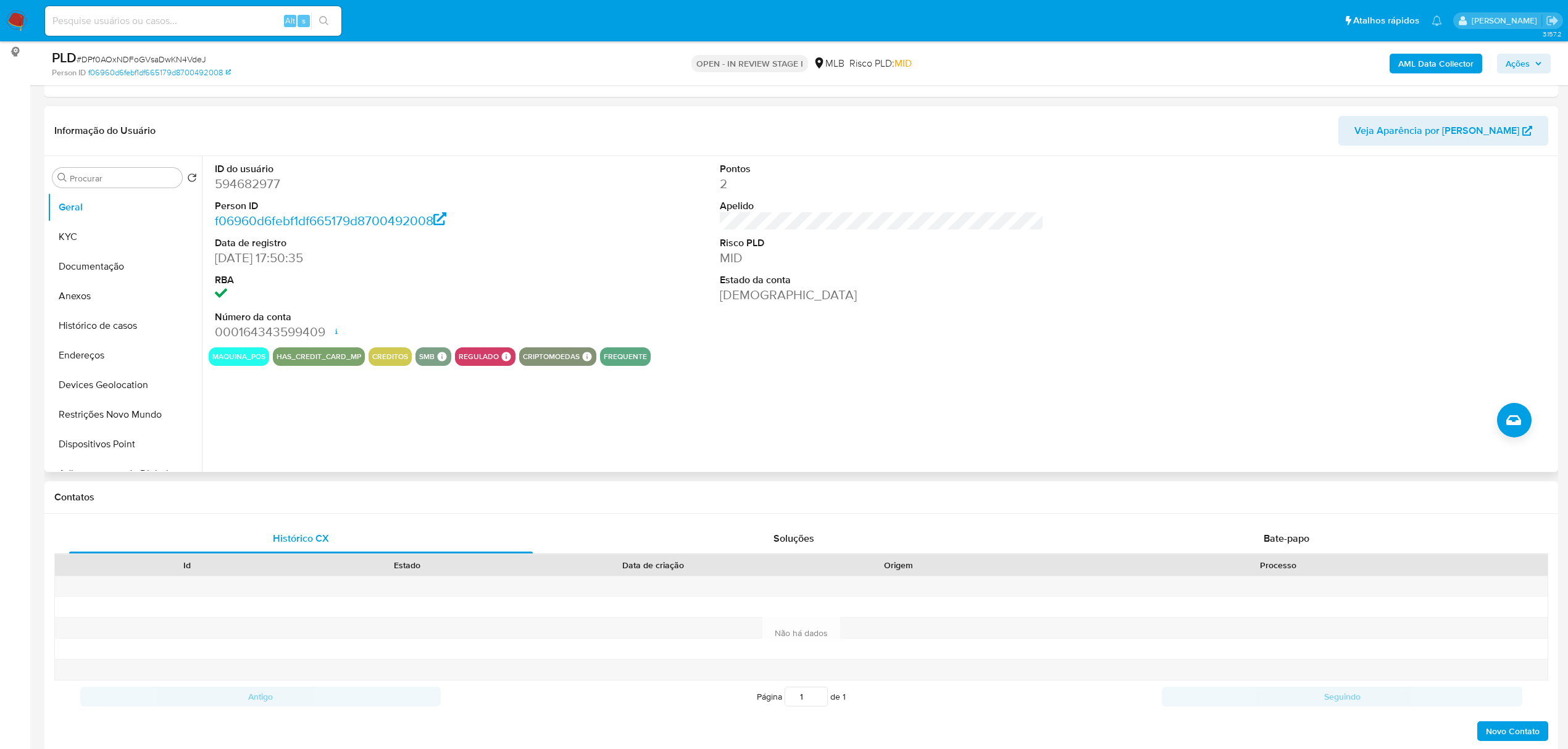
click at [687, 245] on div "ID do usuário 594682977 Person ID f06960d6febf1df665179d8700492008 Data de regi…" at bounding box center [881, 251] width 1347 height 191
click at [101, 238] on button "KYC" at bounding box center [119, 237] width 144 height 29
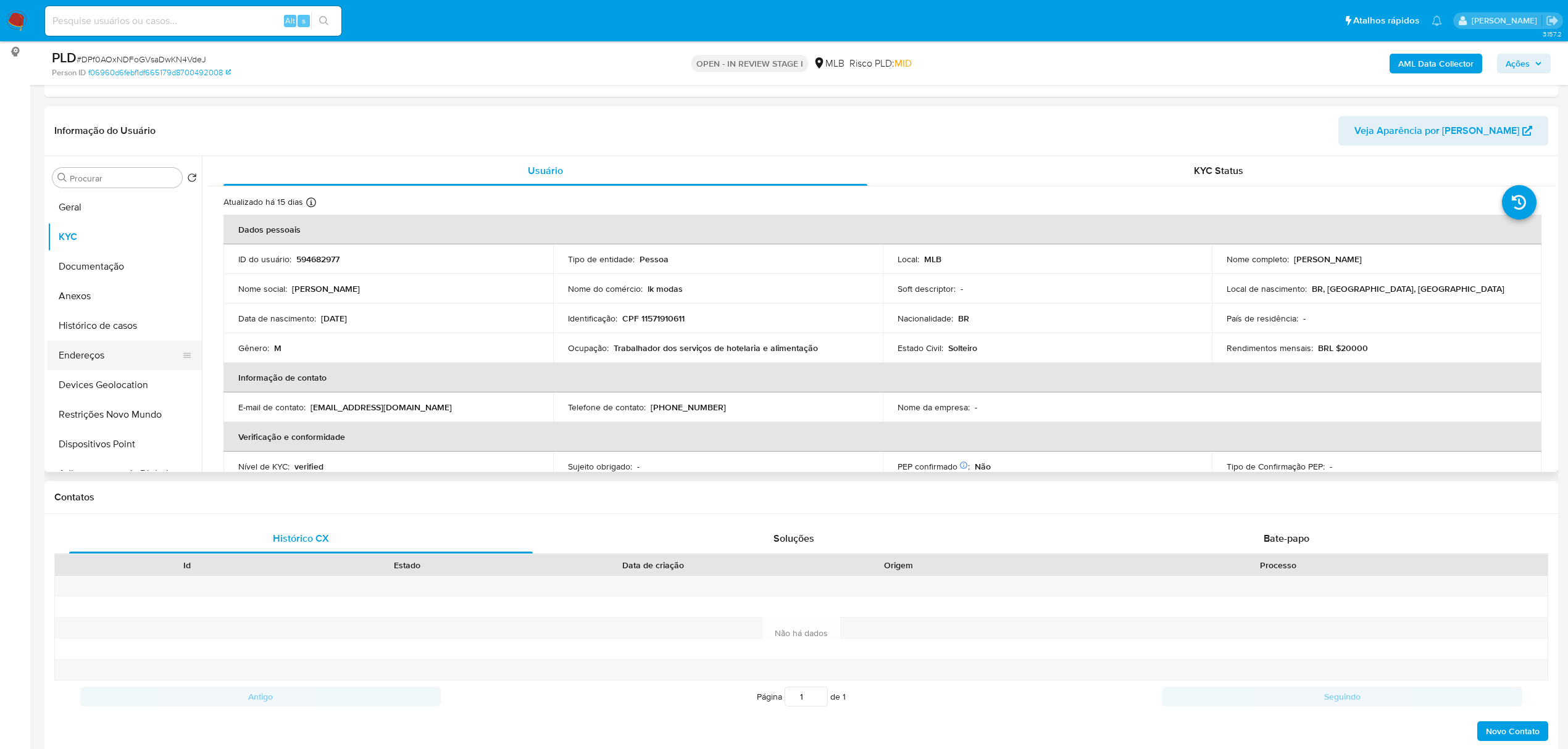
click at [113, 353] on button "Endereços" at bounding box center [119, 355] width 144 height 29
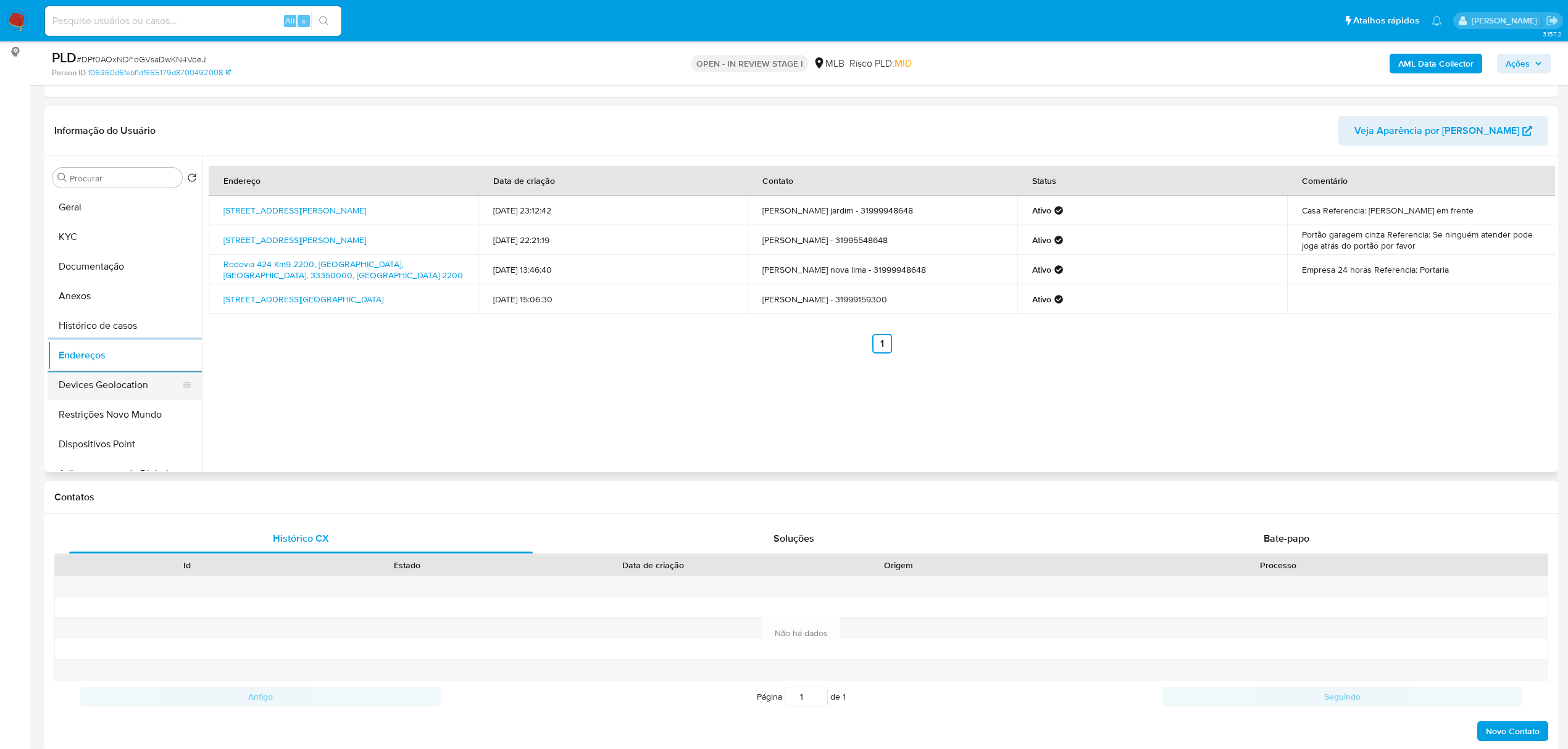
click at [132, 380] on button "Devices Geolocation" at bounding box center [119, 385] width 144 height 29
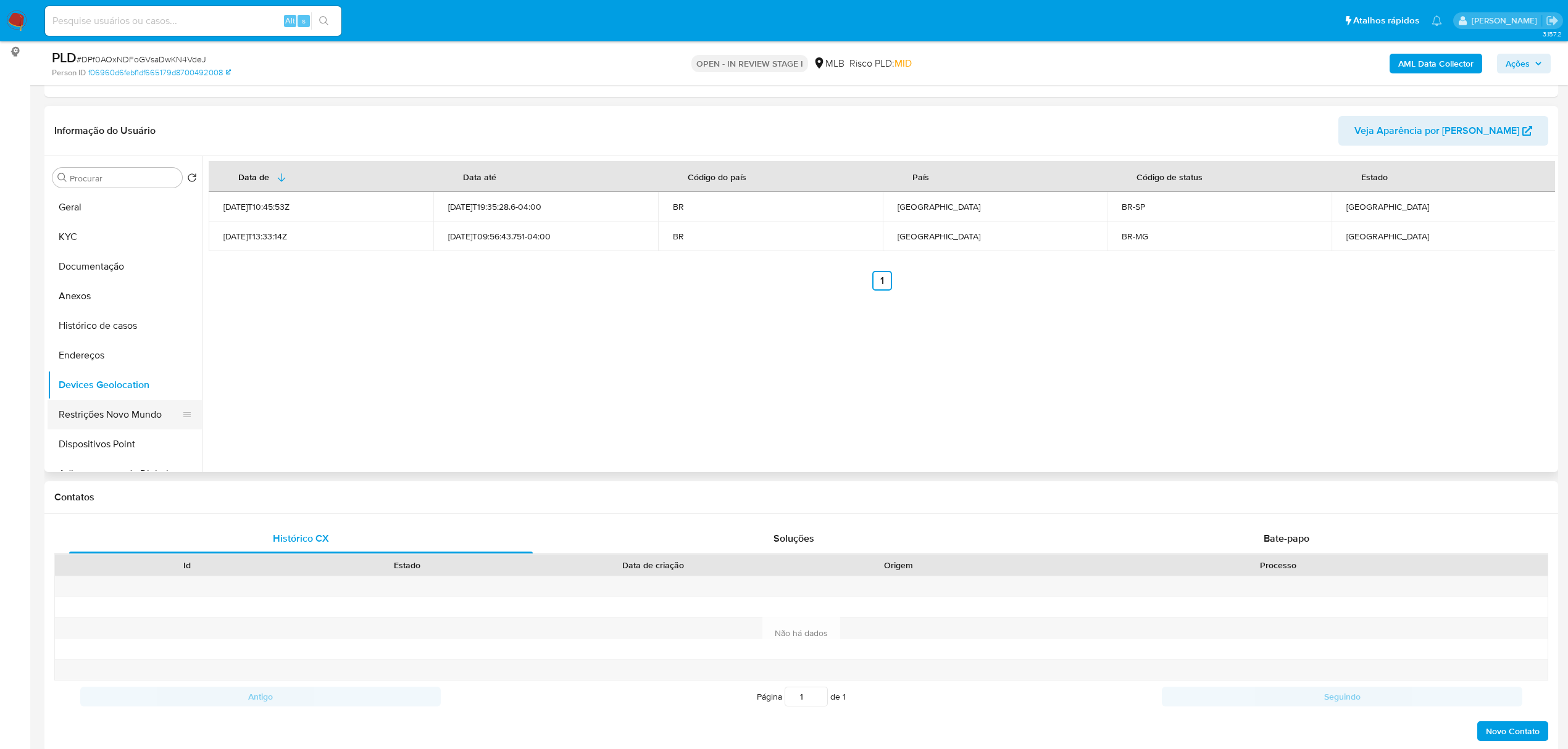
click at [71, 413] on button "Restrições Novo Mundo" at bounding box center [119, 414] width 144 height 29
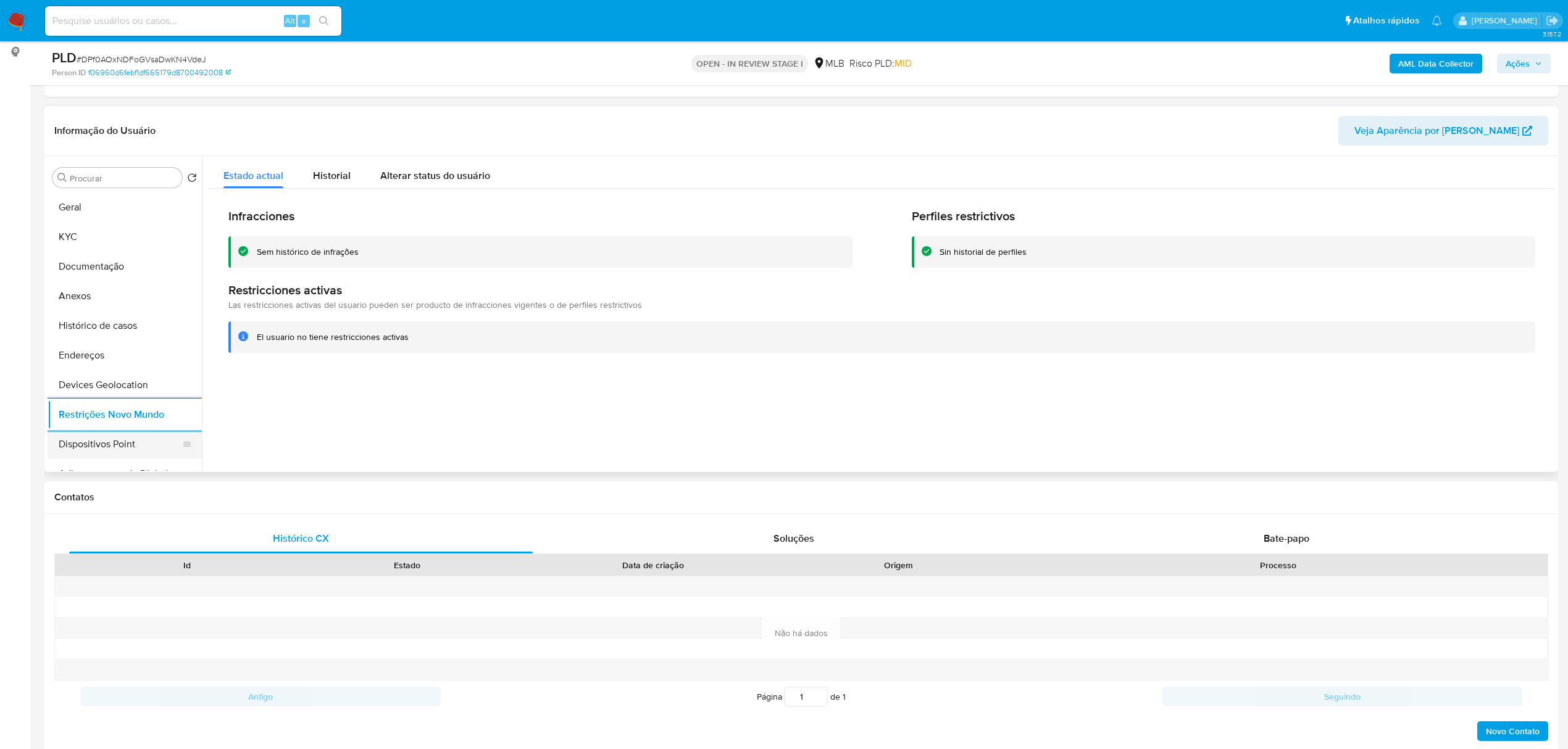
click at [81, 435] on button "Dispositivos Point" at bounding box center [119, 445] width 144 height 29
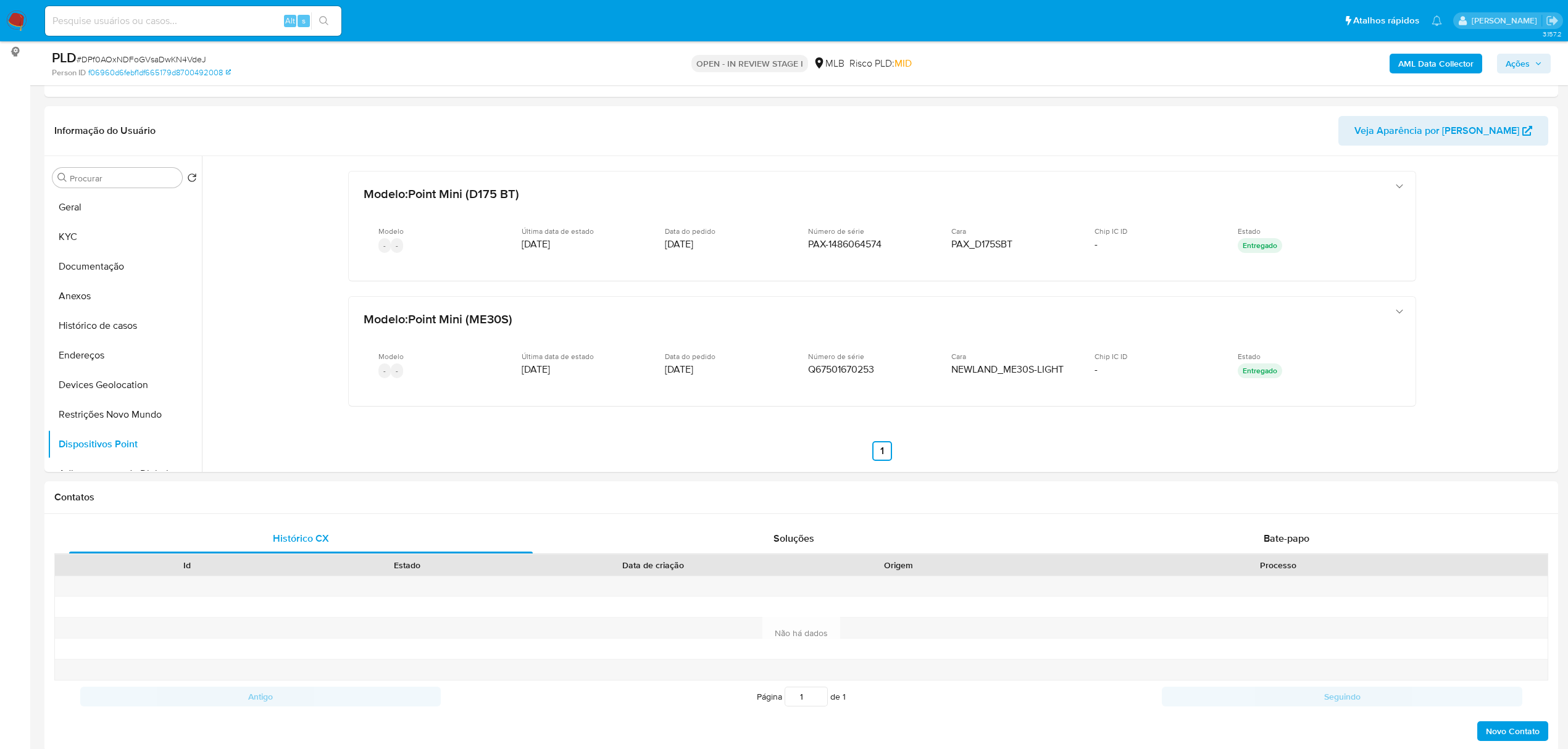
click at [1415, 56] on b "AML Data Collector" at bounding box center [1436, 64] width 75 height 20
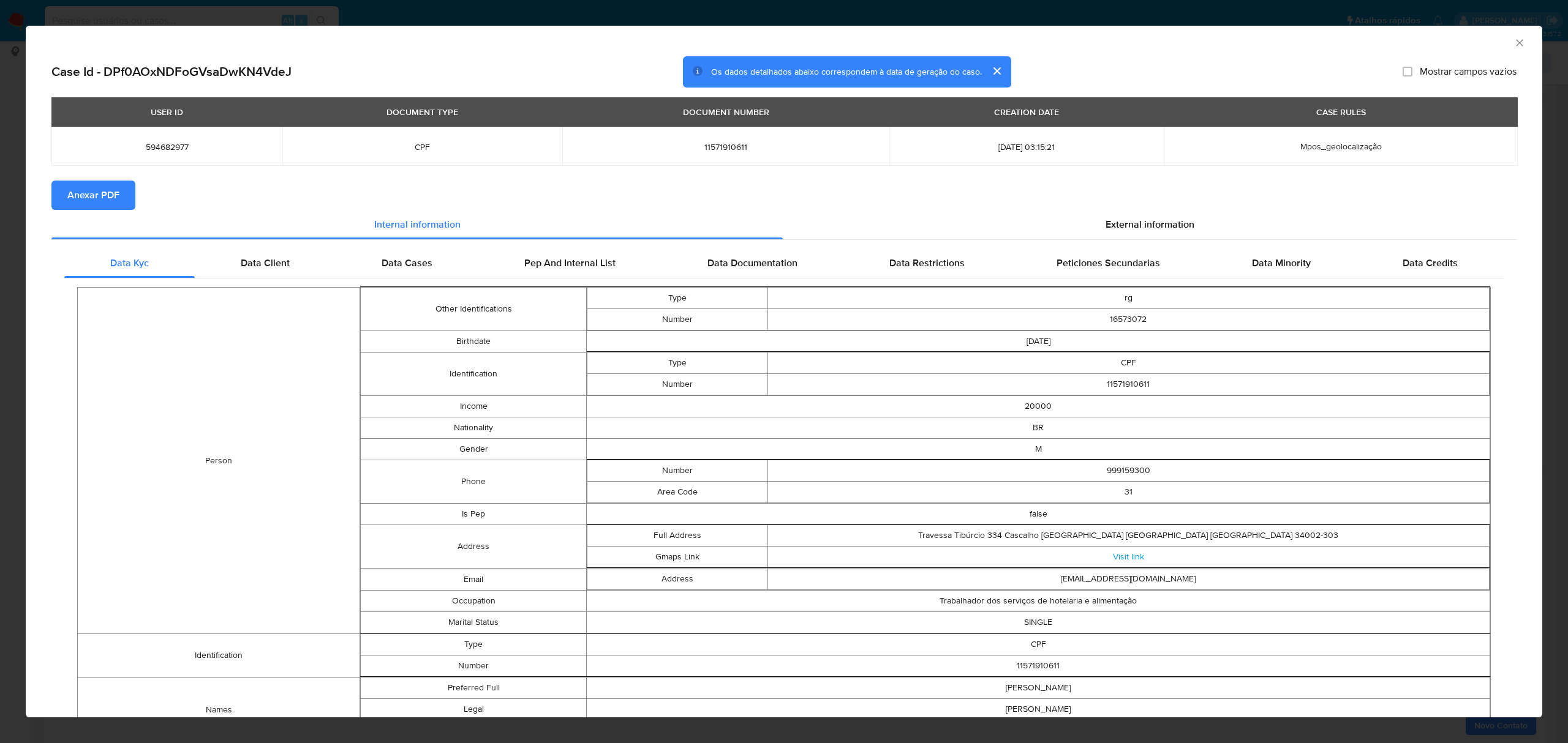
click at [115, 189] on span "Anexar PDF" at bounding box center [93, 195] width 52 height 27
drag, startPoint x: 1147, startPoint y: 219, endPoint x: 1095, endPoint y: 243, distance: 57.3
click at [1146, 220] on span "External information" at bounding box center [1149, 226] width 88 height 14
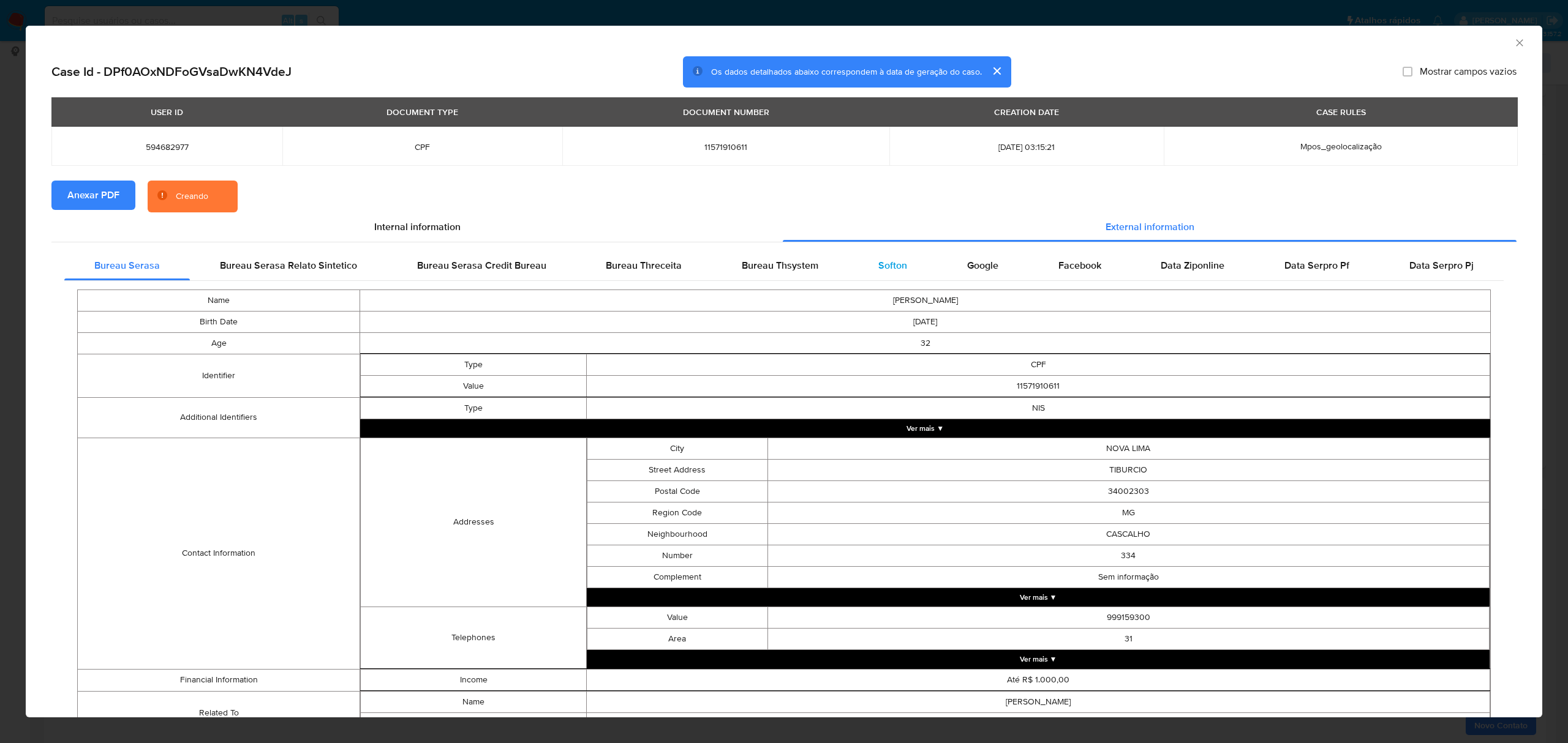
click at [902, 263] on div "Softon" at bounding box center [892, 265] width 88 height 29
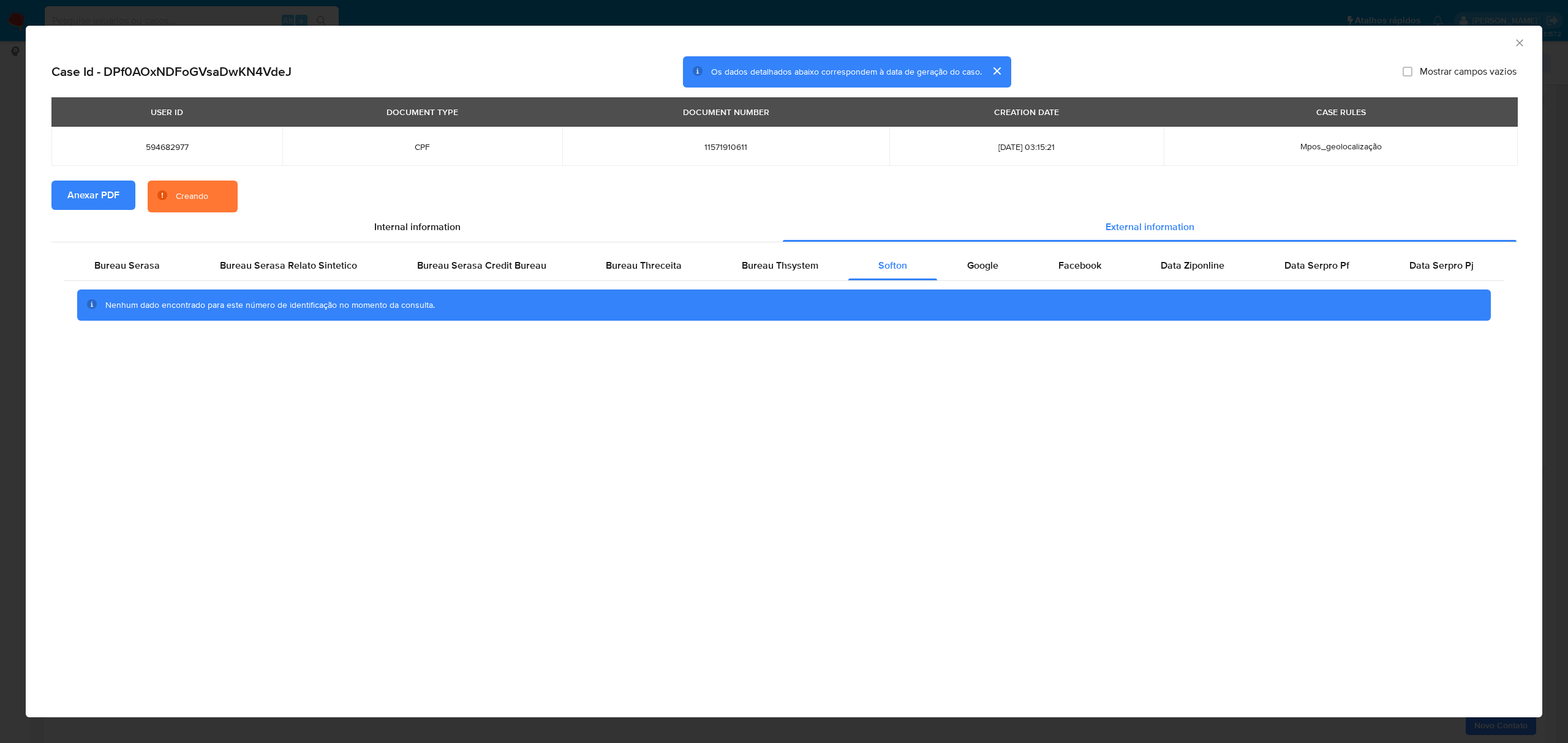
click at [753, 10] on div "AML Data Collector Case Id - DPf0AOxNDFoGVsaDwKN4VdeJ Os dados detalhados abaix…" at bounding box center [784, 371] width 1568 height 743
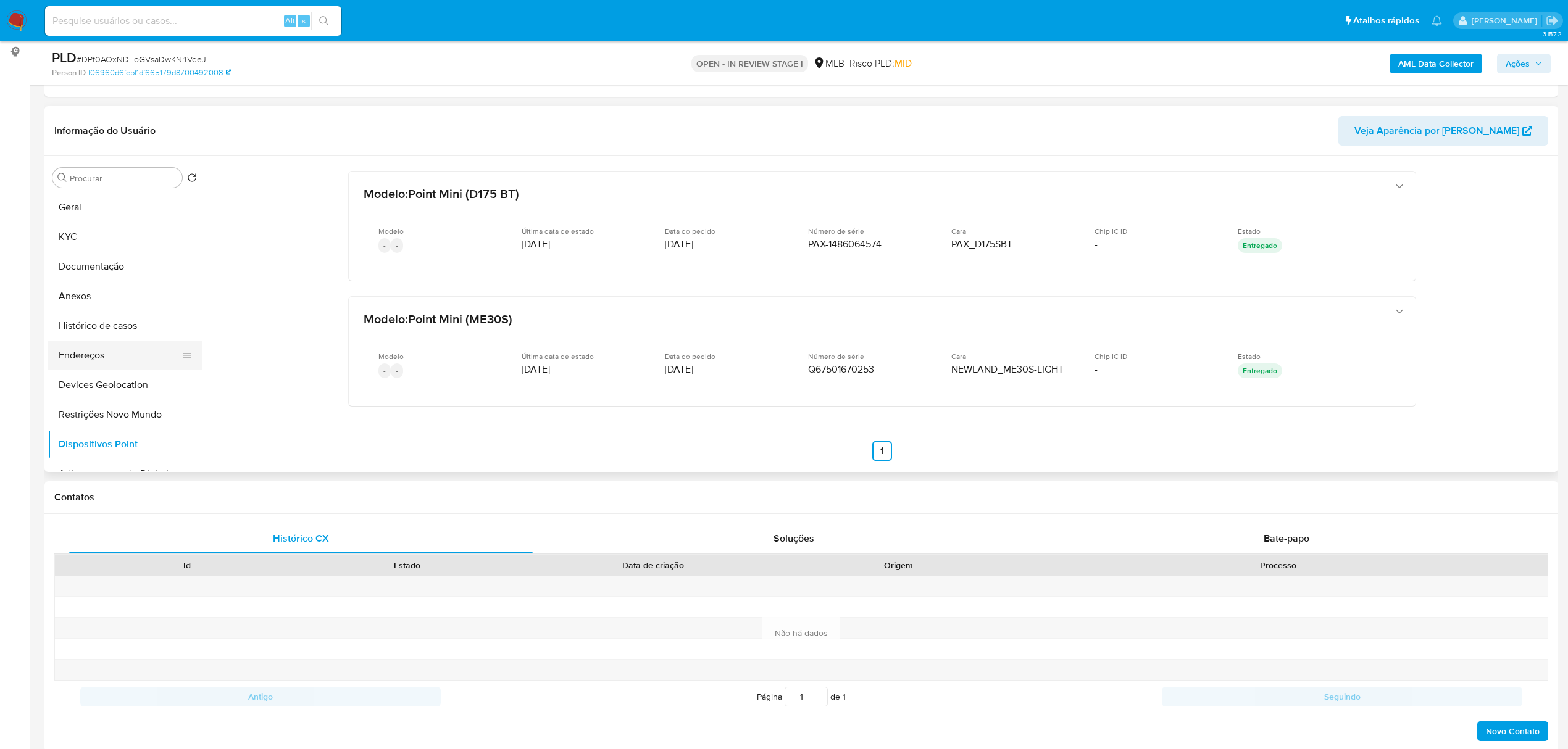
click at [110, 359] on button "Endereços" at bounding box center [119, 355] width 144 height 29
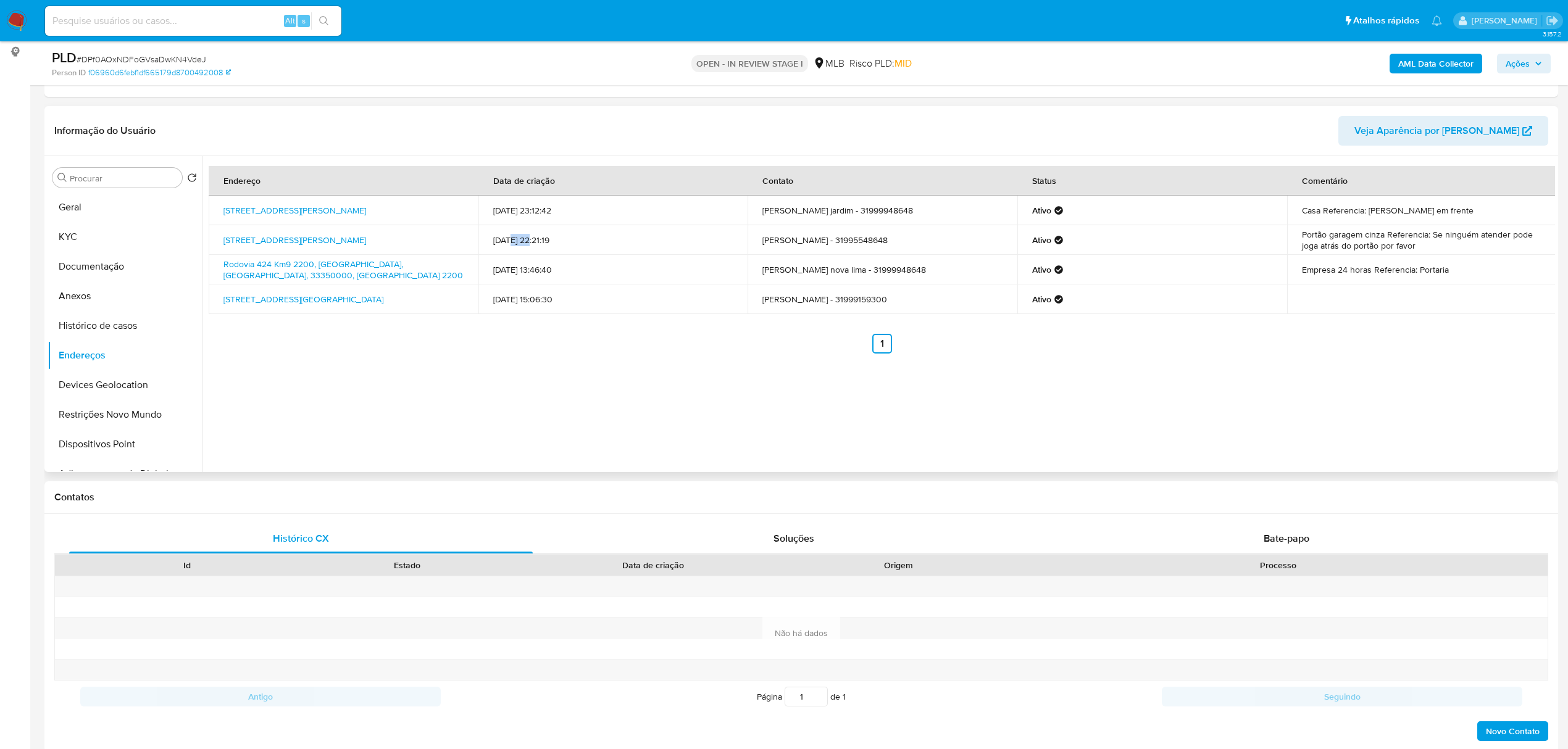
drag, startPoint x: 509, startPoint y: 236, endPoint x: 529, endPoint y: 237, distance: 20.0
click at [527, 236] on td "16/01/2025 22:21:19" at bounding box center [612, 240] width 269 height 29
drag, startPoint x: 217, startPoint y: 263, endPoint x: 262, endPoint y: 275, distance: 46.6
click at [262, 275] on td "Rodovia 424 Km9 2200, São José Da Lapa, Minas Gerais, 33350000, Brasil 2200" at bounding box center [343, 269] width 269 height 29
copy link "Rodovia 424 Km9 2200, São José Da Lapa, Minas Gerais, 33350000"
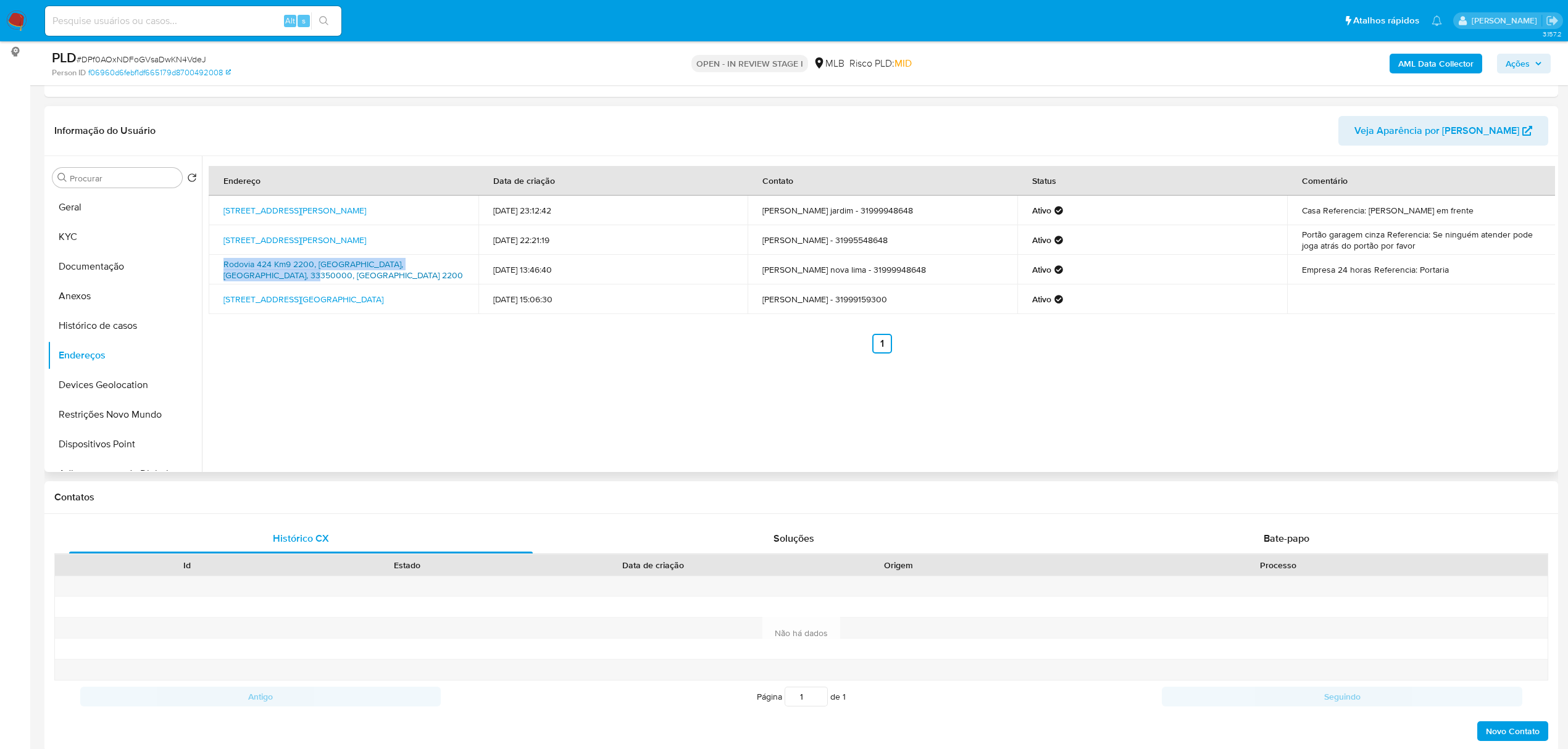
click at [257, 274] on link "Rodovia 424 Km9 2200, São José Da Lapa, Minas Gerais, 33350000, Brasil 2200" at bounding box center [343, 269] width 240 height 23
drag, startPoint x: 1297, startPoint y: 210, endPoint x: 1460, endPoint y: 210, distance: 163.0
click at [1460, 210] on td "Casa Referencia: Bola Burguer em frente" at bounding box center [1421, 211] width 269 height 29
drag, startPoint x: 1295, startPoint y: 235, endPoint x: 1433, endPoint y: 253, distance: 139.2
click at [1438, 248] on td "Portão garagem cinza Referencia: Se ninguém atender pode joga atrás do portão p…" at bounding box center [1421, 240] width 269 height 29
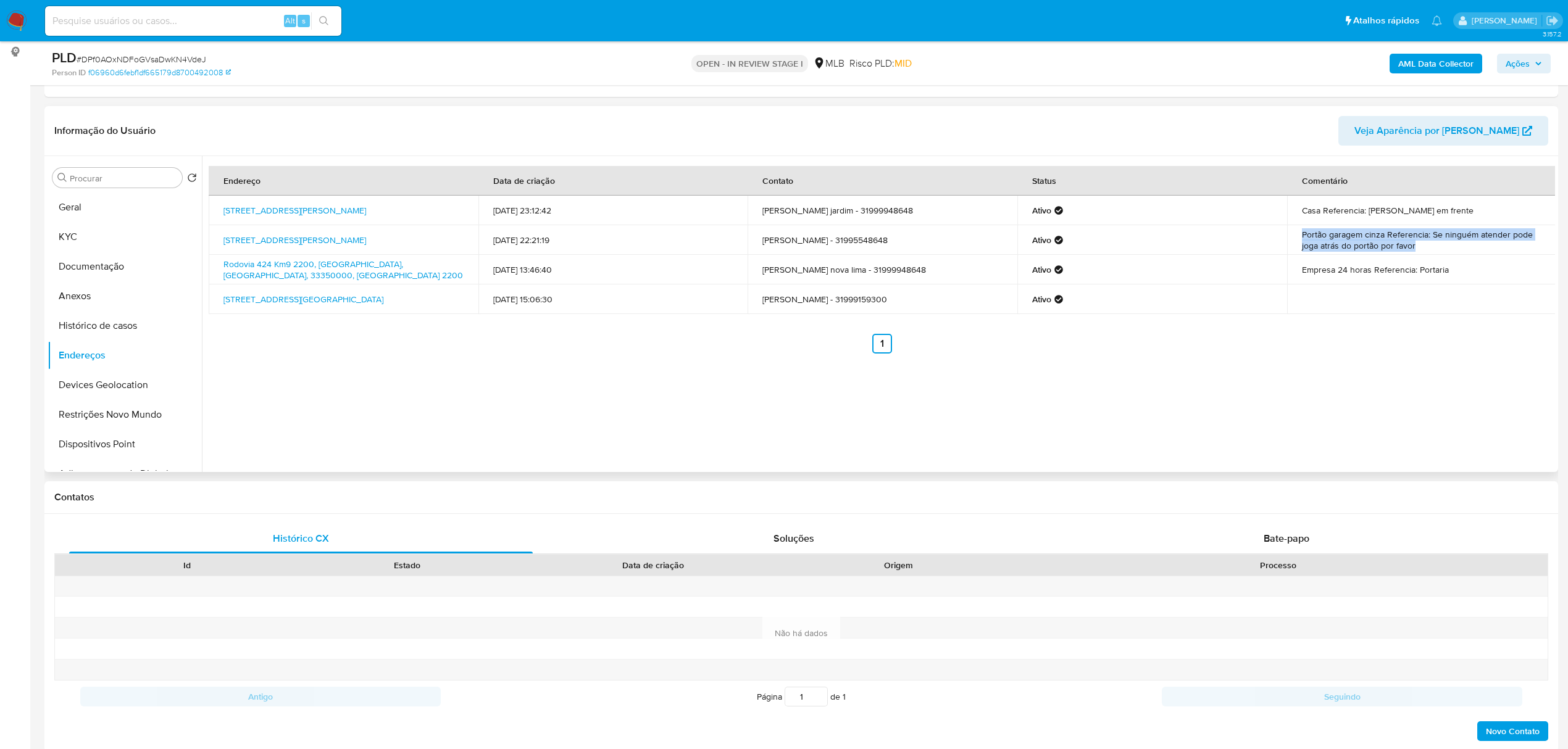
drag, startPoint x: 218, startPoint y: 232, endPoint x: 280, endPoint y: 253, distance: 65.5
click at [264, 247] on td "Rua Augusto Bernardino 163, Nova Lima, Minas Gerais, 34000574, Brasil 163" at bounding box center [343, 240] width 269 height 29
copy link "Rua Augusto Bernardino 163, Nova Lima, Minas Gerais, 34000574,"
drag, startPoint x: 215, startPoint y: 261, endPoint x: 264, endPoint y: 273, distance: 50.4
click at [264, 273] on td "Rodovia 424 Km9 2200, São José Da Lapa, Minas Gerais, 33350000, Brasil 2200" at bounding box center [343, 269] width 269 height 29
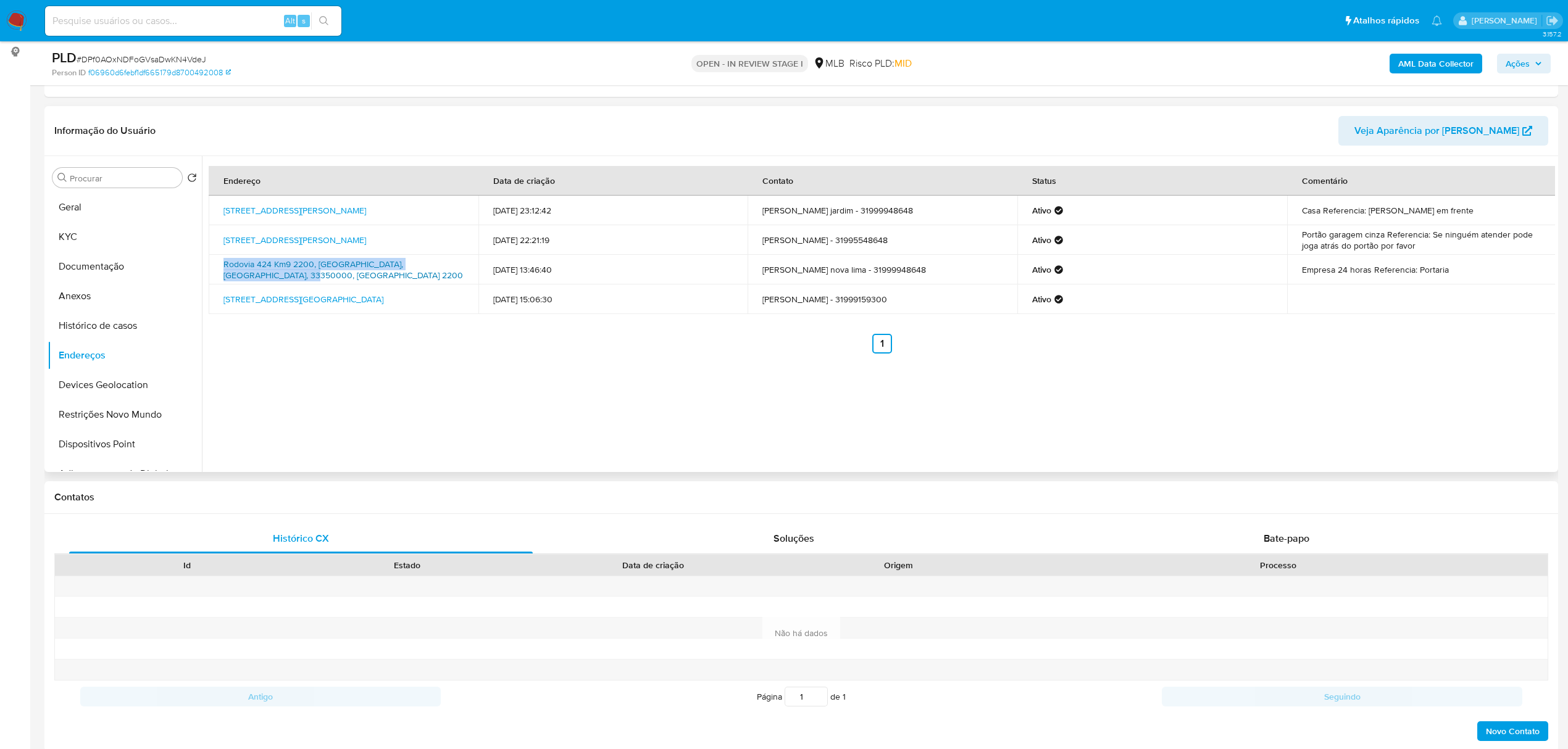
copy link "Rodovia 424 Km9 2200, São José Da Lapa, Minas Gerais, 33350000"
click at [255, 269] on link "Rodovia 424 Km9 2200, São José Da Lapa, Minas Gerais, 33350000, Brasil 2200" at bounding box center [343, 269] width 240 height 23
click at [93, 243] on button "KYC" at bounding box center [119, 237] width 144 height 29
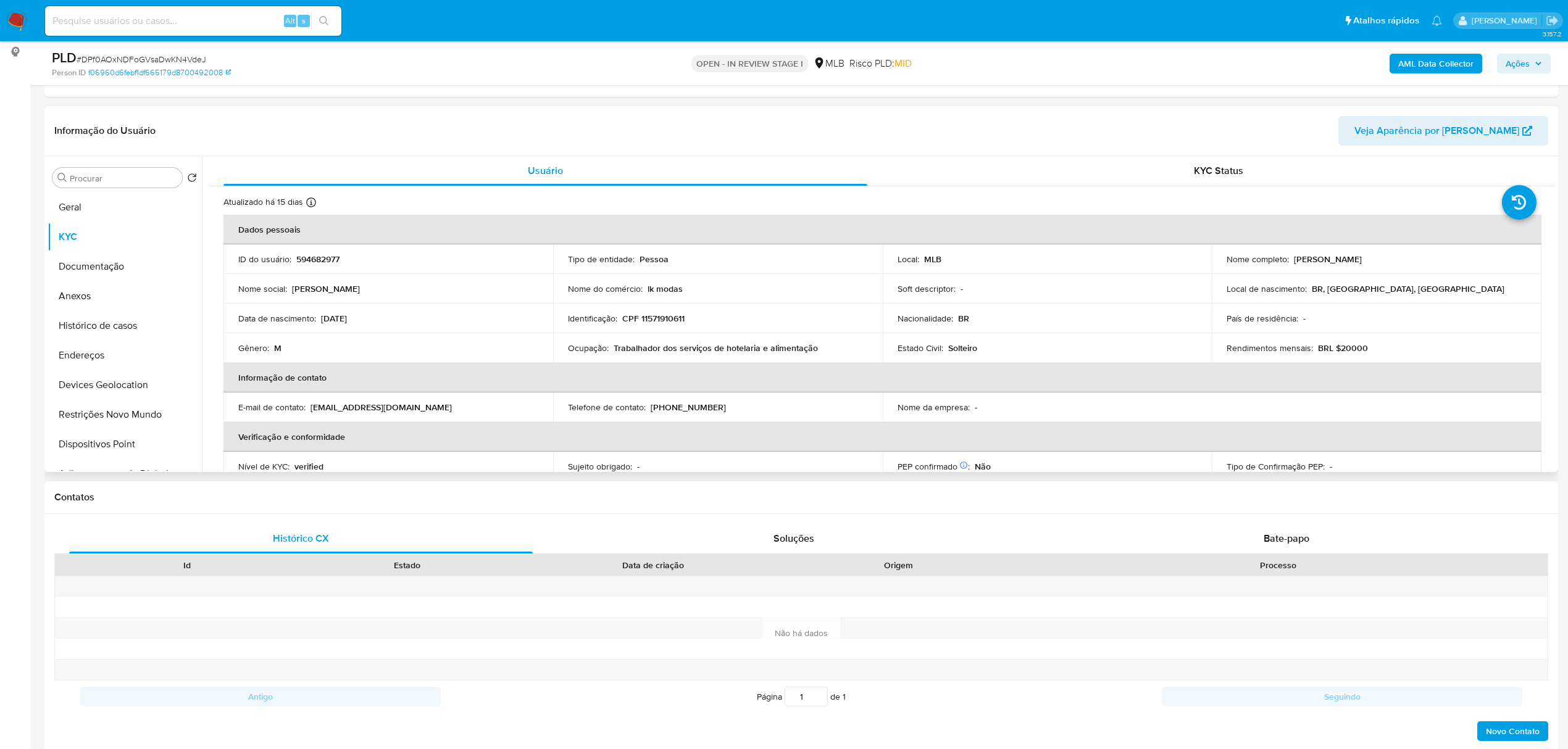
click at [649, 321] on p "CPF 11571910611" at bounding box center [653, 318] width 63 height 11
copy p "11571910611"
click at [116, 267] on button "Documentação" at bounding box center [119, 266] width 144 height 29
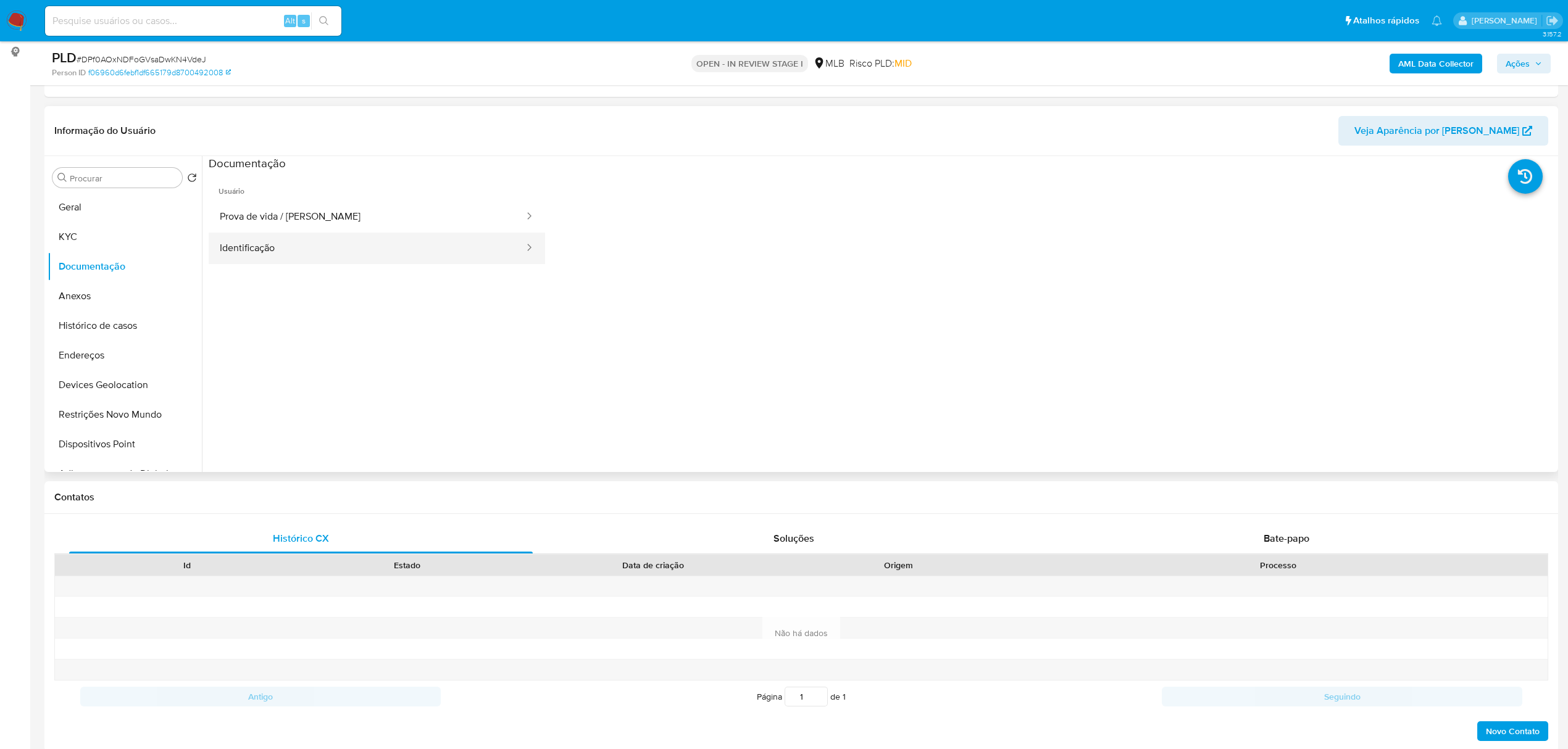
click at [316, 233] on button "Identificação" at bounding box center [366, 249] width 316 height 31
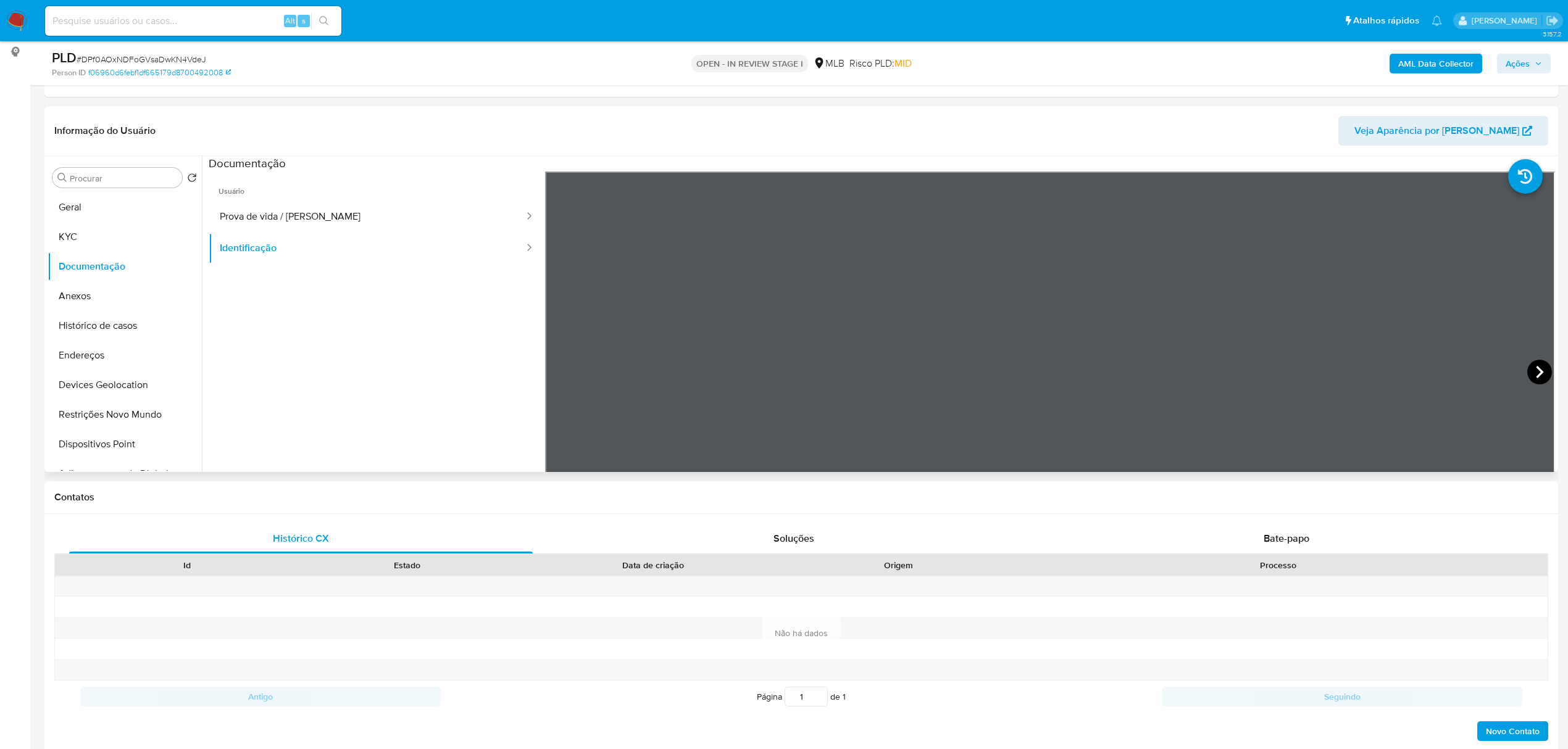
click at [1527, 368] on icon at bounding box center [1539, 371] width 24 height 24
click at [94, 240] on button "KYC" at bounding box center [119, 237] width 144 height 29
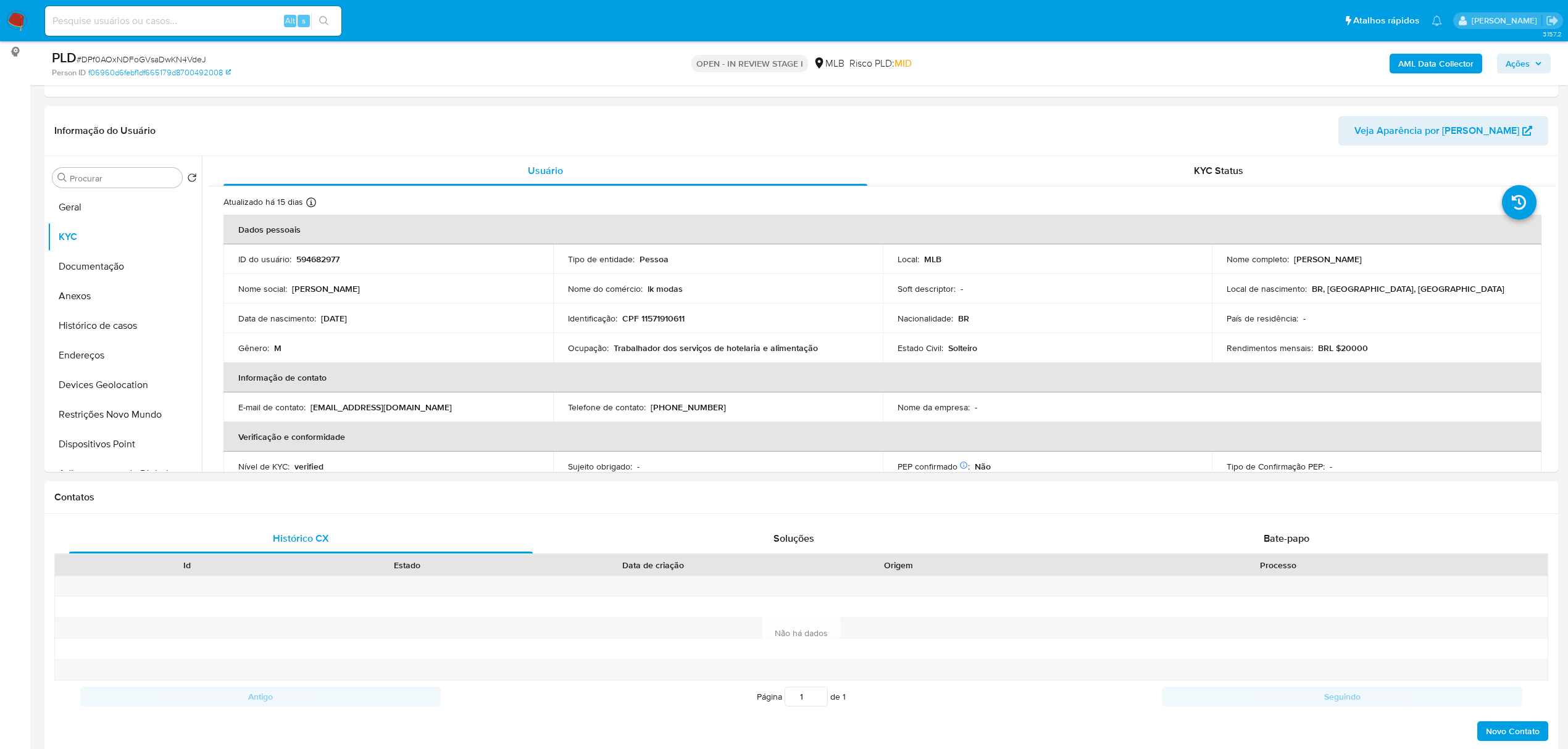
click at [650, 314] on p "CPF 11571910611" at bounding box center [653, 318] width 63 height 11
click at [650, 313] on p "CPF 11571910611" at bounding box center [653, 318] width 63 height 11
copy p "11571910611"
drag, startPoint x: 1308, startPoint y: 260, endPoint x: 1441, endPoint y: 255, distance: 133.1
click at [1441, 255] on div "Nome completo : Lucas Henrique de Oliveira Pio" at bounding box center [1376, 258] width 300 height 11
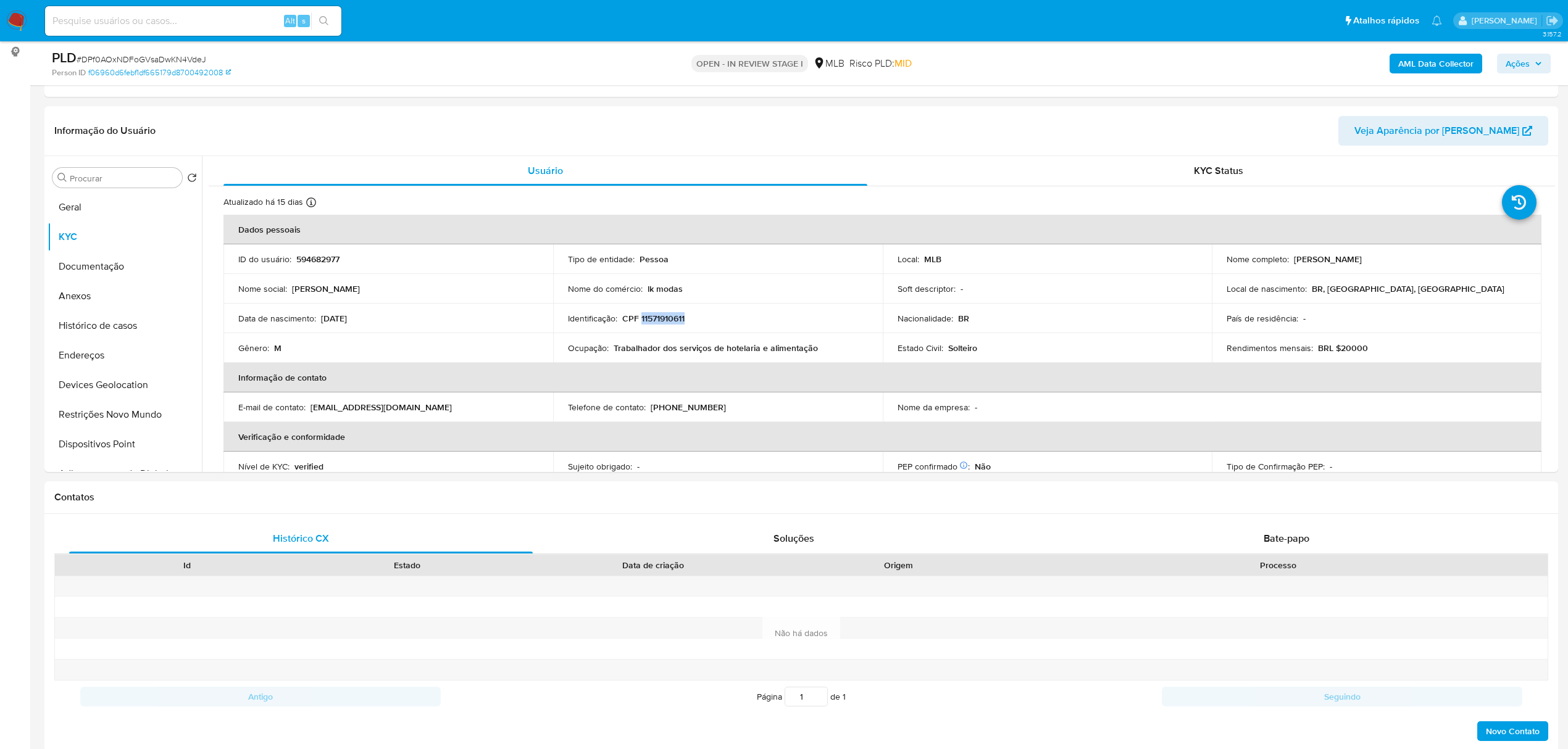
copy p "[PERSON_NAME]"
click at [136, 268] on button "Documentação" at bounding box center [119, 266] width 144 height 29
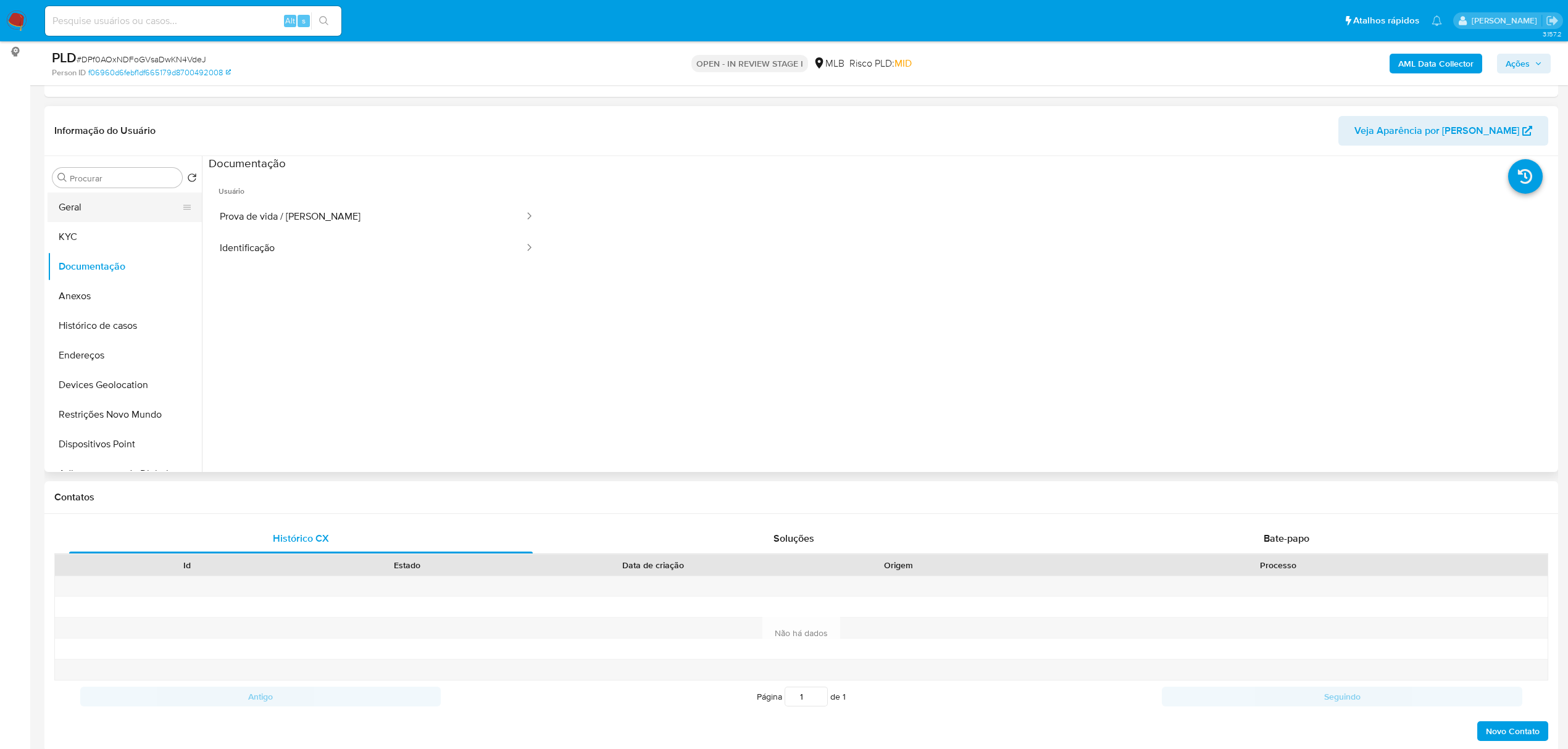
click at [119, 196] on button "Geral" at bounding box center [119, 208] width 144 height 29
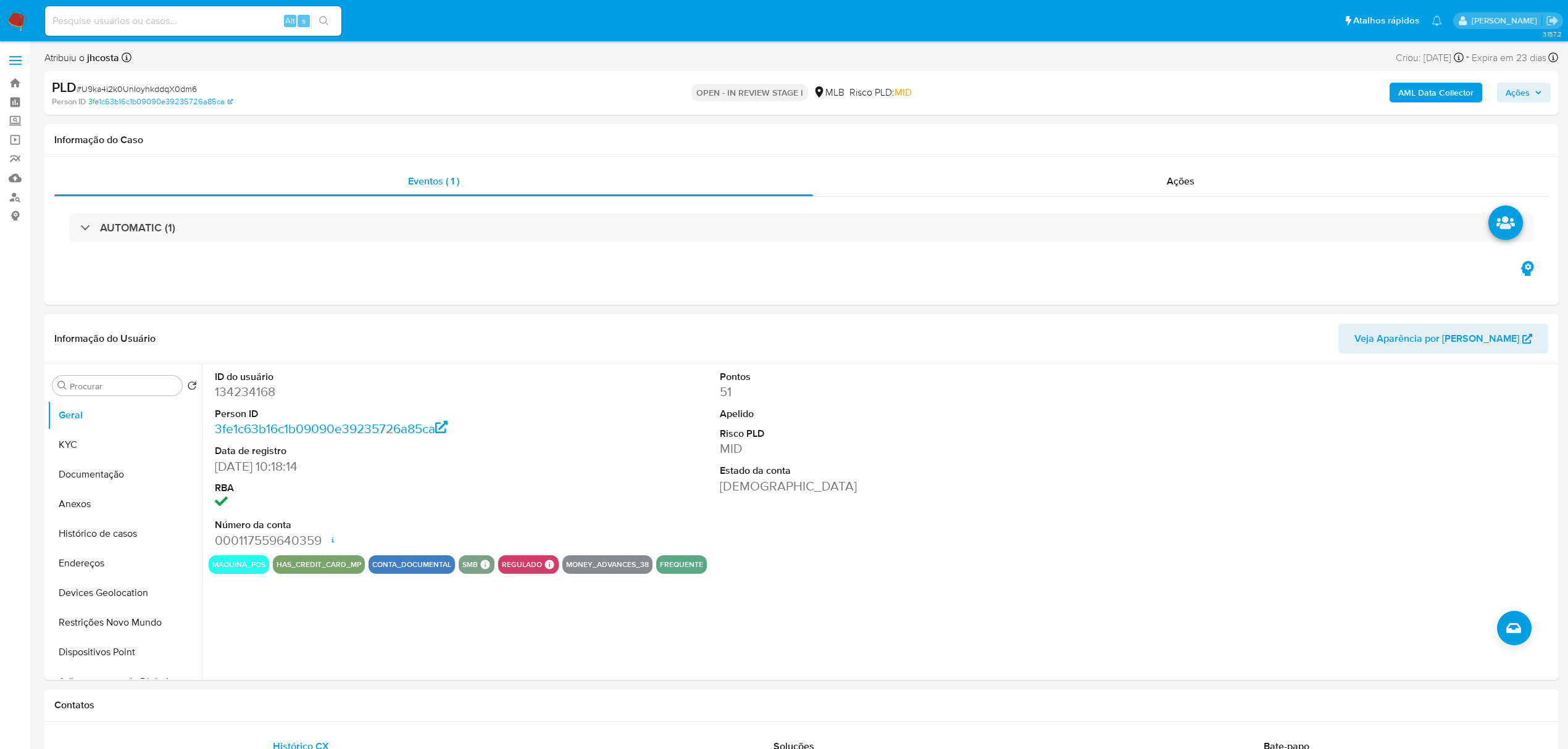
select select "10"
click at [219, 394] on dd "134234168" at bounding box center [376, 392] width 324 height 18
copy dd "134234168"
click at [449, 331] on header "Informação do Usuário Veja Aparência por [PERSON_NAME]" at bounding box center [800, 339] width 1494 height 29
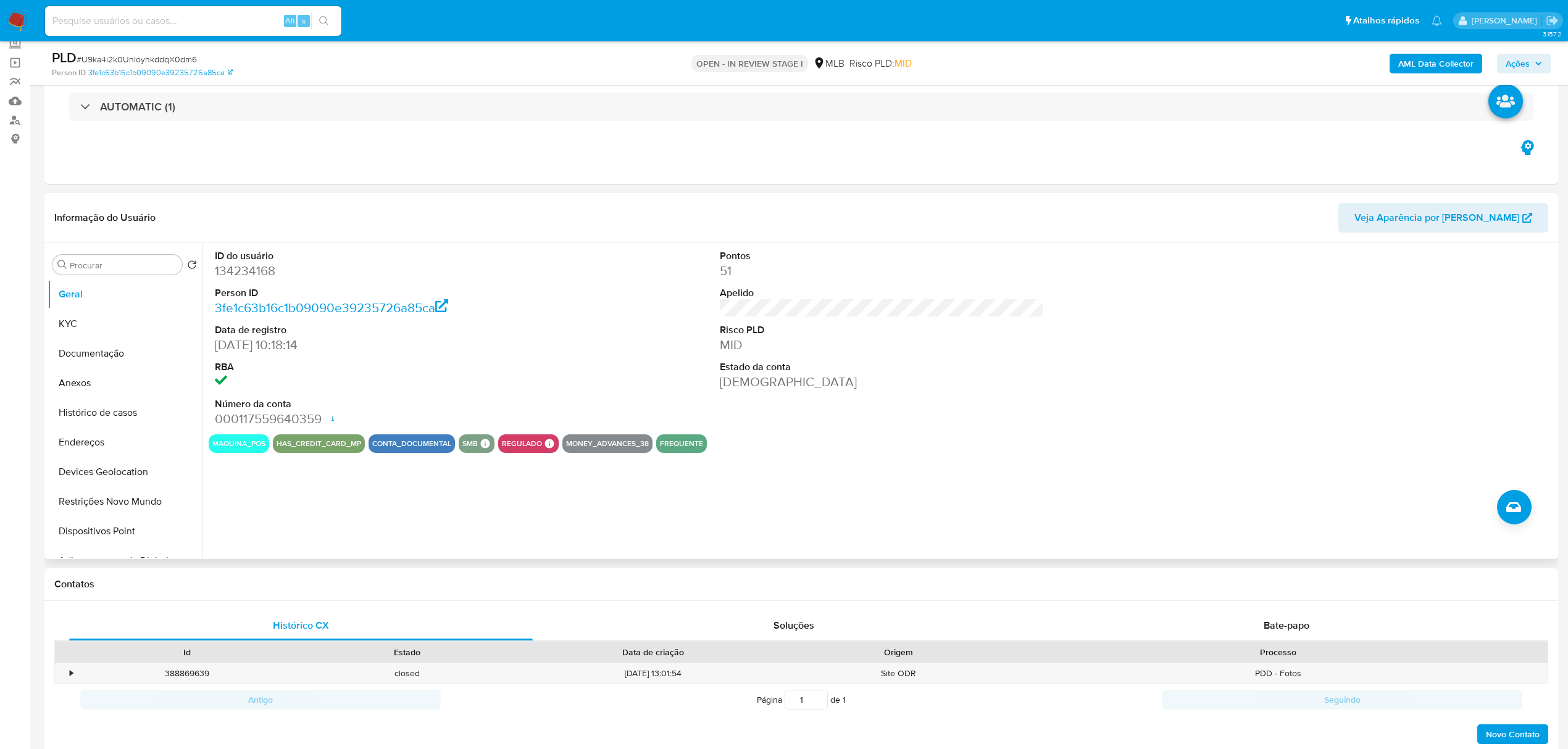
scroll to position [82, 0]
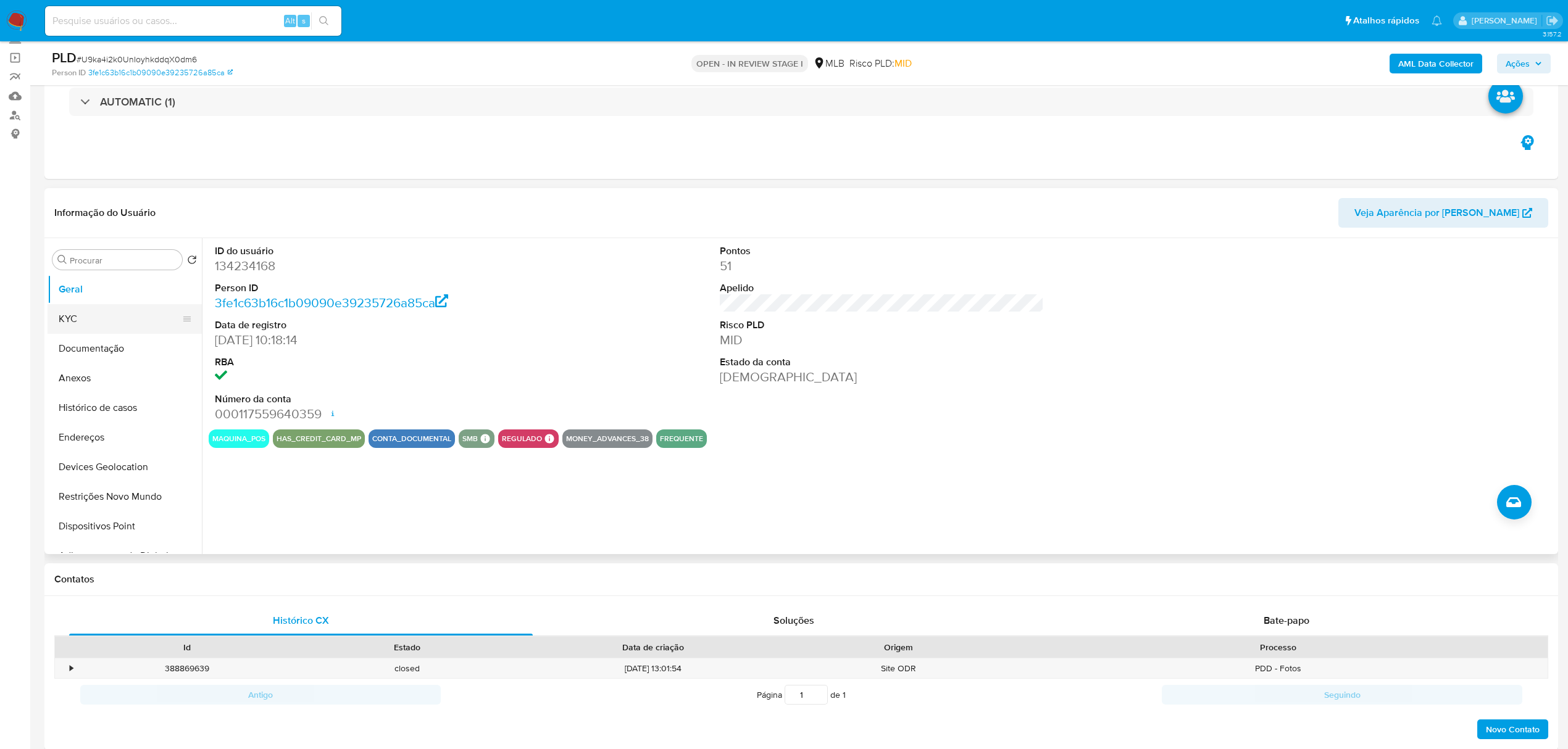
click at [94, 323] on button "KYC" at bounding box center [119, 319] width 144 height 29
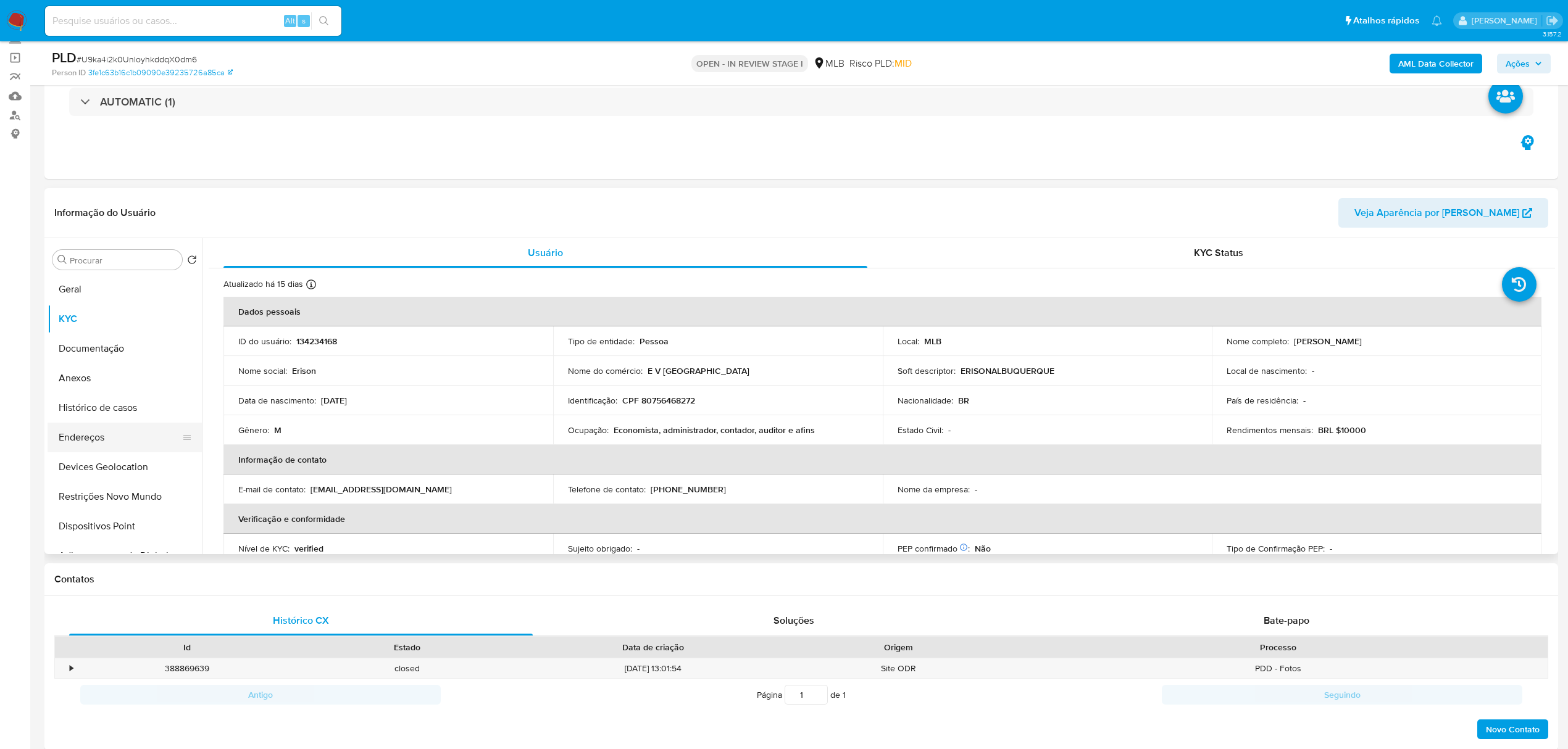
click at [128, 433] on button "Endereços" at bounding box center [119, 438] width 144 height 29
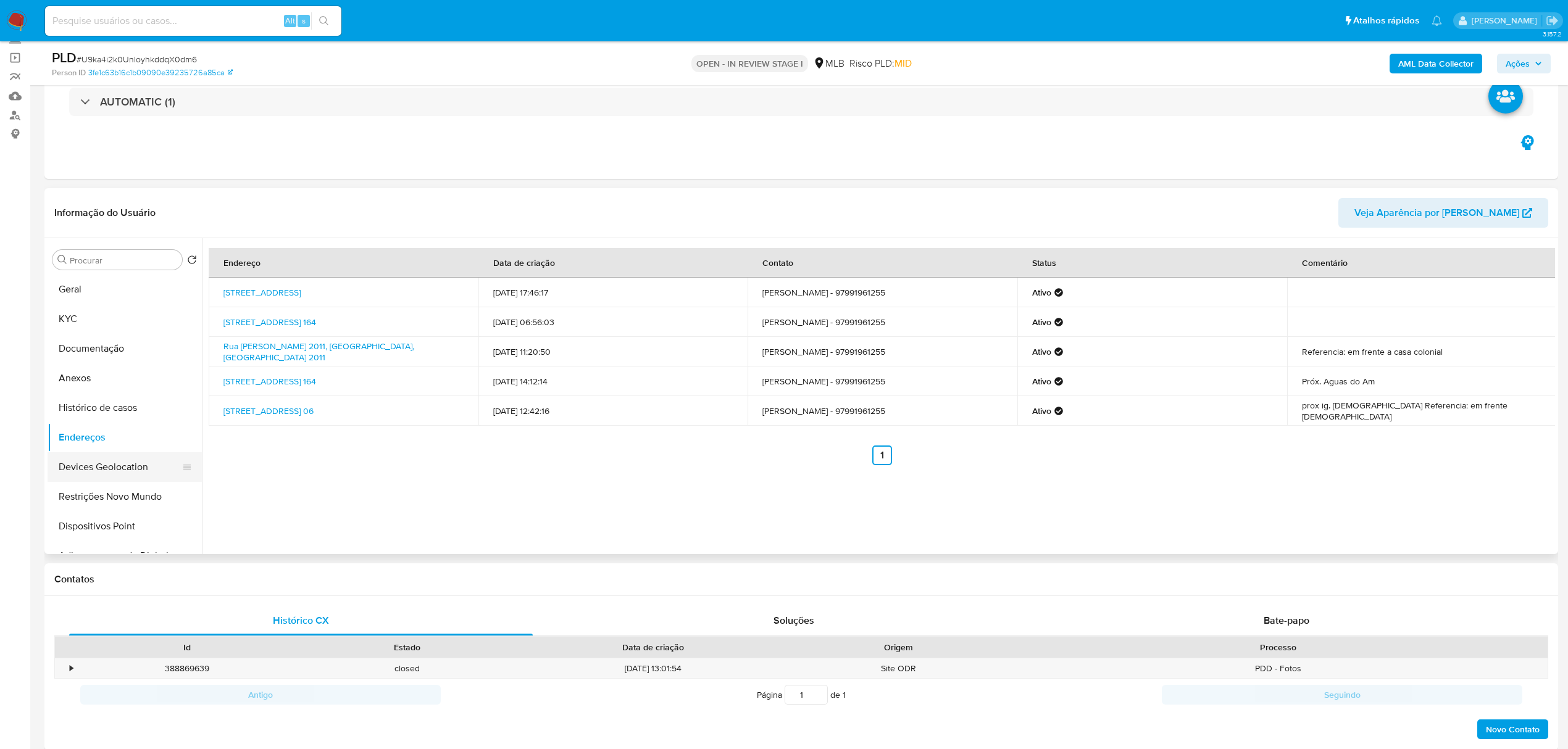
click at [137, 453] on button "Devices Geolocation" at bounding box center [119, 467] width 144 height 29
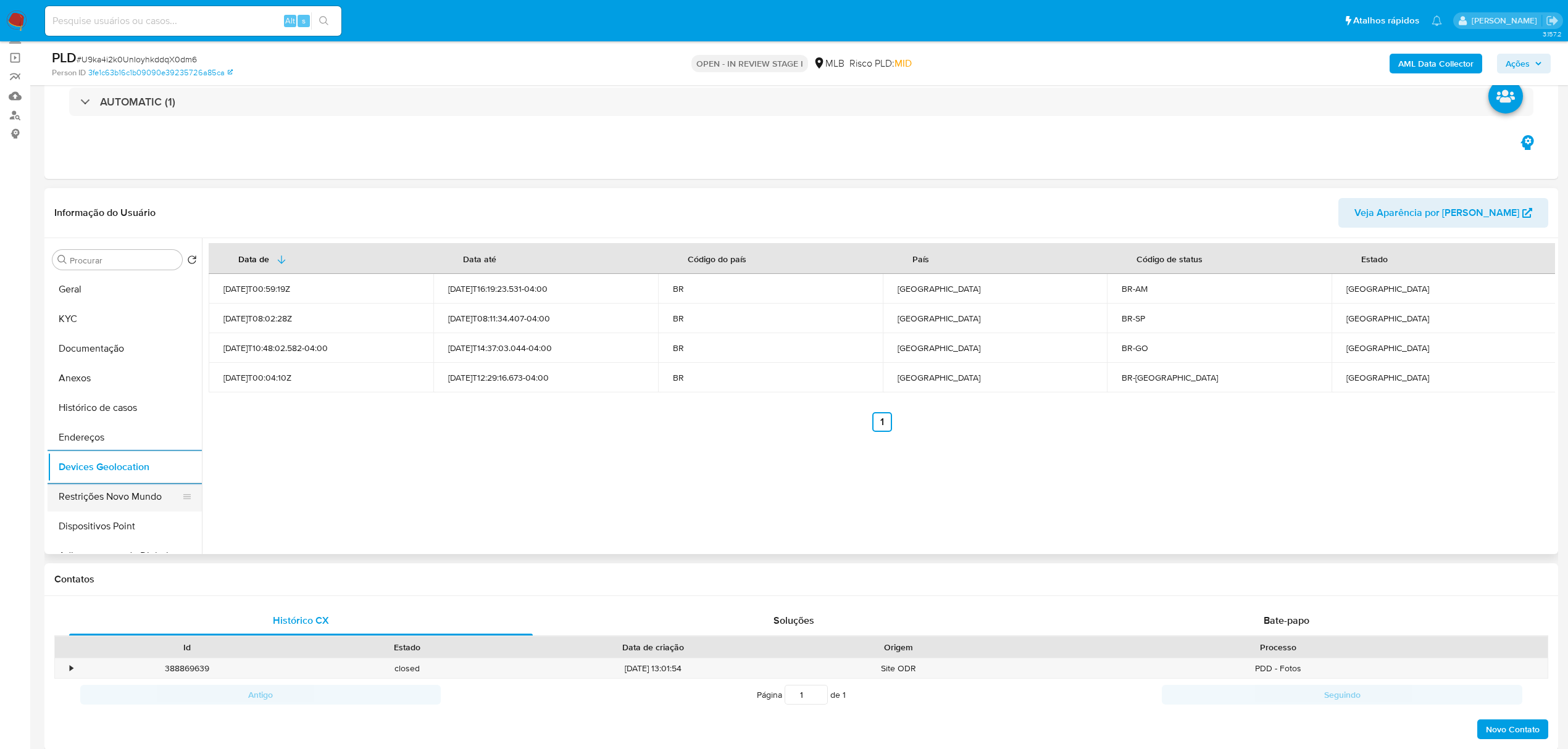
click at [112, 492] on button "Restrições Novo Mundo" at bounding box center [119, 496] width 144 height 29
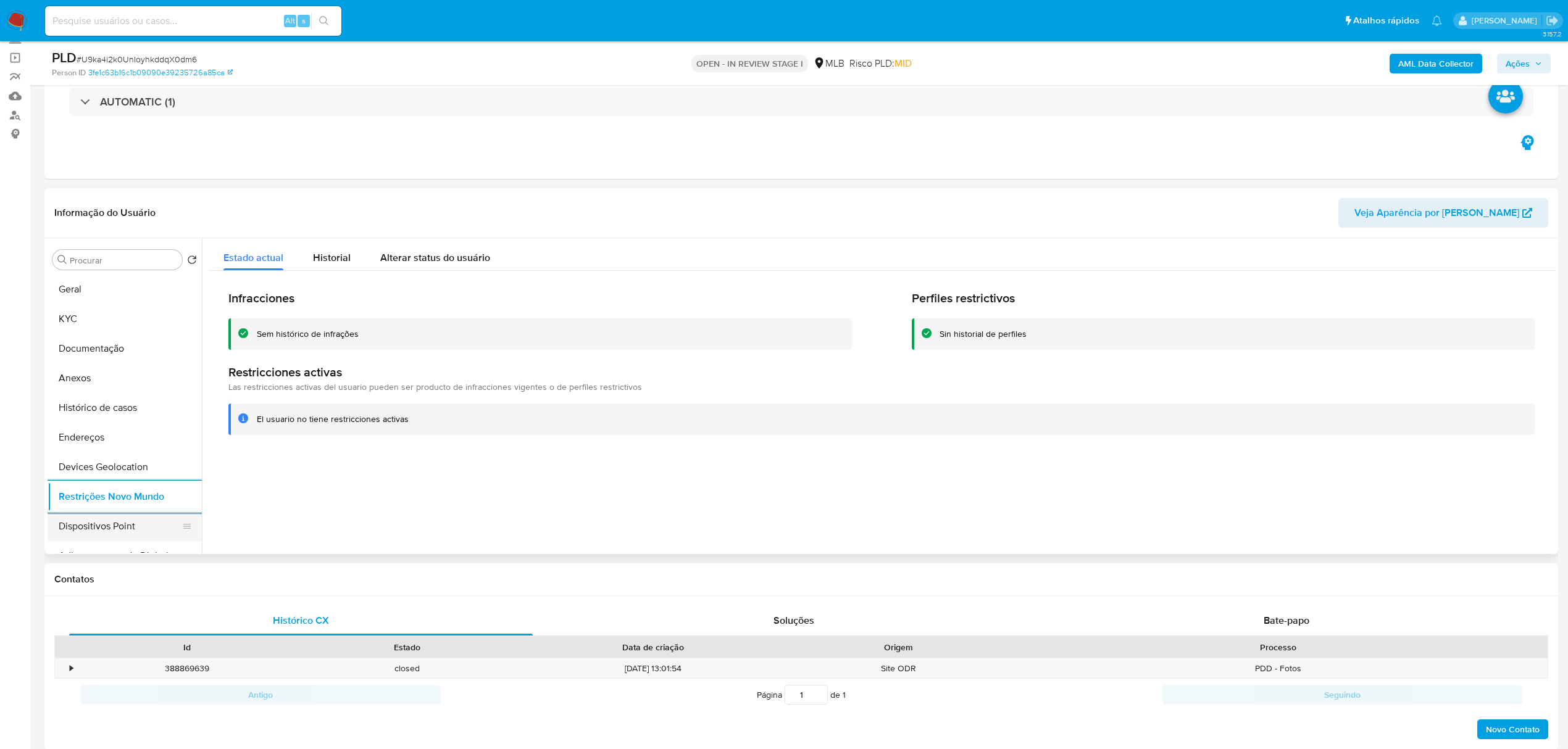
click at [129, 530] on button "Dispositivos Point" at bounding box center [119, 527] width 144 height 29
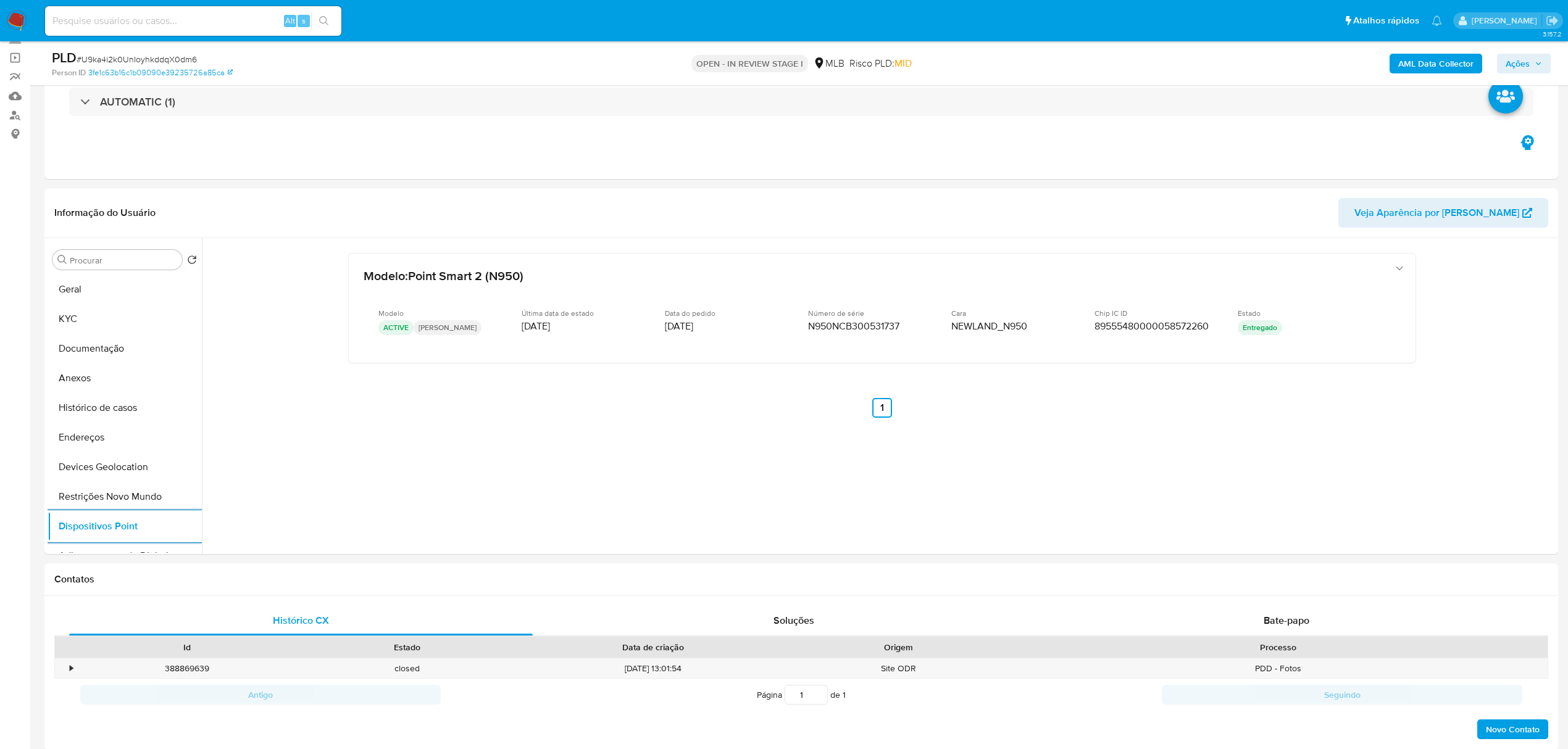
click at [1415, 65] on b "AML Data Collector" at bounding box center [1436, 64] width 75 height 20
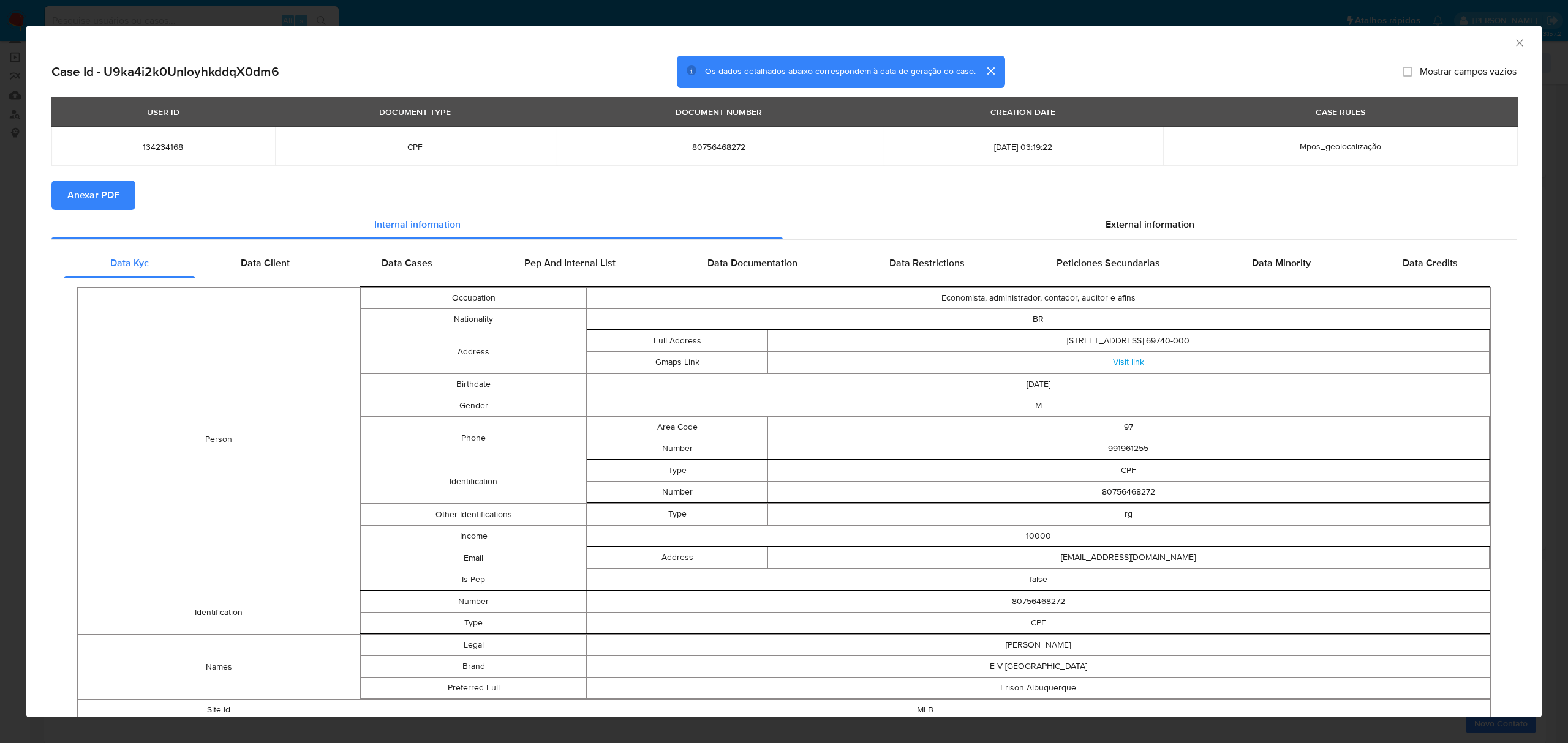
click at [128, 189] on button "Anexar PDF" at bounding box center [93, 195] width 84 height 29
click at [1125, 221] on span "External information" at bounding box center [1149, 226] width 88 height 14
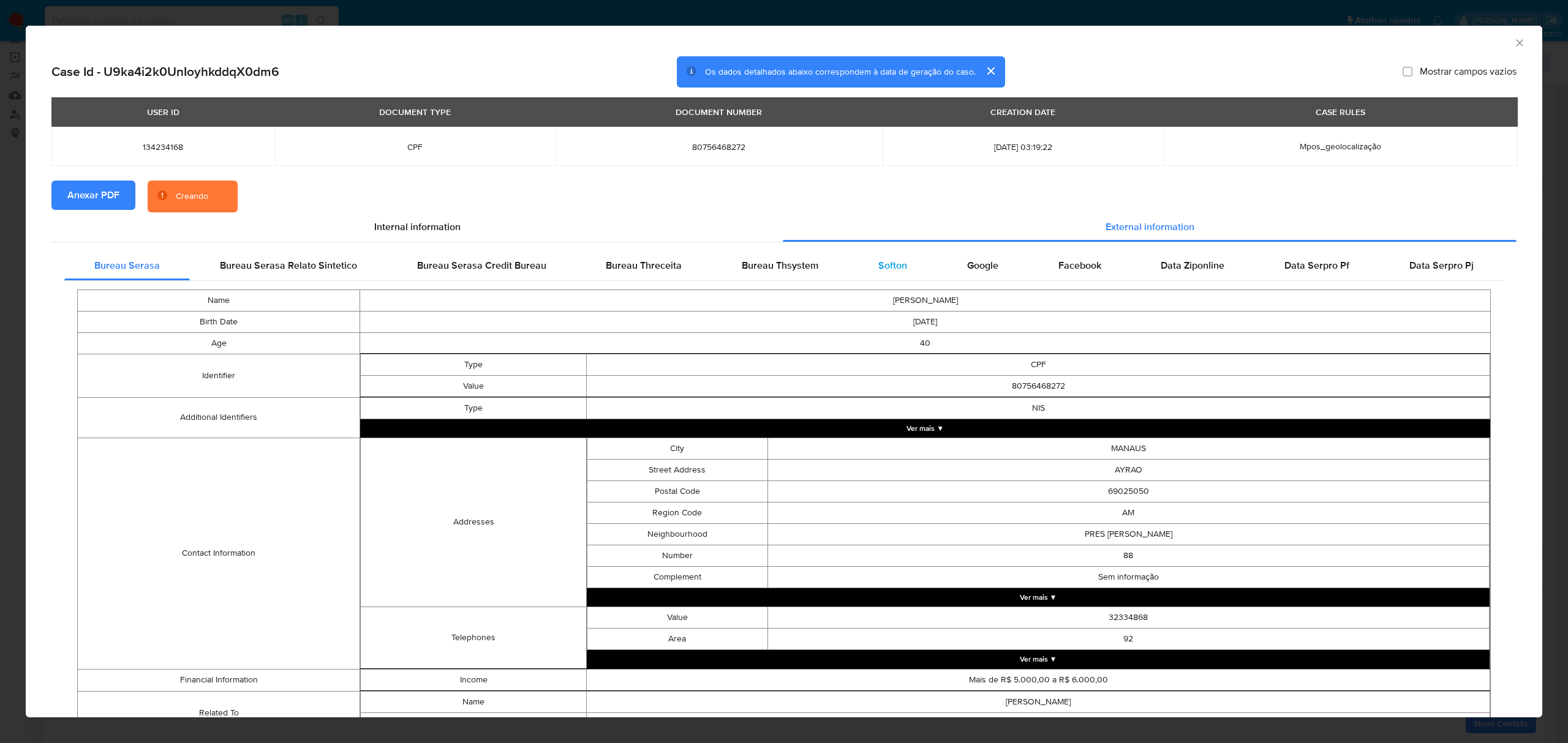
click at [878, 265] on span "Softon" at bounding box center [893, 265] width 29 height 14
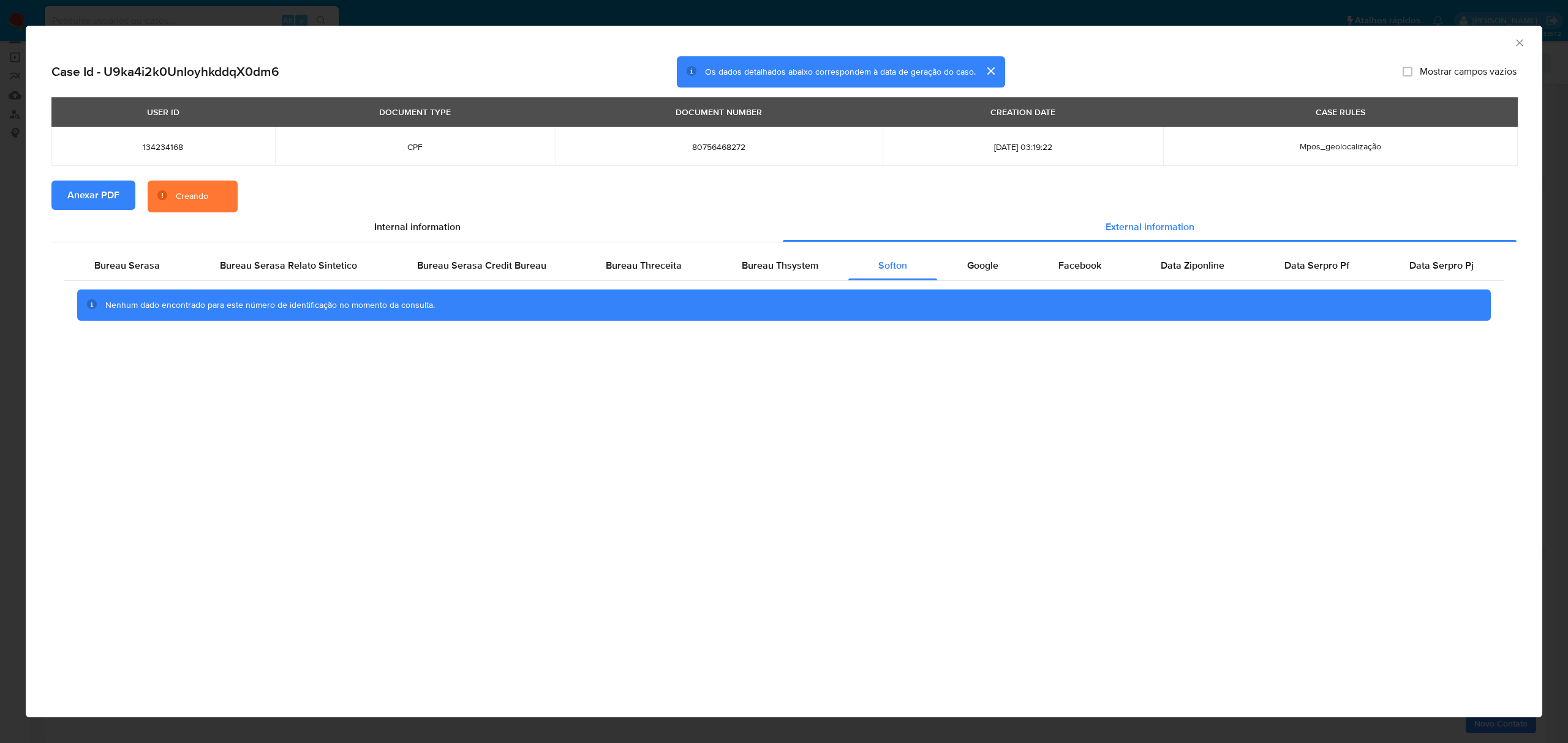
click at [1518, 42] on icon "Fechar a janela" at bounding box center [1519, 43] width 13 height 13
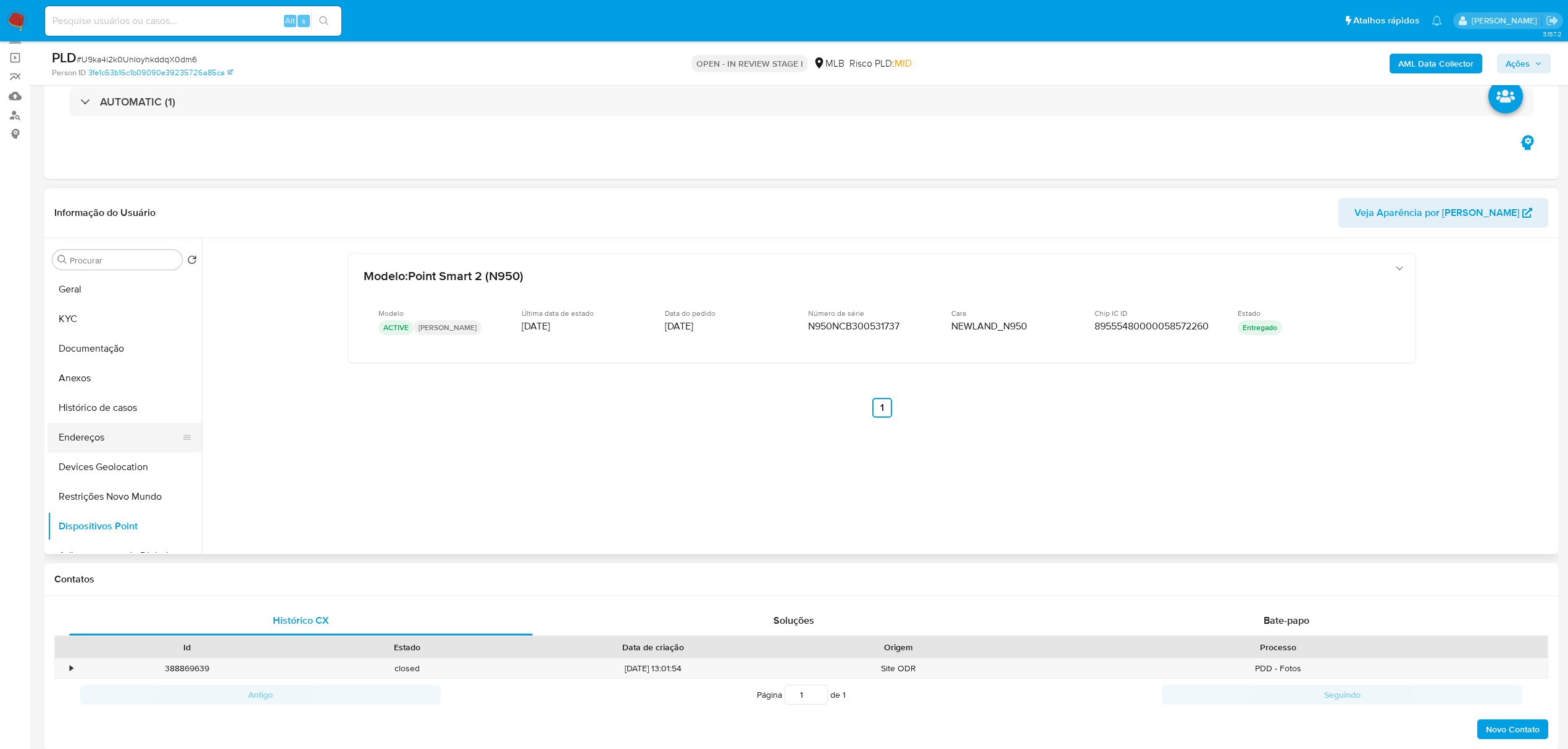
click at [99, 433] on button "Endereços" at bounding box center [119, 438] width 144 height 29
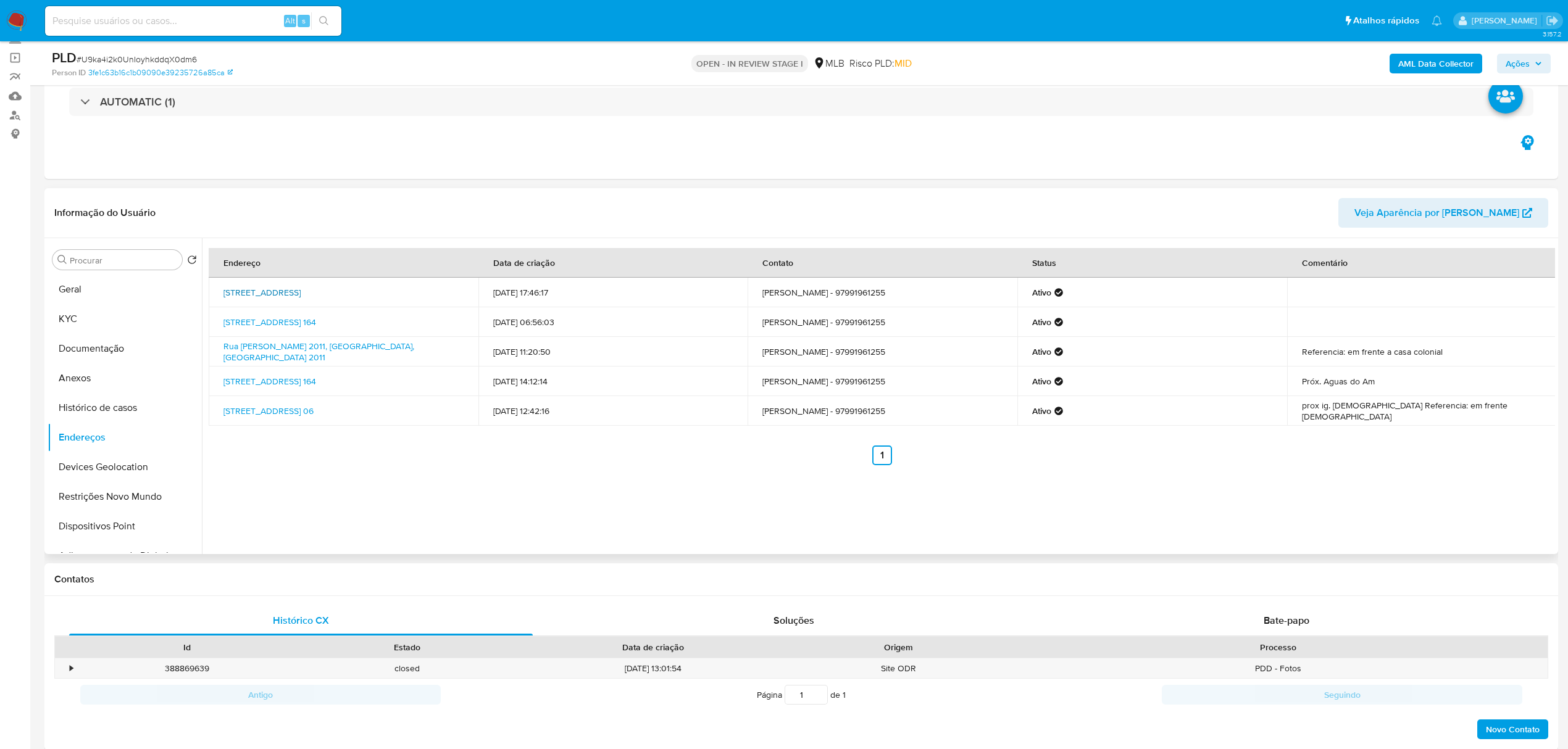
drag, startPoint x: 214, startPoint y: 293, endPoint x: 410, endPoint y: 295, distance: 196.0
click at [410, 295] on td "Rua Promécio 217, Manaus, Amazonas, 69030510, Brasil 217" at bounding box center [343, 293] width 269 height 29
copy link "Rua Promécio 217, Manaus, Amazonas, 69030510"
click at [301, 293] on link "Rua Promécio 217, Manaus, Amazonas, 69030510, Brasil 217" at bounding box center [261, 292] width 77 height 13
click at [96, 308] on button "KYC" at bounding box center [119, 319] width 144 height 29
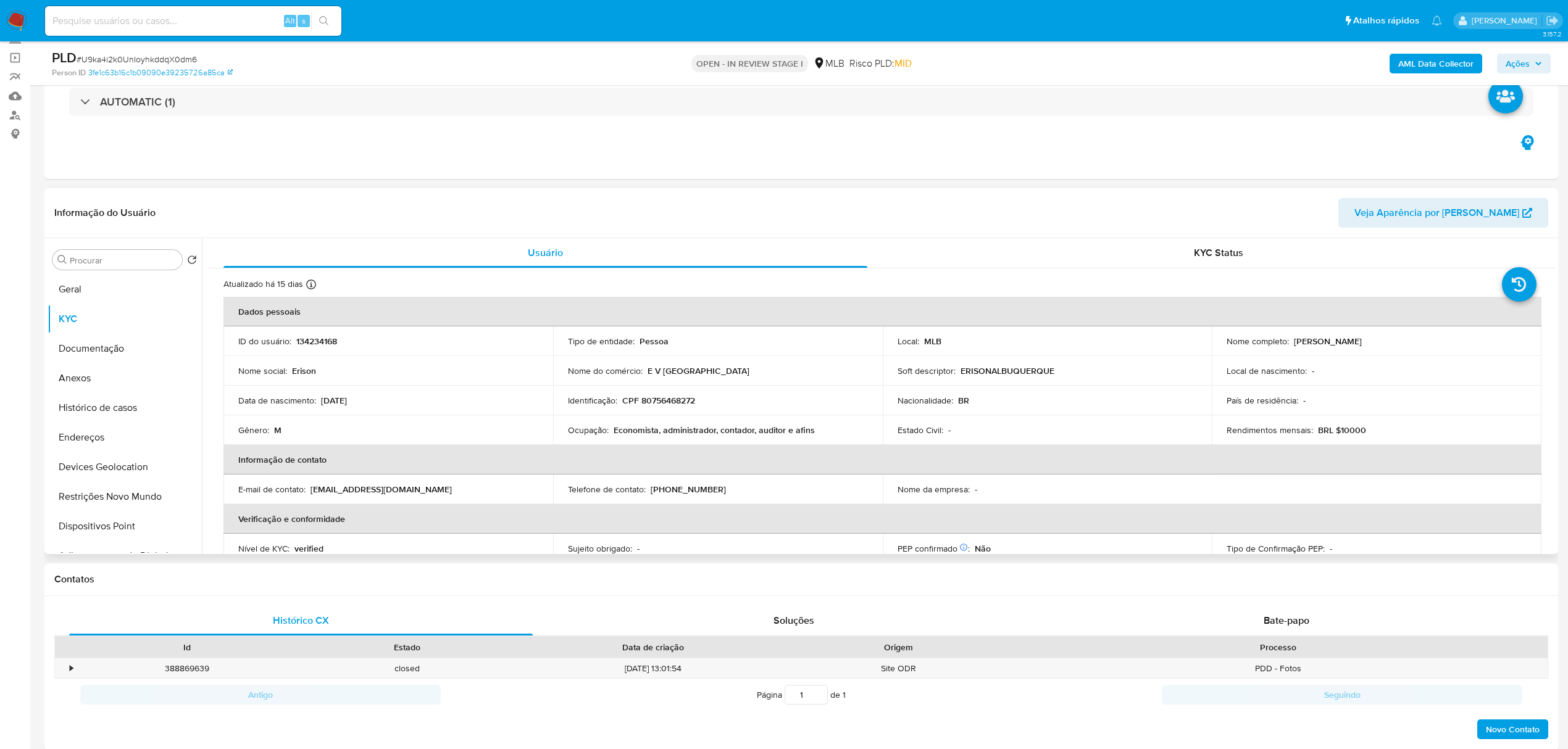
click at [663, 401] on p "CPF 80756468272" at bounding box center [658, 399] width 72 height 11
copy p "80756468272"
click at [123, 351] on button "Documentação" at bounding box center [119, 349] width 144 height 29
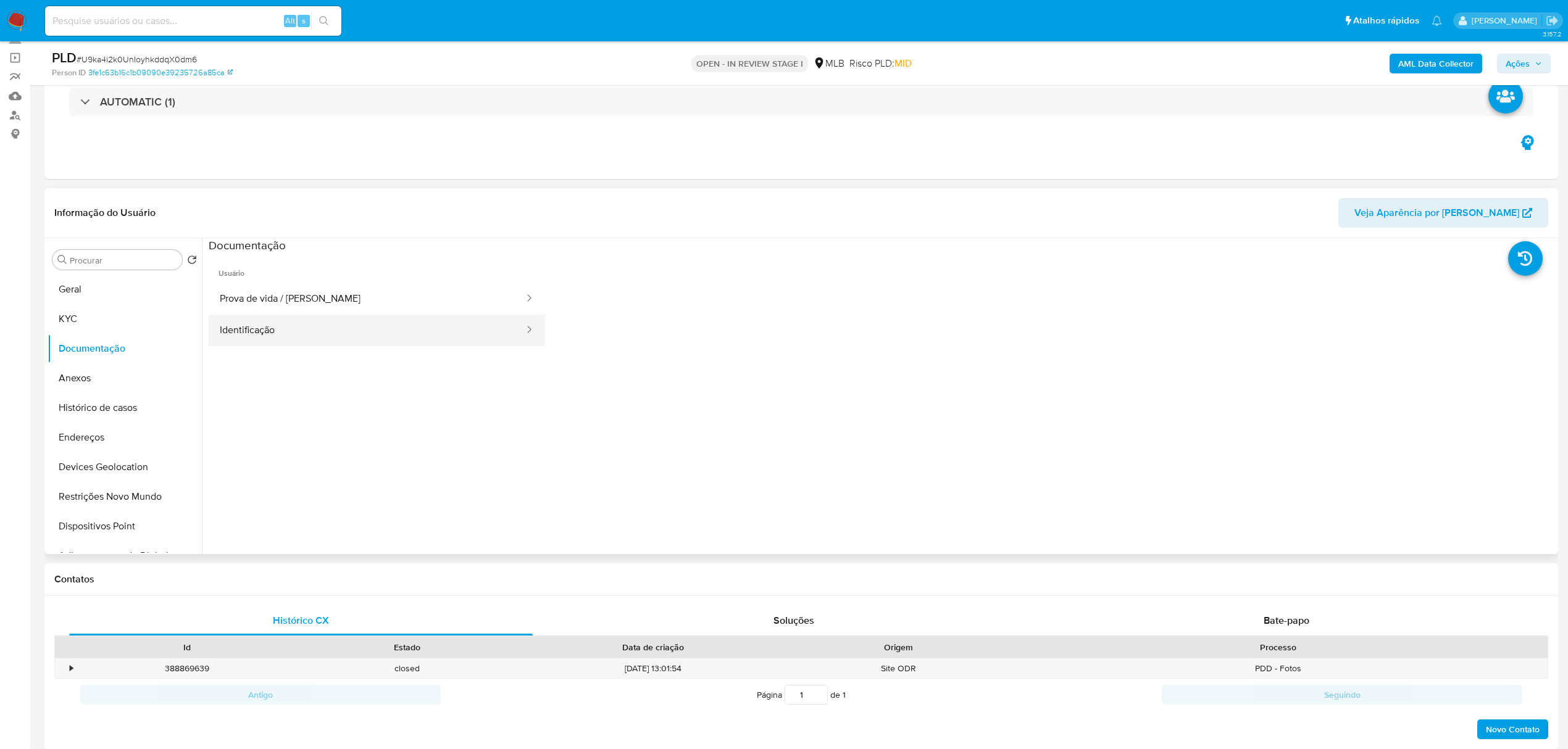
click at [342, 343] on button "Identificação" at bounding box center [366, 330] width 316 height 31
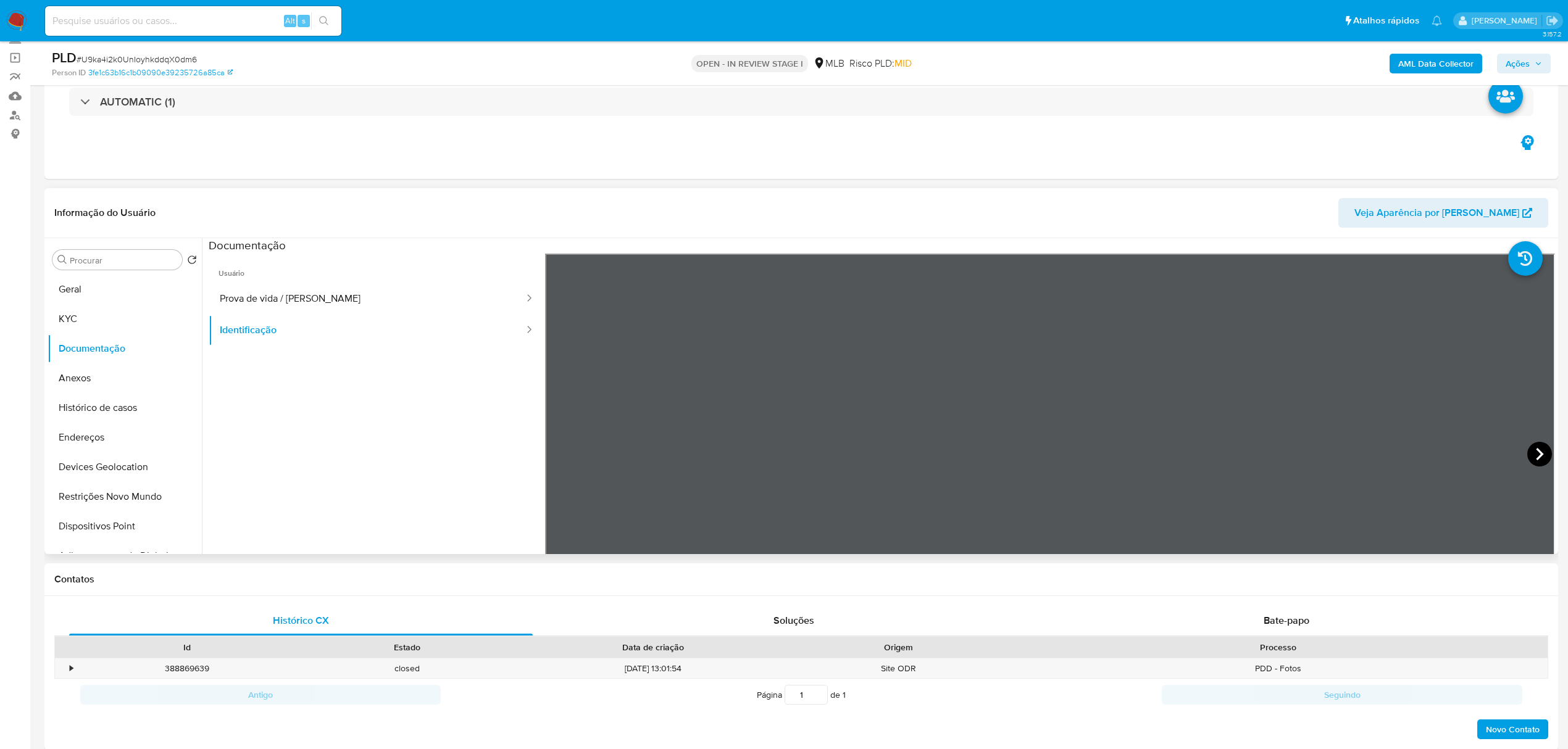
click at [1541, 455] on icon at bounding box center [1539, 453] width 24 height 24
click at [77, 304] on button "KYC" at bounding box center [119, 319] width 144 height 29
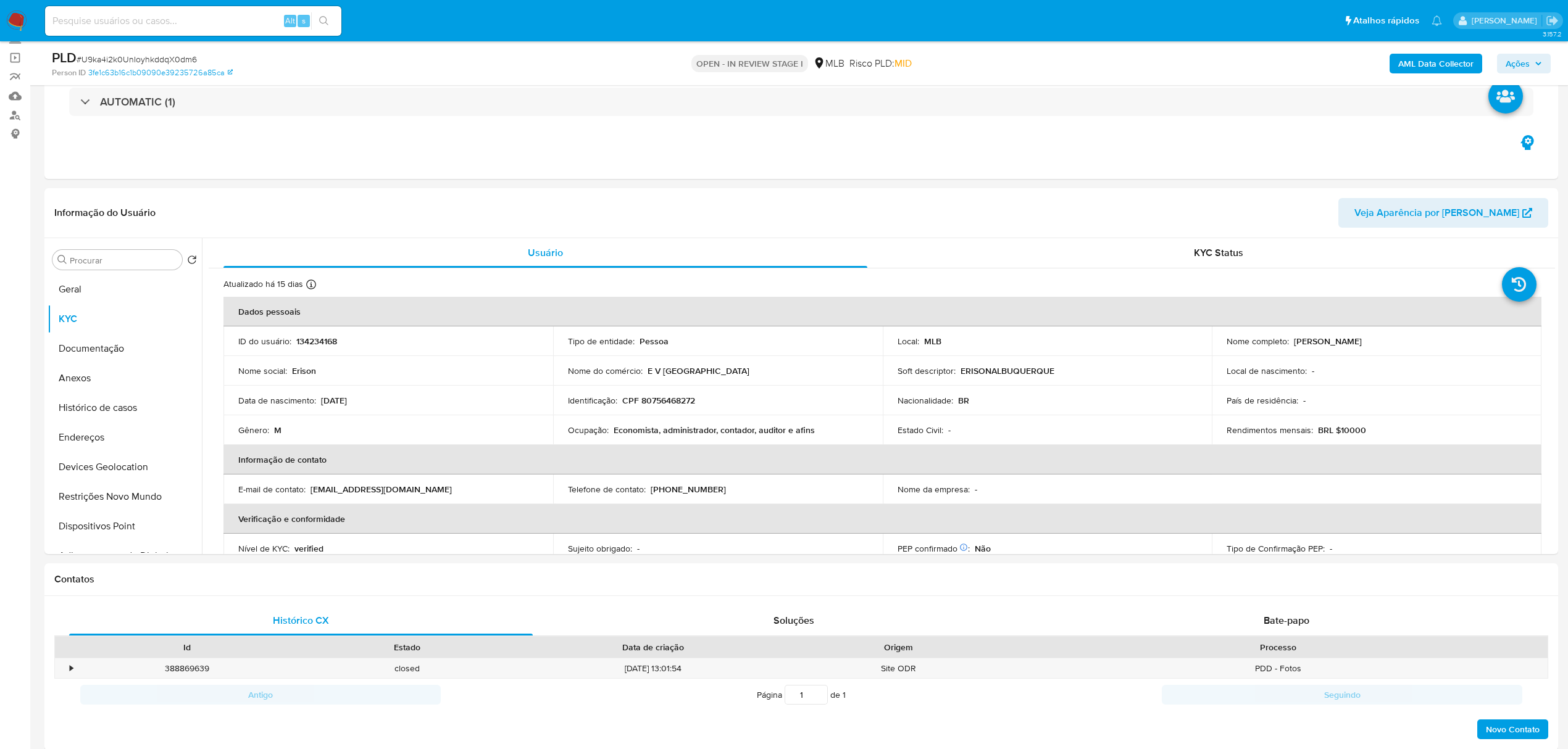
click at [657, 397] on p "CPF 80756468272" at bounding box center [658, 399] width 72 height 11
copy p "80756468272"
click at [81, 348] on button "Documentação" at bounding box center [119, 349] width 144 height 29
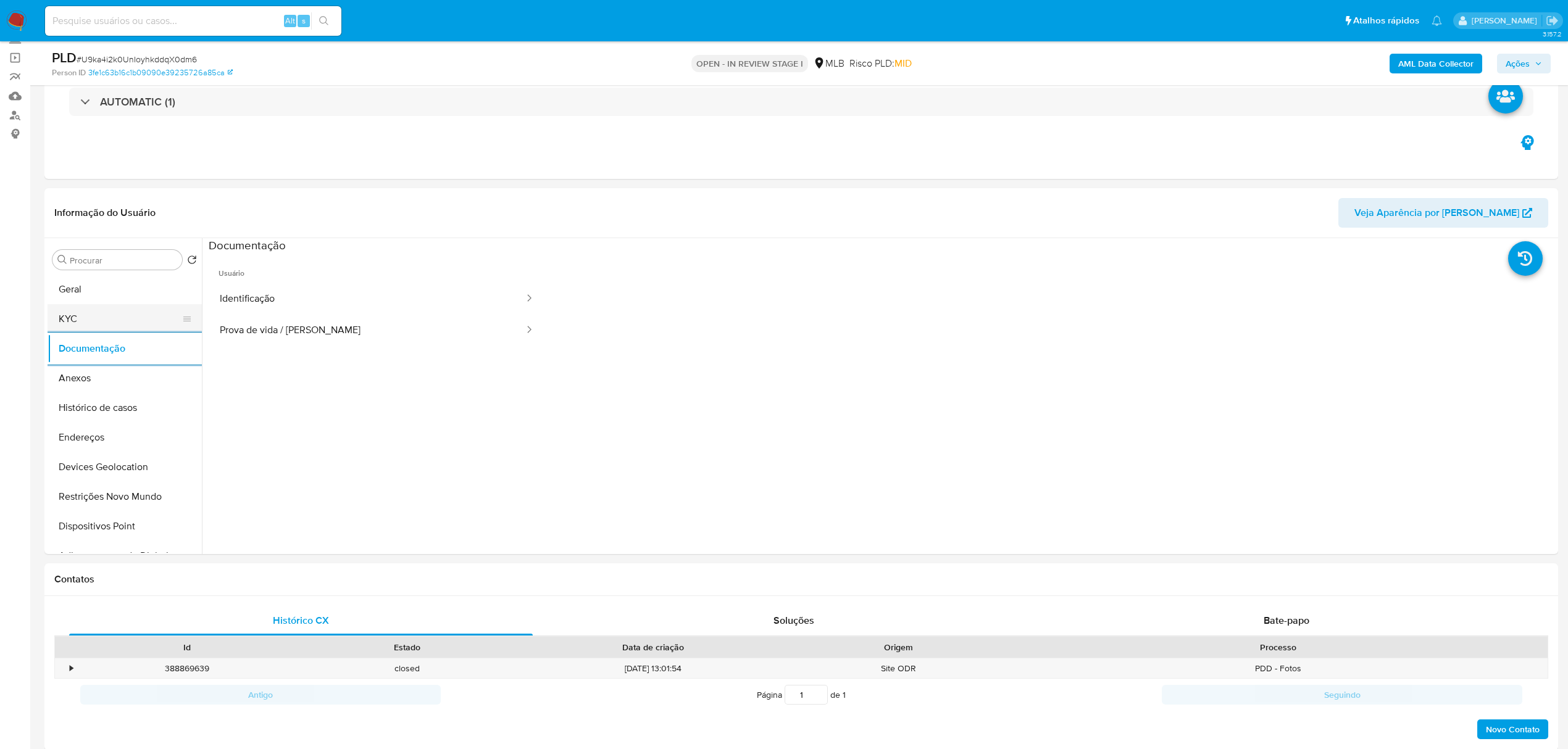
click at [84, 316] on button "KYC" at bounding box center [119, 319] width 144 height 29
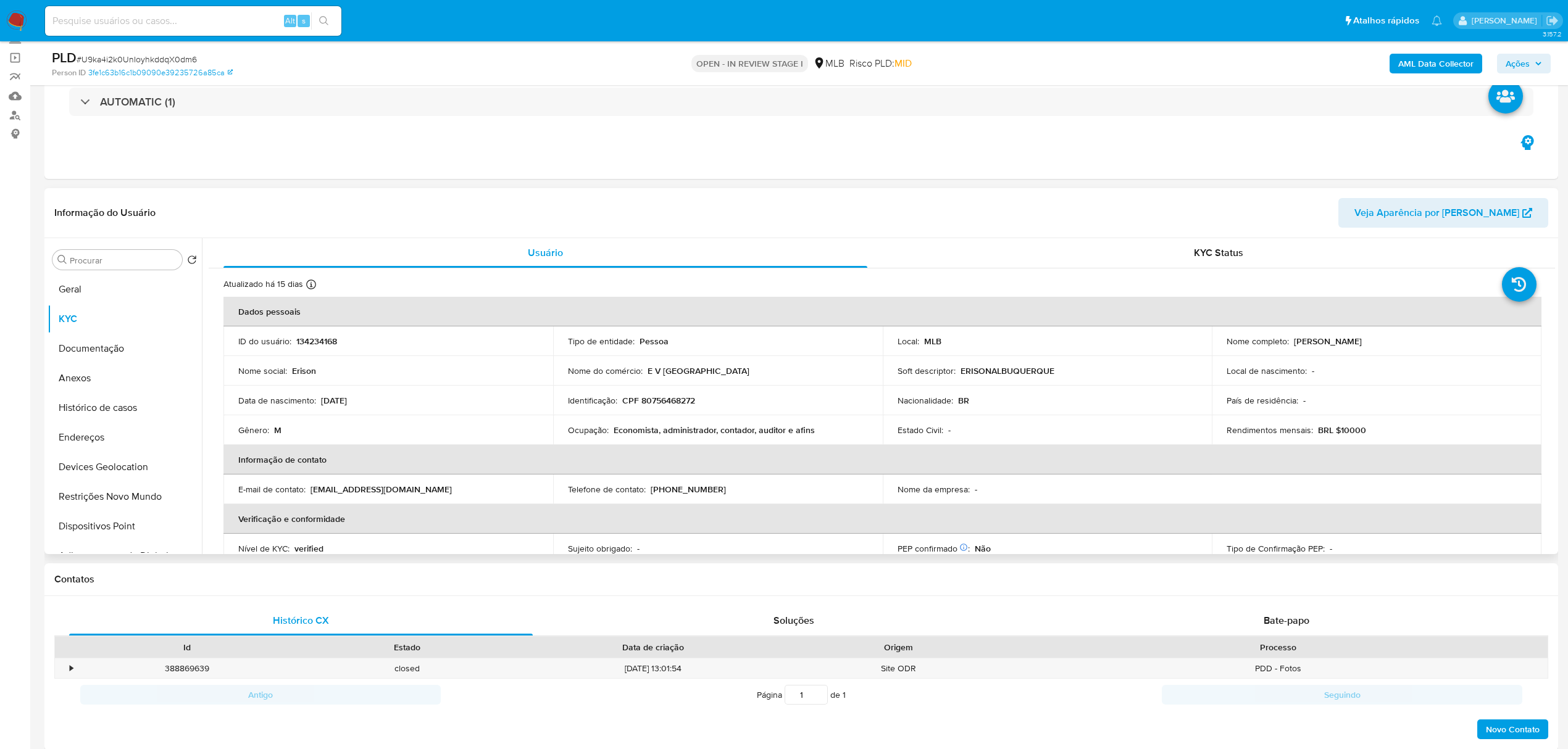
drag, startPoint x: 1290, startPoint y: 344, endPoint x: 1441, endPoint y: 340, distance: 151.1
click at [1441, 340] on div "Nome completo : Erison Vasconcelos Albuquerque" at bounding box center [1376, 341] width 300 height 11
copy p "[PERSON_NAME]"
click at [108, 341] on button "Documentação" at bounding box center [119, 349] width 144 height 29
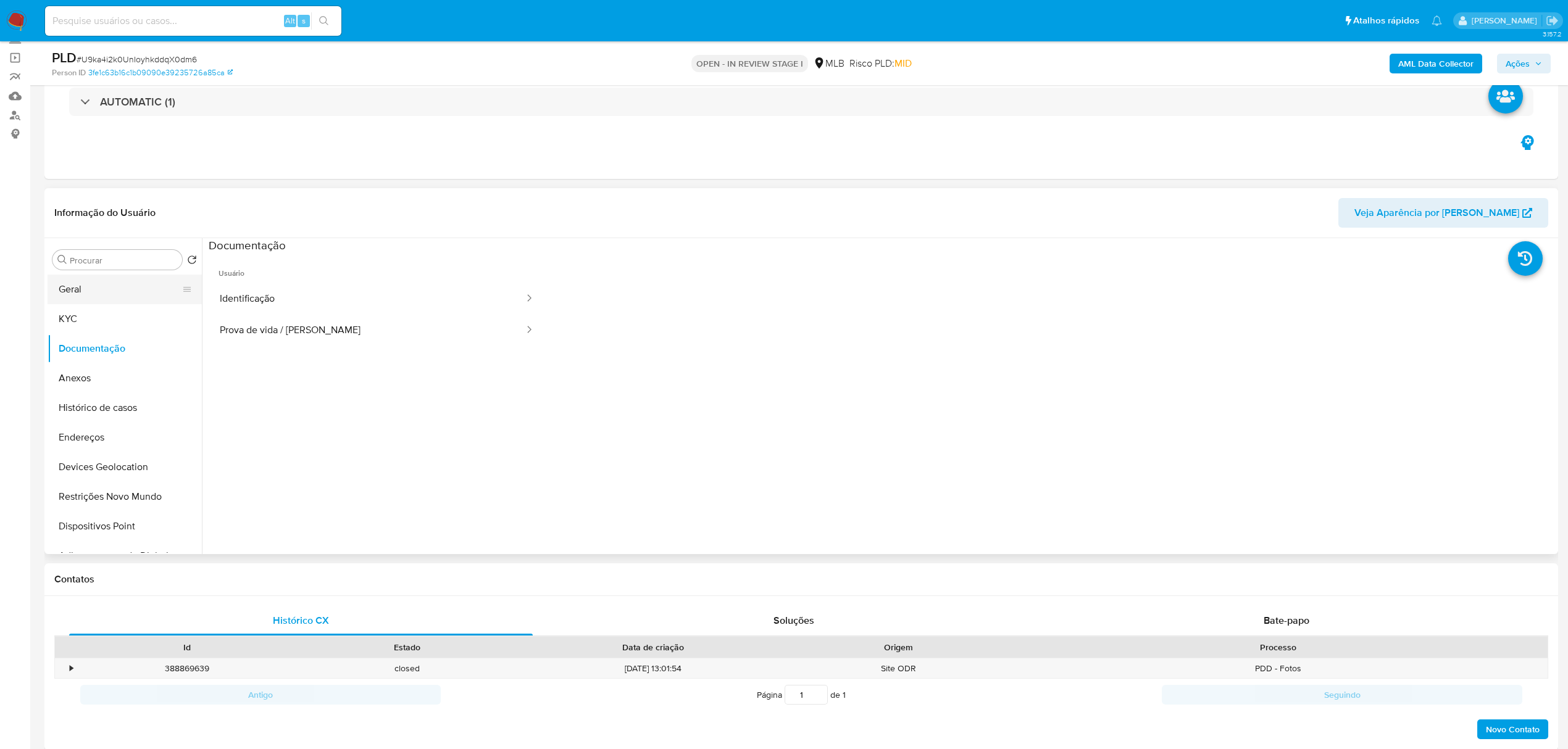
click at [98, 292] on button "Geral" at bounding box center [119, 289] width 144 height 29
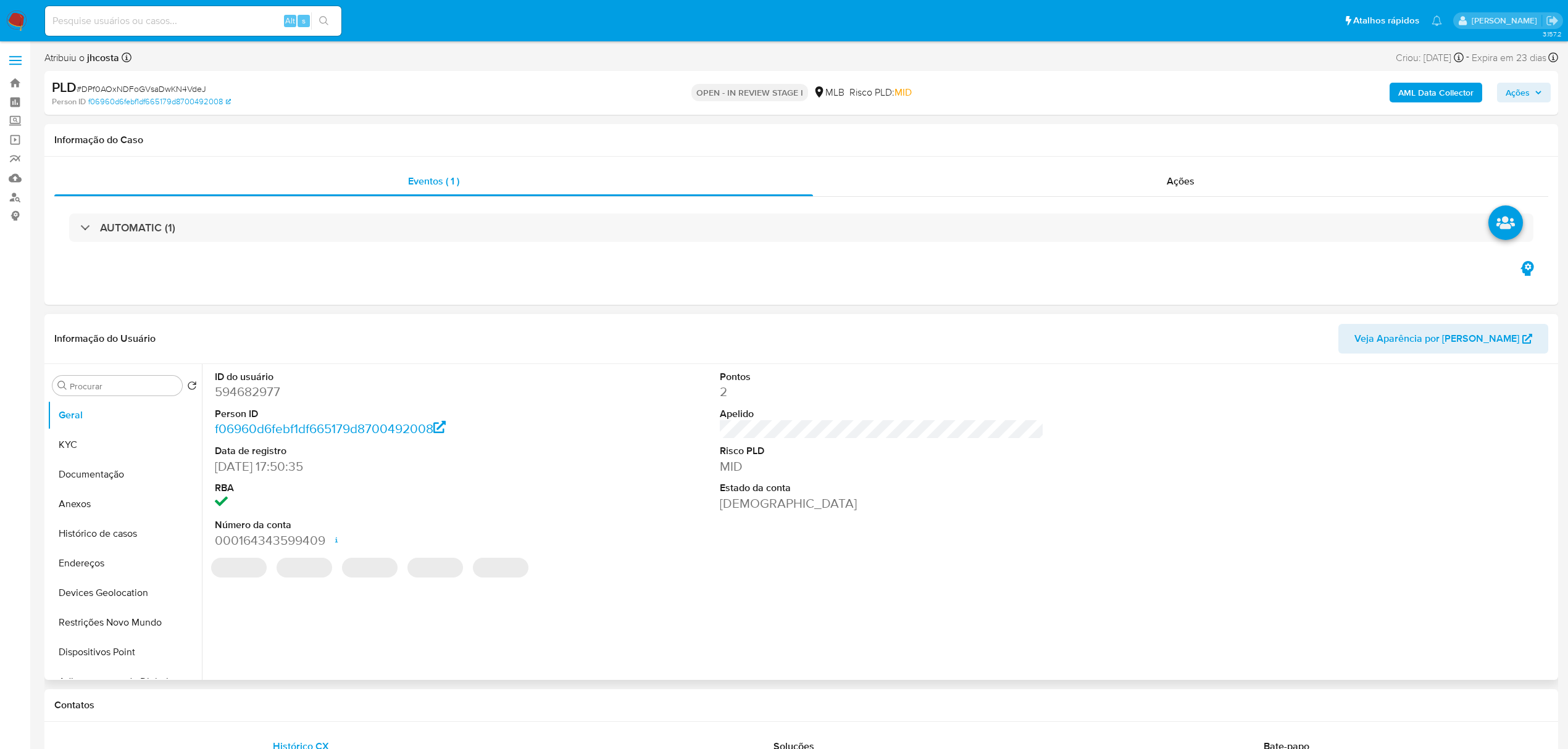
select select "10"
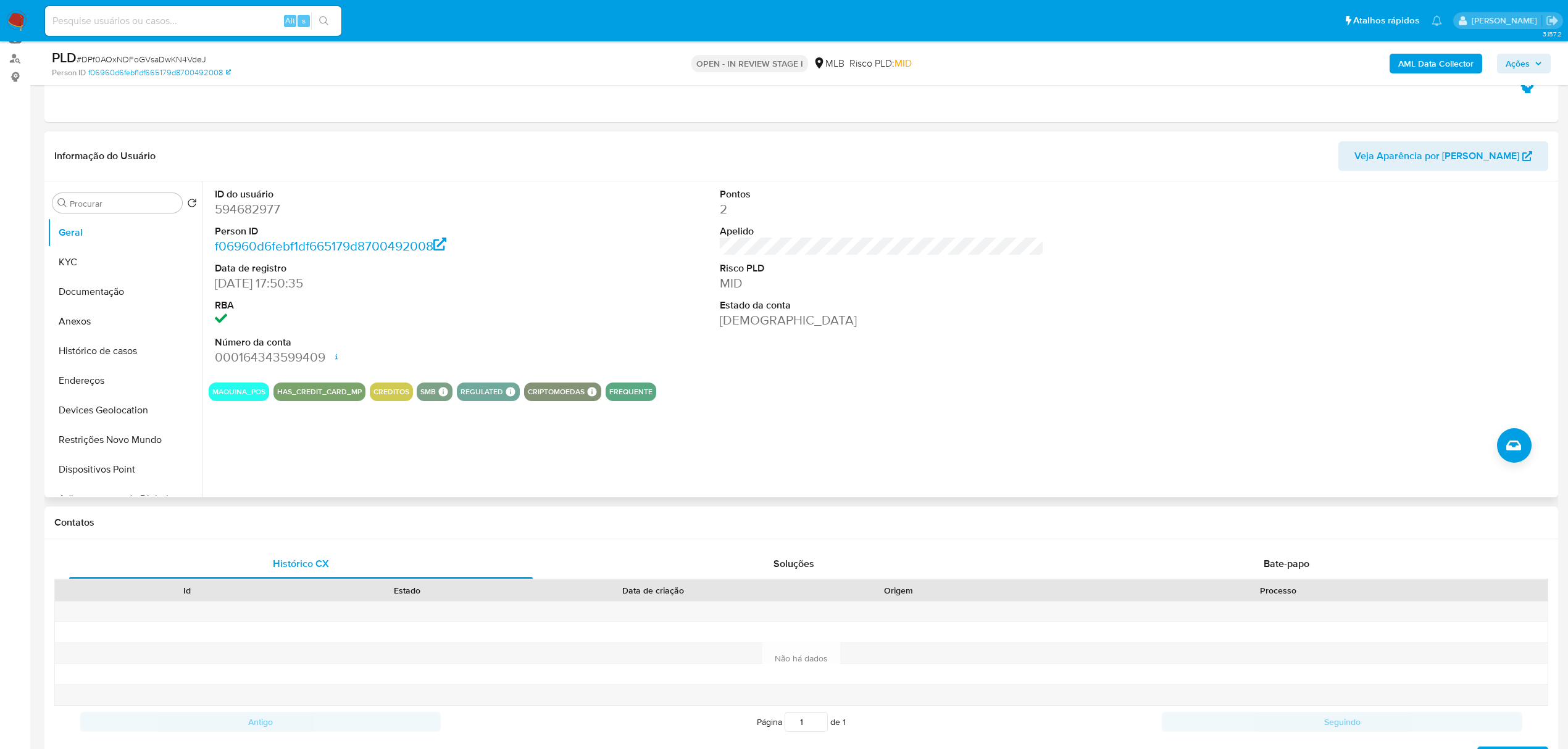
scroll to position [164, 0]
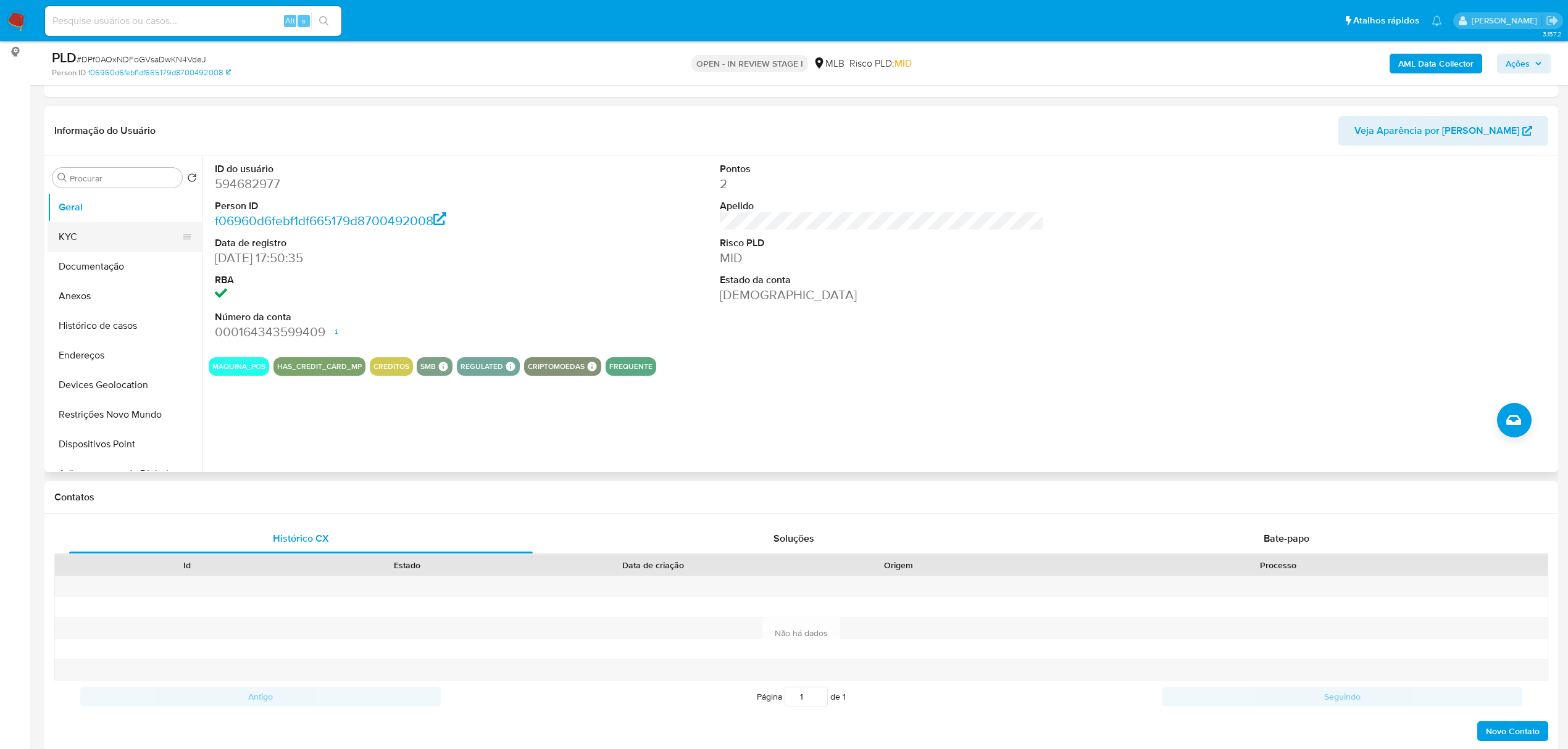
click at [115, 227] on button "KYC" at bounding box center [119, 237] width 144 height 29
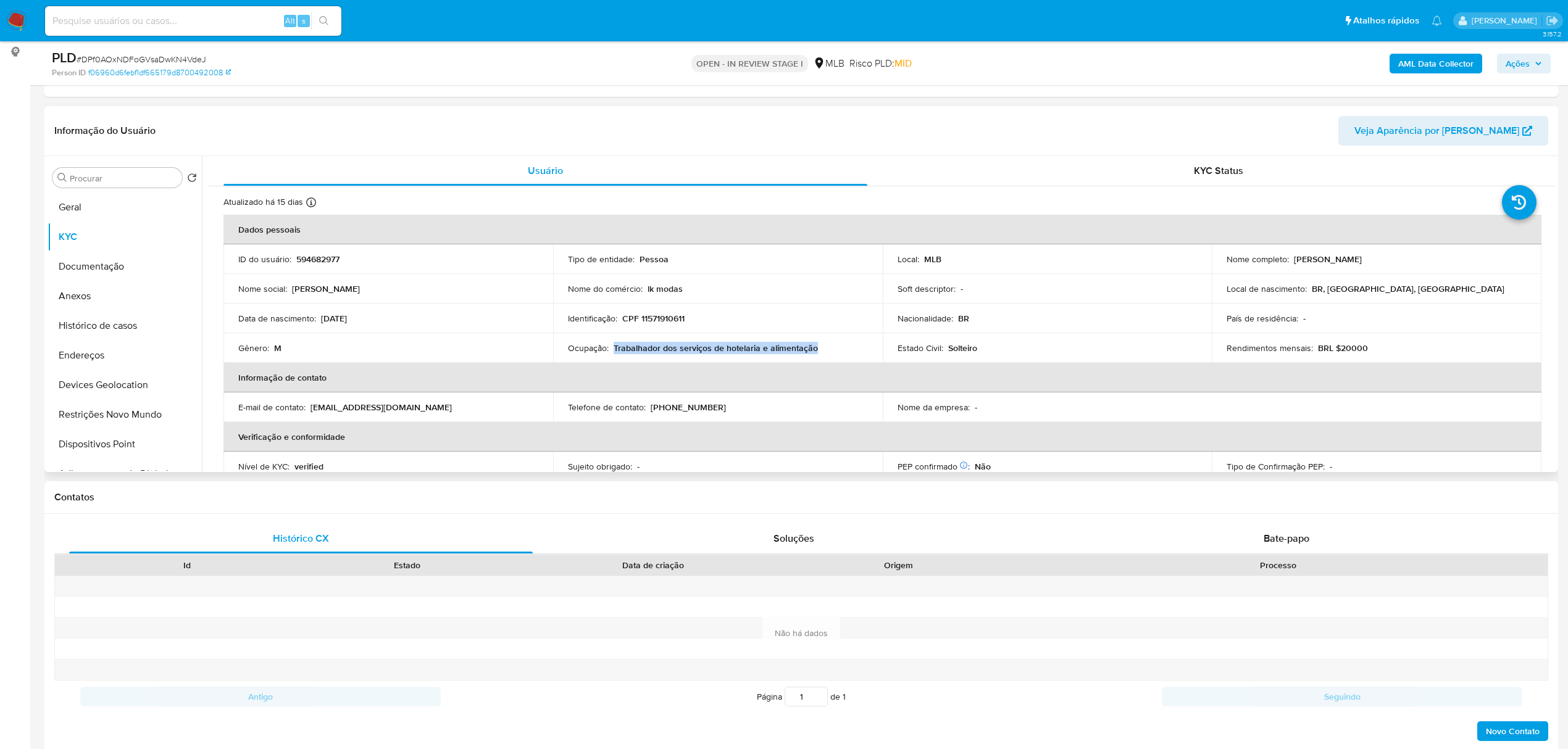
drag, startPoint x: 614, startPoint y: 348, endPoint x: 821, endPoint y: 347, distance: 207.0
click at [821, 347] on div "Ocupação : Trabalhador dos serviços de hotelaria e alimentação" at bounding box center [718, 348] width 300 height 11
copy p "Trabalhador dos serviços de hotelaria e alimentação"
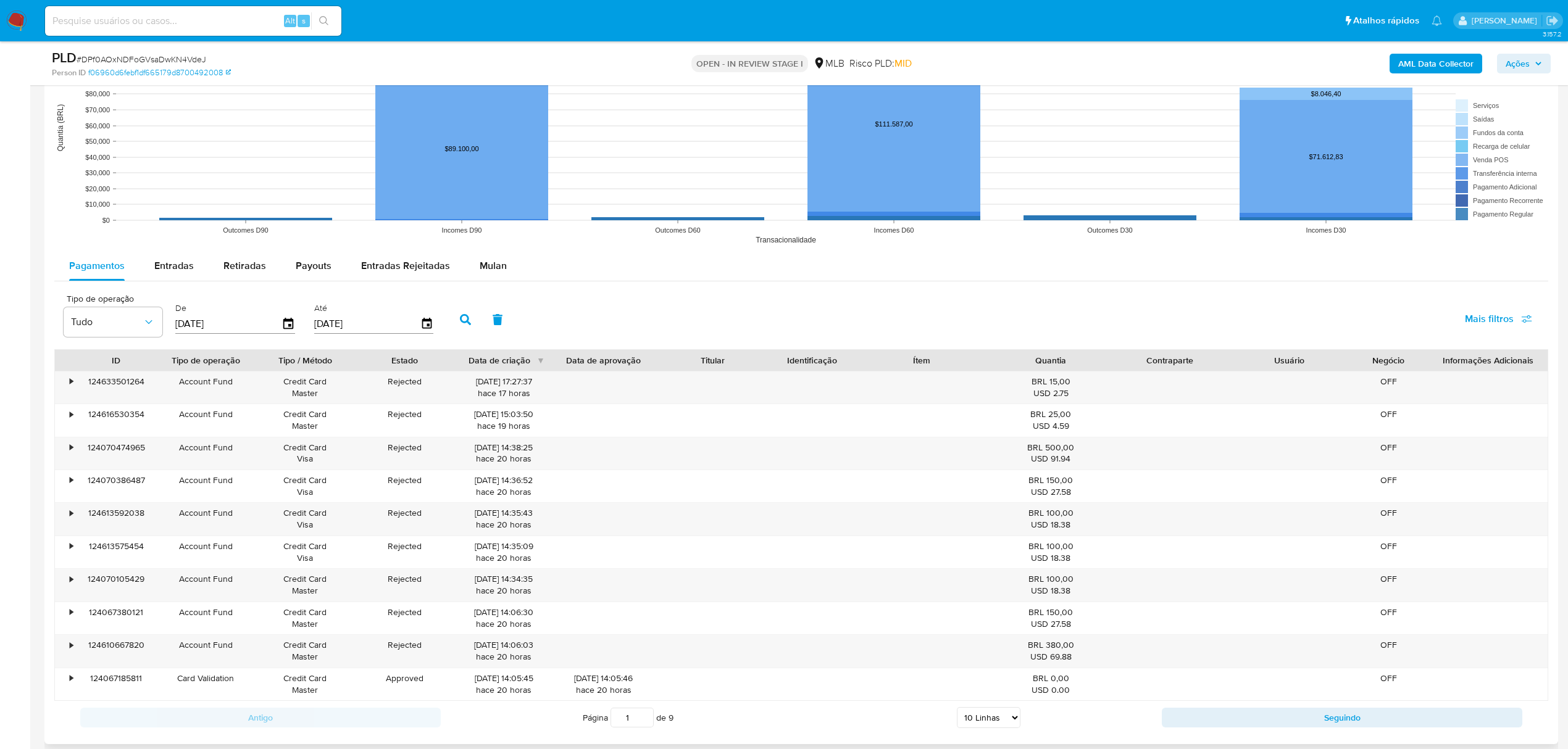
scroll to position [1235, 0]
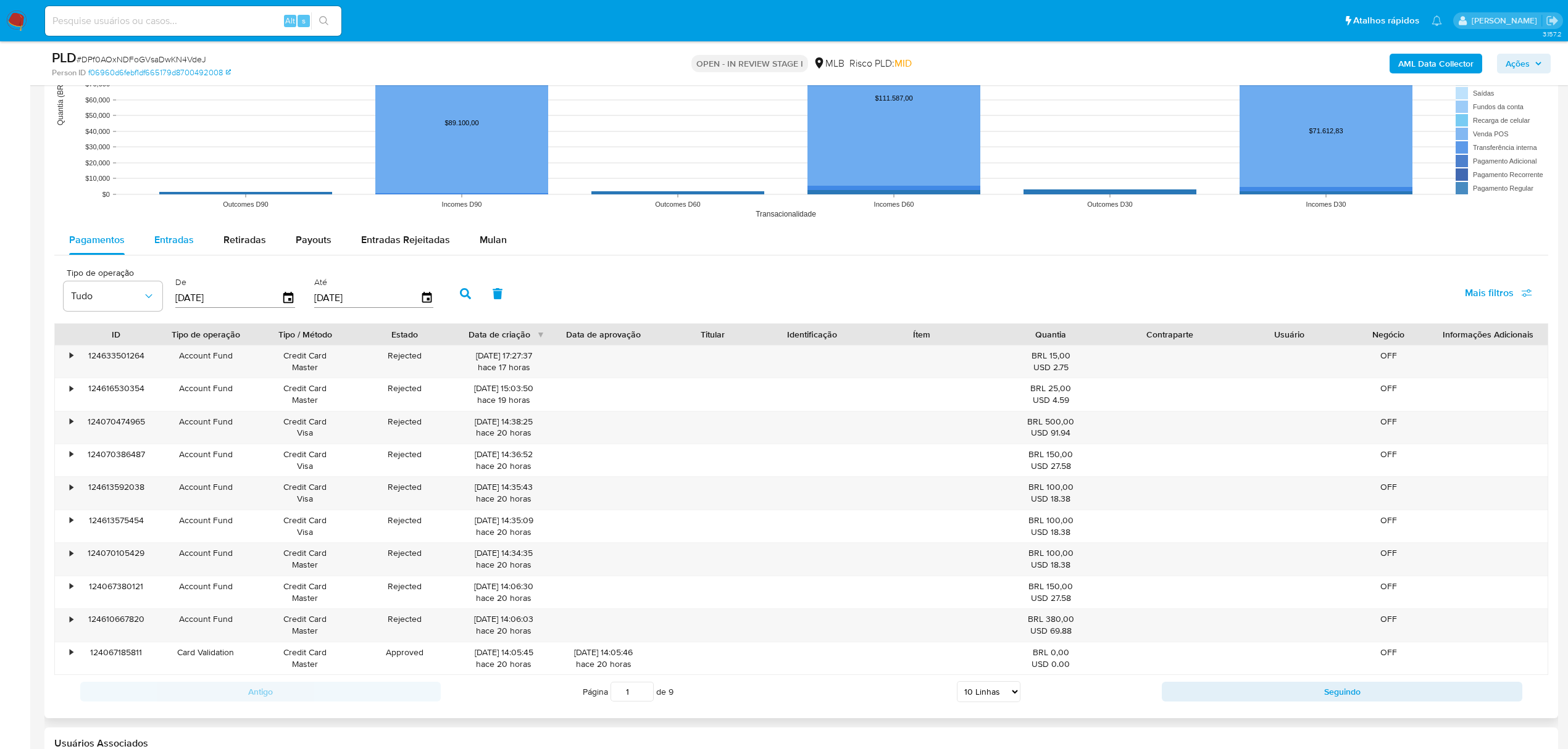
click at [184, 247] on span "Entradas" at bounding box center [174, 240] width 39 height 14
select select "10"
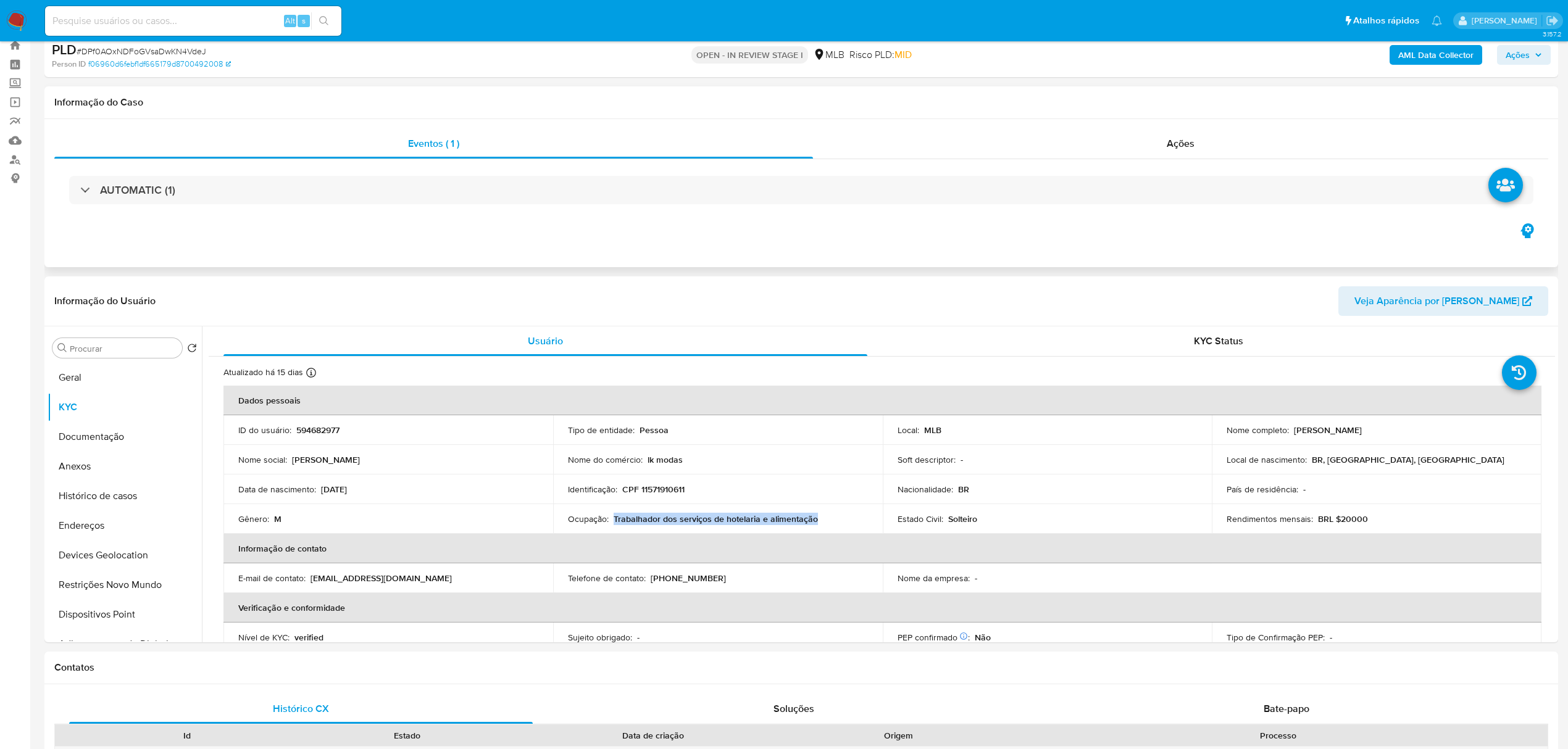
scroll to position [0, 0]
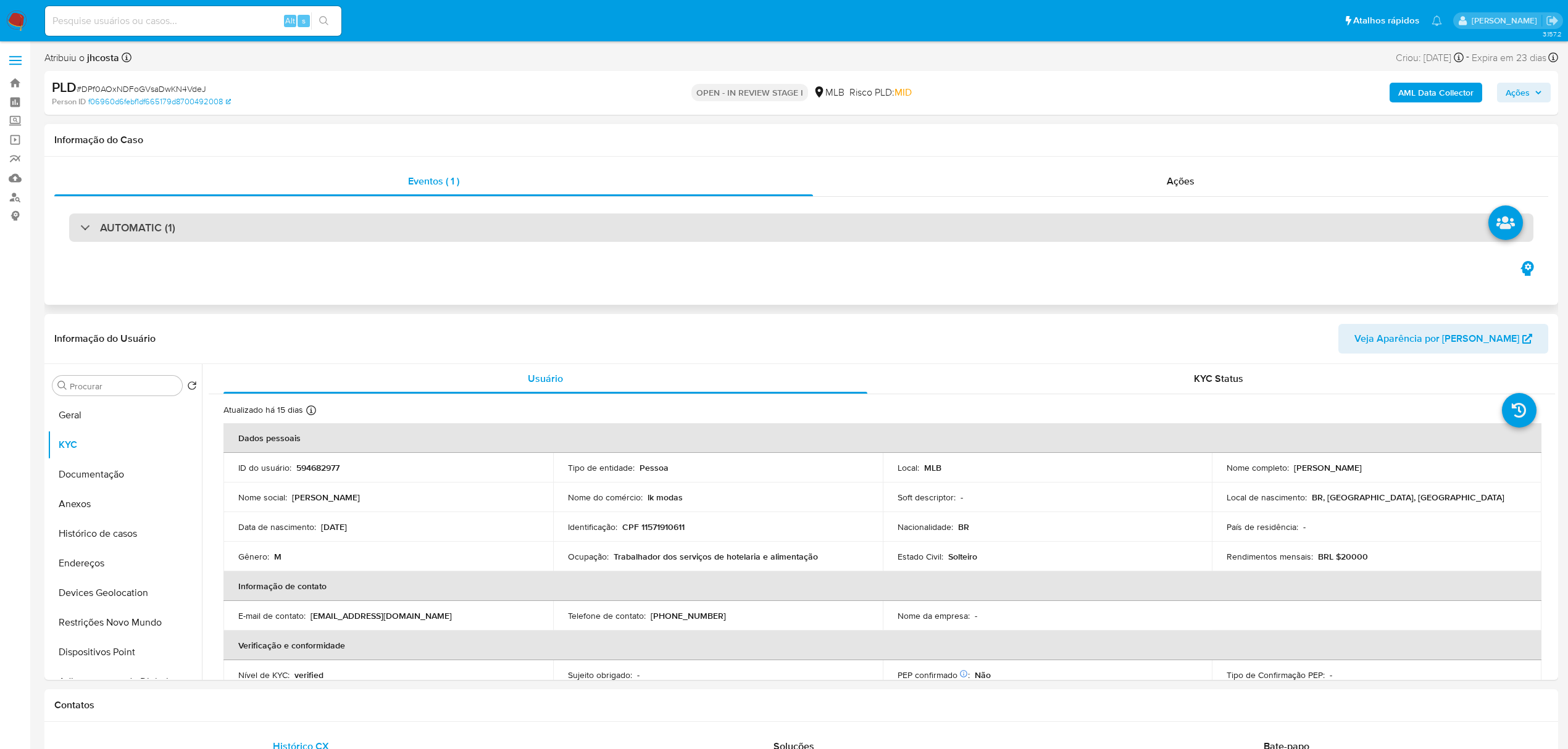
click at [647, 220] on div "AUTOMATIC (1)" at bounding box center [801, 227] width 1464 height 28
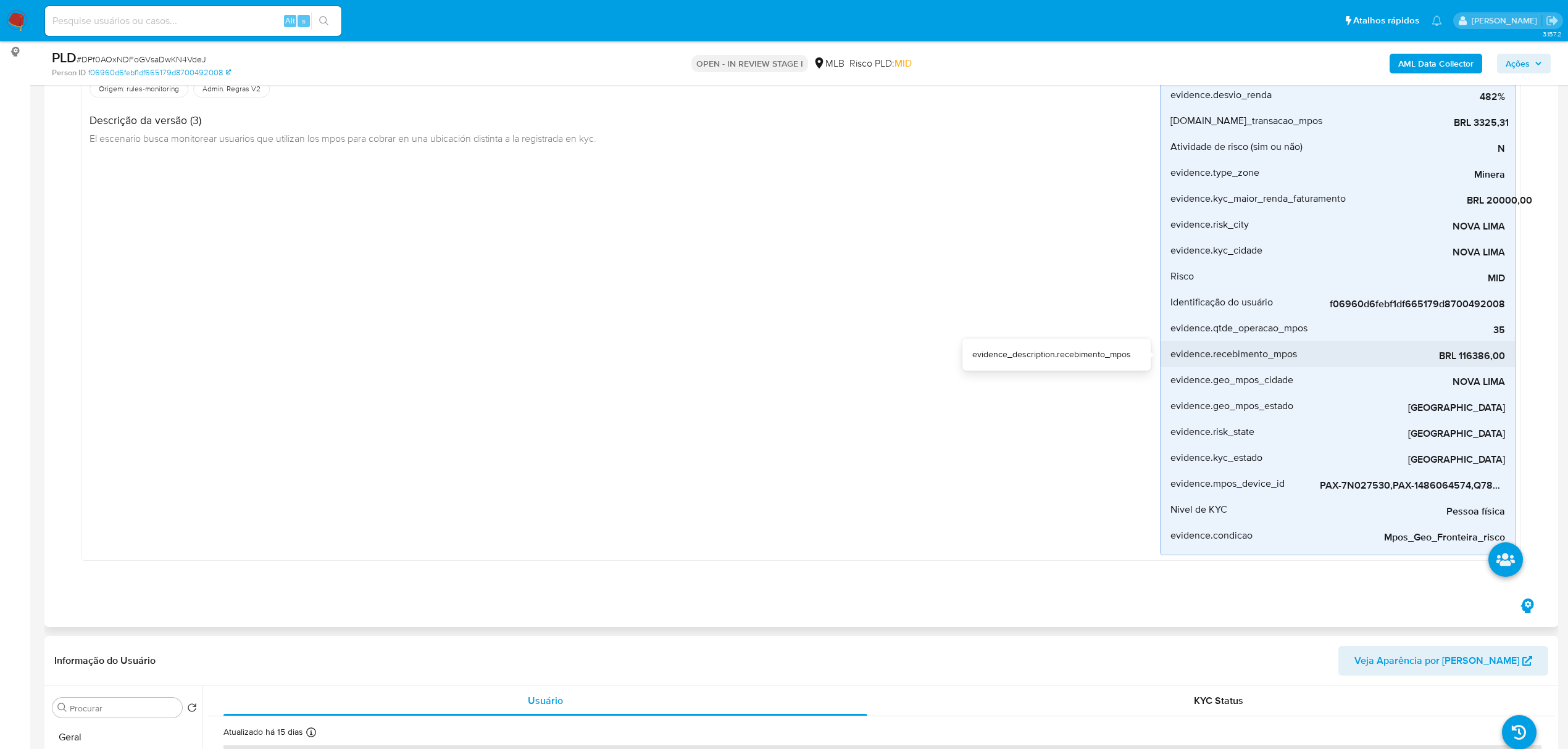
scroll to position [82, 0]
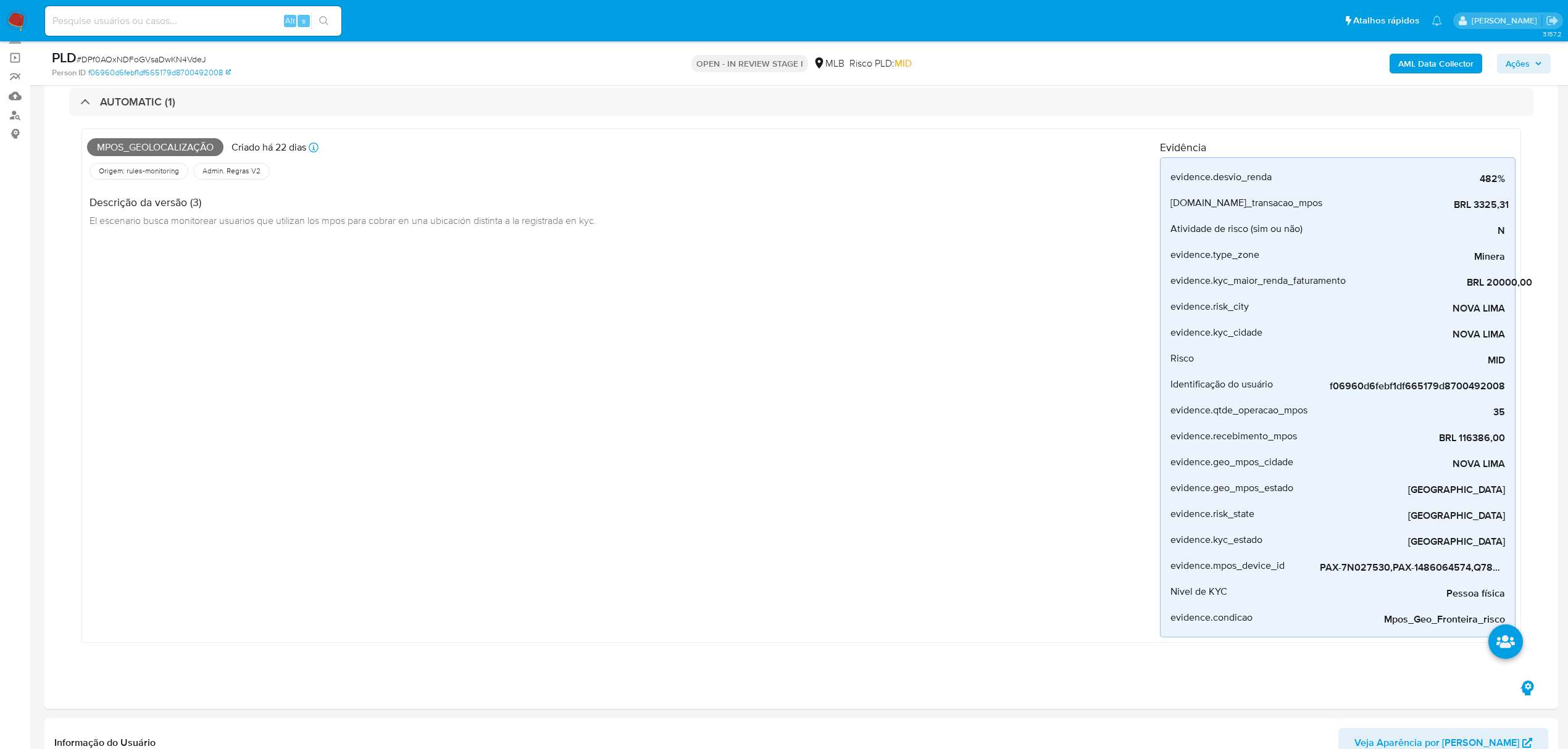
click at [1508, 65] on span "Ações" at bounding box center [1517, 64] width 24 height 20
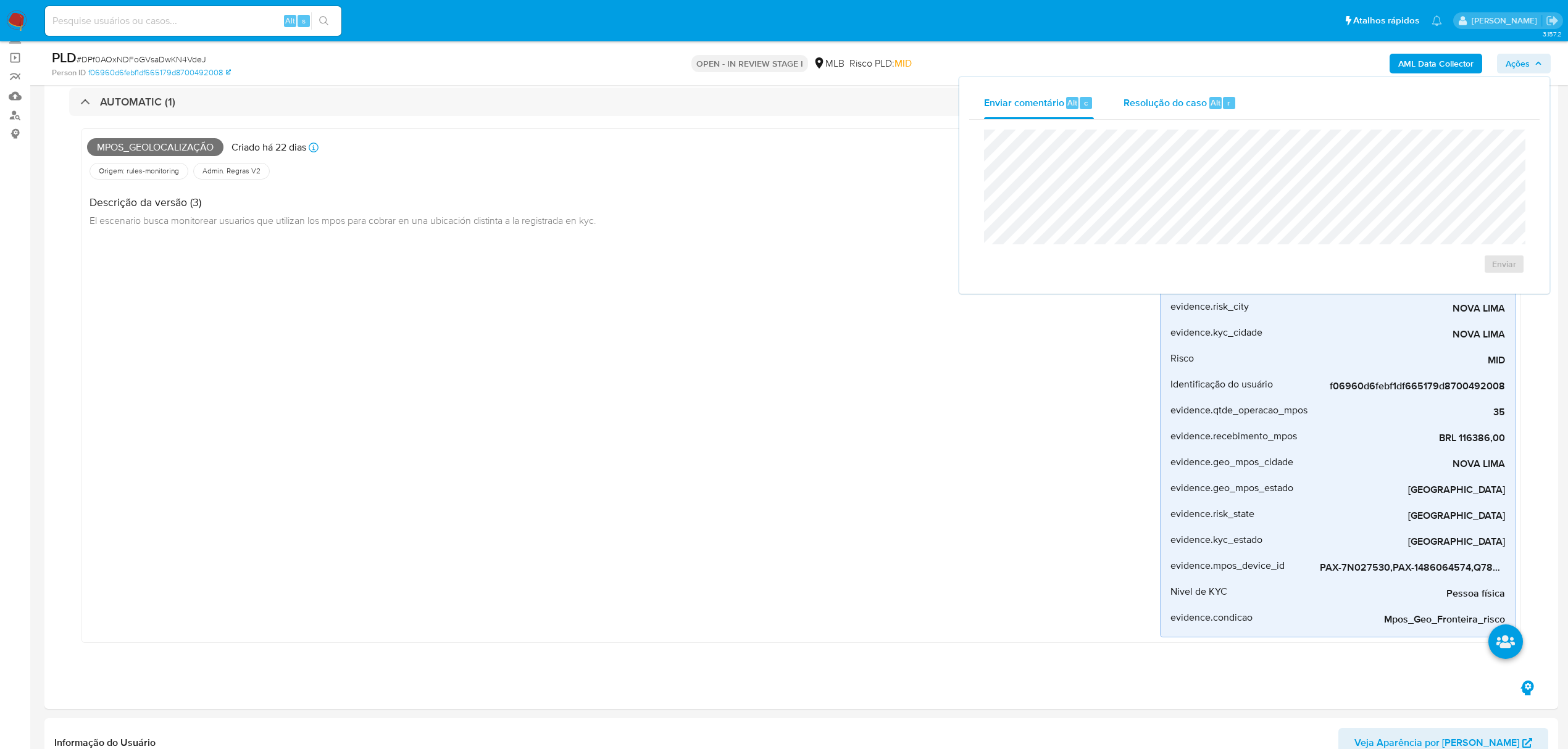
click at [1183, 113] on div "Resolução do caso Alt r" at bounding box center [1179, 103] width 113 height 32
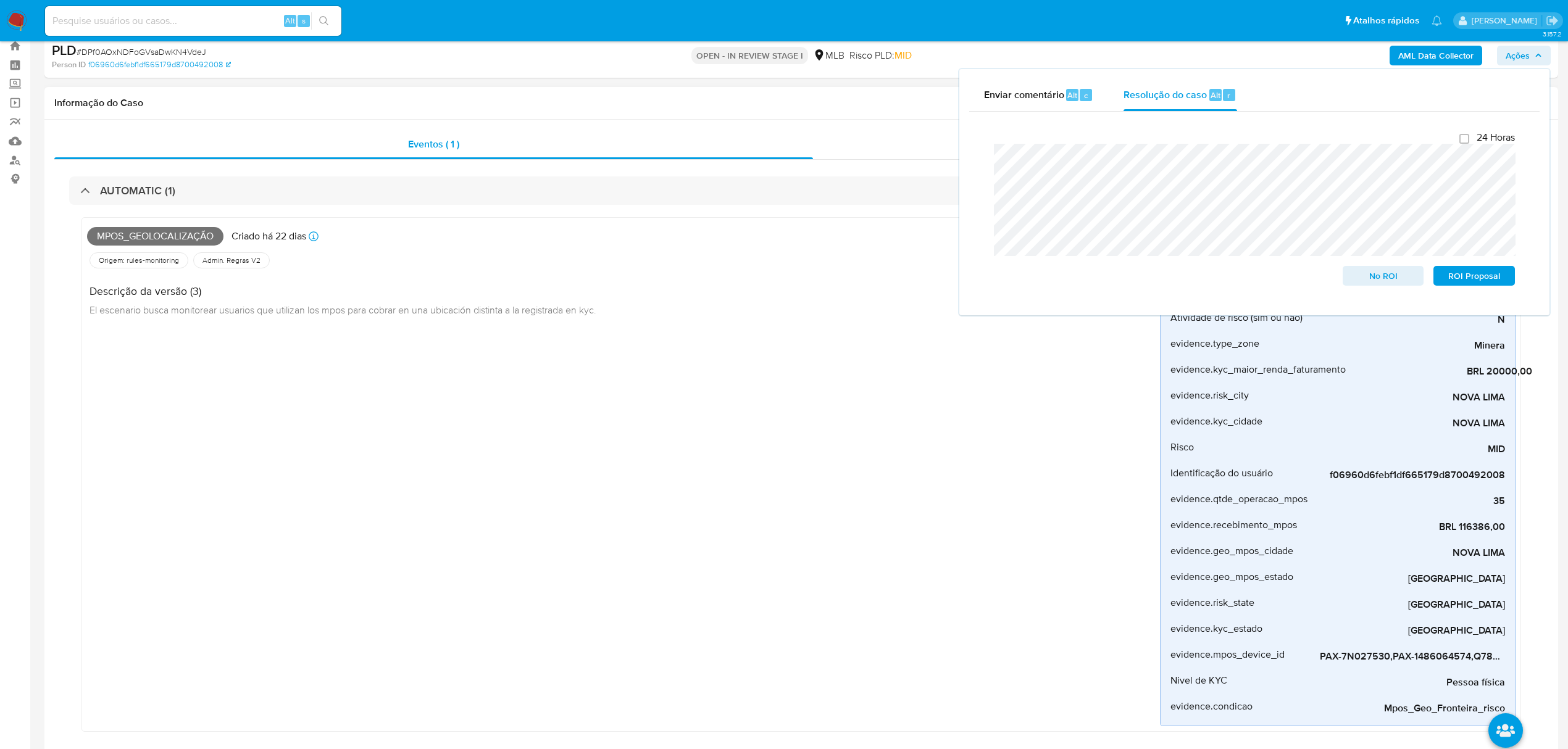
scroll to position [0, 0]
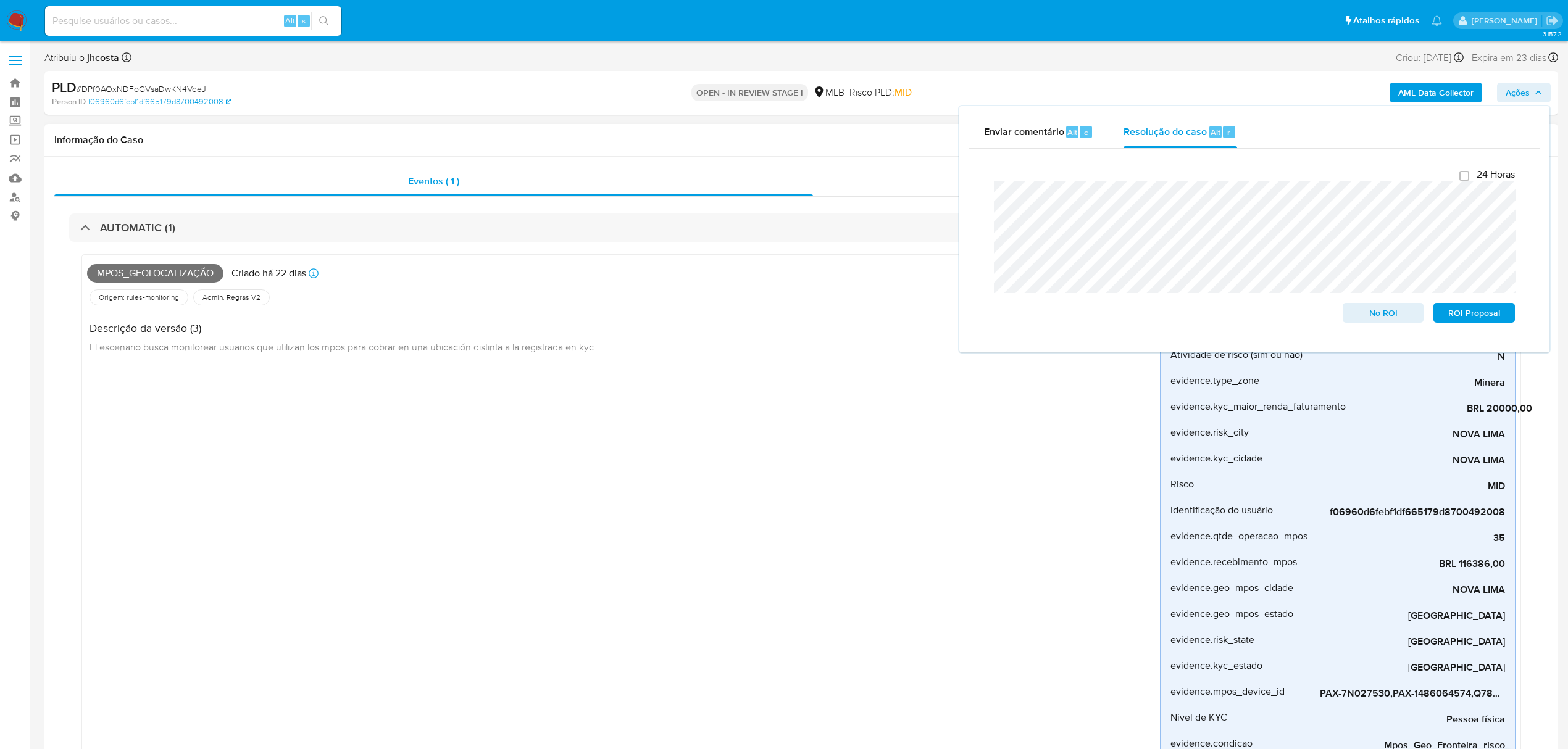
click at [253, 205] on div "AUTOMATIC (1) Mpos_geolocalização Criado há 22 dias Criado: 12/08/2025 00:15:21…" at bounding box center [800, 500] width 1494 height 607
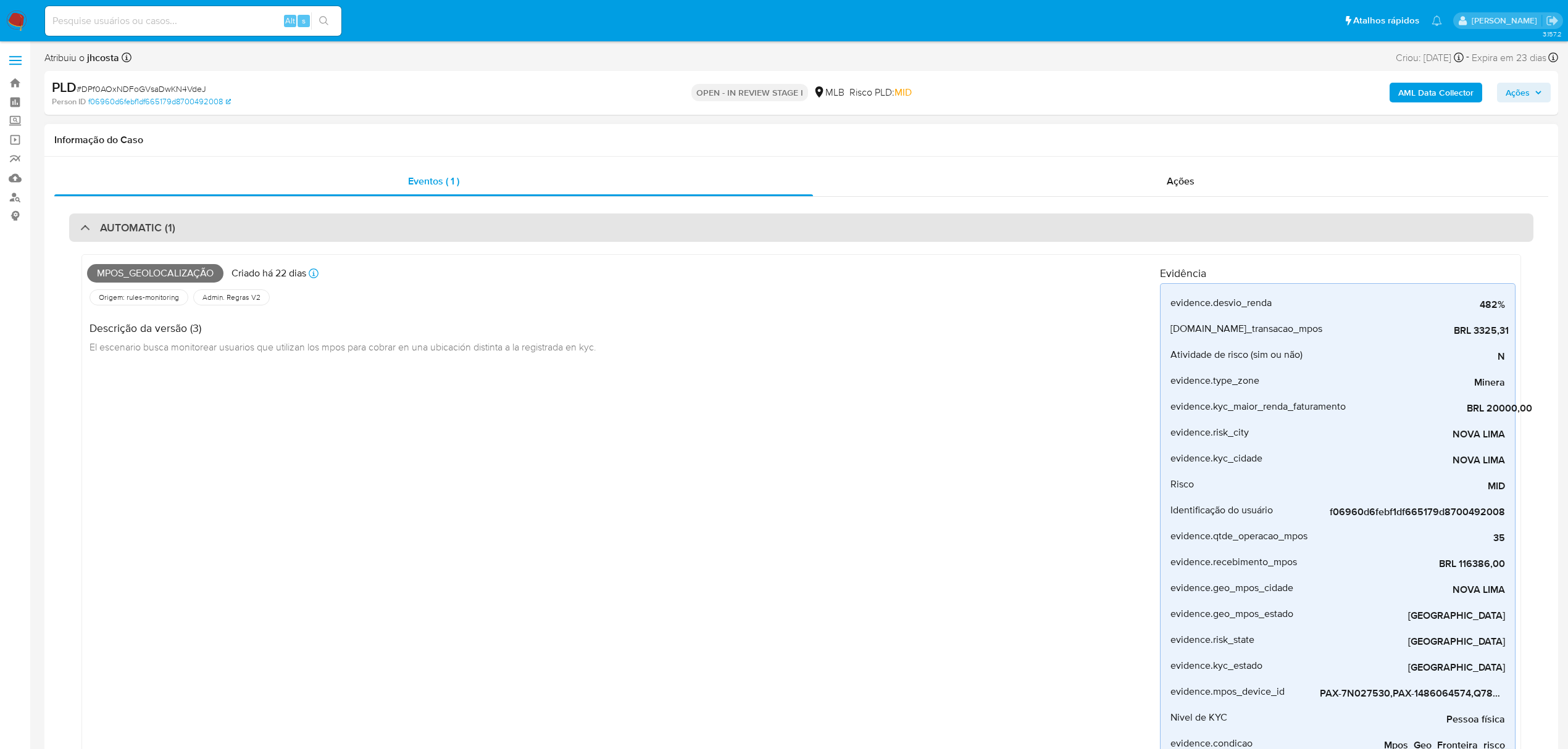
click at [253, 223] on div "AUTOMATIC (1)" at bounding box center [801, 227] width 1464 height 28
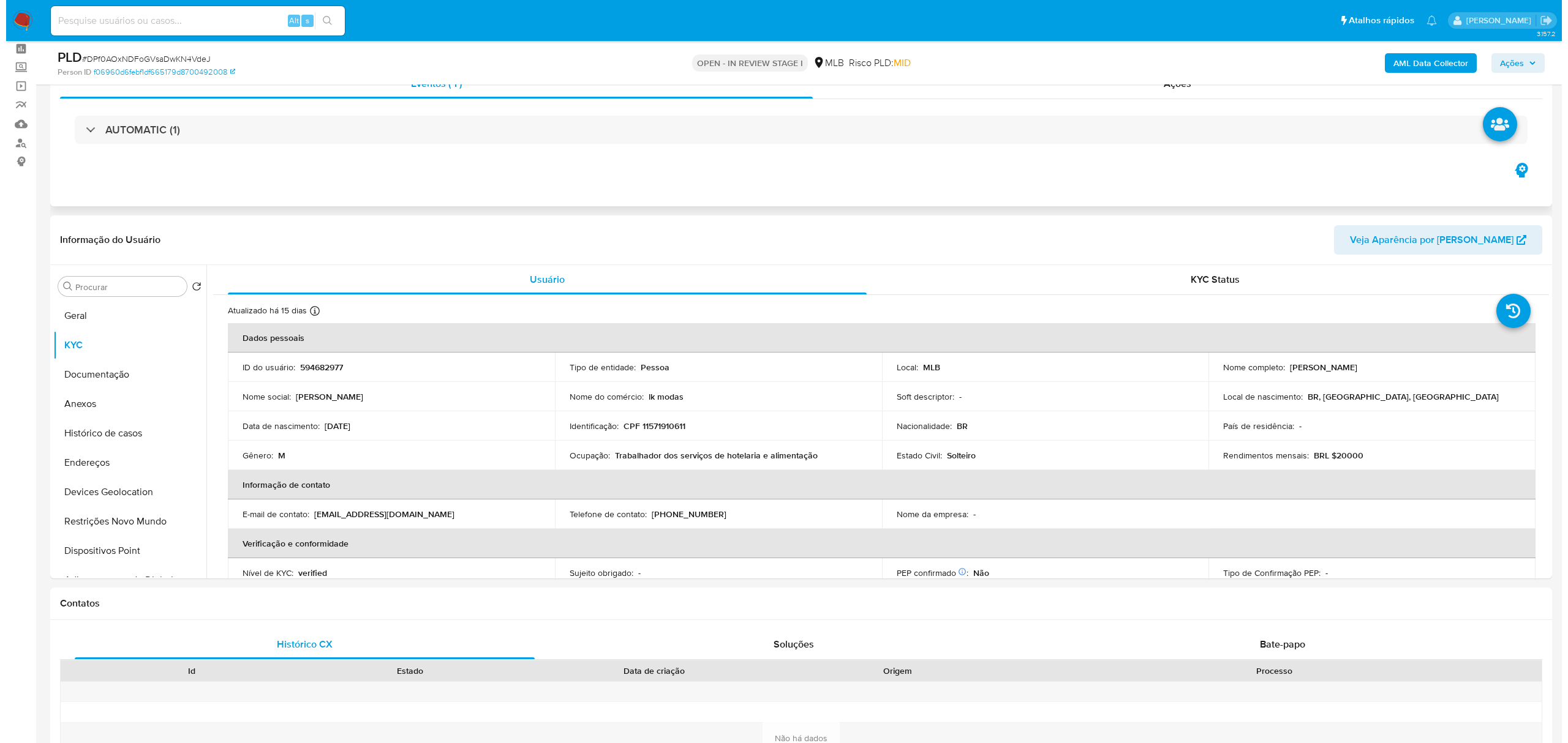
scroll to position [82, 0]
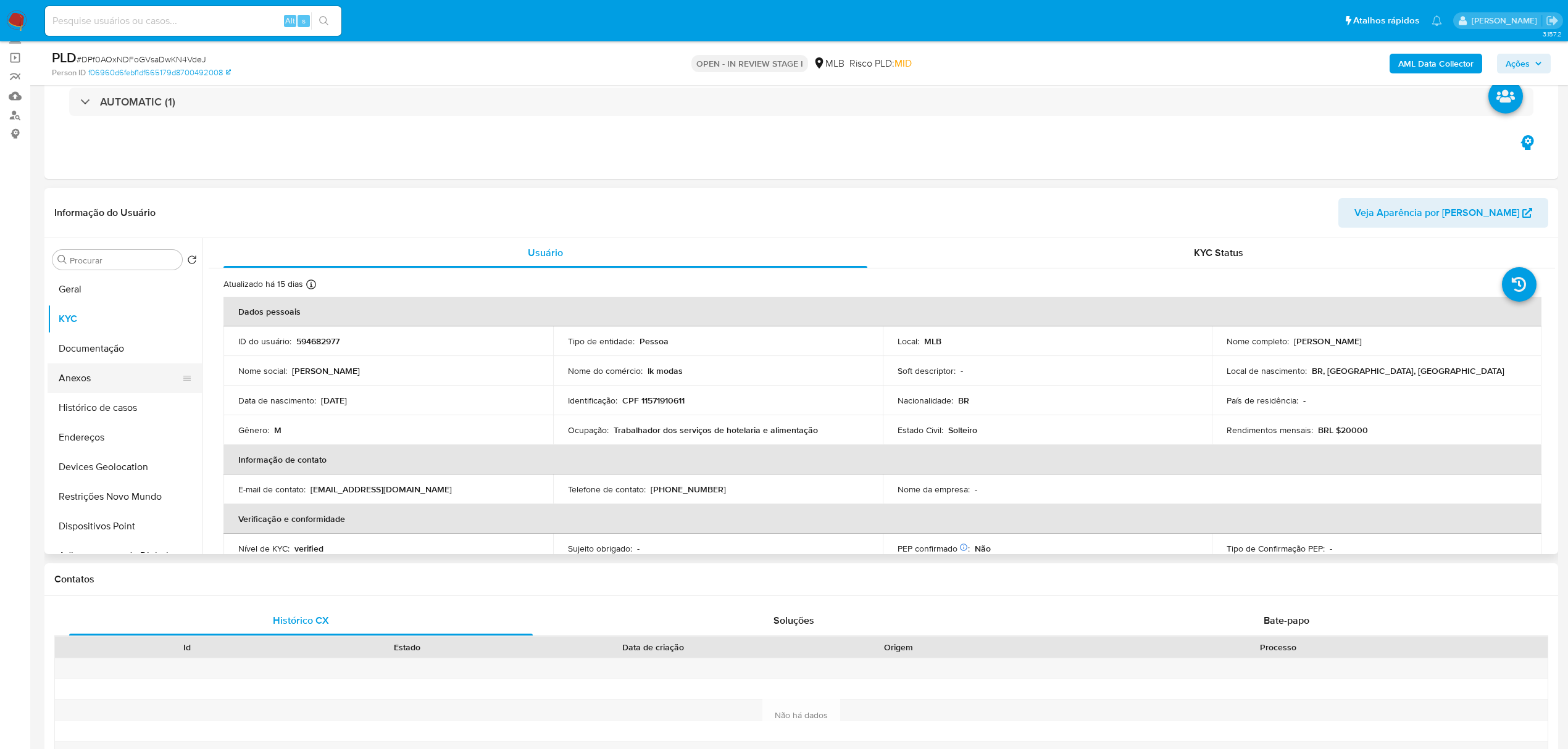
click at [108, 378] on button "Anexos" at bounding box center [119, 378] width 144 height 29
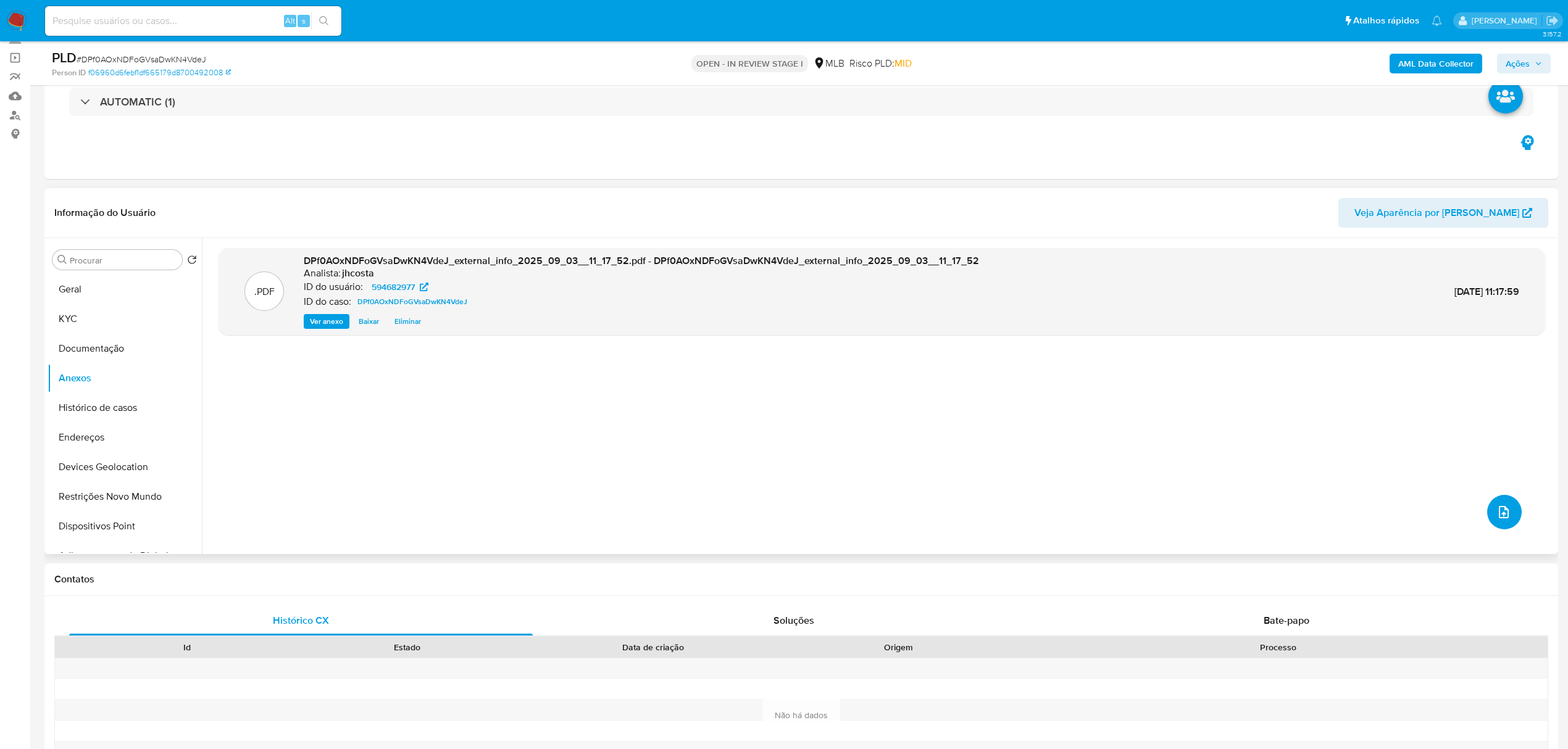
click at [1488, 517] on button "upload-file" at bounding box center [1503, 512] width 34 height 34
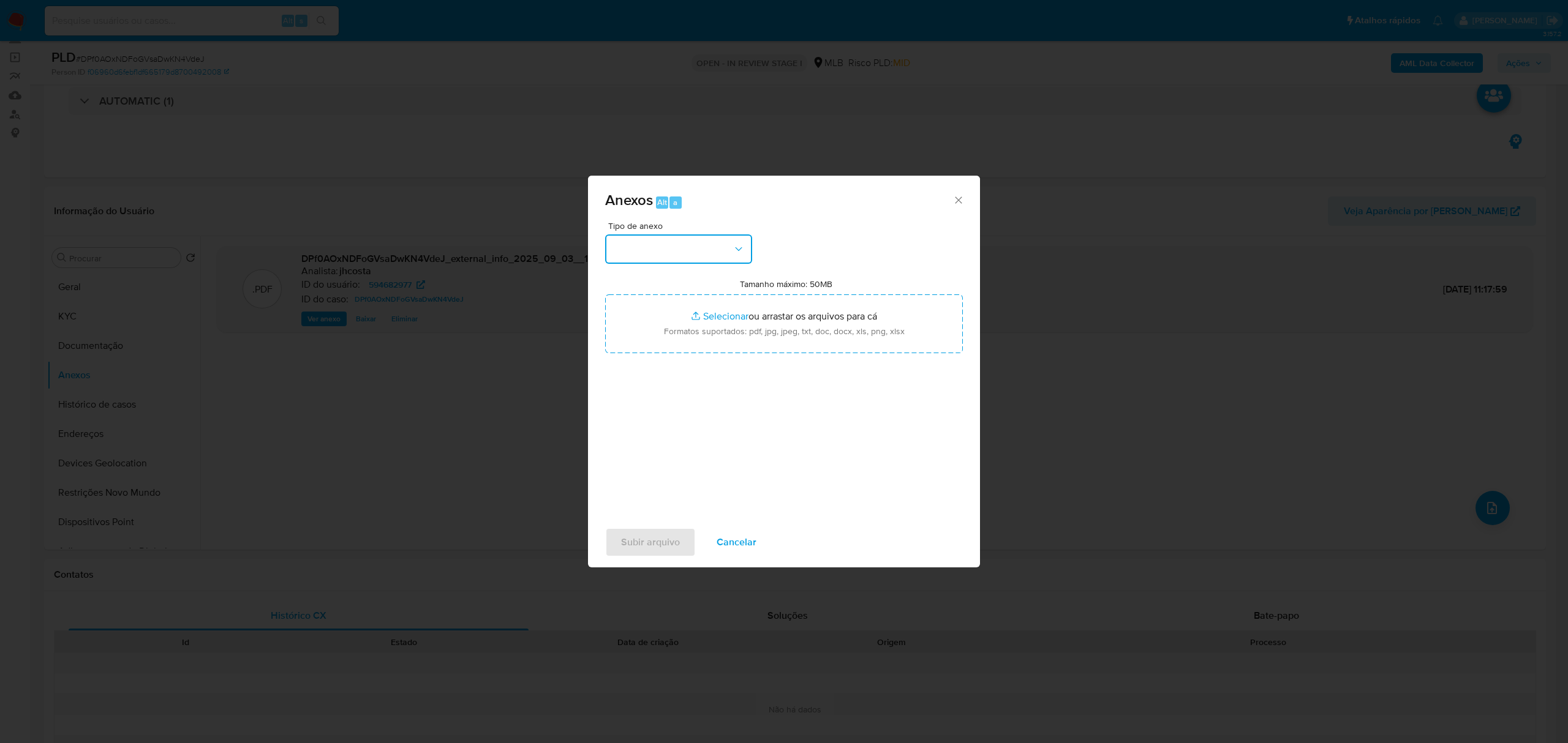
click at [743, 246] on icon "button" at bounding box center [738, 249] width 13 height 13
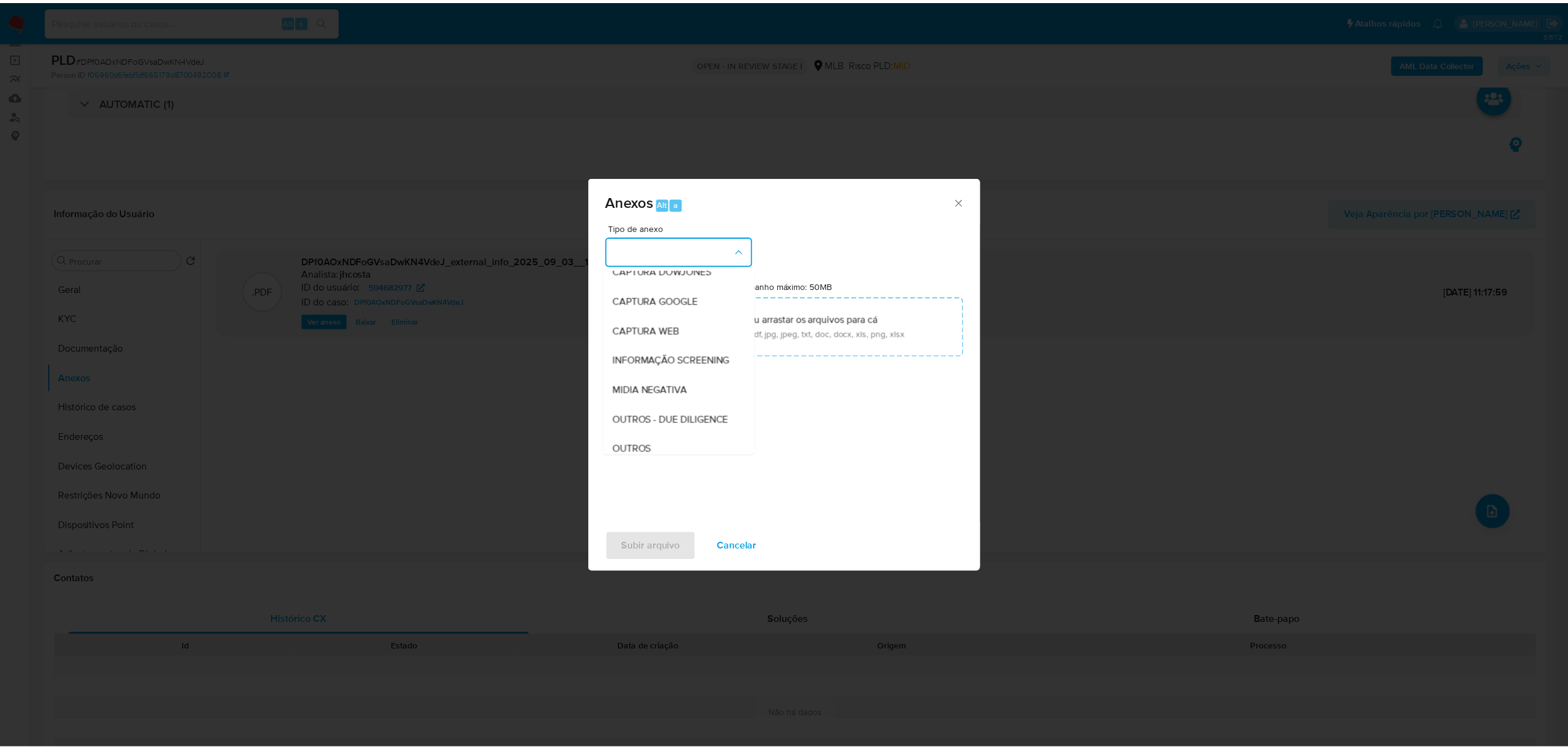
scroll to position [164, 0]
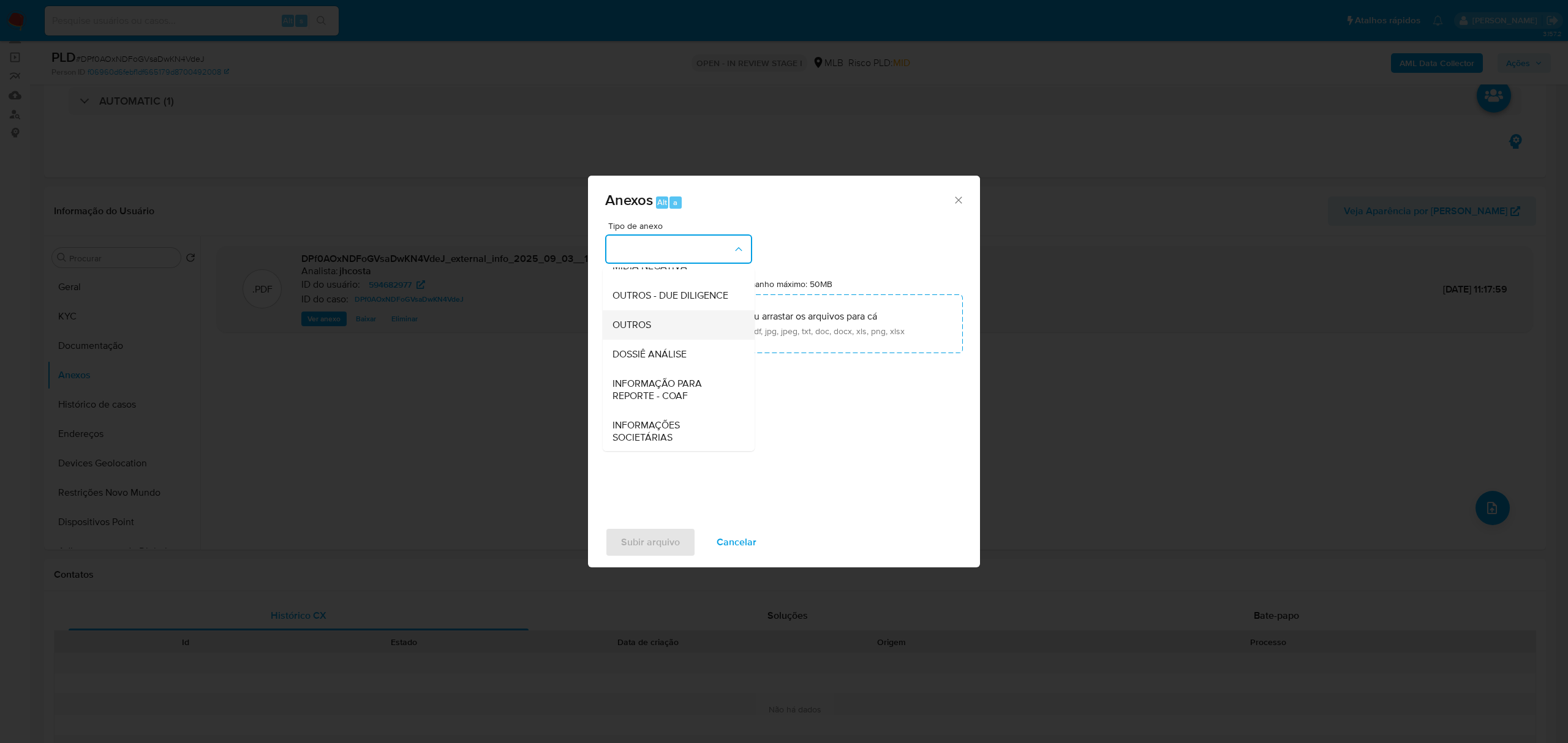
click at [628, 331] on span "OUTROS" at bounding box center [631, 324] width 39 height 13
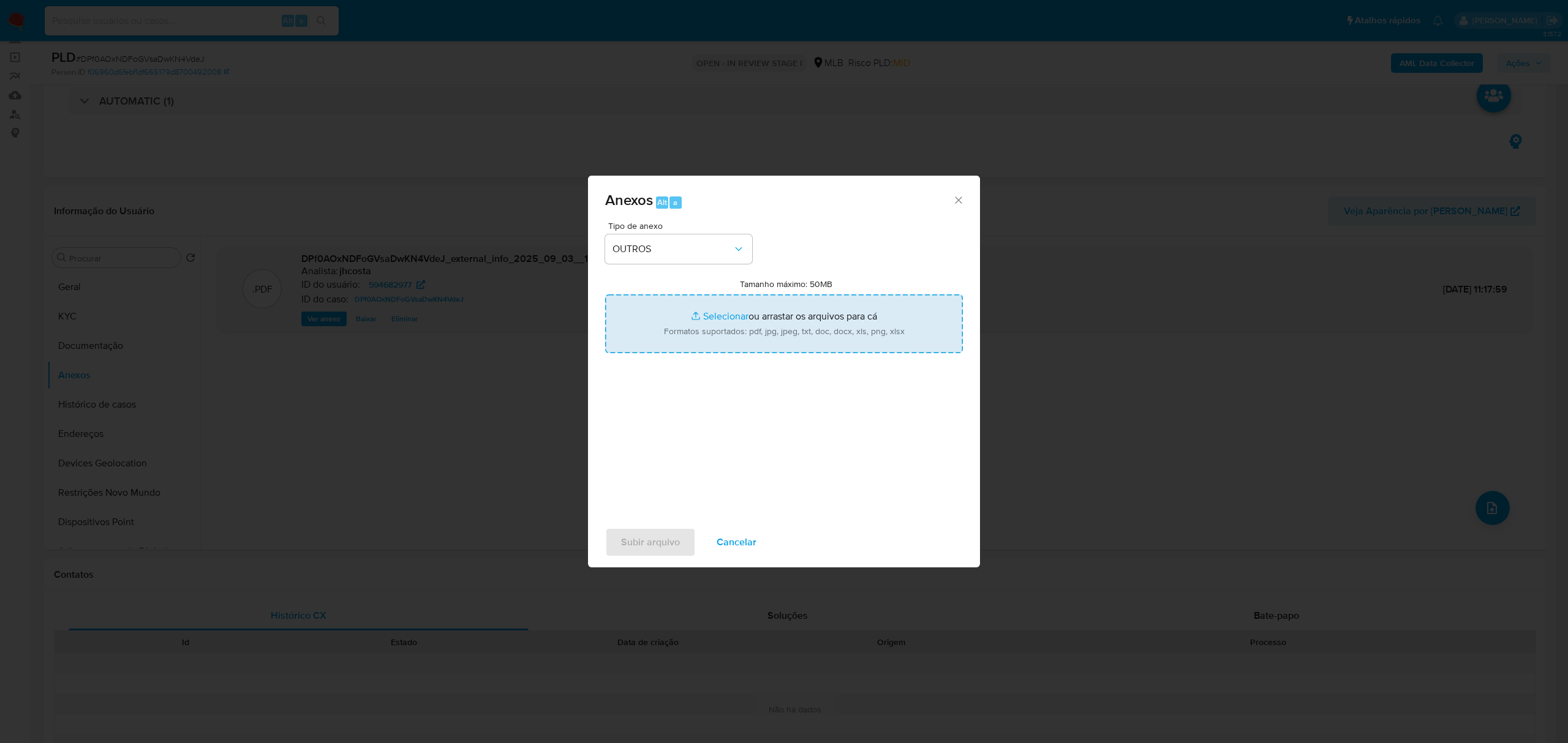
click at [777, 331] on input "Tamanho máximo: 50MB Selecionar arquivos" at bounding box center [784, 323] width 358 height 59
type input "C:\fakepath\Mulan 594682977_2025_09_01_11_01_45.xlsx"
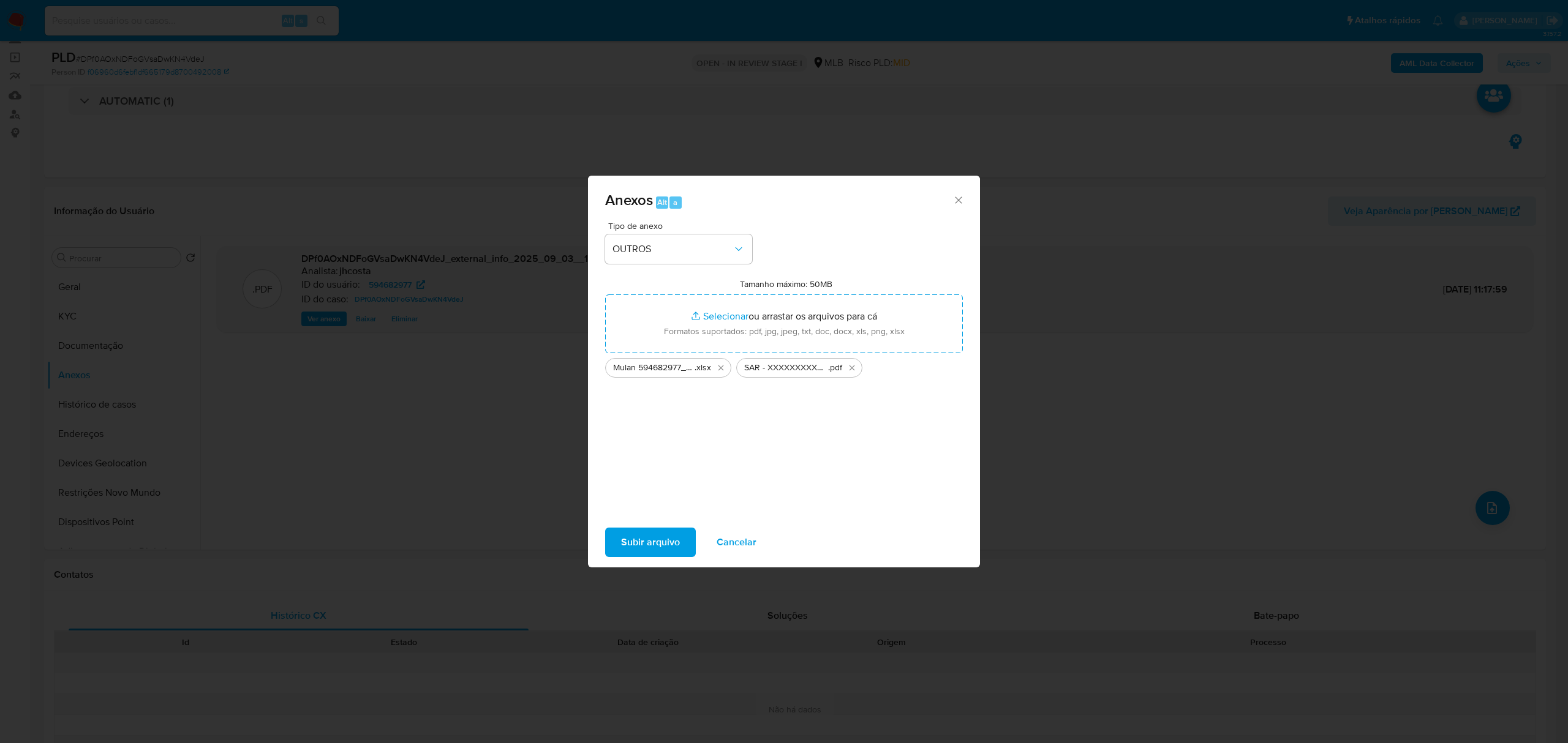
click at [652, 539] on span "Subir arquivo" at bounding box center [650, 543] width 59 height 27
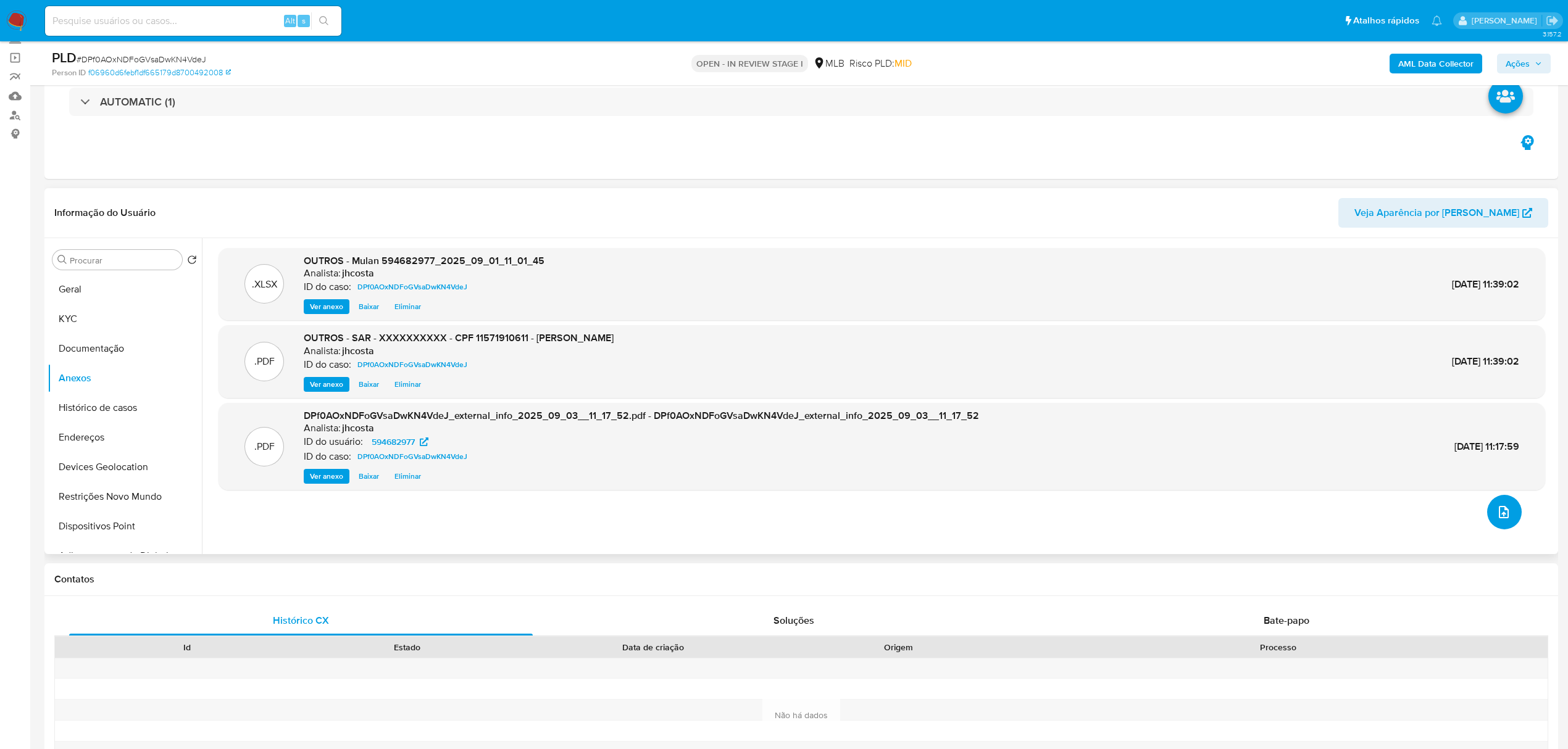
scroll to position [0, 0]
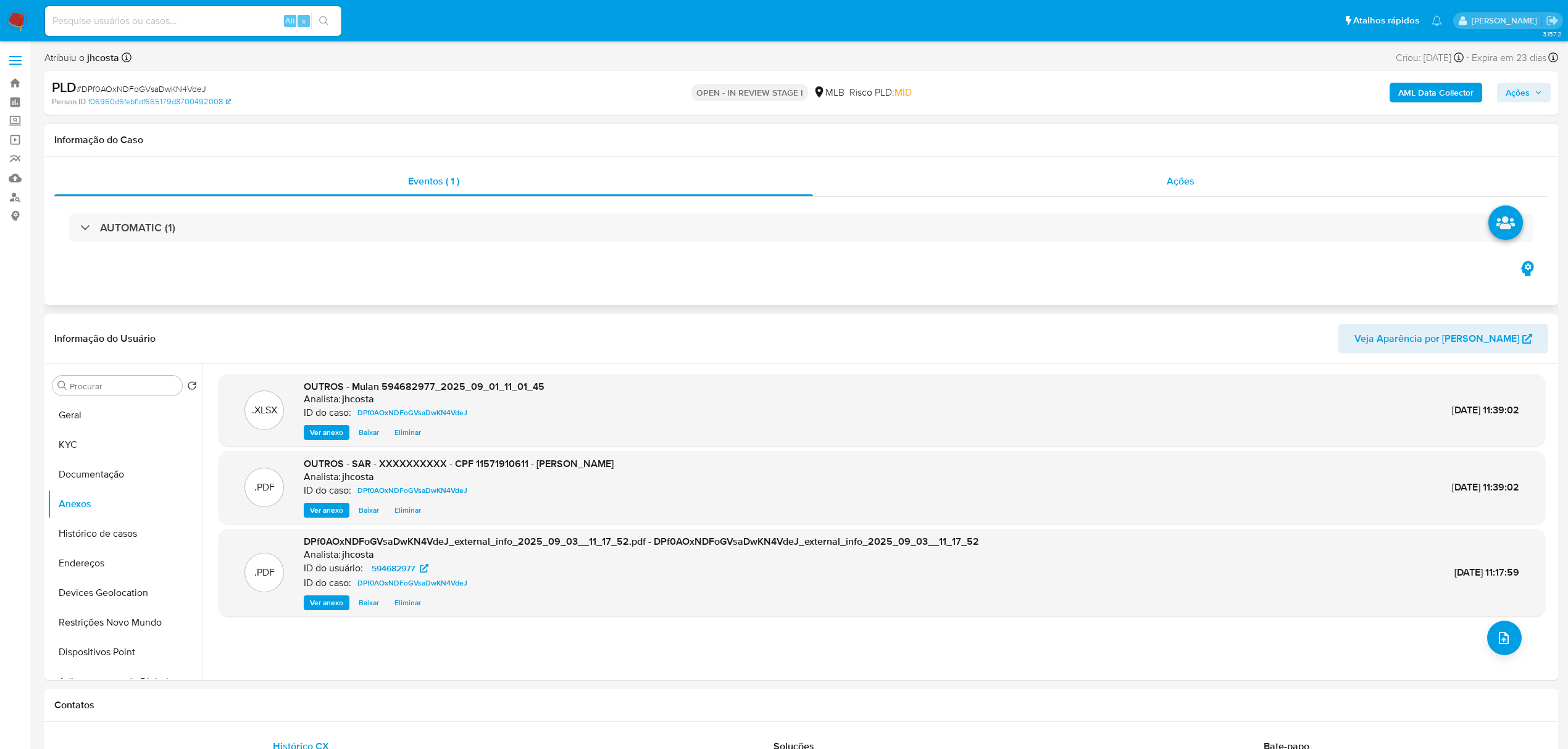
click at [1181, 178] on span "Ações" at bounding box center [1180, 181] width 27 height 14
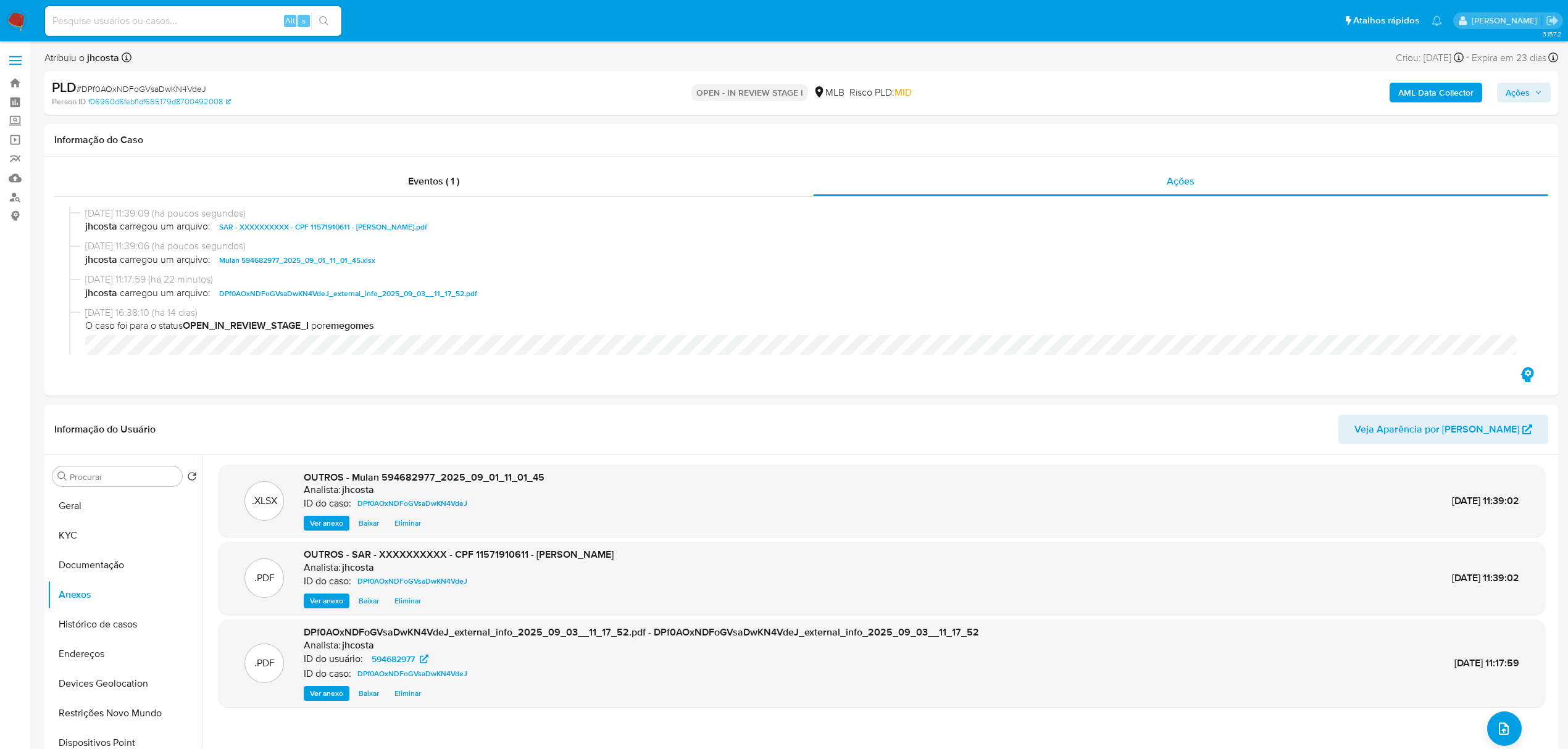
click at [1532, 96] on span "Ações" at bounding box center [1523, 93] width 36 height 18
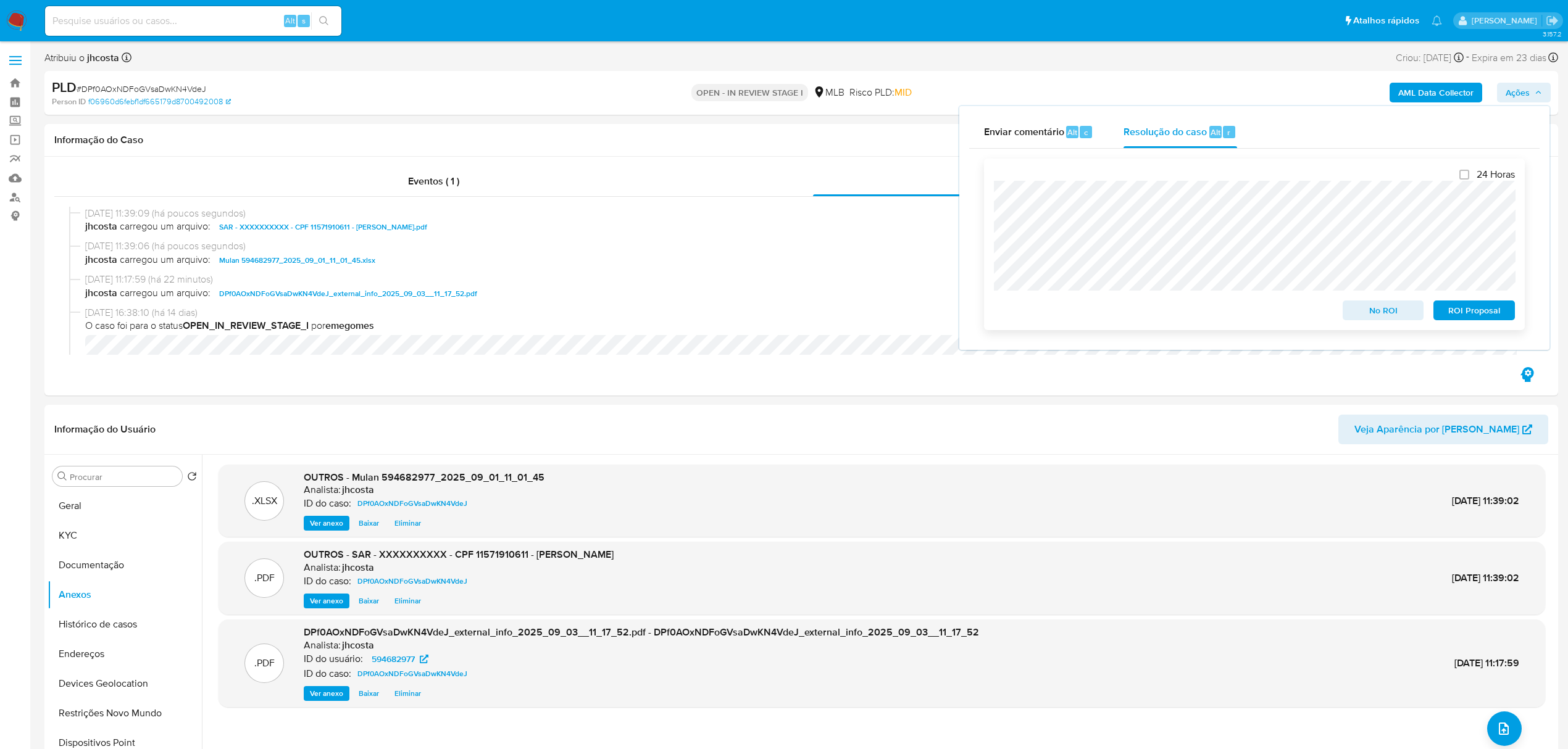
click at [1475, 309] on span "ROI Proposal" at bounding box center [1474, 310] width 65 height 18
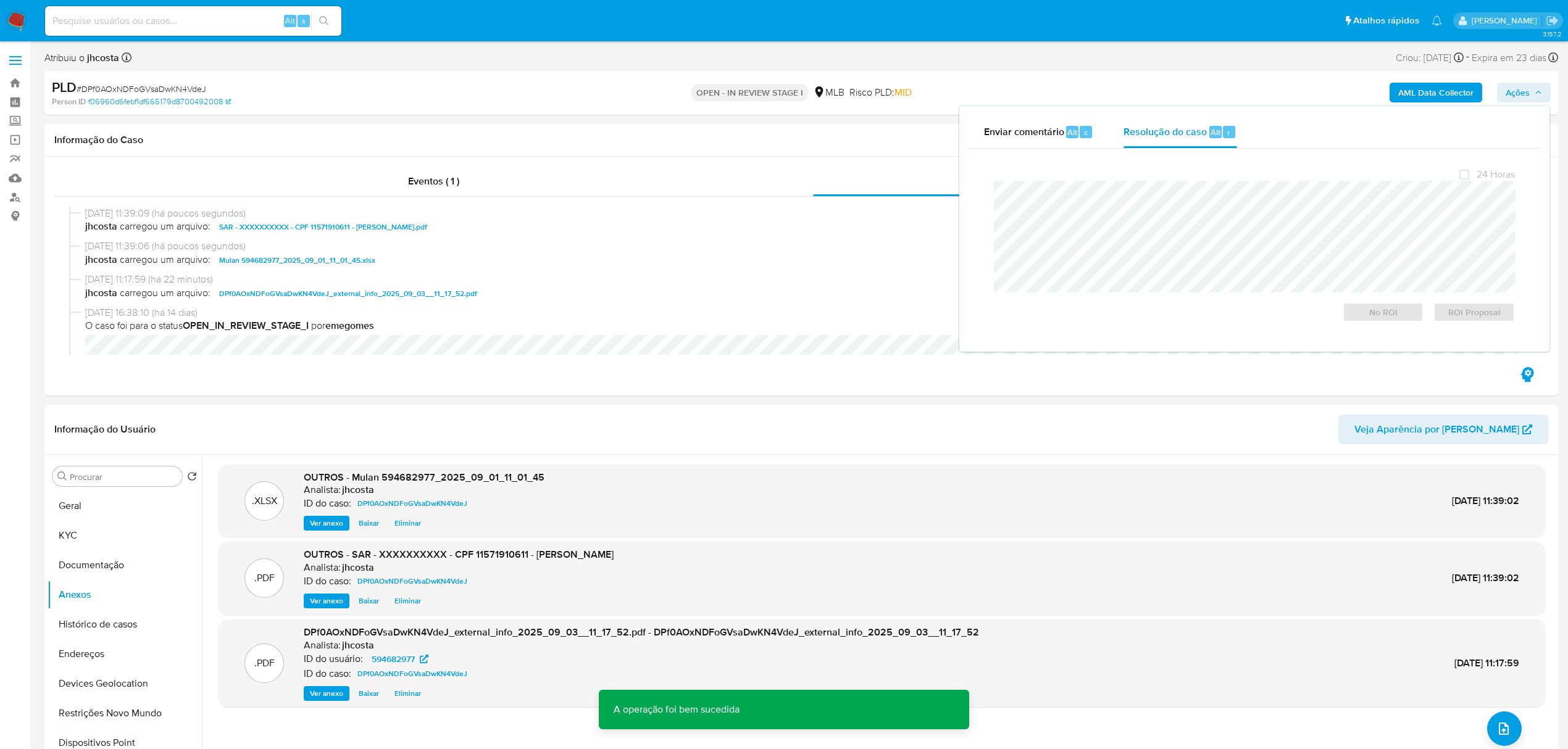
click at [185, 82] on span "# DPf0AOxNDFoGVsaDwKN4VdeJ" at bounding box center [141, 88] width 129 height 13
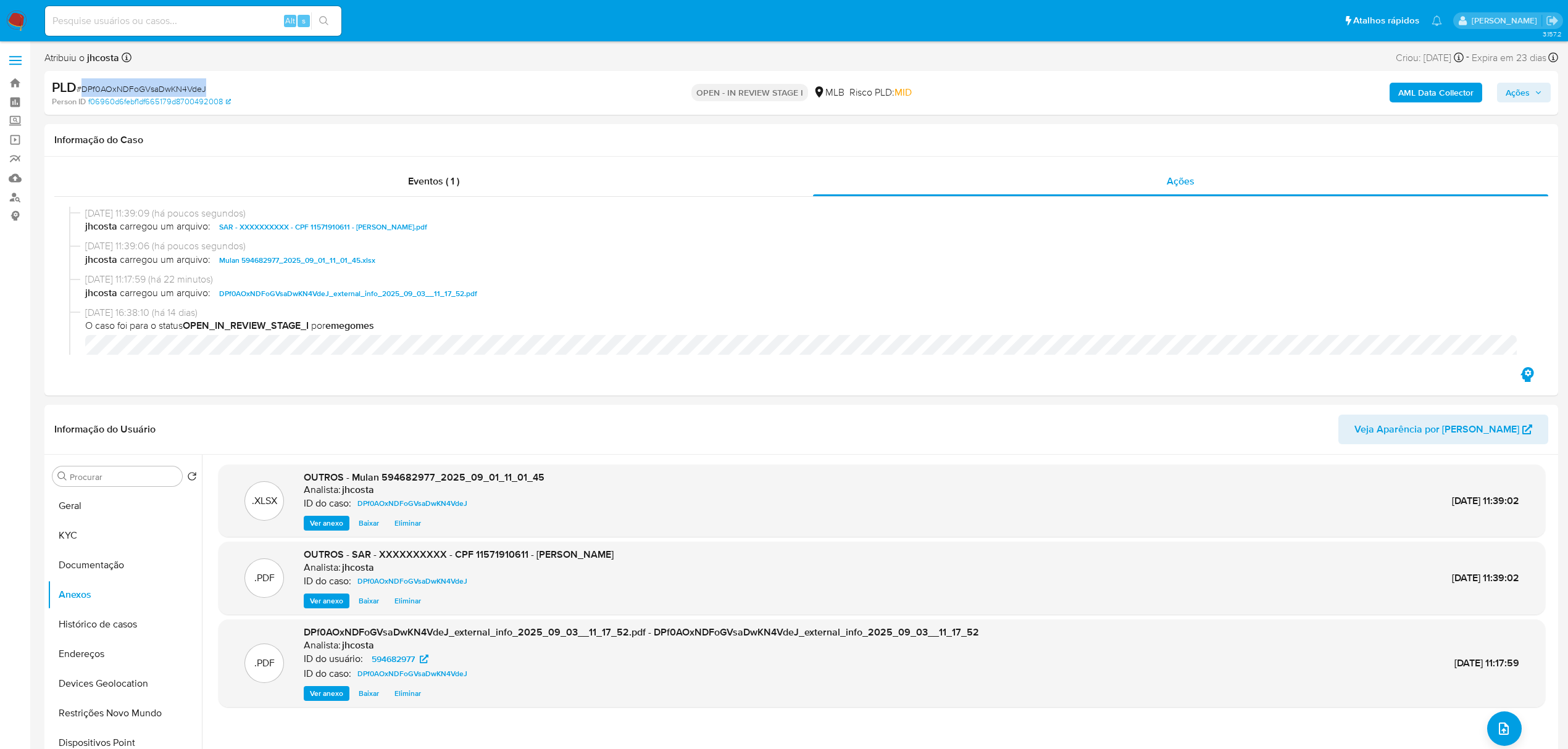
copy span "DPf0AOxNDFoGVsaDwKN4VdeJ"
click at [498, 172] on div "Eventos ( 1 )" at bounding box center [433, 181] width 759 height 29
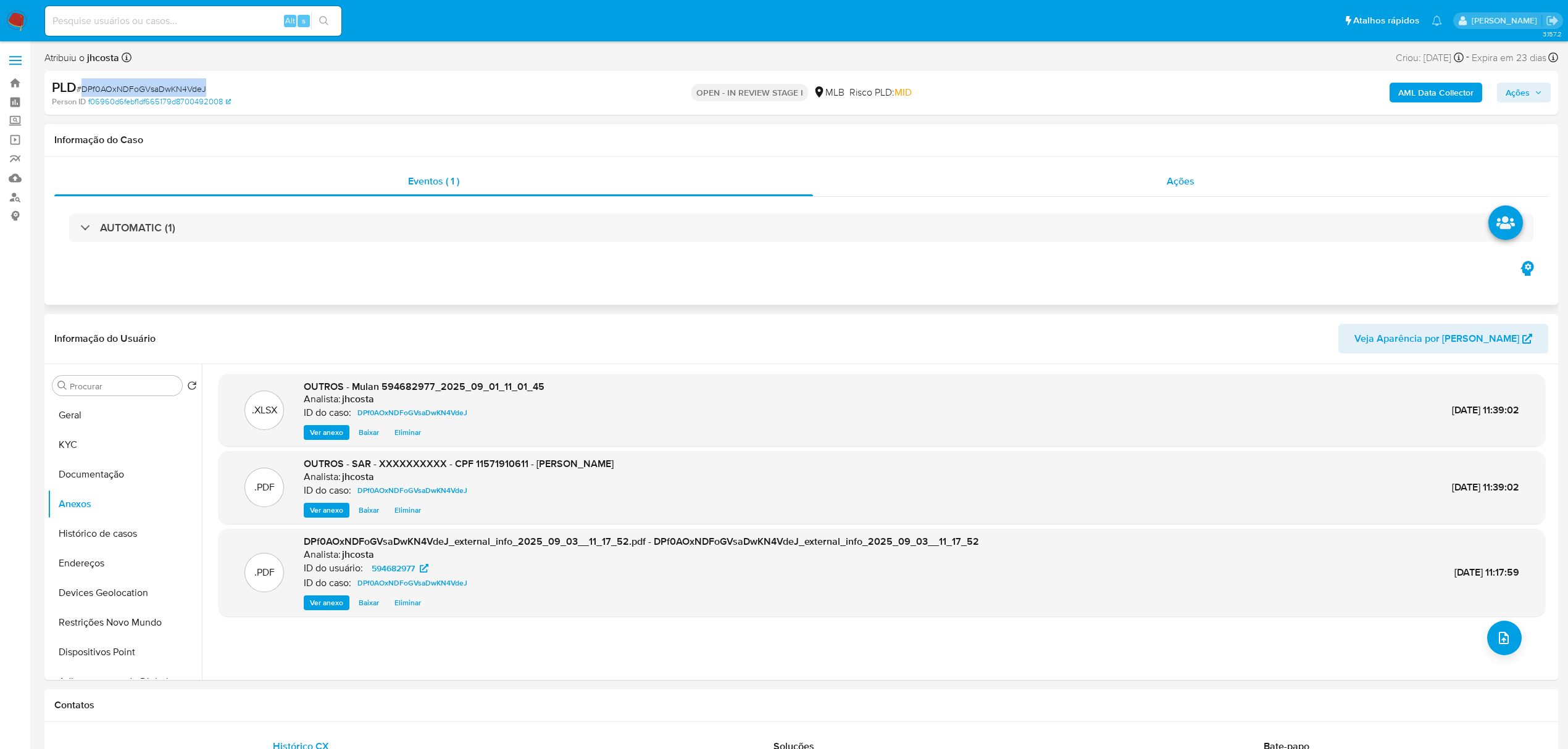
drag, startPoint x: 1162, startPoint y: 180, endPoint x: 1146, endPoint y: 186, distance: 17.1
click at [1164, 180] on div "Ações" at bounding box center [1180, 181] width 736 height 29
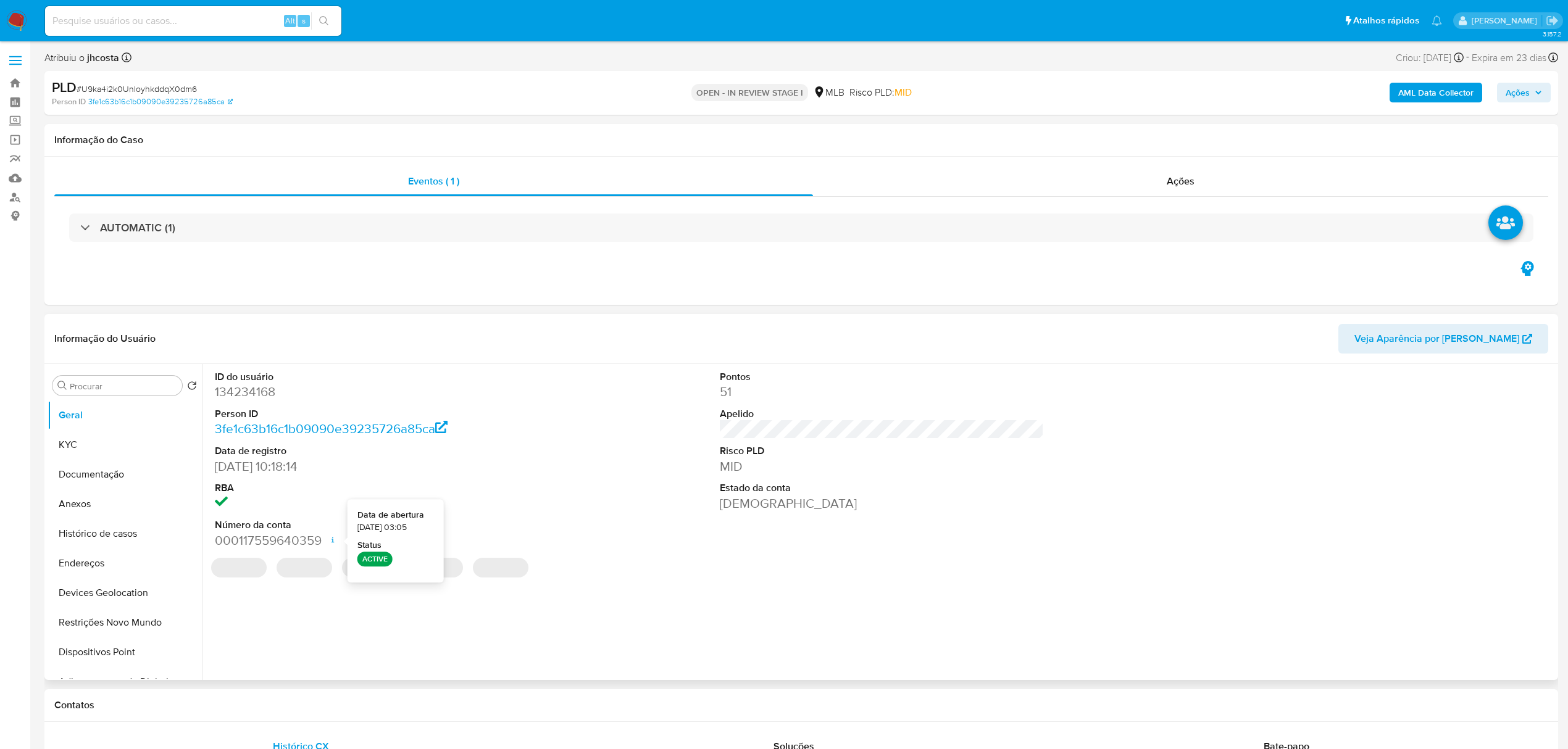
select select "10"
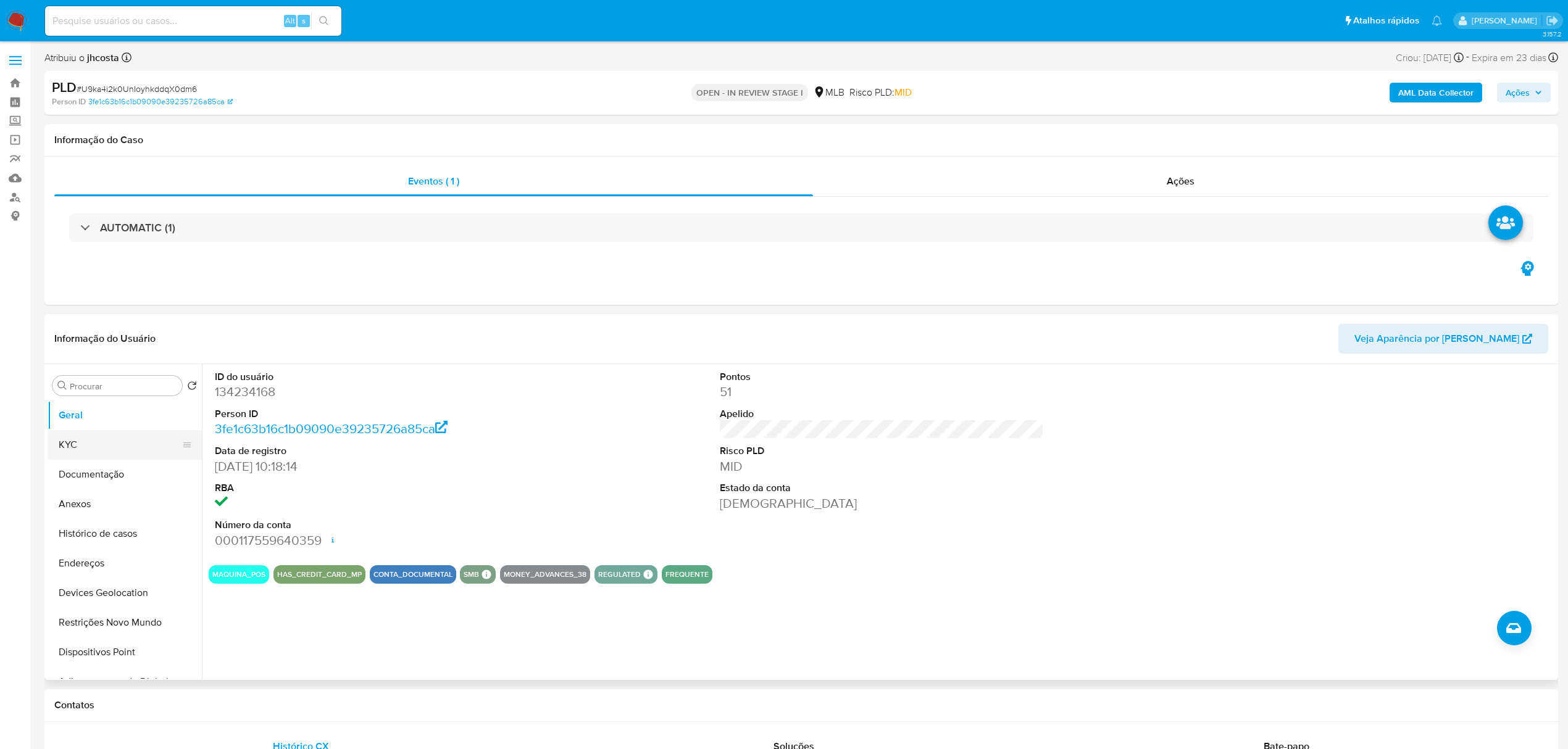
click at [93, 449] on button "KYC" at bounding box center [119, 445] width 144 height 29
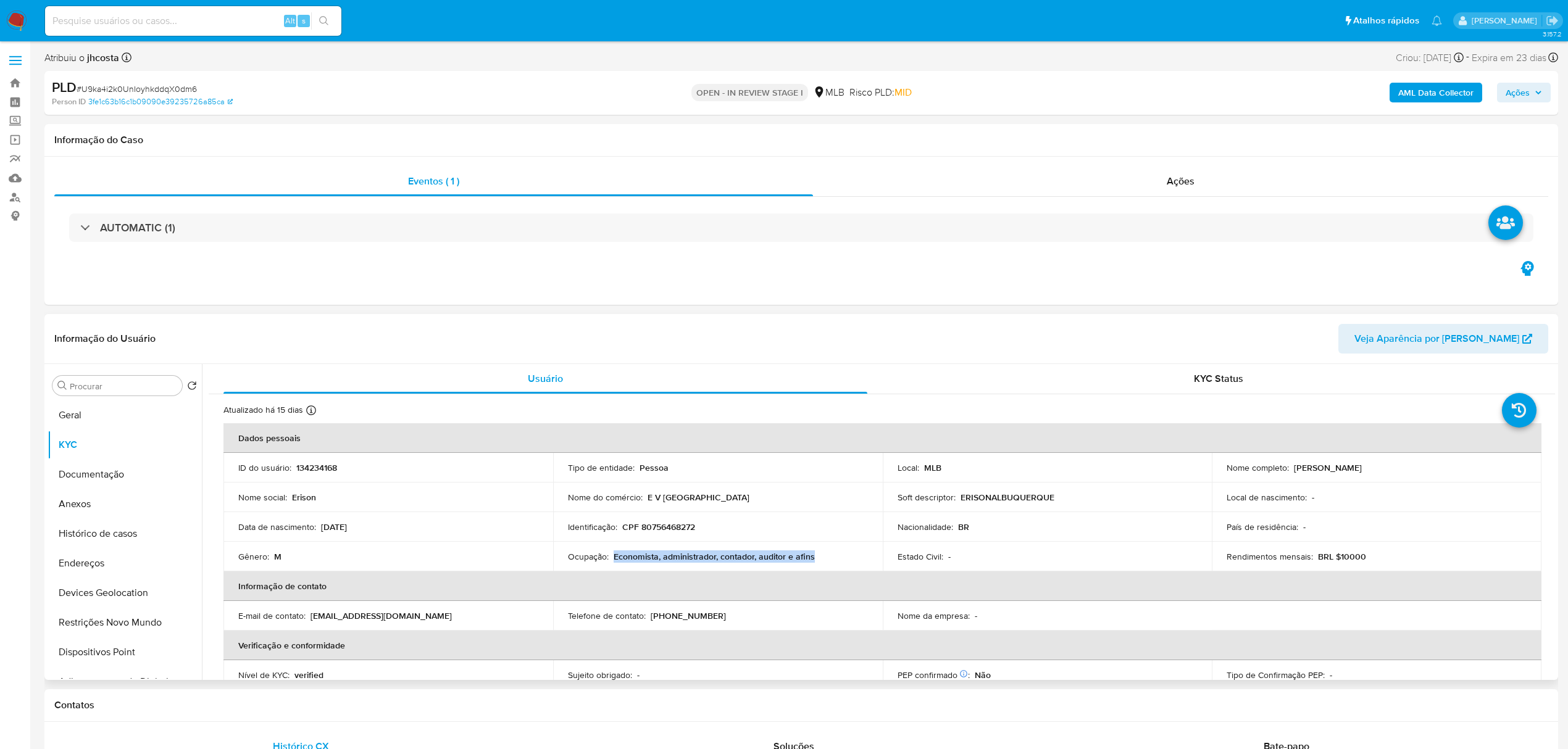
drag, startPoint x: 612, startPoint y: 559, endPoint x: 813, endPoint y: 553, distance: 201.1
click at [813, 553] on div "Ocupação : Economista, administrador, contador, auditor e afins" at bounding box center [718, 556] width 300 height 11
copy p "Economista, administrador, contador, auditor e afins"
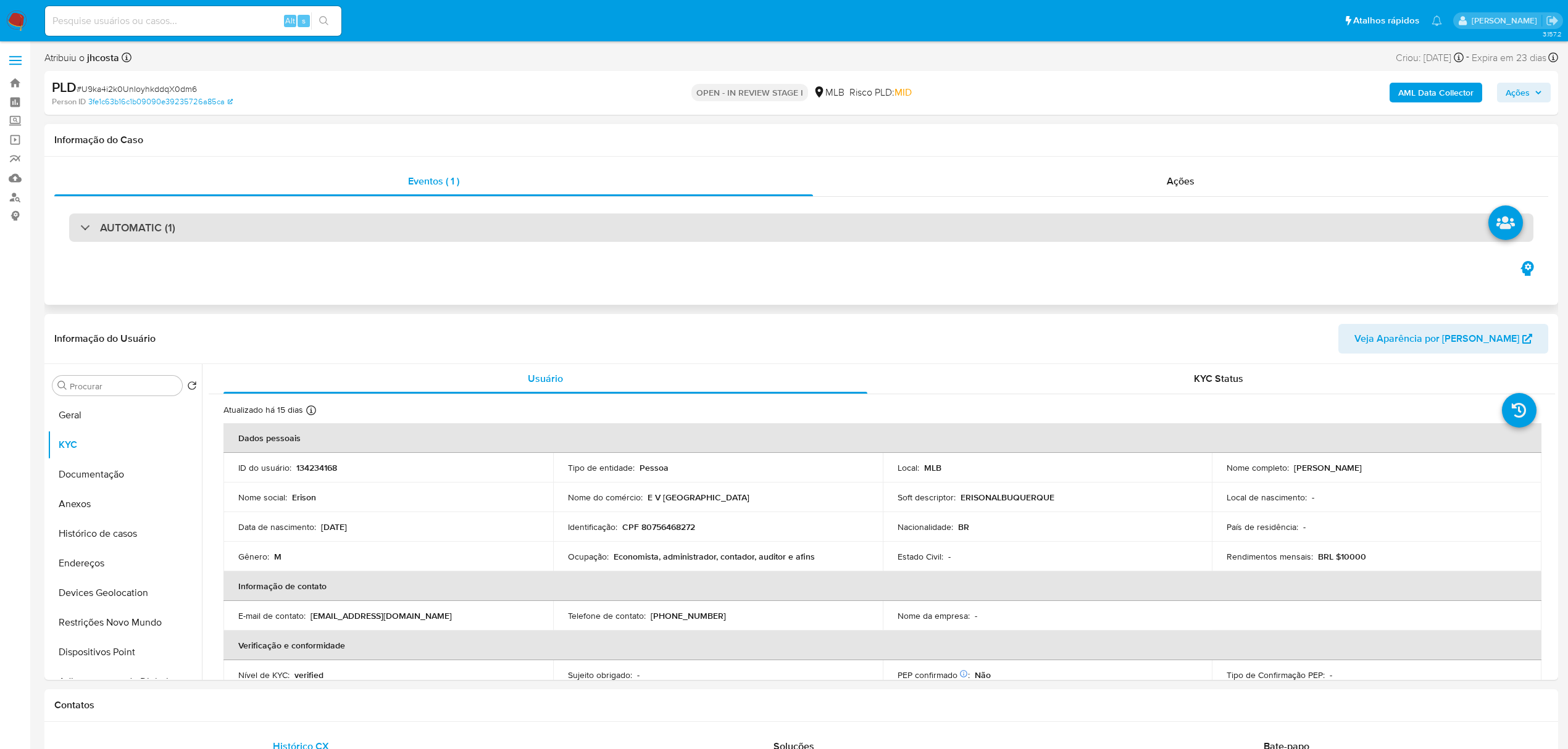
click at [892, 228] on div "AUTOMATIC (1)" at bounding box center [801, 227] width 1464 height 28
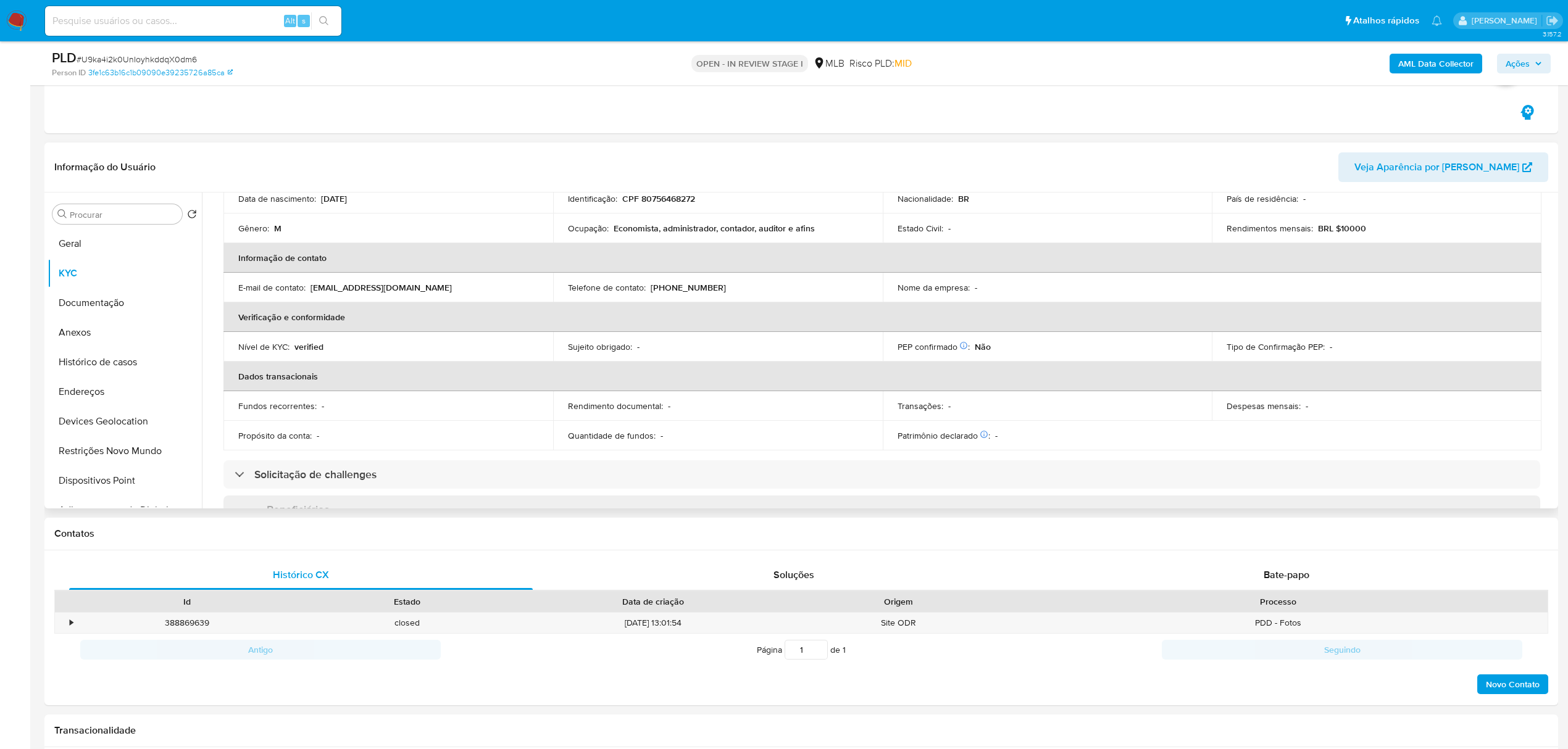
scroll to position [164, 0]
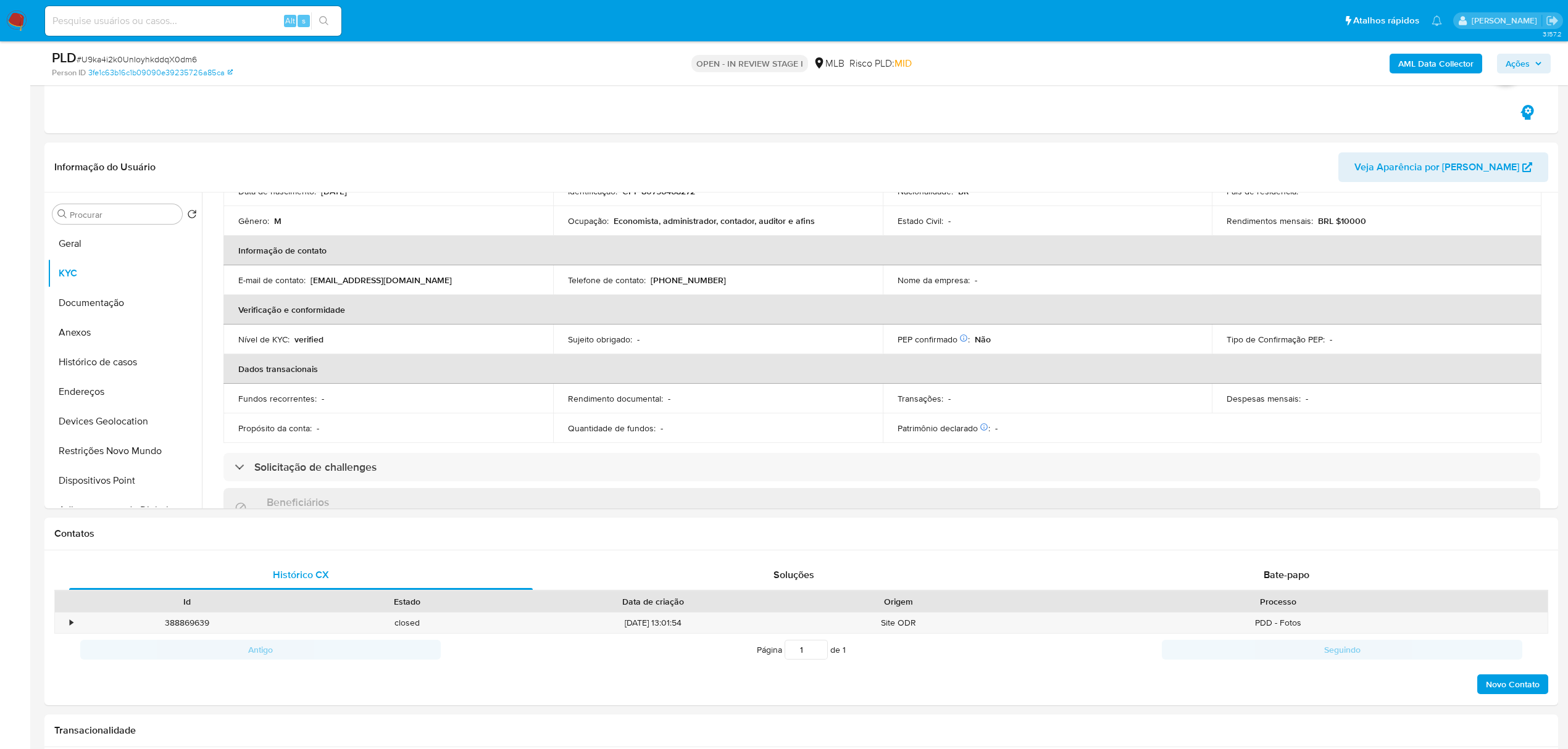
click at [1532, 62] on span "Ações" at bounding box center [1523, 64] width 36 height 18
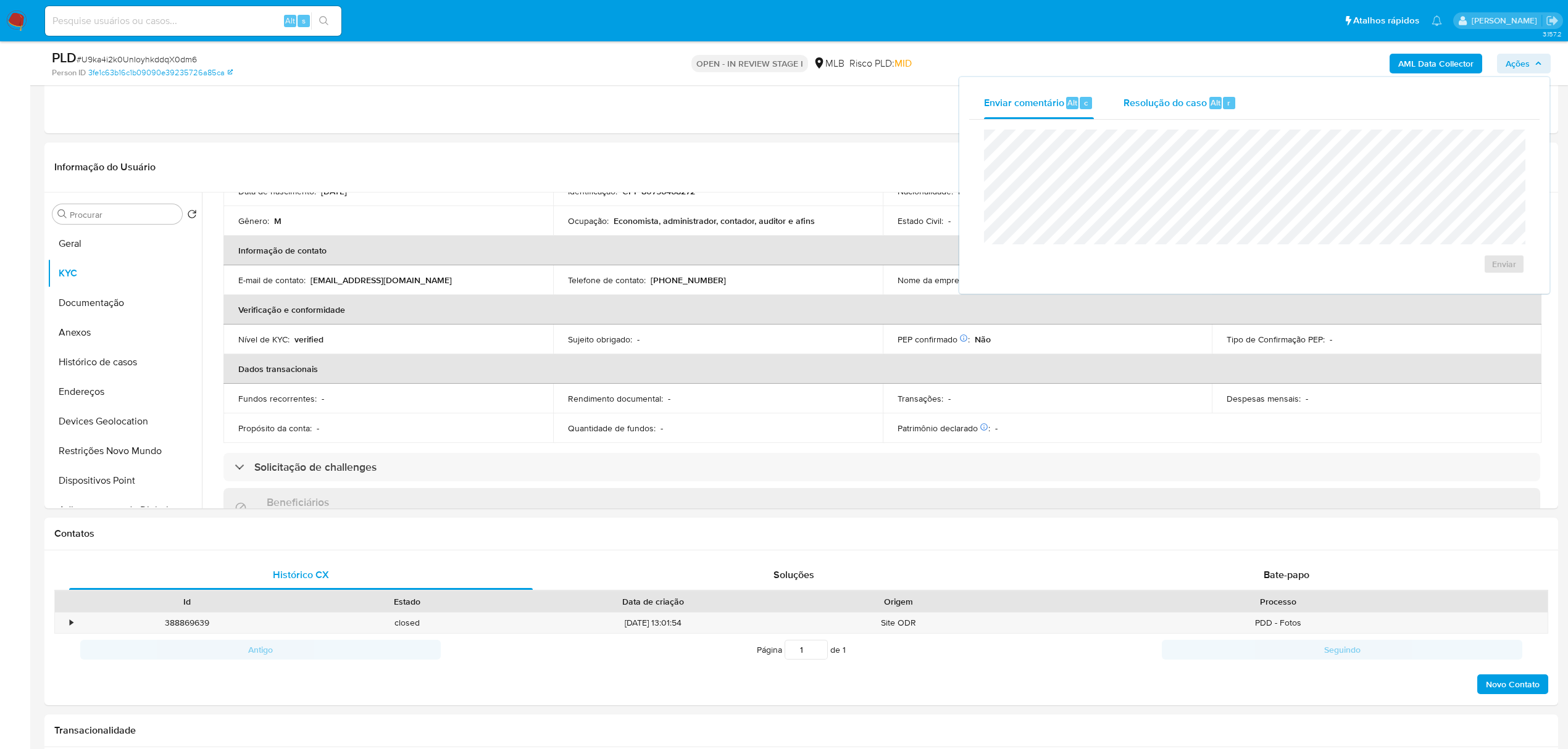
click at [1168, 102] on span "Resolução do caso" at bounding box center [1164, 102] width 83 height 14
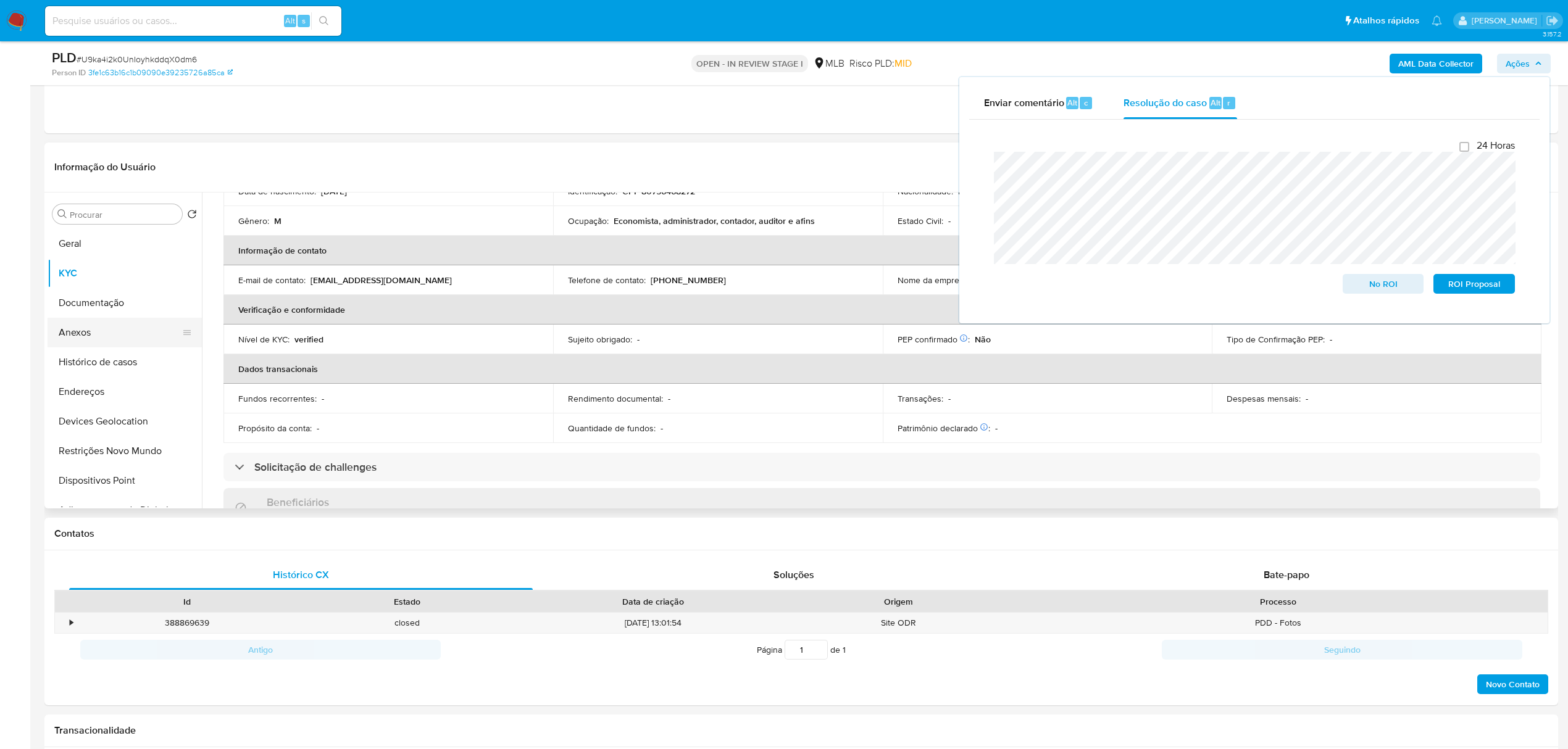
click at [80, 331] on button "Anexos" at bounding box center [119, 333] width 144 height 29
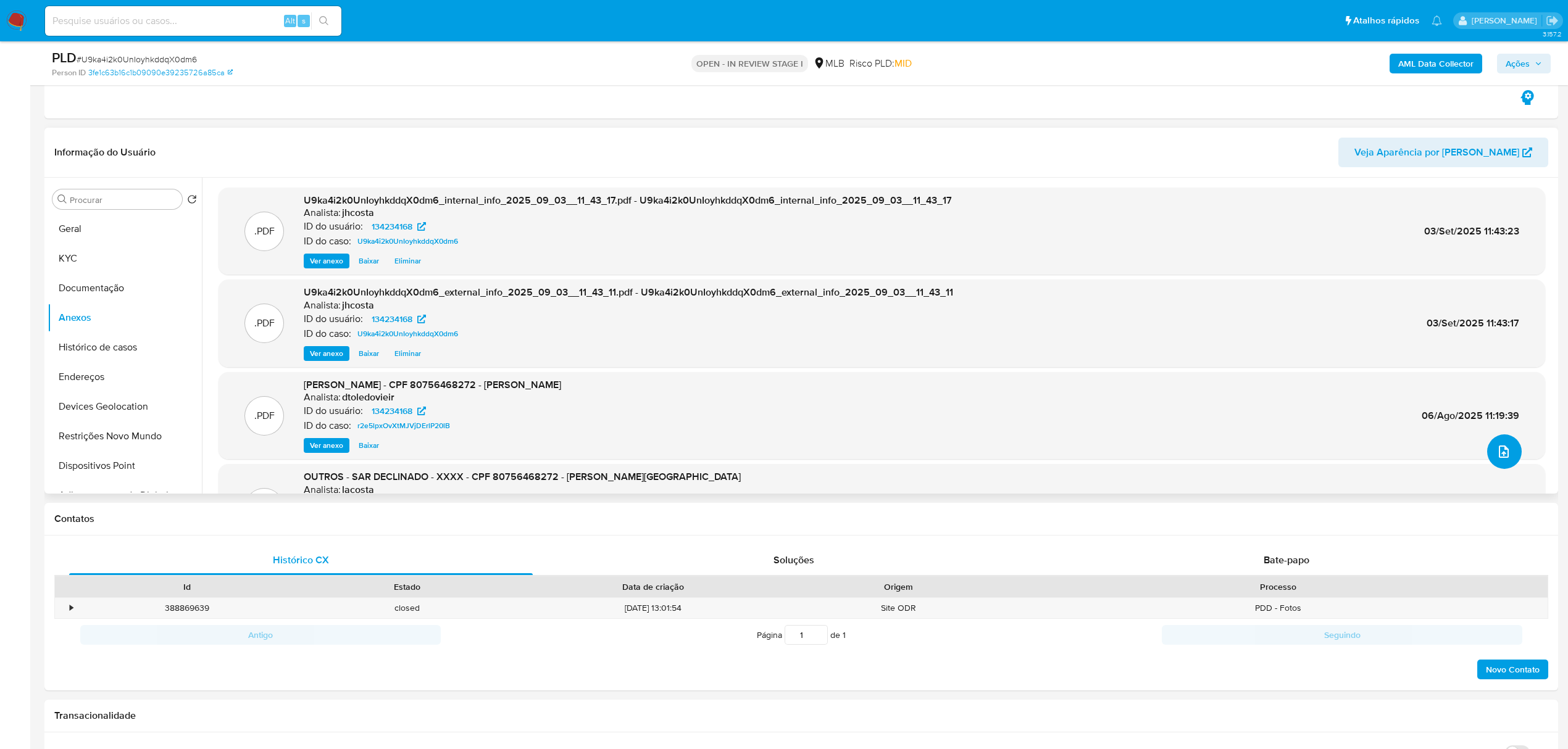
click at [1497, 449] on icon "upload-file" at bounding box center [1503, 451] width 15 height 15
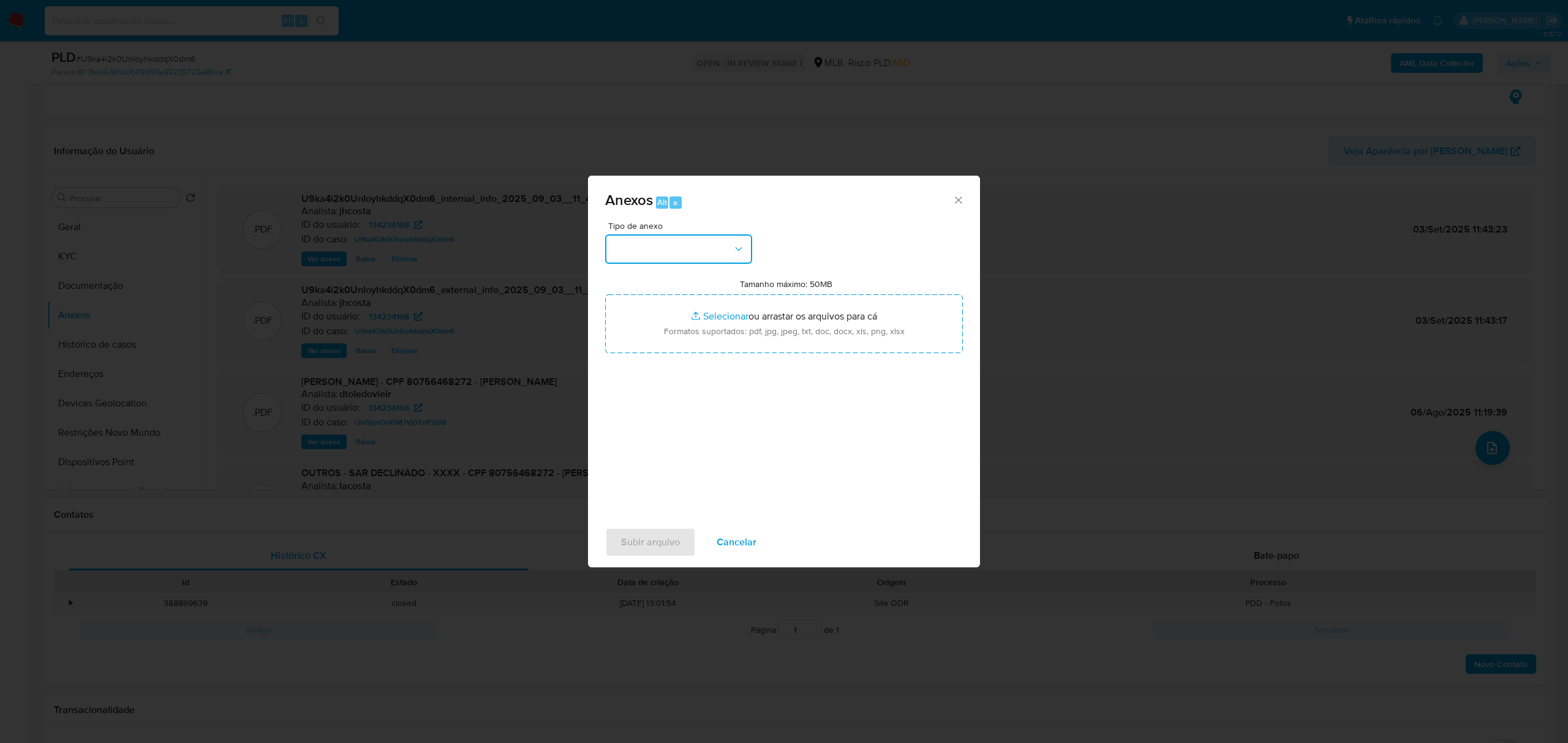
click at [745, 253] on button "button" at bounding box center [678, 249] width 147 height 29
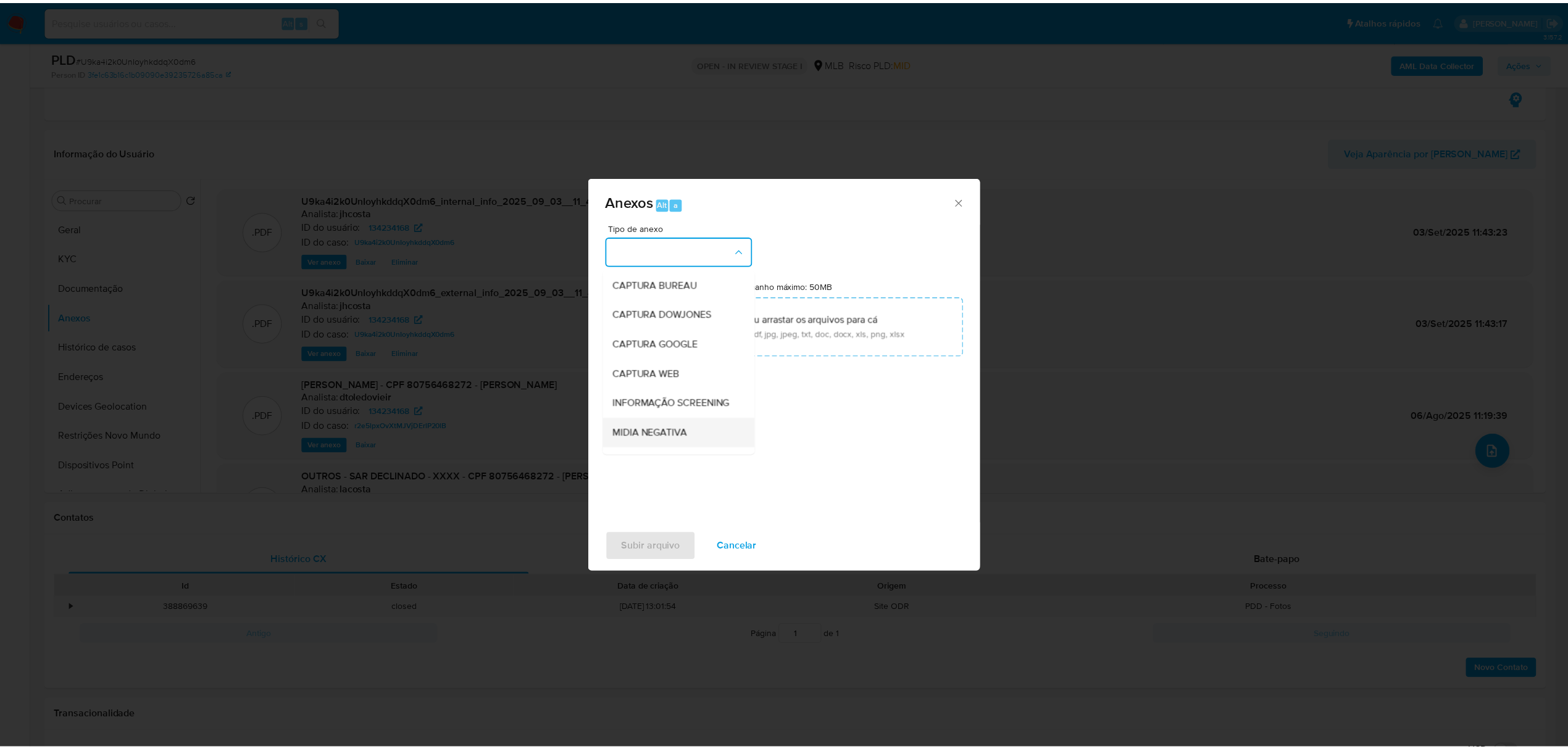
scroll to position [82, 0]
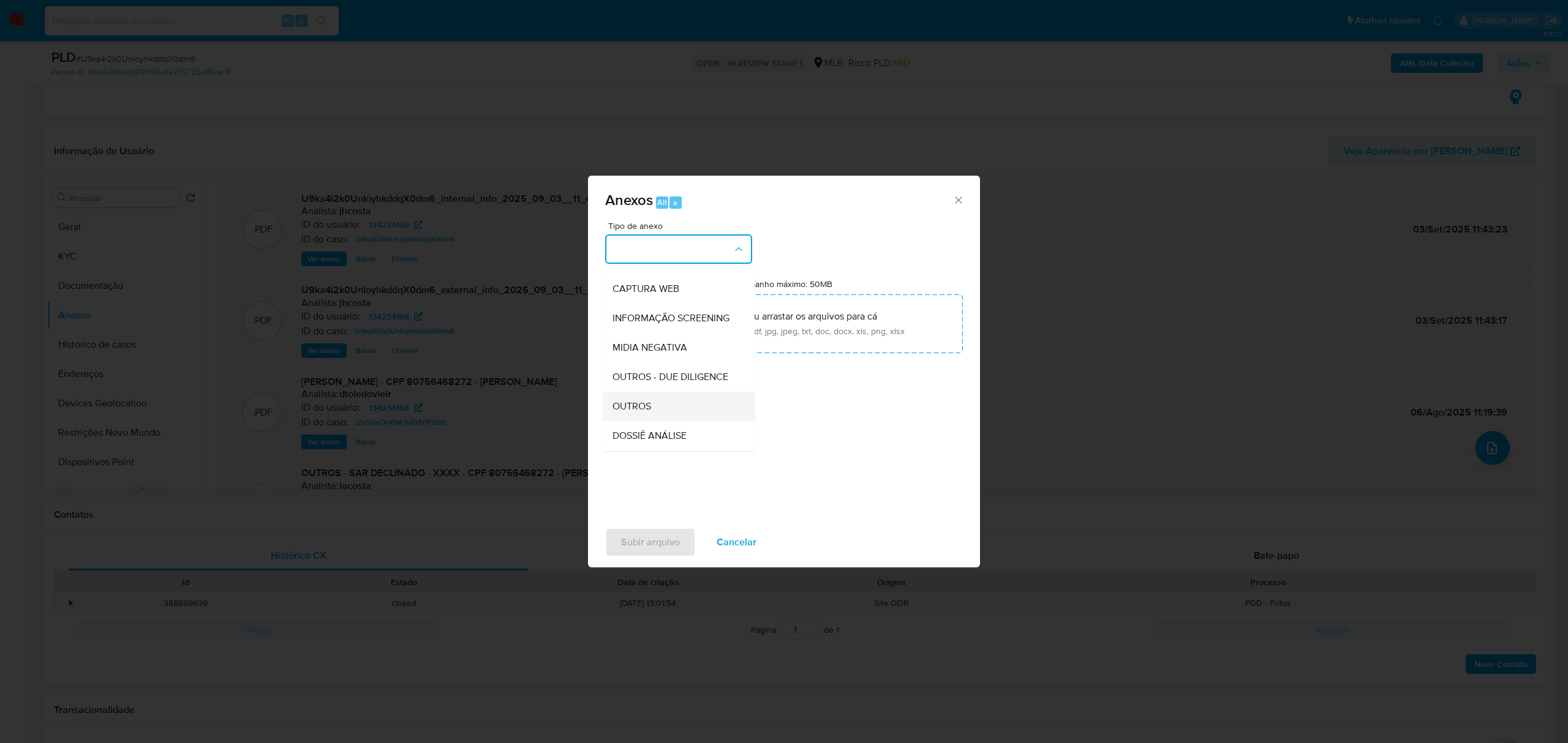
click at [647, 413] on span "OUTROS" at bounding box center [631, 406] width 39 height 13
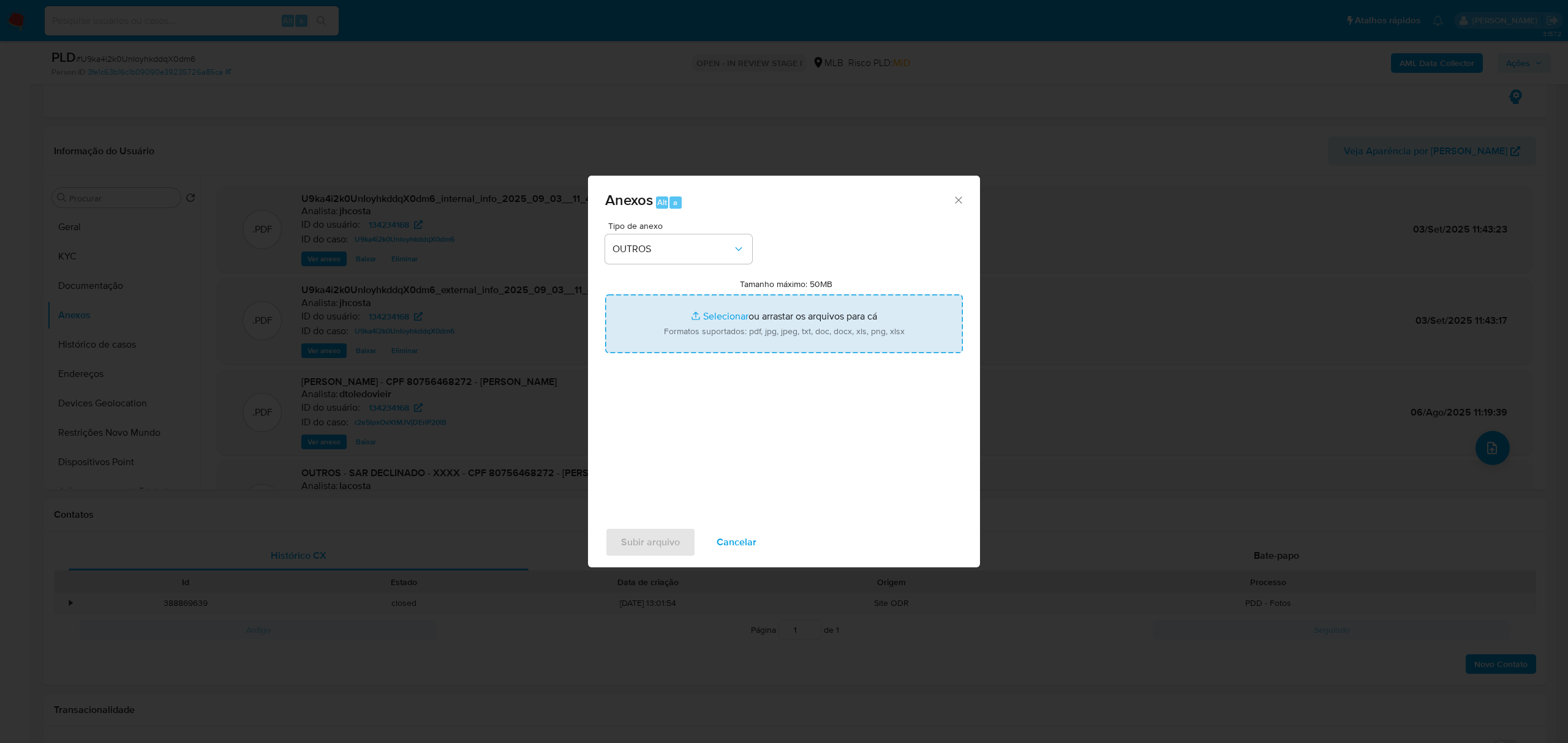
click at [743, 335] on input "Tamanho máximo: 50MB Selecionar arquivos" at bounding box center [784, 323] width 358 height 59
type input "C:\fakepath\Mulan 134234168_2025_09_01_11_03_26.xlsx"
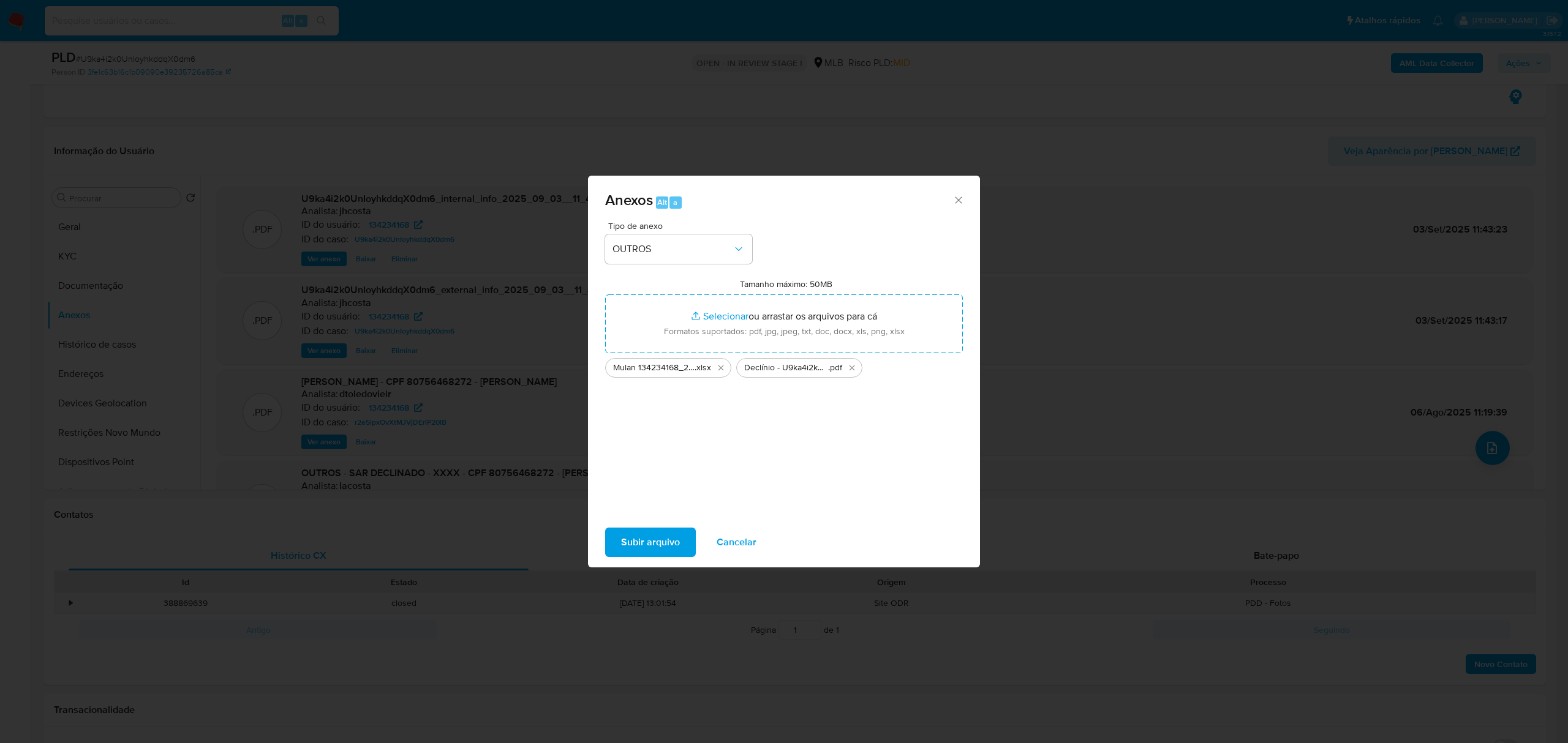
click at [666, 534] on span "Subir arquivo" at bounding box center [650, 543] width 59 height 27
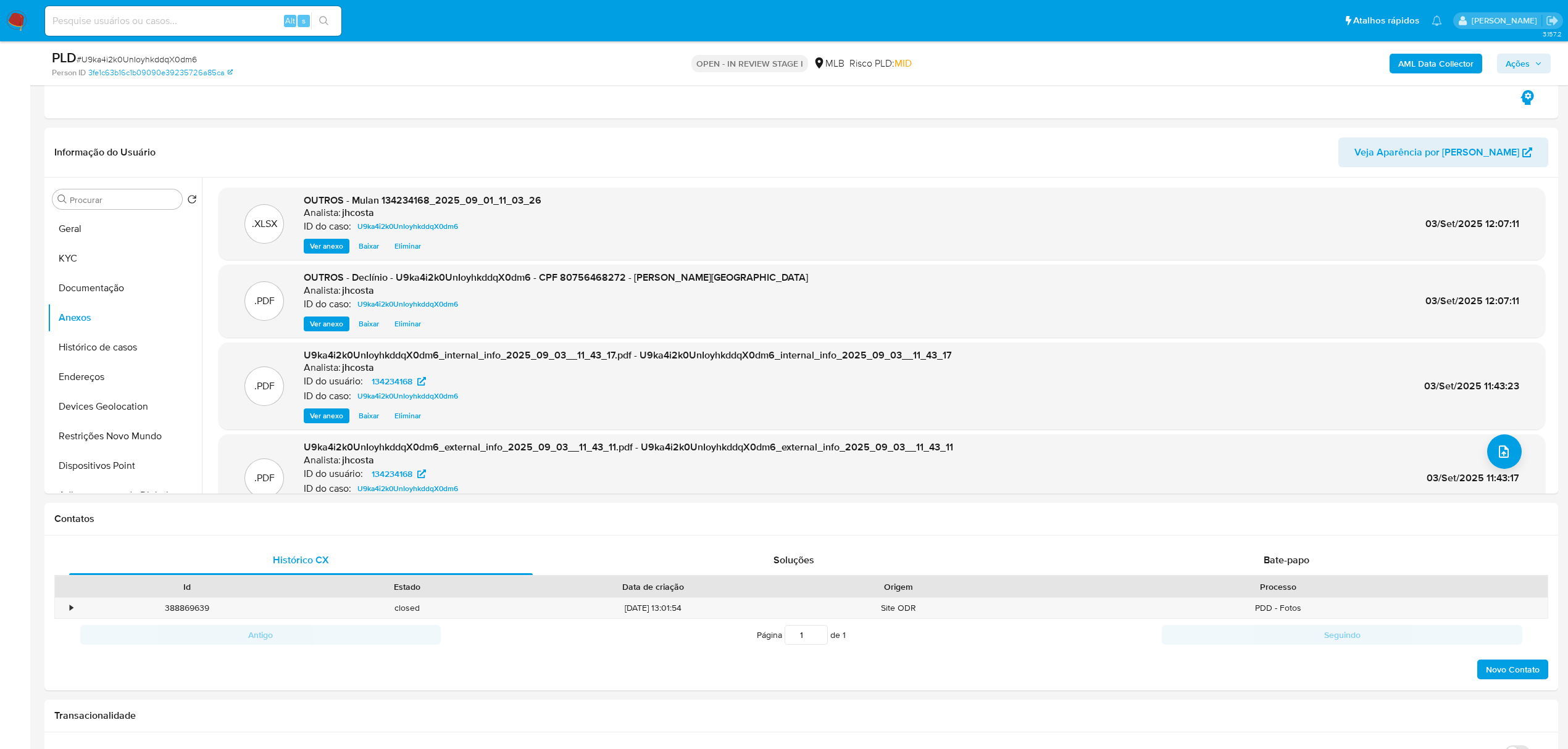
click at [1510, 62] on span "Ações" at bounding box center [1517, 64] width 24 height 20
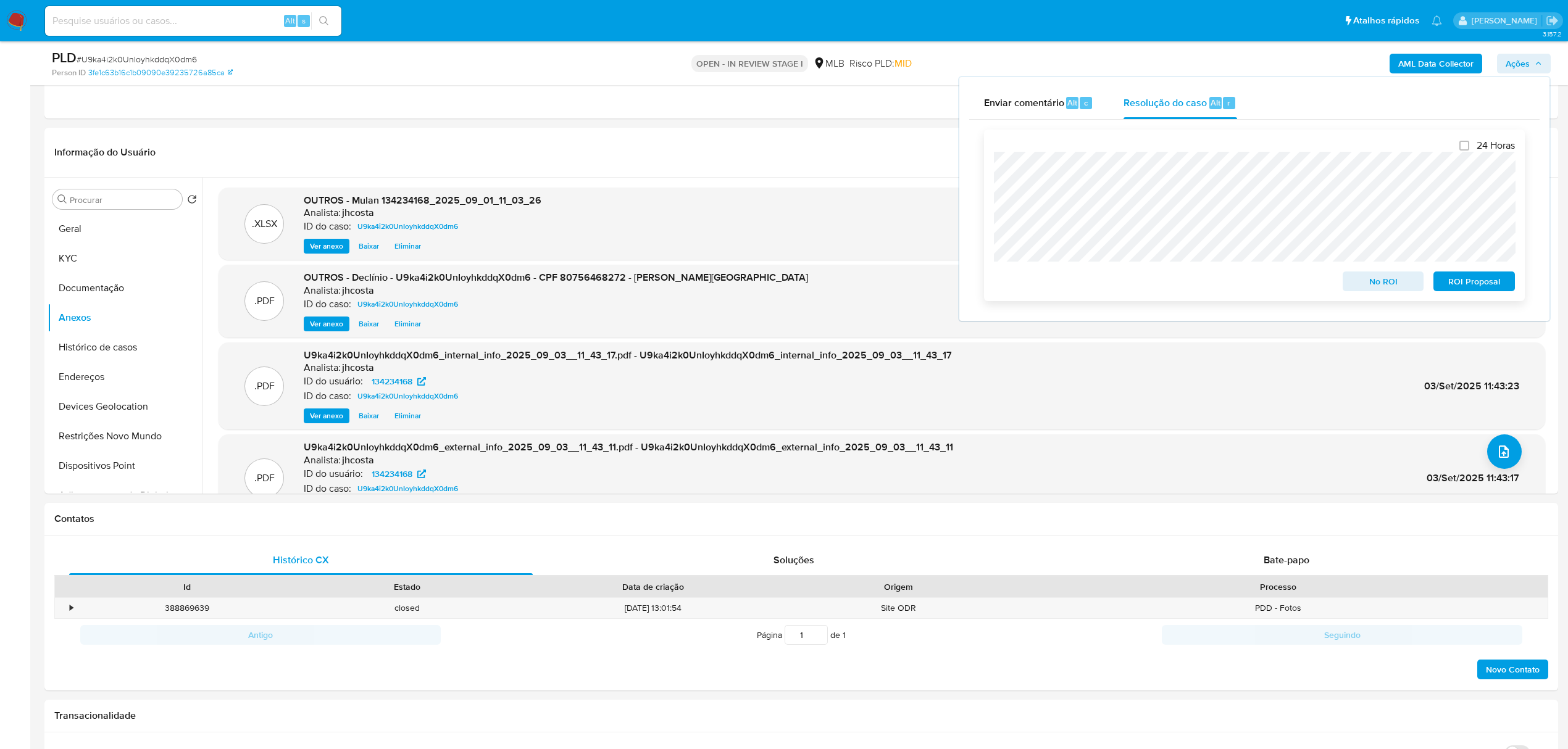
click at [1378, 287] on span "No ROI" at bounding box center [1384, 282] width 65 height 18
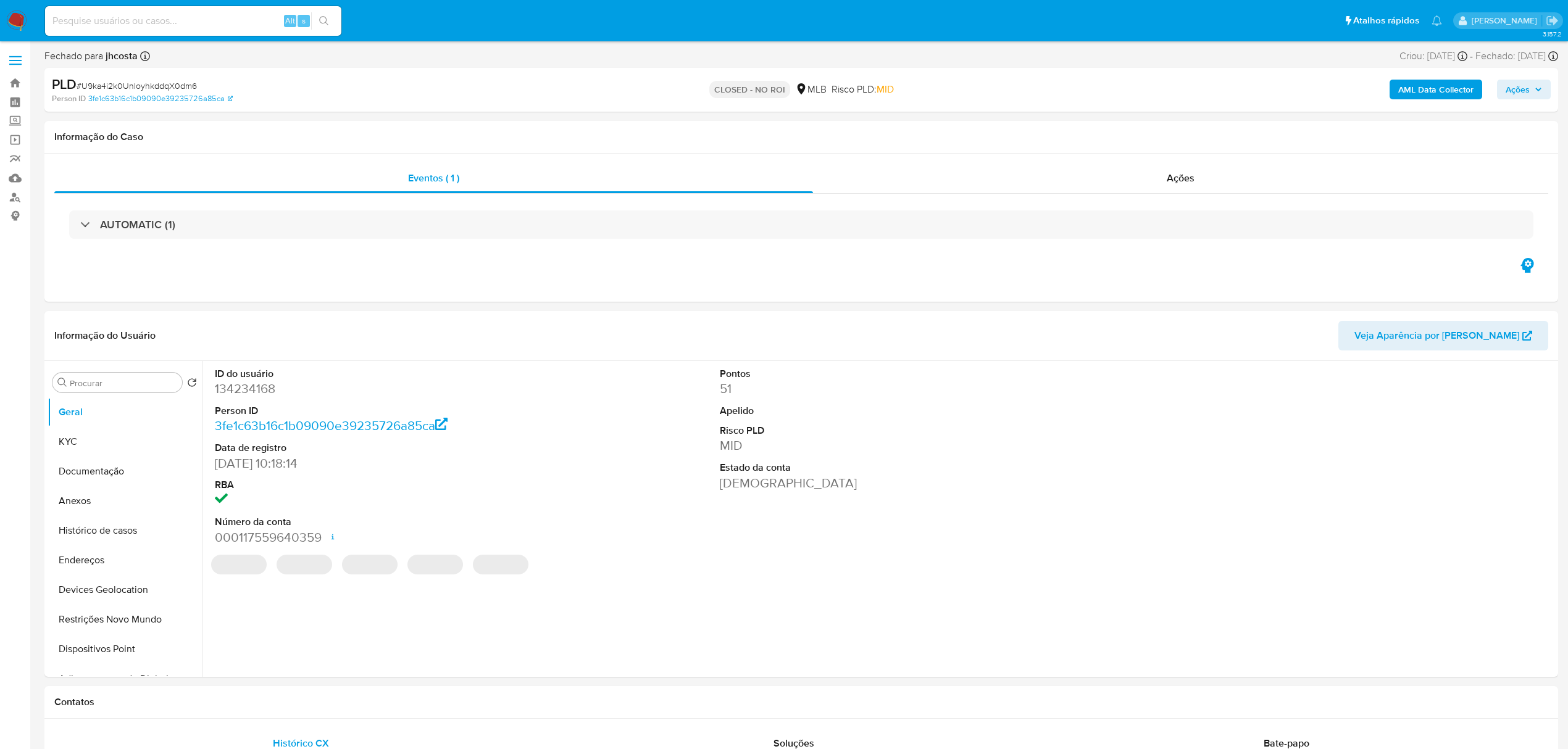
select select "10"
